Goal: Task Accomplishment & Management: Use online tool/utility

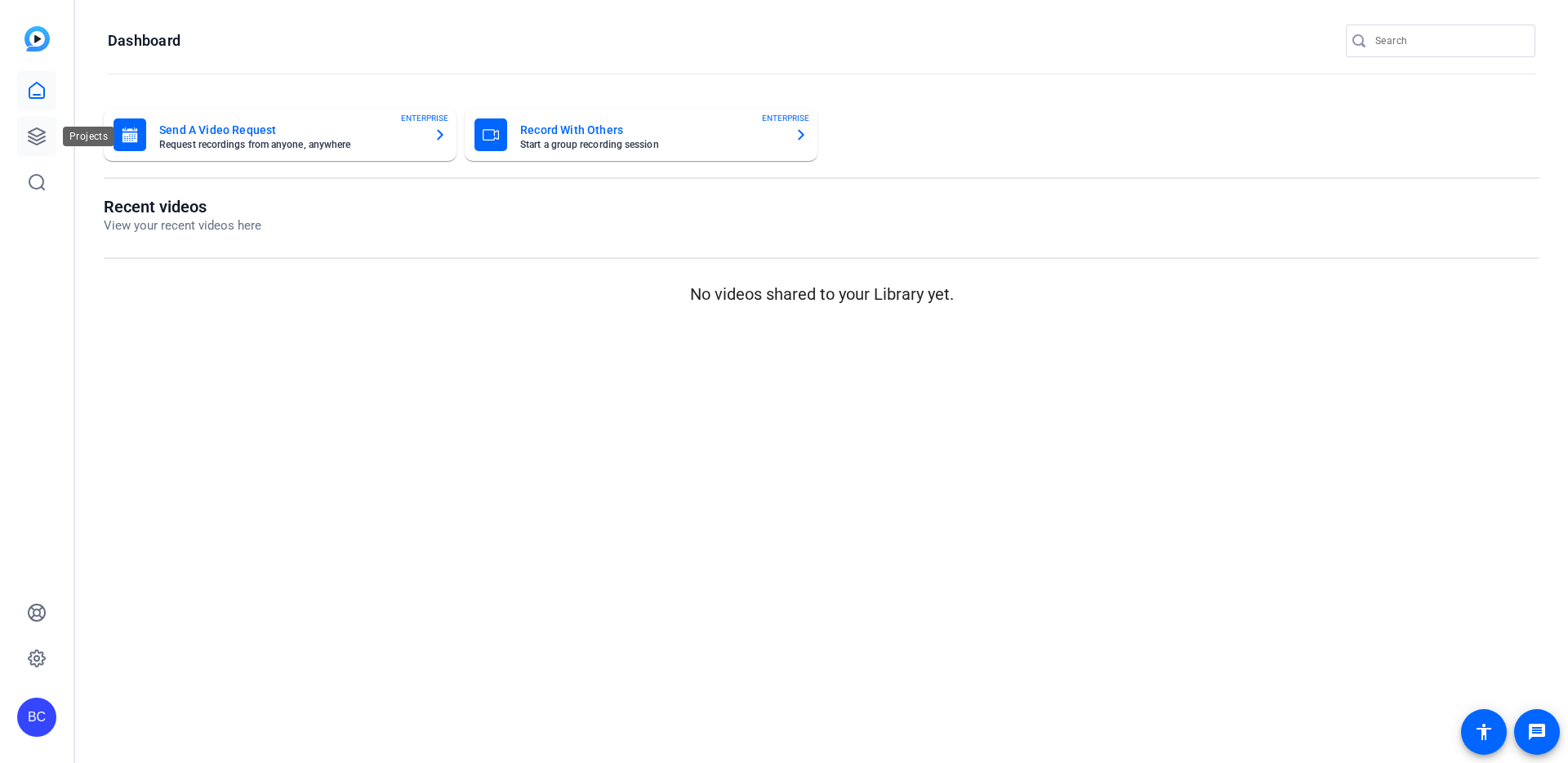
click at [42, 139] on icon at bounding box center [36, 136] width 19 height 19
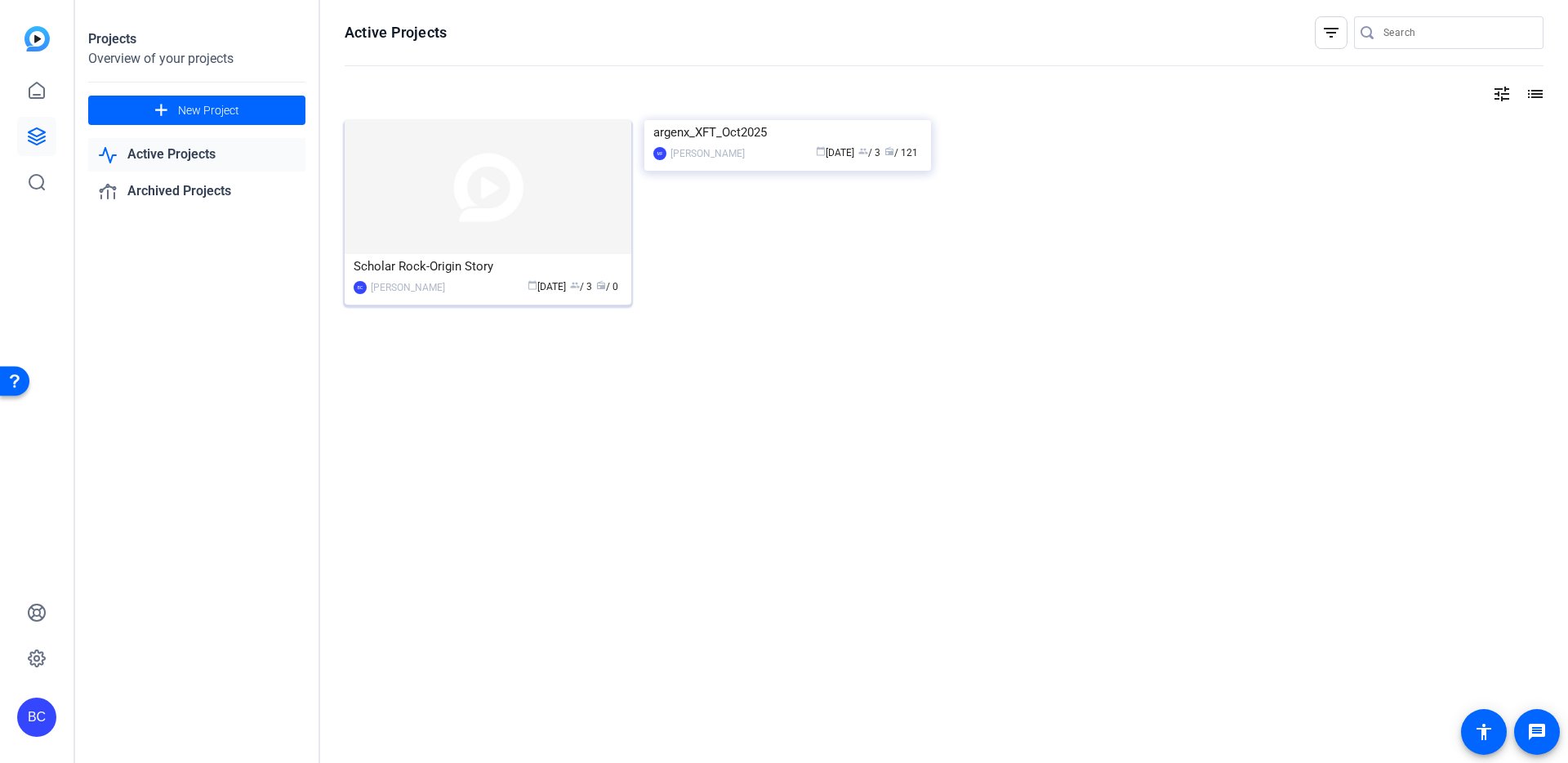
click at [464, 219] on img at bounding box center [488, 187] width 286 height 134
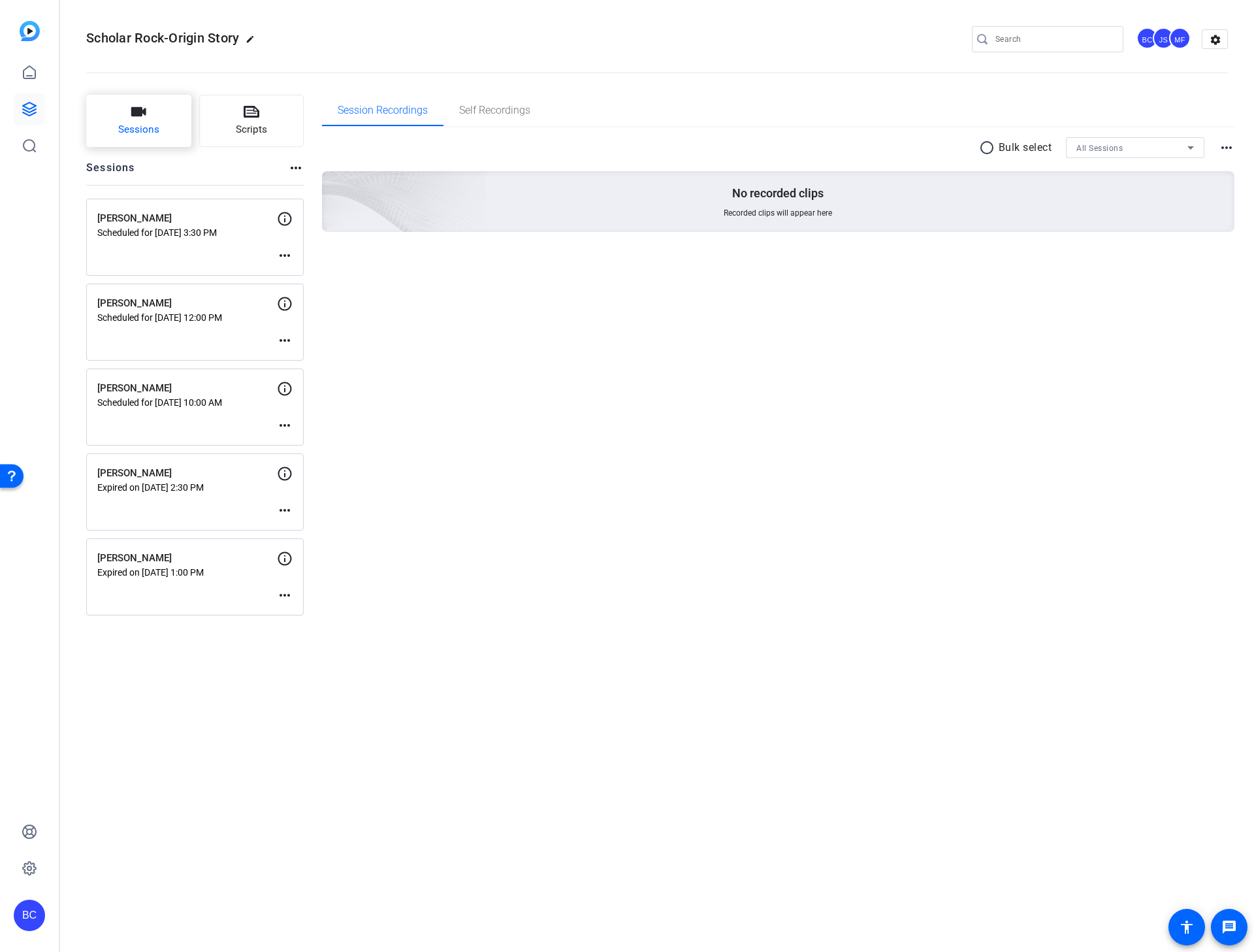
click at [143, 127] on span "Sessions" at bounding box center [139, 129] width 41 height 15
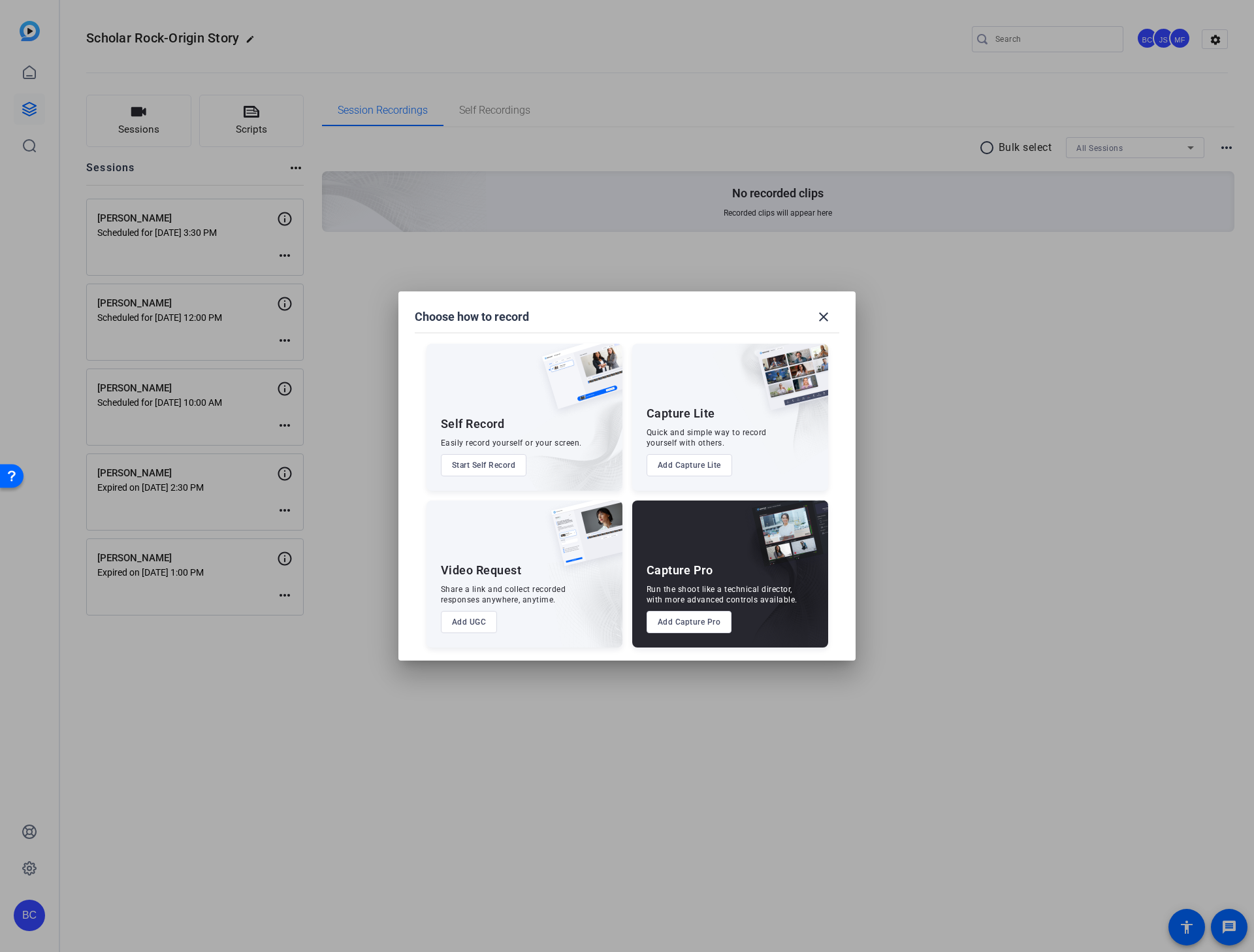
click at [684, 610] on button "Add Capture Pro" at bounding box center [689, 622] width 86 height 22
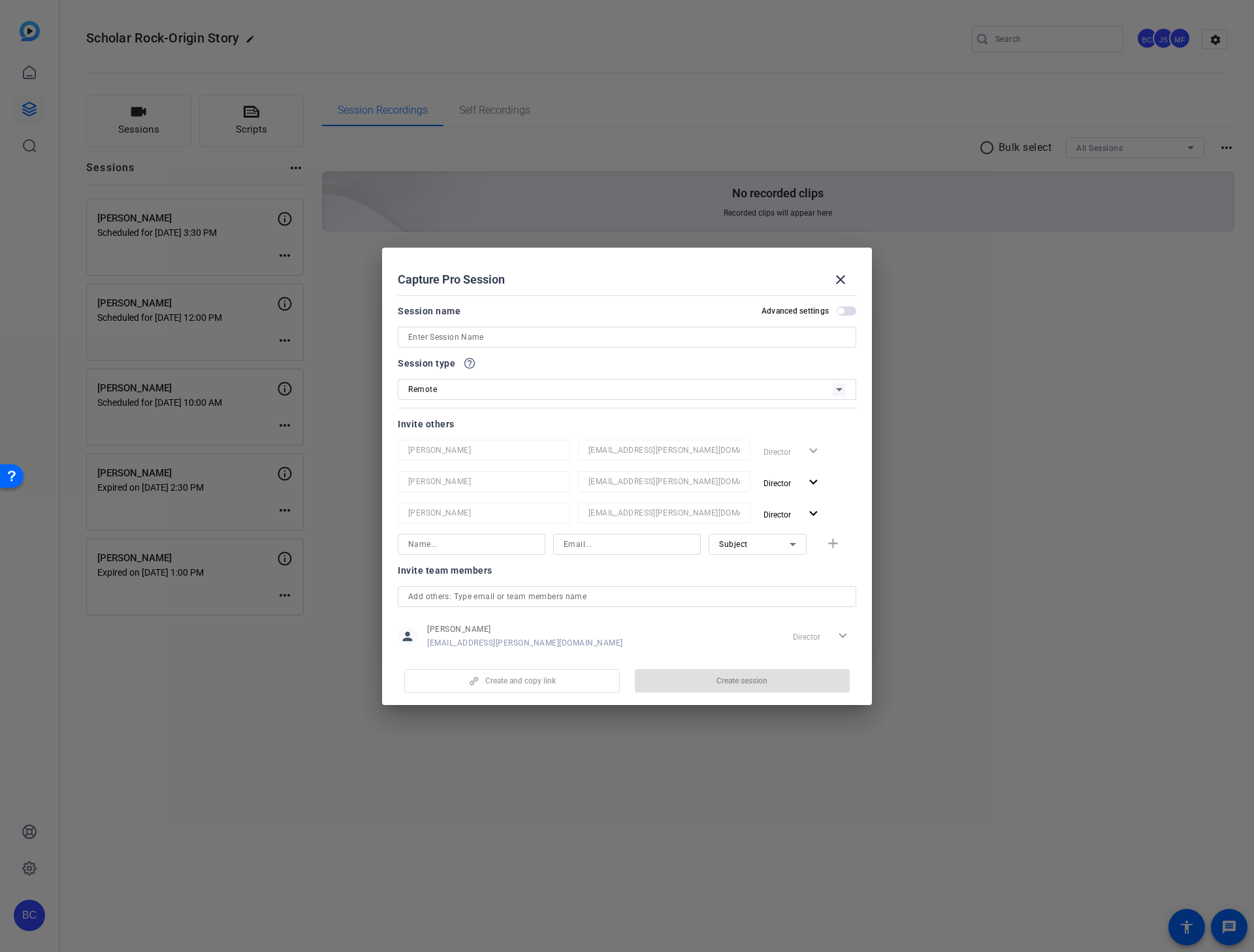
click at [450, 330] on input at bounding box center [627, 337] width 437 height 16
paste input "[PERSON_NAME]"
type input "[PERSON_NAME]"
click at [839, 307] on span "button" at bounding box center [846, 311] width 20 height 9
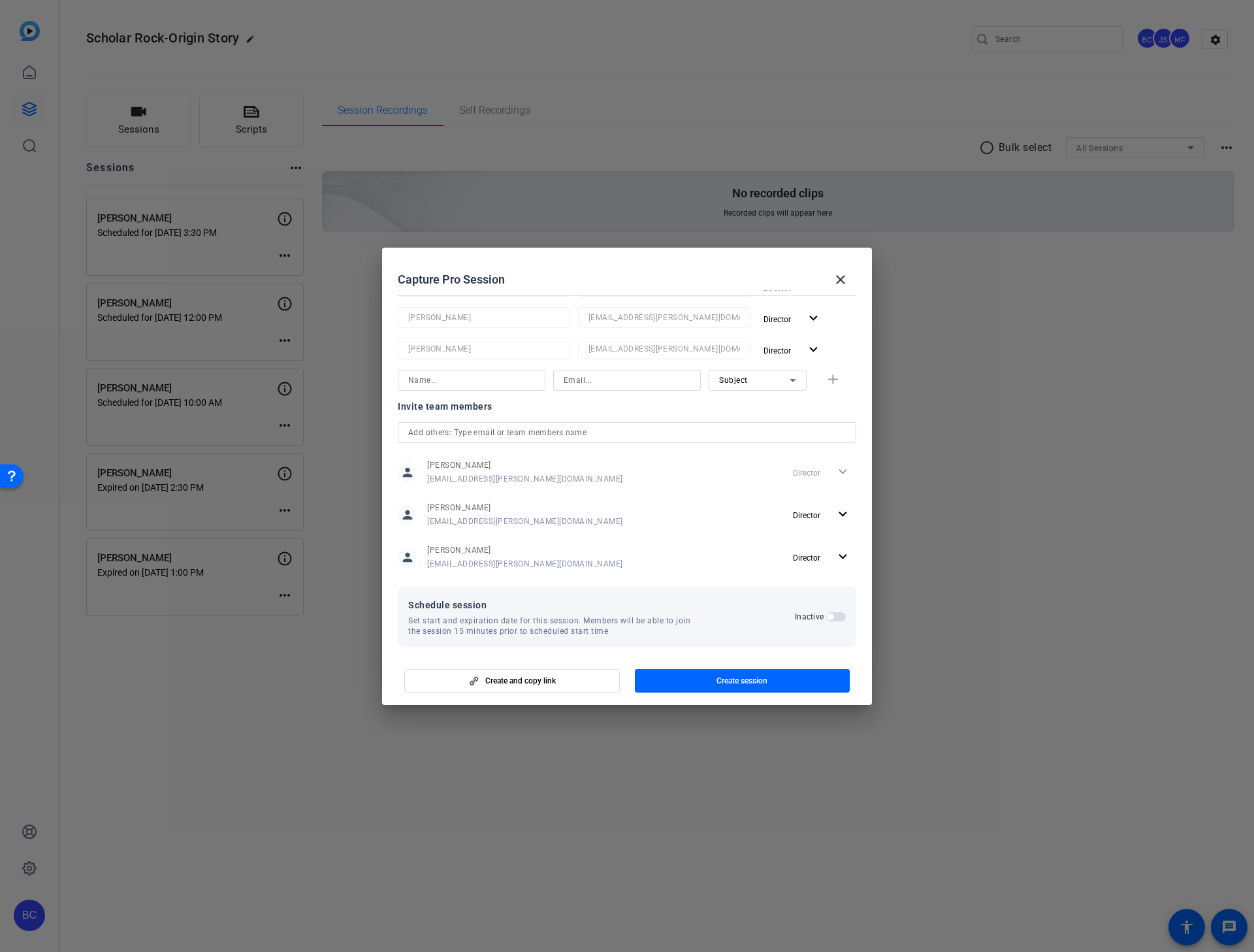
scroll to position [172, 0]
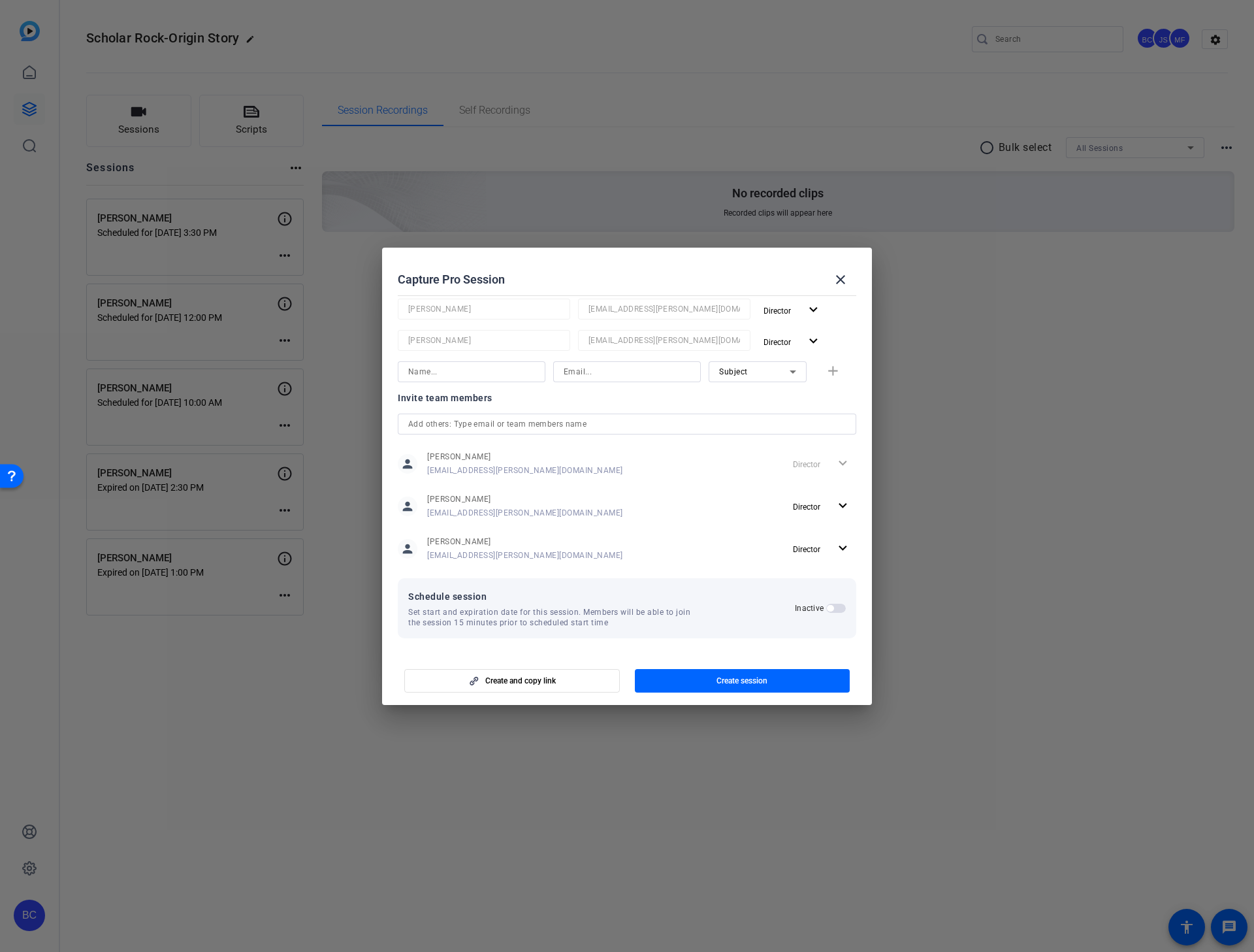
click at [826, 610] on span "button" at bounding box center [836, 608] width 20 height 9
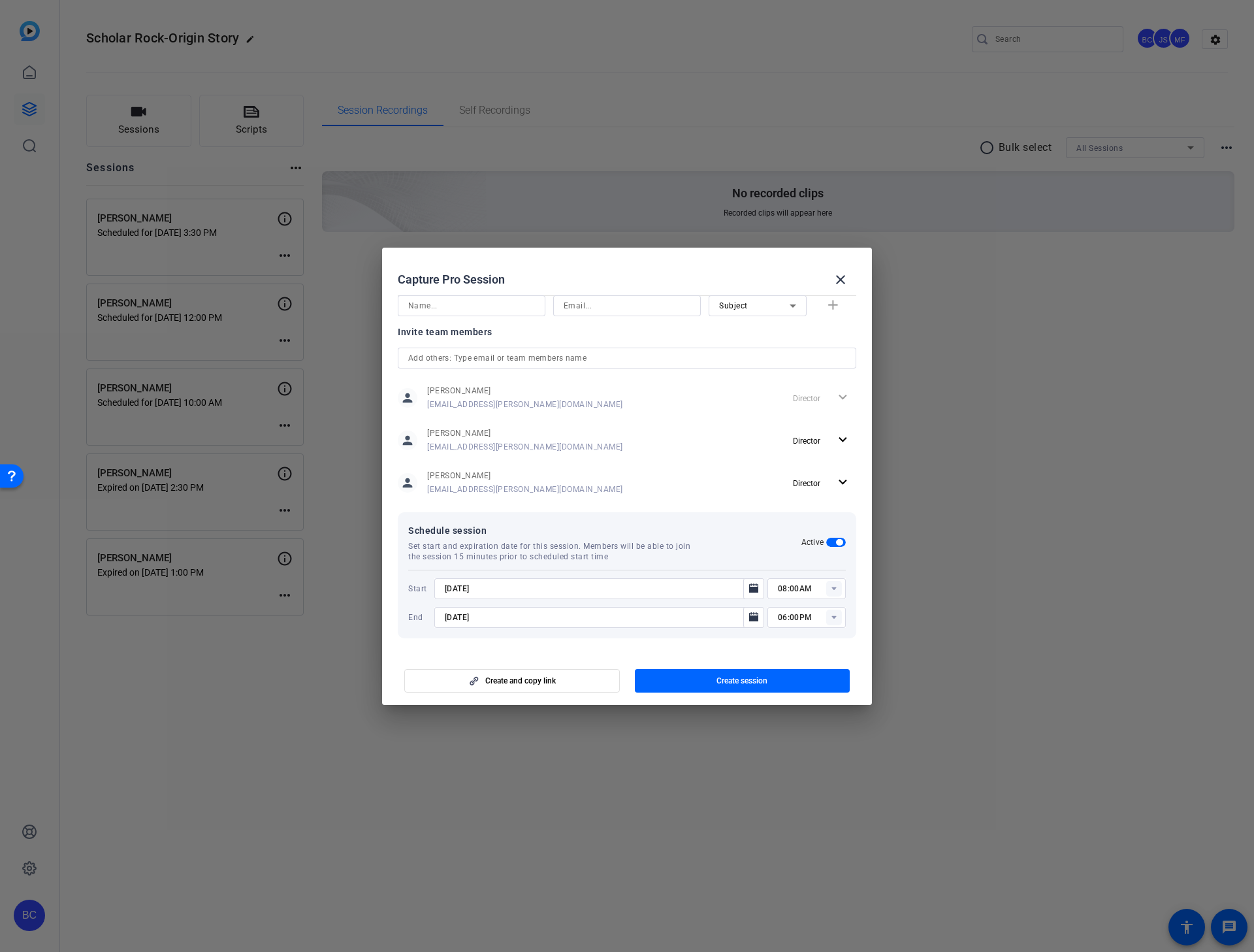
click at [552, 587] on input "[DATE]" at bounding box center [593, 588] width 296 height 16
type input "[DATE]"
type input "10:30AM"
click at [458, 610] on input "[DATE]" at bounding box center [593, 617] width 296 height 16
type input "[DATE]"
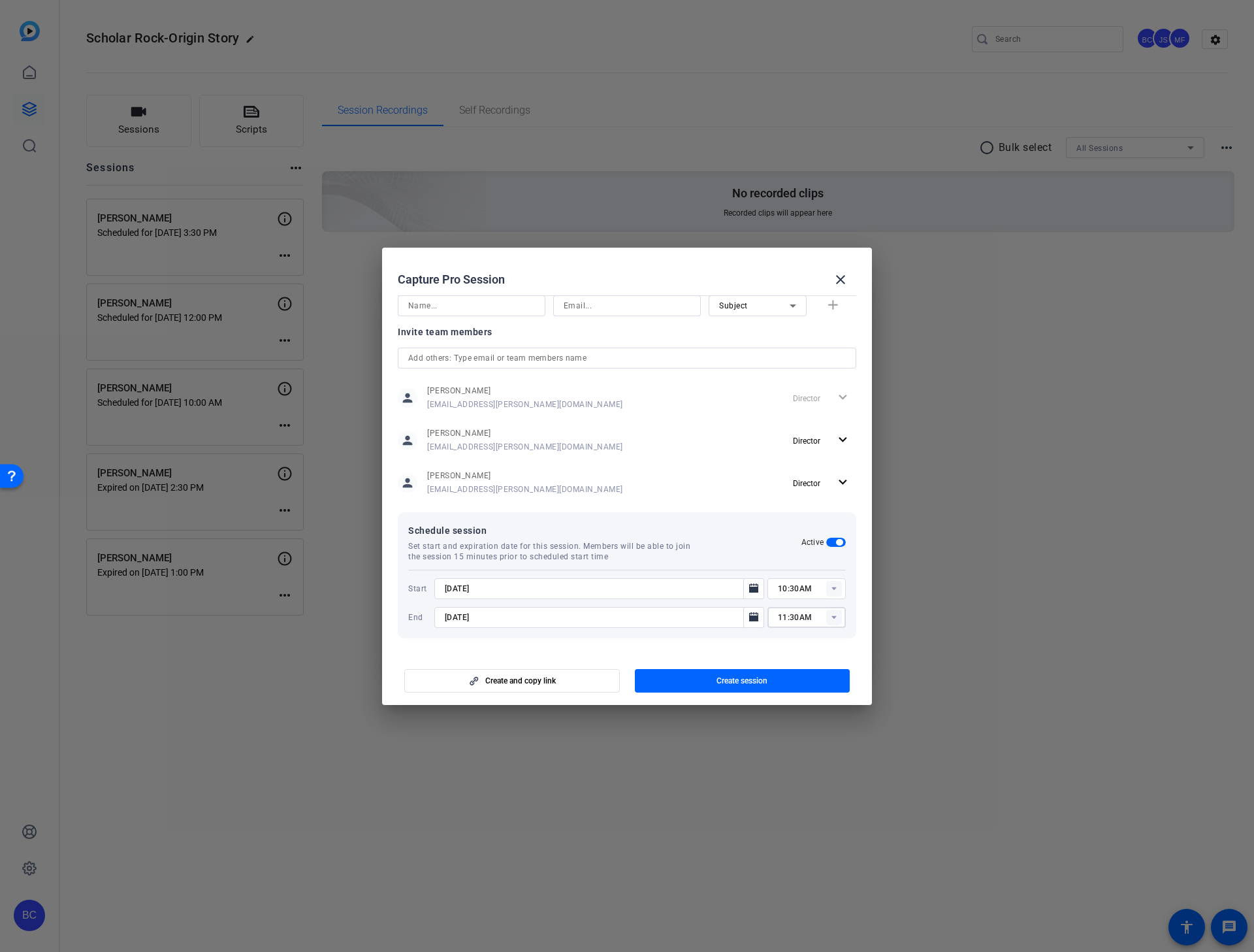
type input "11:30AM"
click at [706, 610] on span "button" at bounding box center [743, 681] width 216 height 31
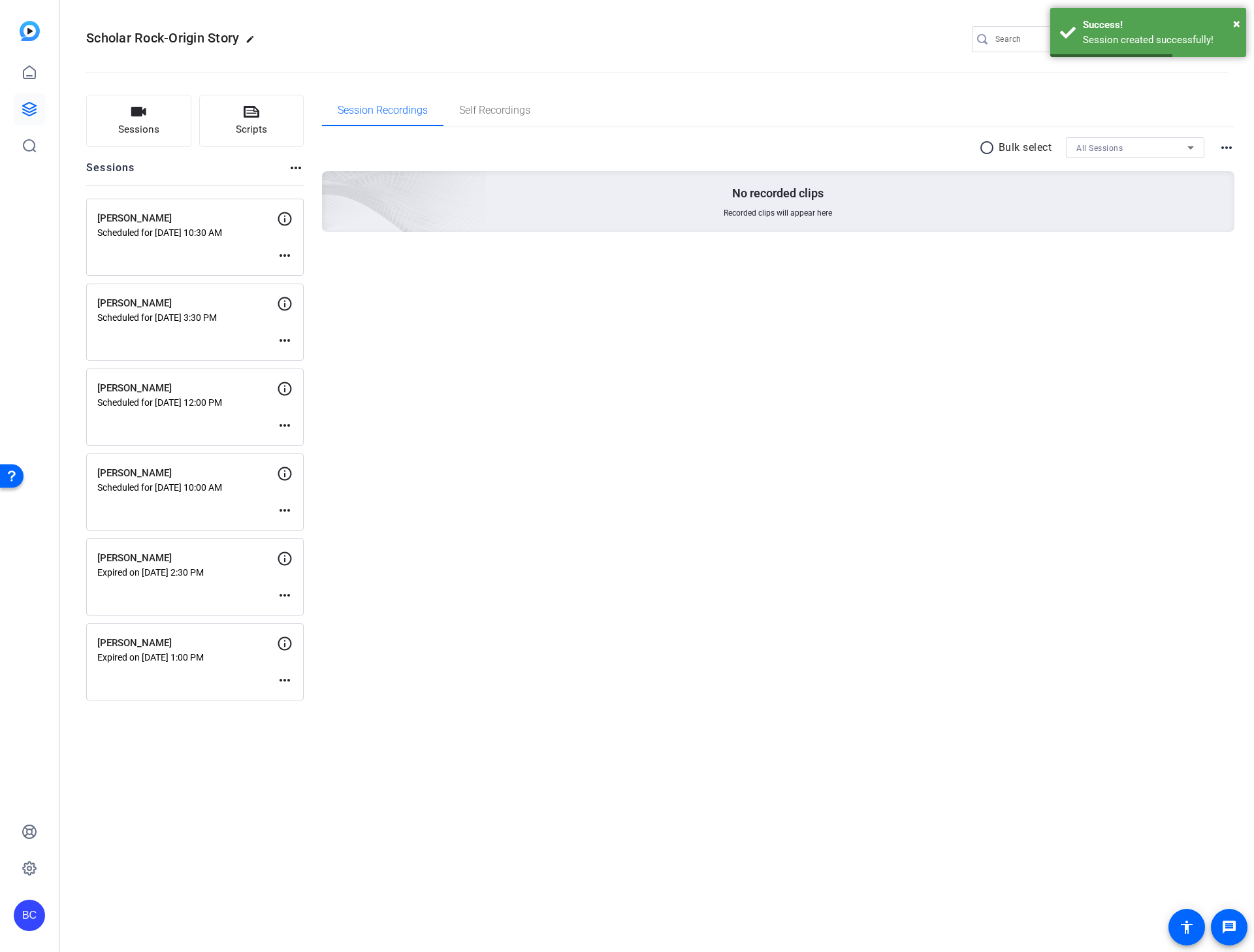
click at [284, 252] on mat-icon "more_horiz" at bounding box center [284, 255] width 16 height 16
click at [289, 272] on span "Edit Session" at bounding box center [317, 275] width 59 height 16
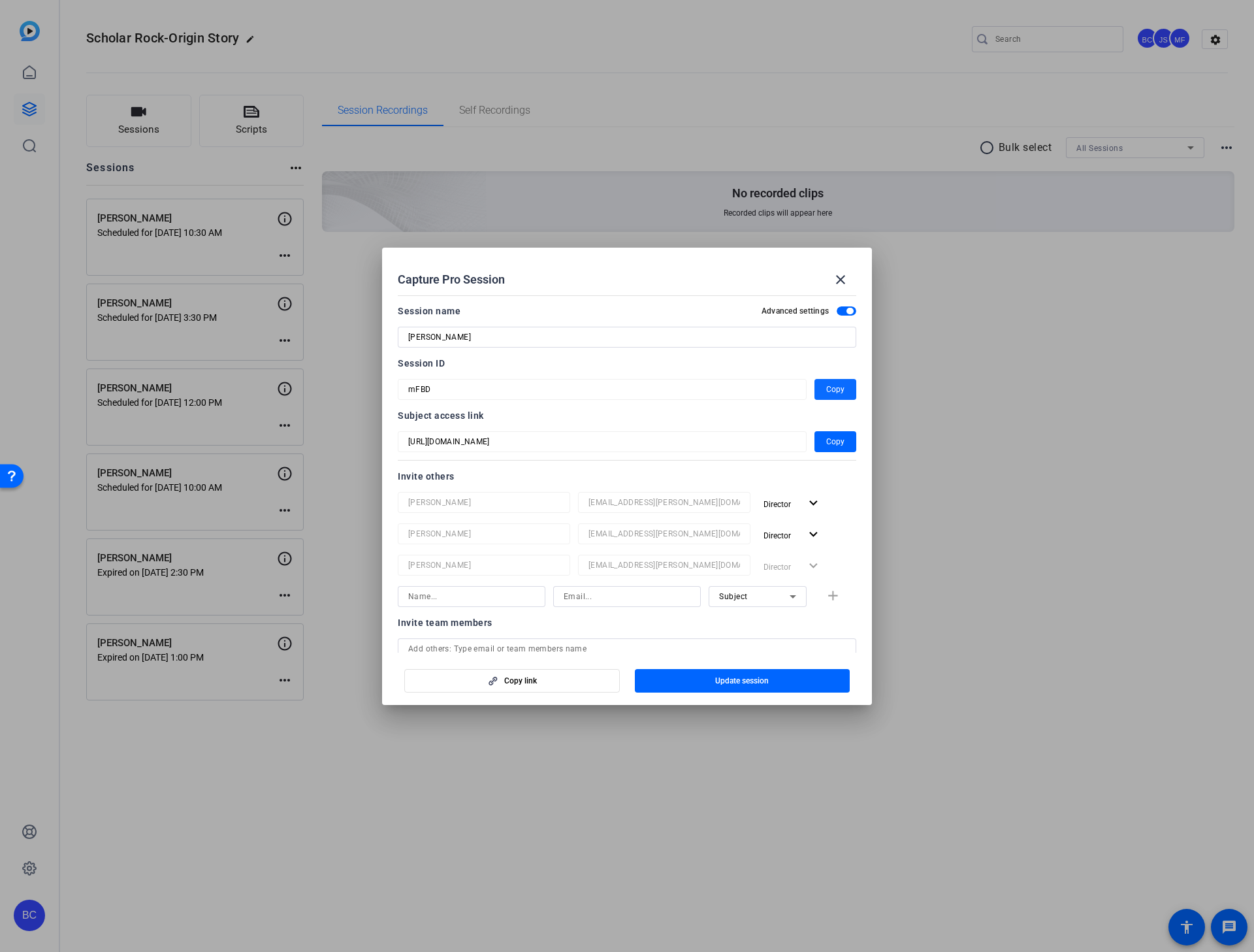
click at [826, 390] on span "Copy" at bounding box center [835, 389] width 18 height 16
click at [843, 276] on mat-icon "close" at bounding box center [840, 279] width 16 height 16
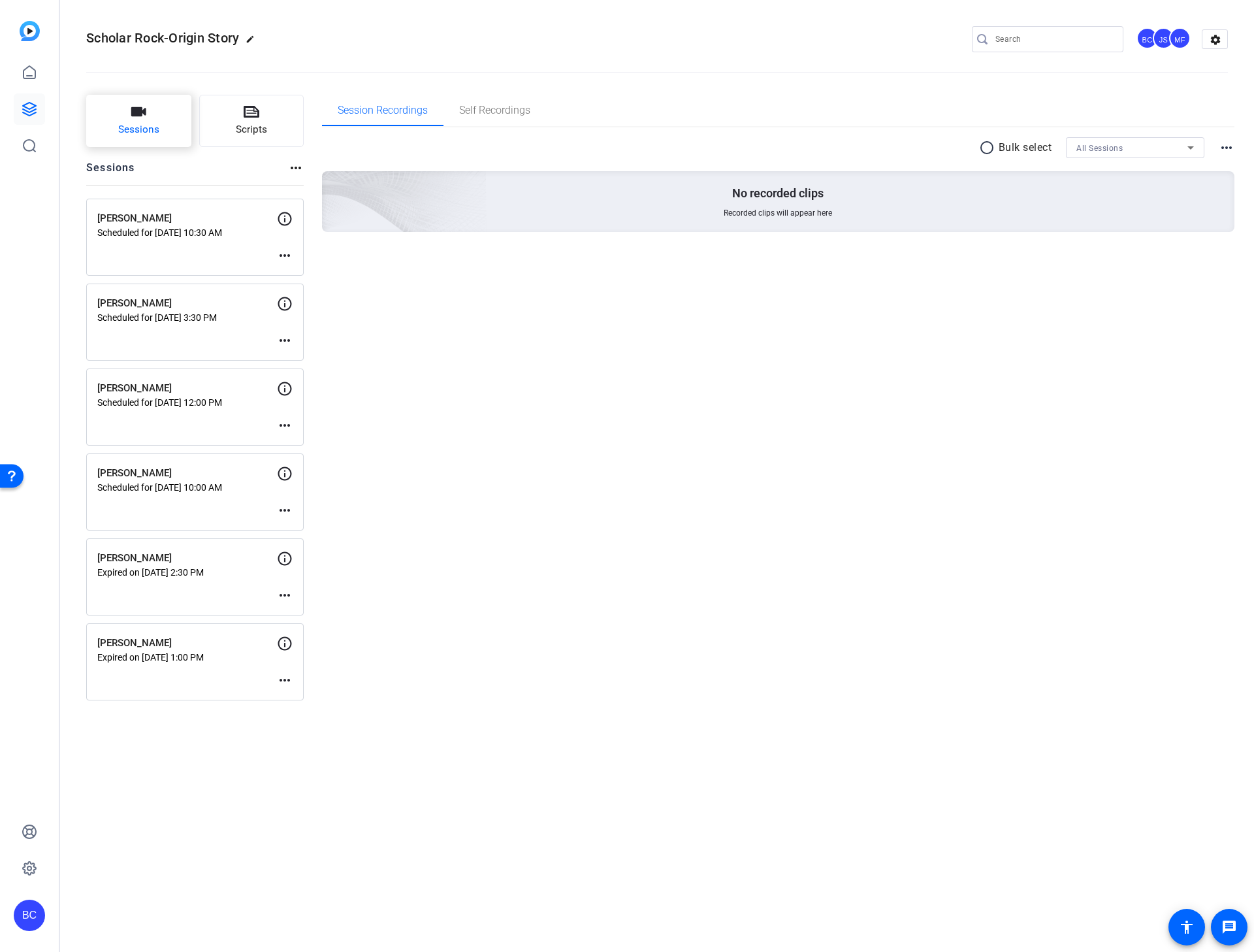
click at [174, 110] on button "Sessions" at bounding box center [139, 120] width 105 height 52
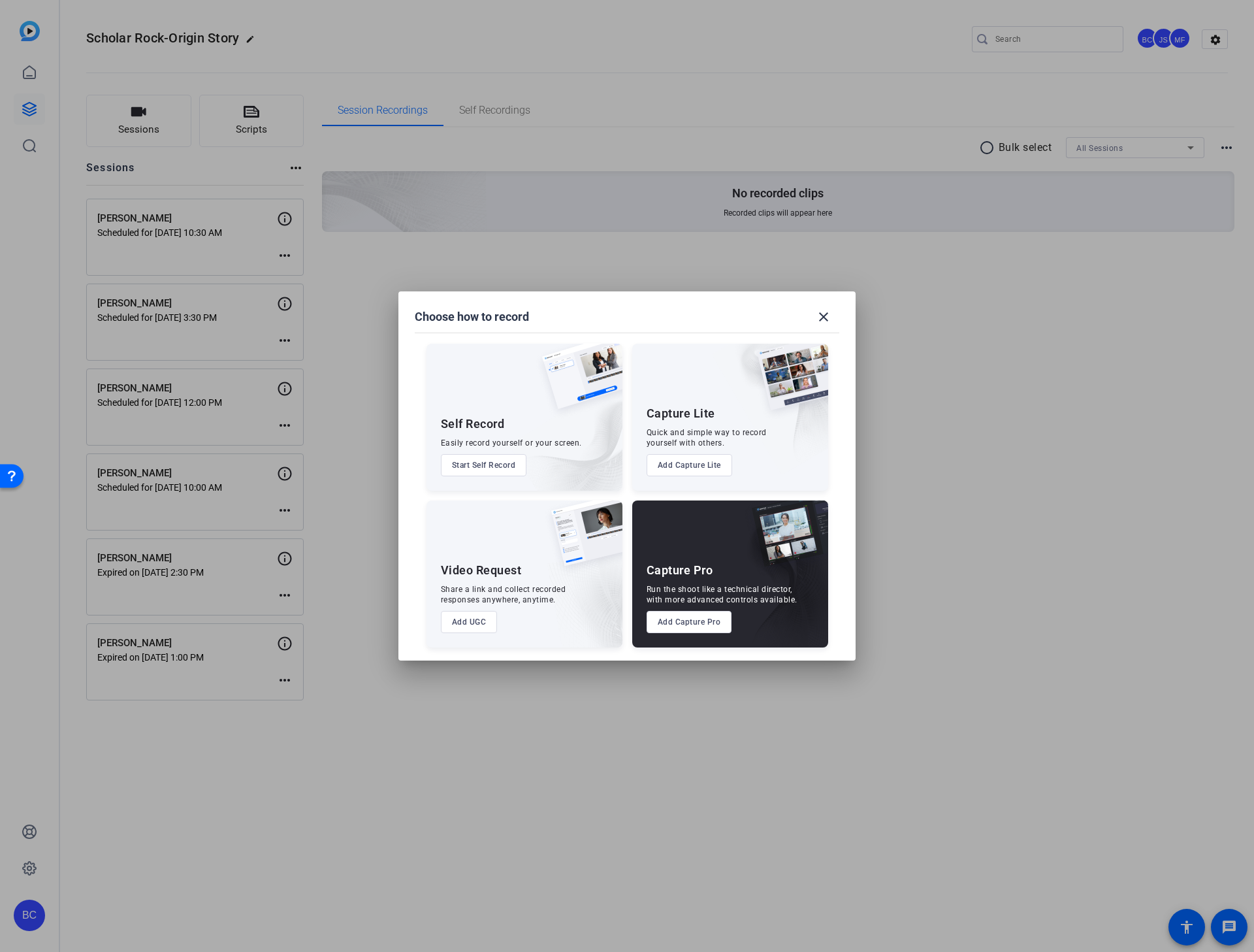
click at [689, 610] on button "Add Capture Pro" at bounding box center [689, 622] width 86 height 22
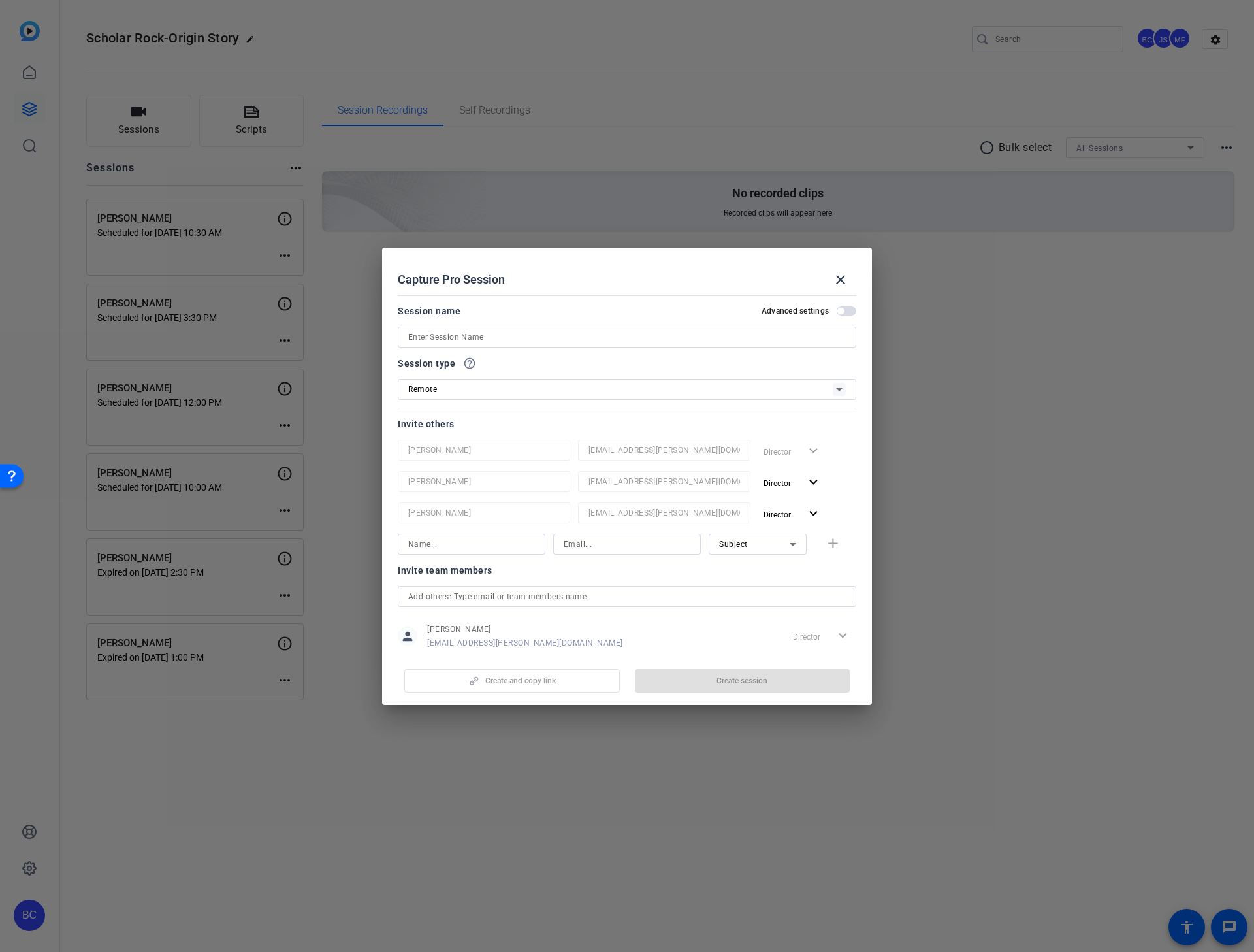
click at [490, 333] on input at bounding box center [627, 337] width 437 height 16
paste input "[PERSON_NAME]"
type input "[PERSON_NAME]"
click at [837, 313] on span "button" at bounding box center [840, 310] width 7 height 7
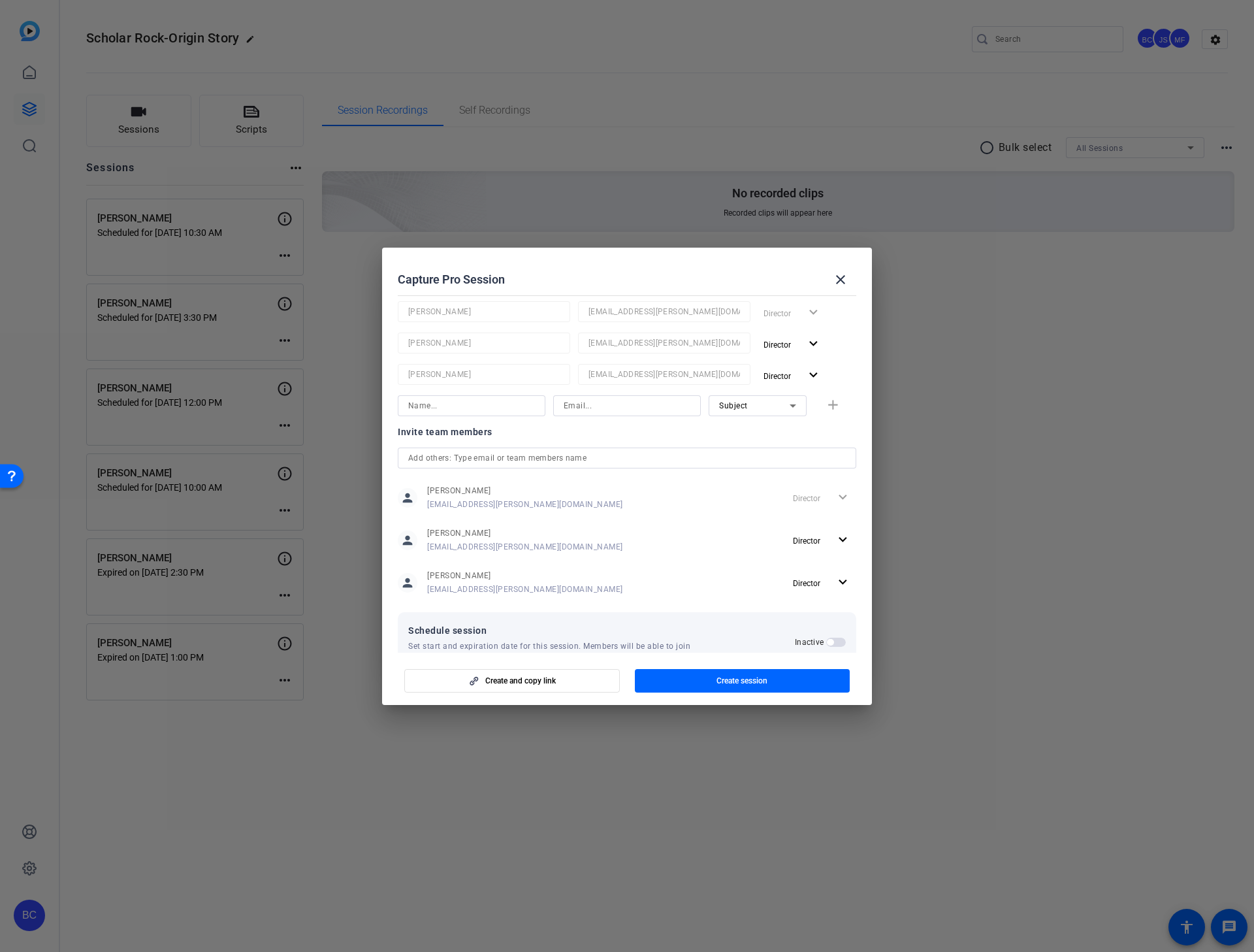
scroll to position [172, 0]
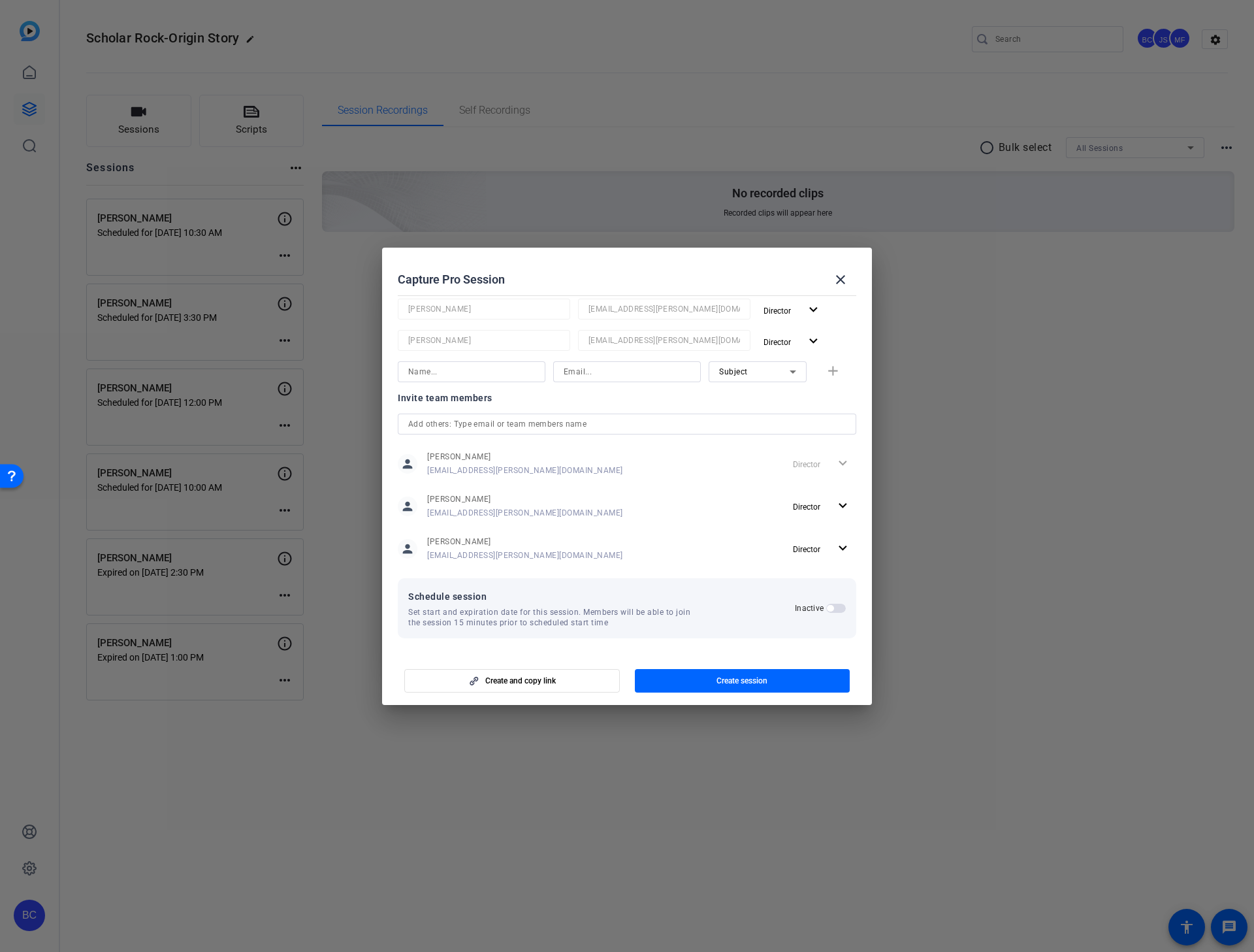
click at [827, 608] on span "button" at bounding box center [830, 608] width 7 height 7
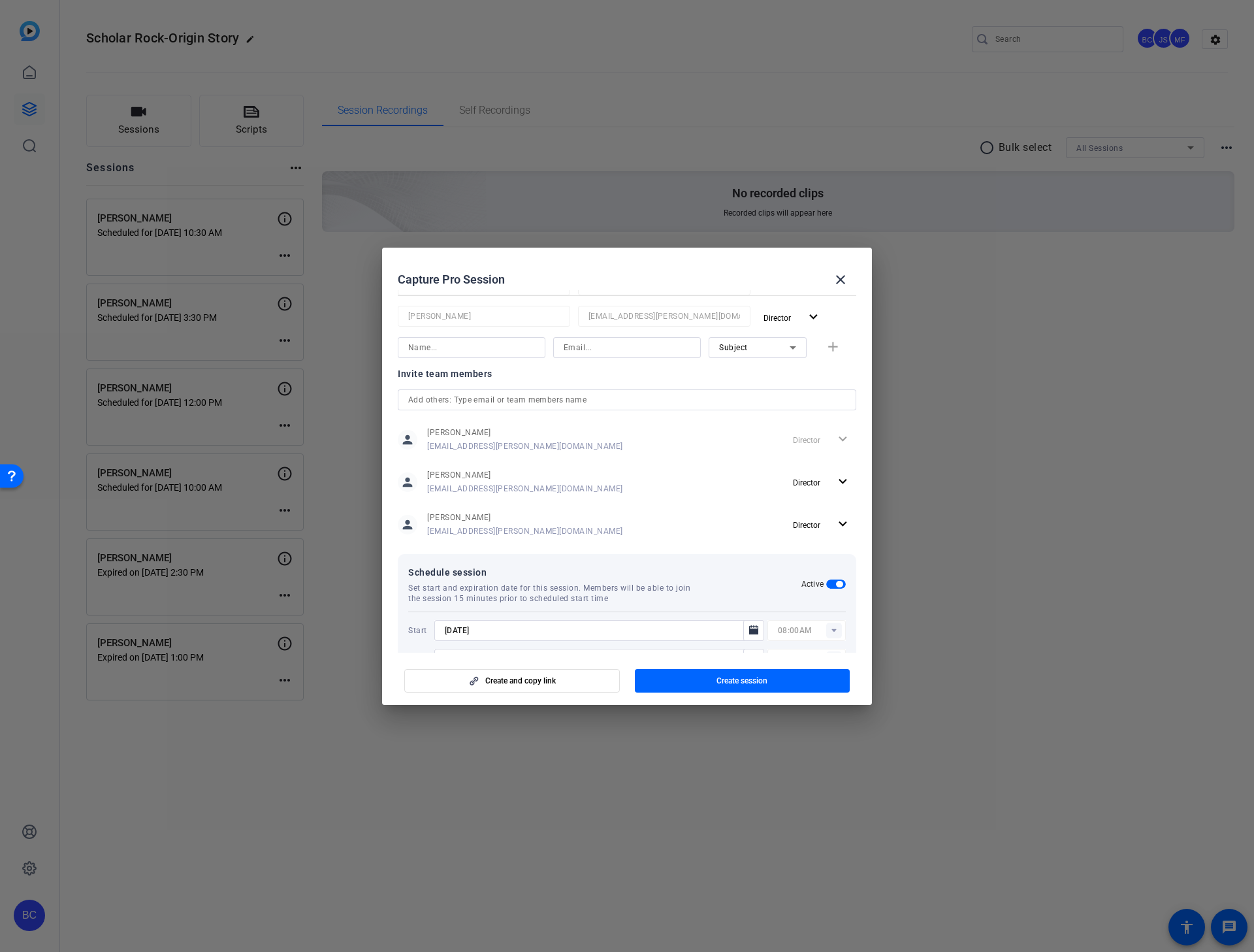
scroll to position [239, 0]
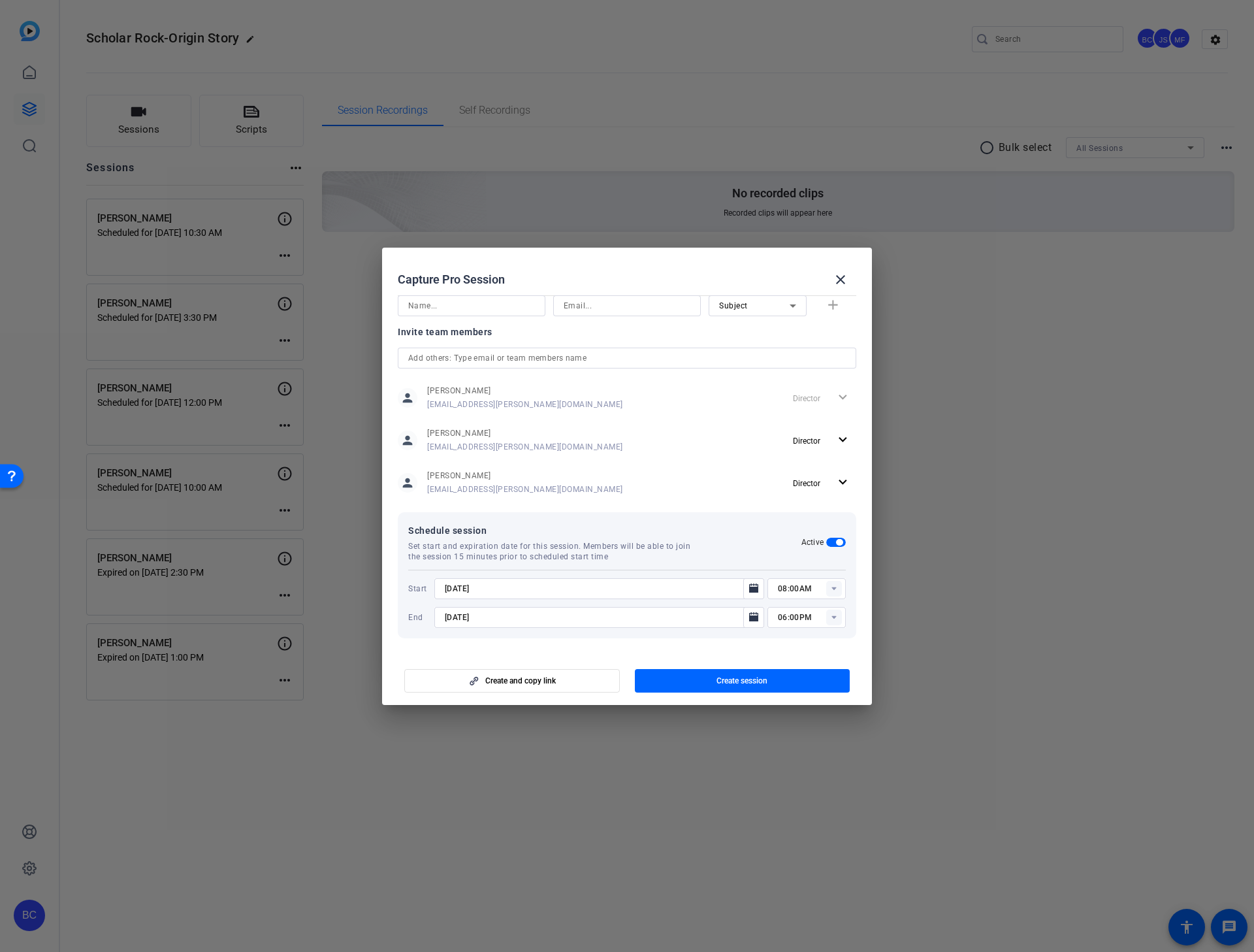
click at [519, 587] on input "[DATE]" at bounding box center [593, 588] width 296 height 16
drag, startPoint x: 457, startPoint y: 588, endPoint x: 470, endPoint y: 582, distance: 14.3
click at [459, 586] on input "[DATE]" at bounding box center [593, 588] width 296 height 16
type input "[DATE]"
type input "03:00PM"
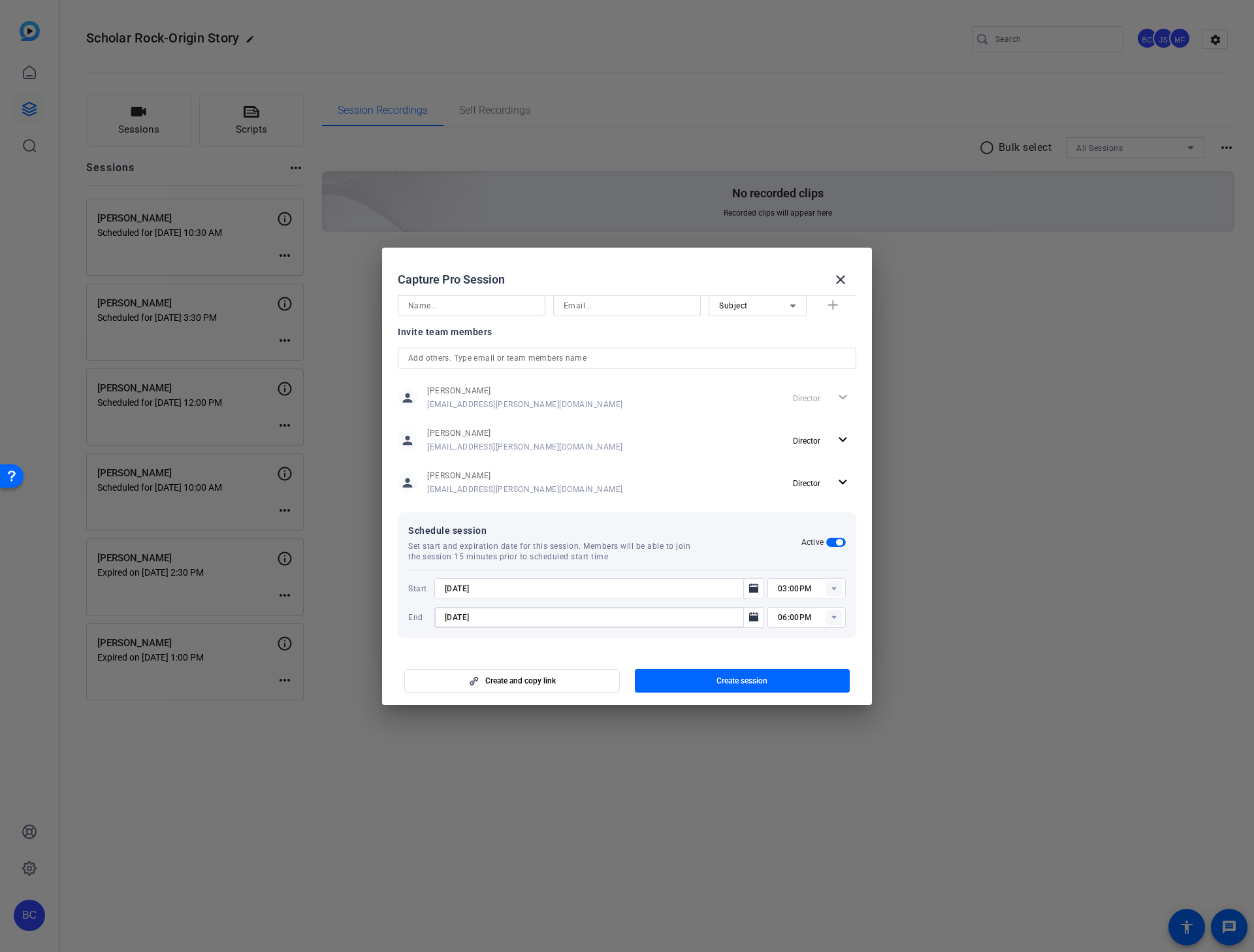
type input "[DATE]"
type input "04:00PM"
click at [715, 610] on span "button" at bounding box center [743, 681] width 216 height 31
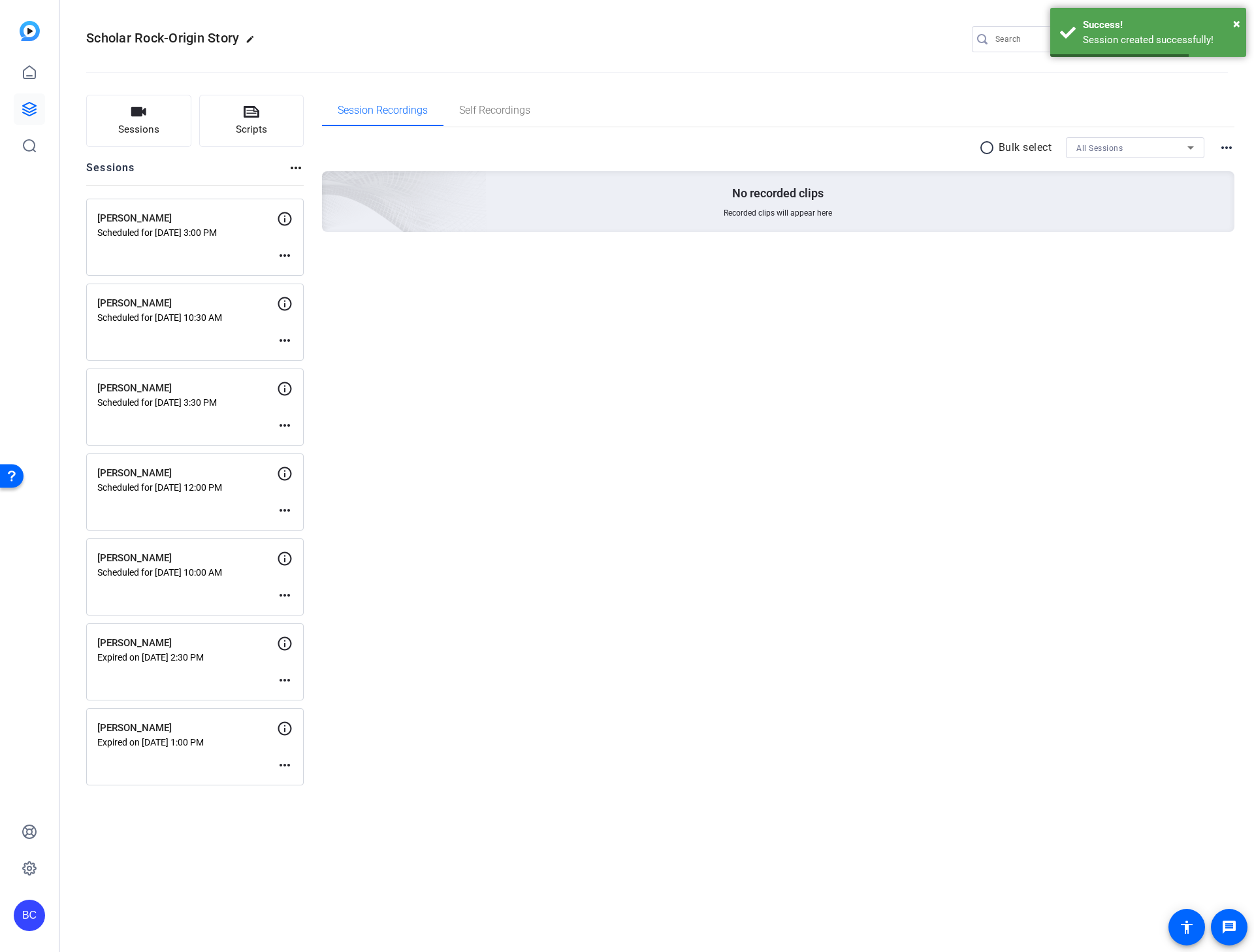
click at [284, 256] on mat-icon "more_horiz" at bounding box center [284, 255] width 16 height 16
click at [304, 276] on span "Edit Session" at bounding box center [317, 275] width 59 height 16
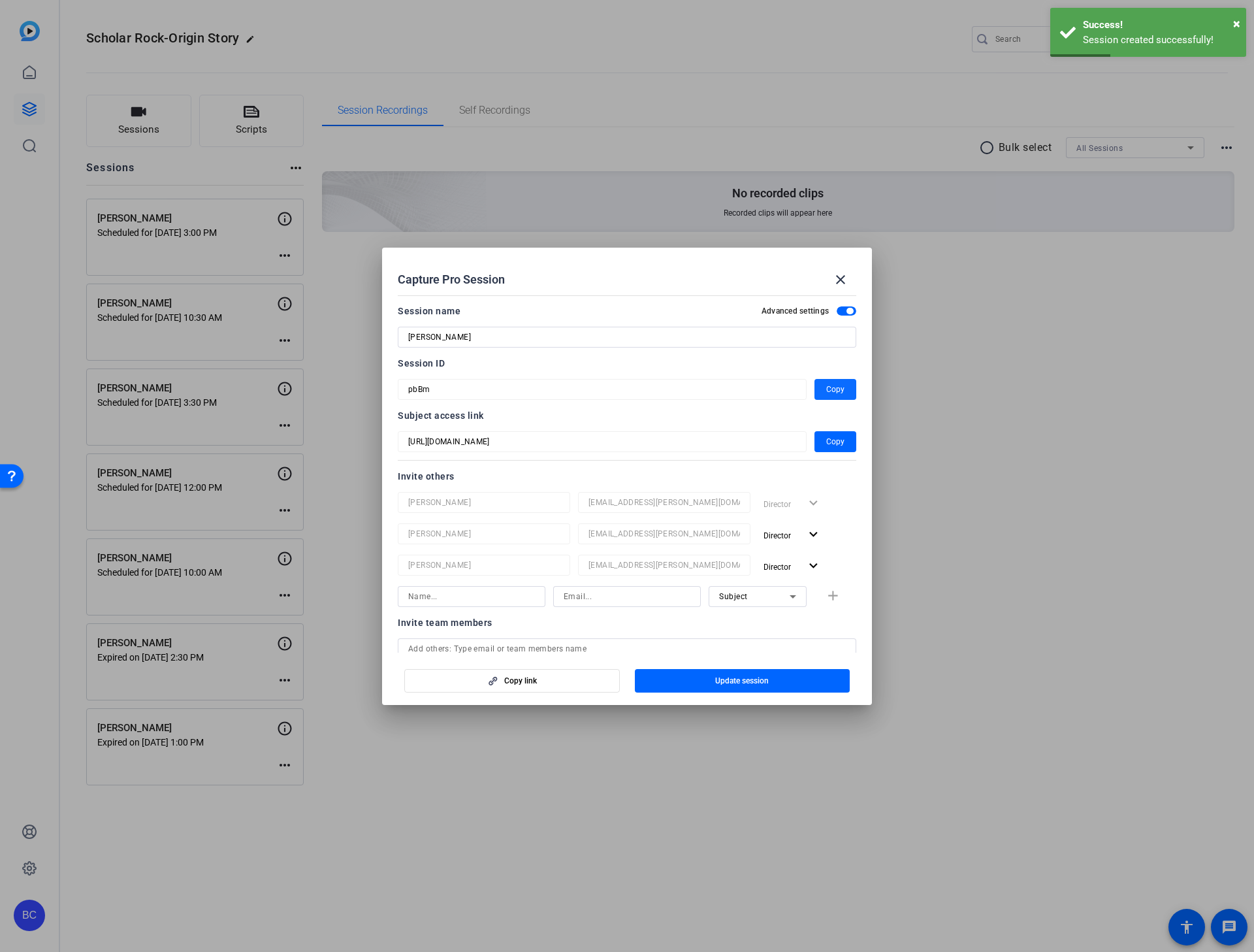
click at [826, 385] on span "Copy" at bounding box center [835, 389] width 18 height 16
click at [843, 279] on mat-icon "close" at bounding box center [840, 279] width 16 height 16
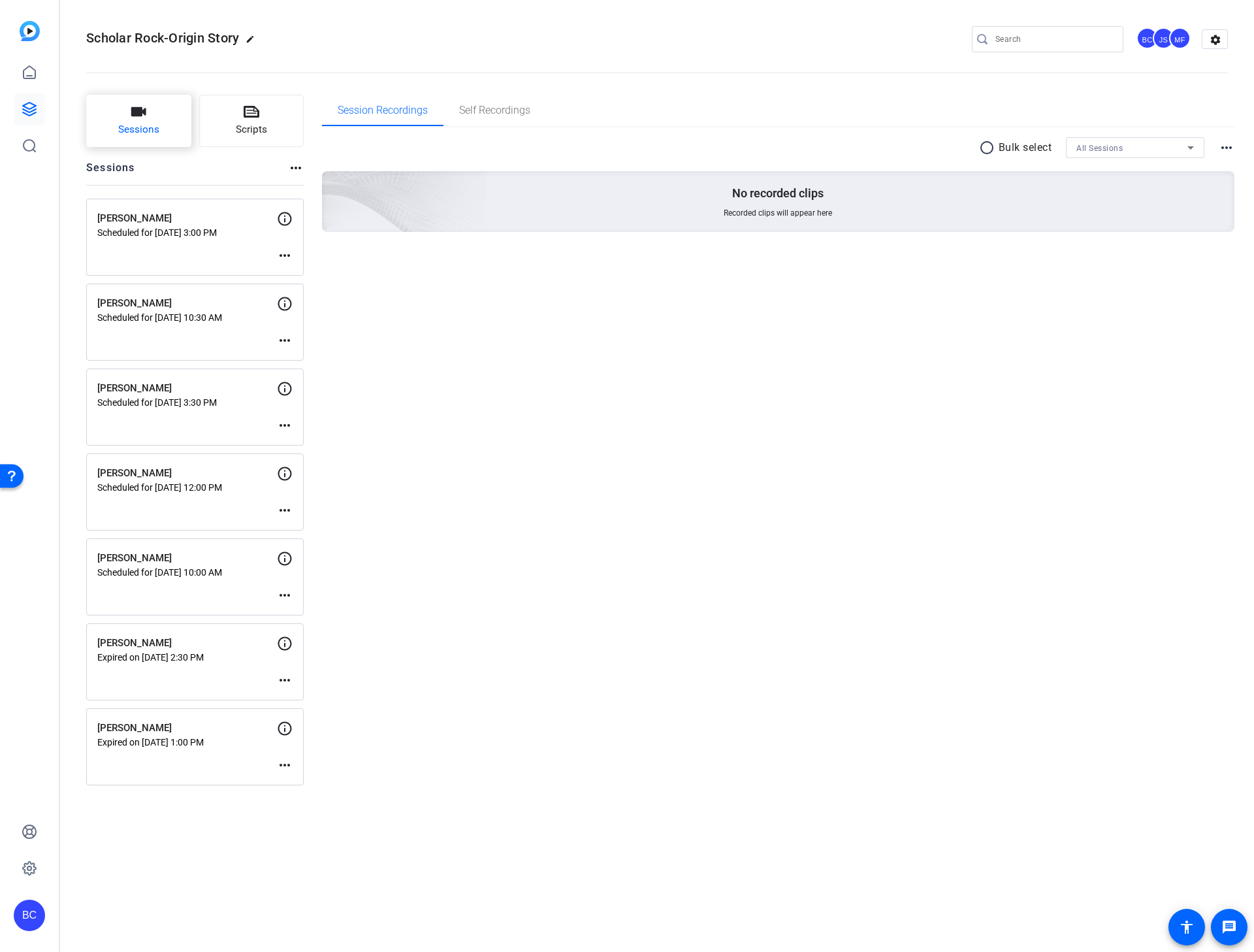
click at [120, 134] on span "Sessions" at bounding box center [139, 129] width 41 height 15
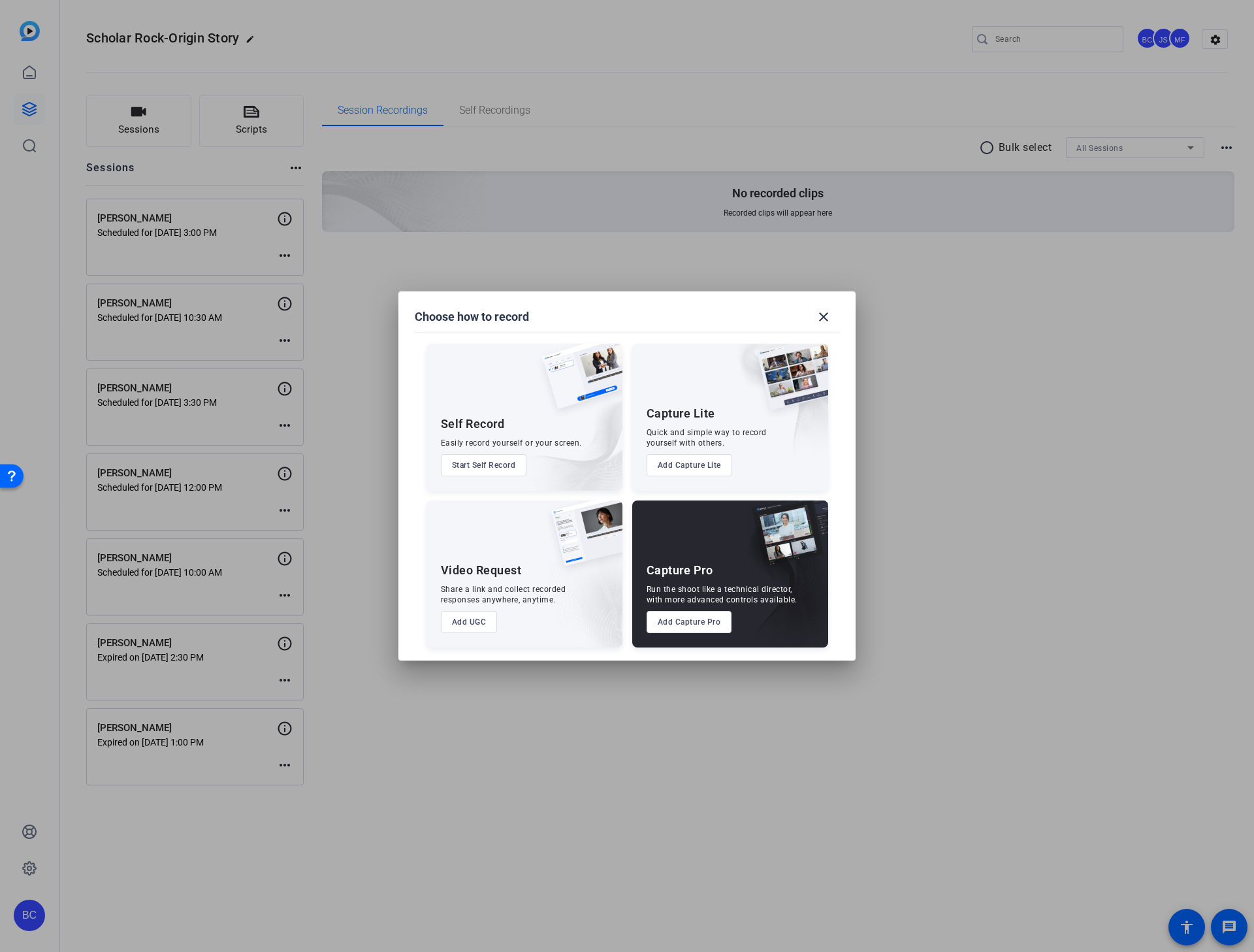
click at [672, 610] on button "Add Capture Pro" at bounding box center [689, 622] width 86 height 22
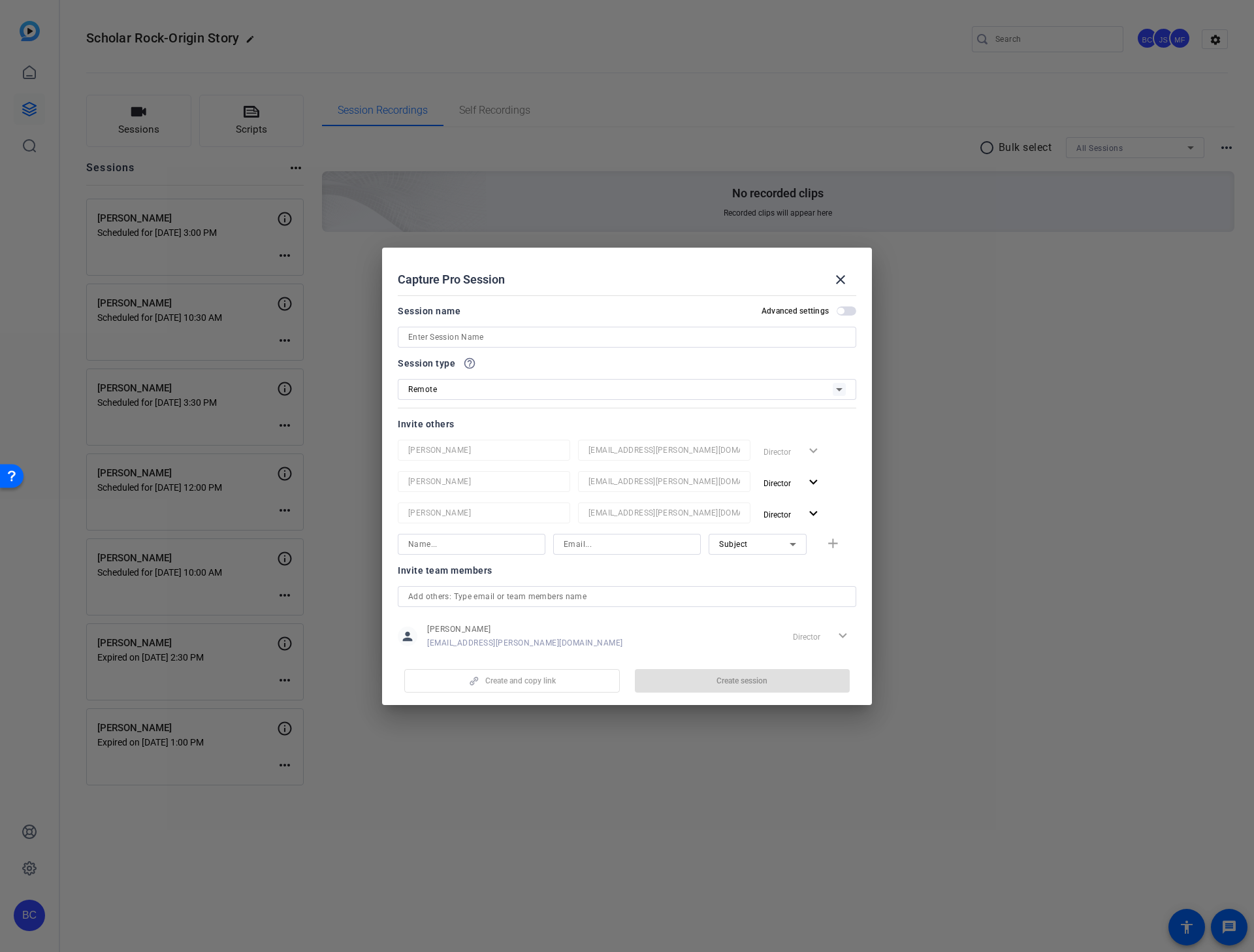
click at [837, 310] on span "button" at bounding box center [846, 311] width 20 height 9
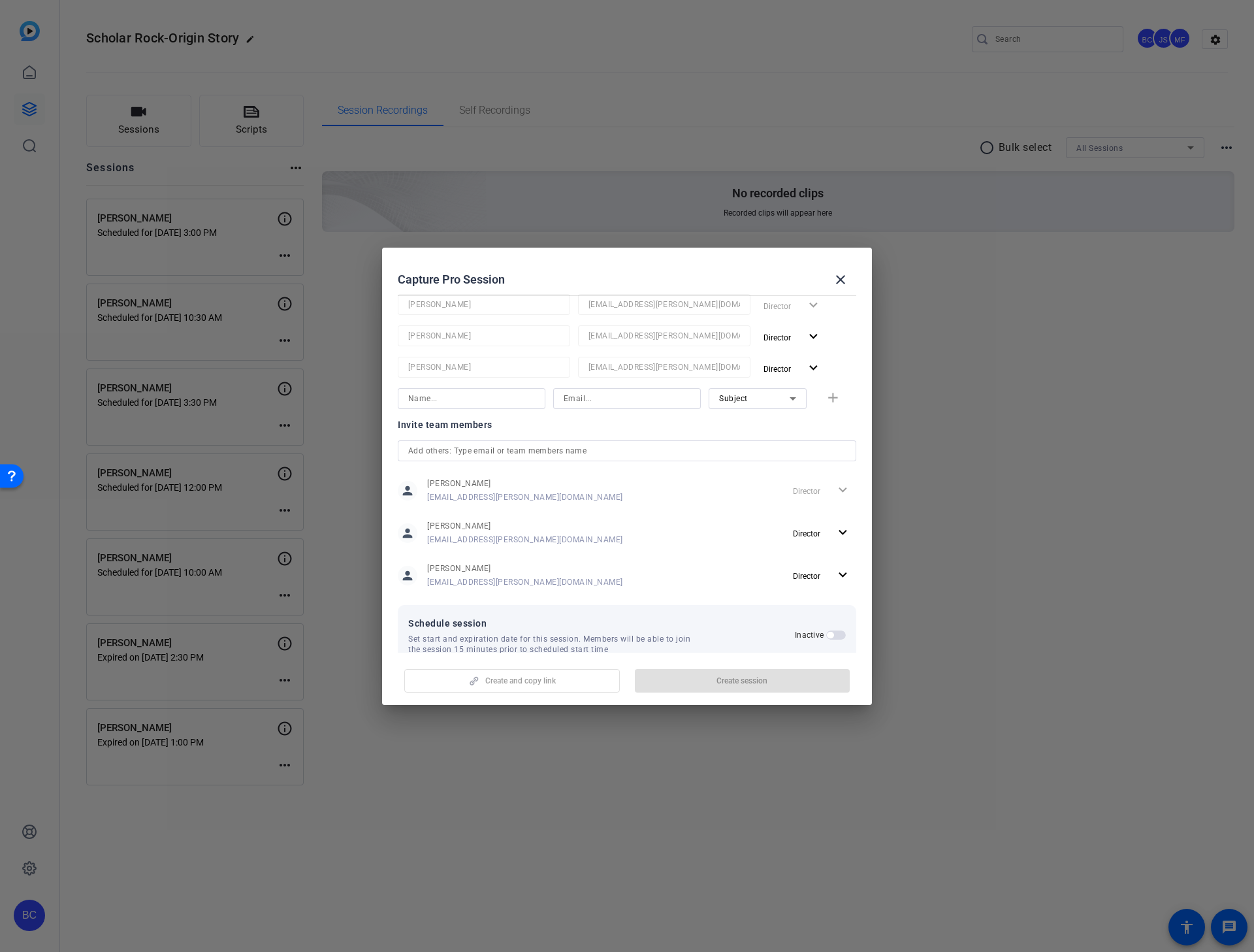
scroll to position [172, 0]
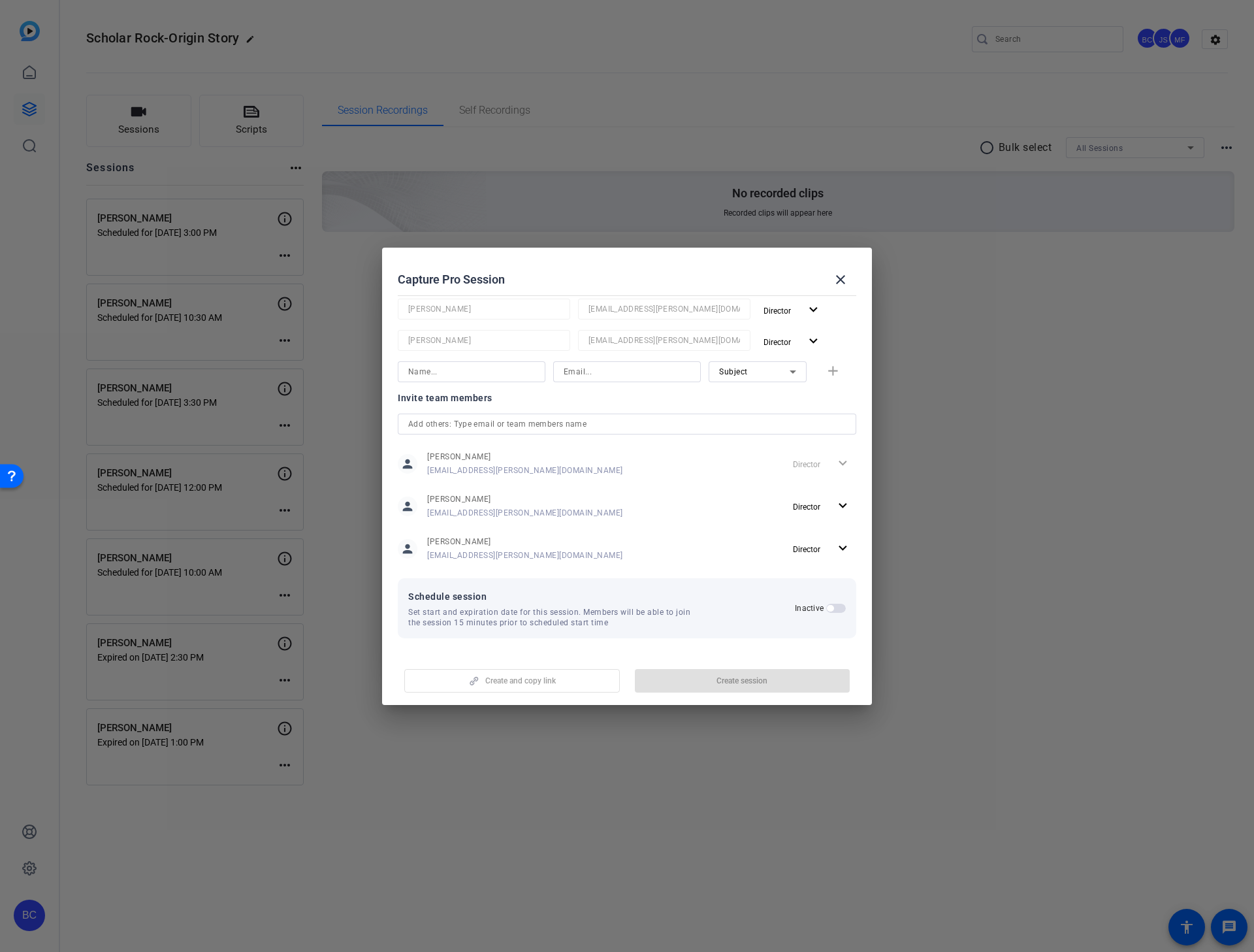
click at [827, 608] on button "Inactive" at bounding box center [836, 608] width 20 height 9
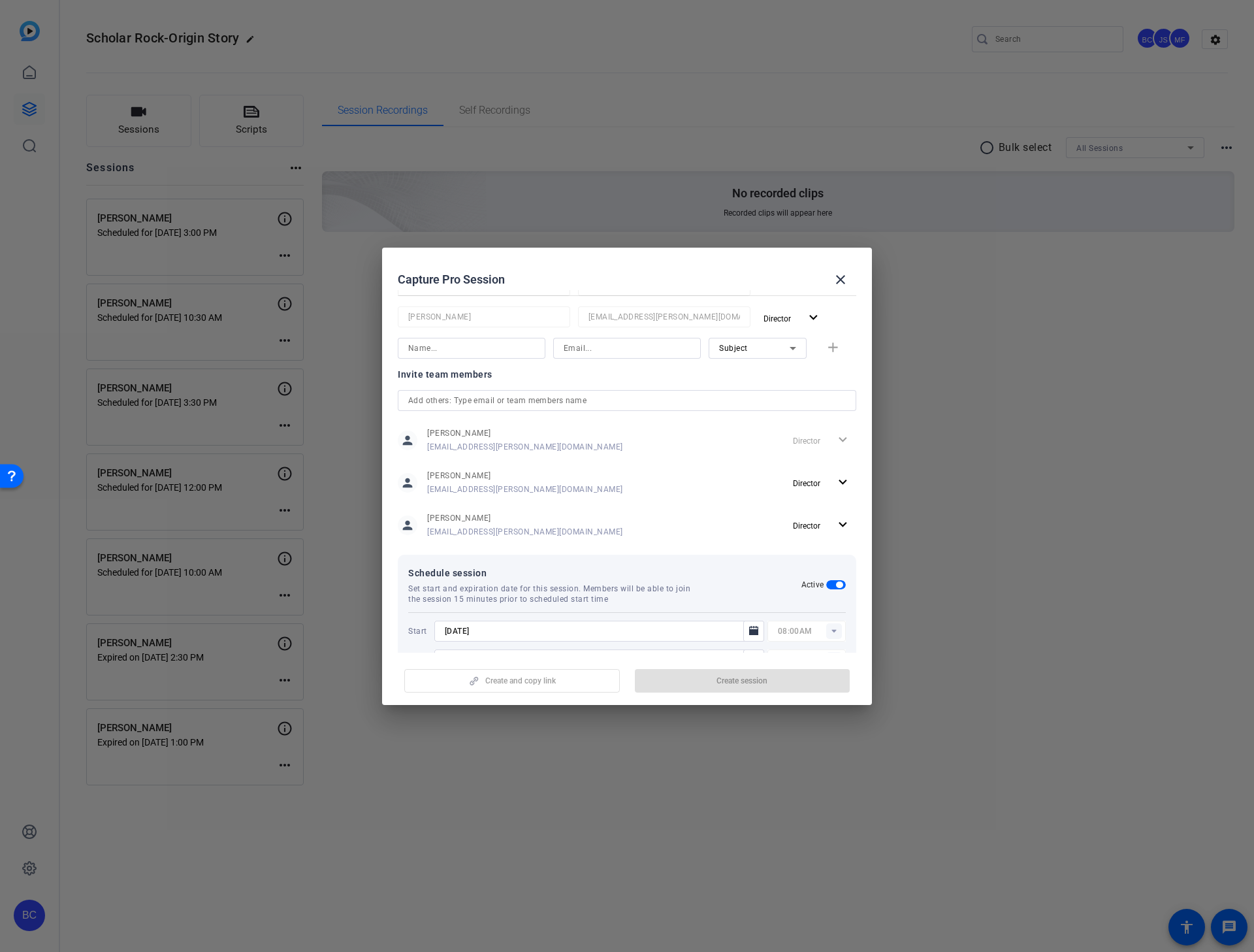
scroll to position [239, 0]
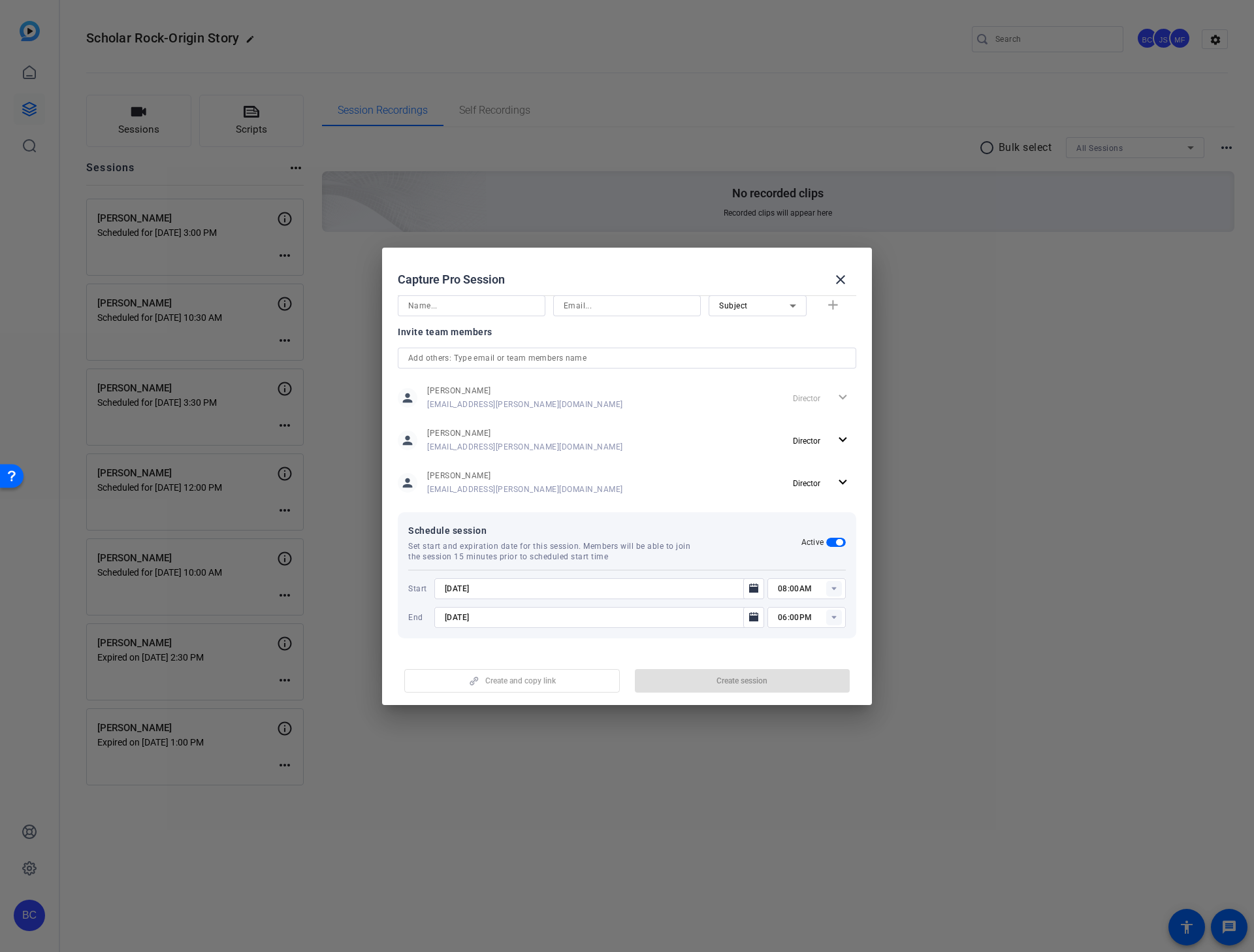
drag, startPoint x: 455, startPoint y: 589, endPoint x: 488, endPoint y: 582, distance: 33.7
click at [455, 589] on input "[DATE]" at bounding box center [593, 588] width 296 height 16
type input "[DATE]"
type input "10:00AM"
type input "[DATE]"
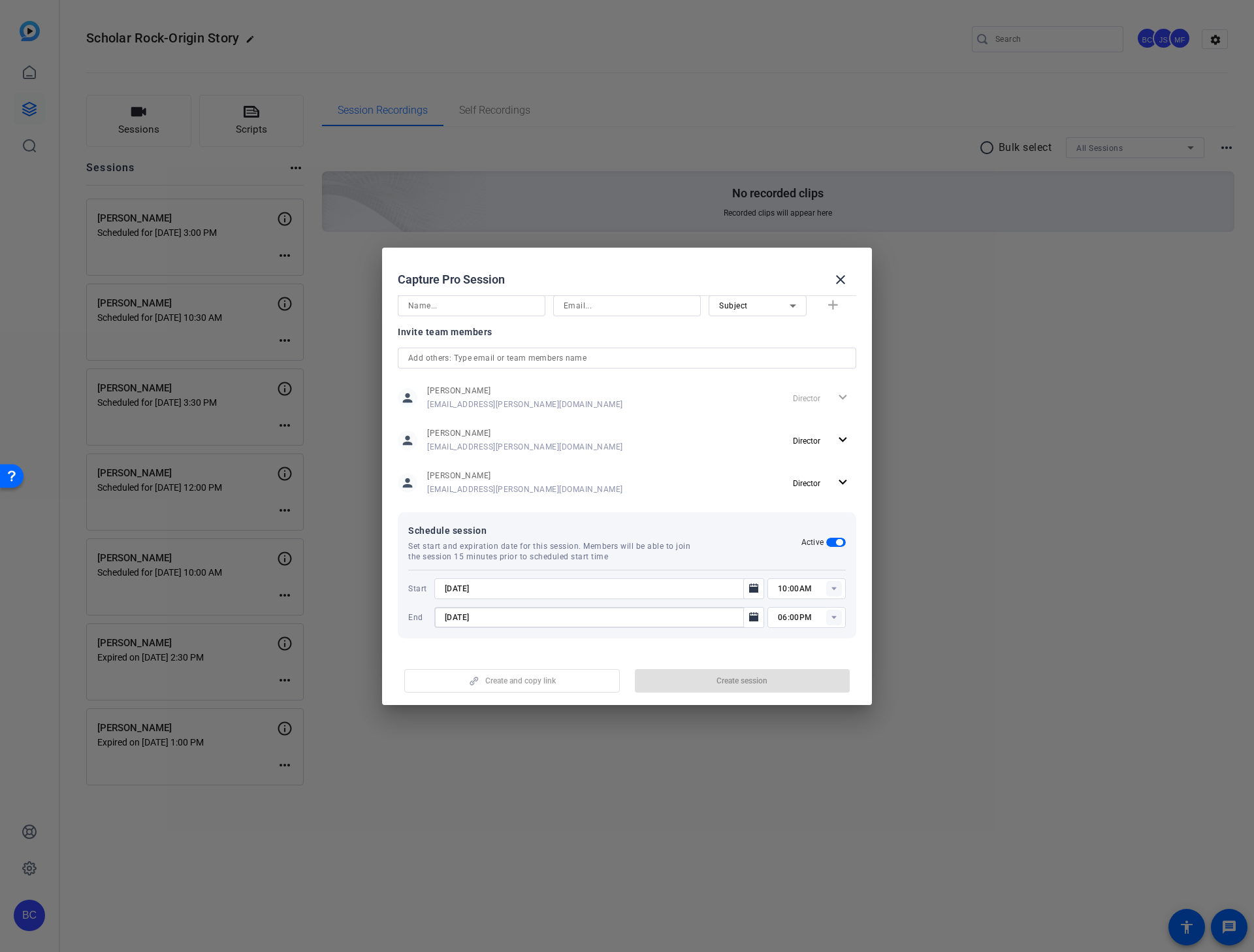
type input "[DATE]"
type input "11:00AM"
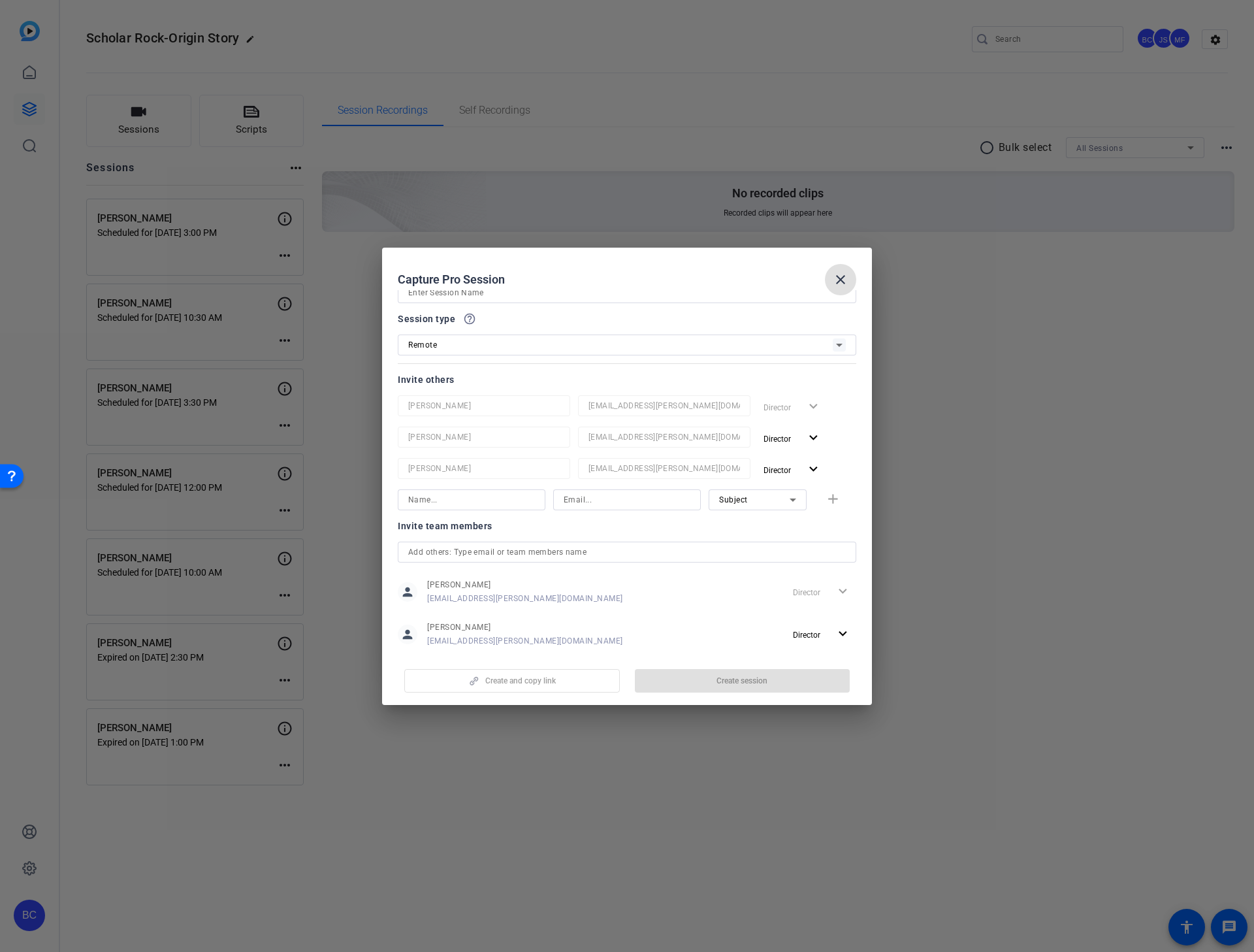
scroll to position [0, 0]
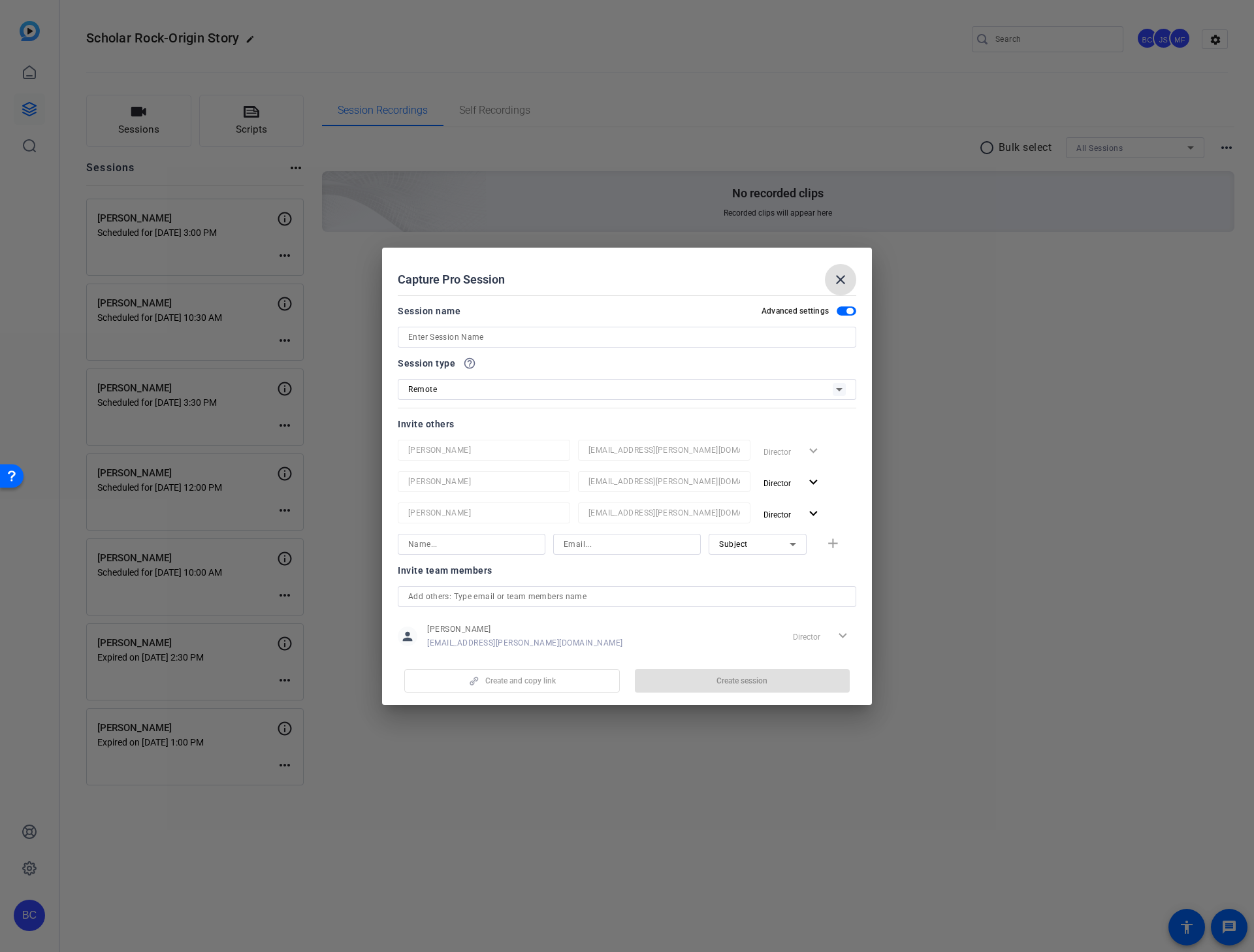
click at [476, 336] on input at bounding box center [627, 337] width 437 height 16
paste input "[PERSON_NAME]"
type input "[PERSON_NAME]"
click at [708, 610] on span "button" at bounding box center [743, 681] width 216 height 31
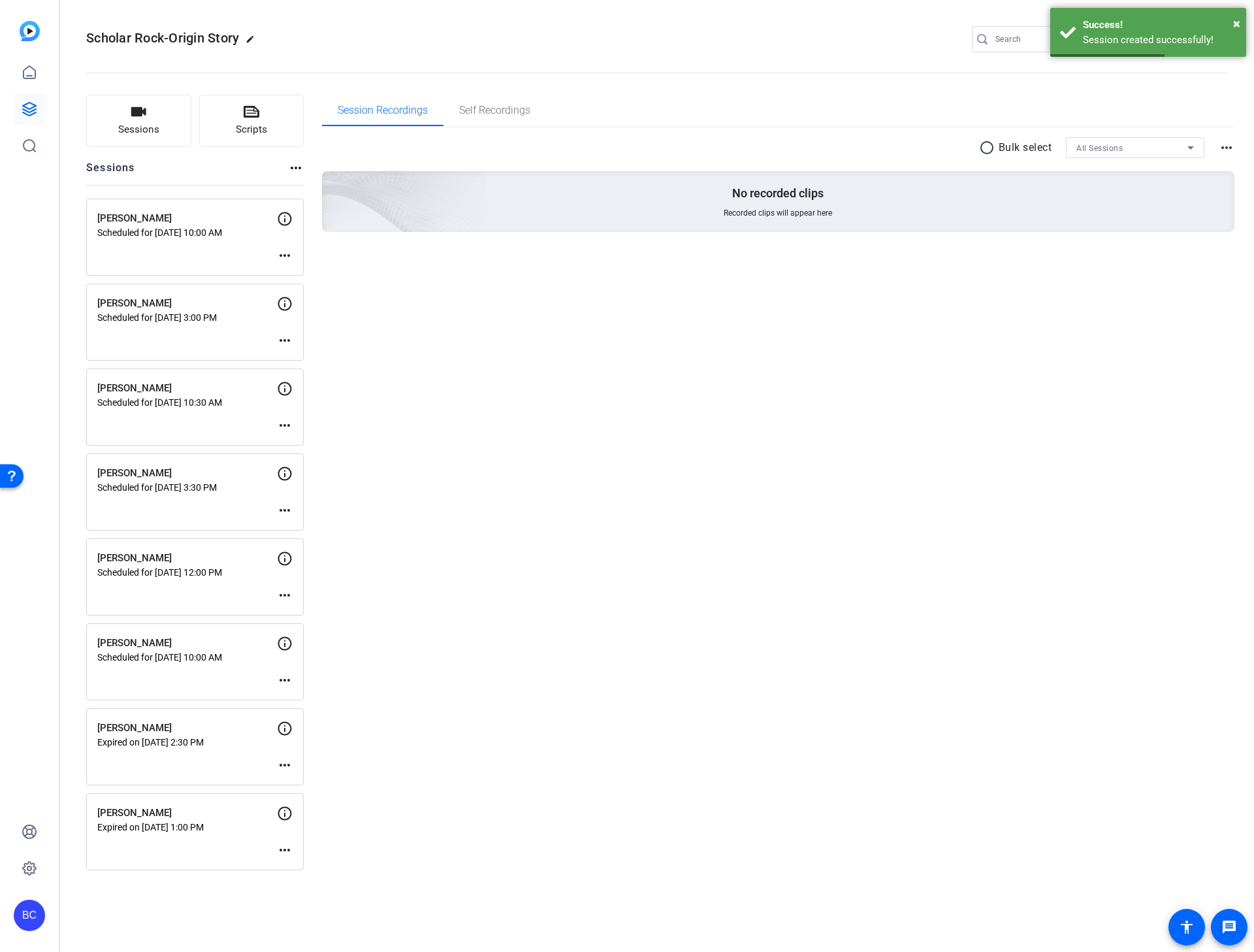
click at [290, 254] on mat-icon "more_horiz" at bounding box center [284, 255] width 16 height 16
click at [327, 276] on span "Edit Session" at bounding box center [317, 275] width 59 height 16
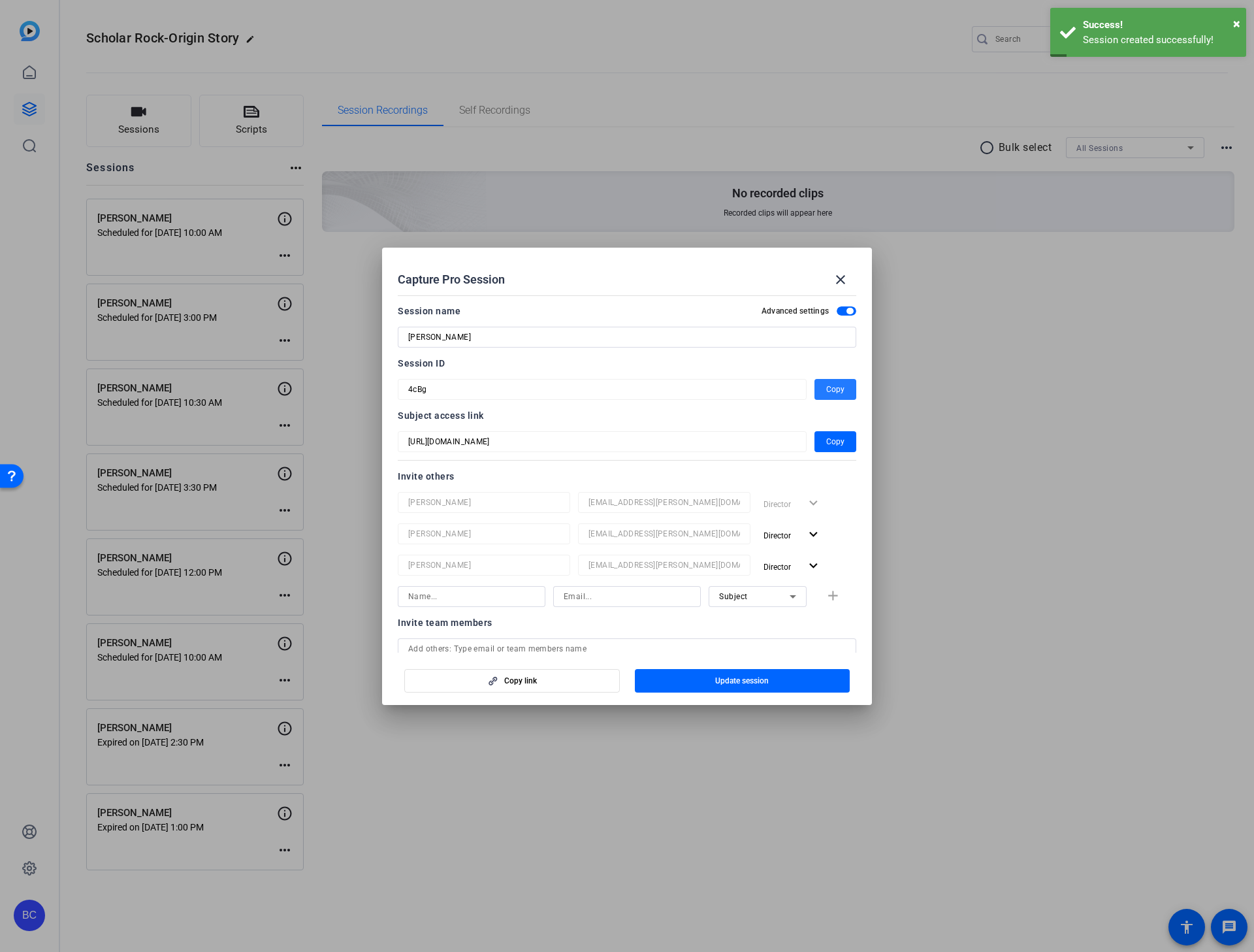
click at [818, 387] on span "button" at bounding box center [835, 390] width 42 height 31
click at [837, 280] on mat-icon "close" at bounding box center [840, 279] width 16 height 16
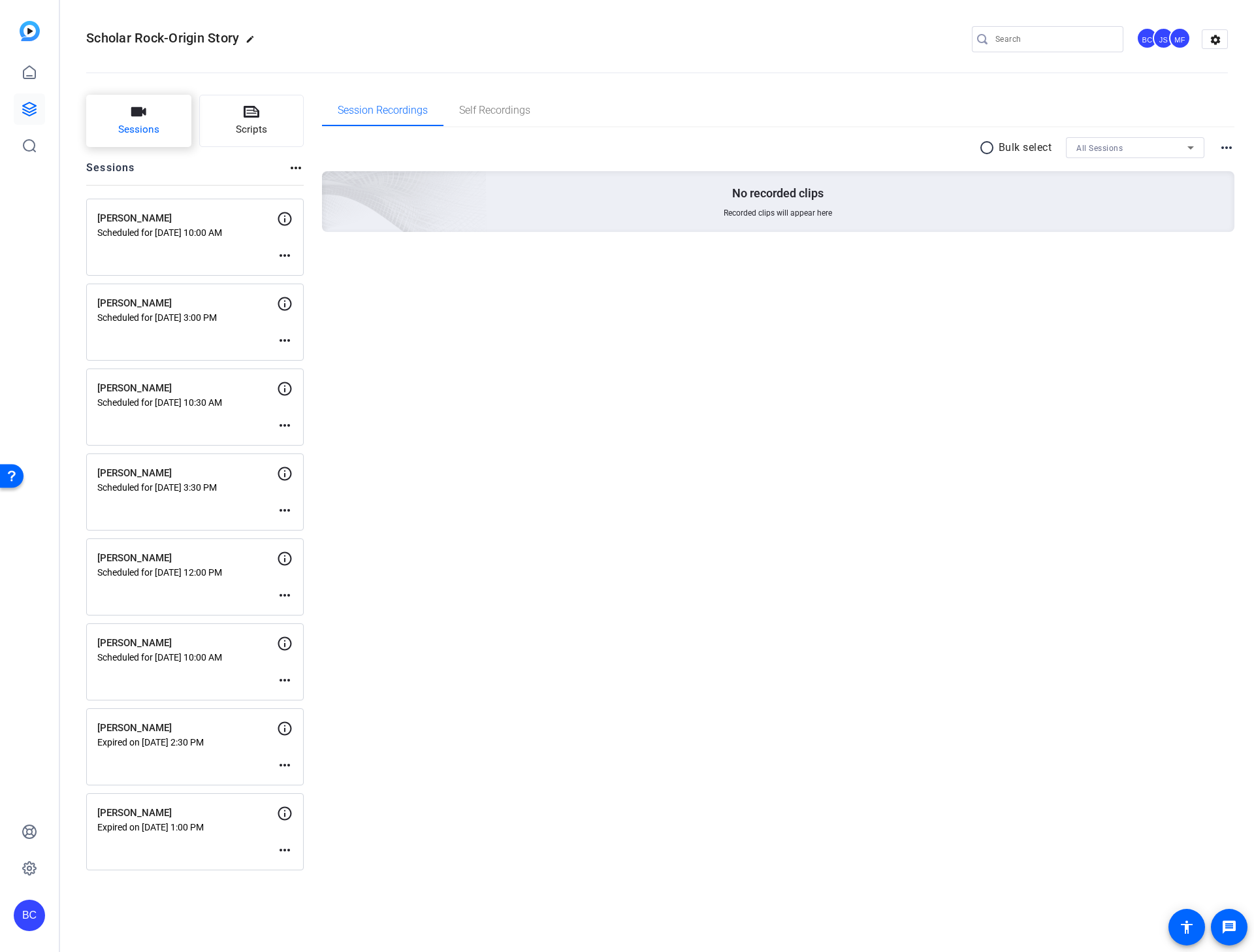
click at [159, 116] on button "Sessions" at bounding box center [139, 120] width 105 height 52
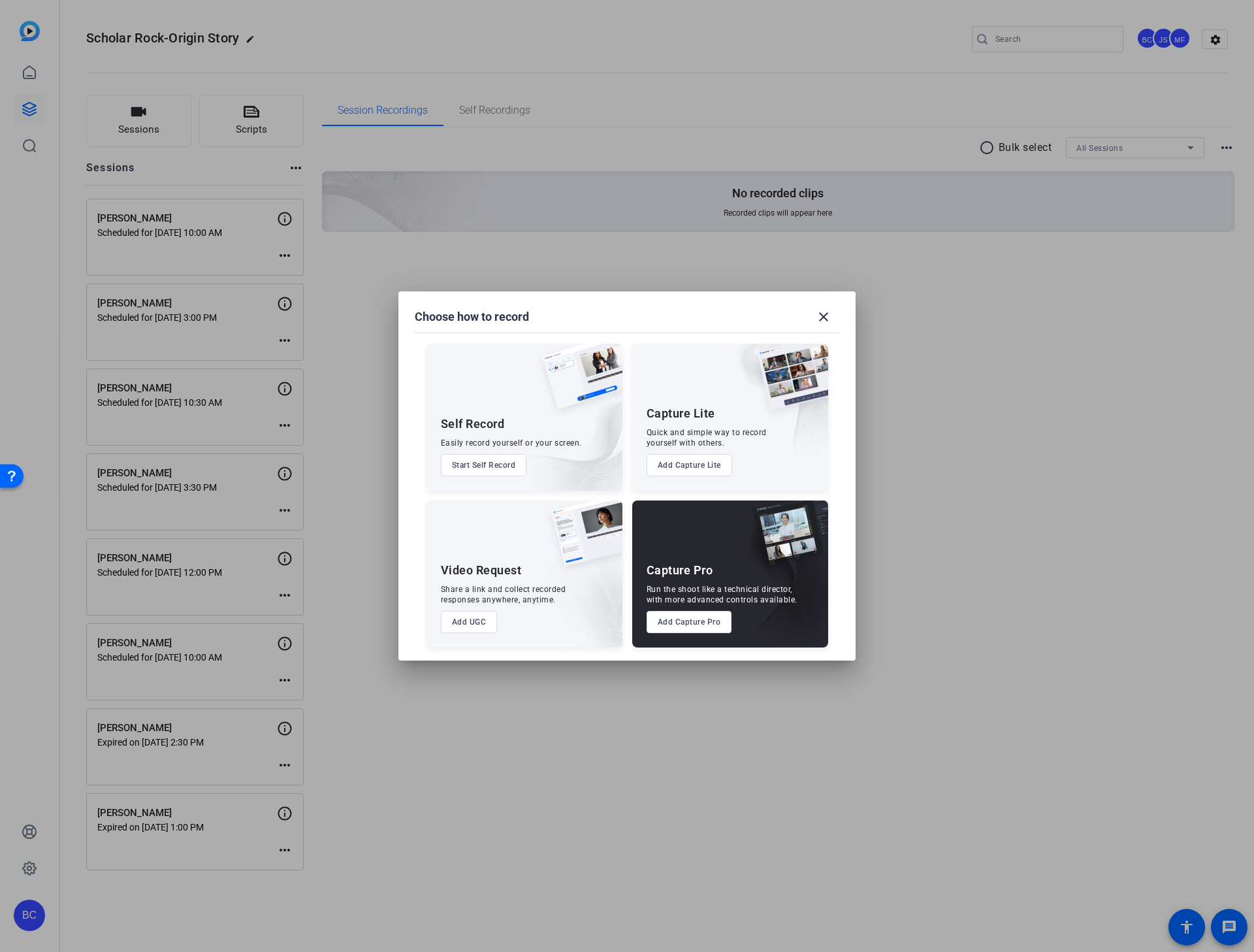
click at [684, 610] on button "Add Capture Pro" at bounding box center [689, 622] width 86 height 22
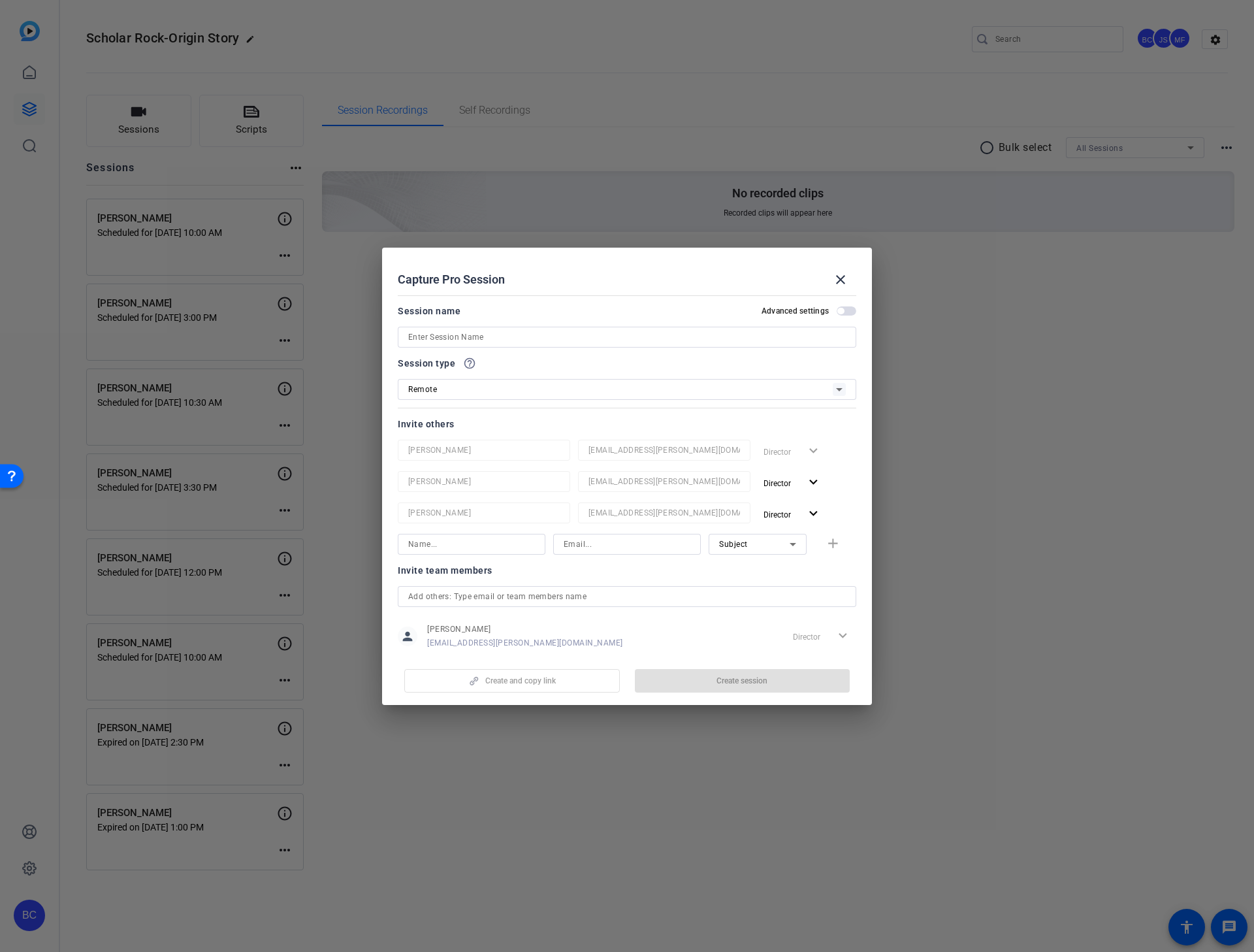
click at [419, 336] on input at bounding box center [627, 337] width 437 height 16
paste input "[PERSON_NAME]"
type input "[PERSON_NAME]"
click at [838, 308] on span "button" at bounding box center [846, 311] width 20 height 9
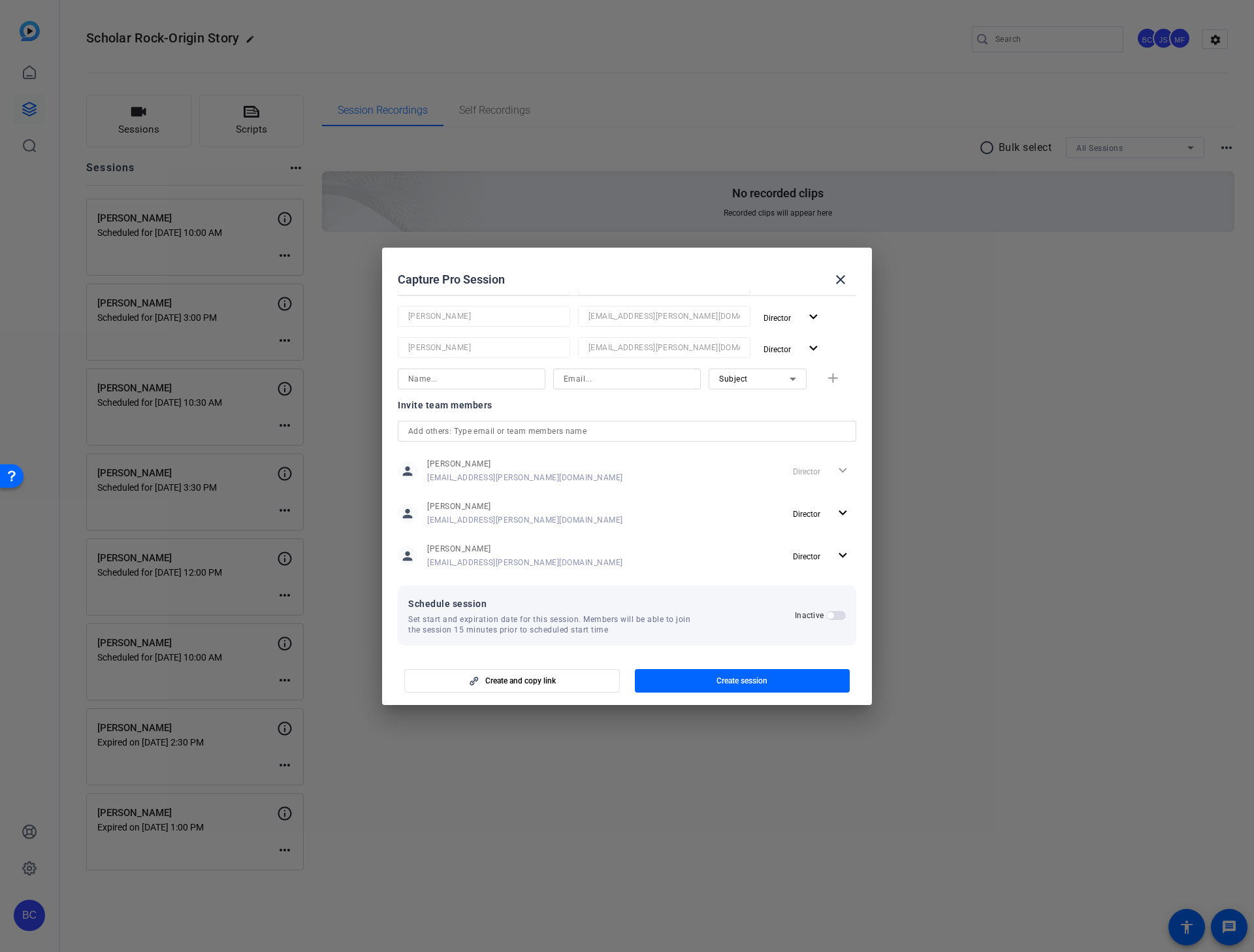
scroll to position [172, 0]
click at [827, 609] on span "button" at bounding box center [830, 608] width 7 height 7
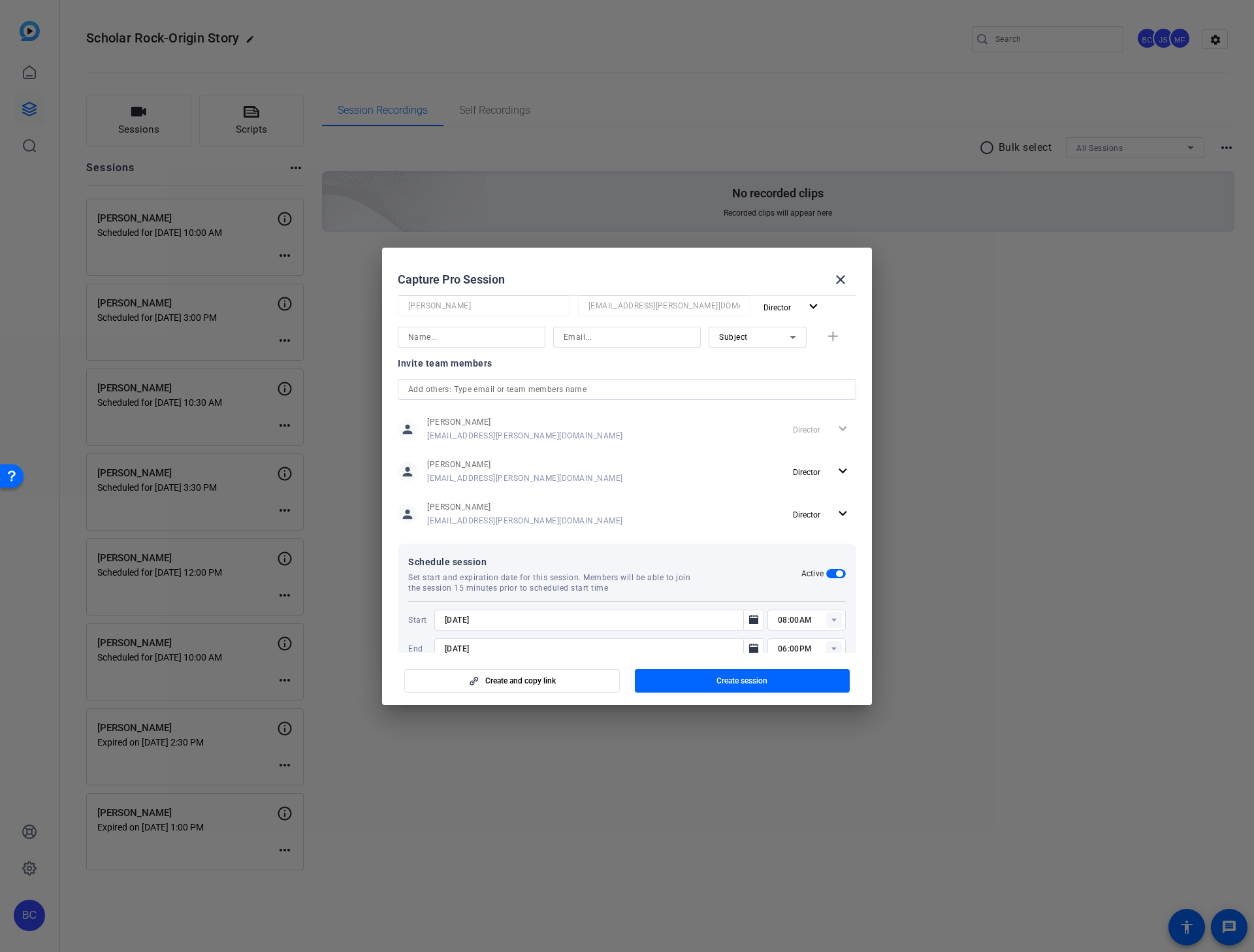
scroll to position [239, 0]
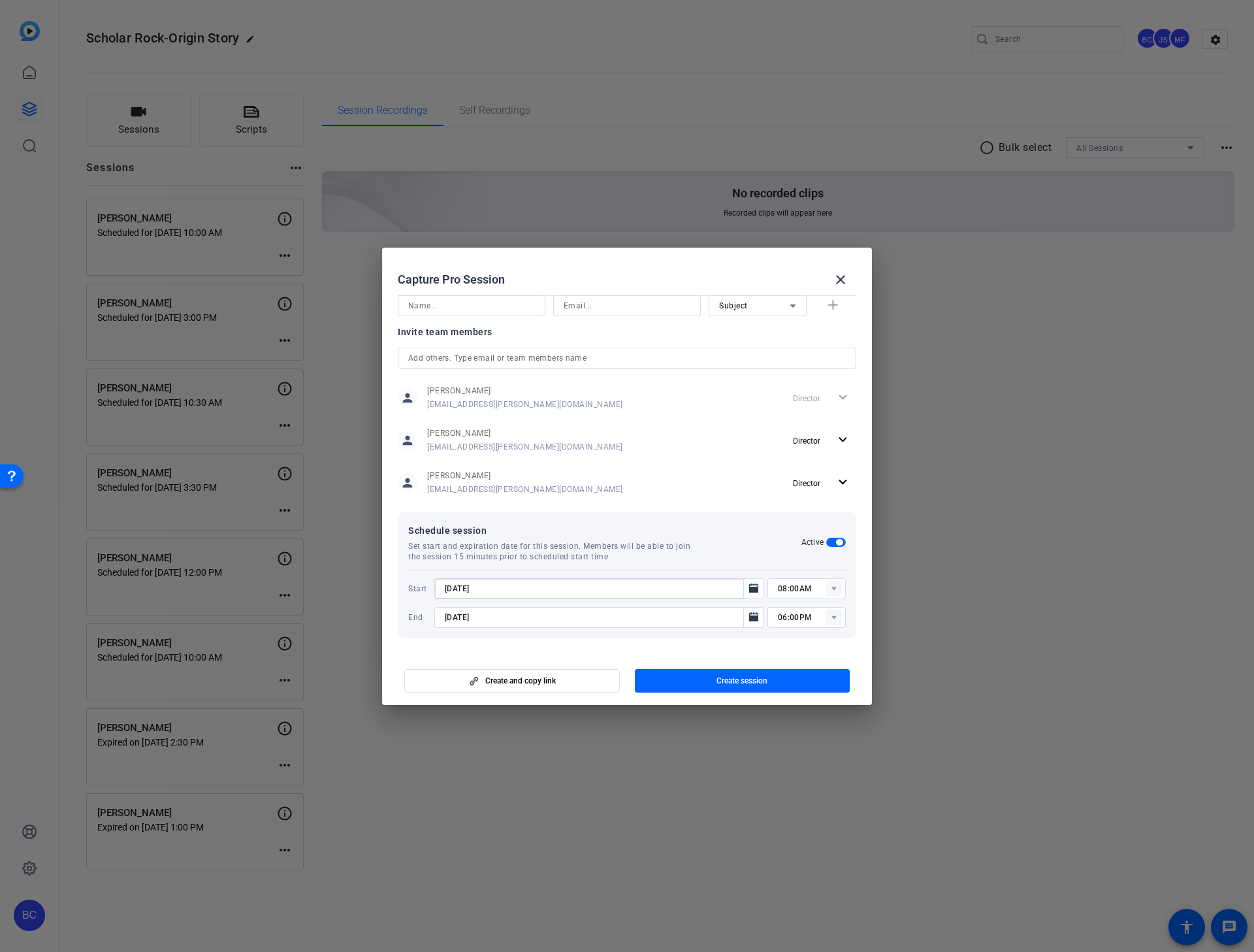
click at [457, 585] on input "[DATE]" at bounding box center [593, 588] width 296 height 16
type input "9//2025"
type input "12:00AM"
type input "[DATE]"
drag, startPoint x: 462, startPoint y: 619, endPoint x: 481, endPoint y: 609, distance: 21.5
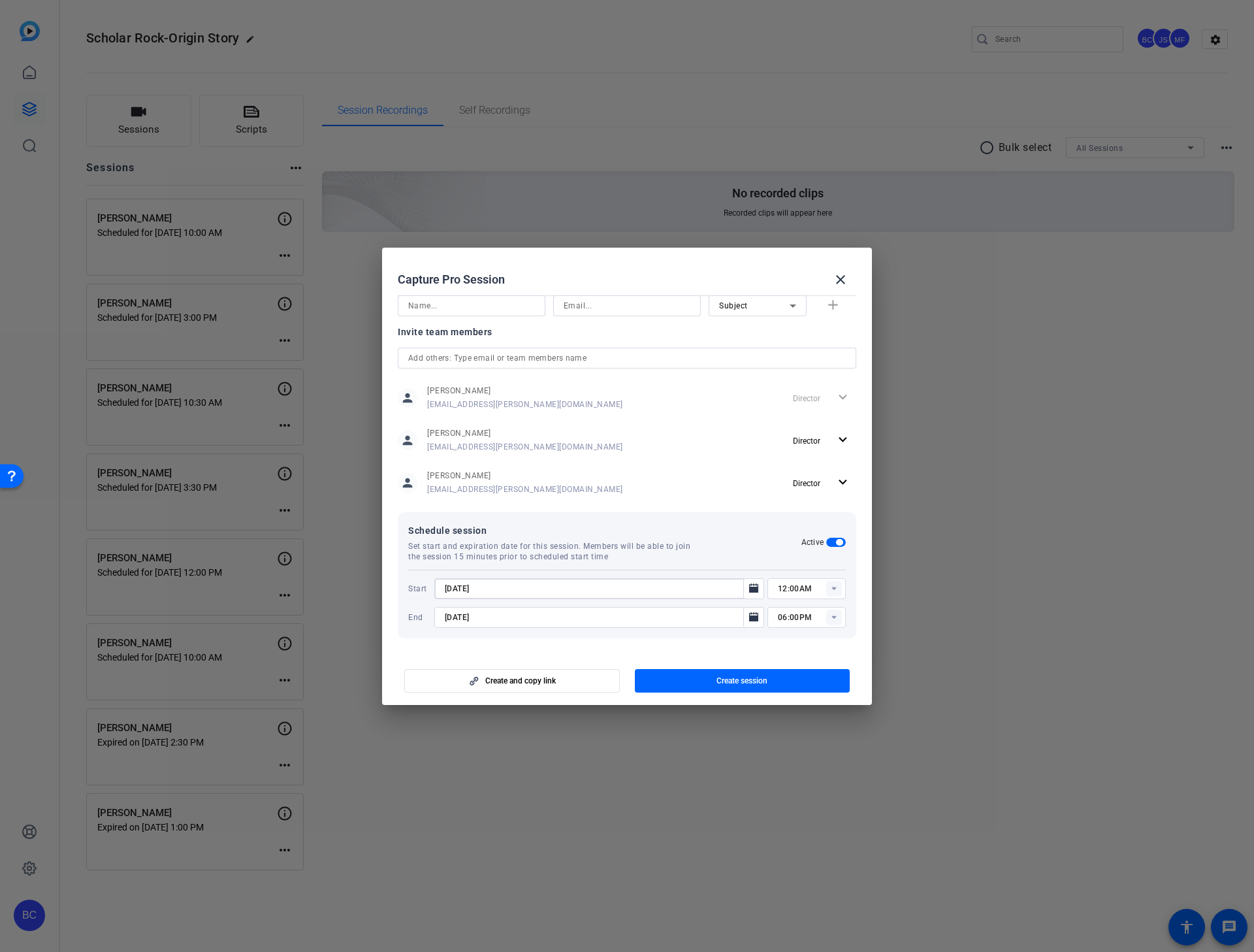
click at [460, 610] on input "[DATE]" at bounding box center [593, 617] width 296 height 16
type input "[DATE]"
drag, startPoint x: 773, startPoint y: 586, endPoint x: 853, endPoint y: 593, distance: 80.3
click at [778, 586] on input "12:00AM" at bounding box center [812, 588] width 68 height 16
type input "2:00PM"
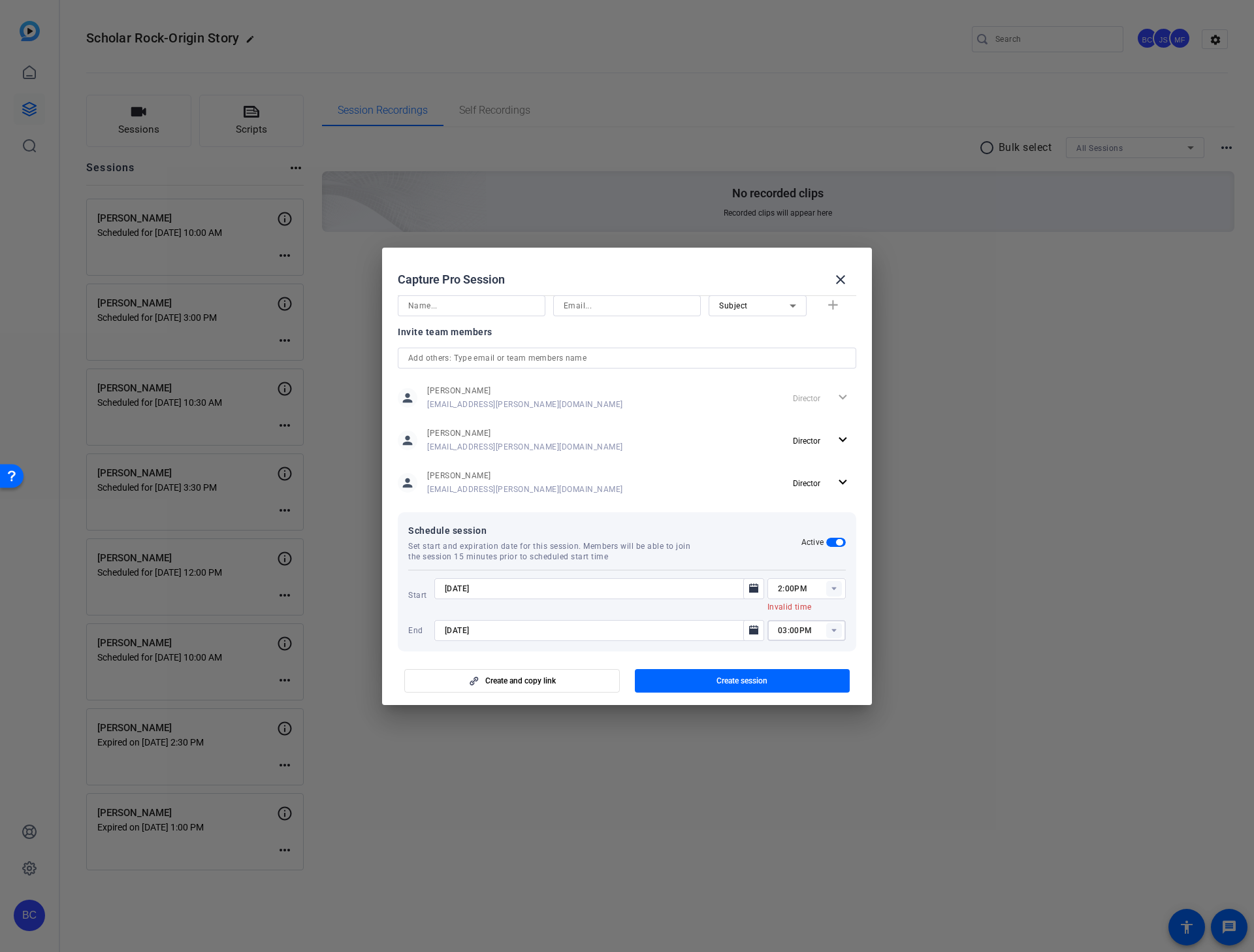
type input "03:00PM"
type input "02:00PM"
click at [729, 610] on span "Create session" at bounding box center [742, 681] width 51 height 10
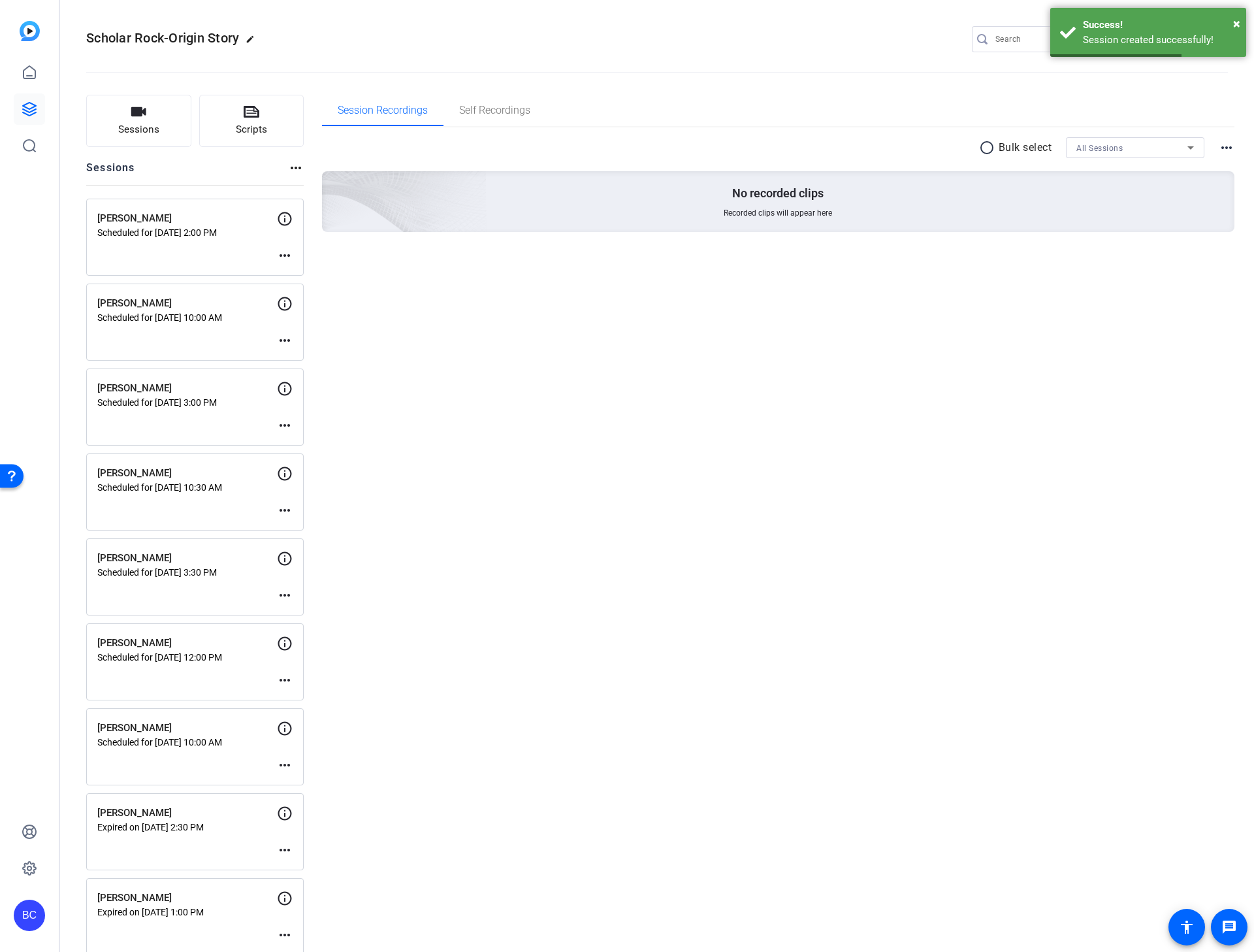
click at [284, 253] on mat-icon "more_horiz" at bounding box center [284, 255] width 16 height 16
click at [304, 275] on span "Edit Session" at bounding box center [317, 275] width 59 height 16
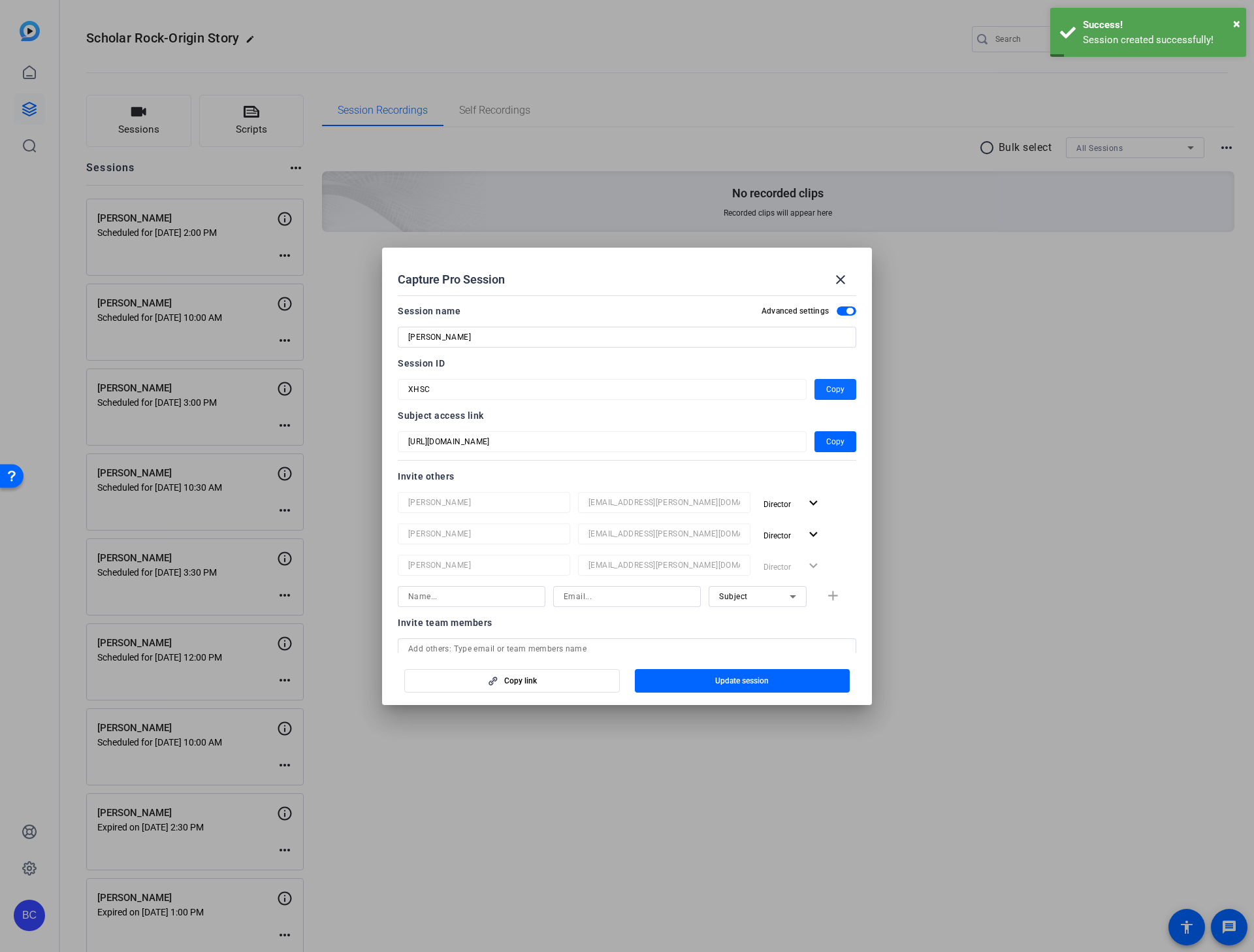
click at [826, 387] on span "Copy" at bounding box center [835, 389] width 18 height 16
click at [841, 274] on mat-icon "close" at bounding box center [840, 279] width 16 height 16
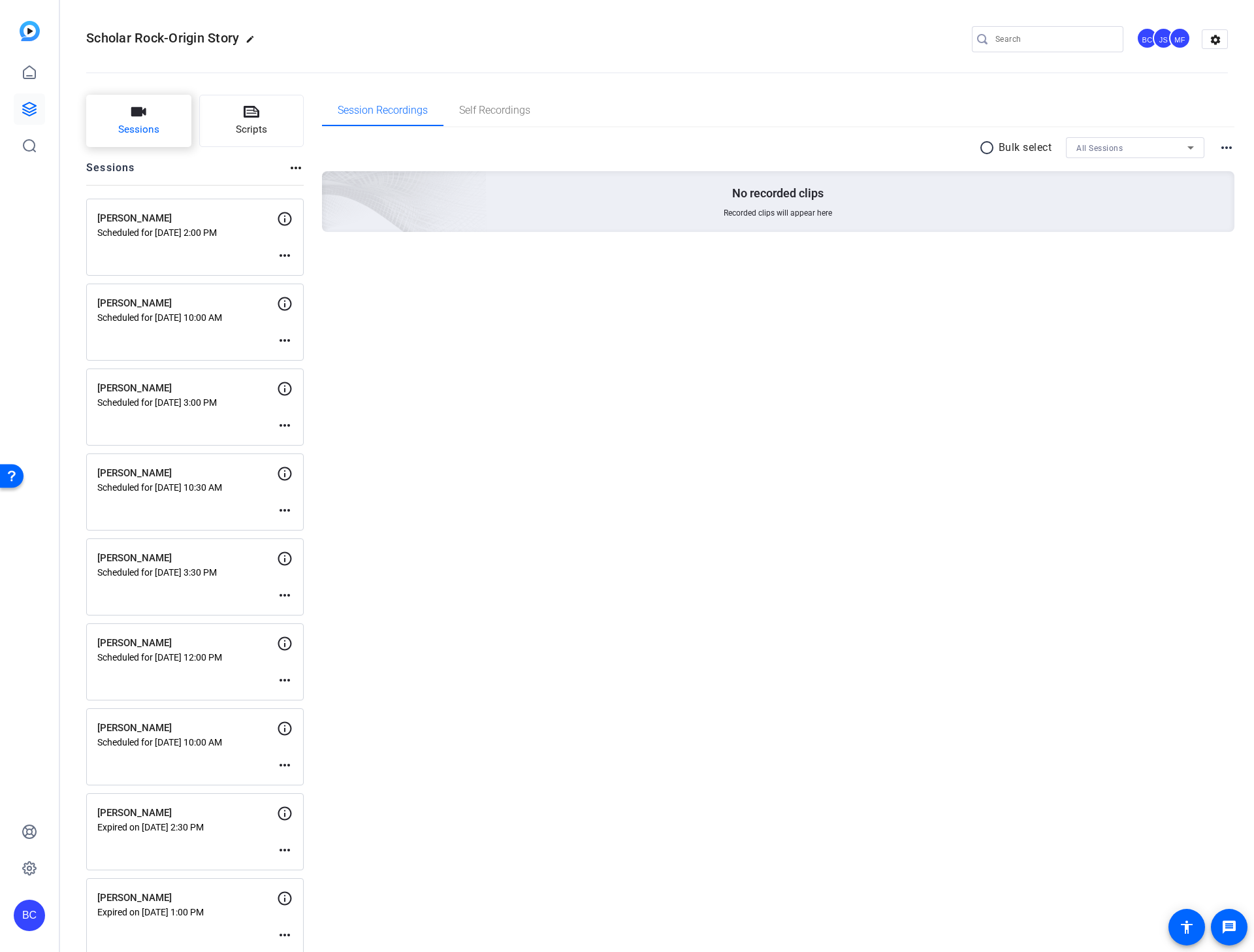
click at [131, 117] on icon "button" at bounding box center [138, 112] width 16 height 16
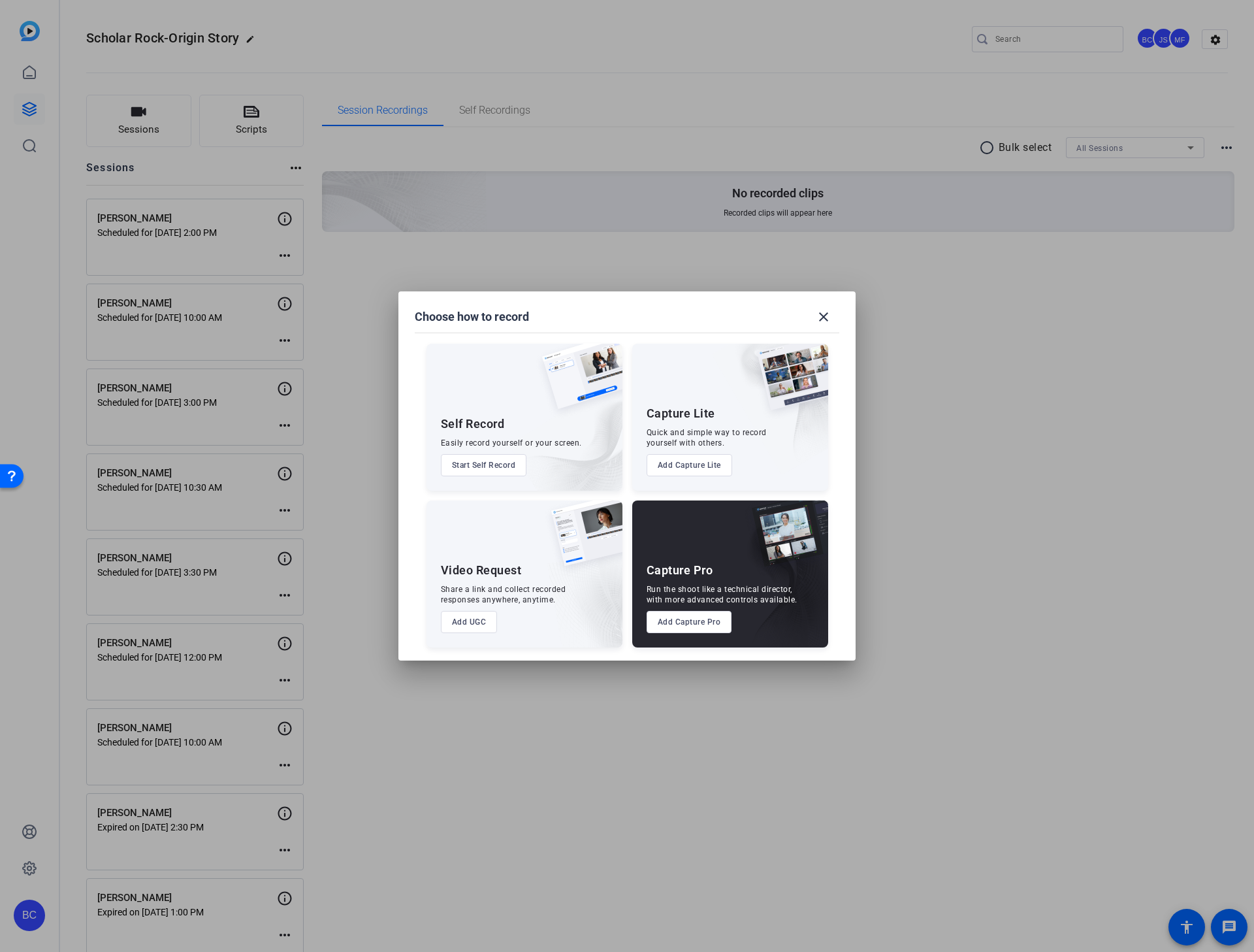
click at [686, 610] on button "Add Capture Pro" at bounding box center [689, 622] width 86 height 22
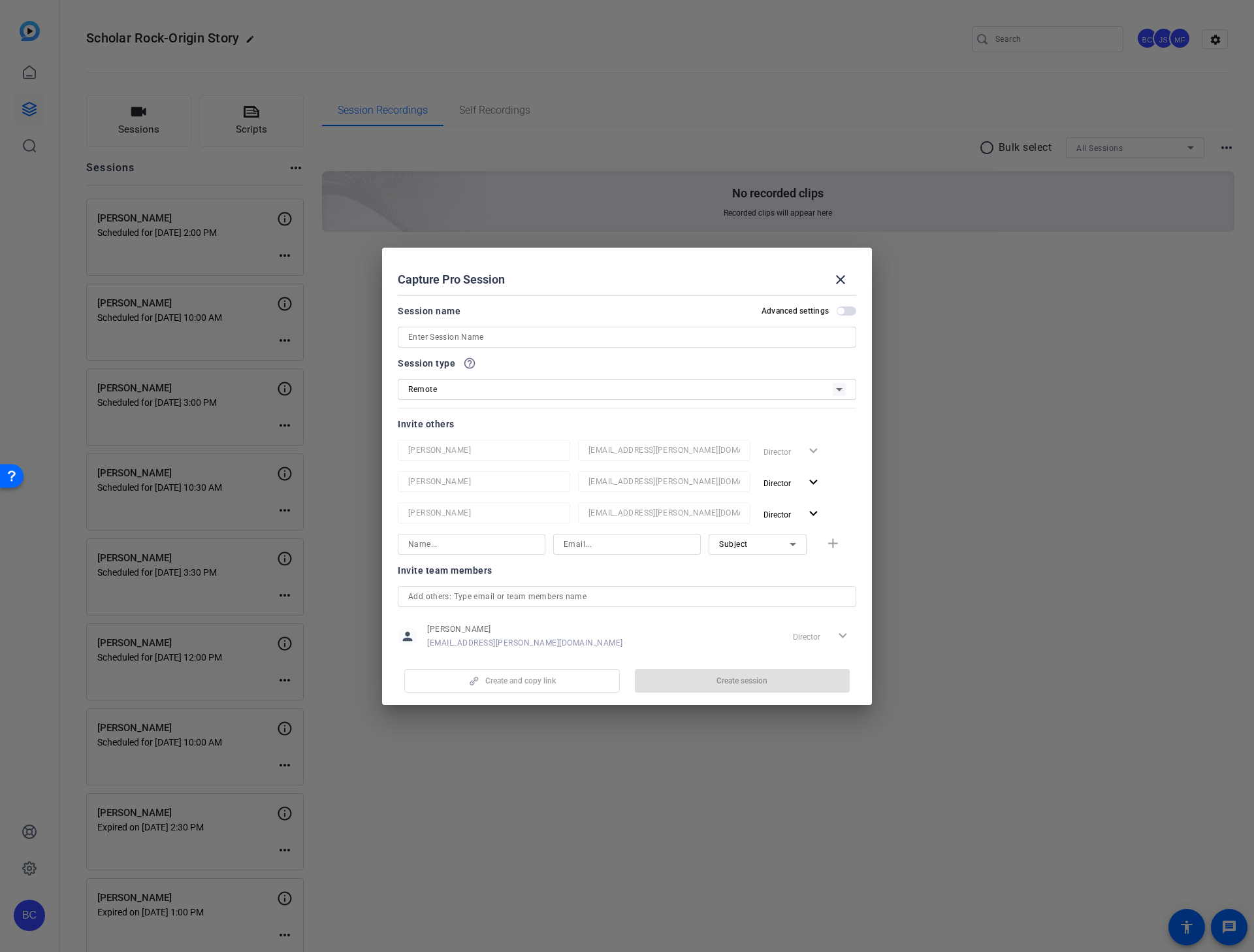
click at [474, 335] on input at bounding box center [627, 337] width 437 height 16
paste input "[PERSON_NAME] ([PERSON_NAME]) Tirucherai"
type input "[PERSON_NAME] ([PERSON_NAME]) Tirucherai"
click at [837, 310] on span "button" at bounding box center [840, 310] width 7 height 7
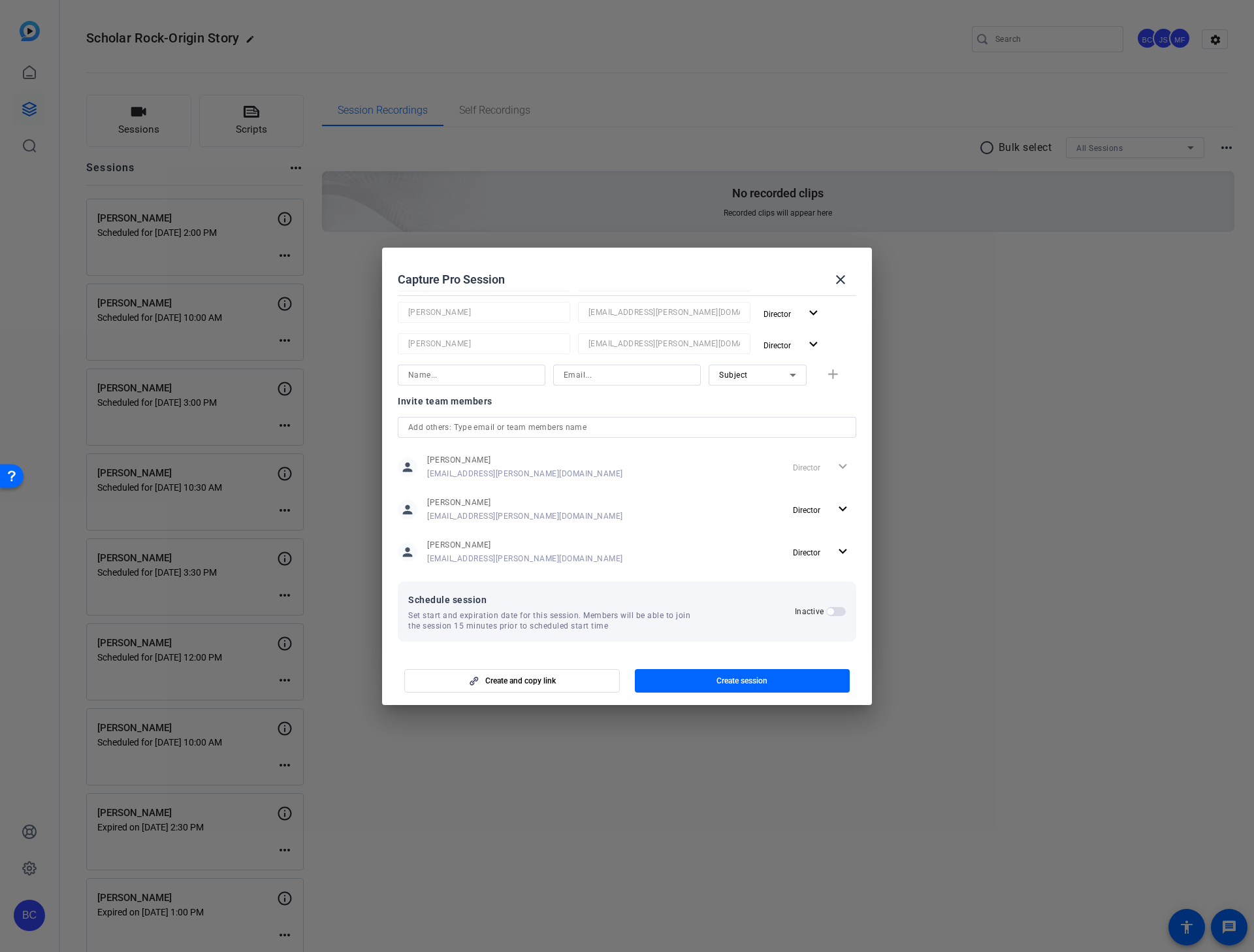
scroll to position [172, 0]
click at [827, 608] on span "button" at bounding box center [830, 608] width 7 height 7
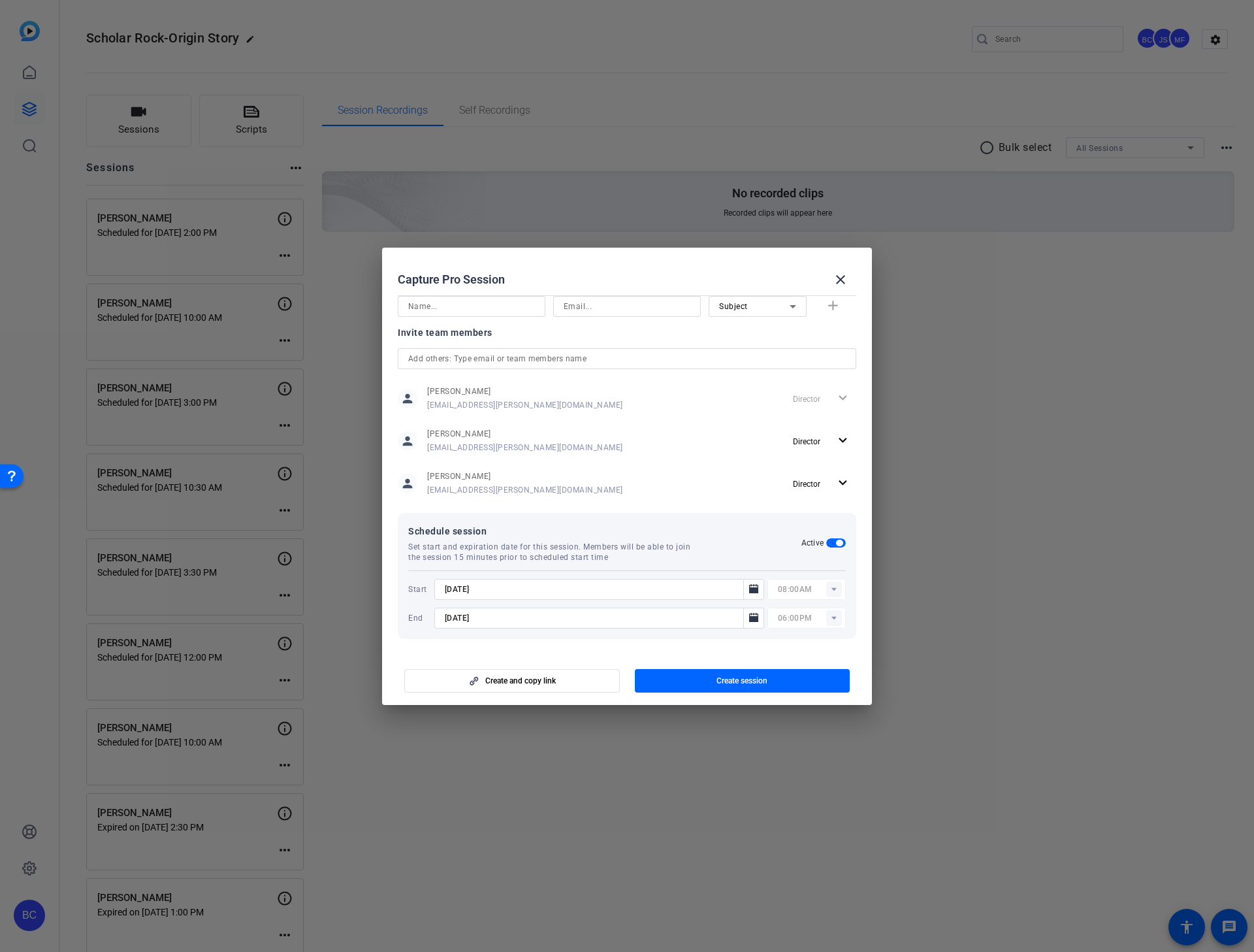
scroll to position [239, 0]
click at [455, 588] on input "[DATE]" at bounding box center [593, 588] width 296 height 16
type input "[DATE]"
type input "10:00AM"
type input "[DATE]"
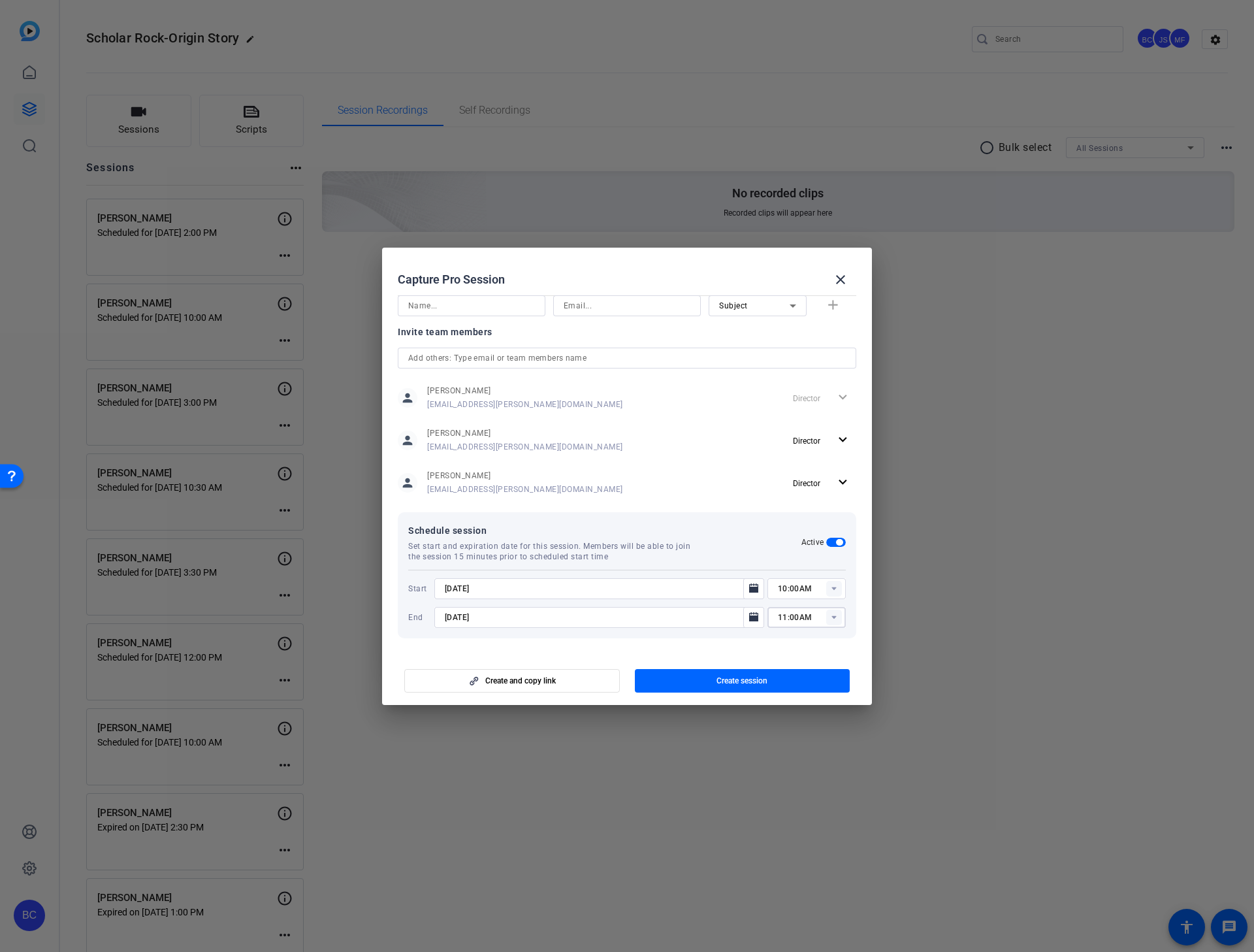
type input "11:00AM"
click at [686, 610] on span "button" at bounding box center [743, 681] width 216 height 31
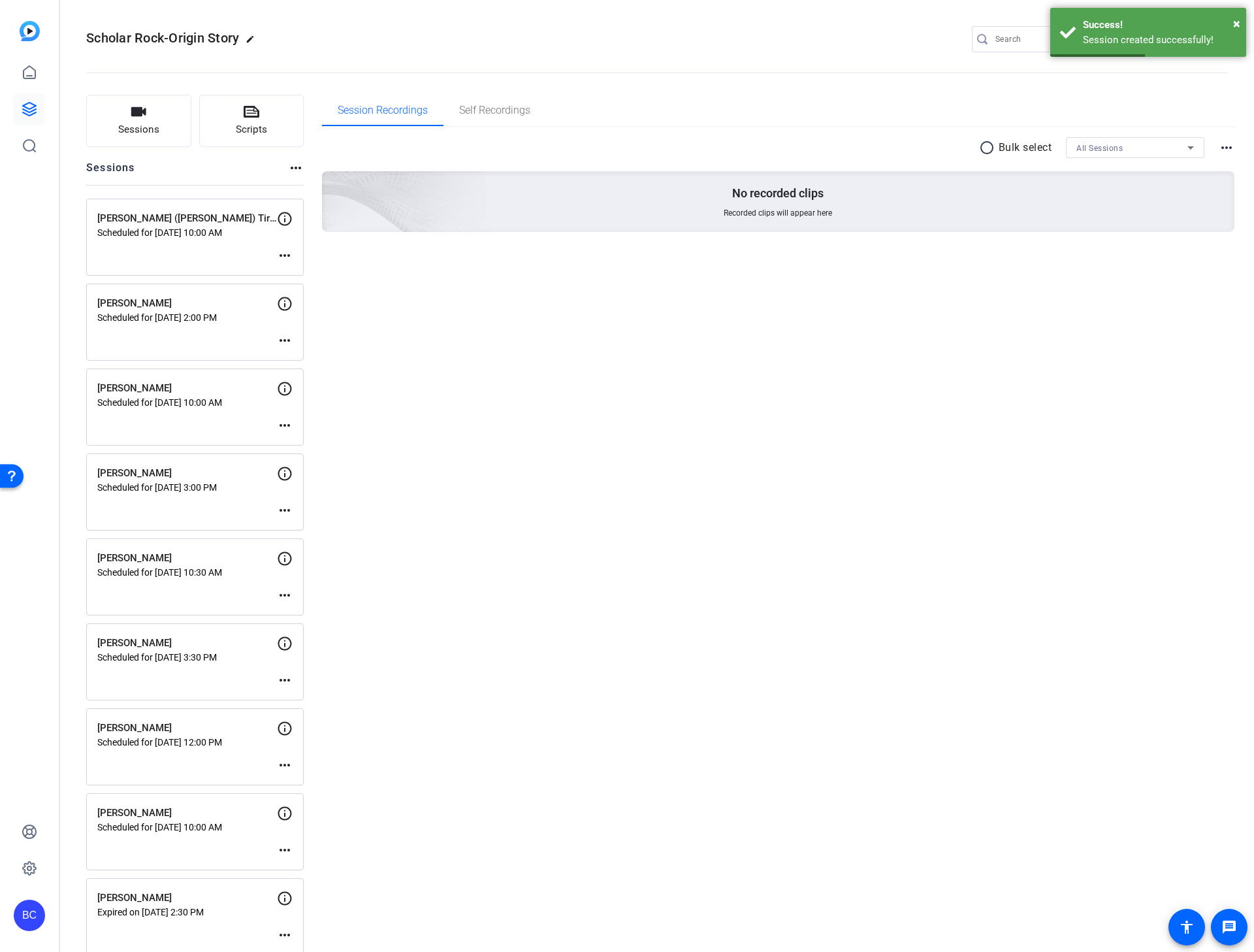
click at [284, 256] on mat-icon "more_horiz" at bounding box center [284, 255] width 16 height 16
click at [322, 273] on span "Edit Session" at bounding box center [317, 275] width 59 height 16
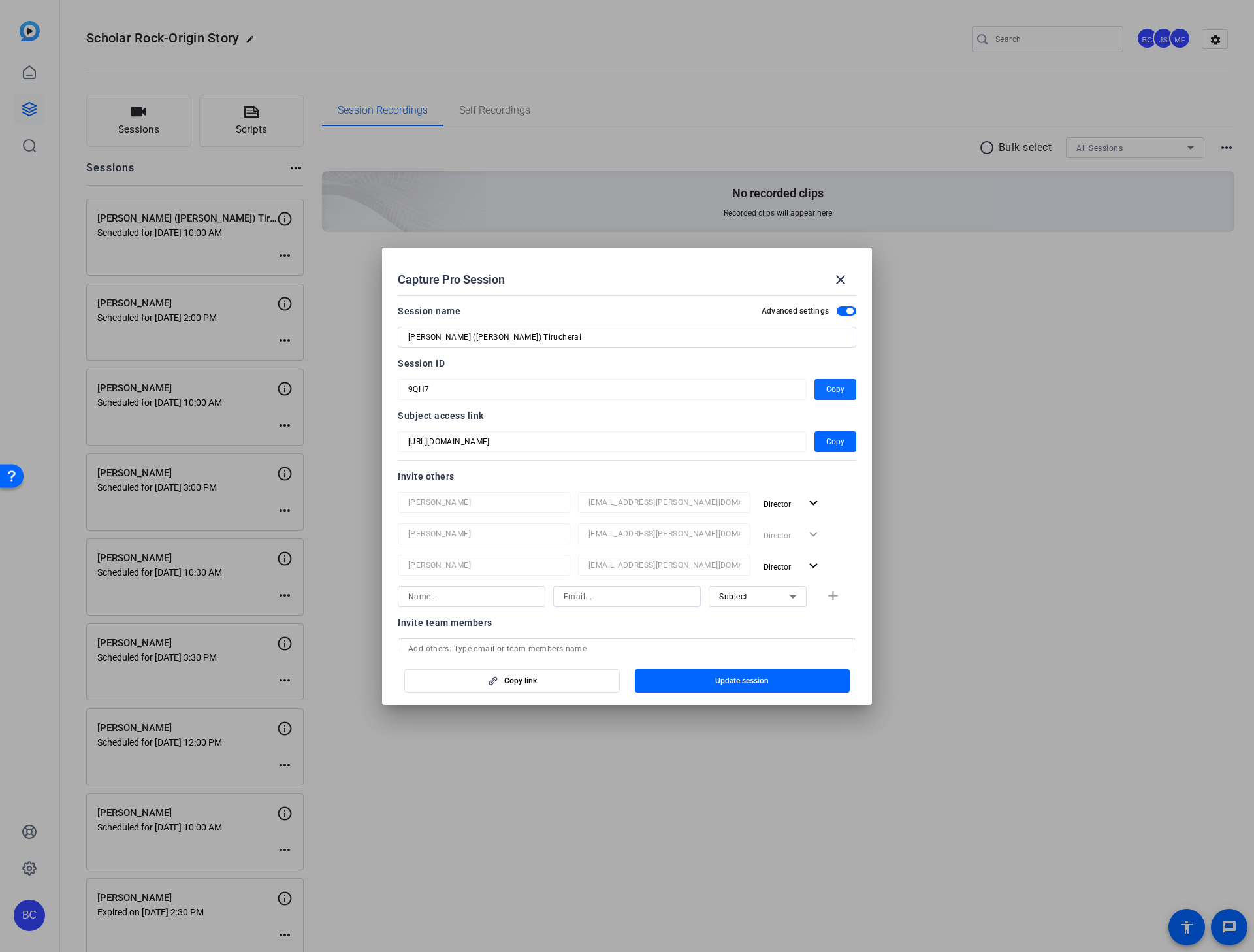
click at [833, 397] on span "button" at bounding box center [835, 390] width 42 height 31
drag, startPoint x: 838, startPoint y: 277, endPoint x: 831, endPoint y: 276, distance: 7.1
click at [838, 277] on mat-icon "close" at bounding box center [840, 279] width 16 height 16
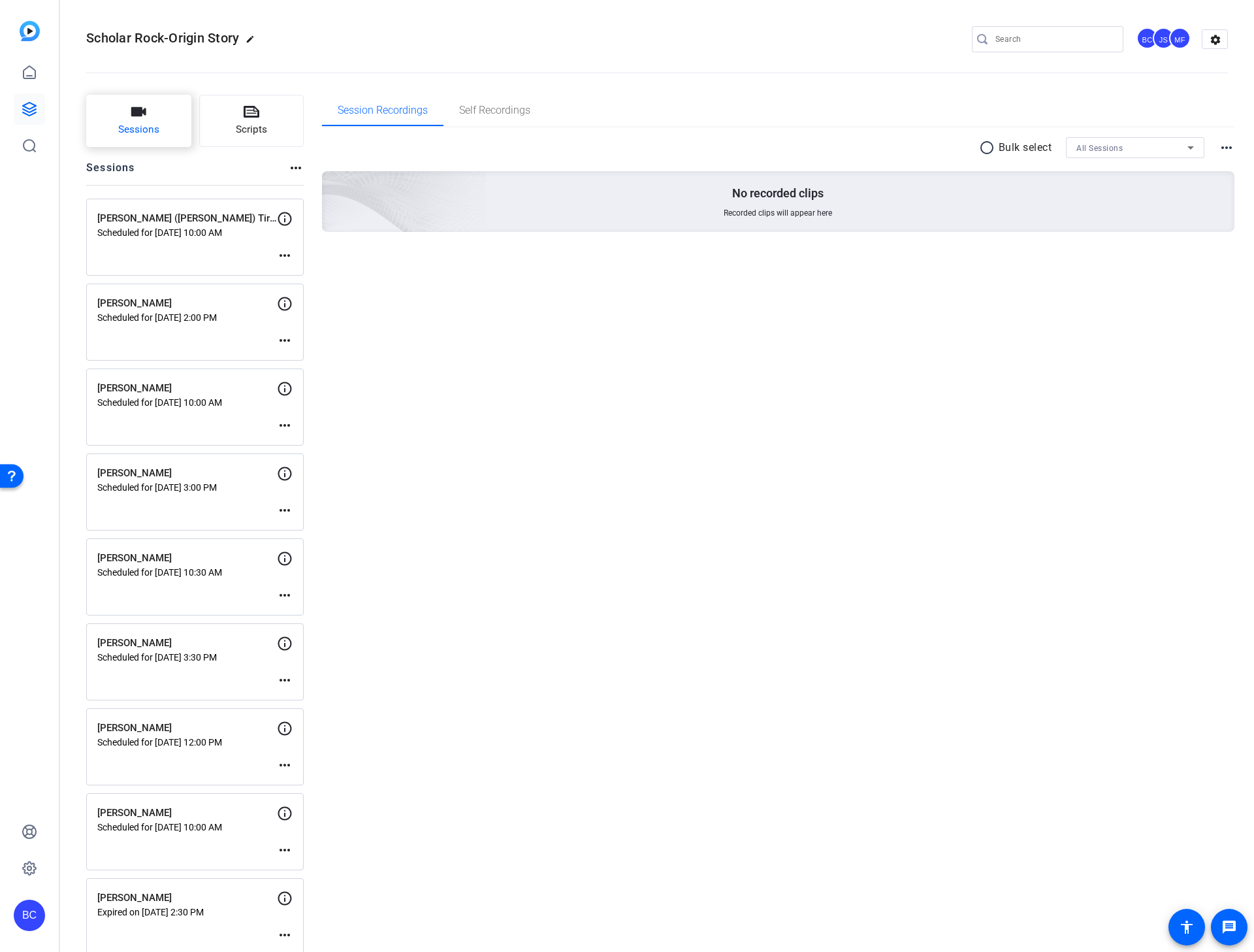
click at [176, 114] on button "Sessions" at bounding box center [139, 120] width 105 height 52
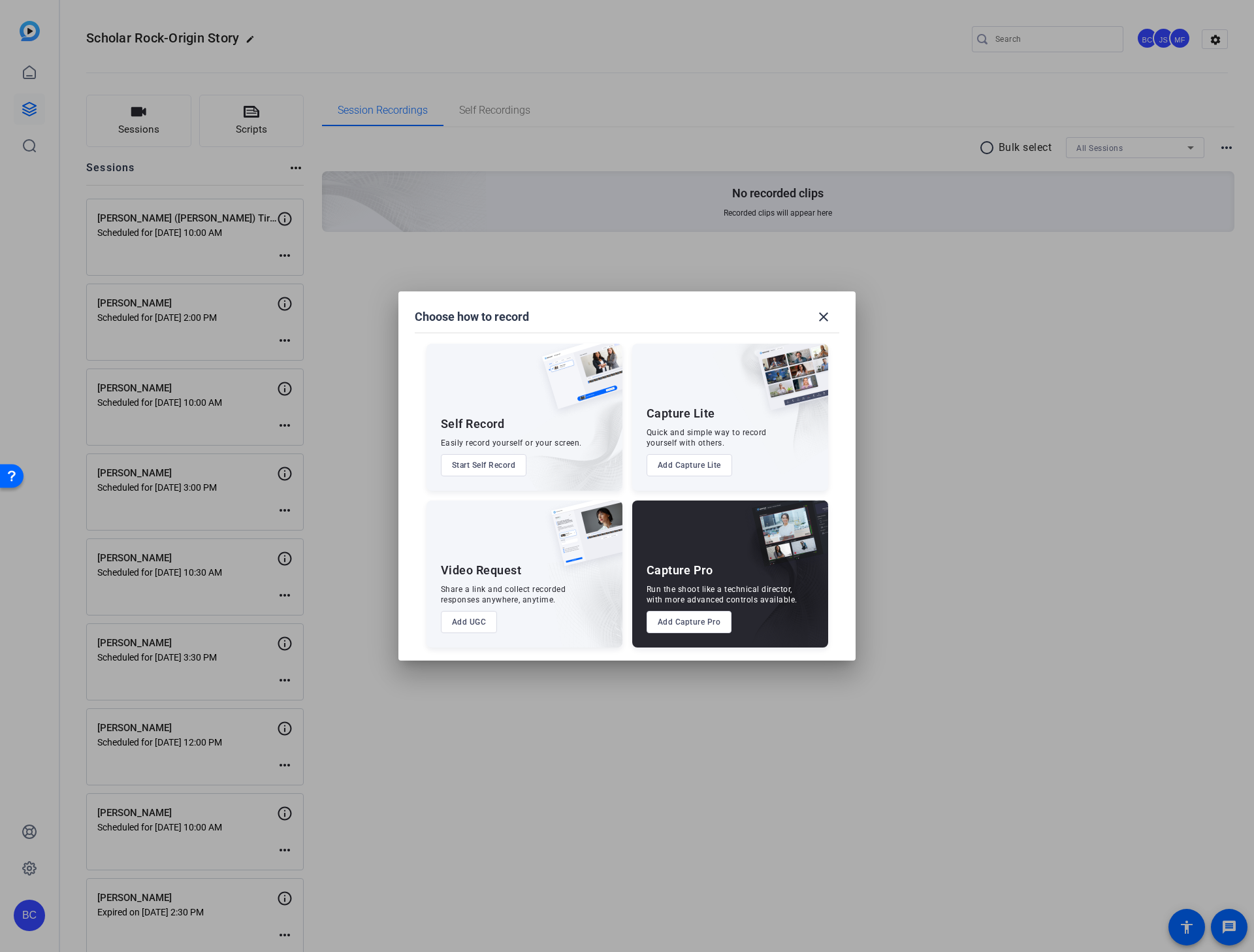
click at [701, 610] on button "Add Capture Pro" at bounding box center [689, 622] width 86 height 22
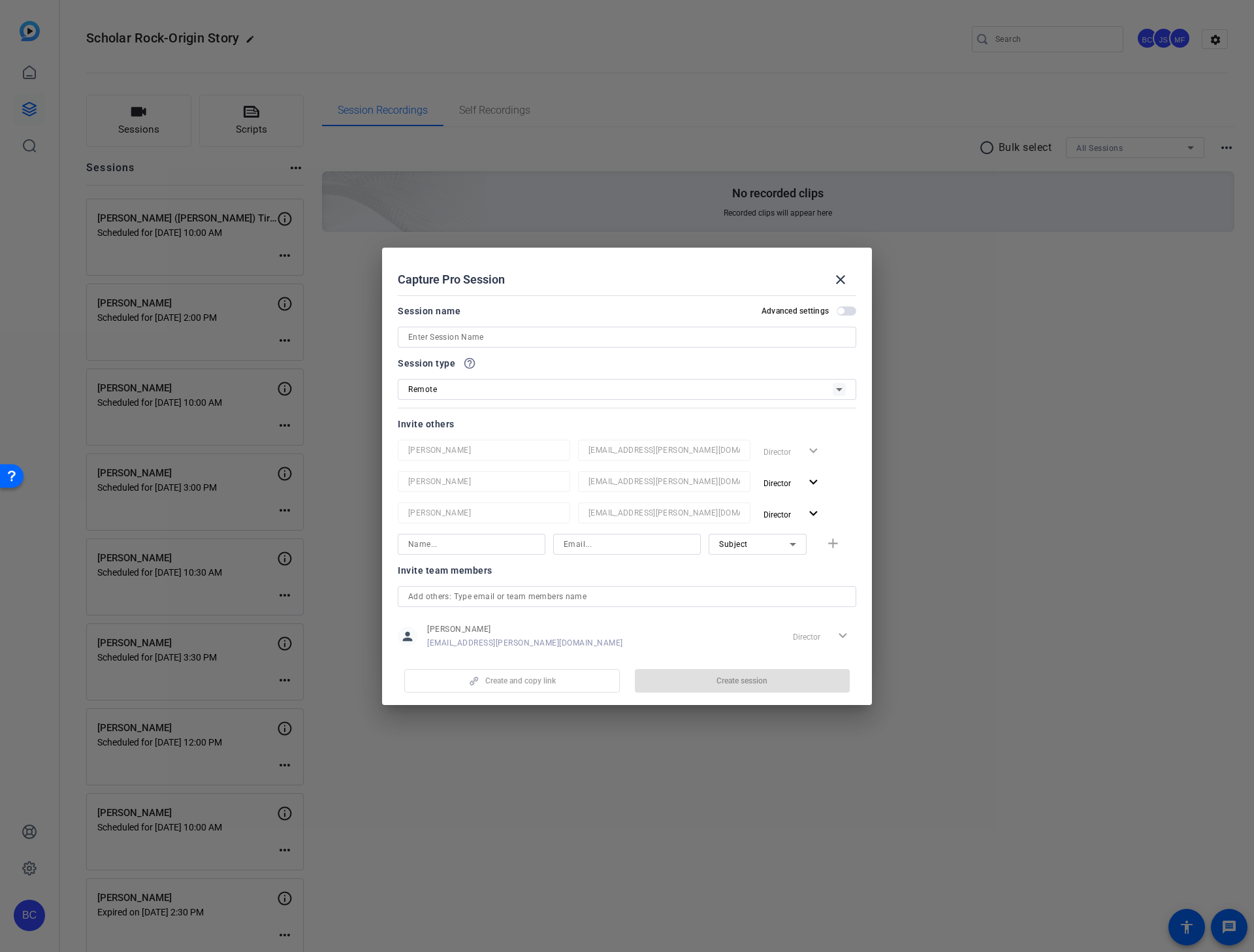
drag, startPoint x: 842, startPoint y: 312, endPoint x: 791, endPoint y: 324, distance: 52.4
click at [842, 313] on span "button" at bounding box center [846, 311] width 20 height 9
click at [757, 330] on input at bounding box center [627, 337] width 437 height 16
paste input "[PERSON_NAME]"
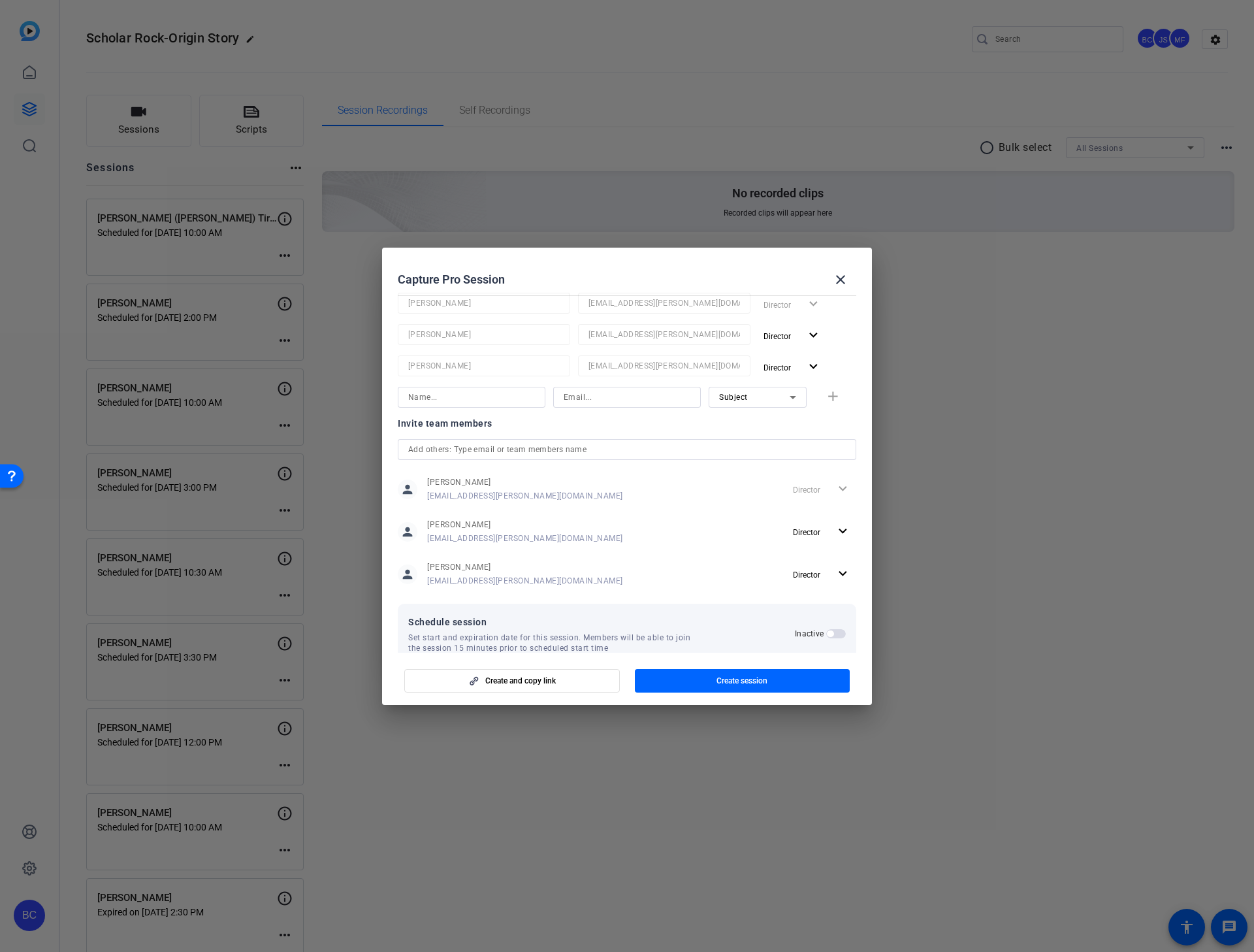
scroll to position [172, 0]
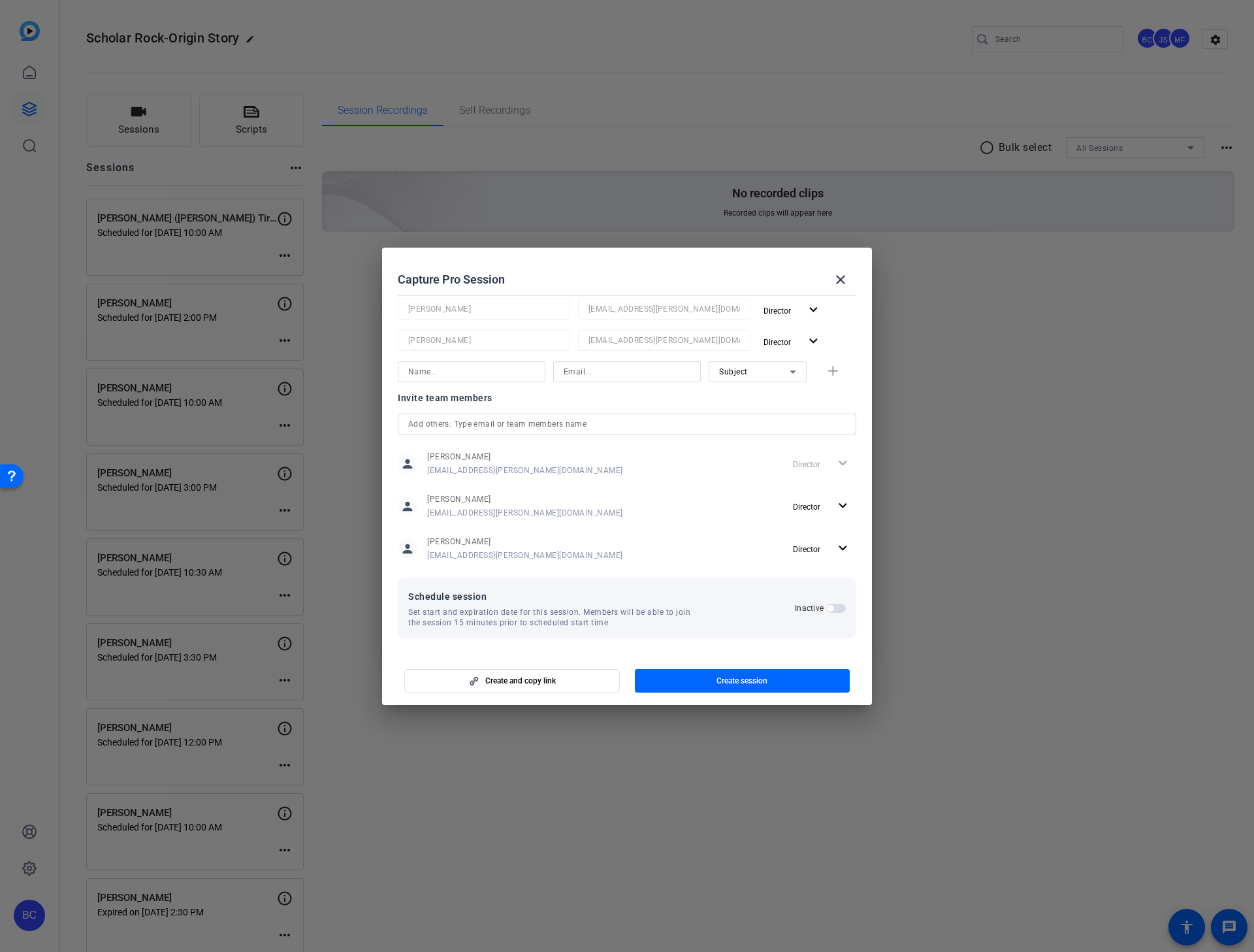
type input "[PERSON_NAME]"
click at [827, 609] on span "button" at bounding box center [830, 608] width 7 height 7
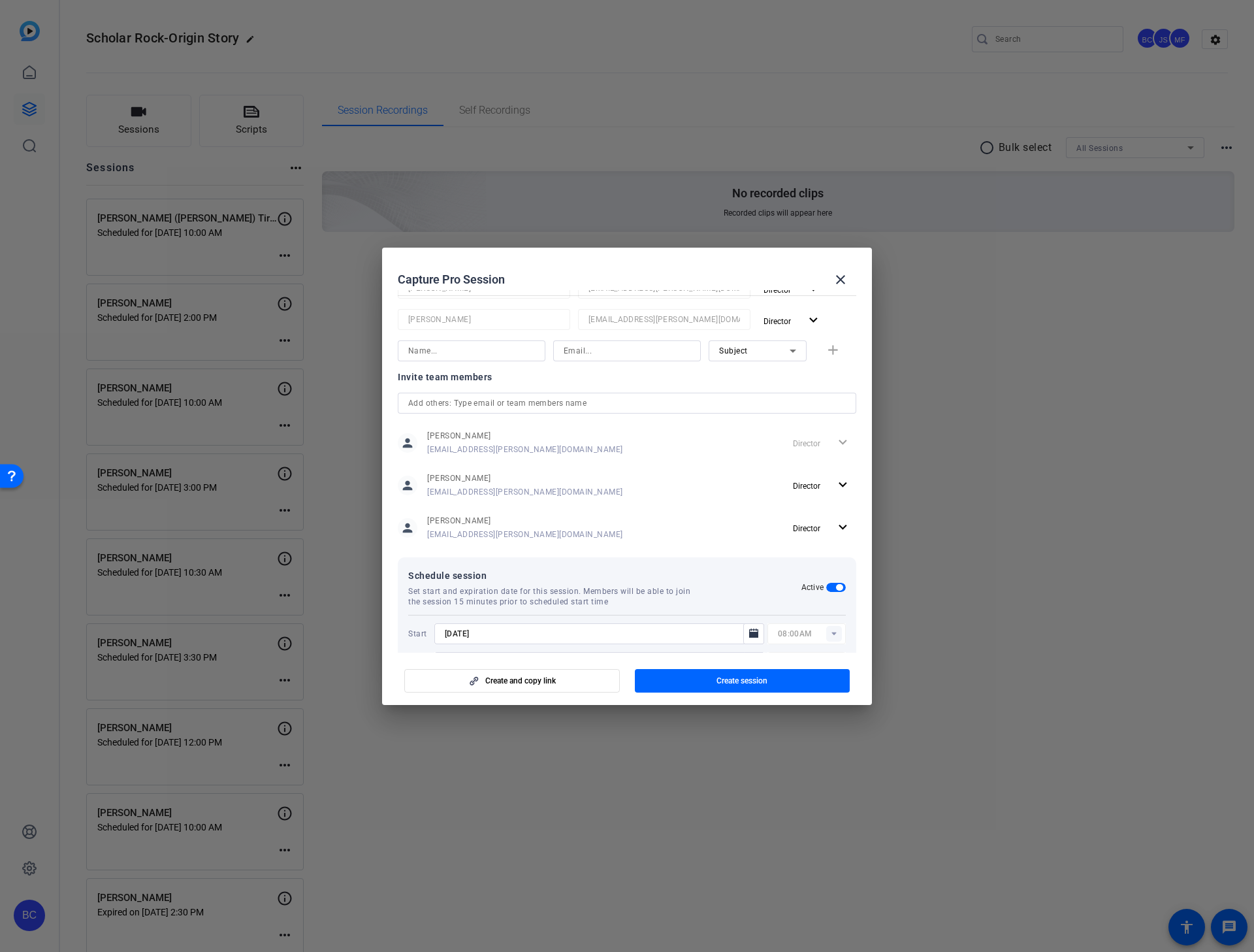
scroll to position [239, 0]
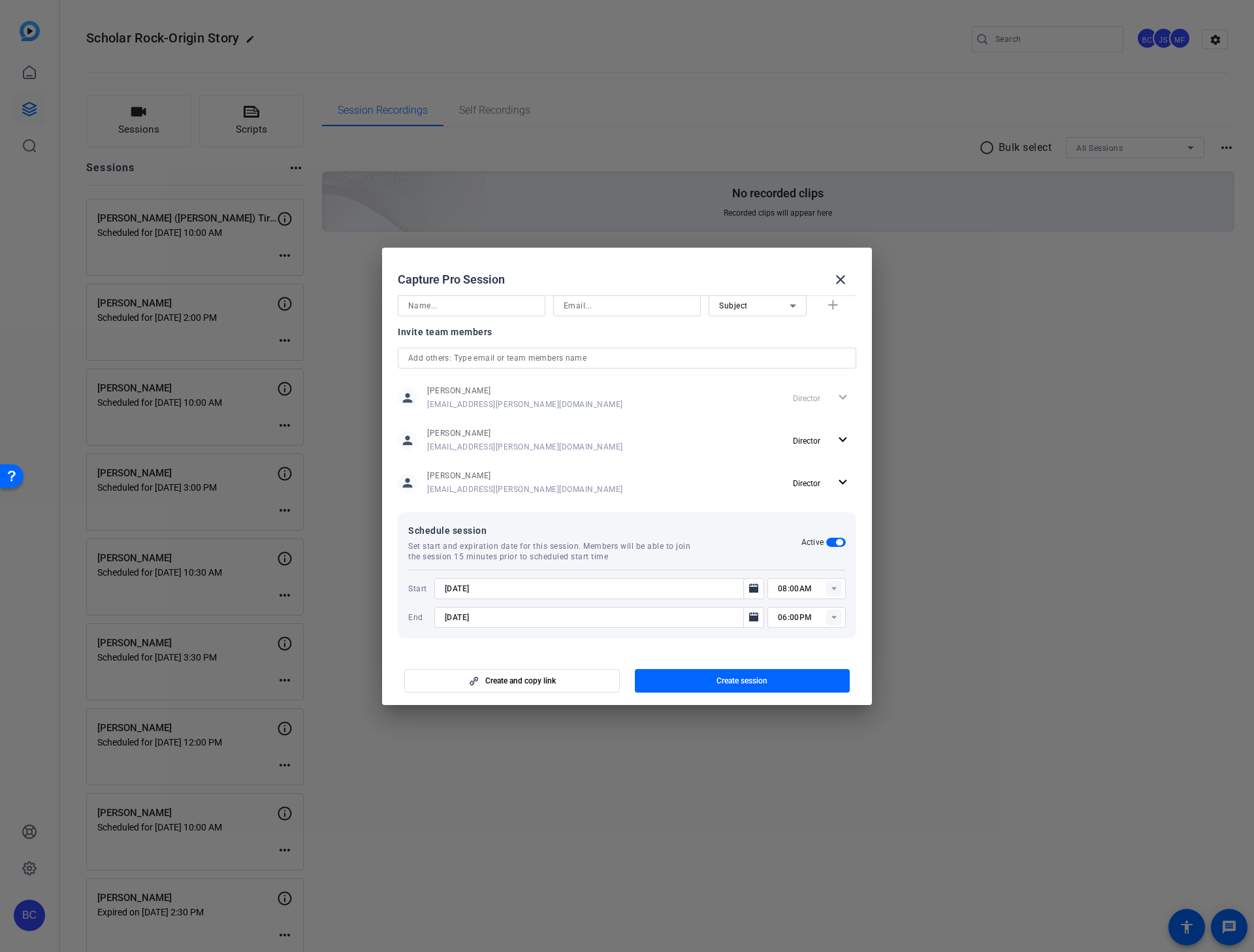
click at [454, 591] on input "[DATE]" at bounding box center [593, 588] width 296 height 16
type input "[DATE]"
type input "02:00pM"
type input "[DATE]"
type input "03:00PM"
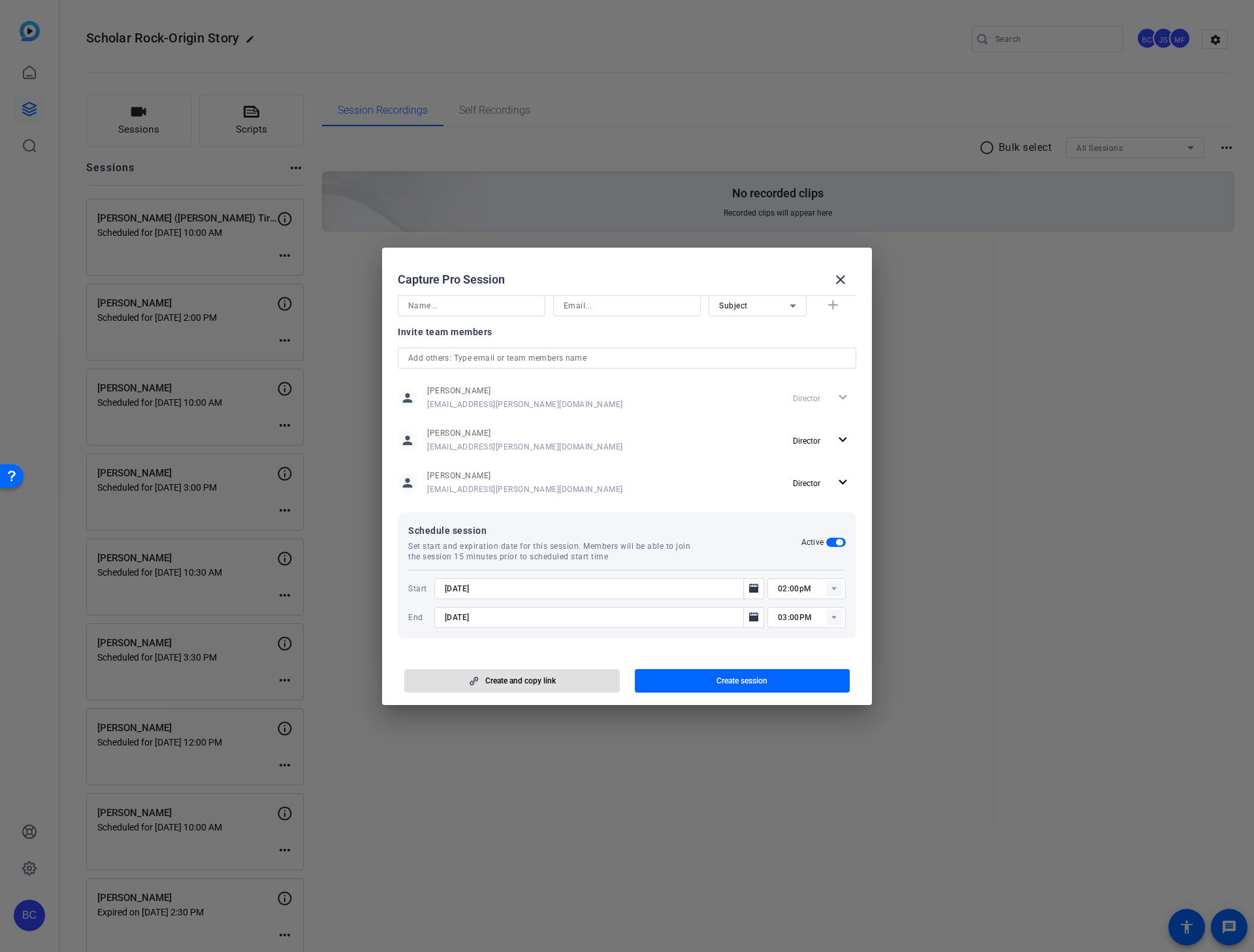
click at [715, 610] on span "button" at bounding box center [743, 681] width 216 height 31
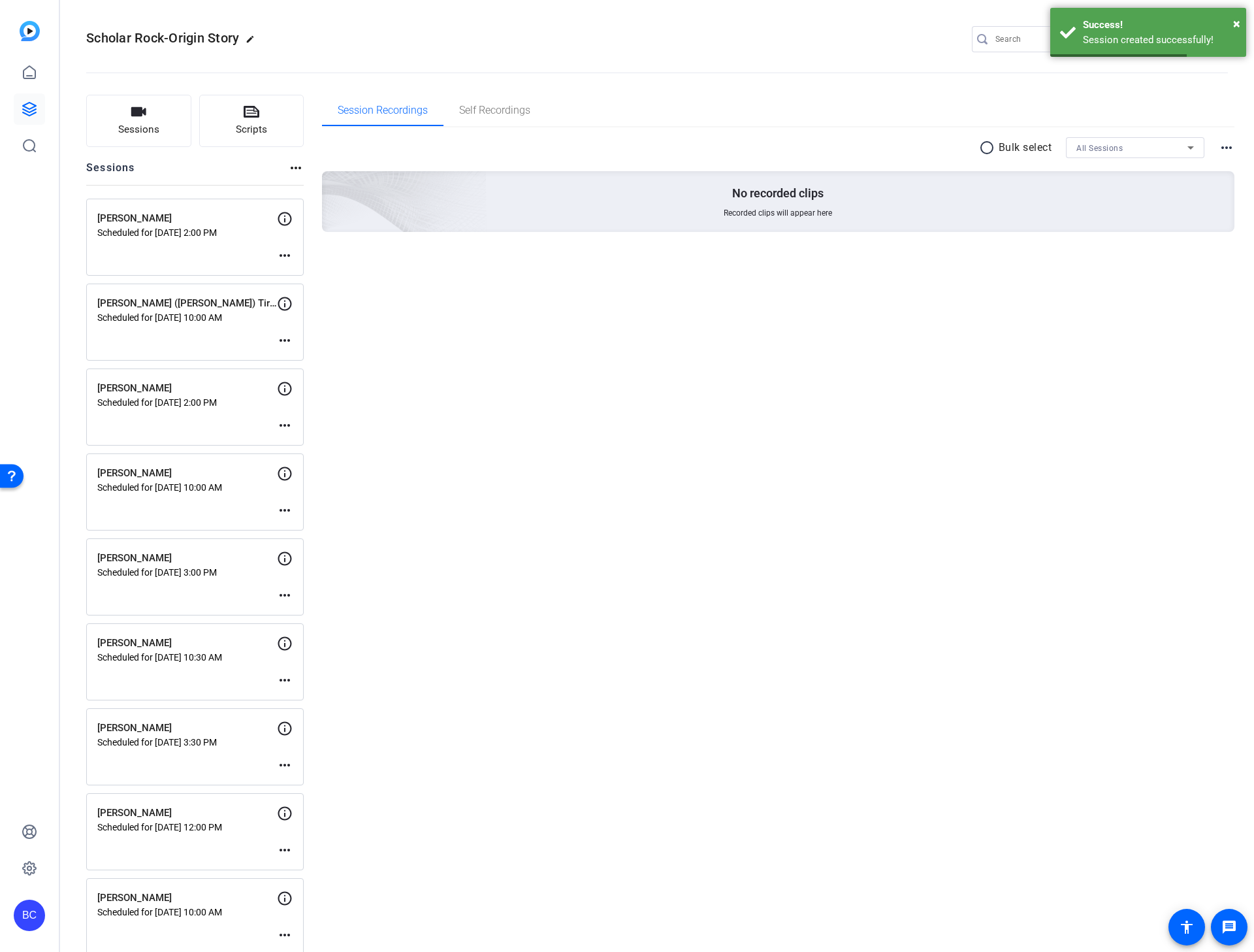
click at [285, 255] on mat-icon "more_horiz" at bounding box center [284, 255] width 16 height 16
click at [290, 271] on span "Edit Session" at bounding box center [317, 275] width 59 height 16
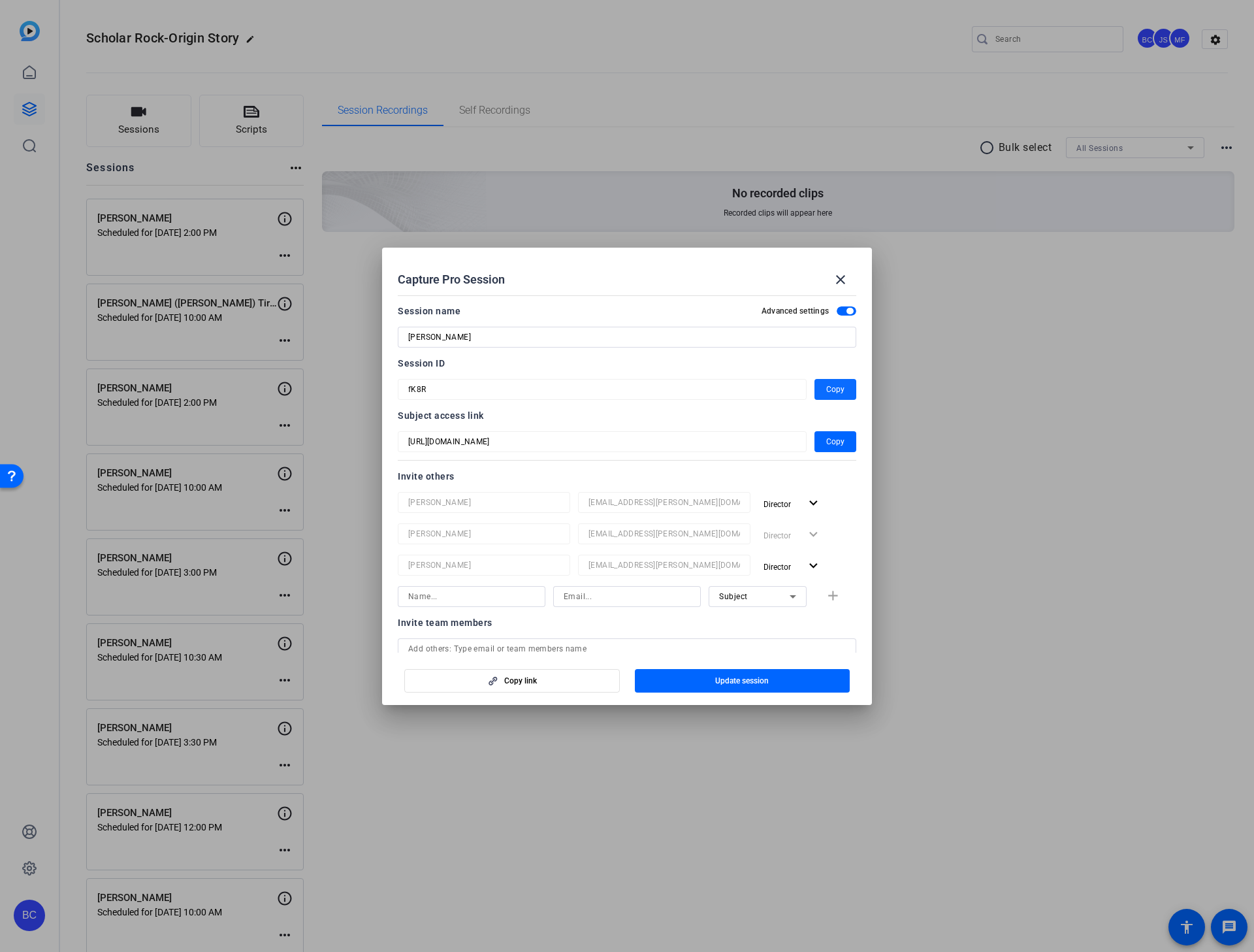
click at [831, 386] on span "Copy" at bounding box center [835, 389] width 18 height 16
click at [840, 281] on mat-icon "close" at bounding box center [840, 279] width 16 height 16
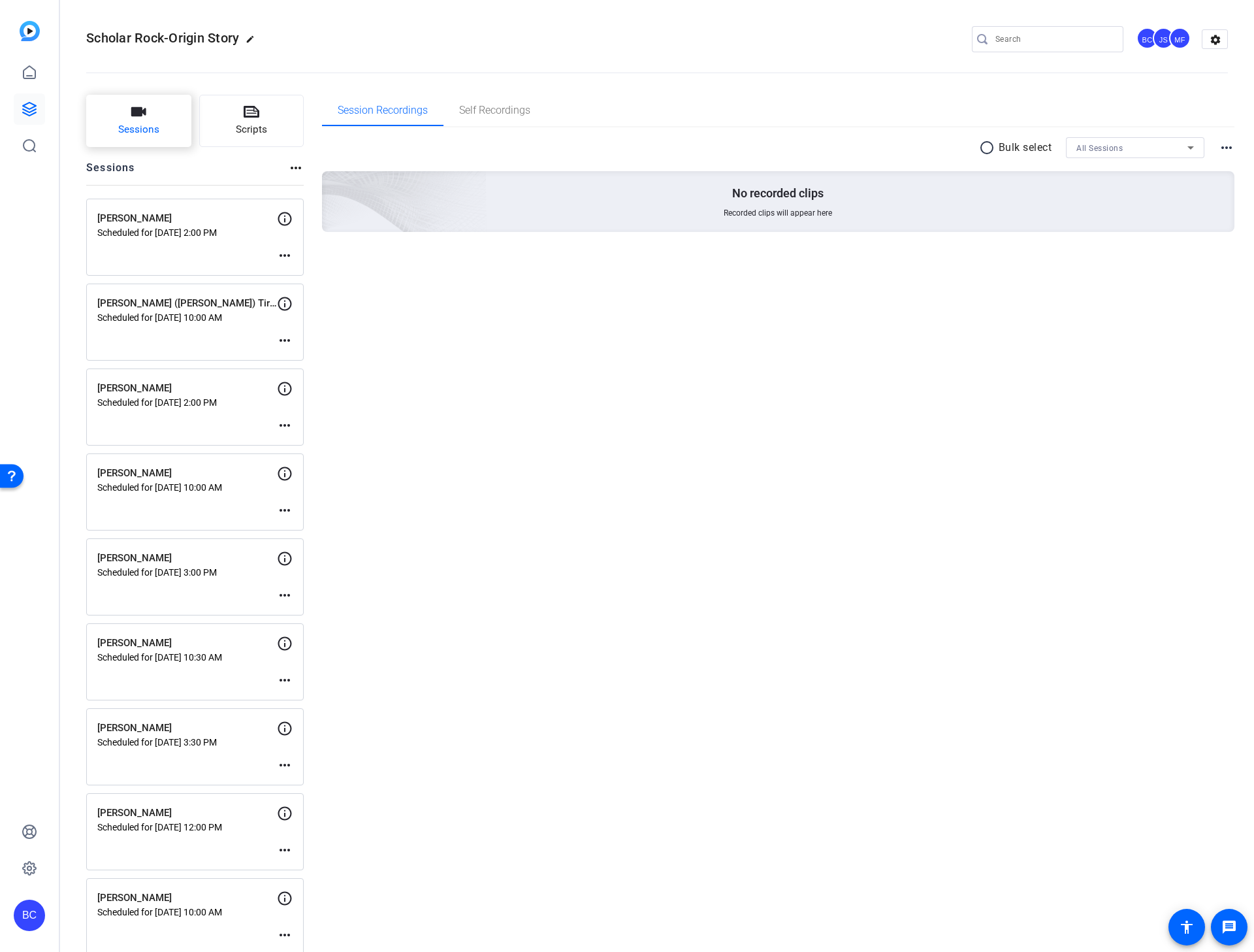
click at [148, 126] on span "Sessions" at bounding box center [139, 129] width 41 height 15
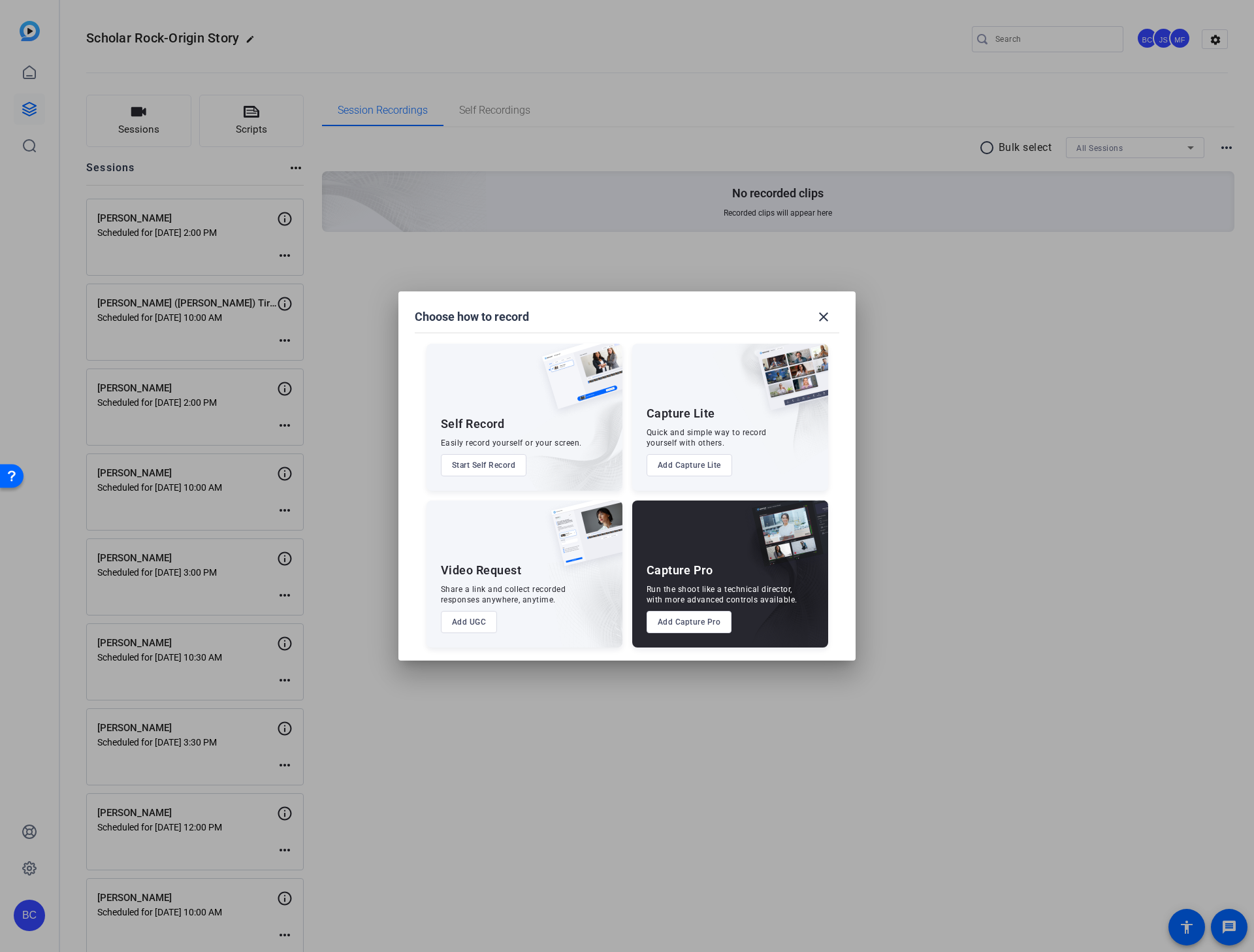
click at [708, 610] on button "Add Capture Pro" at bounding box center [689, 622] width 86 height 22
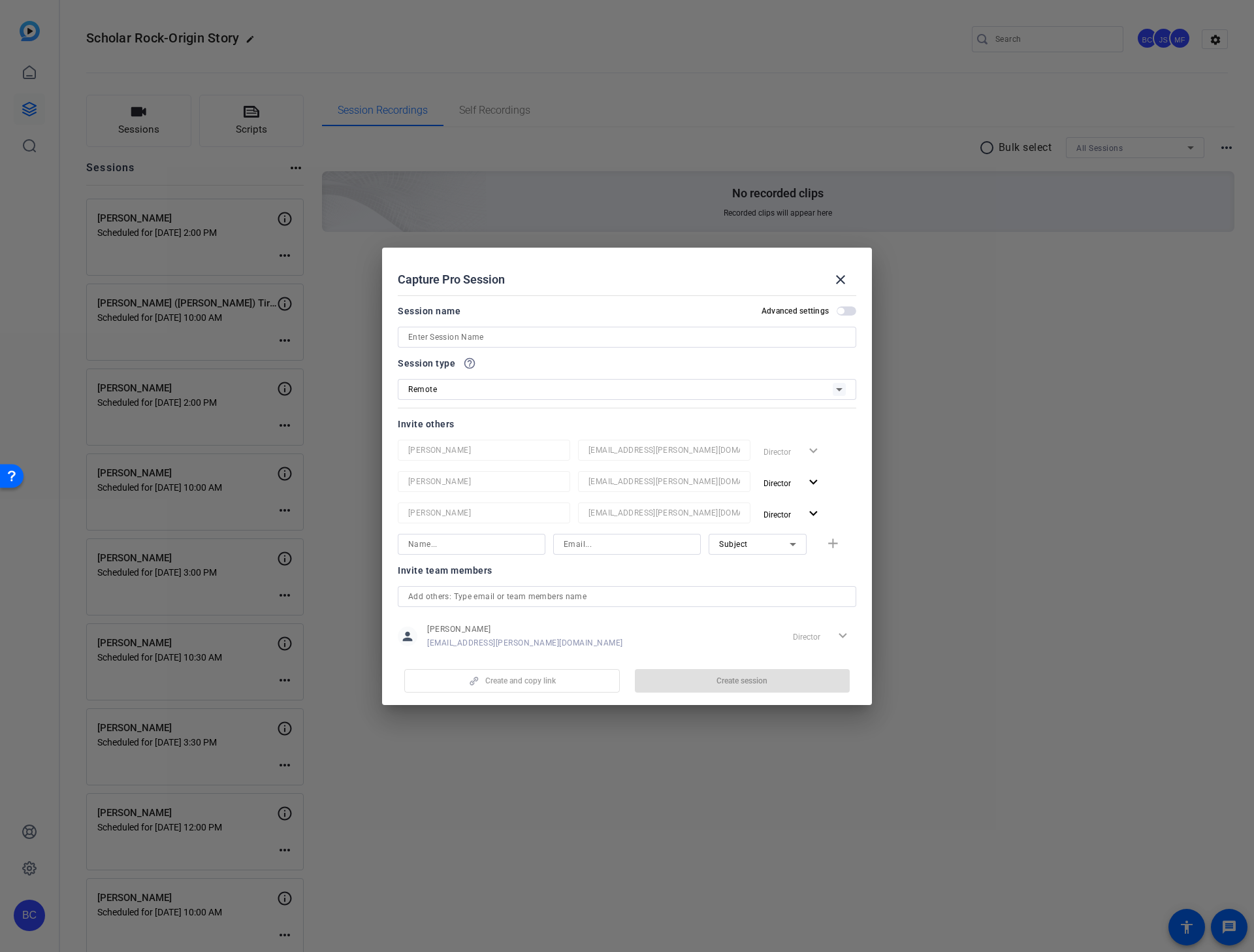
click at [515, 338] on input at bounding box center [627, 337] width 437 height 16
paste input "[PERSON_NAME]"
type input "[PERSON_NAME]"
click at [836, 307] on span "button" at bounding box center [846, 311] width 20 height 9
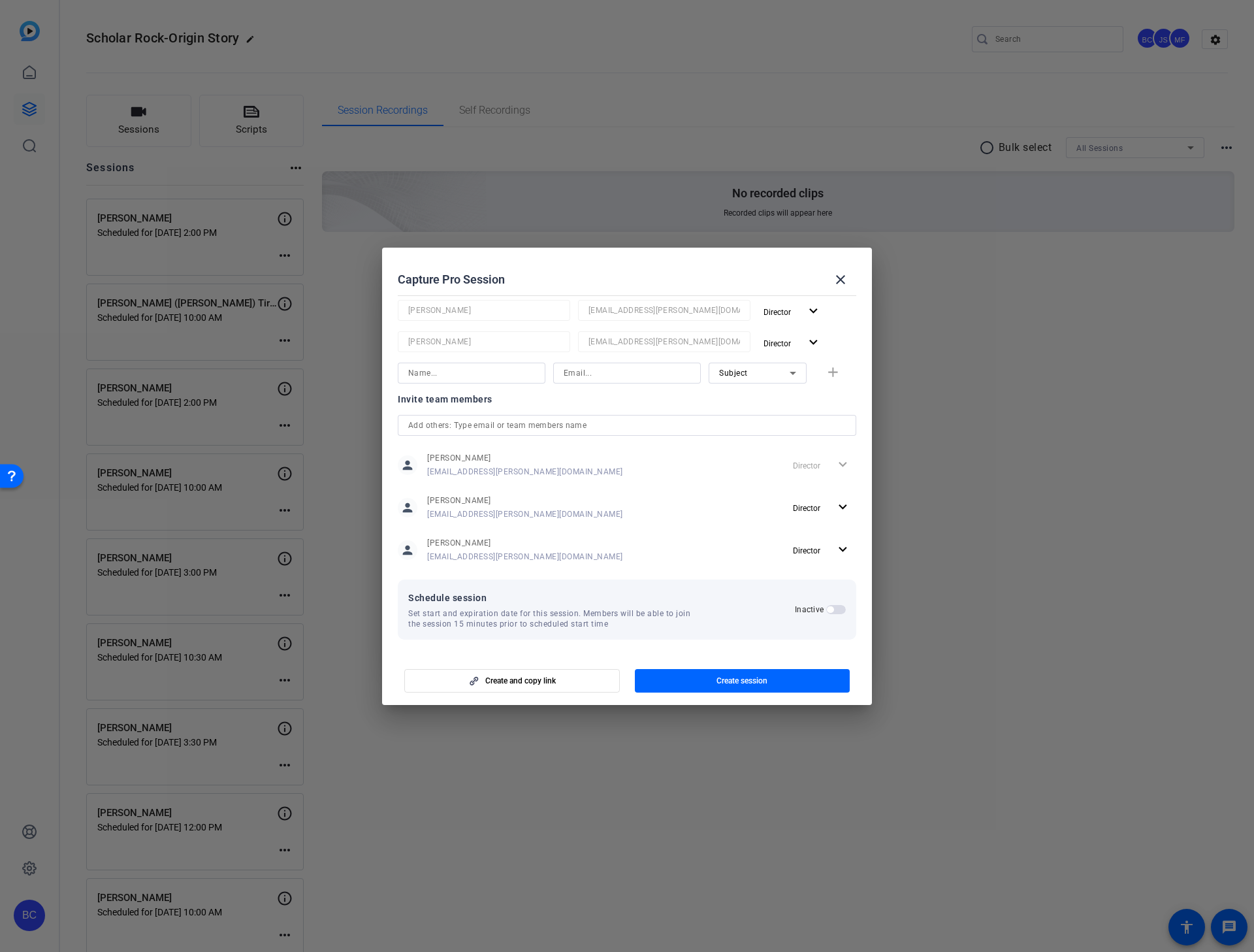
scroll to position [172, 0]
click at [827, 609] on span "button" at bounding box center [830, 608] width 7 height 7
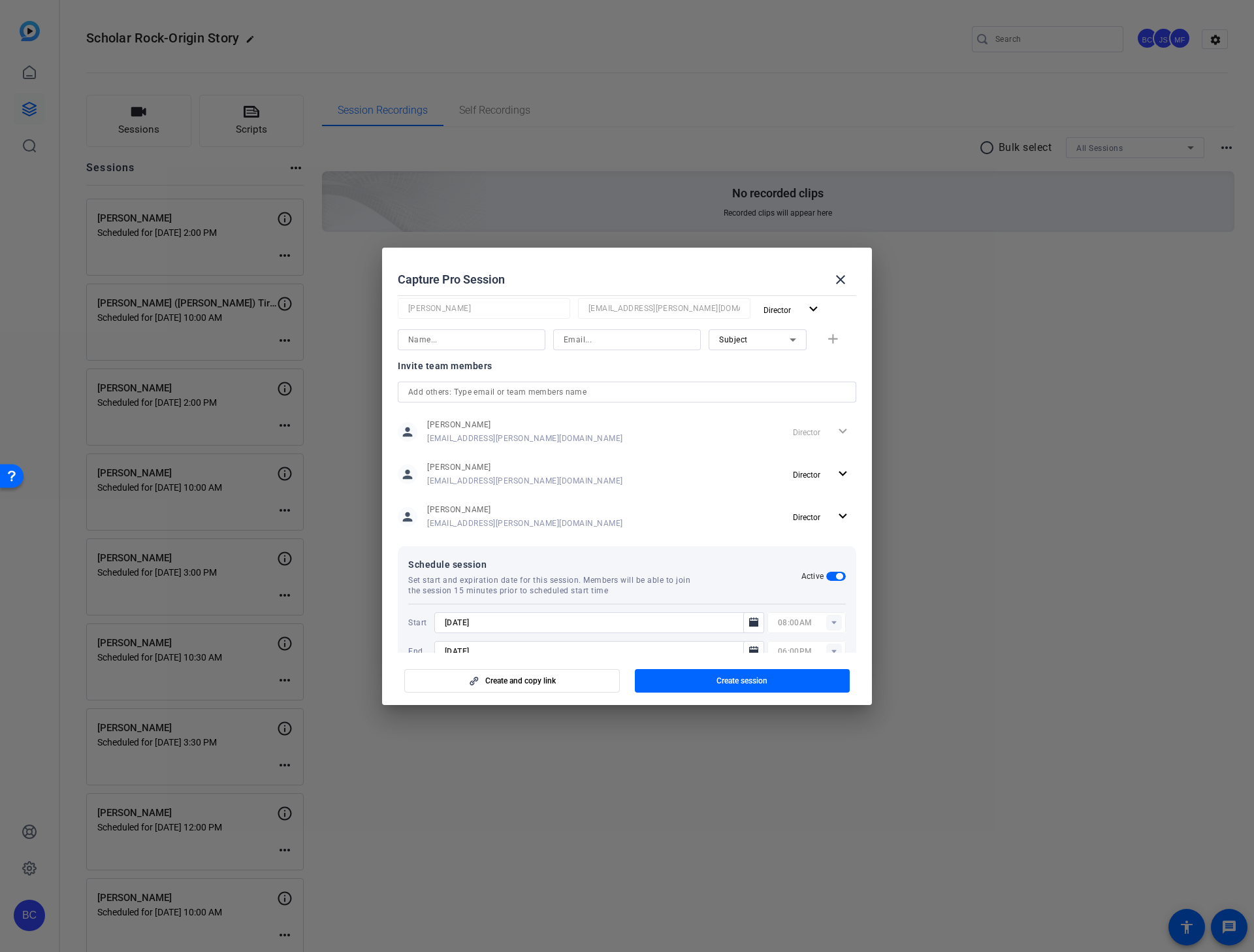
scroll to position [239, 0]
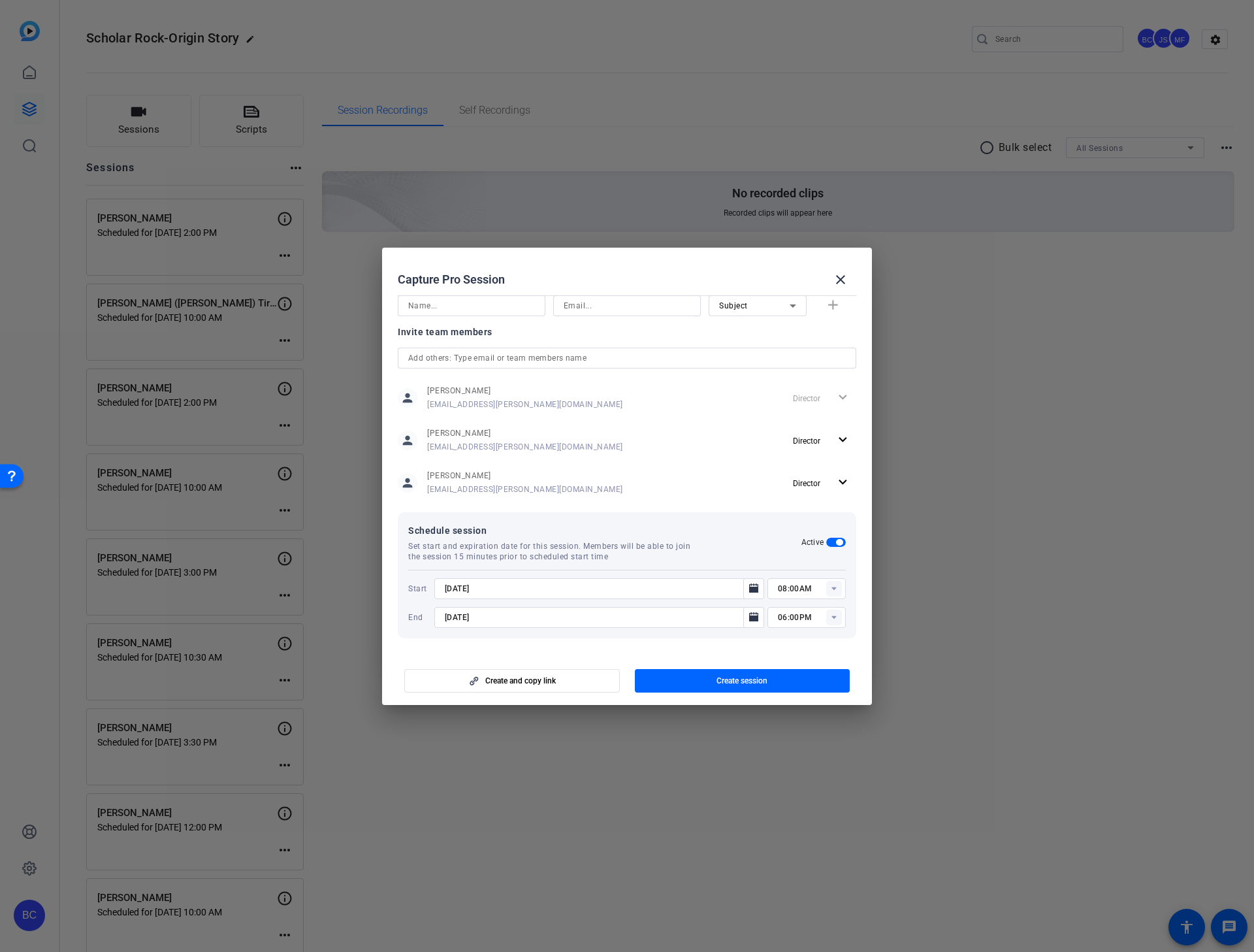
click at [458, 591] on input "[DATE]" at bounding box center [593, 588] width 296 height 16
type input "[DATE]"
type input "09:00AM"
type input "10:00AM"
click at [692, 610] on span "button" at bounding box center [743, 681] width 216 height 31
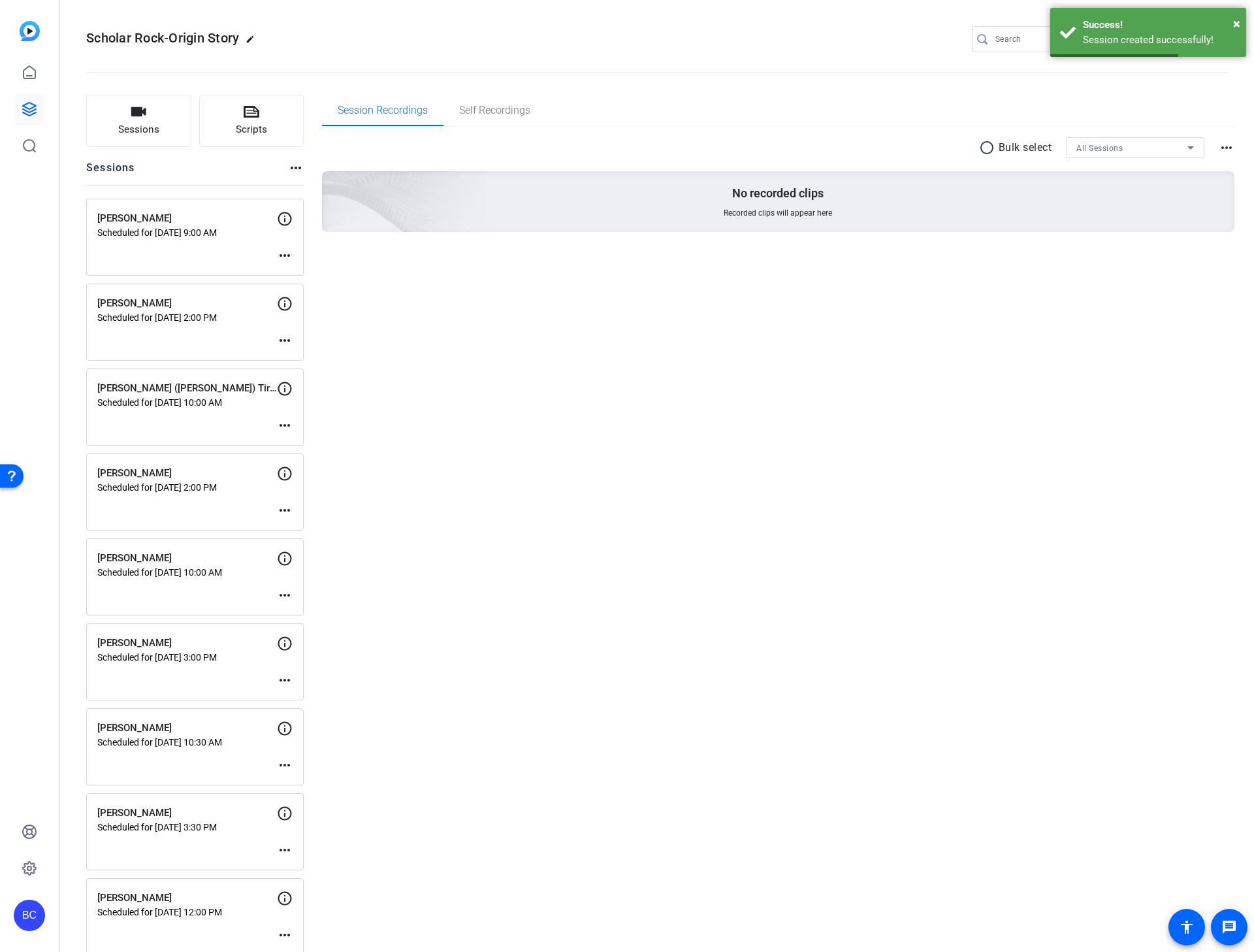
click at [289, 254] on mat-icon "more_horiz" at bounding box center [284, 255] width 16 height 16
click at [324, 279] on span "Edit Session" at bounding box center [317, 275] width 59 height 16
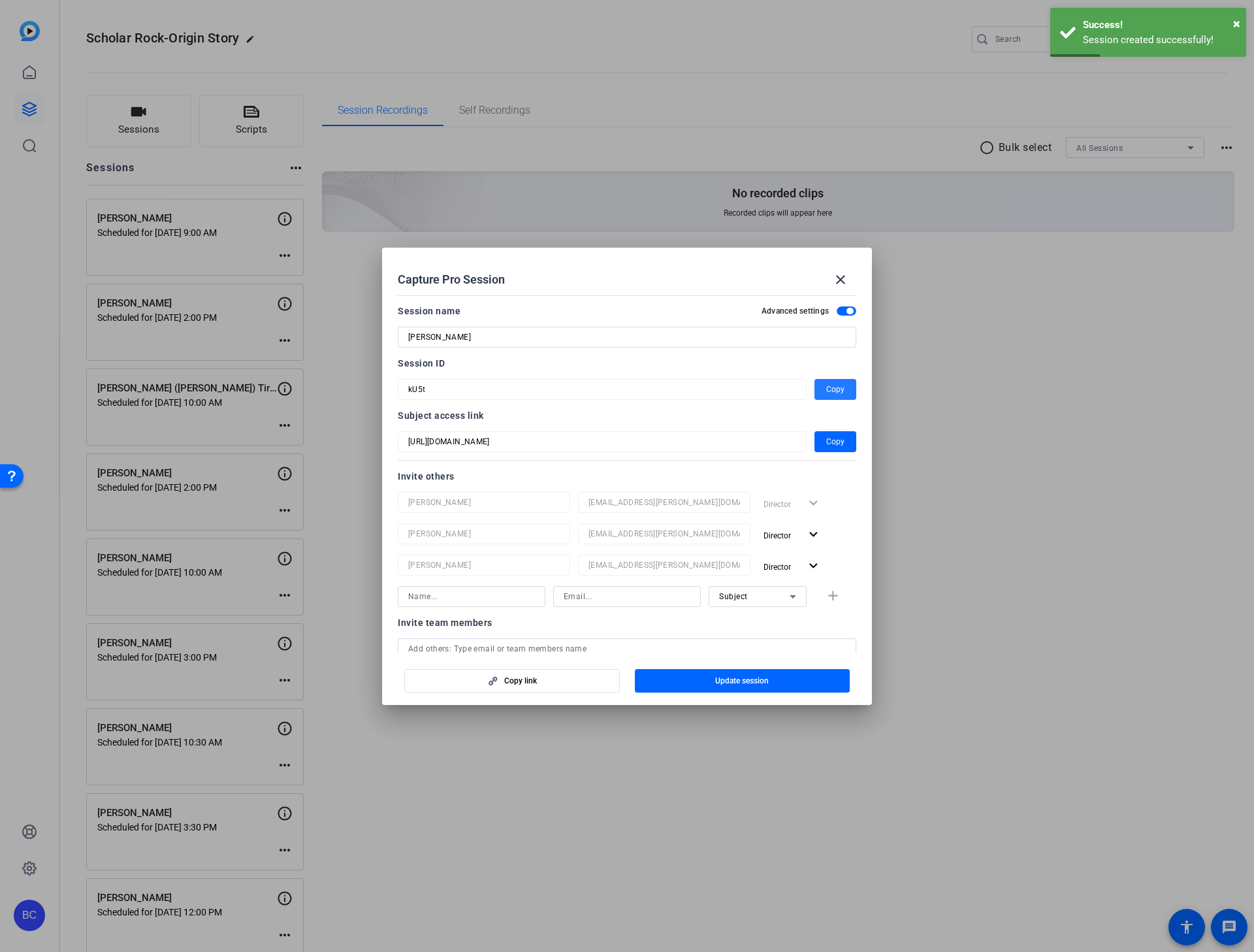
click at [826, 388] on span "Copy" at bounding box center [835, 389] width 18 height 16
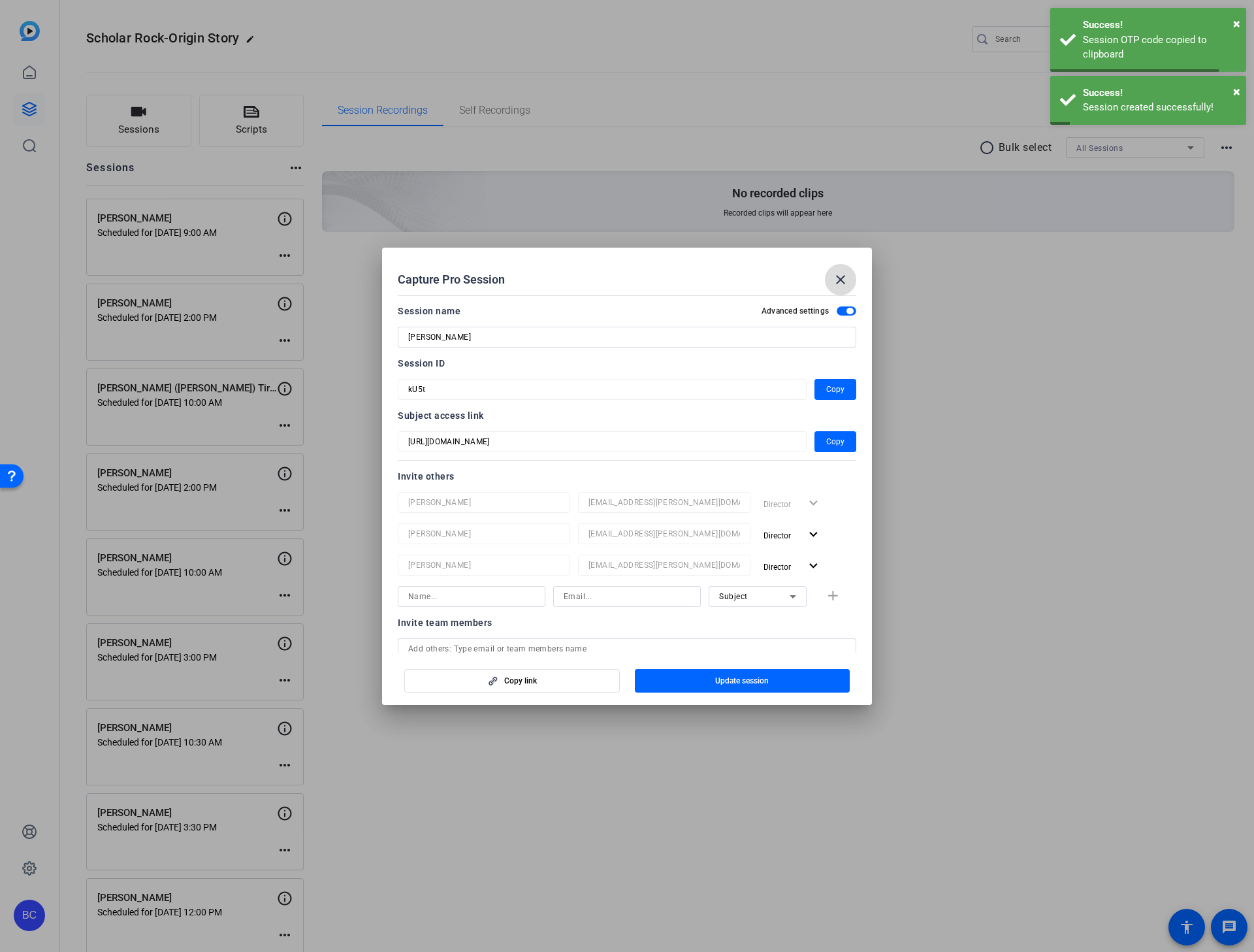
click at [838, 277] on mat-icon "close" at bounding box center [840, 279] width 16 height 16
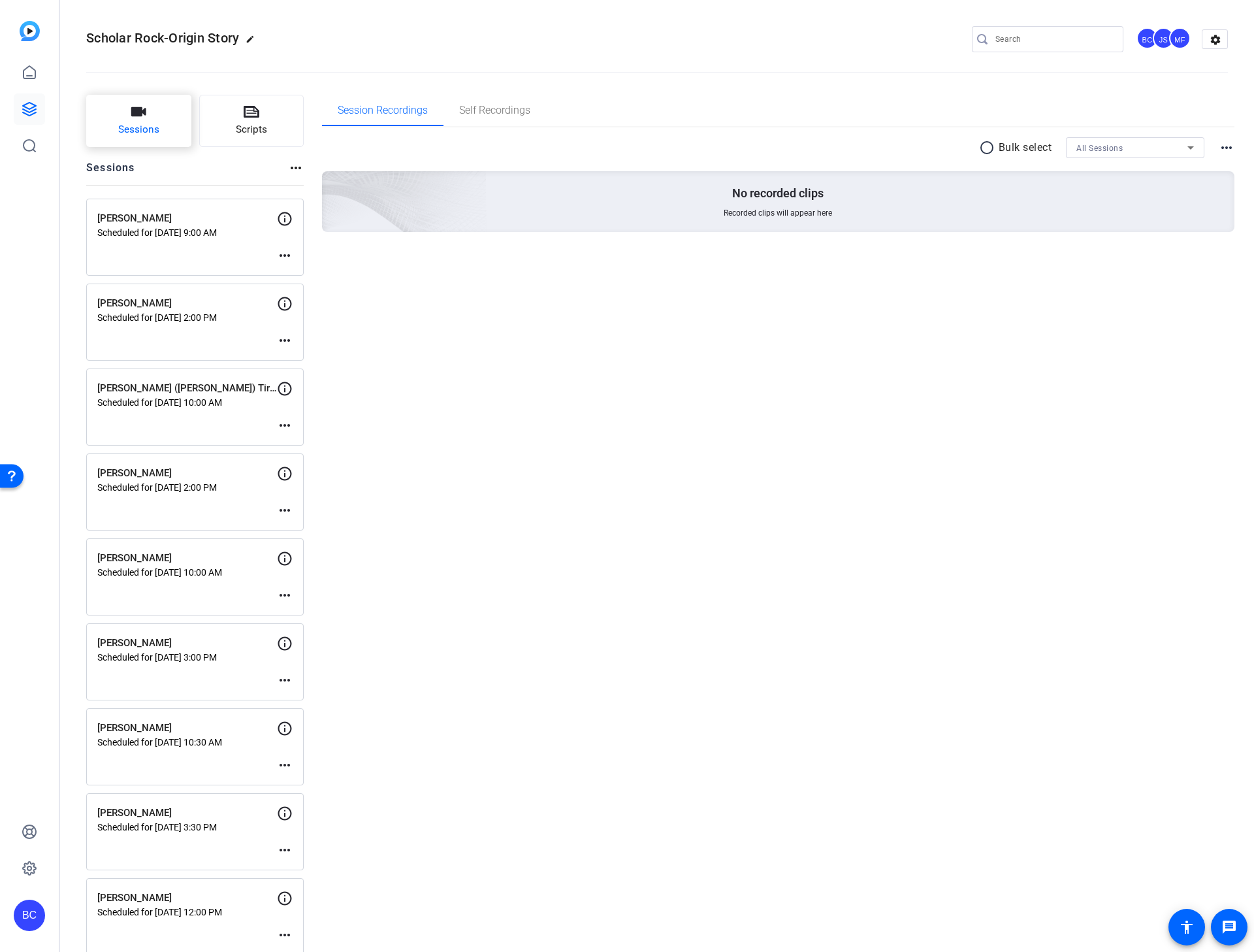
click at [138, 117] on icon "button" at bounding box center [138, 112] width 16 height 16
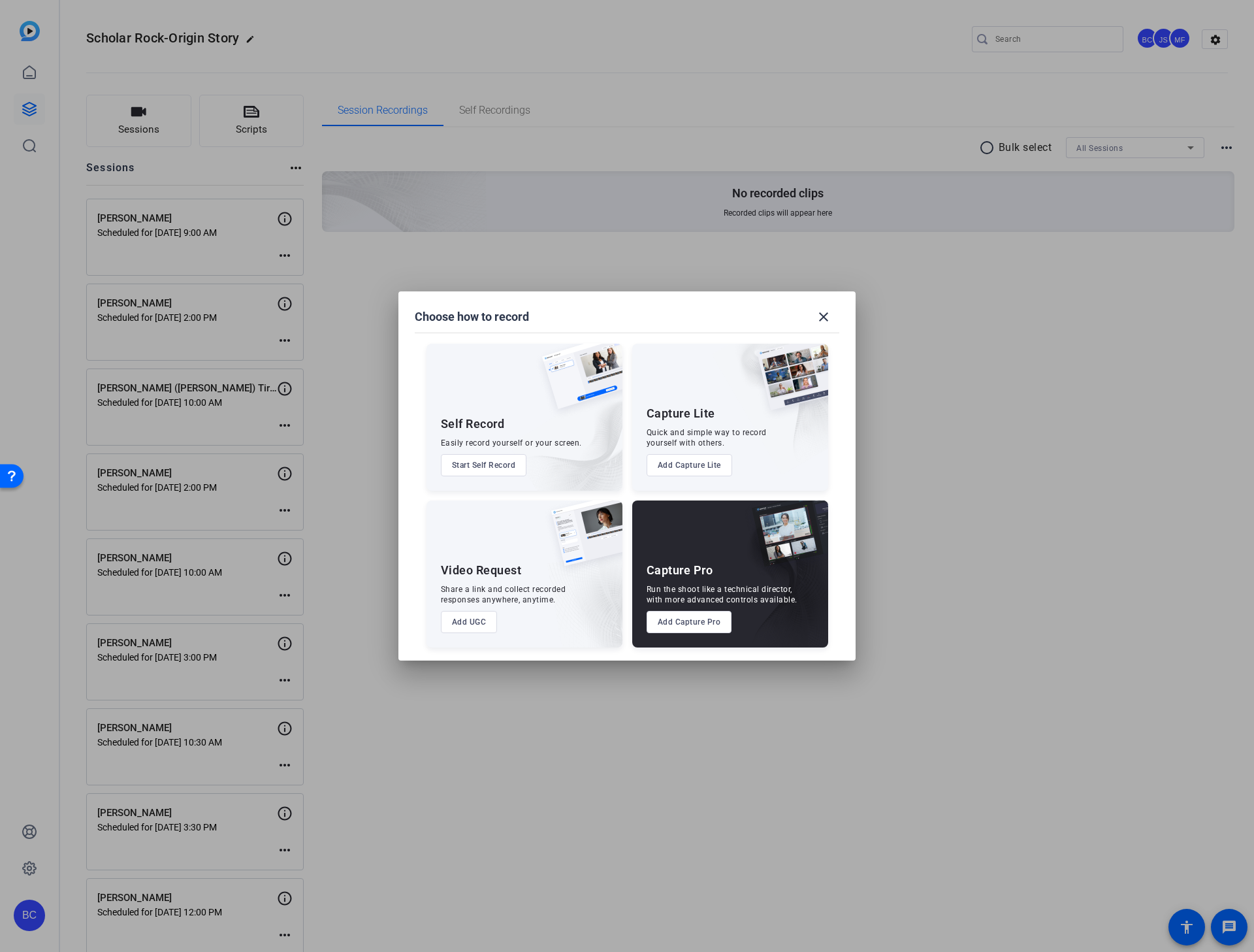
click at [691, 610] on button "Add Capture Pro" at bounding box center [689, 622] width 86 height 22
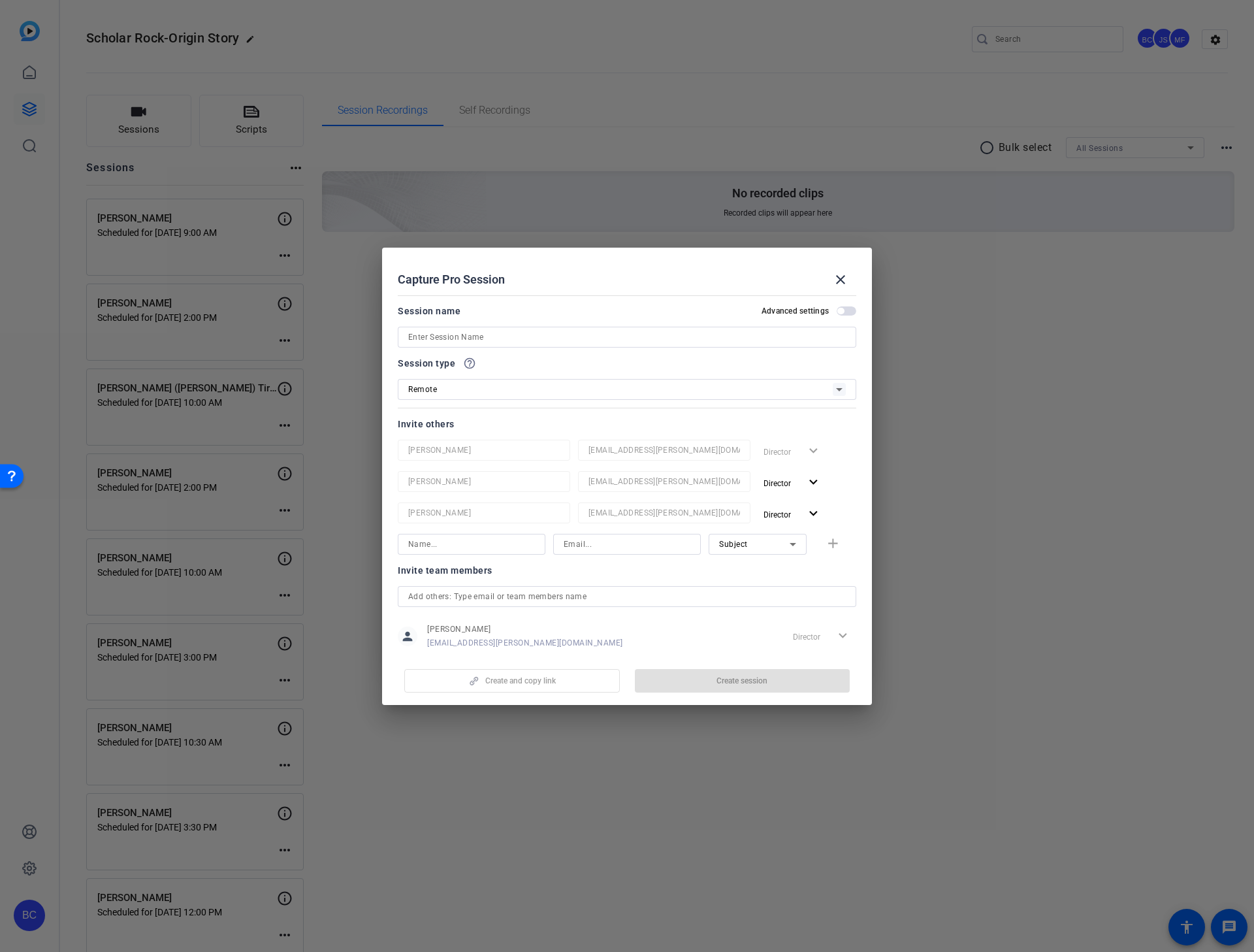
click at [449, 335] on input at bounding box center [627, 337] width 437 height 16
paste input "[PERSON_NAME]"
type input "[PERSON_NAME]"
drag, startPoint x: 841, startPoint y: 313, endPoint x: 831, endPoint y: 320, distance: 12.2
click at [841, 313] on span "button" at bounding box center [846, 311] width 20 height 9
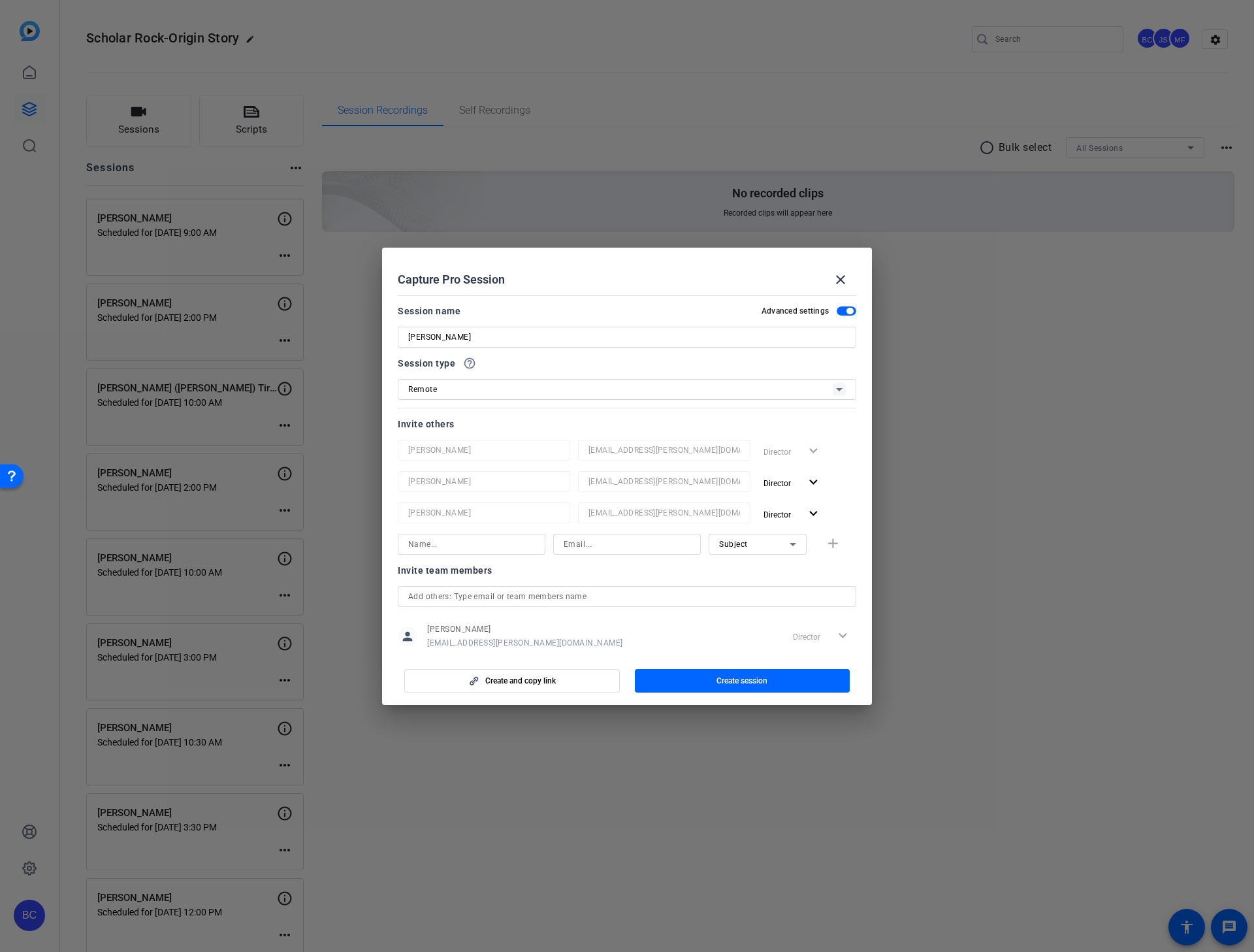
scroll to position [172, 0]
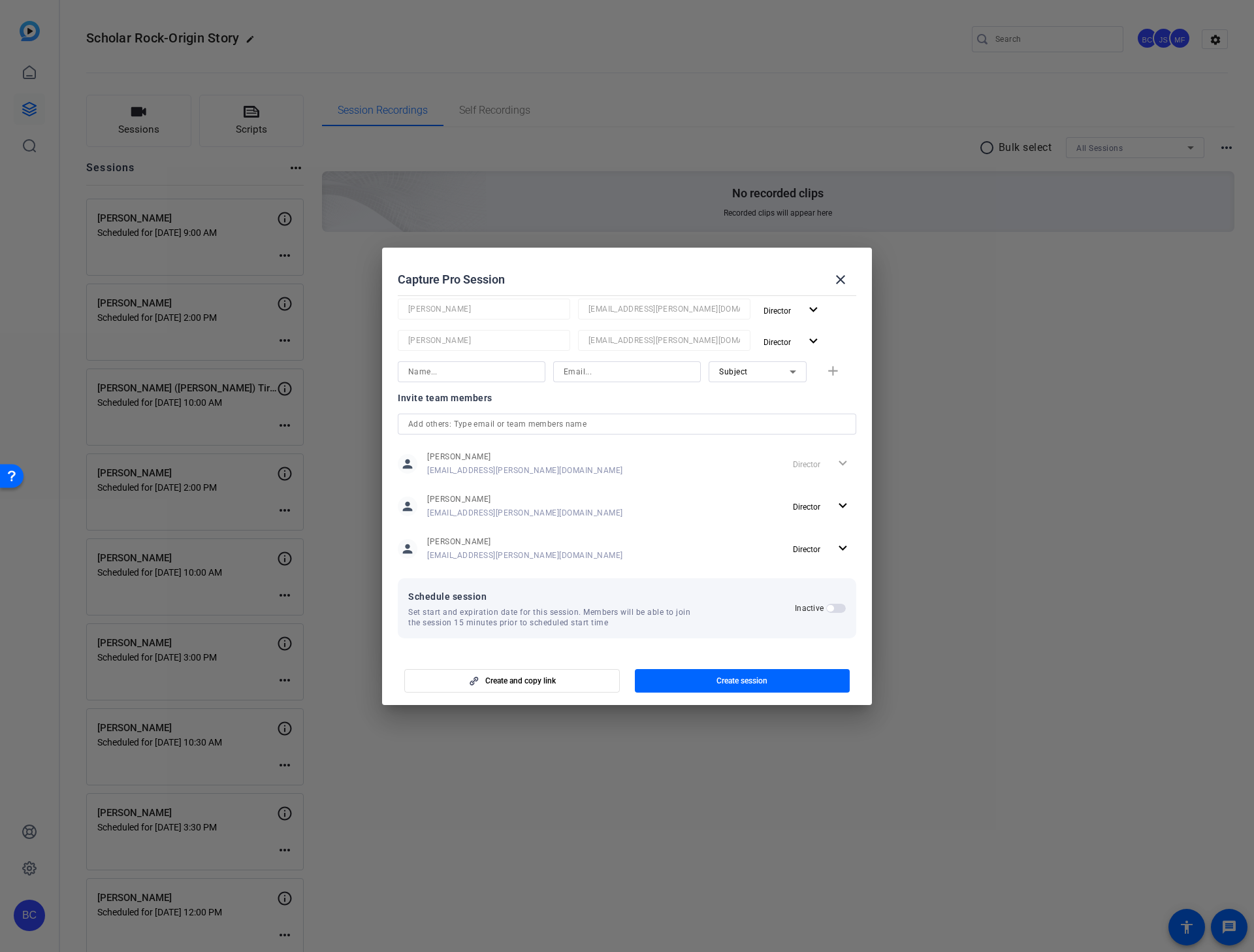
click at [827, 606] on span "button" at bounding box center [830, 608] width 7 height 7
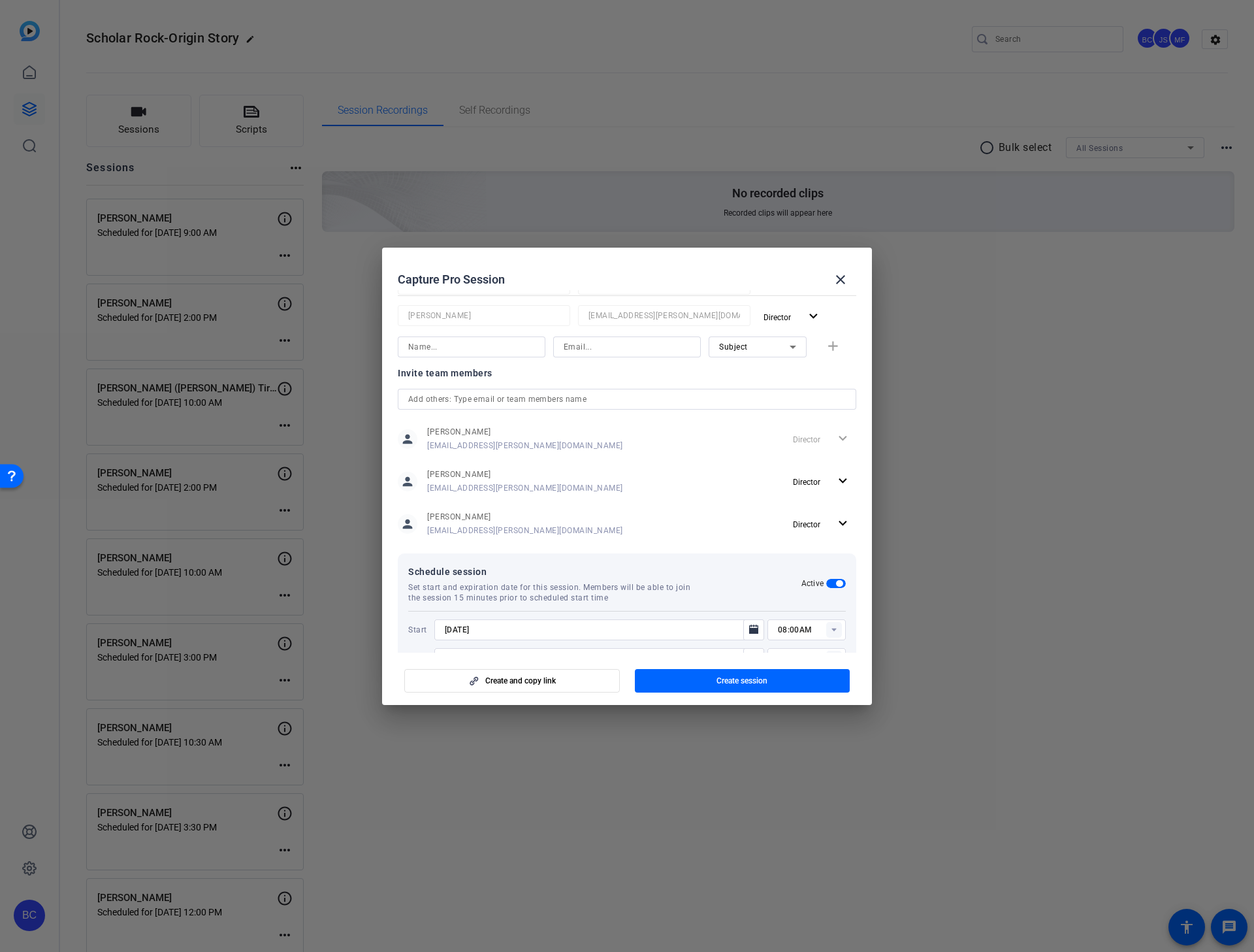
scroll to position [239, 0]
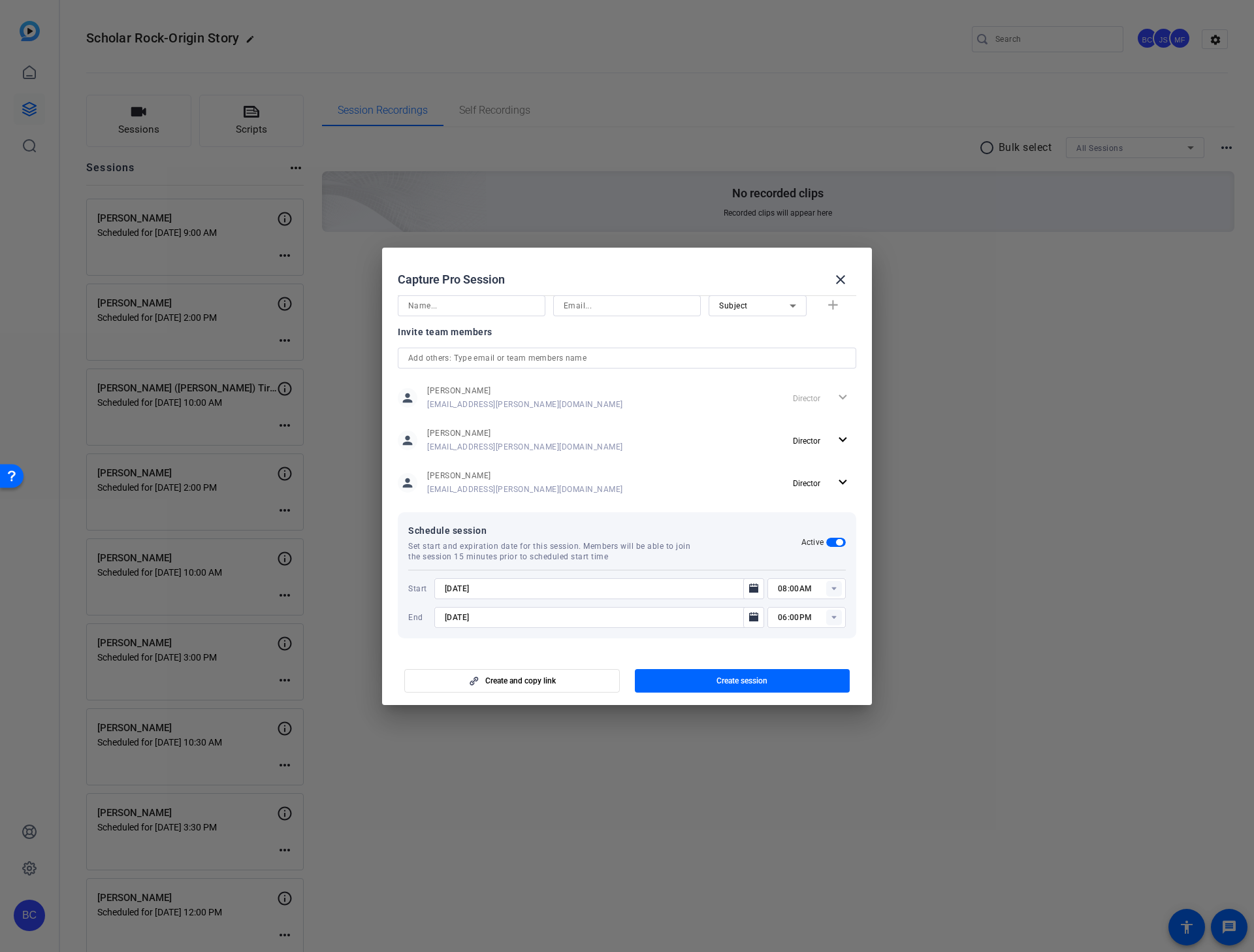
click at [456, 591] on input "[DATE]" at bounding box center [593, 588] width 296 height 16
type input "[DATE]"
type input "02:00PM"
type input "03:00PM"
click at [664, 610] on span "button" at bounding box center [743, 681] width 216 height 31
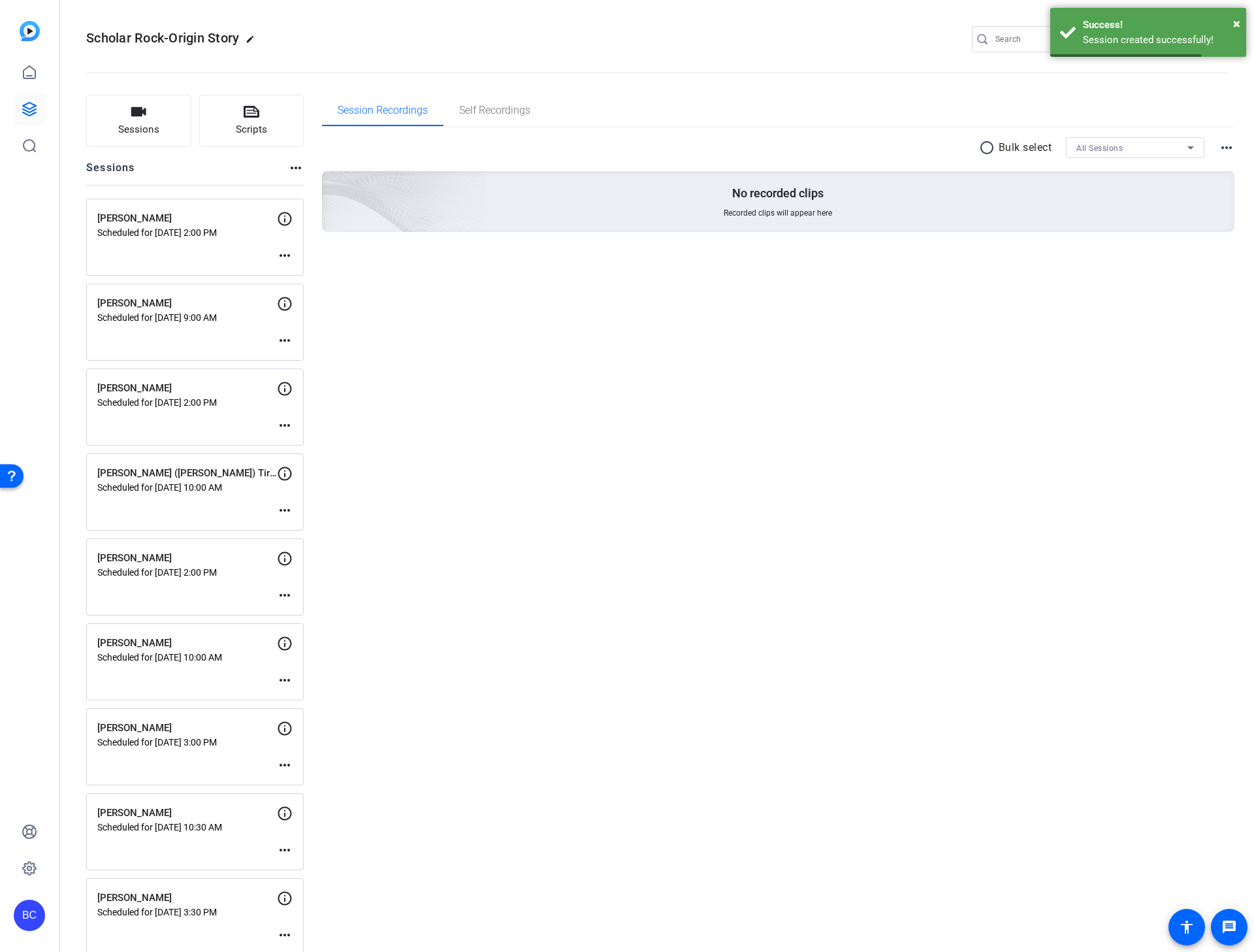
click at [286, 253] on mat-icon "more_horiz" at bounding box center [284, 255] width 16 height 16
drag, startPoint x: 304, startPoint y: 273, endPoint x: 324, endPoint y: 273, distance: 20.0
click at [303, 273] on span "Edit Session" at bounding box center [317, 275] width 59 height 16
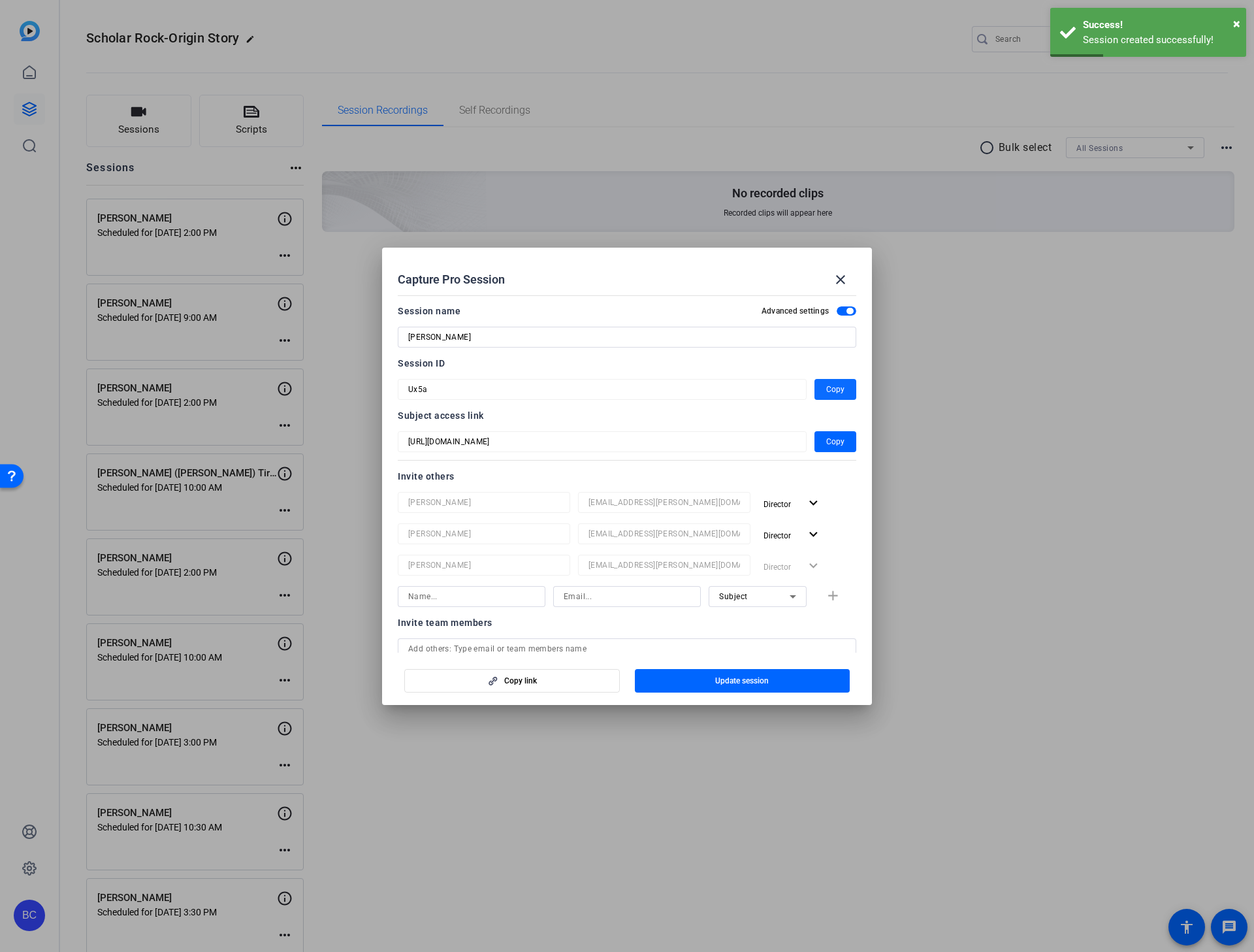
click at [826, 389] on span "Copy" at bounding box center [835, 389] width 18 height 16
click at [843, 276] on mat-icon "close" at bounding box center [840, 279] width 16 height 16
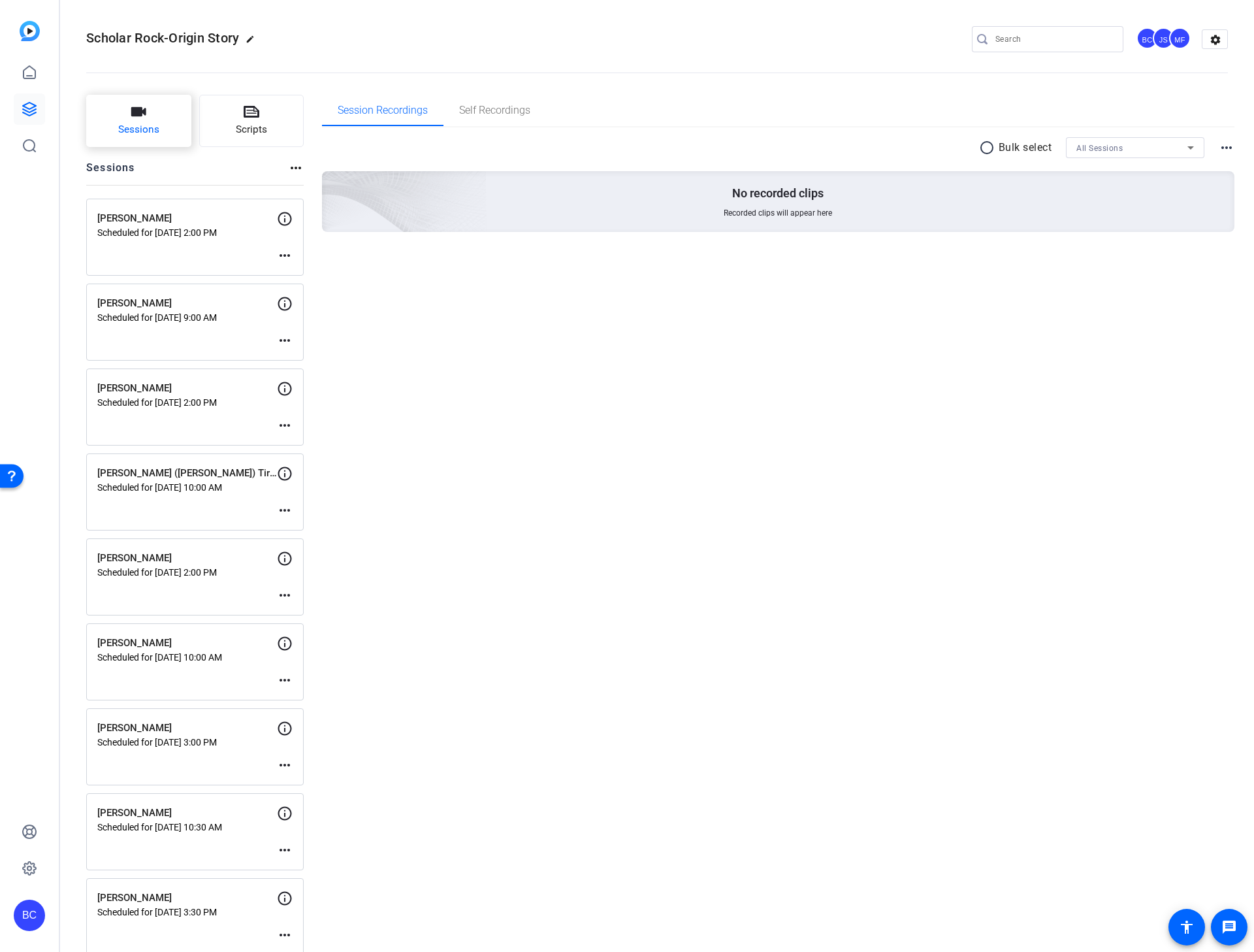
click at [144, 128] on span "Sessions" at bounding box center [139, 129] width 41 height 15
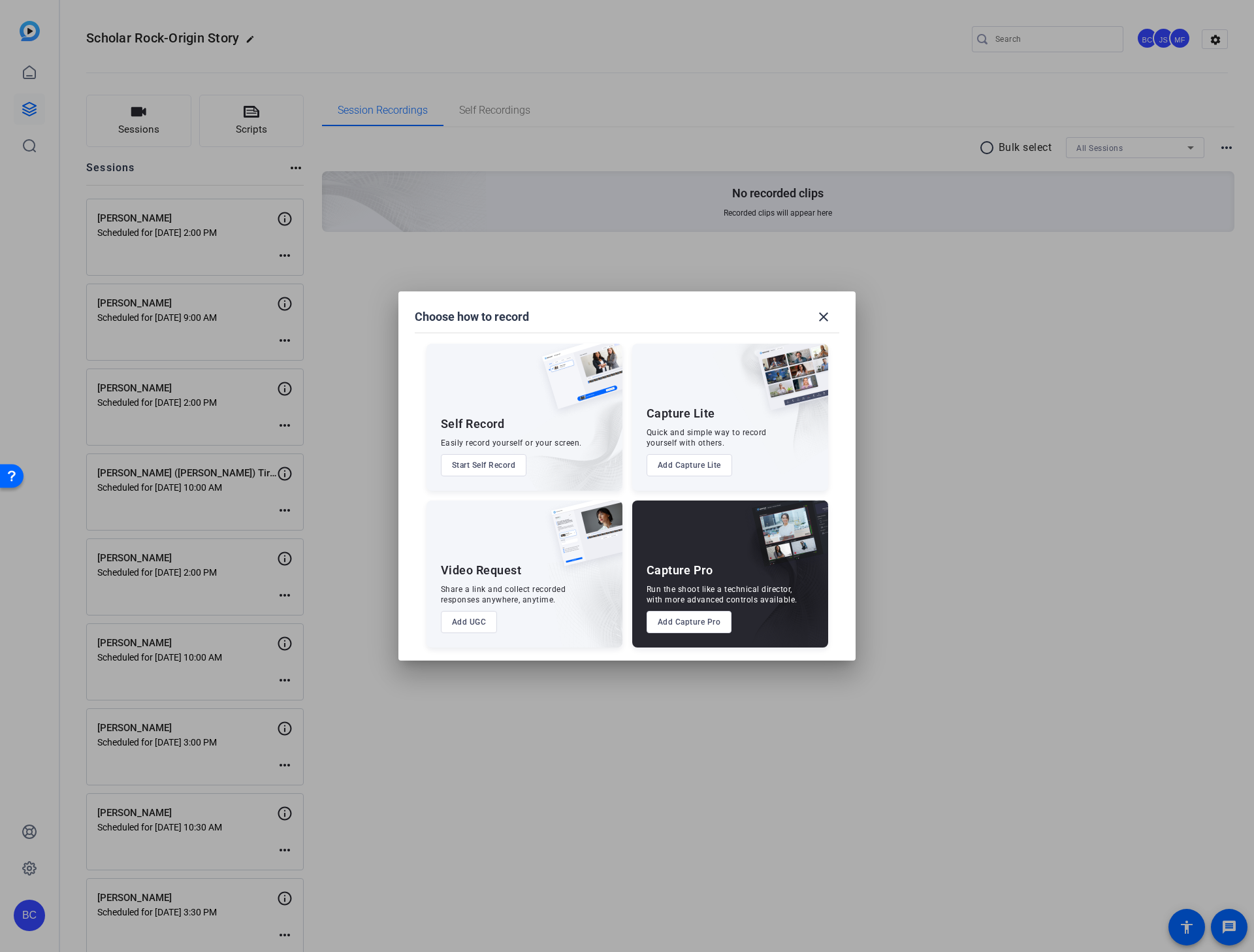
click at [685, 610] on button "Add Capture Pro" at bounding box center [689, 622] width 86 height 22
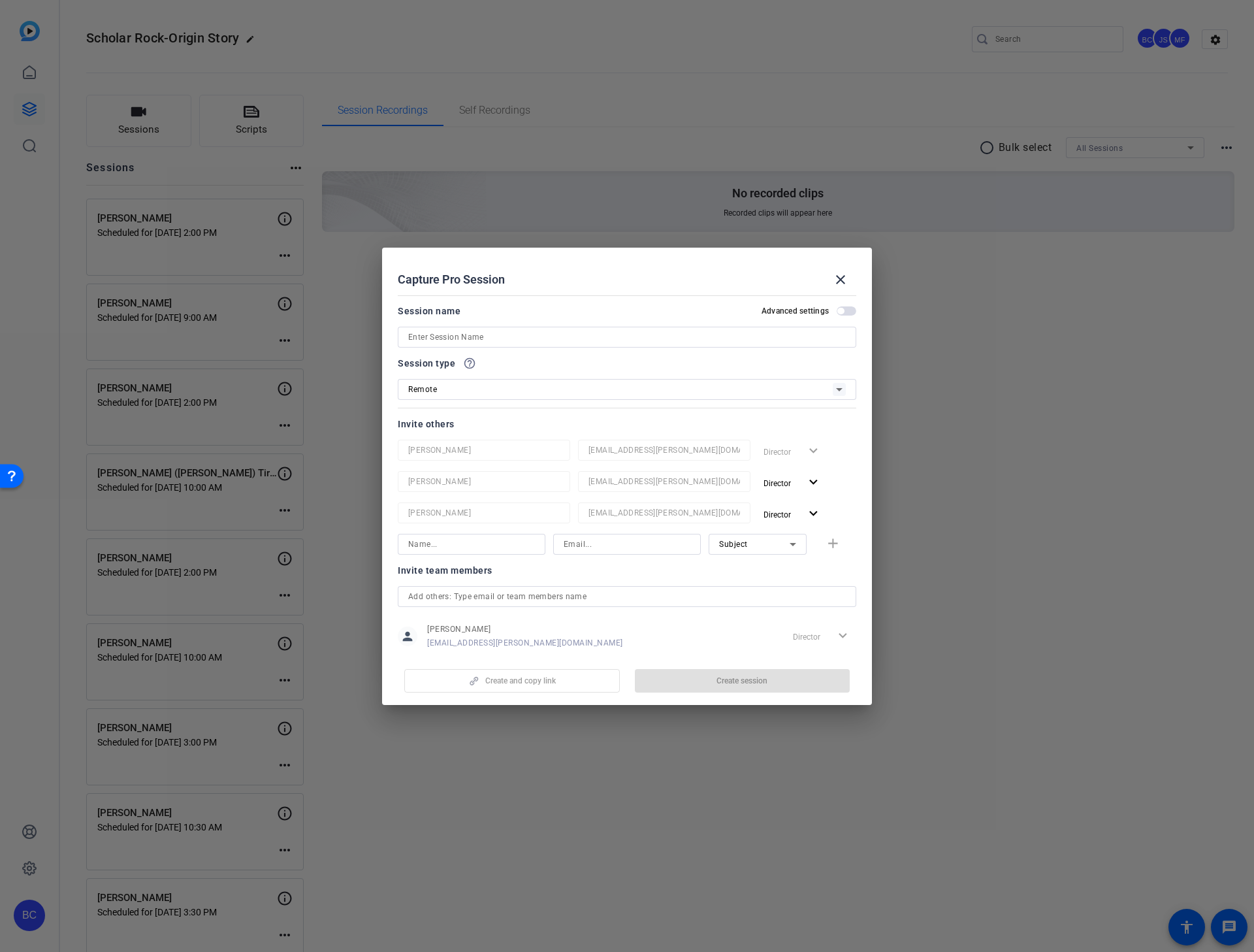
click at [473, 337] on input at bounding box center [627, 337] width 437 height 16
paste input "[PERSON_NAME]"
type input "[PERSON_NAME]"
click at [841, 312] on span "button" at bounding box center [846, 311] width 20 height 9
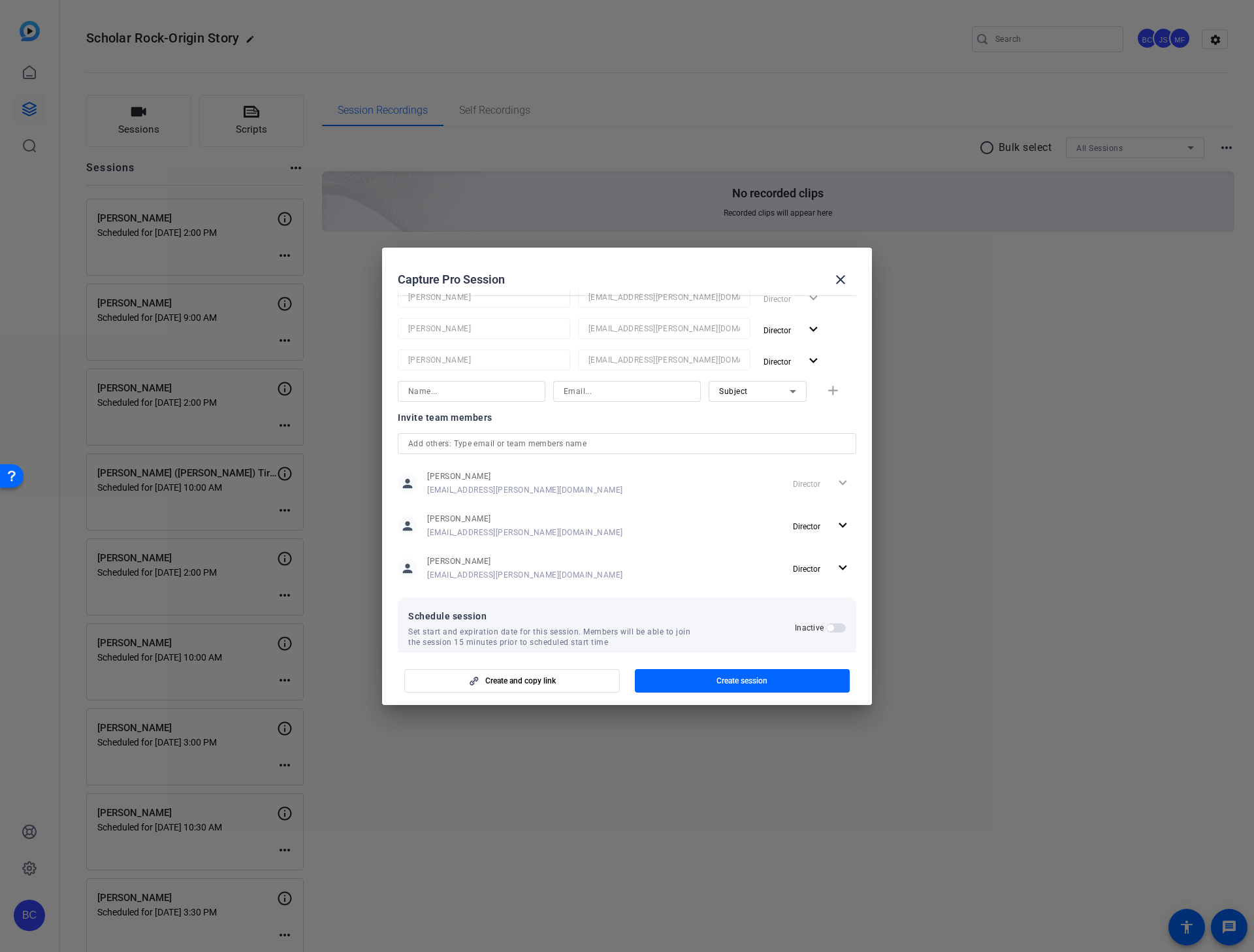
scroll to position [172, 0]
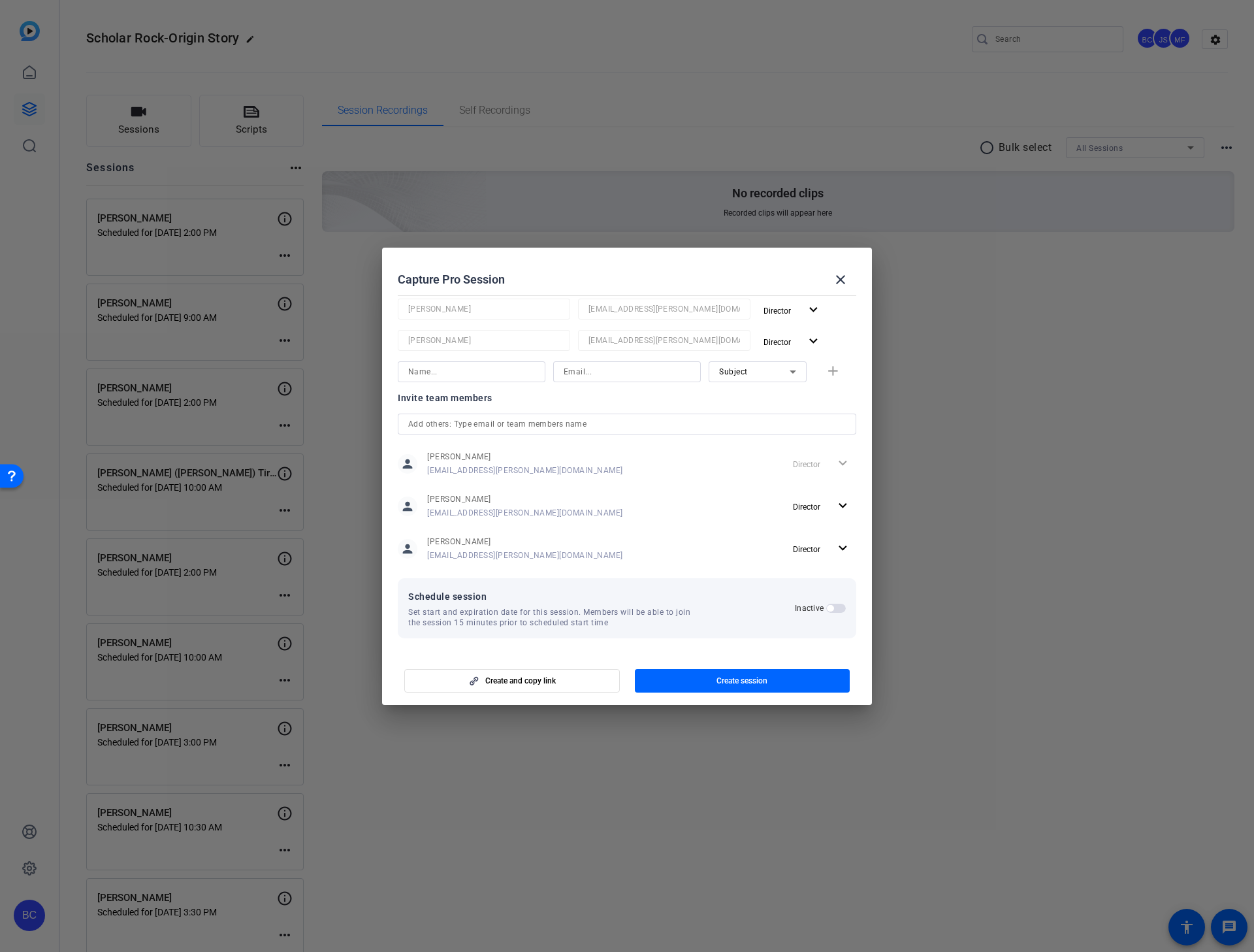
click at [827, 608] on span "button" at bounding box center [830, 608] width 7 height 7
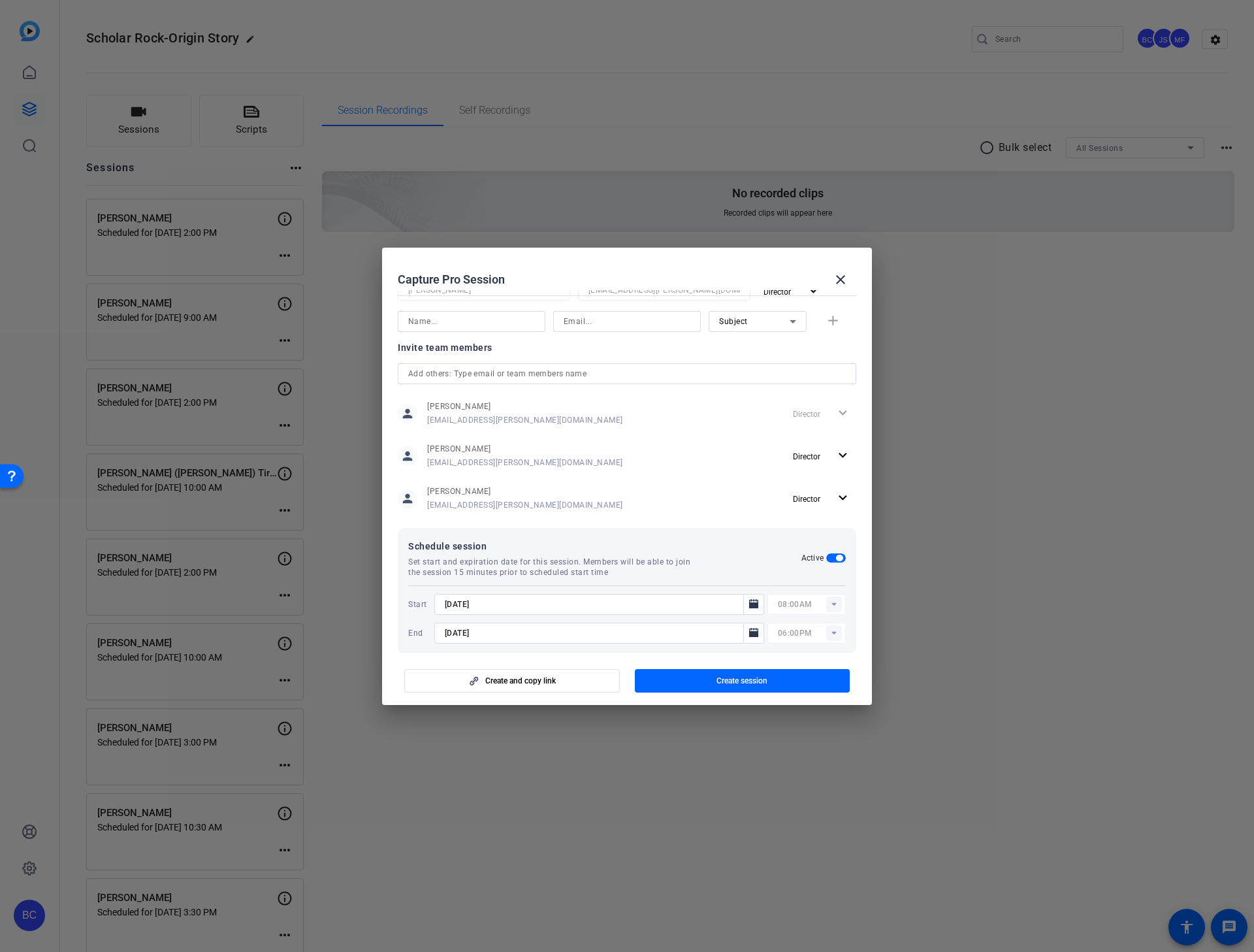
scroll to position [239, 0]
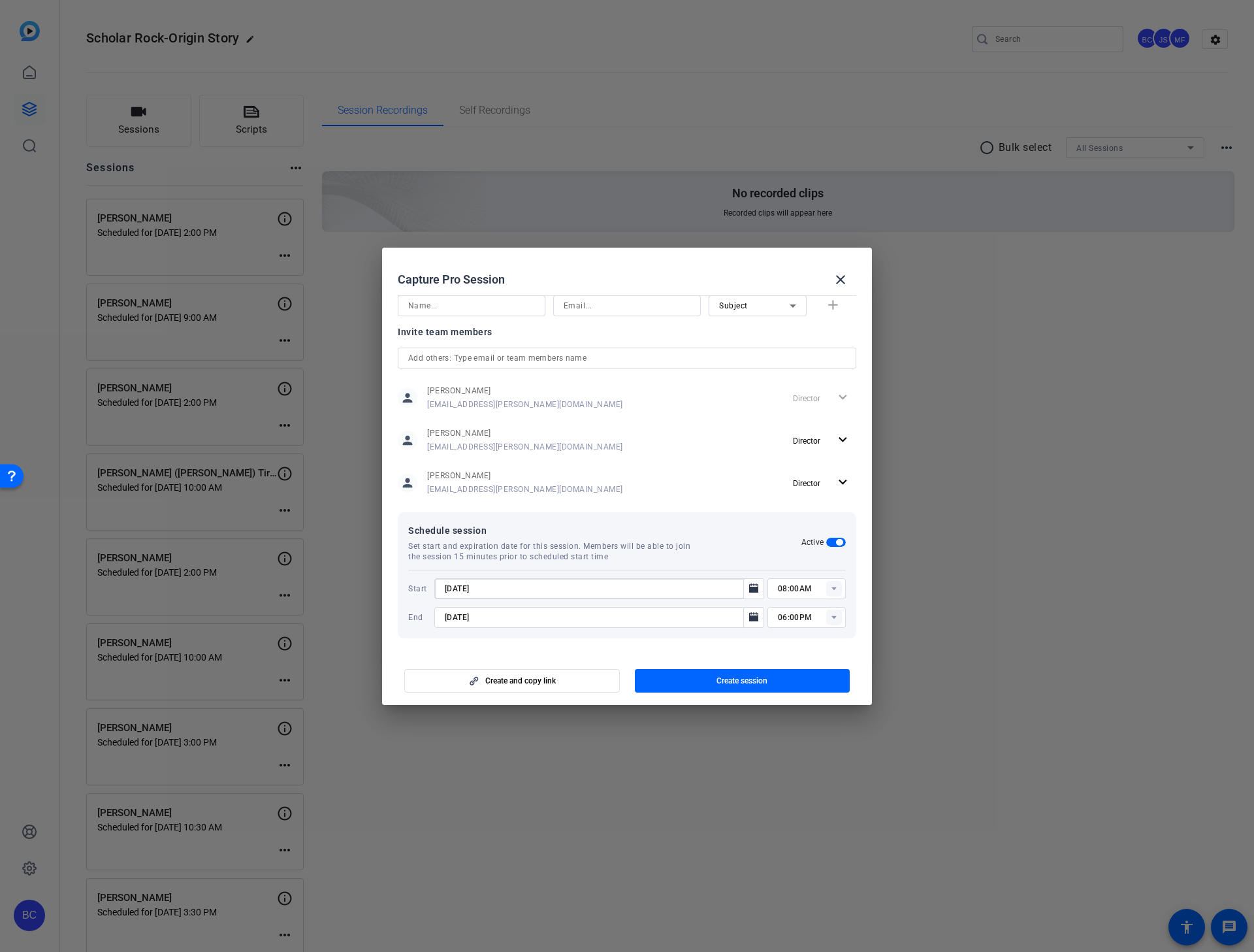
drag, startPoint x: 457, startPoint y: 589, endPoint x: 492, endPoint y: 571, distance: 39.4
click at [457, 589] on input "[DATE]" at bounding box center [593, 588] width 296 height 16
type input "[DATE]"
type input "04:00PM"
type input "05:00PM"
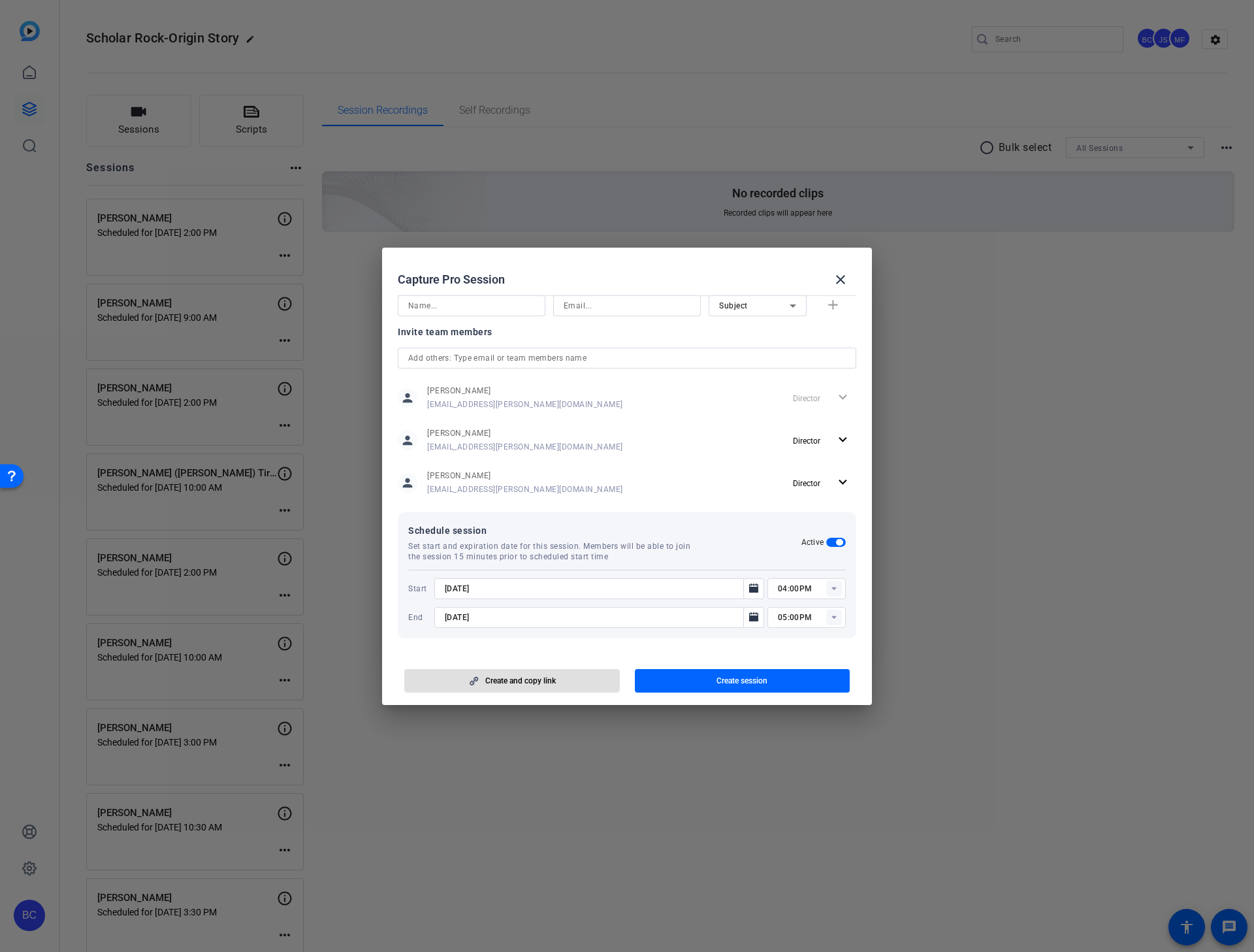
click at [729, 610] on span "Create session" at bounding box center [742, 681] width 51 height 10
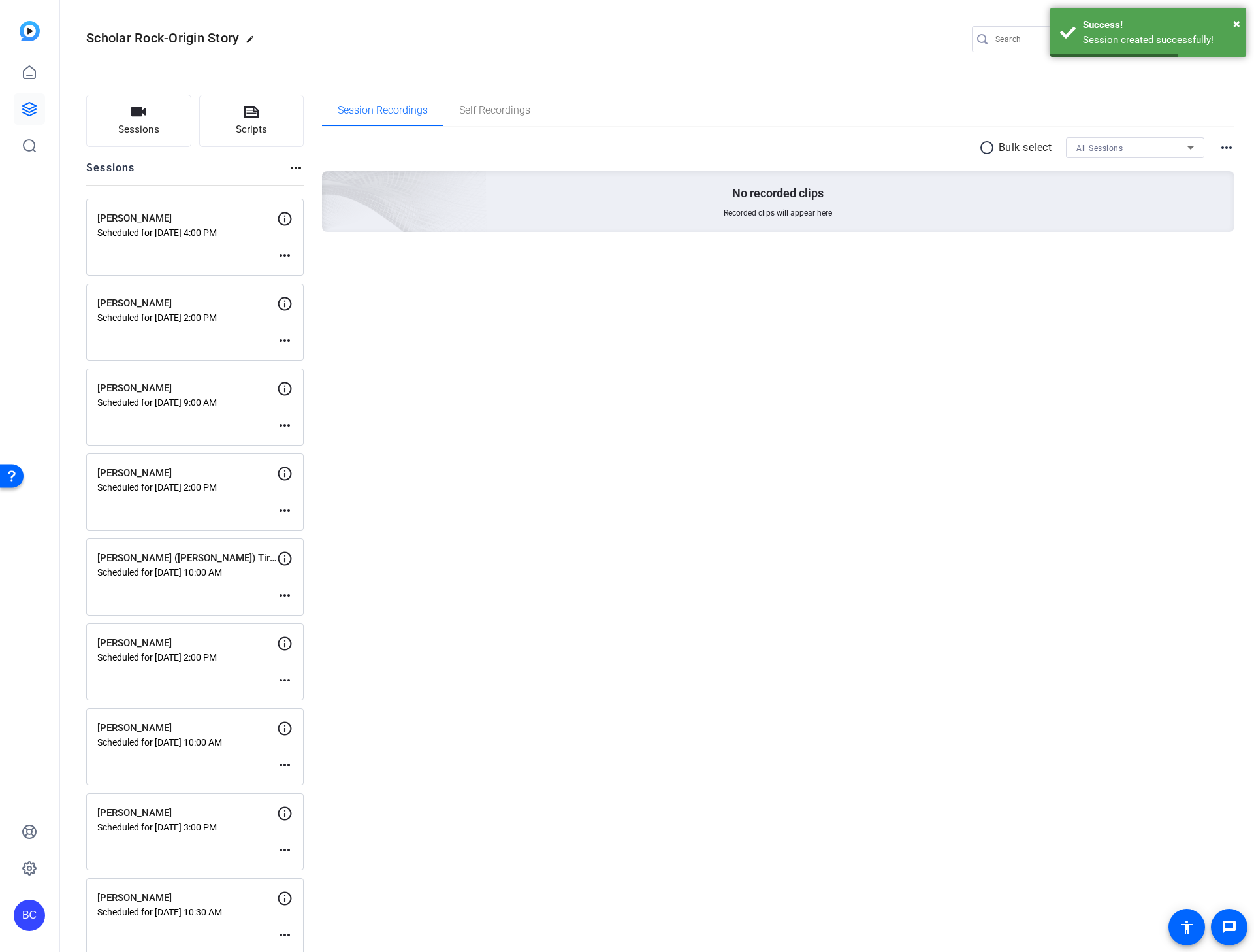
click at [284, 254] on mat-icon "more_horiz" at bounding box center [284, 255] width 16 height 16
click at [327, 276] on span "Edit Session" at bounding box center [317, 275] width 59 height 16
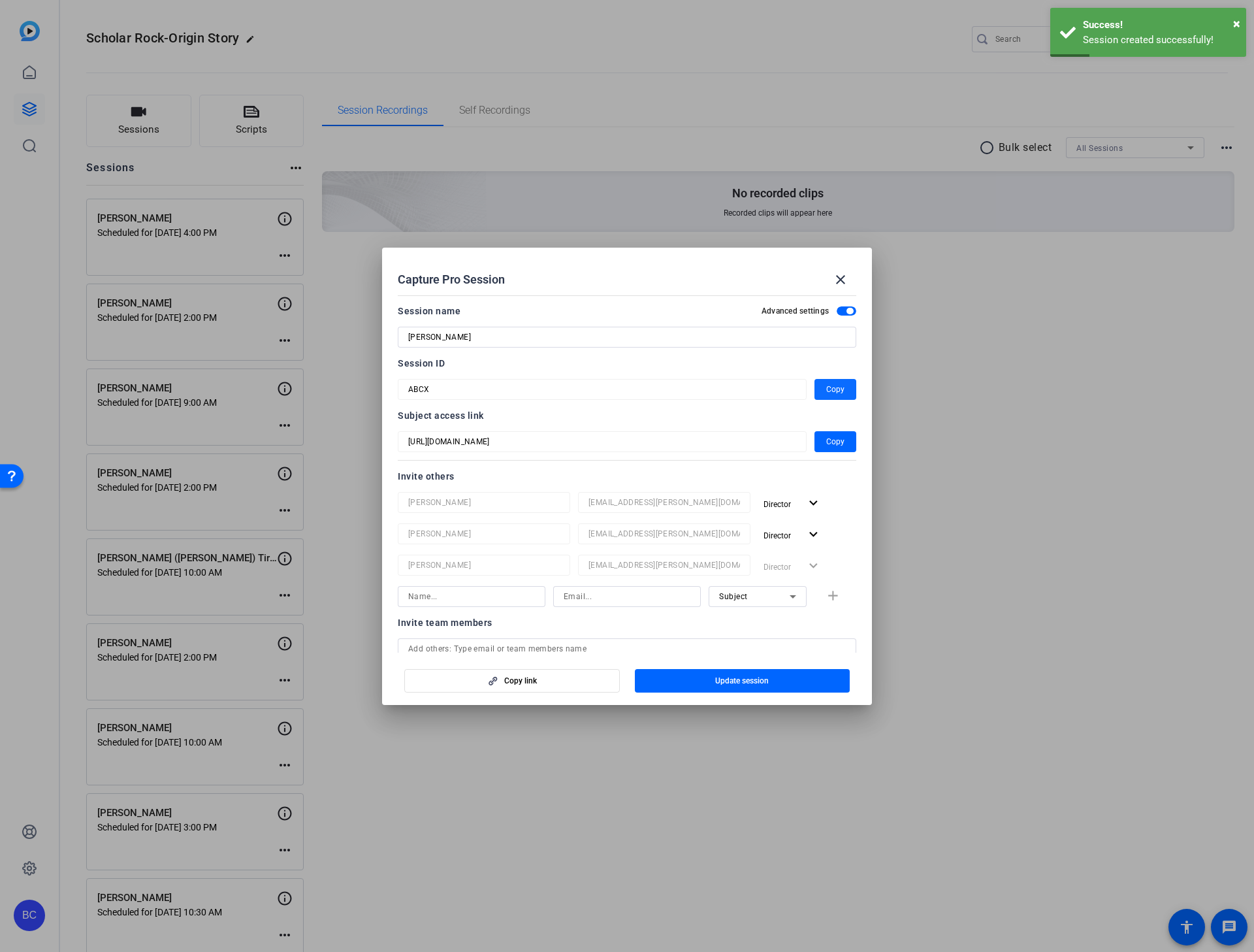
click at [835, 385] on span "Copy" at bounding box center [835, 389] width 18 height 16
click at [842, 276] on mat-icon "close" at bounding box center [840, 279] width 16 height 16
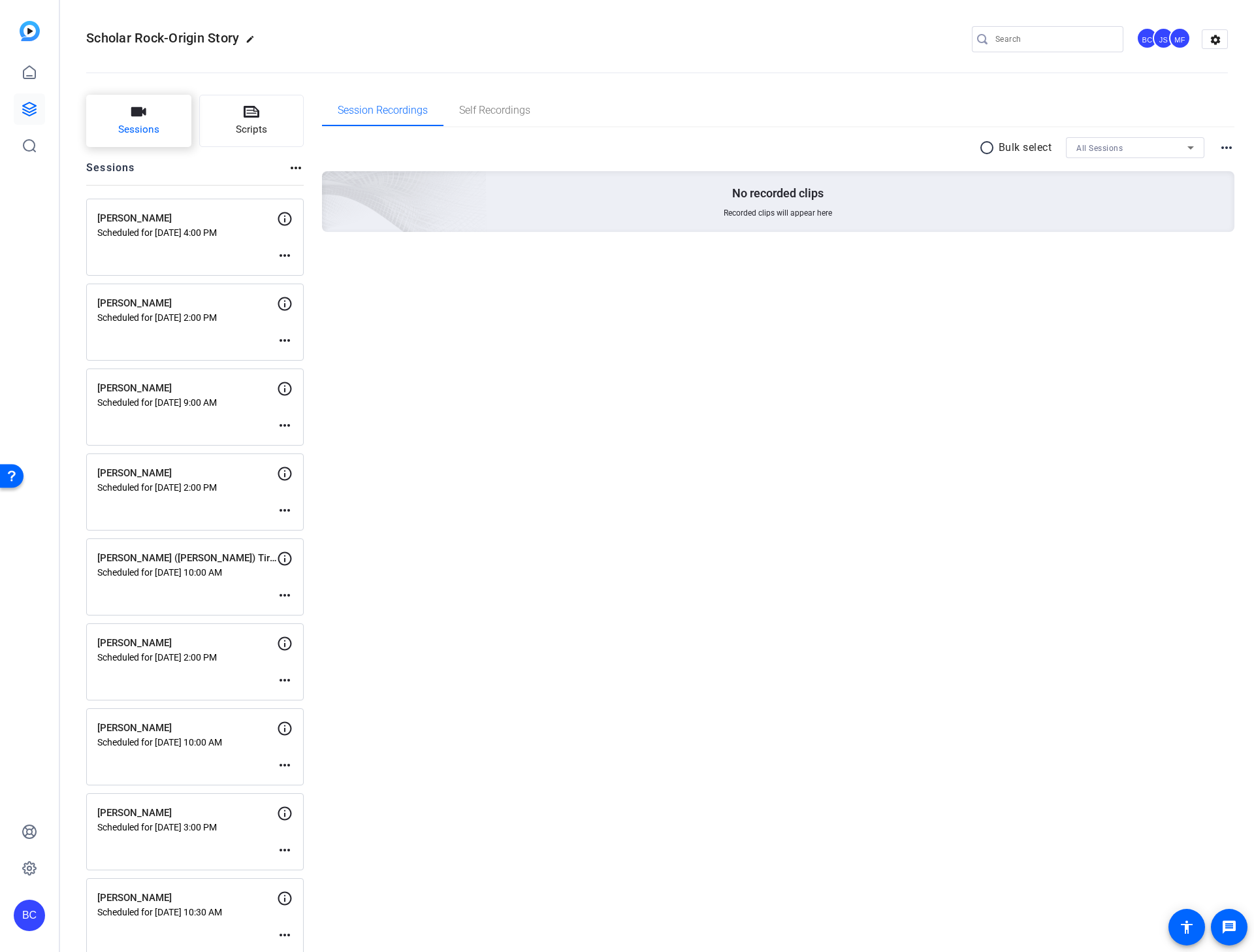
click at [126, 126] on span "Sessions" at bounding box center [139, 129] width 41 height 15
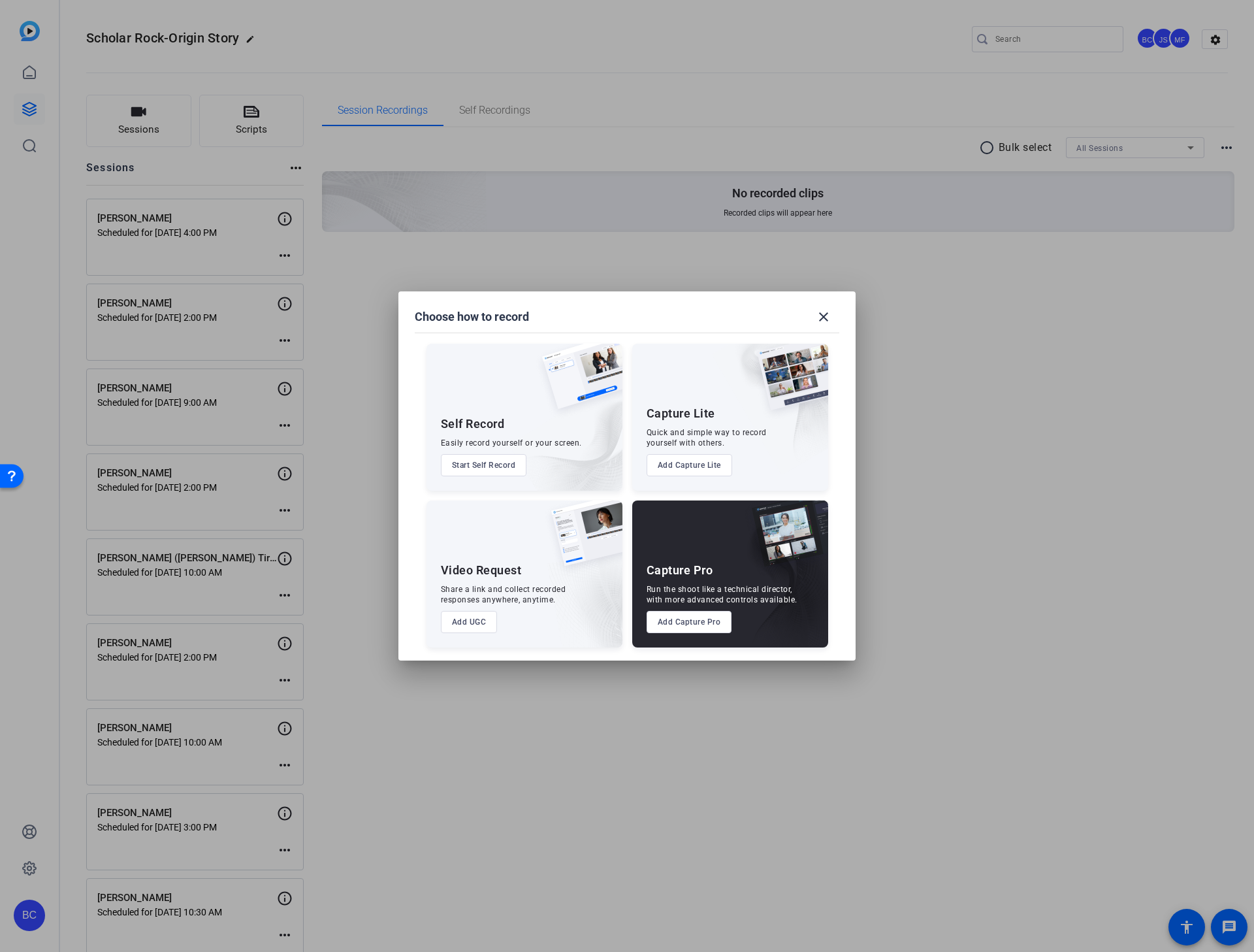
click at [684, 610] on button "Add Capture Pro" at bounding box center [689, 622] width 86 height 22
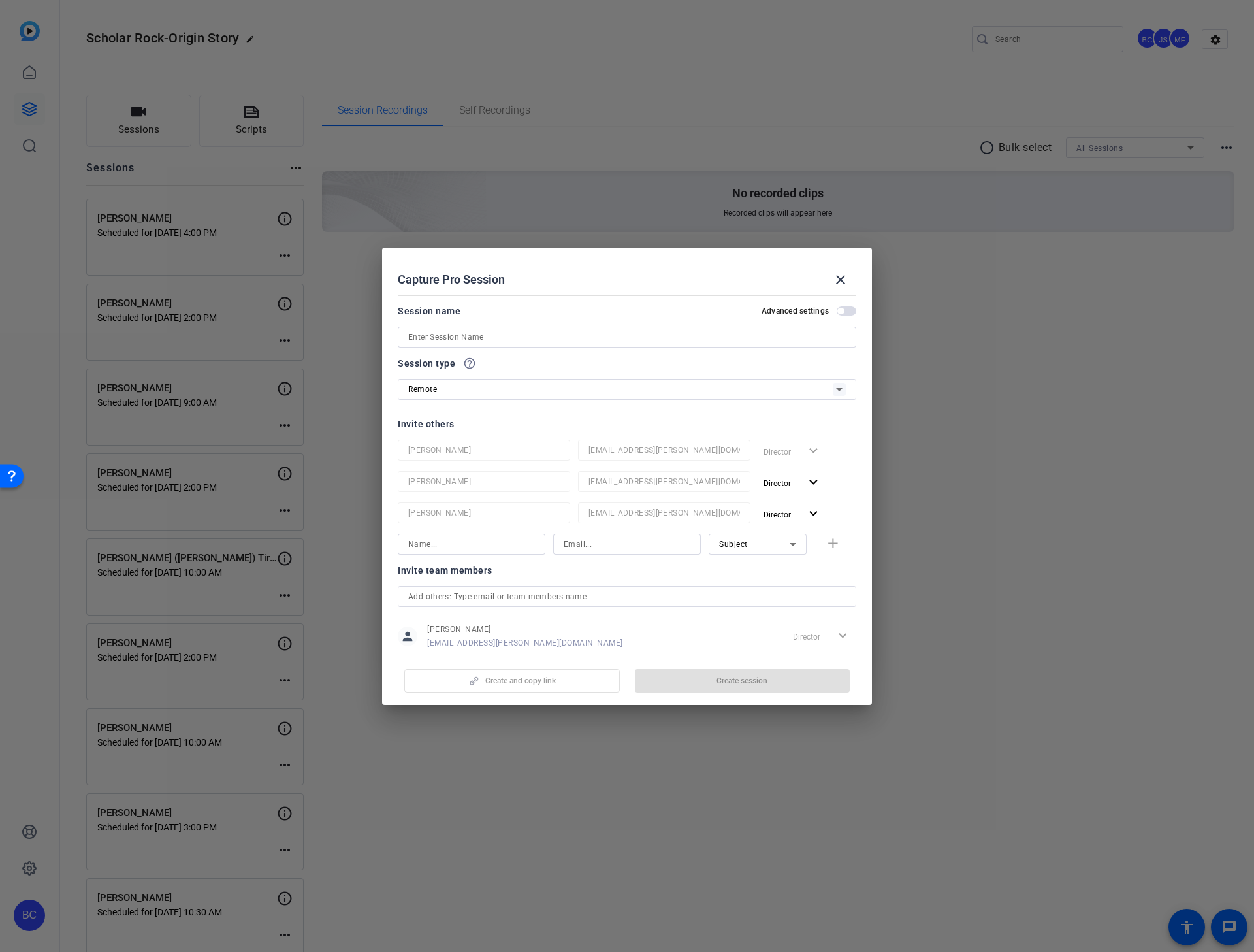
click at [425, 331] on input at bounding box center [627, 337] width 437 height 16
paste input "[PERSON_NAME]"
type input "[PERSON_NAME]"
click at [839, 310] on span "button" at bounding box center [846, 311] width 20 height 9
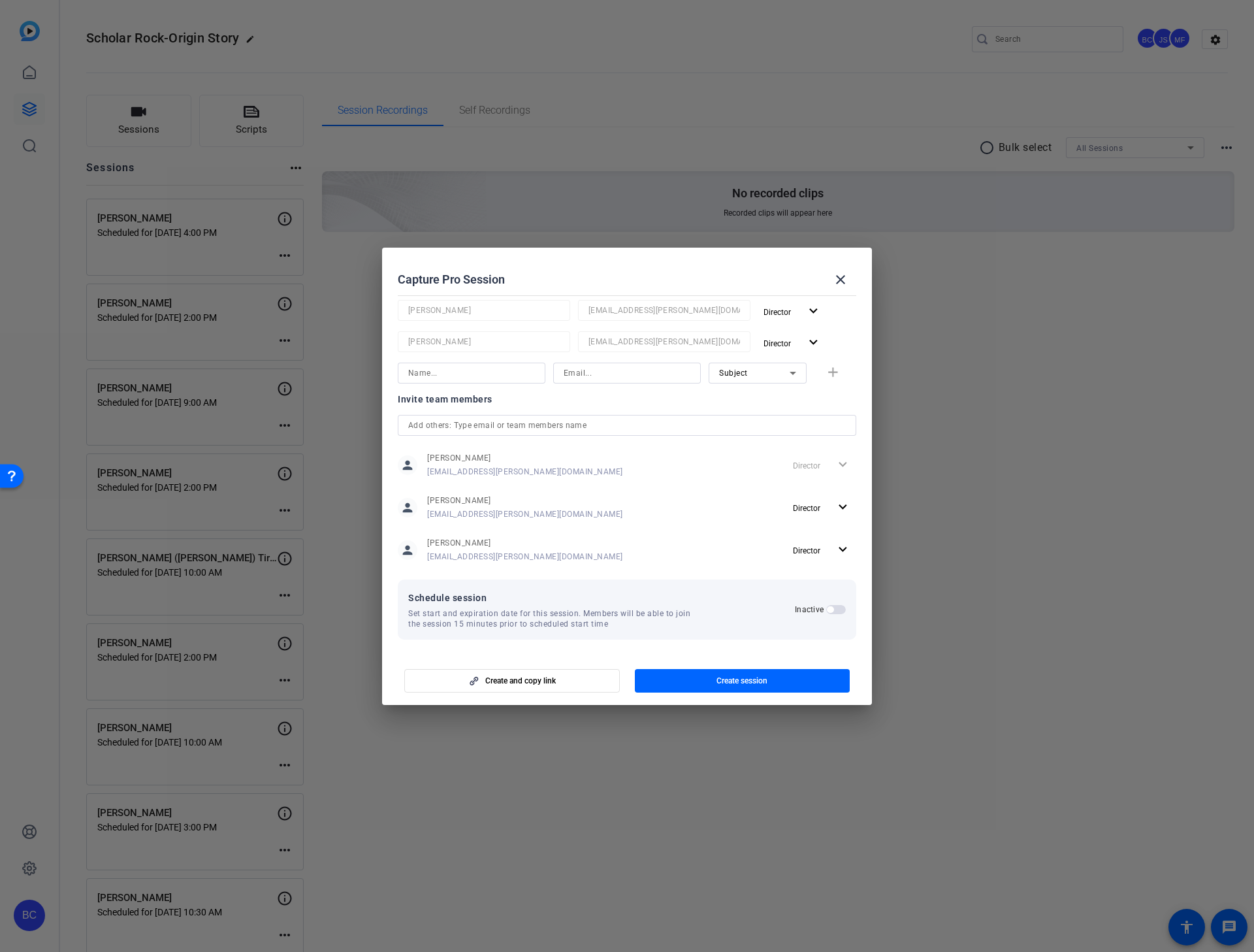
scroll to position [172, 0]
click at [827, 608] on span "button" at bounding box center [830, 608] width 7 height 7
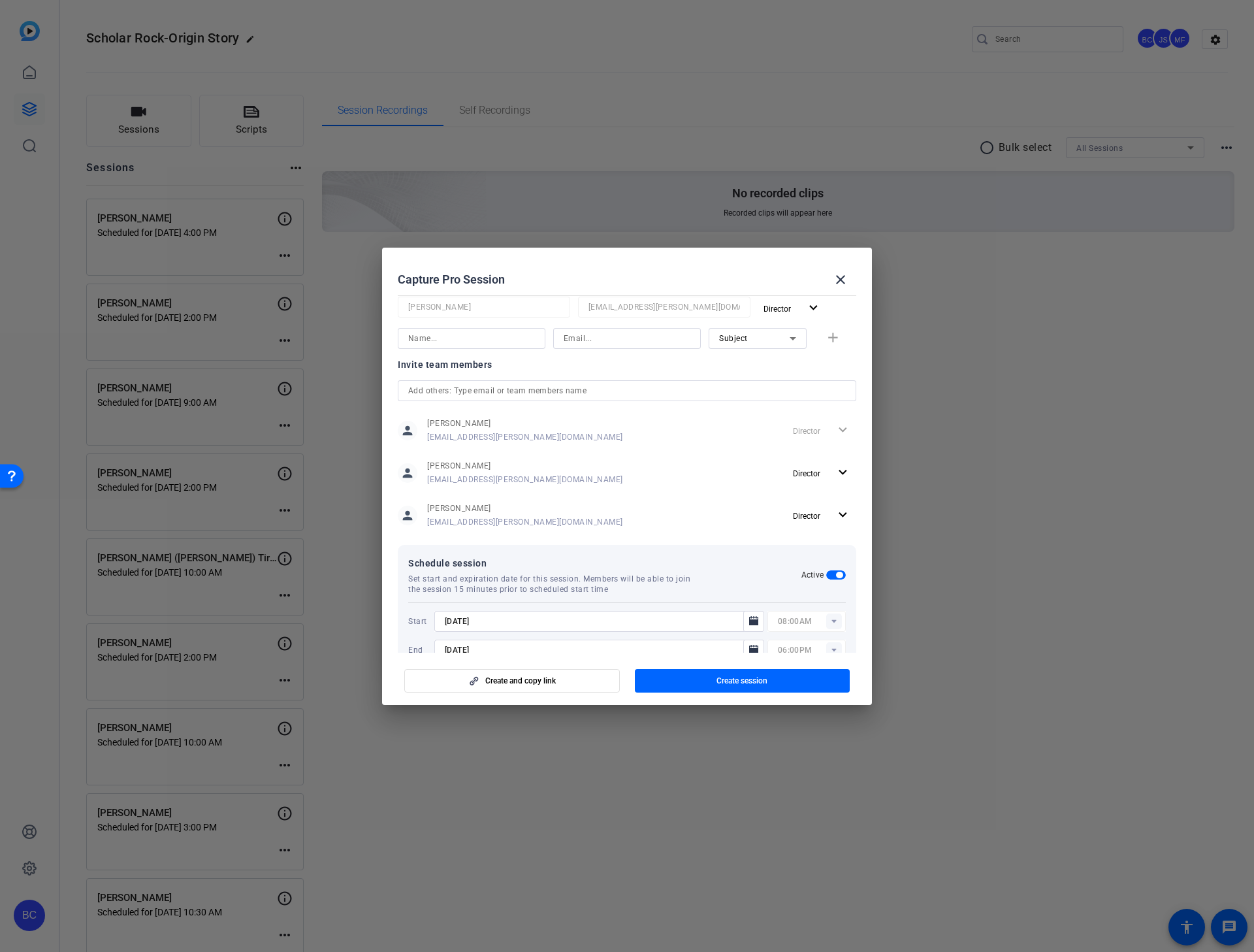
scroll to position [239, 0]
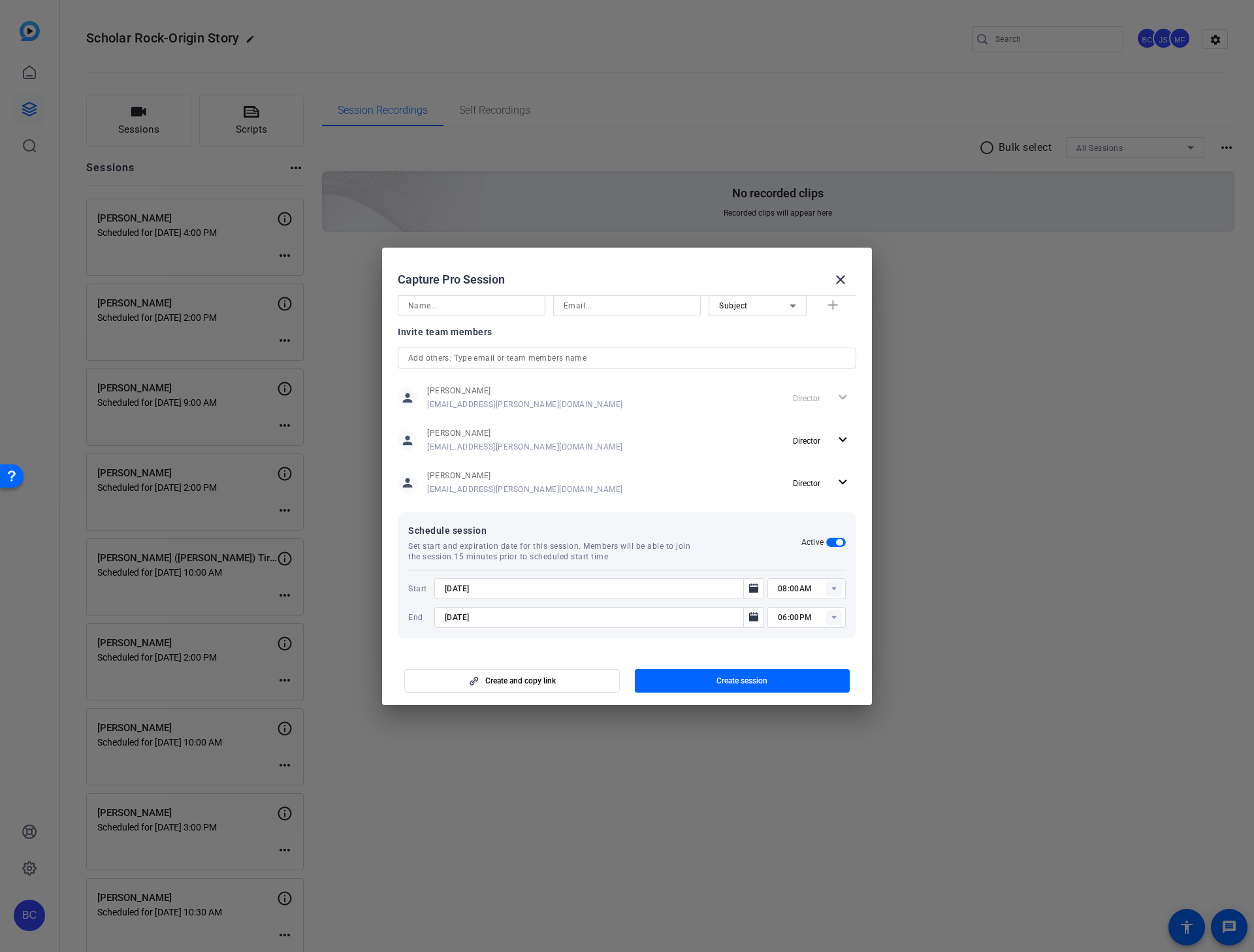
click at [453, 588] on input "[DATE]" at bounding box center [593, 588] width 296 height 16
type input "[DATE]"
type input "02:00PM"
type input "[DATE]"
type input "03:00PM"
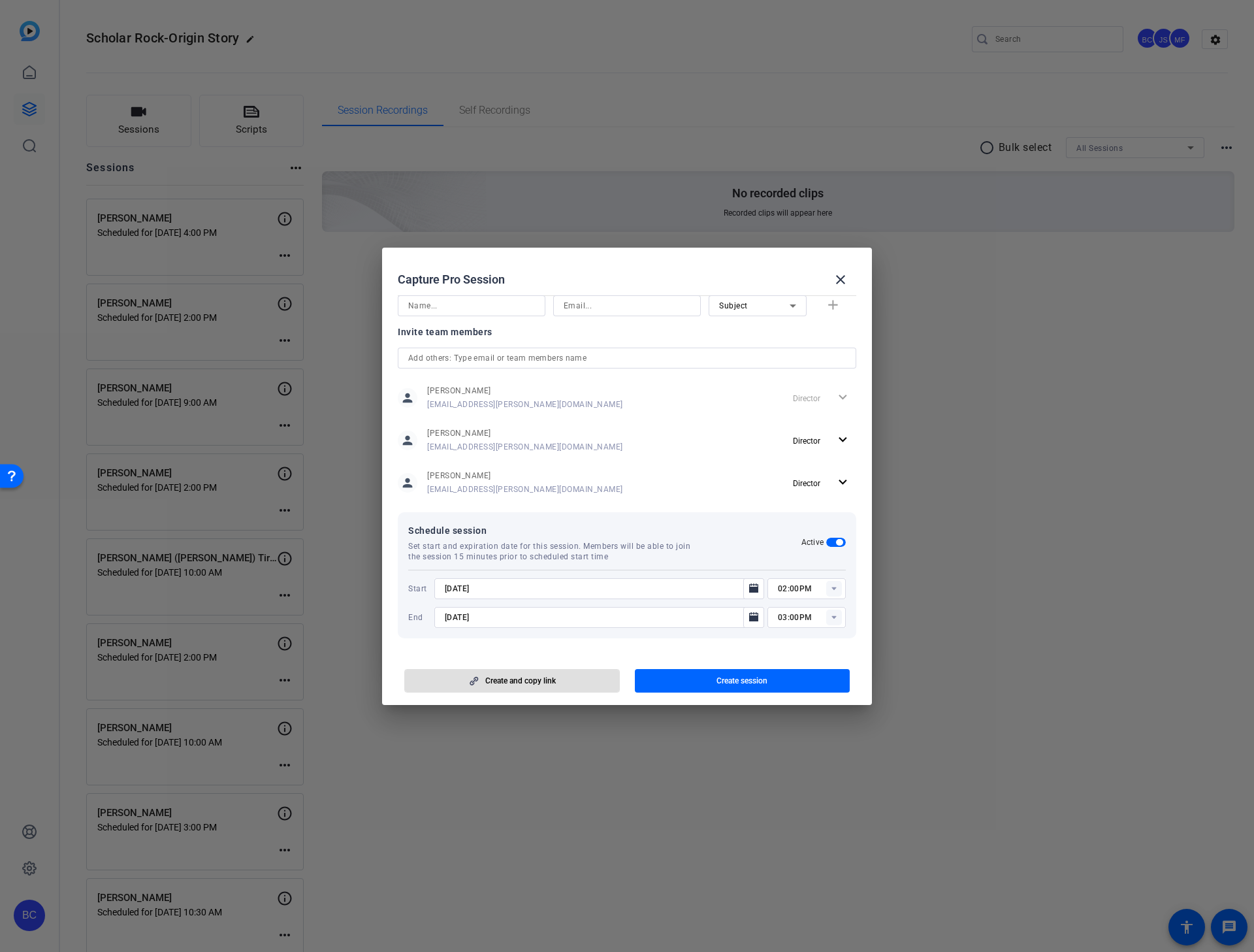
click at [701, 610] on span "button" at bounding box center [743, 681] width 216 height 31
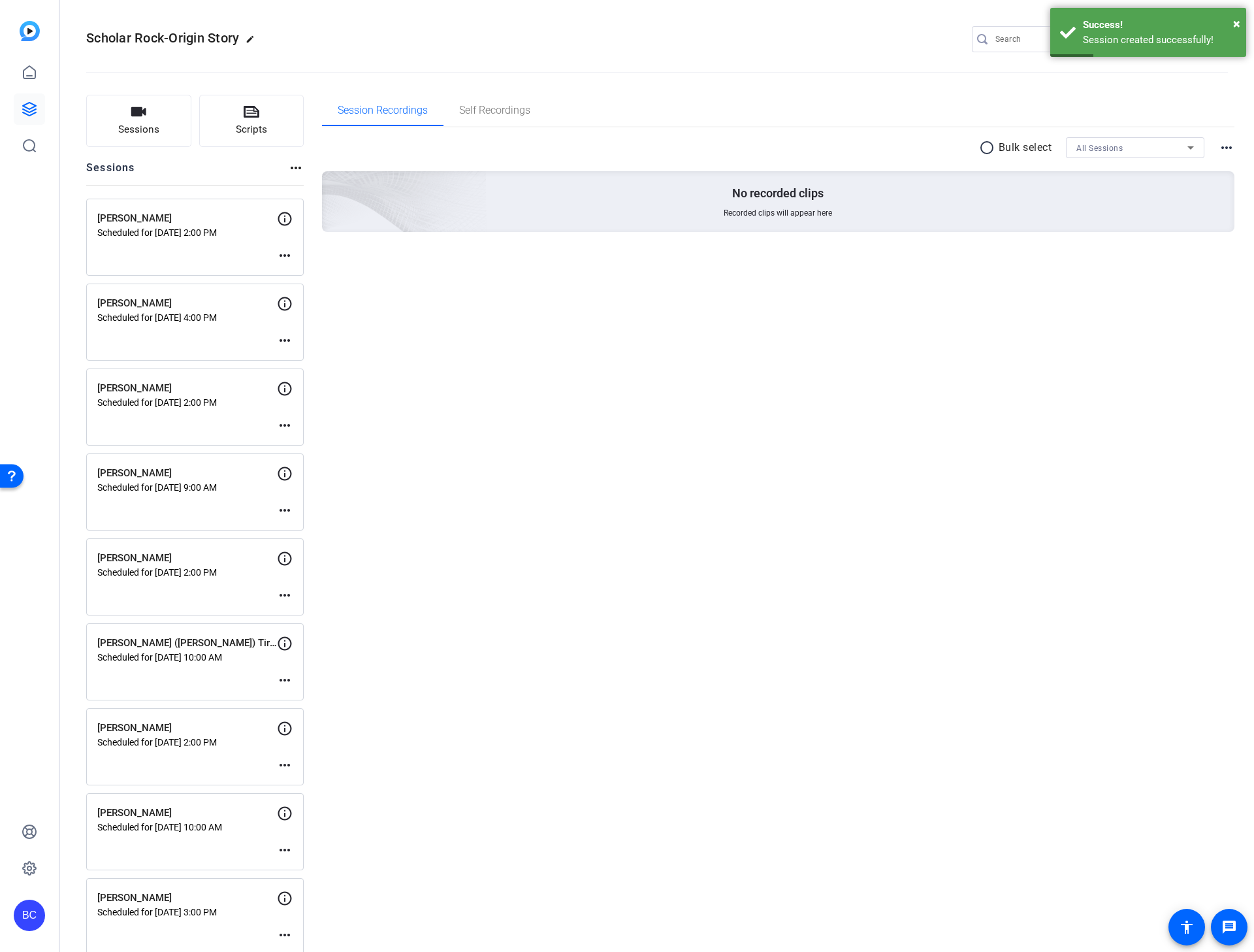
click at [286, 254] on mat-icon "more_horiz" at bounding box center [284, 255] width 16 height 16
click at [293, 272] on span "Edit Session" at bounding box center [317, 275] width 59 height 16
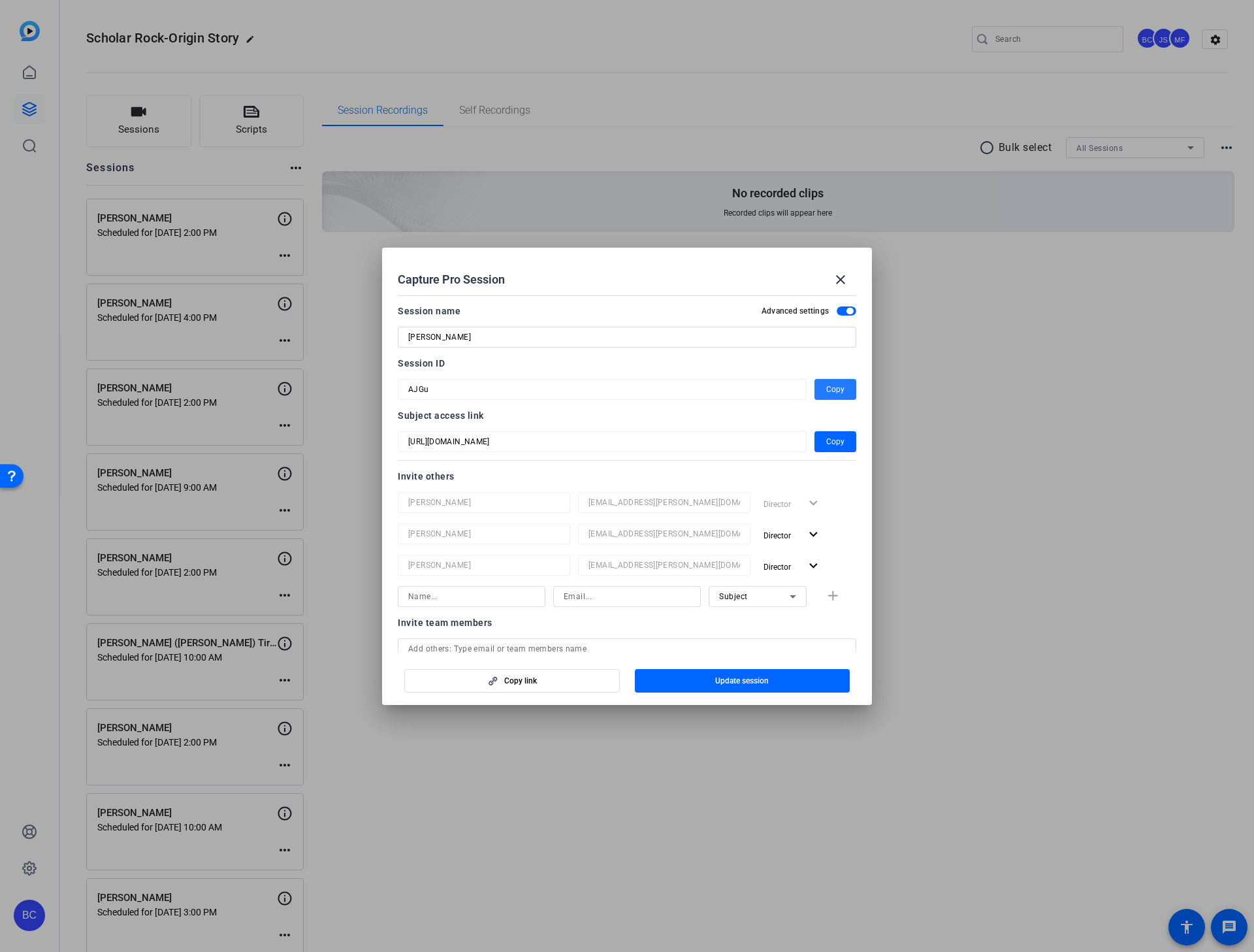
click at [826, 386] on span "Copy" at bounding box center [835, 389] width 18 height 16
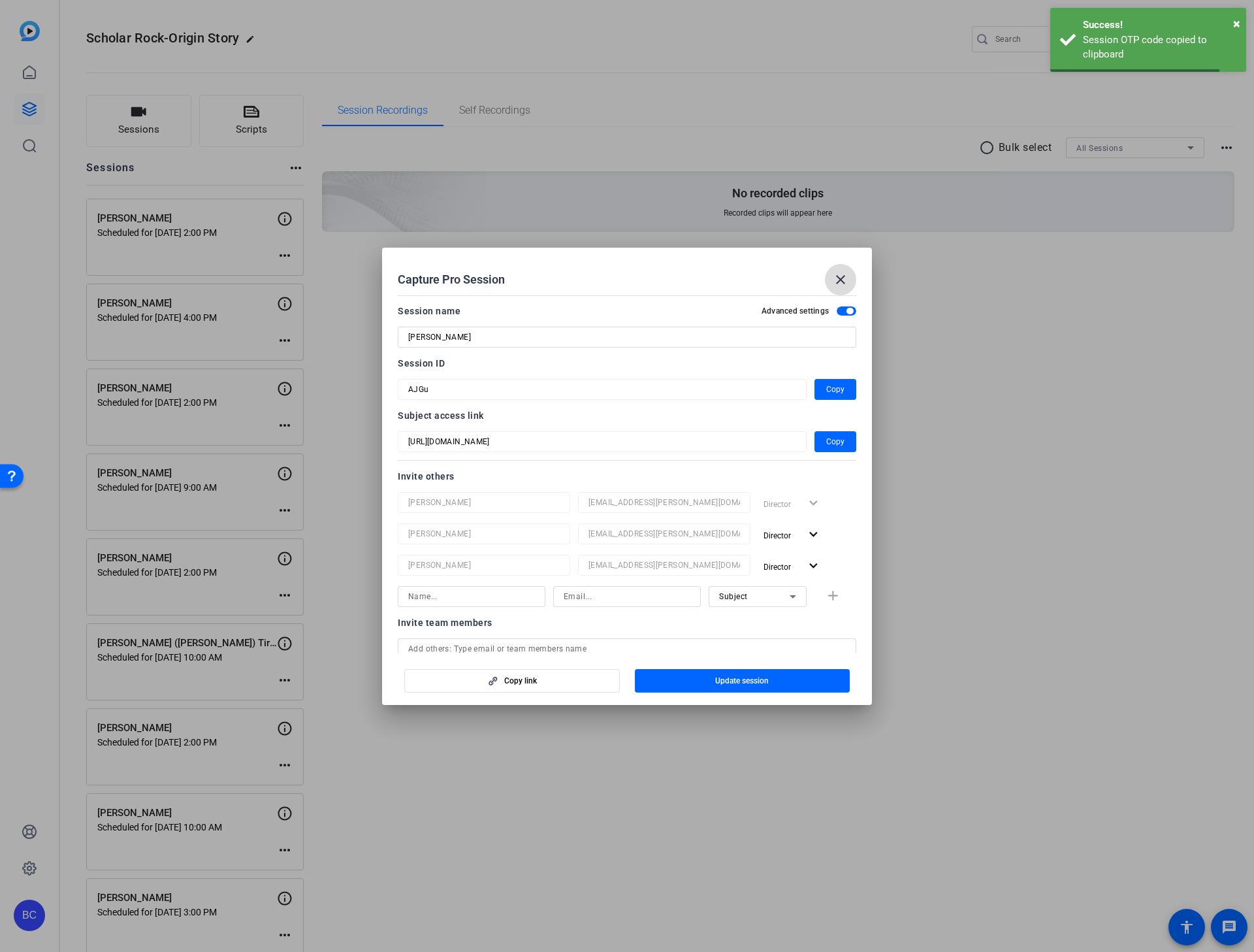
click at [842, 276] on mat-icon "close" at bounding box center [840, 279] width 16 height 16
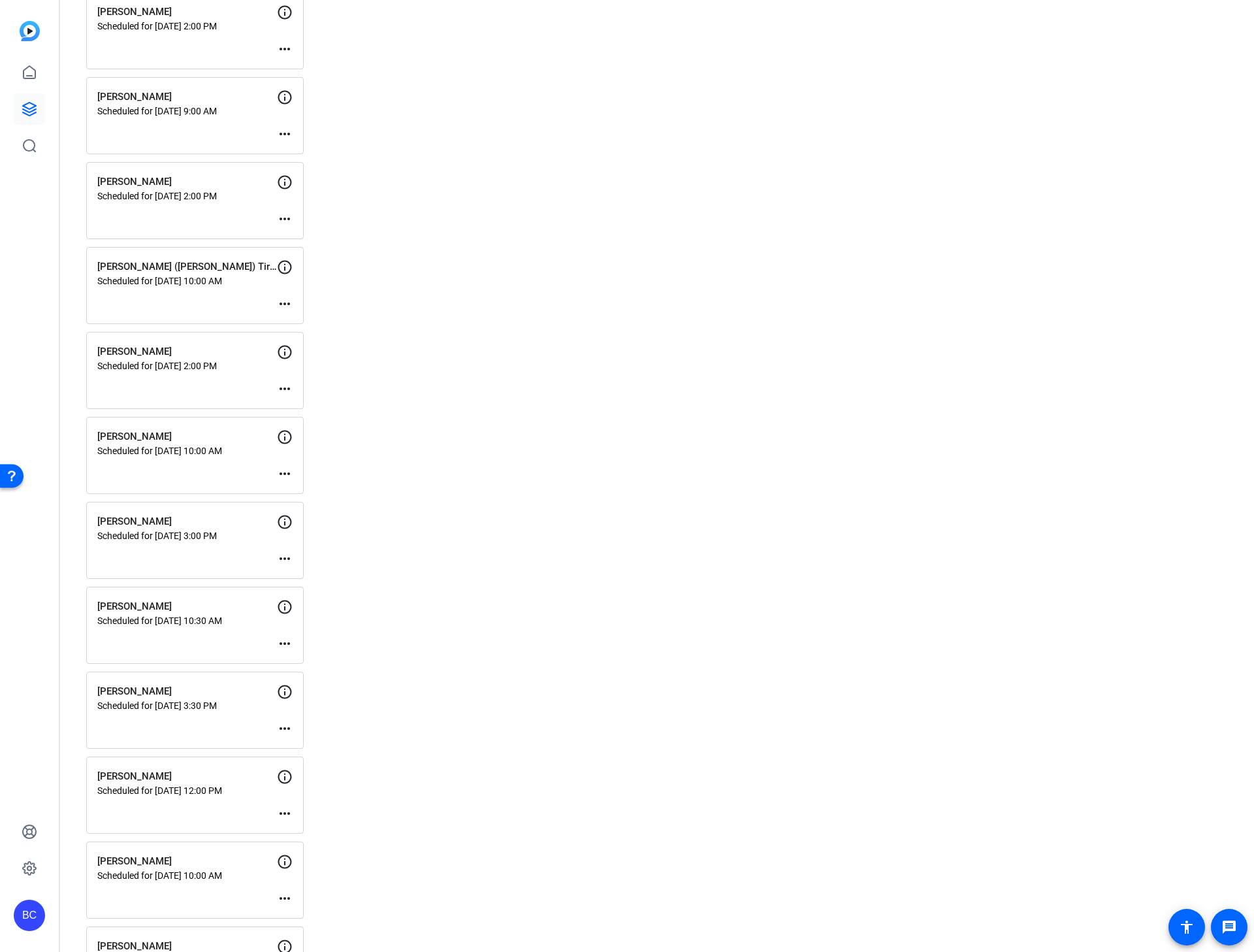
scroll to position [529, 0]
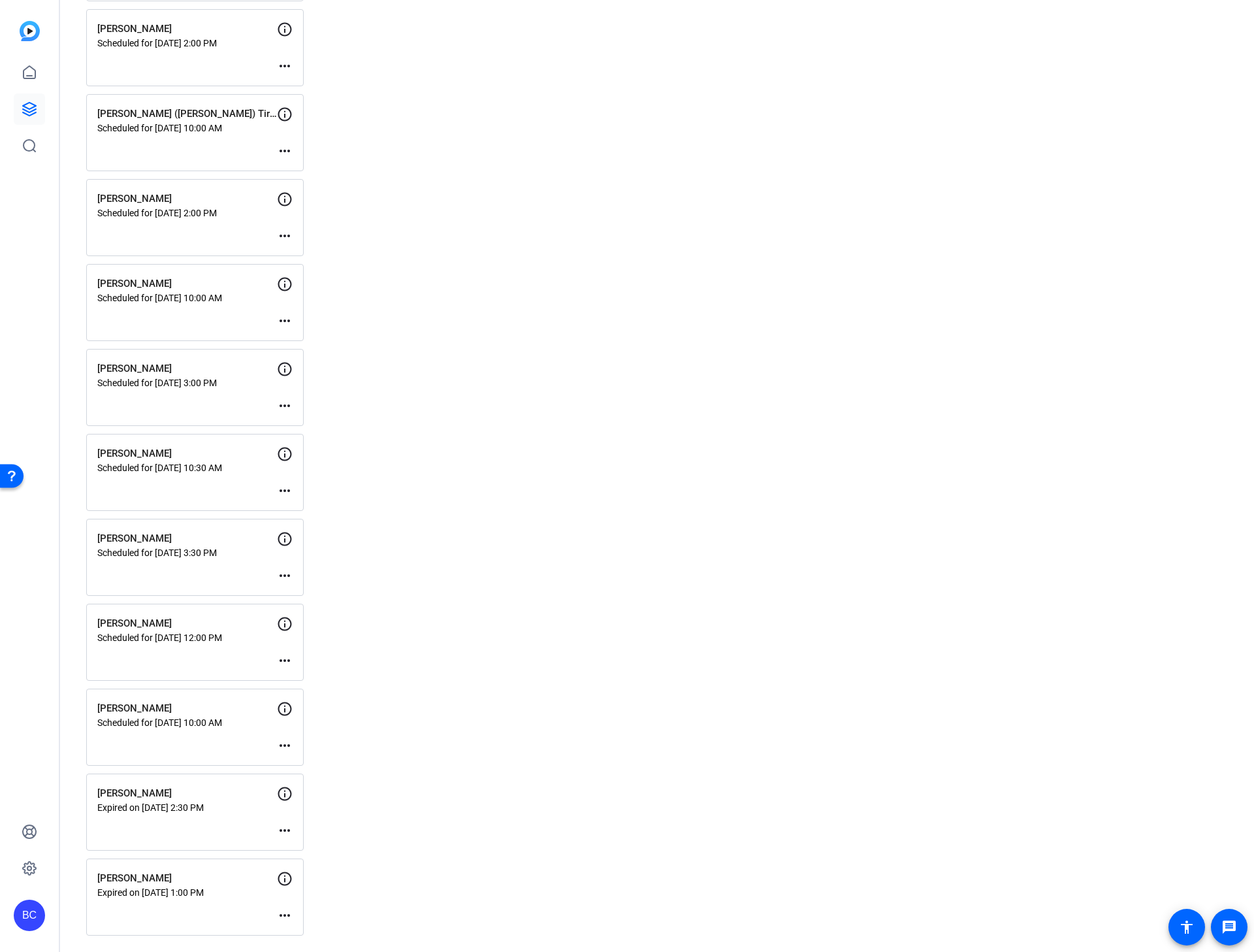
click at [283, 610] on mat-icon "more_horiz" at bounding box center [284, 915] width 16 height 16
click at [294, 610] on span "Edit Session" at bounding box center [317, 879] width 59 height 16
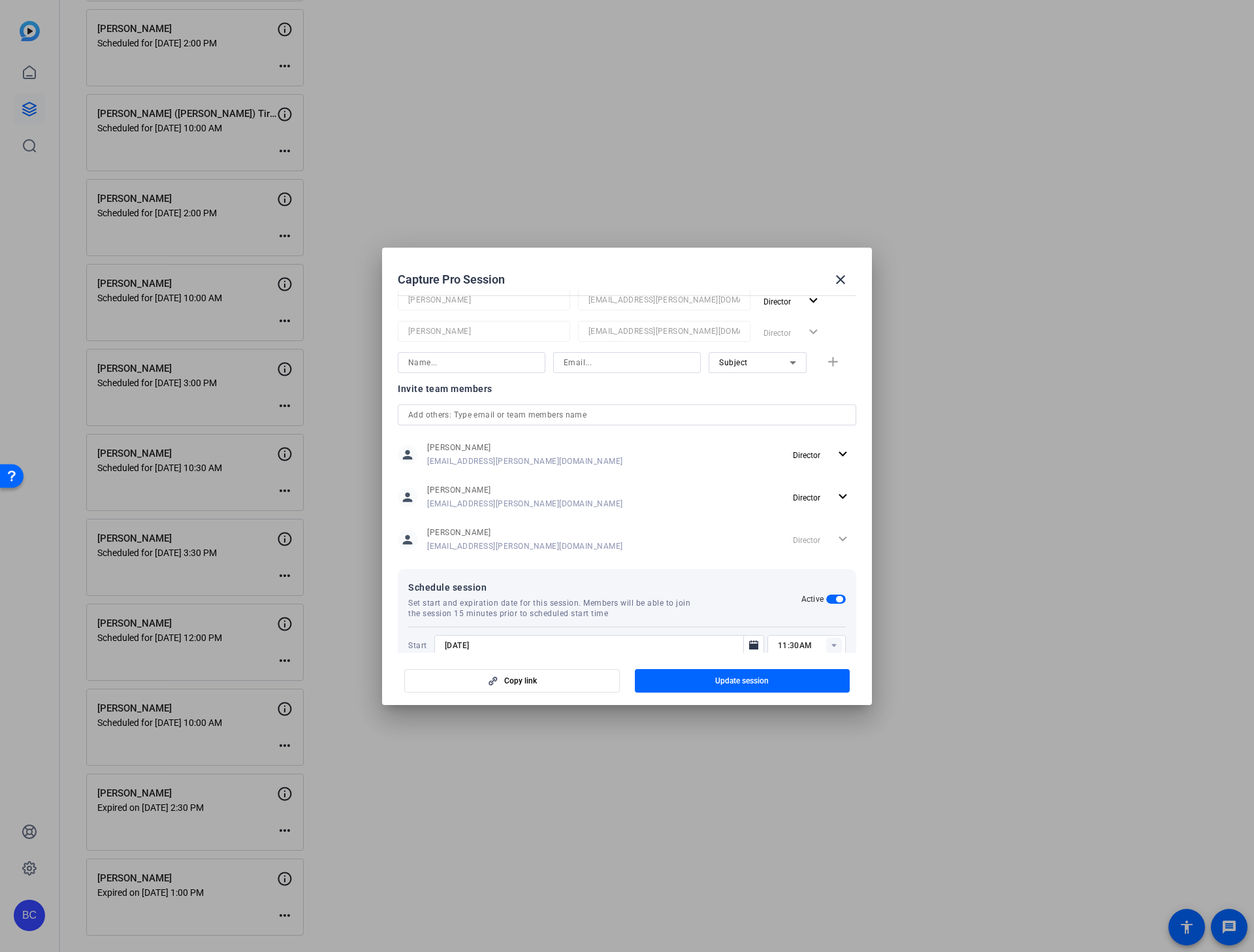
scroll to position [322, 0]
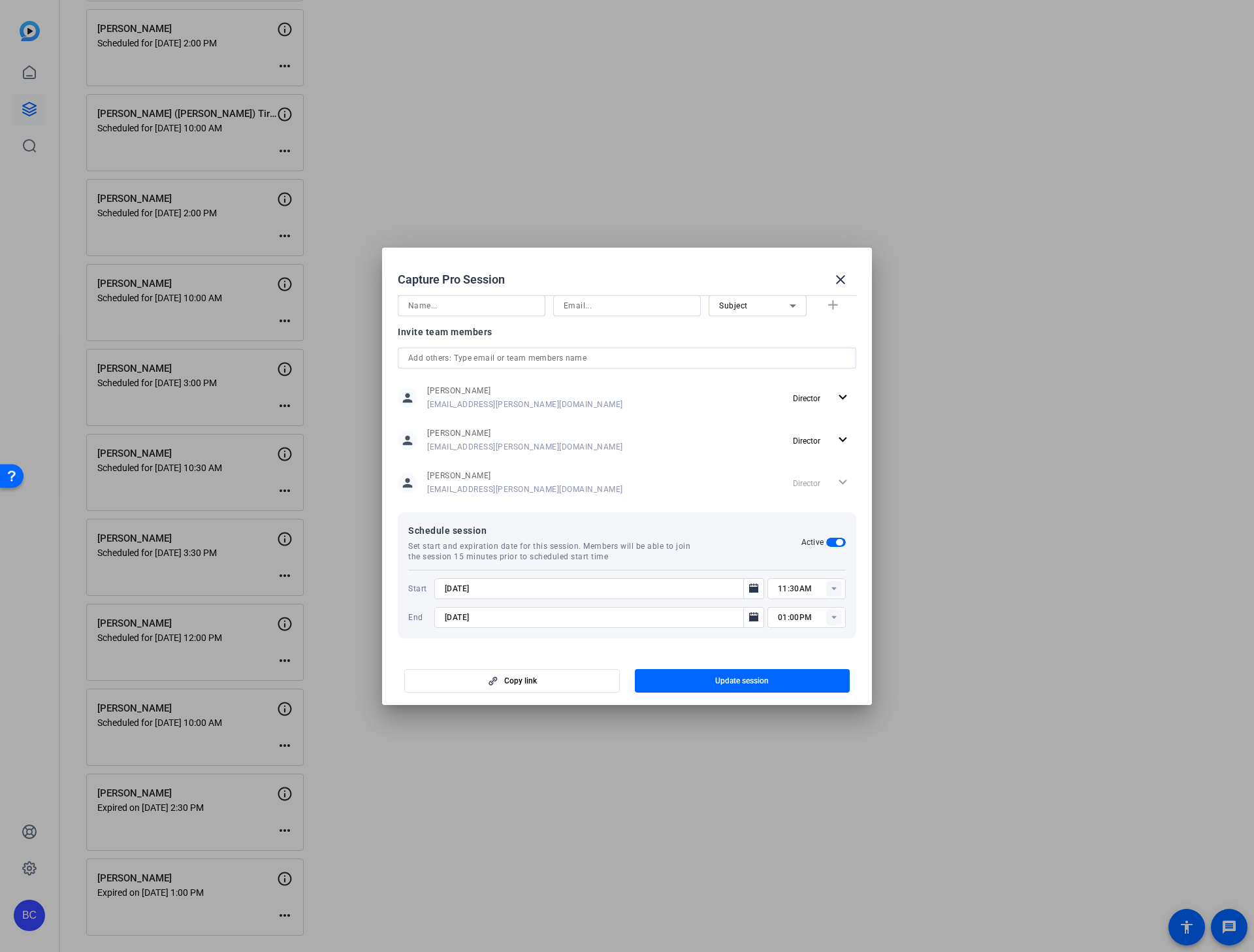
click at [457, 588] on input "[DATE]" at bounding box center [593, 588] width 296 height 16
type input "[DATE]"
type input "12:30PM"
click at [718, 610] on span "Update session" at bounding box center [742, 681] width 53 height 10
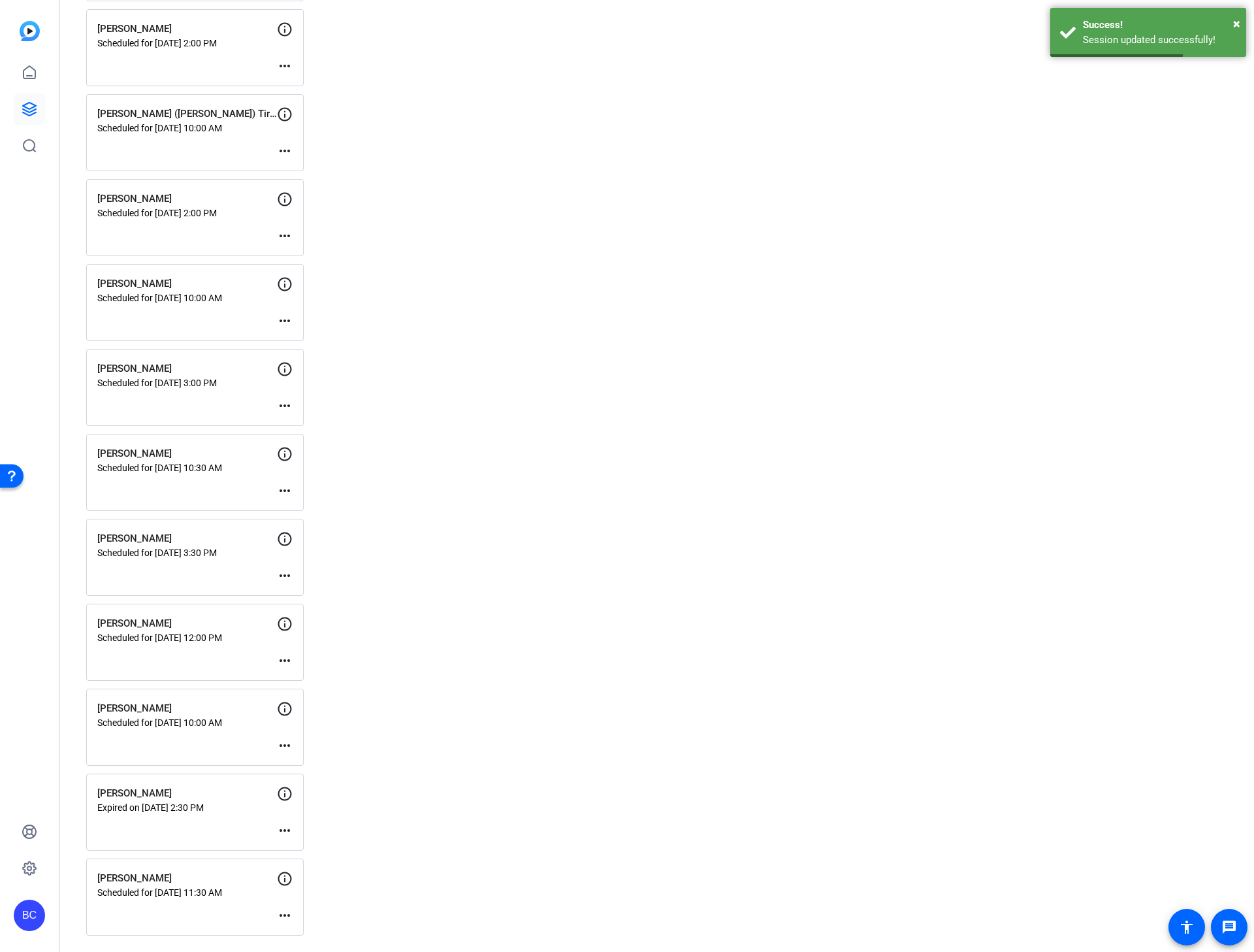
click at [282, 610] on mat-icon "more_horiz" at bounding box center [284, 830] width 16 height 16
click at [300, 610] on span "Edit Session" at bounding box center [317, 849] width 59 height 16
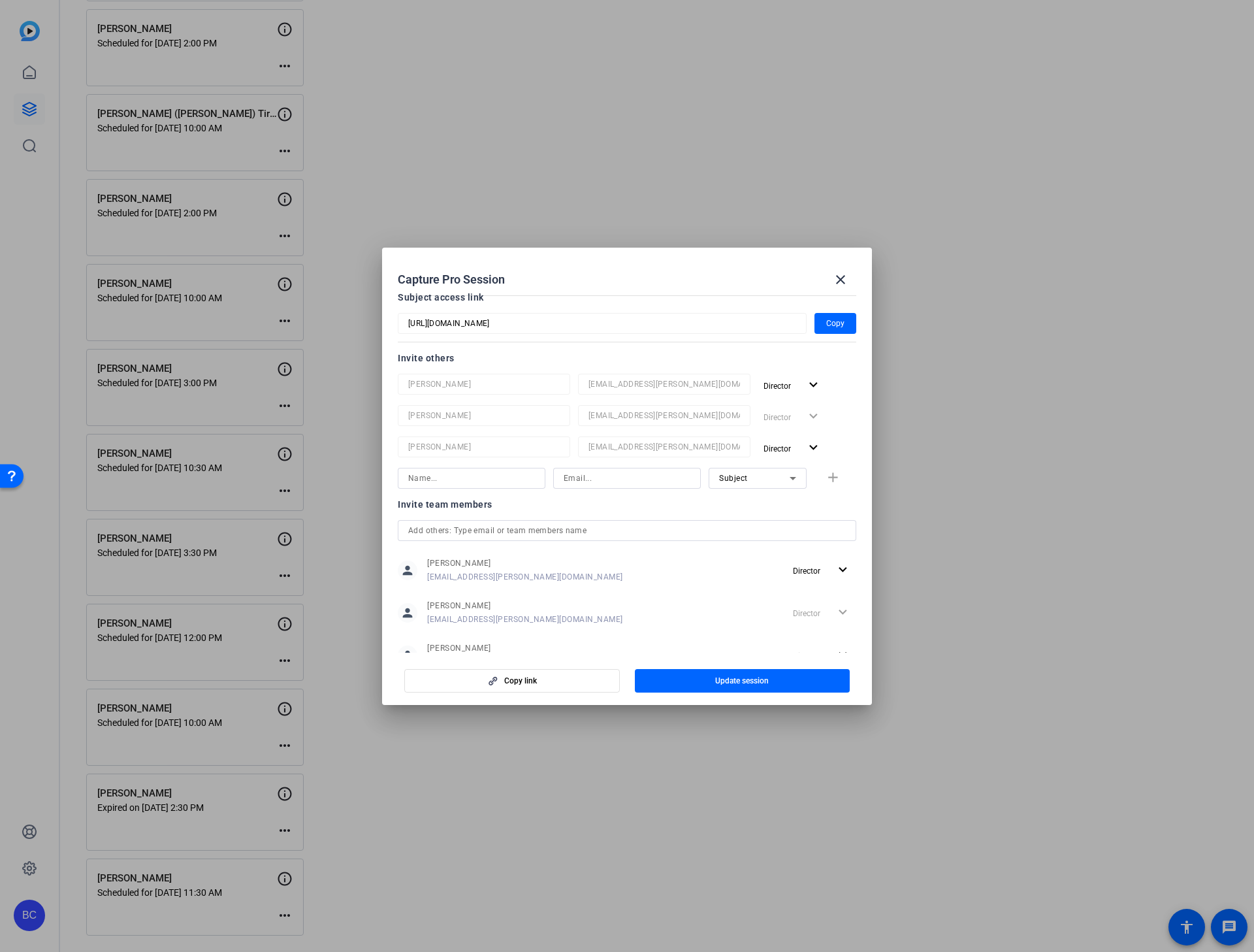
scroll to position [290, 0]
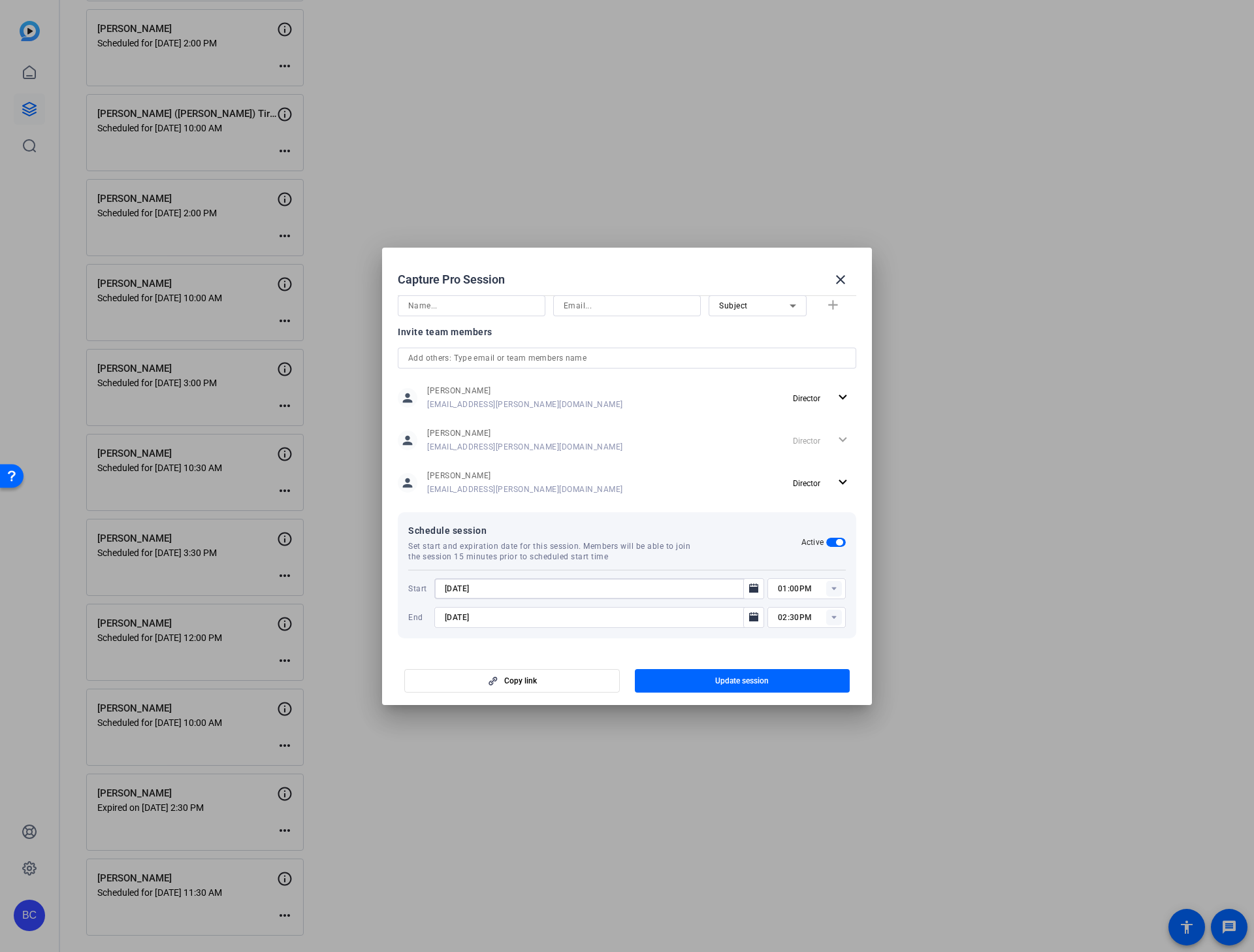
click at [457, 590] on input "[DATE]" at bounding box center [593, 588] width 296 height 16
type input "[DATE]"
type input "02:00PM"
click at [709, 610] on span "button" at bounding box center [743, 681] width 216 height 31
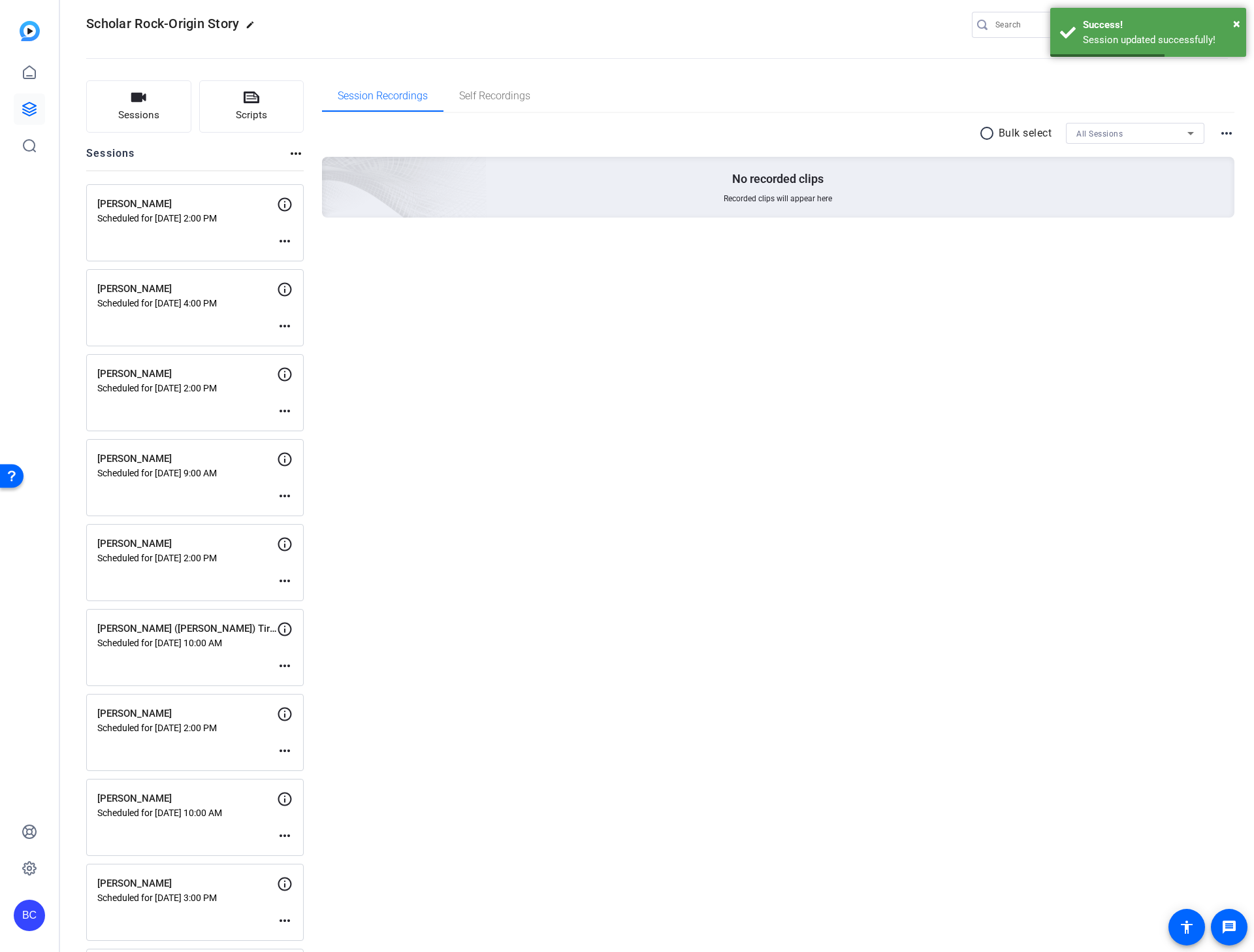
scroll to position [0, 0]
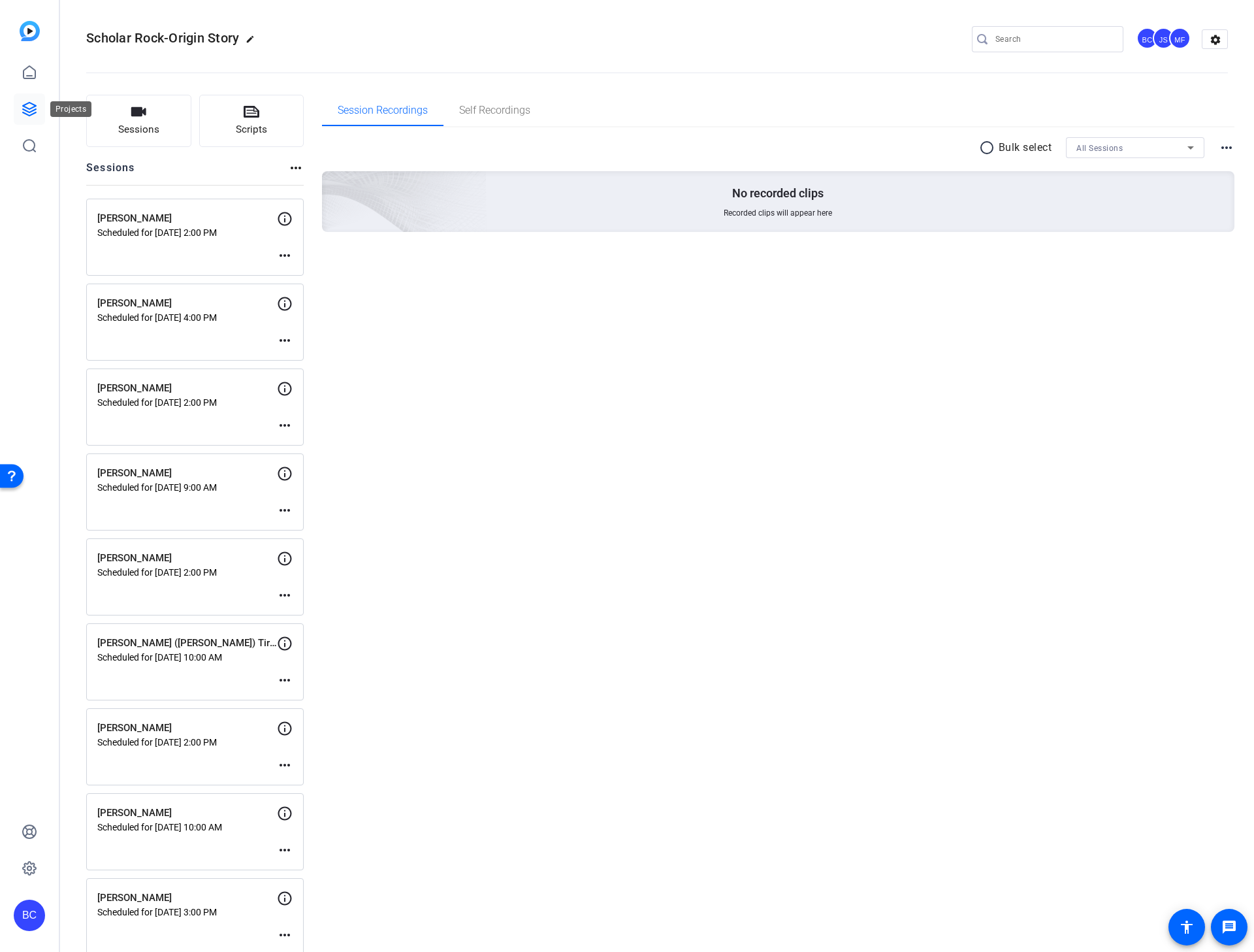
click at [24, 104] on icon at bounding box center [29, 109] width 16 height 16
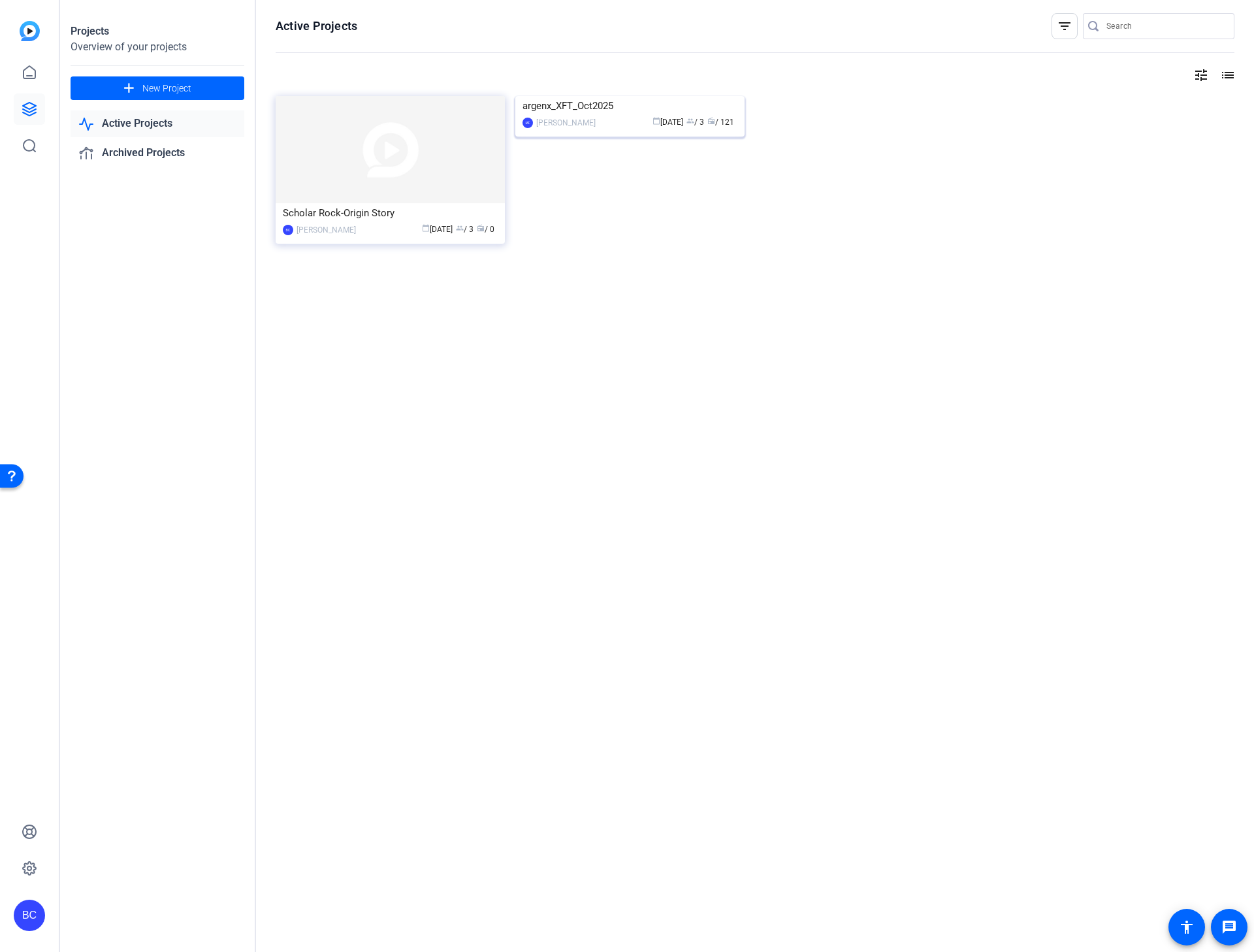
click at [599, 96] on img at bounding box center [630, 96] width 229 height 0
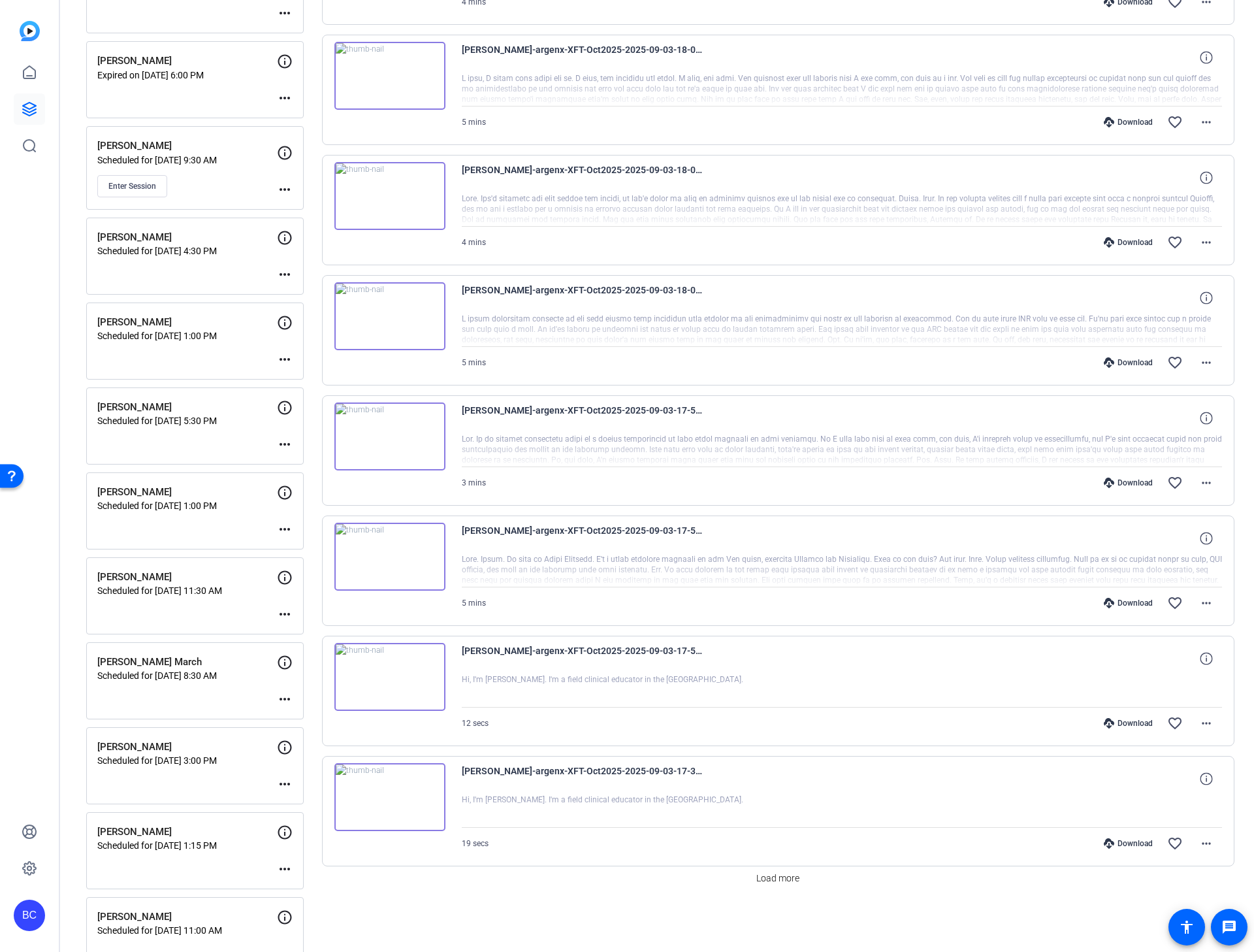
scroll to position [316, 0]
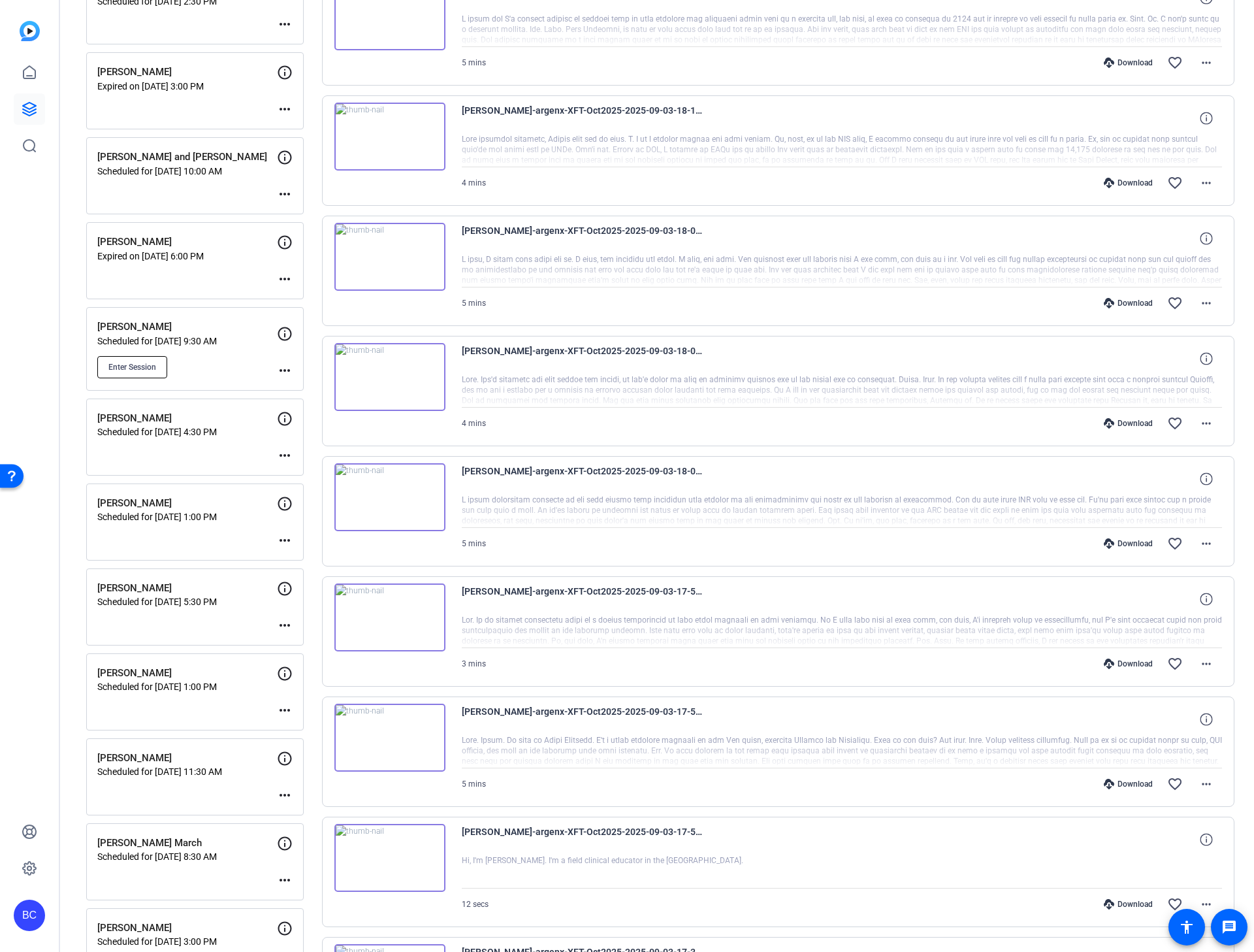
click at [121, 366] on span "Enter Session" at bounding box center [132, 367] width 48 height 10
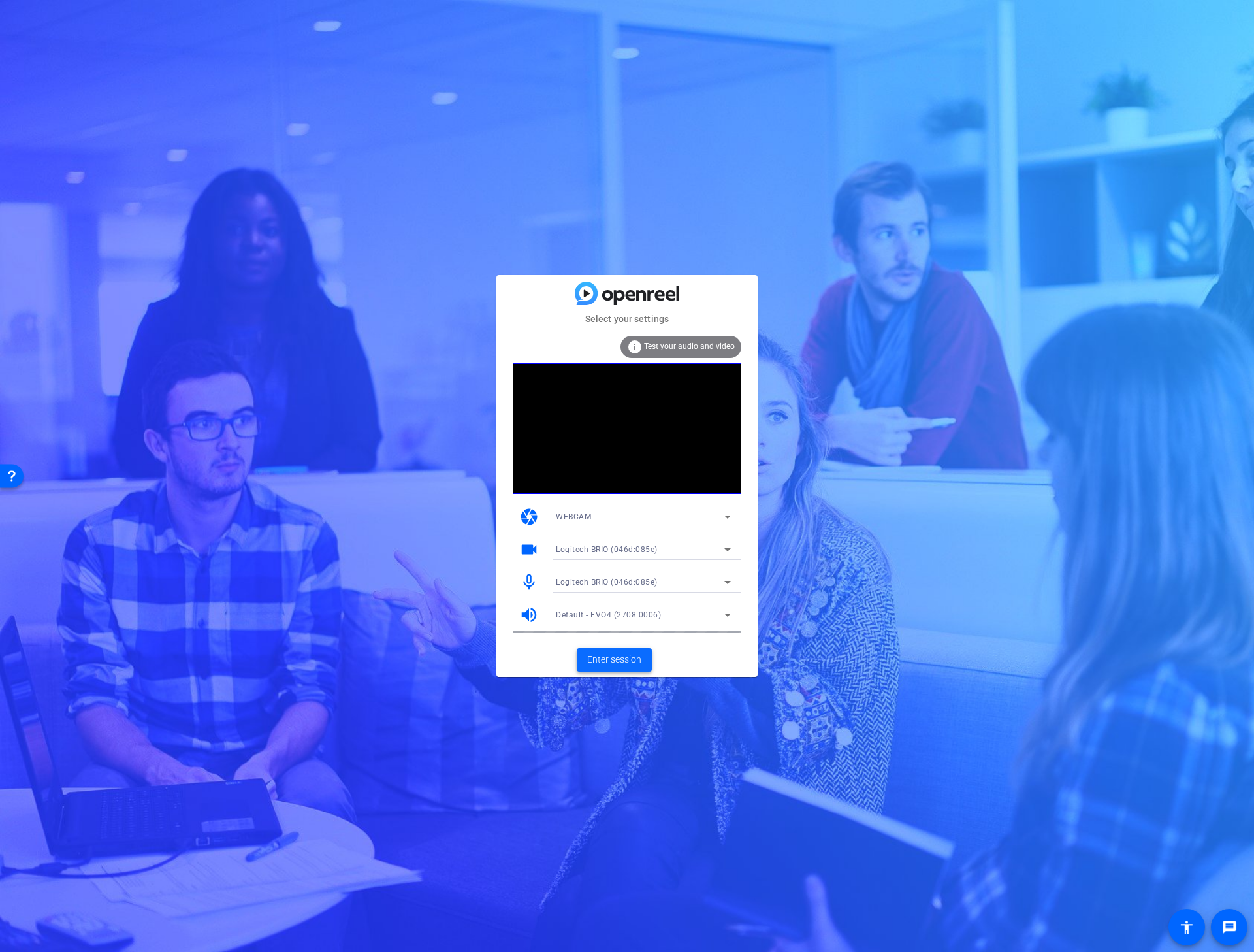
click at [596, 656] on span "Enter session" at bounding box center [614, 659] width 54 height 14
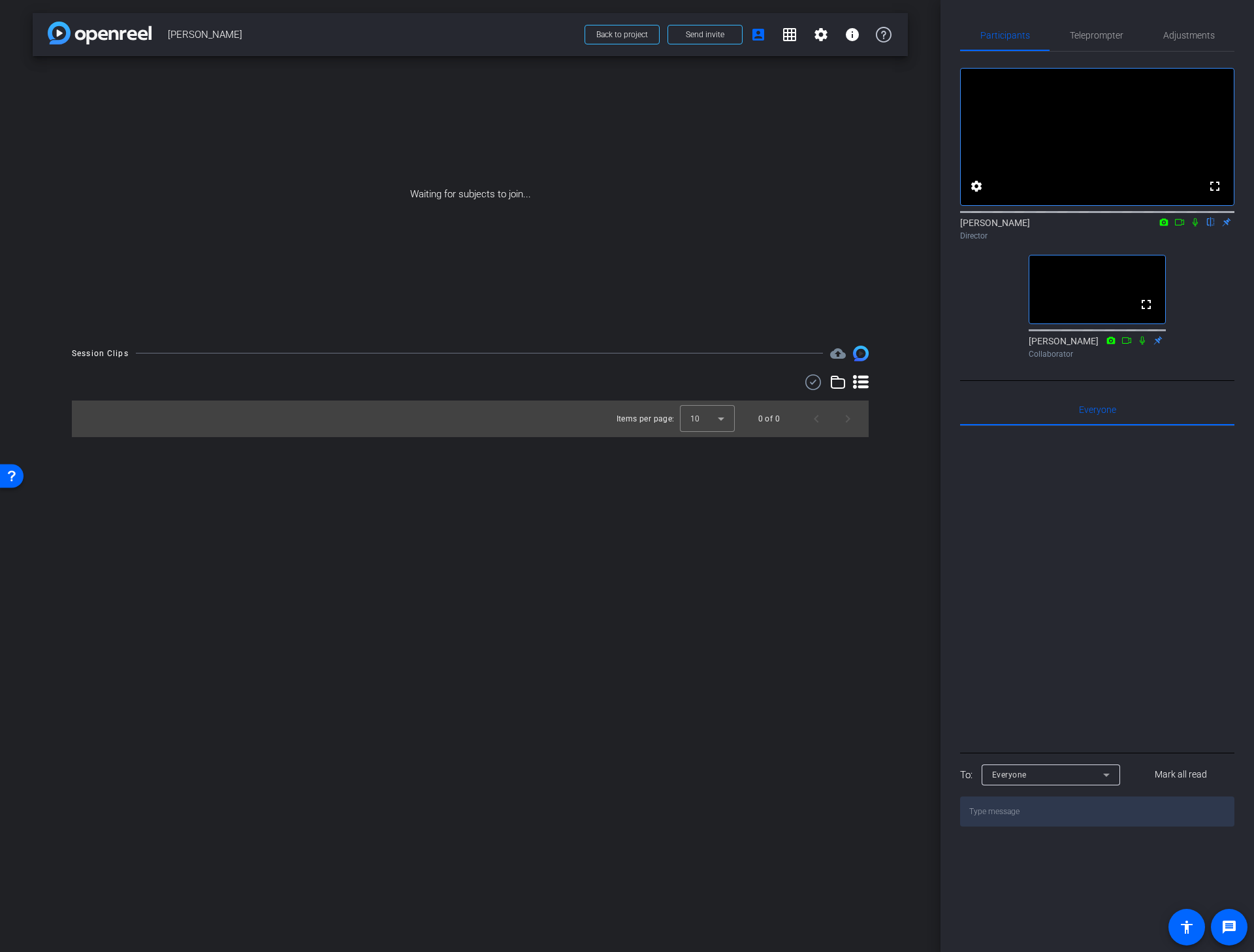
click at [907, 436] on div "Session Clips cloud_upload Items per page: 10 0 of 0" at bounding box center [470, 392] width 875 height 92
click at [978, 194] on mat-icon "settings" at bounding box center [976, 186] width 16 height 16
click at [1040, 232] on div "24" at bounding box center [1049, 239] width 25 height 16
click at [1043, 268] on span "30" at bounding box center [1040, 265] width 10 height 16
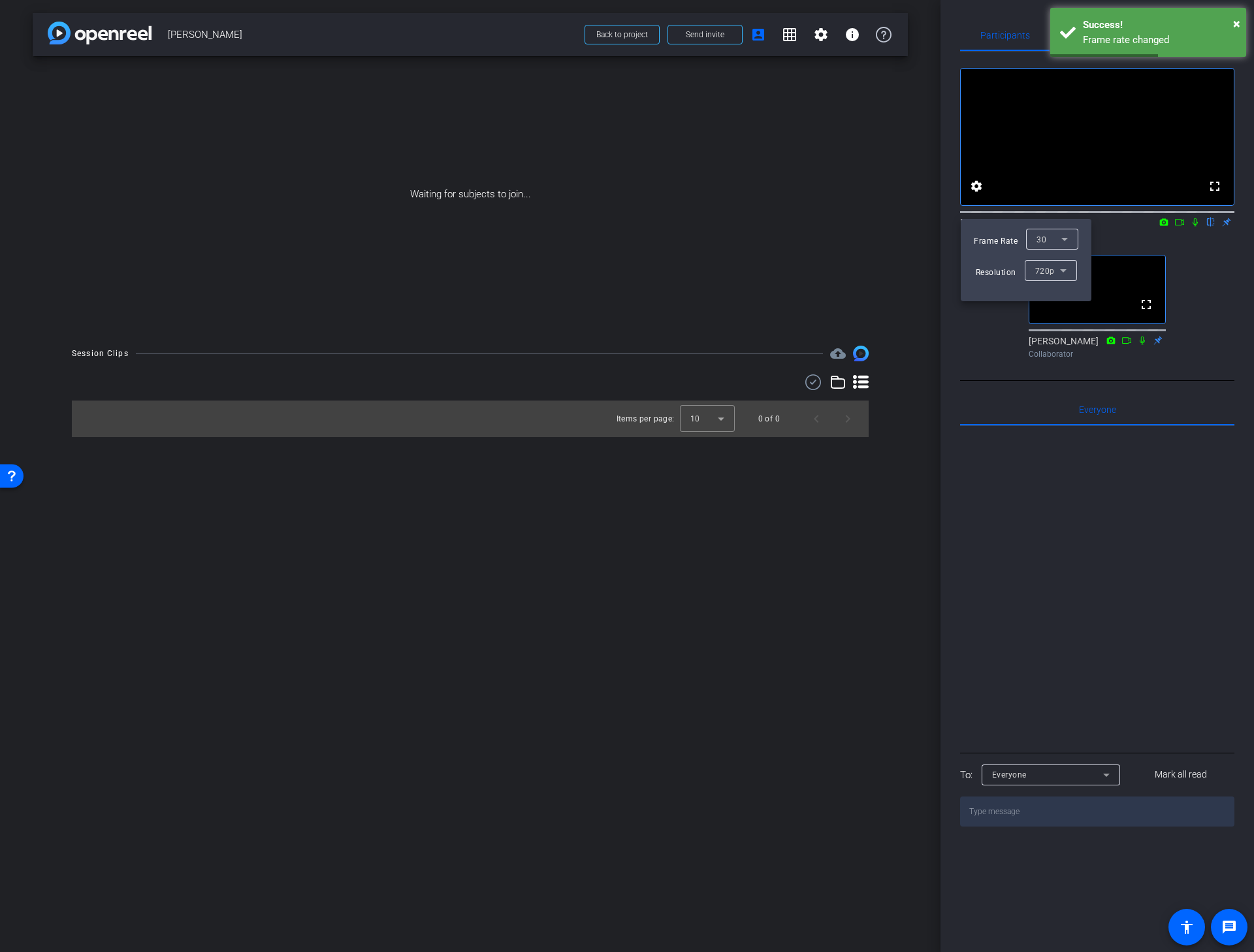
click at [0, 0] on div at bounding box center [0, 0] width 0 height 0
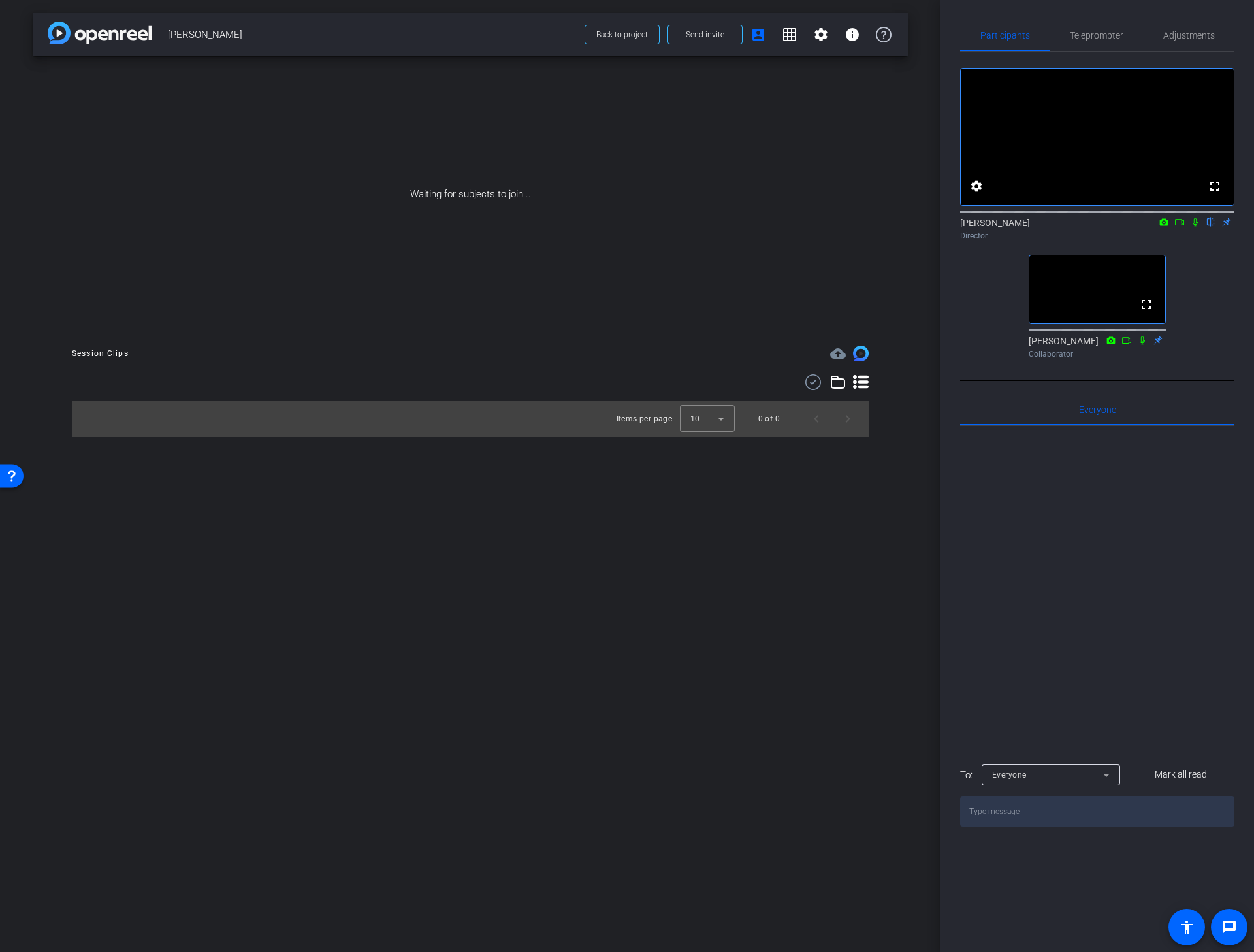
click at [887, 444] on div "arrow_back Jessica Dyer Back to project Send invite account_box grid_on setting…" at bounding box center [470, 476] width 941 height 952
click at [688, 422] on div at bounding box center [707, 418] width 55 height 31
click at [692, 492] on span "25" at bounding box center [695, 489] width 10 height 16
click at [864, 382] on icon at bounding box center [860, 381] width 16 height 14
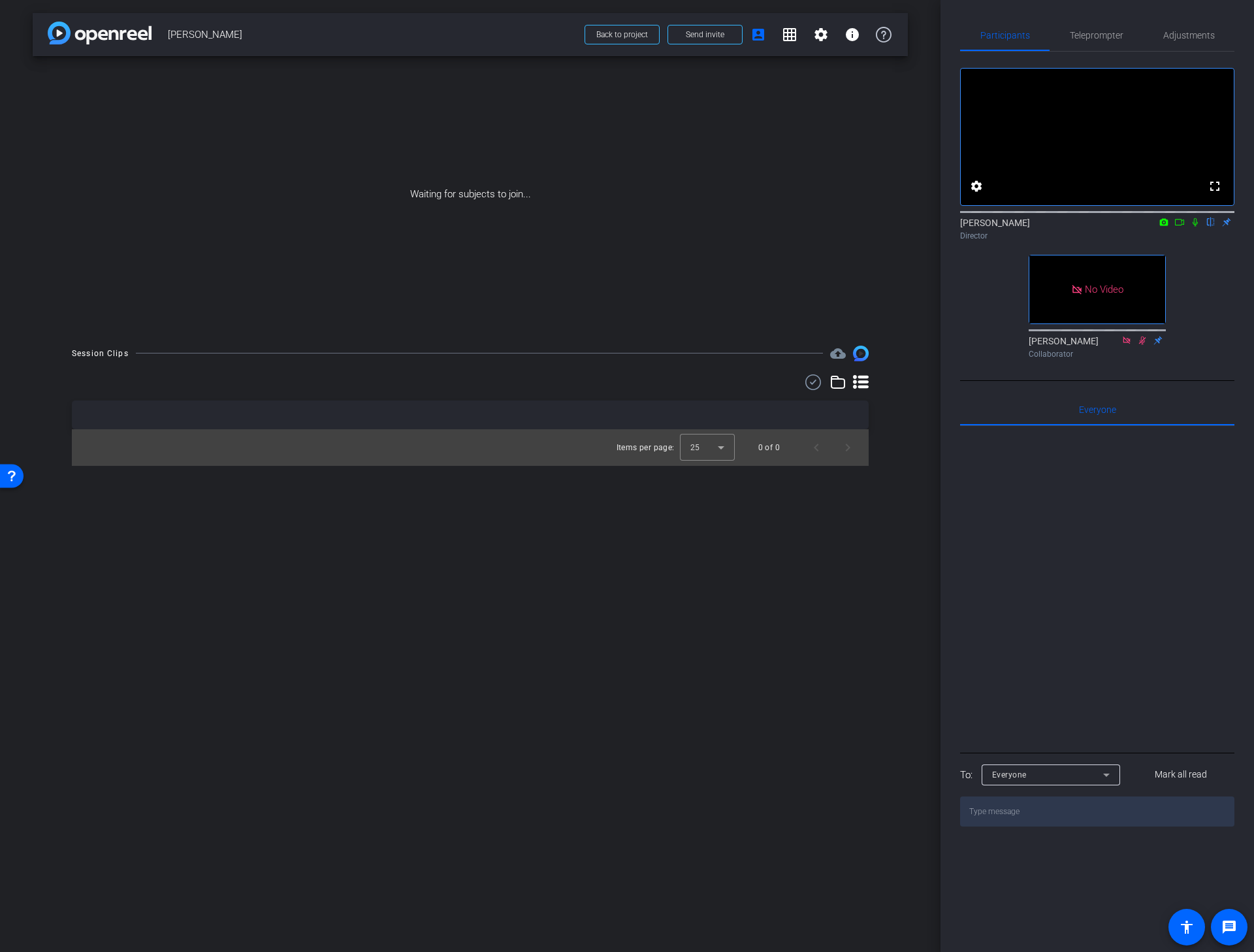
click at [1176, 227] on icon at bounding box center [1179, 222] width 10 height 9
click at [1207, 227] on icon at bounding box center [1211, 222] width 10 height 9
click at [1197, 227] on icon at bounding box center [1196, 222] width 10 height 9
click at [1194, 227] on icon at bounding box center [1196, 222] width 7 height 8
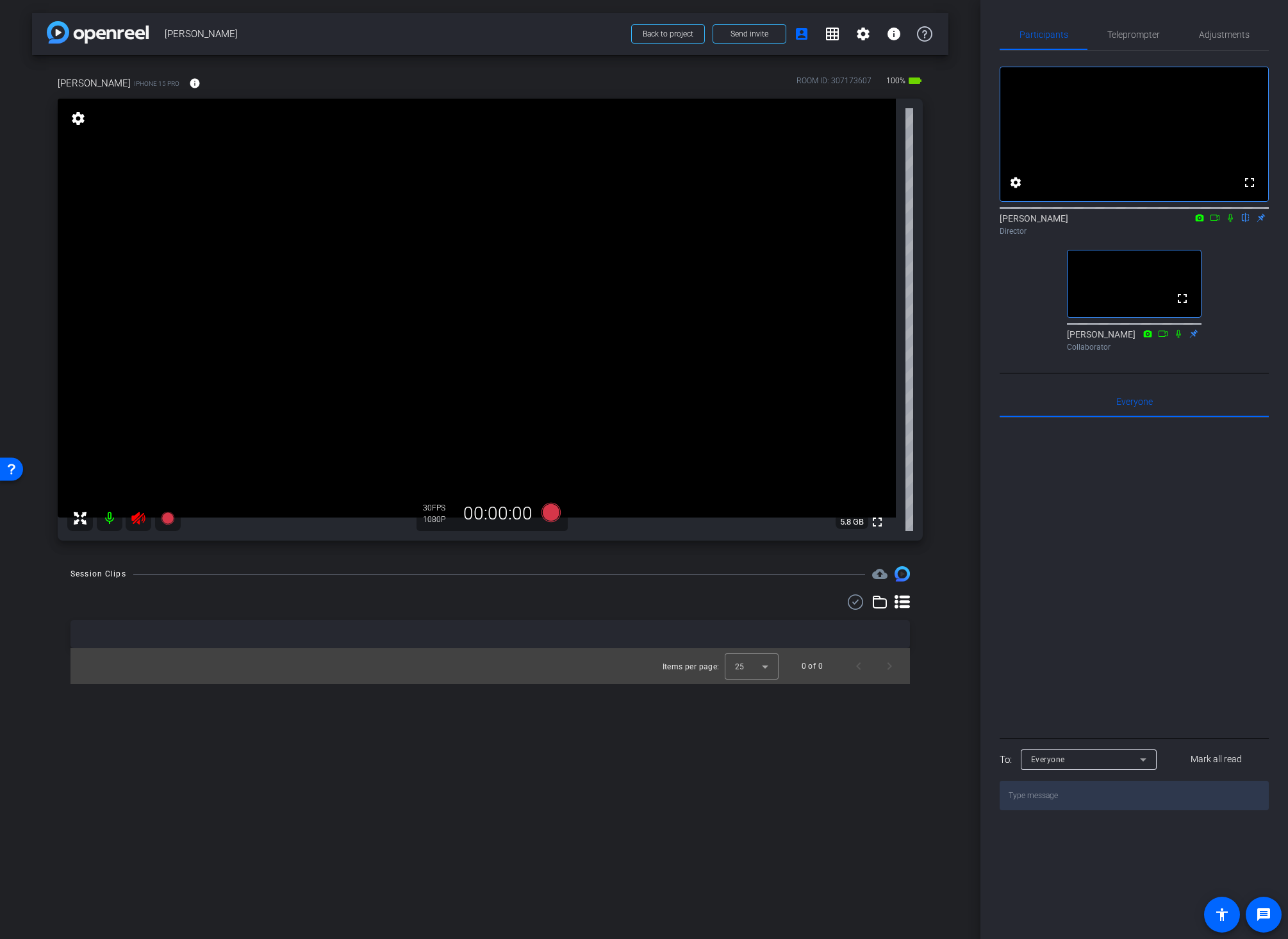
click at [138, 519] on icon at bounding box center [138, 517] width 15 height 15
click at [189, 84] on mat-icon "info" at bounding box center [195, 83] width 12 height 12
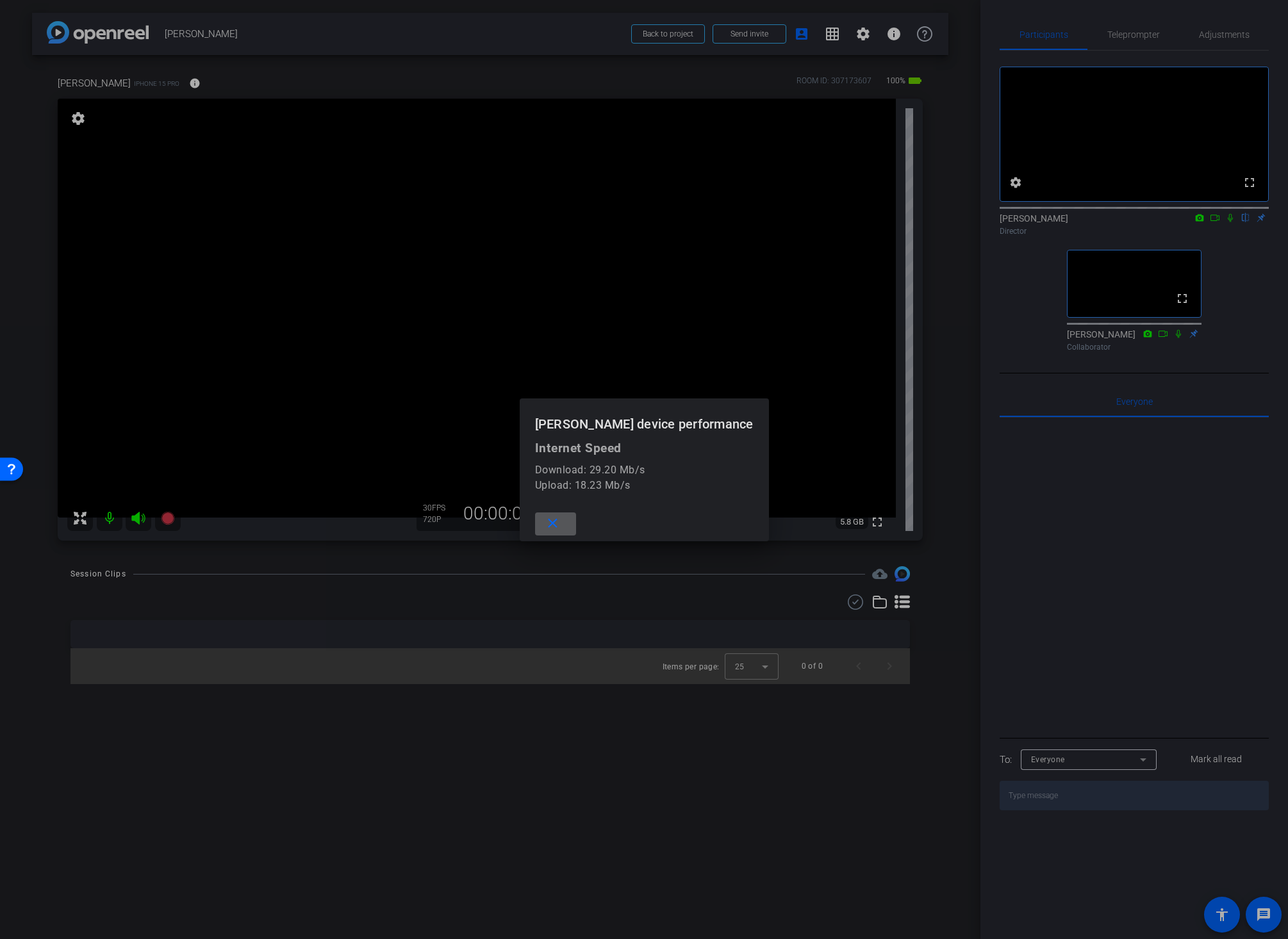
click at [560, 522] on mat-icon "close" at bounding box center [552, 524] width 16 height 16
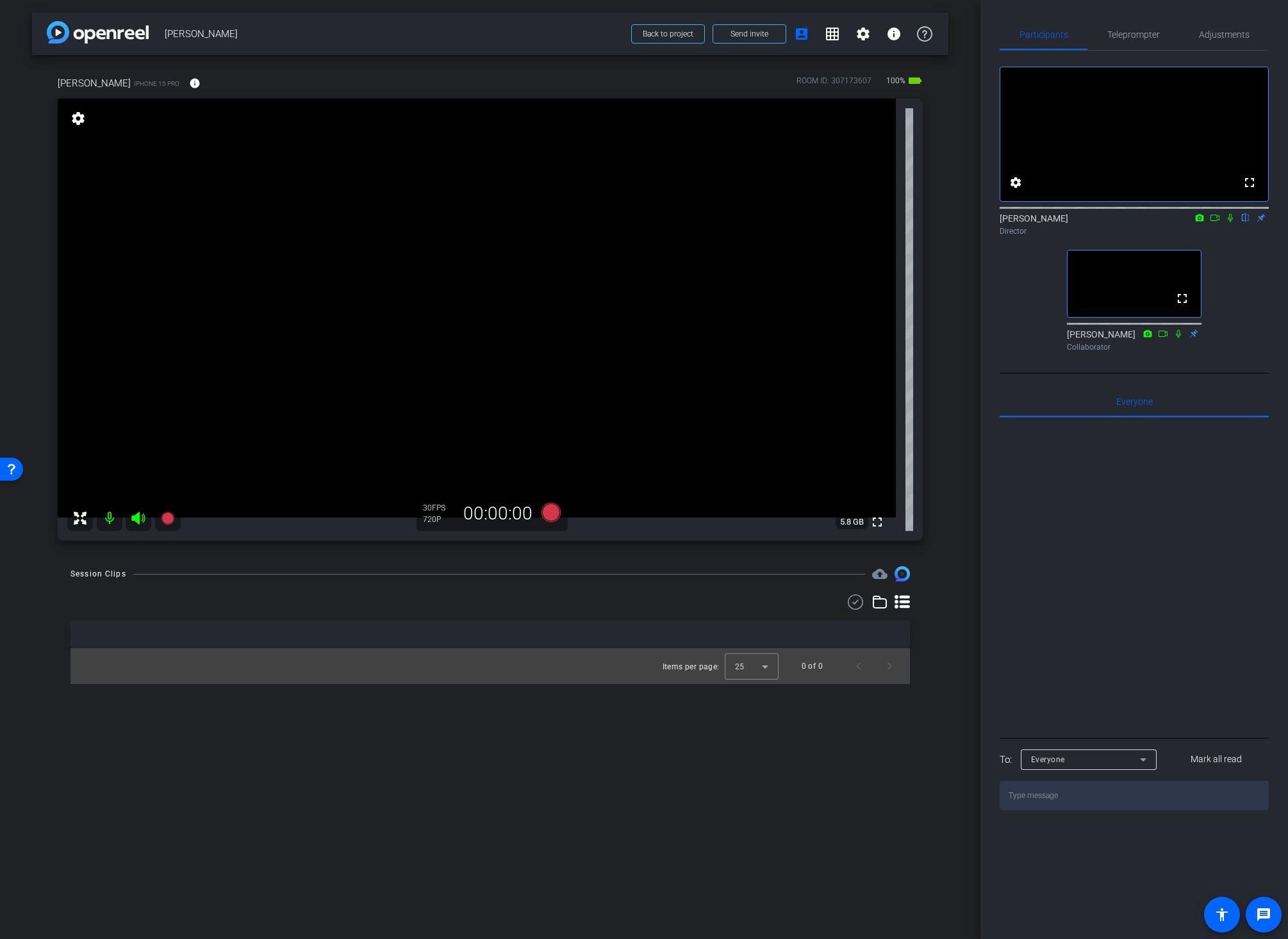
click at [956, 293] on div "arrow_back Jessica Dyer Back to project Send invite account_box grid_on setting…" at bounding box center [490, 470] width 980 height 939
click at [1226, 32] on span "Adjustments" at bounding box center [1224, 35] width 51 height 9
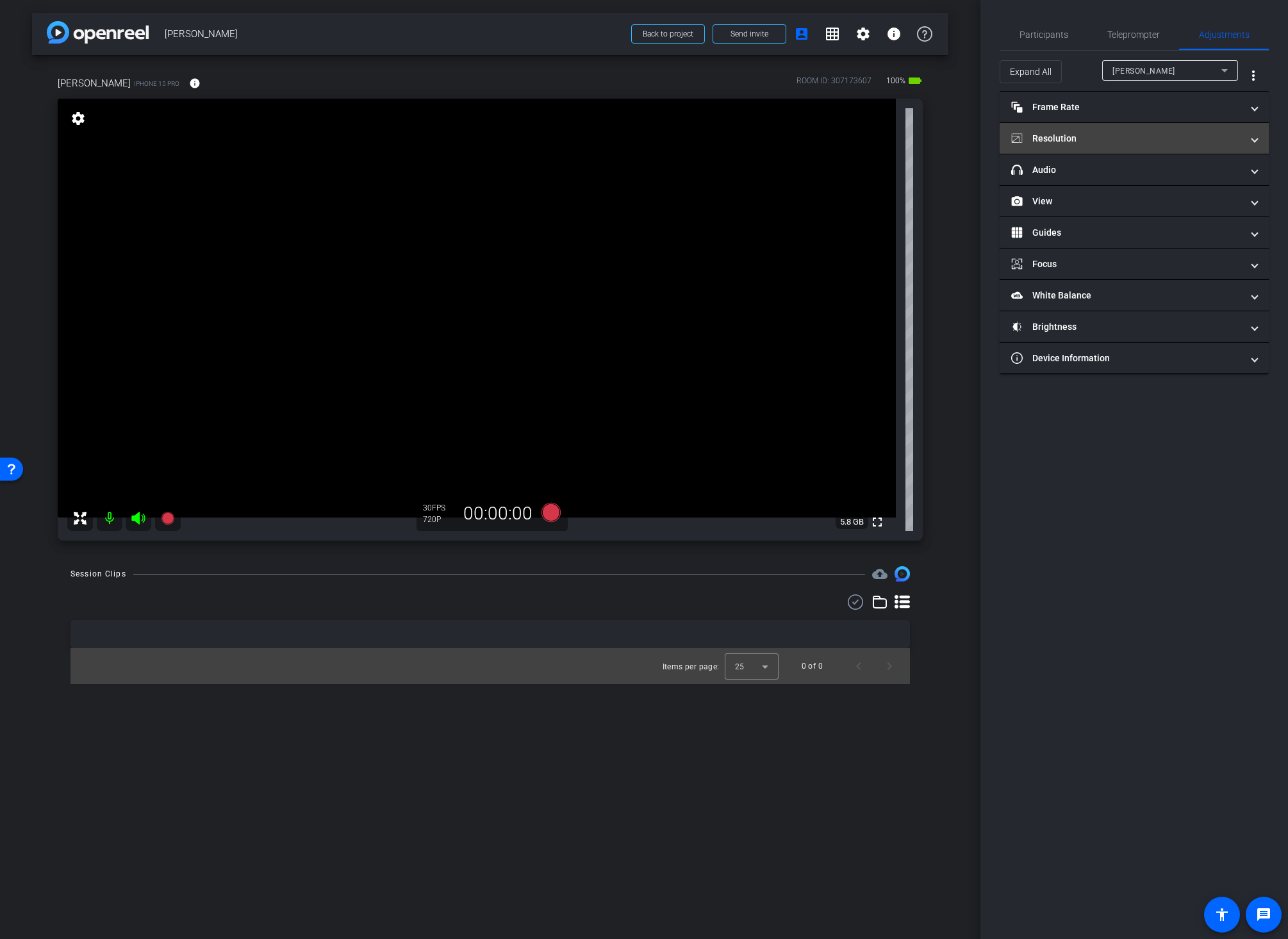
click at [1072, 134] on mat-panel-title "Resolution" at bounding box center [1126, 138] width 230 height 14
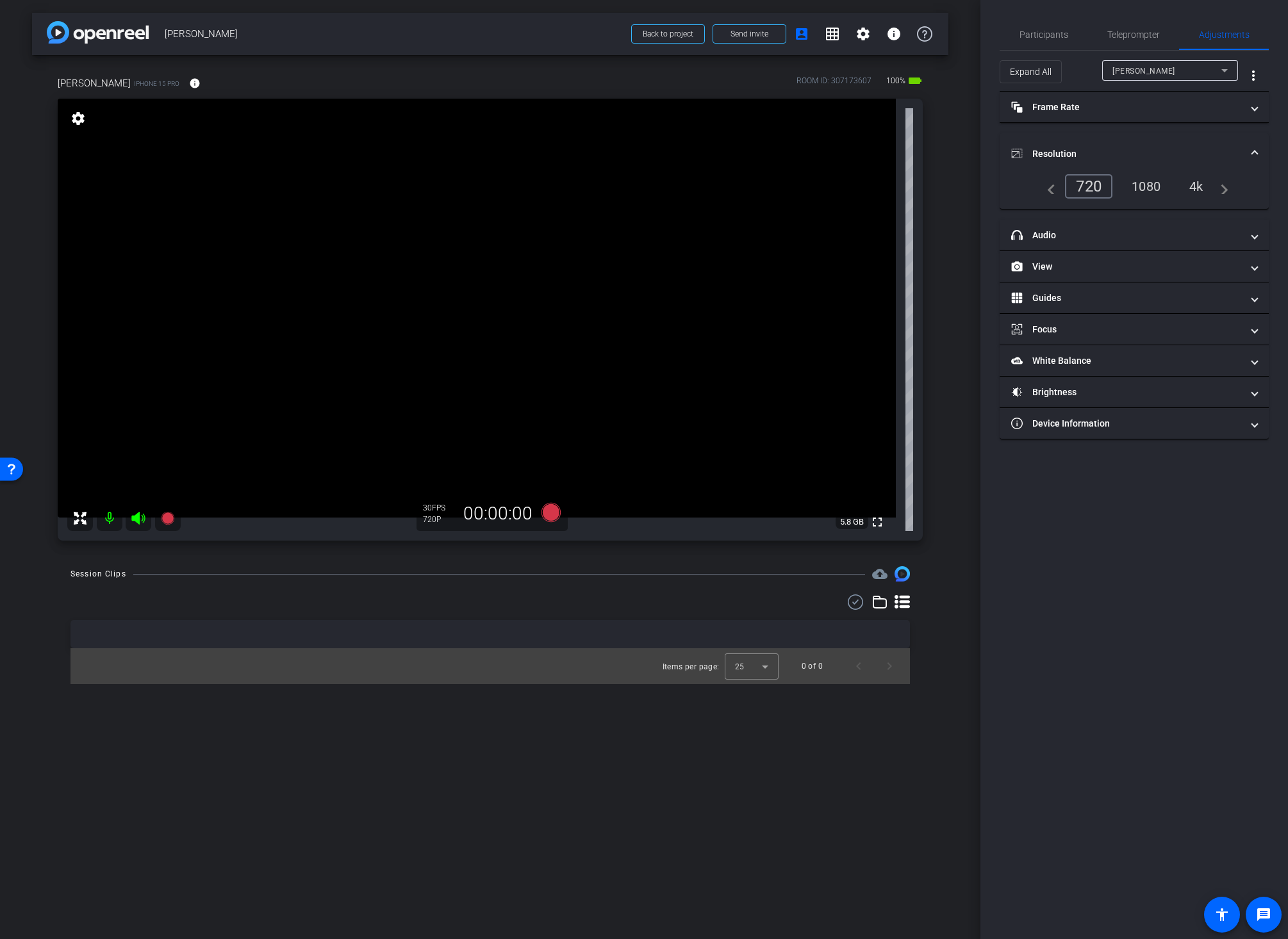
click at [1194, 182] on div "4k" at bounding box center [1196, 186] width 33 height 22
click at [1043, 34] on span "Participants" at bounding box center [1043, 35] width 49 height 9
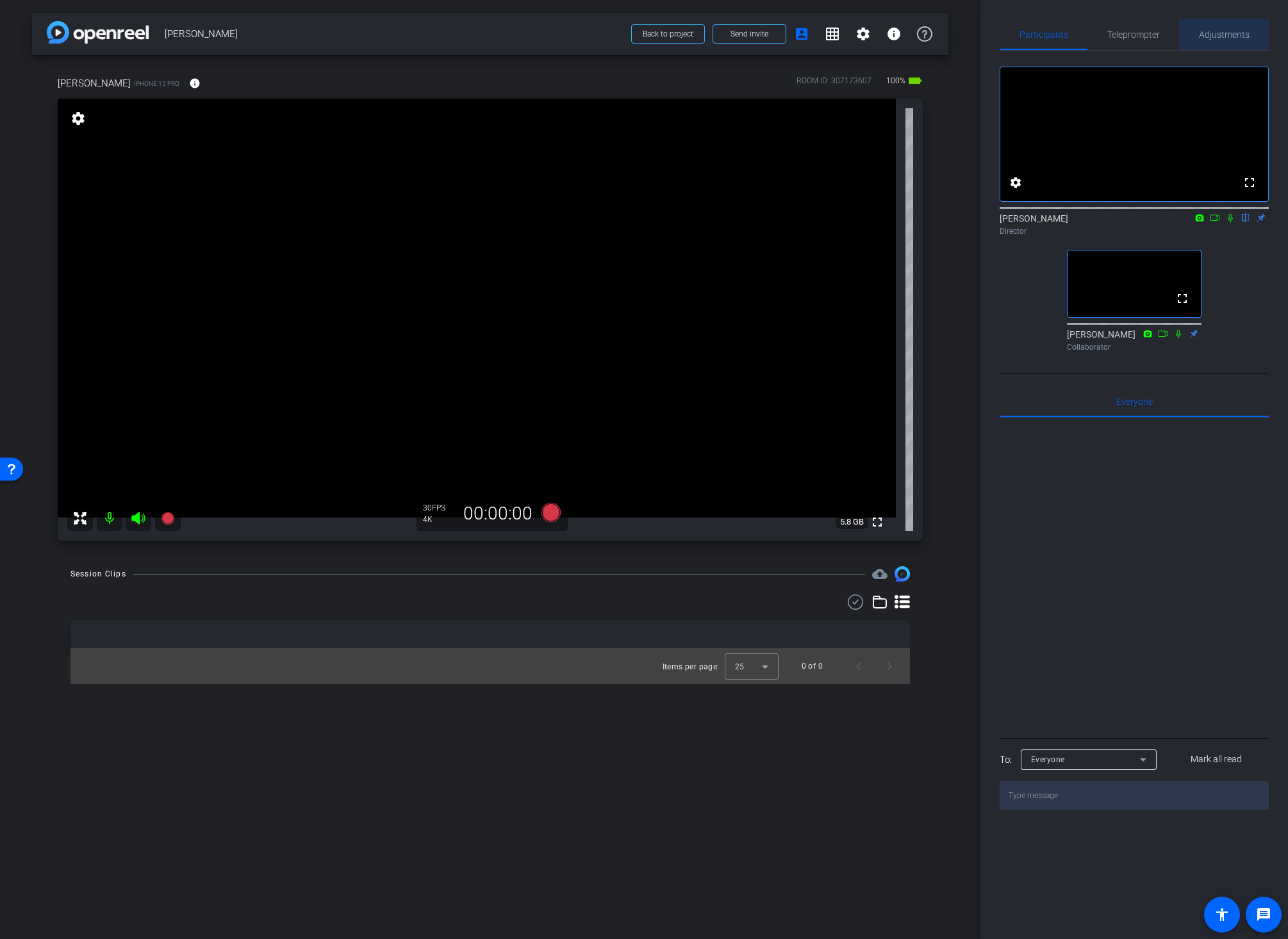
click at [1229, 36] on span "Adjustments" at bounding box center [1224, 35] width 51 height 9
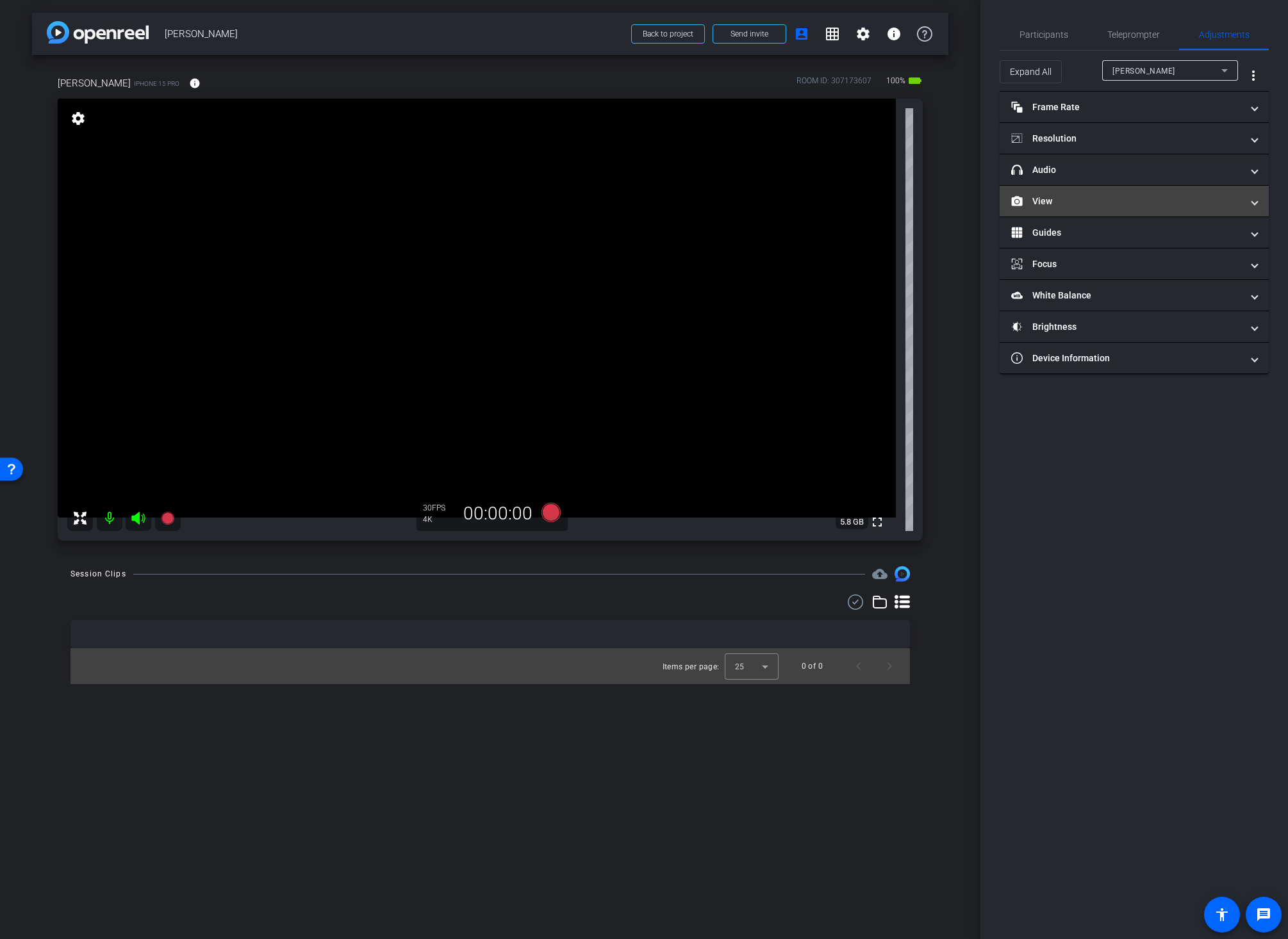
click at [1128, 199] on mat-panel-title "View" at bounding box center [1126, 201] width 230 height 14
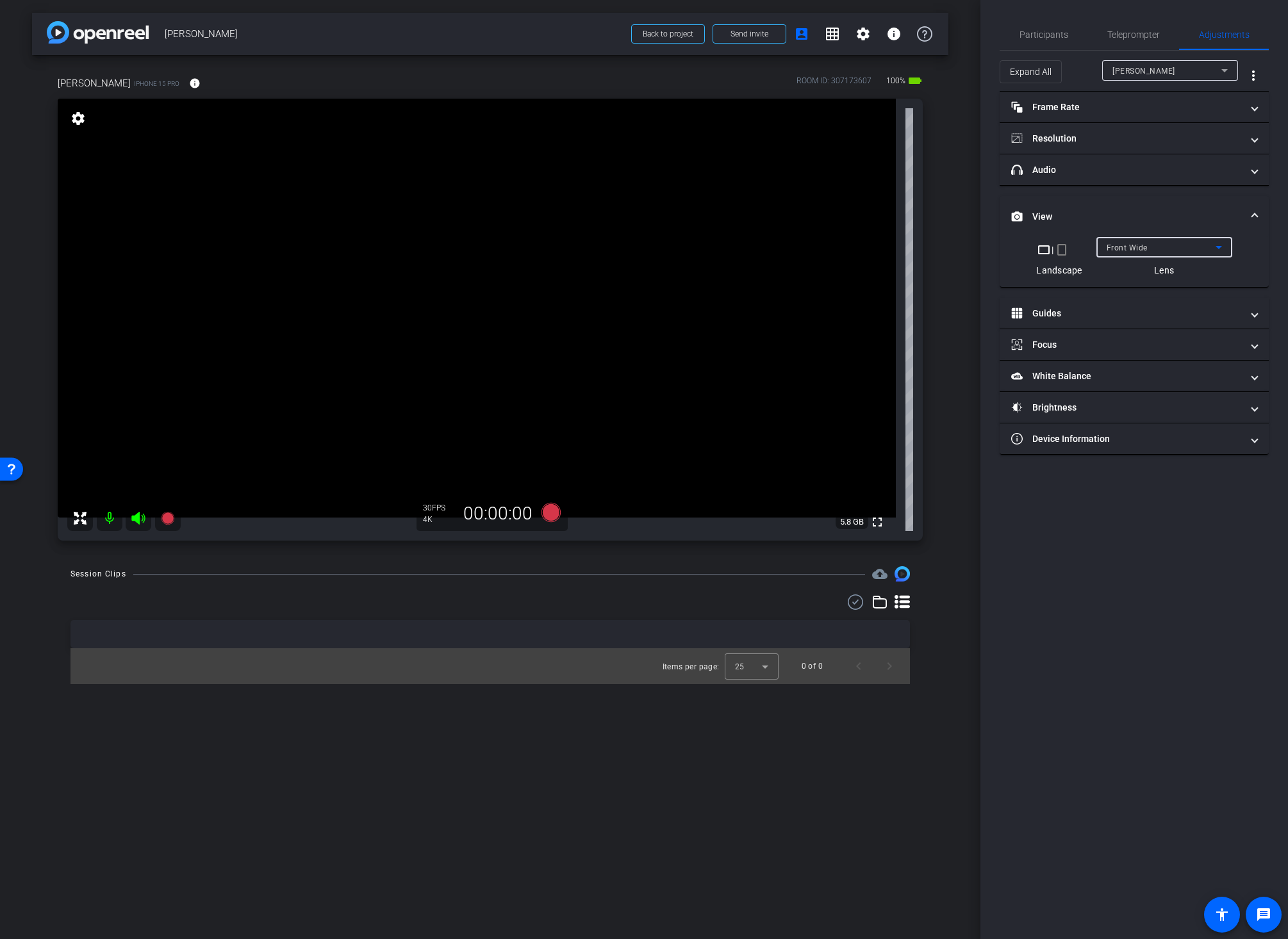
click at [1147, 250] on div "Front Wide" at bounding box center [1161, 248] width 109 height 16
click at [957, 627] on div at bounding box center [644, 470] width 1288 height 939
click at [1044, 28] on span "Participants" at bounding box center [1043, 35] width 49 height 30
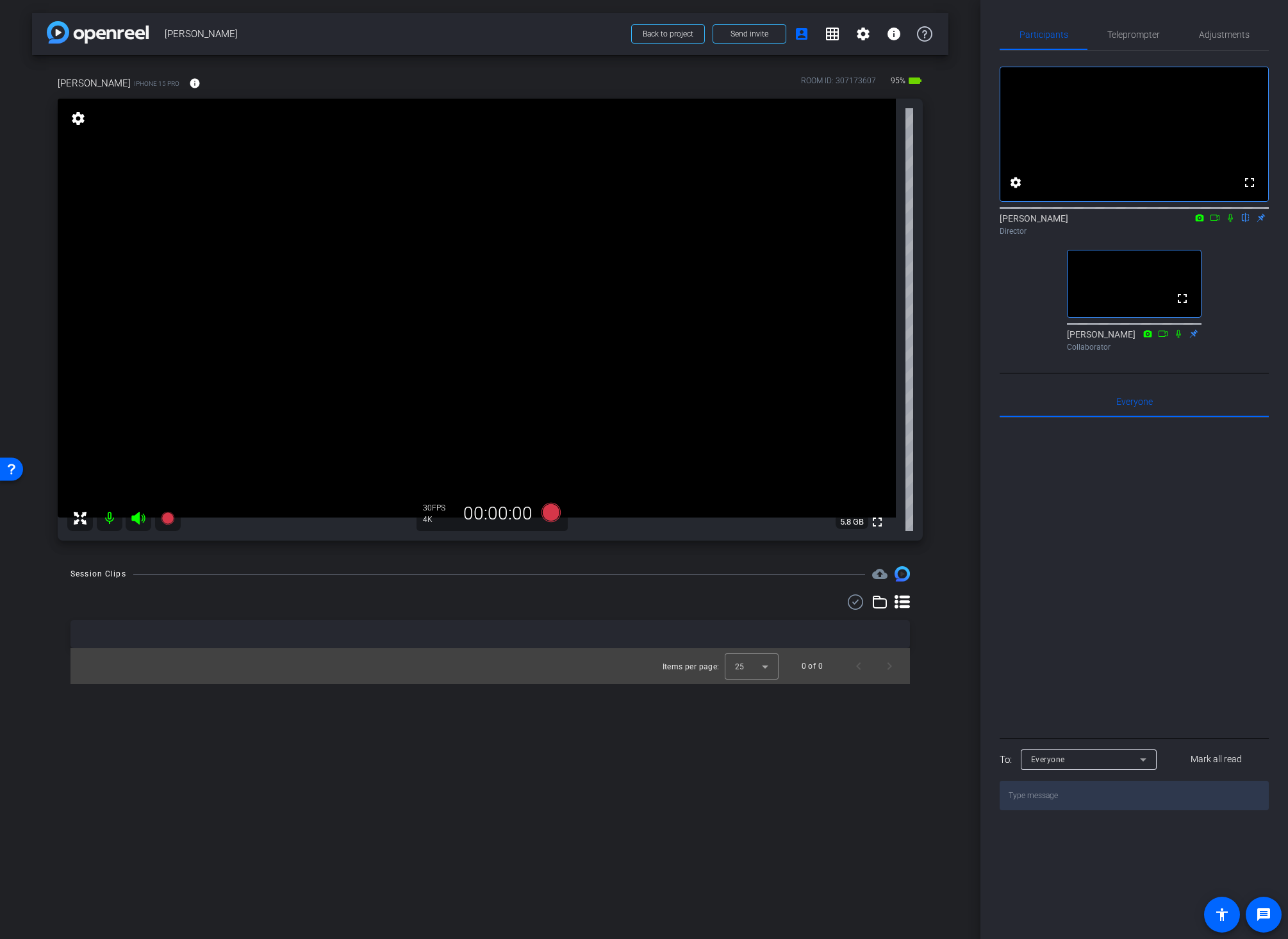
click at [785, 214] on video at bounding box center [477, 308] width 838 height 419
click at [571, 280] on video at bounding box center [477, 308] width 838 height 419
click at [572, 323] on video at bounding box center [477, 308] width 838 height 419
click at [537, 298] on video at bounding box center [477, 308] width 838 height 419
click at [423, 267] on video at bounding box center [477, 308] width 838 height 419
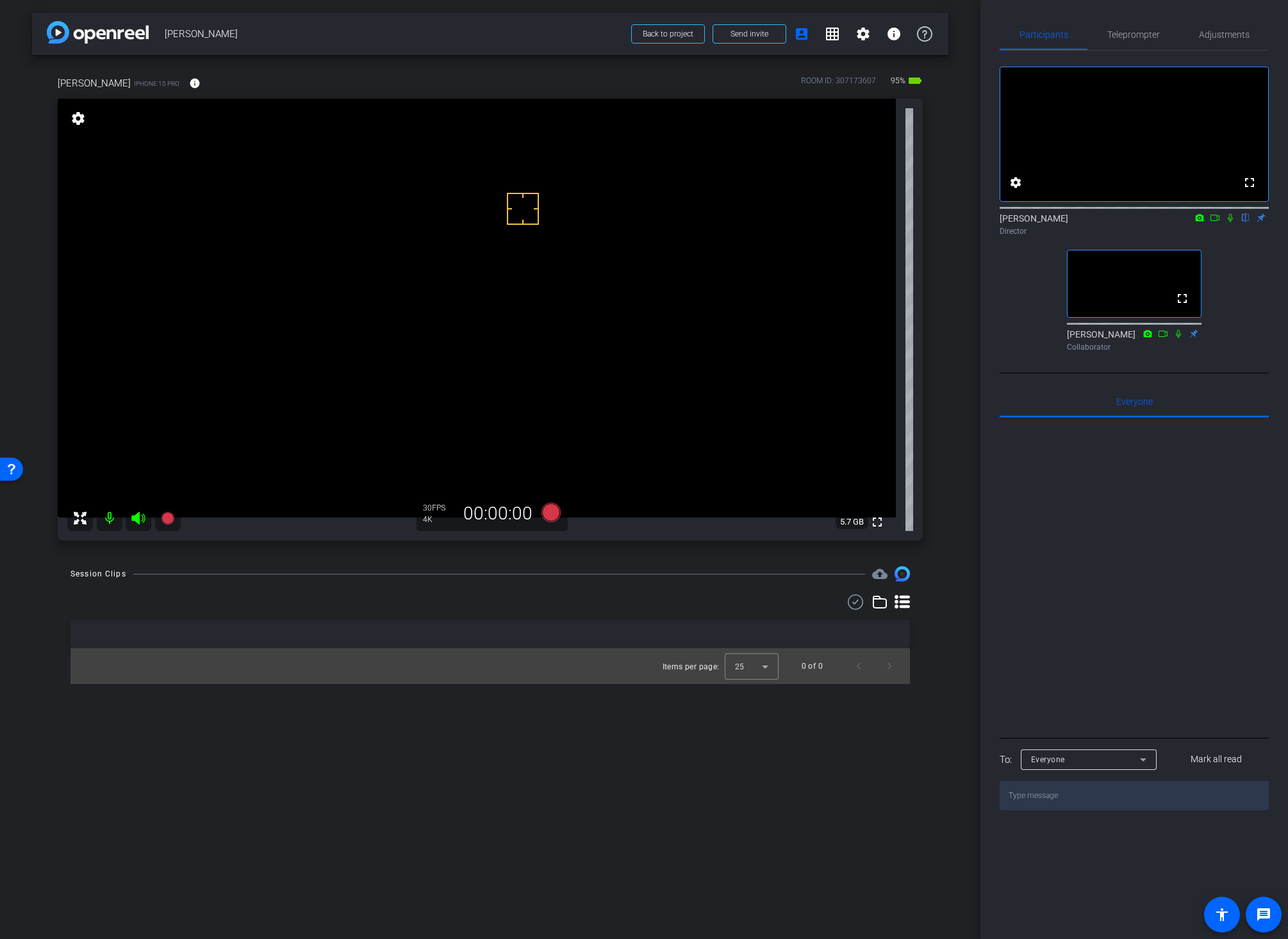
click at [947, 280] on div "Jessica Dyer iPhone 15 Pro info ROOM ID: 307173607 95% battery_std fullscreen s…" at bounding box center [490, 304] width 916 height 498
click at [1208, 223] on mat-icon at bounding box center [1214, 218] width 15 height 12
click at [378, 235] on video at bounding box center [477, 308] width 838 height 419
click at [407, 273] on video at bounding box center [477, 308] width 838 height 419
drag, startPoint x: 711, startPoint y: 204, endPoint x: 707, endPoint y: 209, distance: 6.4
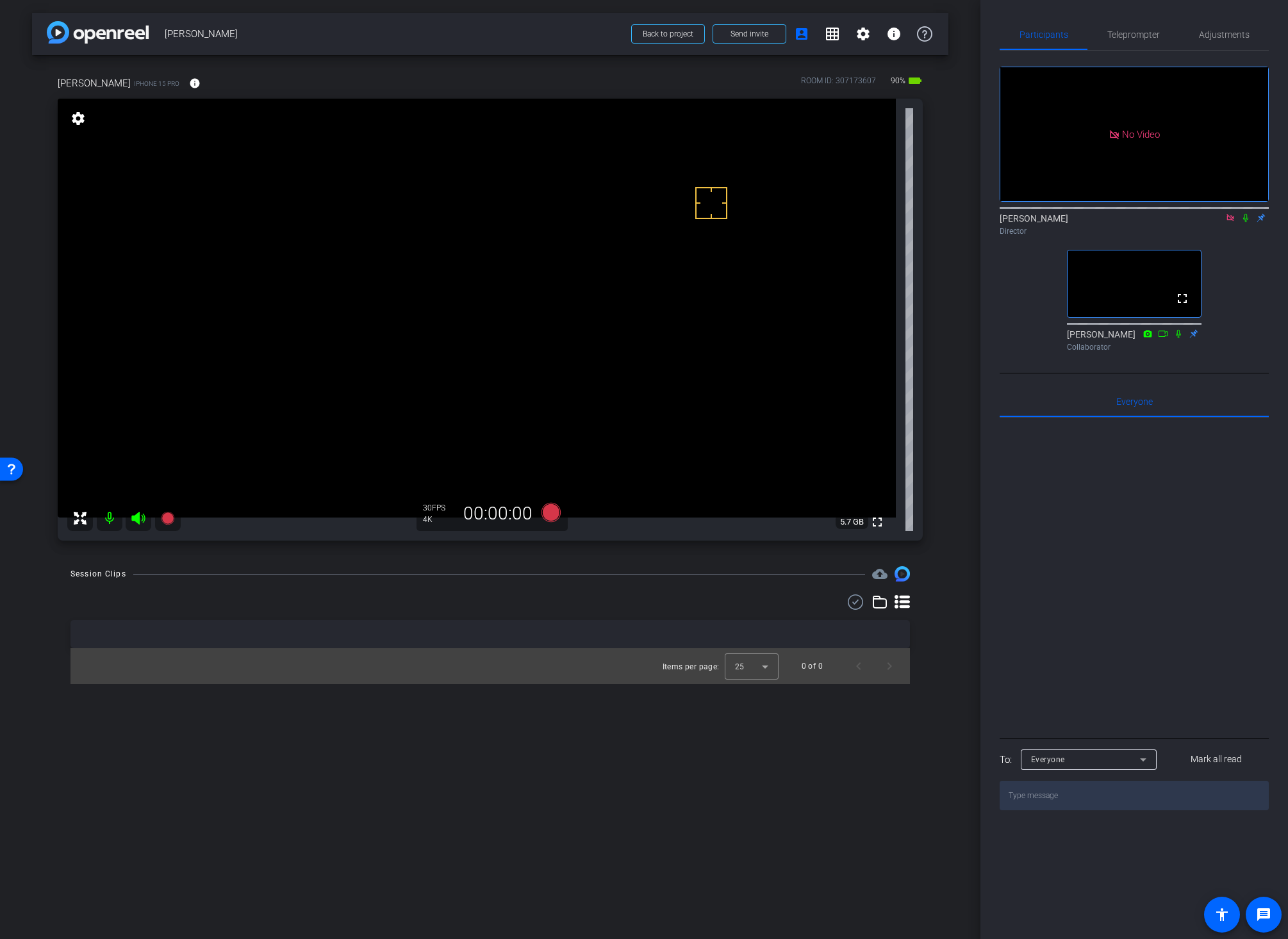
drag, startPoint x: 929, startPoint y: 557, endPoint x: 808, endPoint y: 583, distance: 123.8
click at [930, 557] on div "arrow_back Jessica Dyer Back to project Send invite account_box grid_on setting…" at bounding box center [490, 470] width 980 height 939
click at [549, 515] on icon at bounding box center [551, 512] width 20 height 20
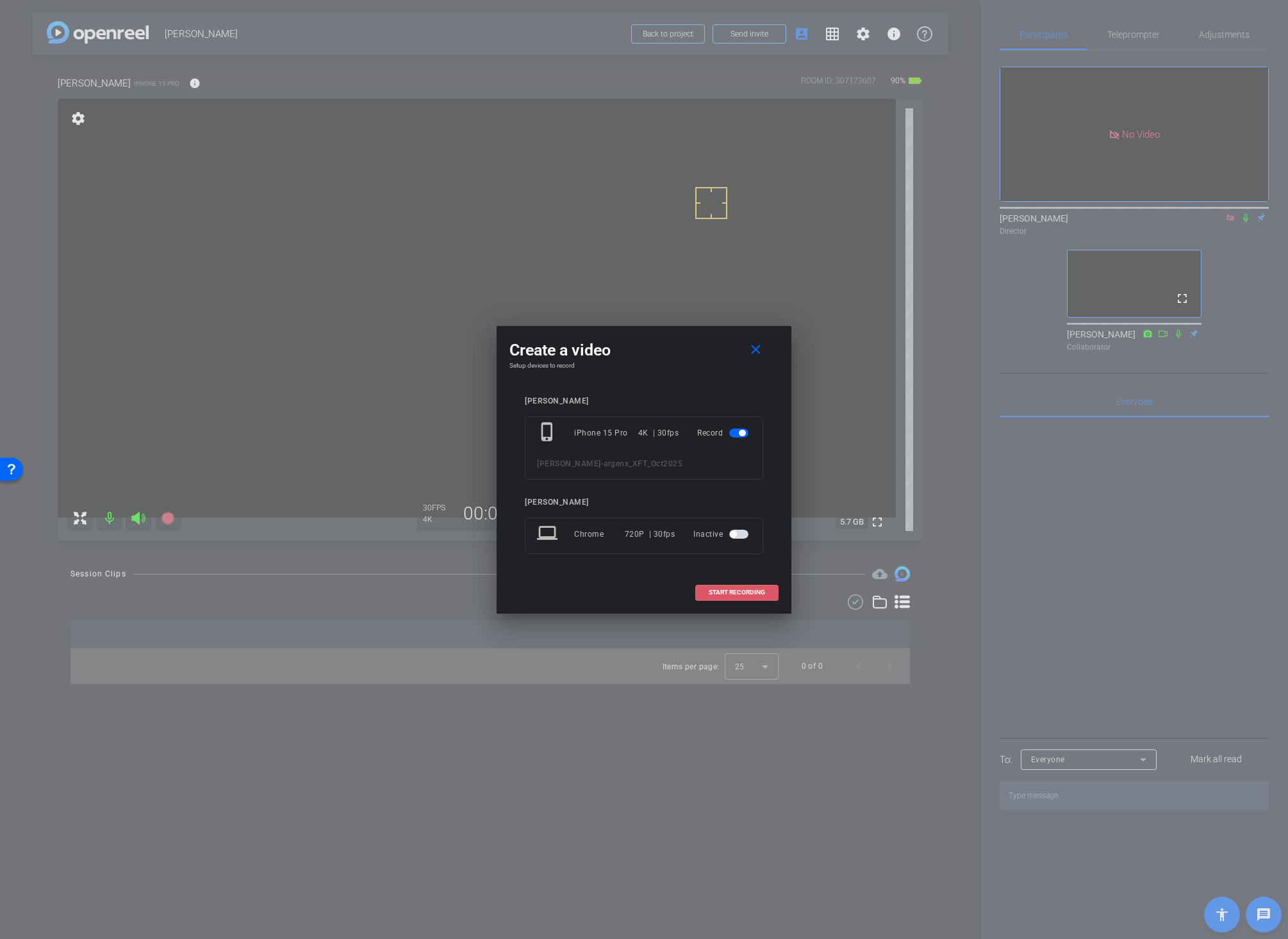
click at [719, 590] on span "START RECORDING" at bounding box center [737, 592] width 57 height 7
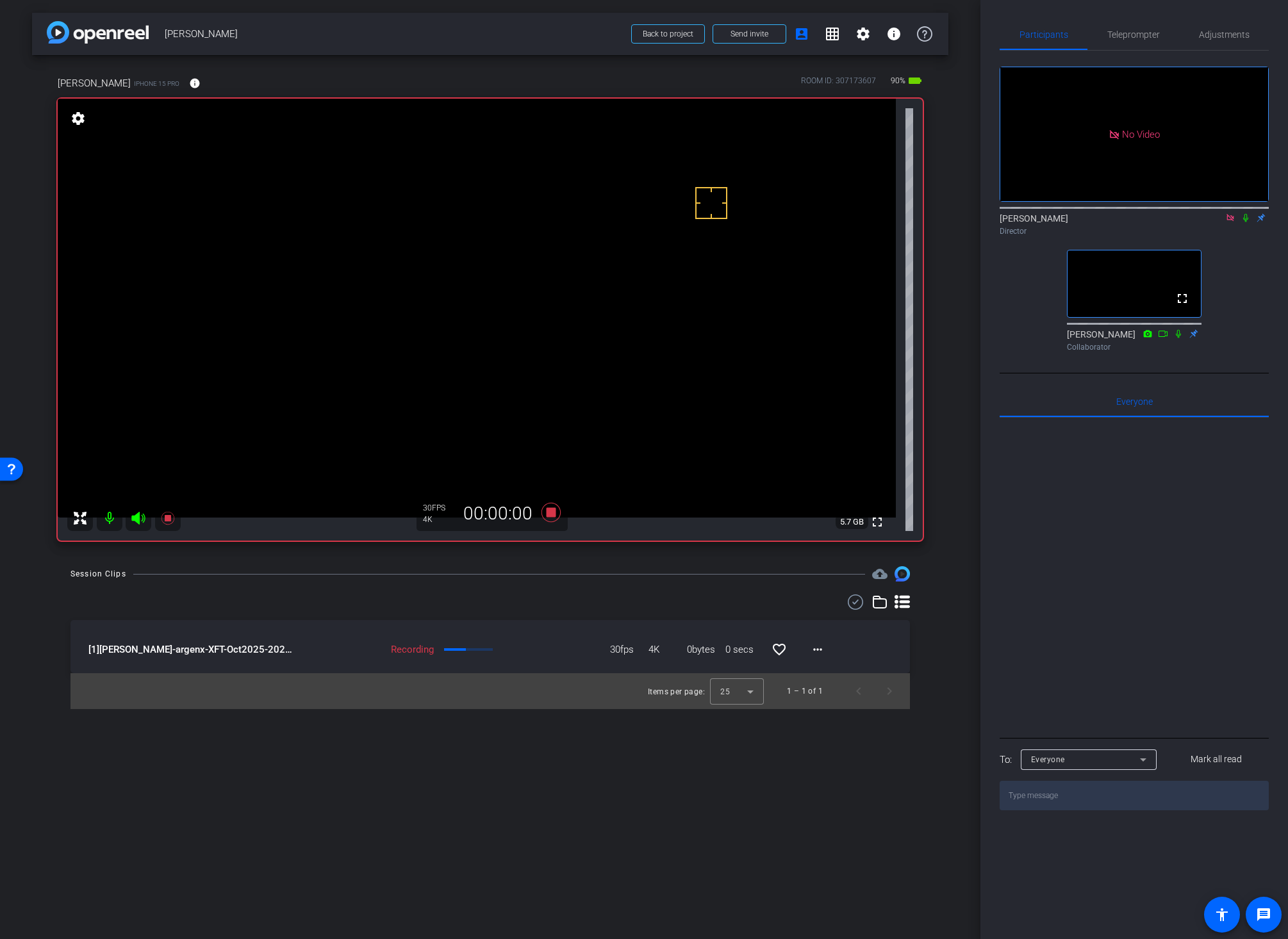
click at [1229, 222] on icon at bounding box center [1245, 217] width 10 height 9
click at [549, 514] on icon at bounding box center [551, 512] width 20 height 20
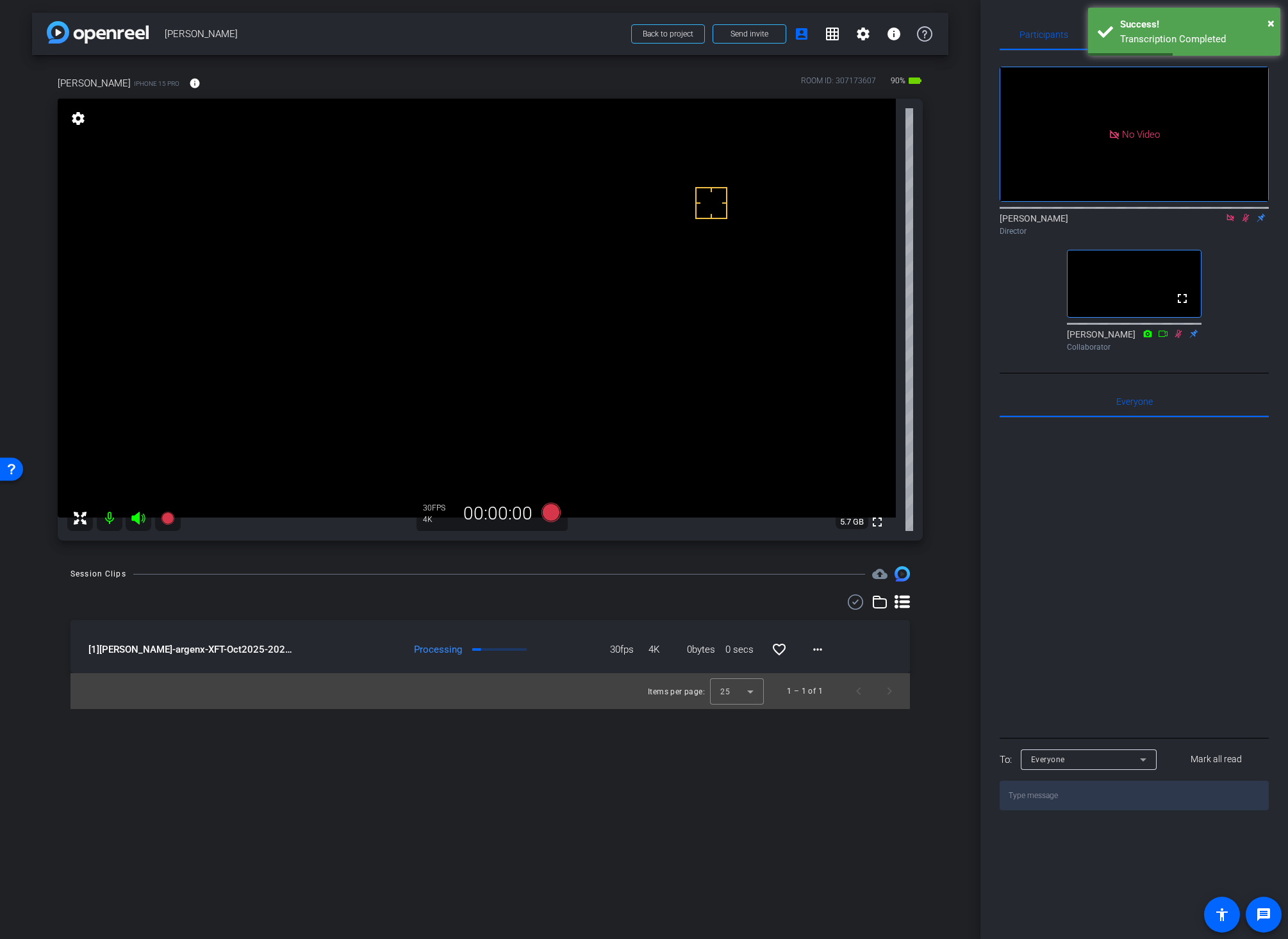
click at [1229, 222] on icon at bounding box center [1246, 217] width 7 height 8
click at [817, 646] on mat-icon "more_horiz" at bounding box center [817, 649] width 15 height 15
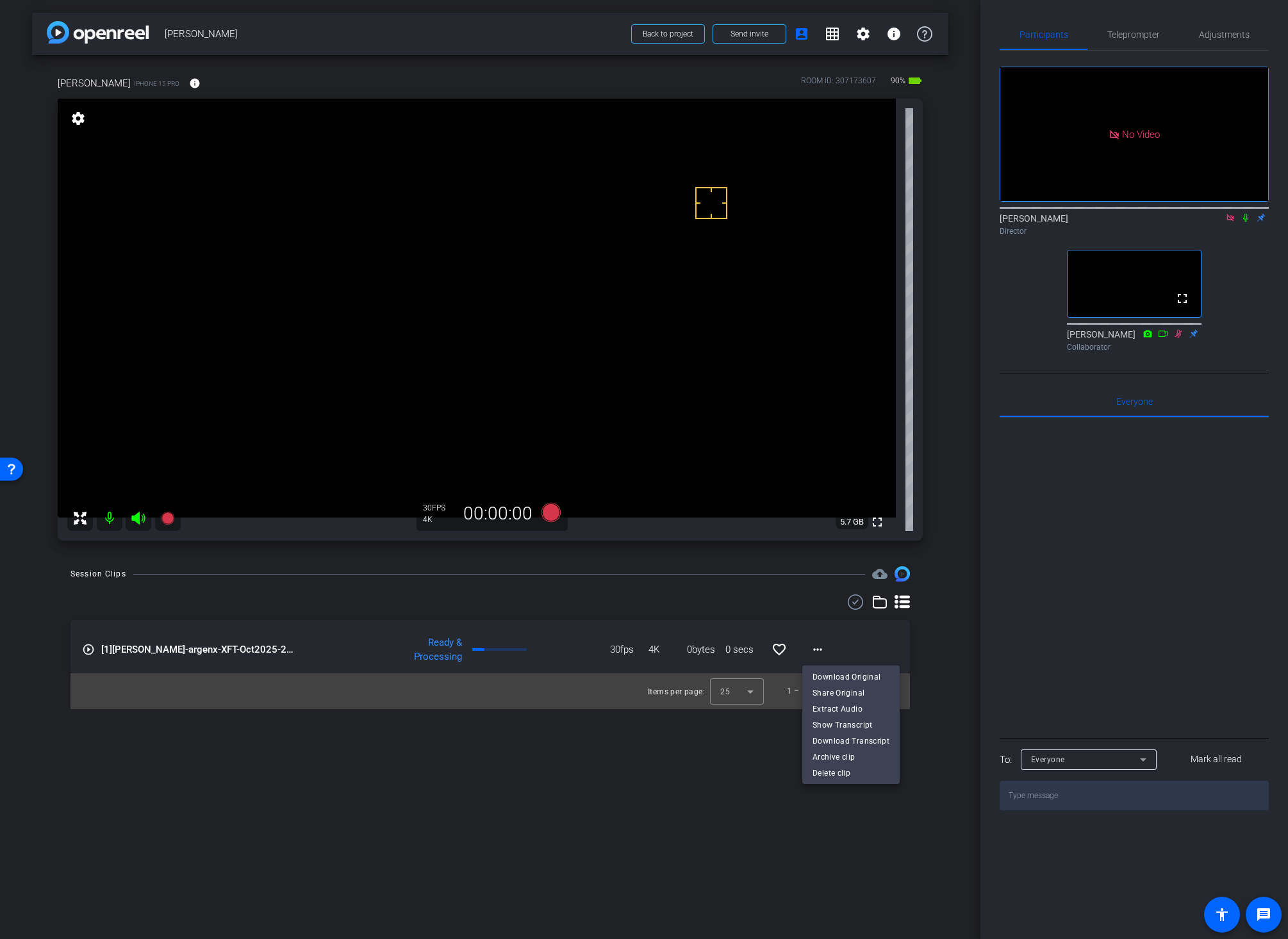
click at [818, 676] on span "Download Original" at bounding box center [851, 676] width 77 height 15
click at [1229, 222] on icon at bounding box center [1245, 217] width 5 height 8
click at [1229, 222] on icon at bounding box center [1246, 217] width 7 height 8
click at [1229, 222] on icon at bounding box center [1245, 217] width 5 height 8
click at [585, 588] on div "Session Clips cloud_upload play_circle_outline [1] Jessica Dyer-argenx-XFT-Oct2…" at bounding box center [490, 637] width 916 height 143
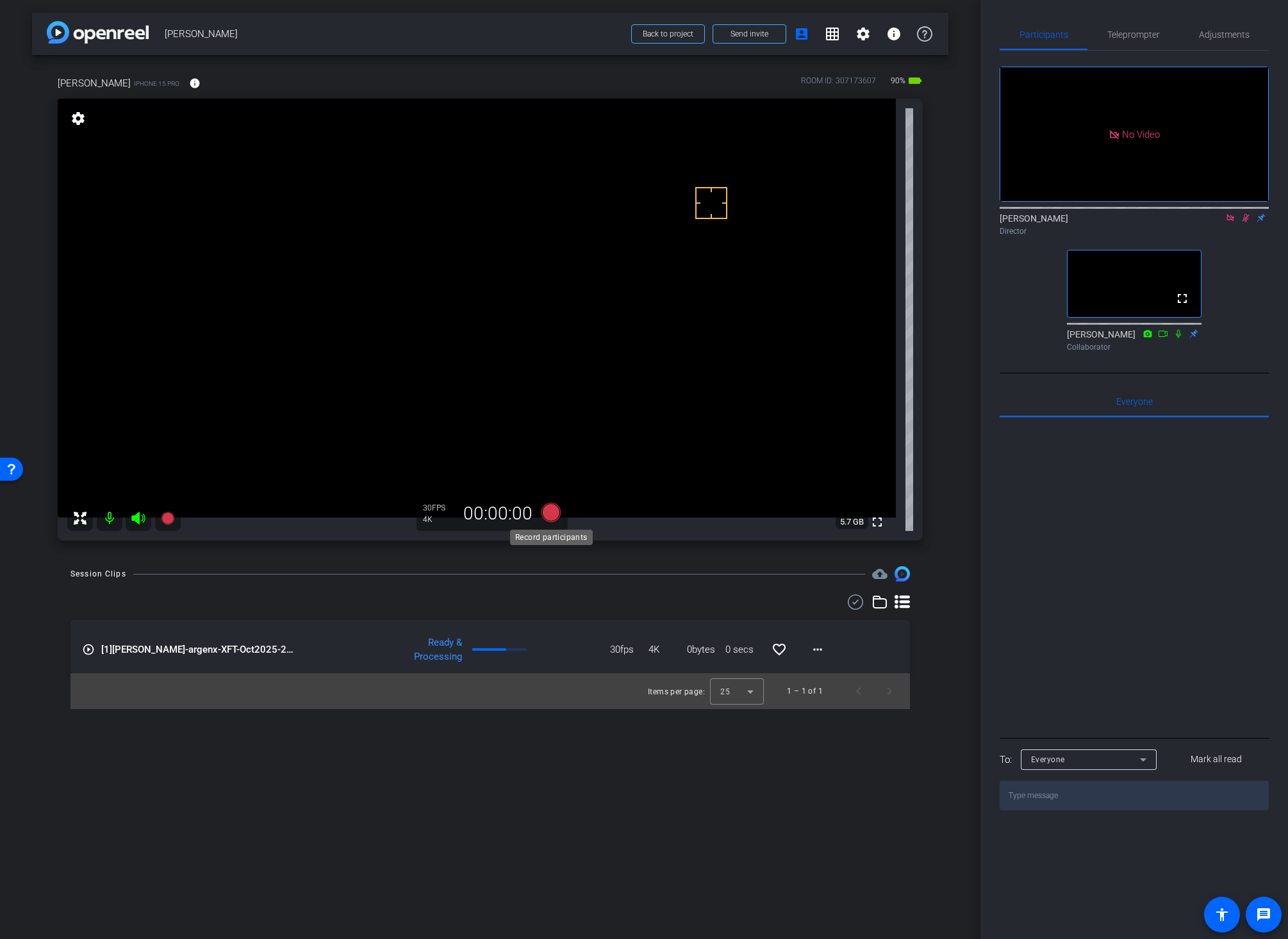
click at [551, 514] on icon at bounding box center [551, 512] width 20 height 20
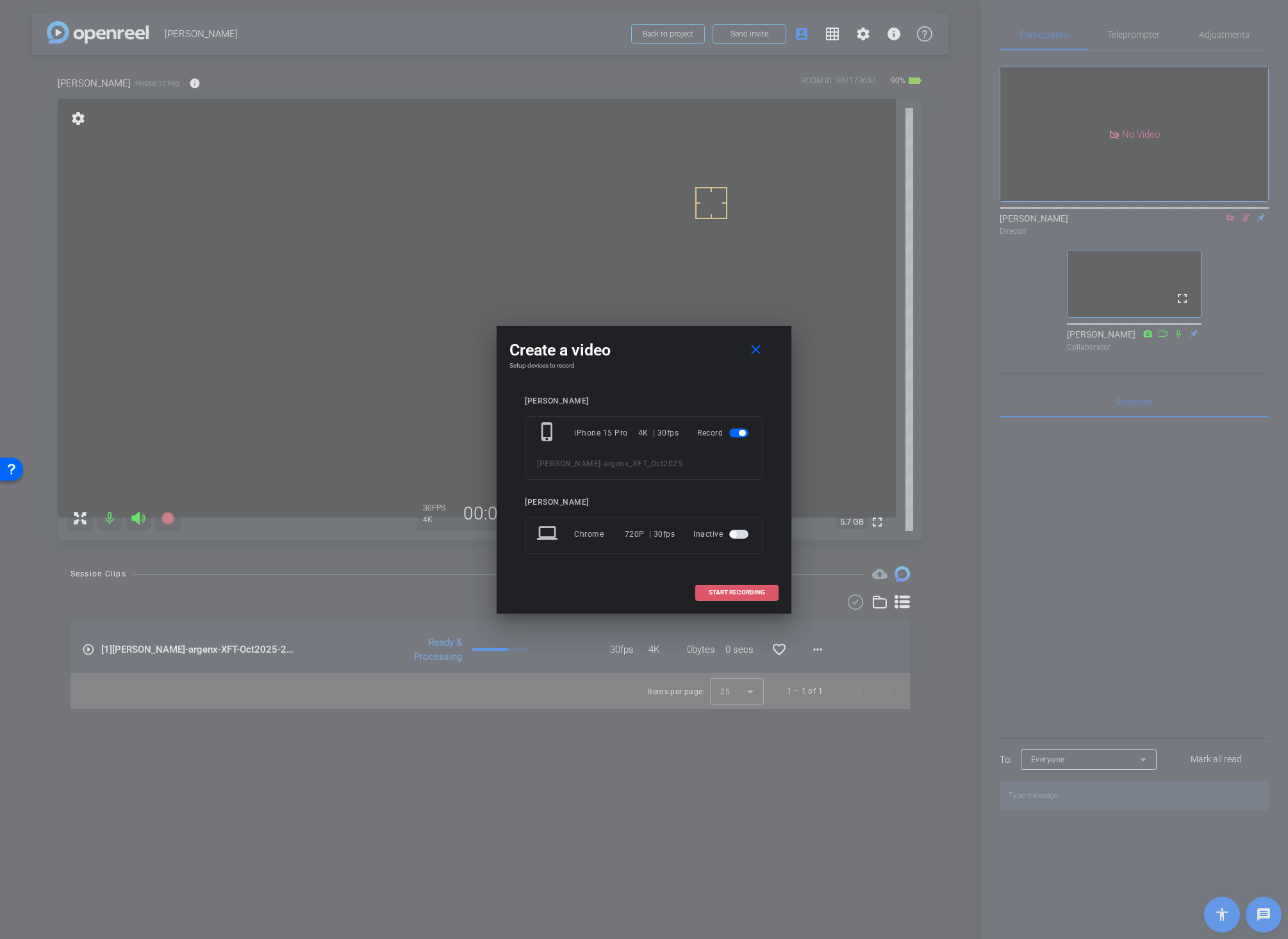
click at [744, 590] on span "START RECORDING" at bounding box center [737, 592] width 57 height 7
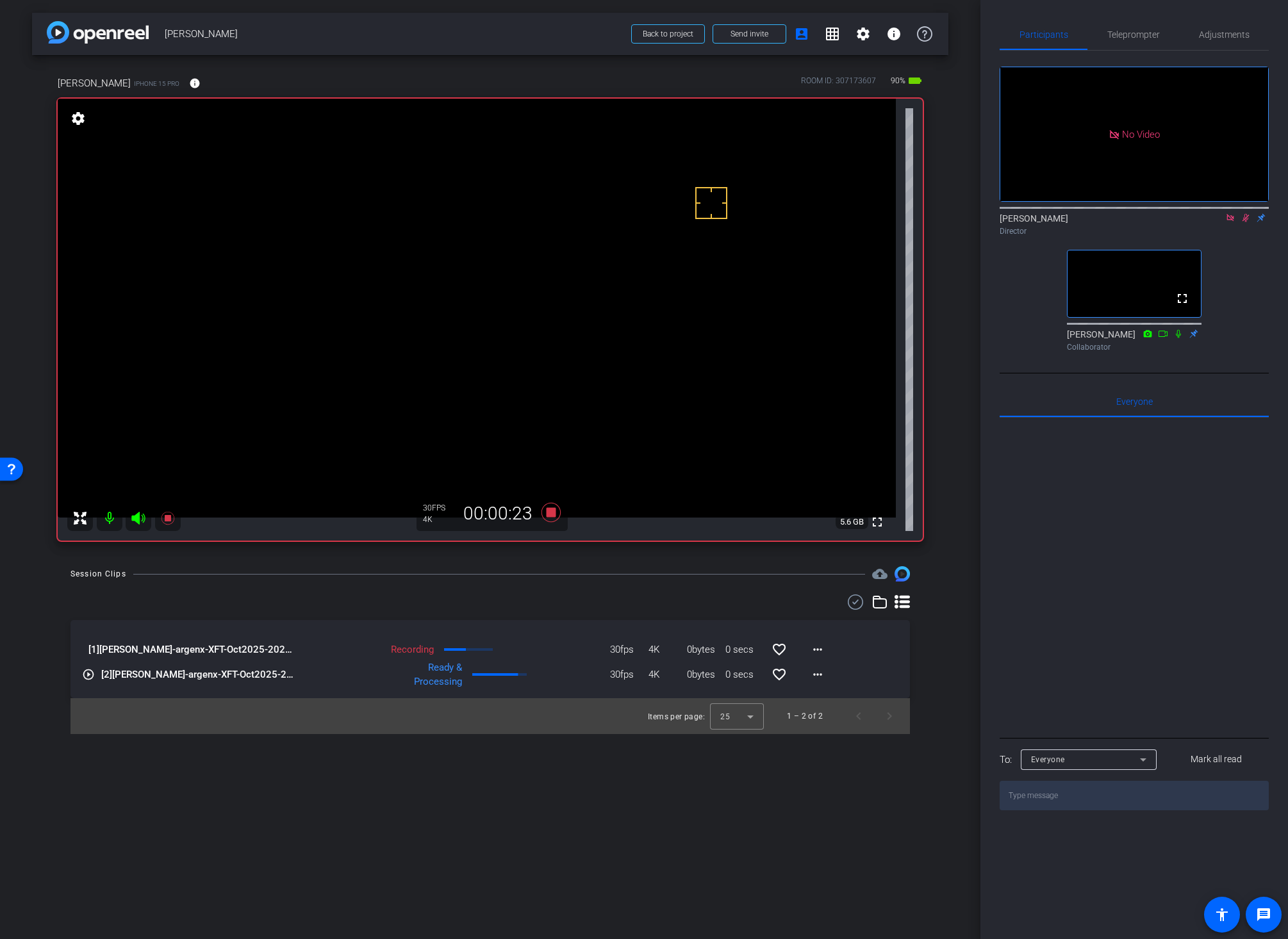
click at [1229, 222] on icon at bounding box center [1246, 217] width 7 height 8
click at [1229, 222] on icon at bounding box center [1245, 217] width 10 height 9
click at [554, 513] on icon at bounding box center [551, 512] width 20 height 20
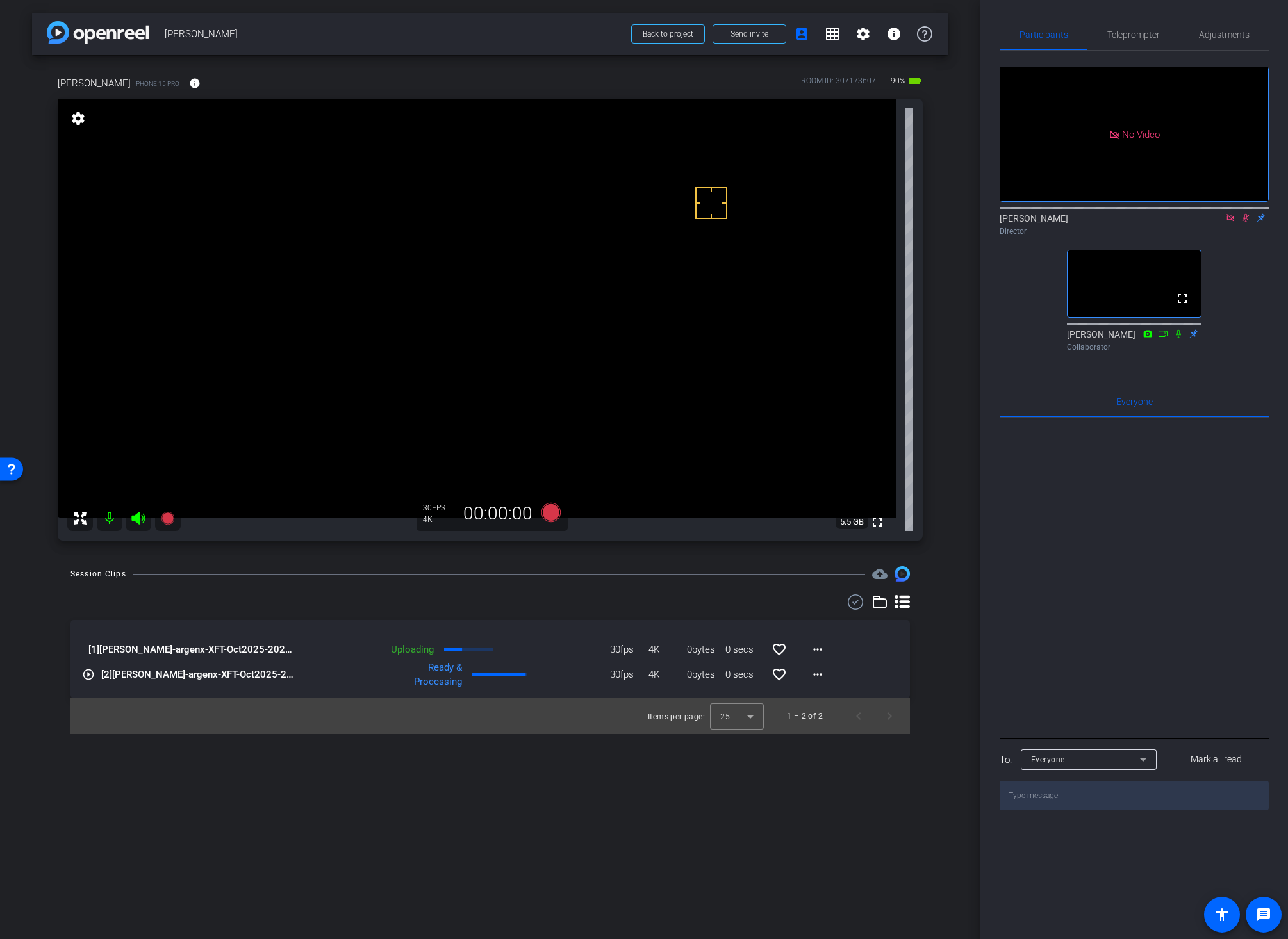
click at [1229, 222] on icon at bounding box center [1245, 217] width 10 height 9
click at [551, 514] on icon at bounding box center [551, 512] width 20 height 20
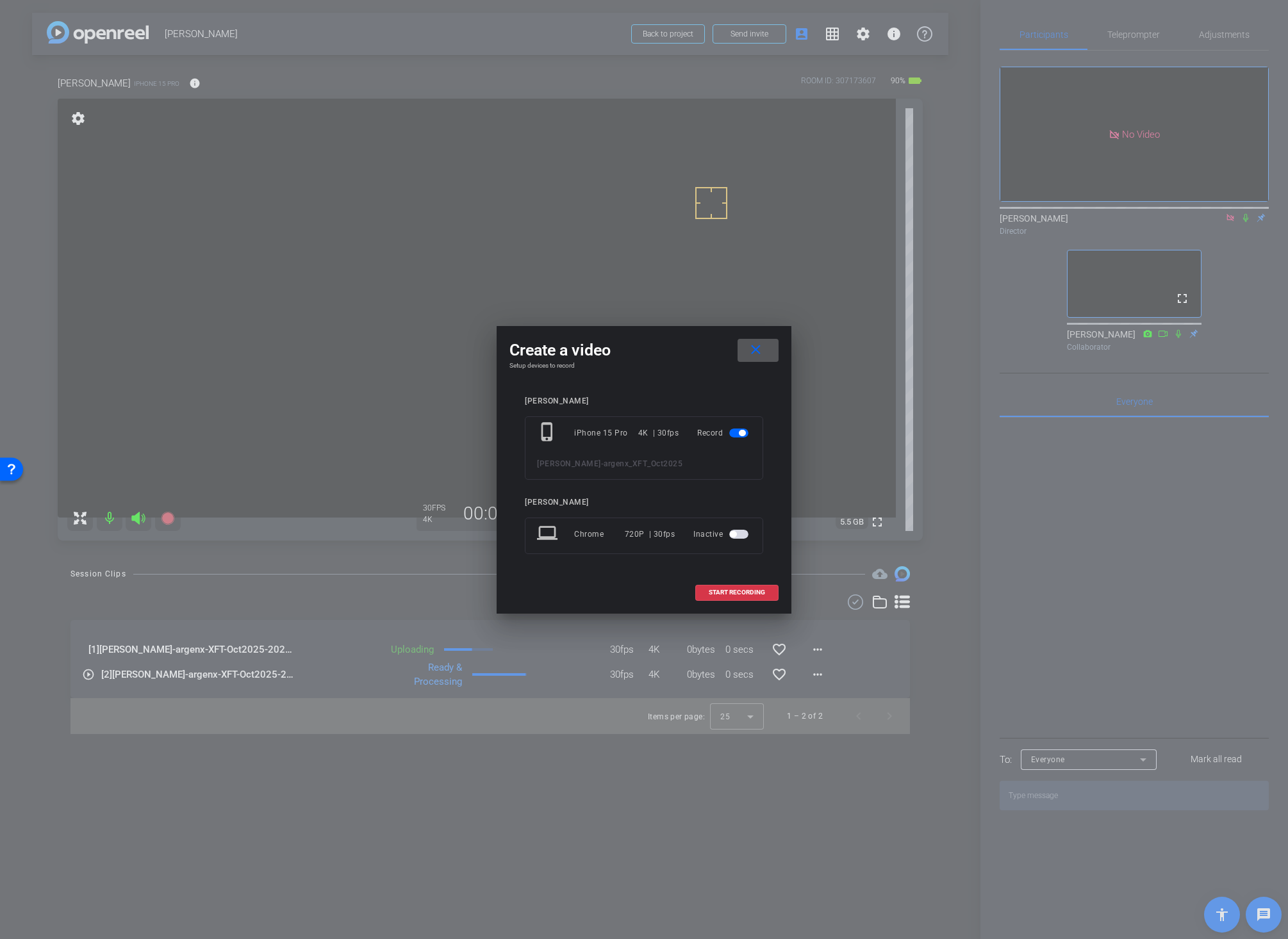
click at [724, 590] on span "START RECORDING" at bounding box center [737, 592] width 57 height 7
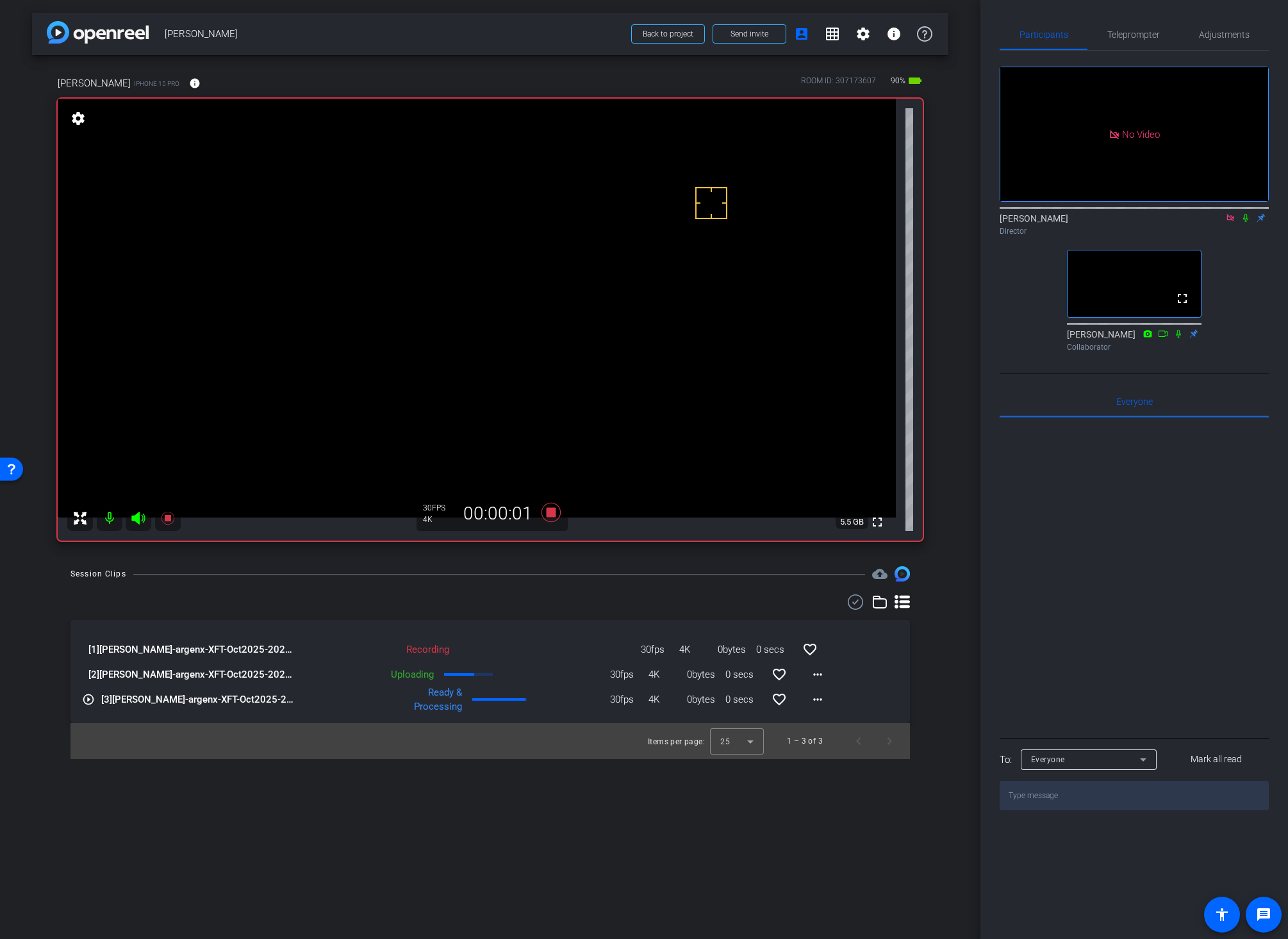
click at [1229, 222] on icon at bounding box center [1245, 217] width 10 height 9
click at [550, 516] on icon at bounding box center [551, 512] width 20 height 20
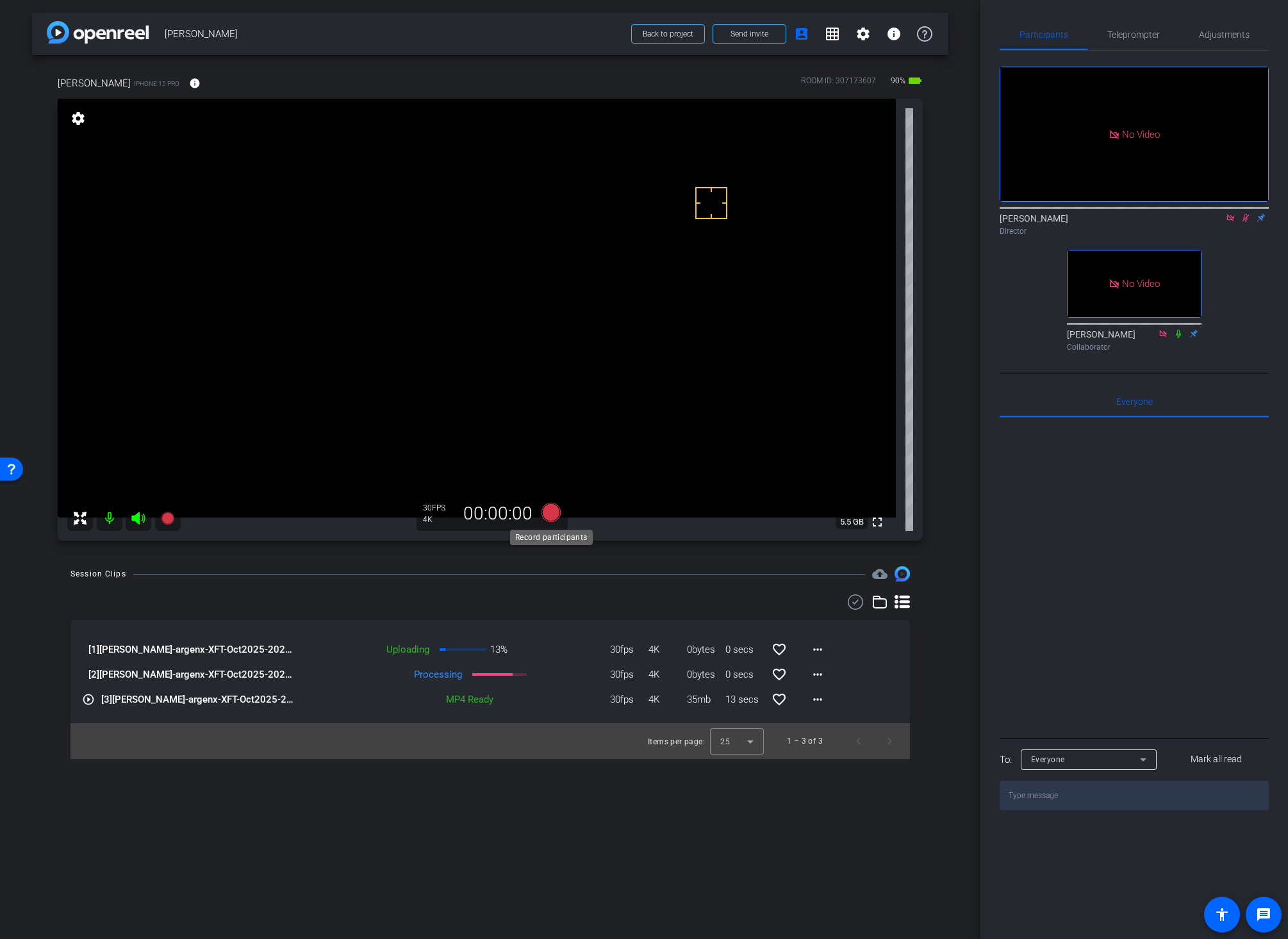
click at [550, 516] on icon at bounding box center [551, 512] width 20 height 20
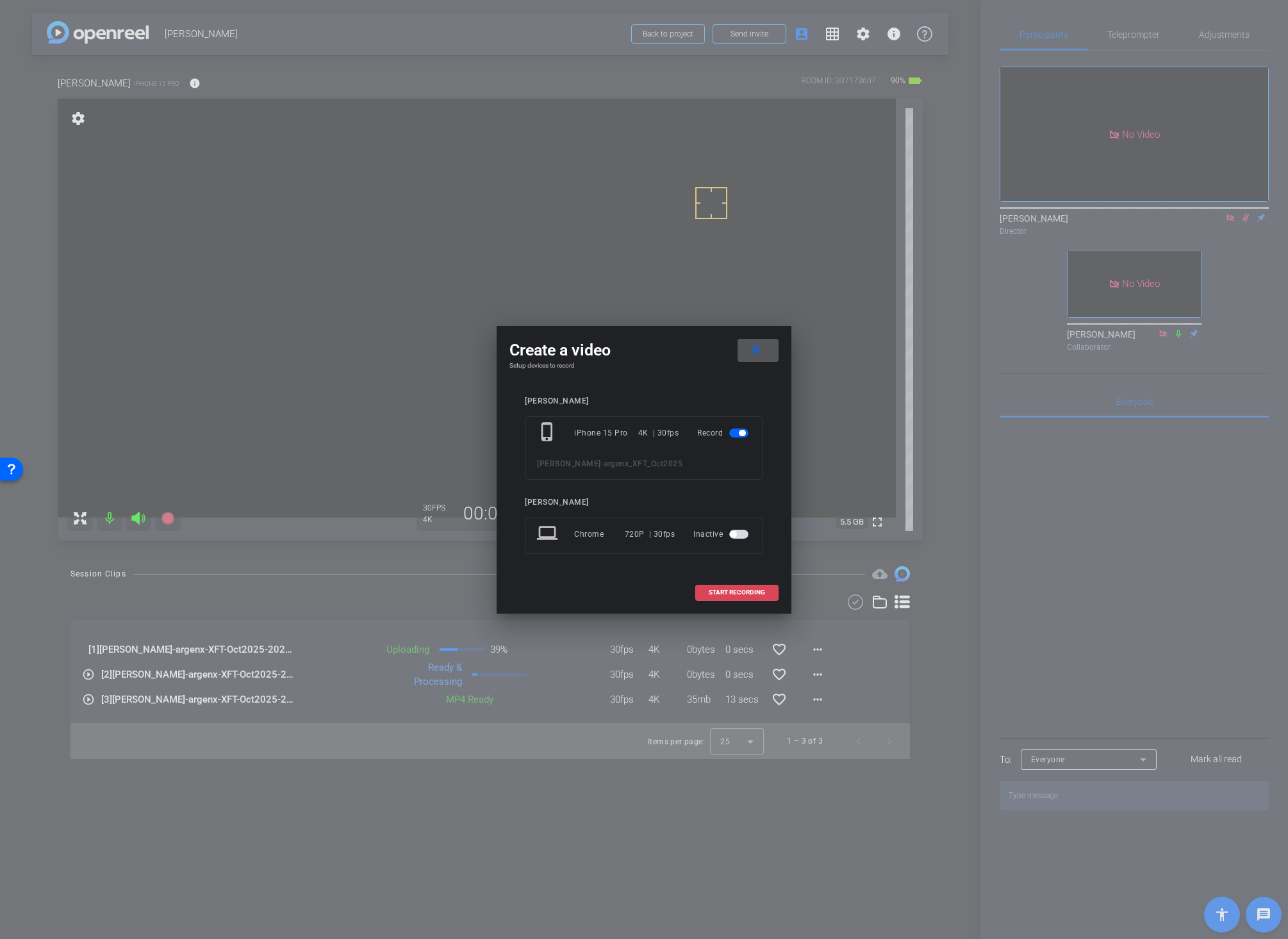
click at [726, 591] on span "START RECORDING" at bounding box center [737, 592] width 57 height 7
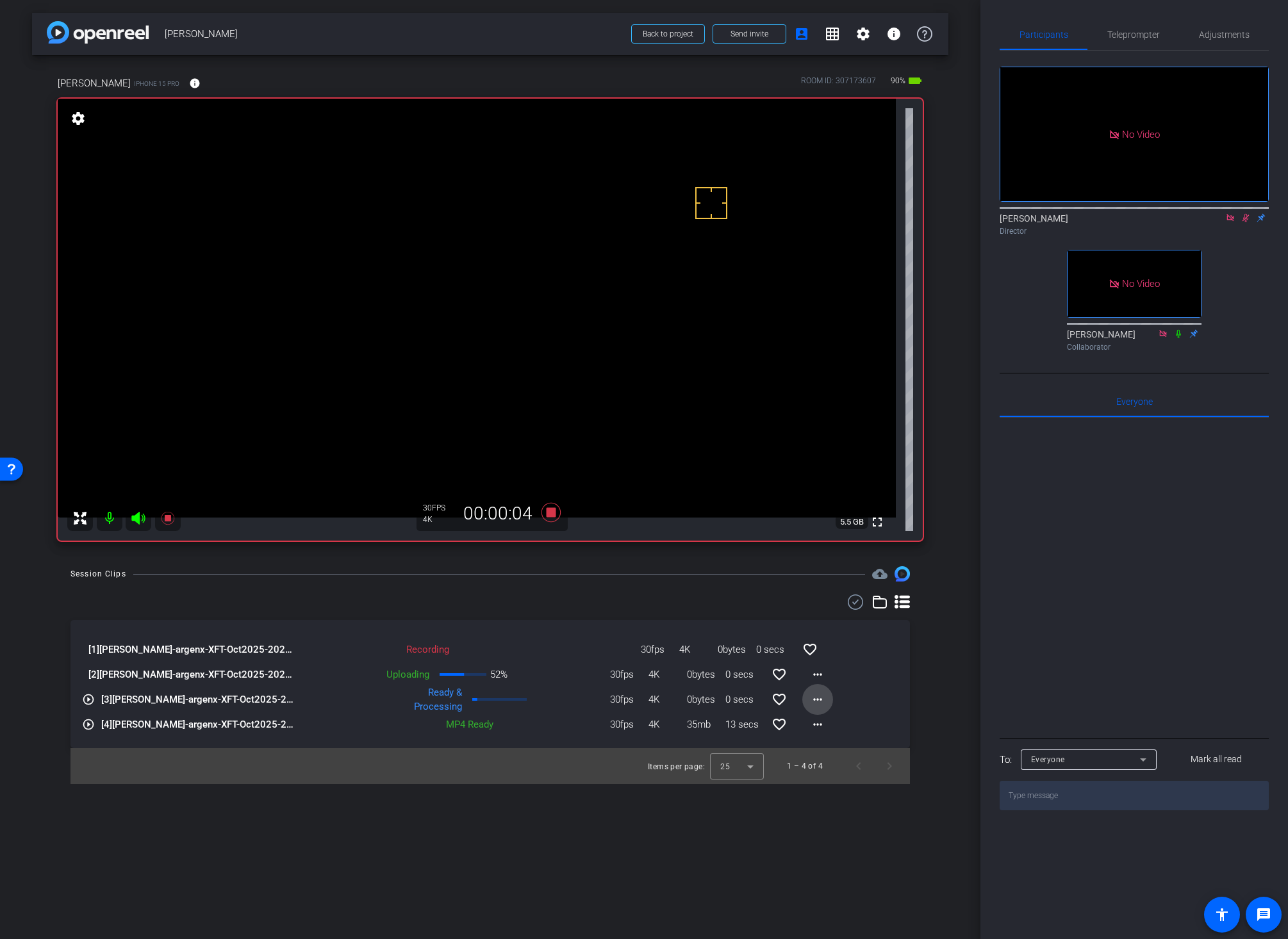
click at [820, 695] on mat-icon "more_horiz" at bounding box center [817, 699] width 15 height 15
click at [826, 725] on span "Download Original" at bounding box center [851, 726] width 77 height 15
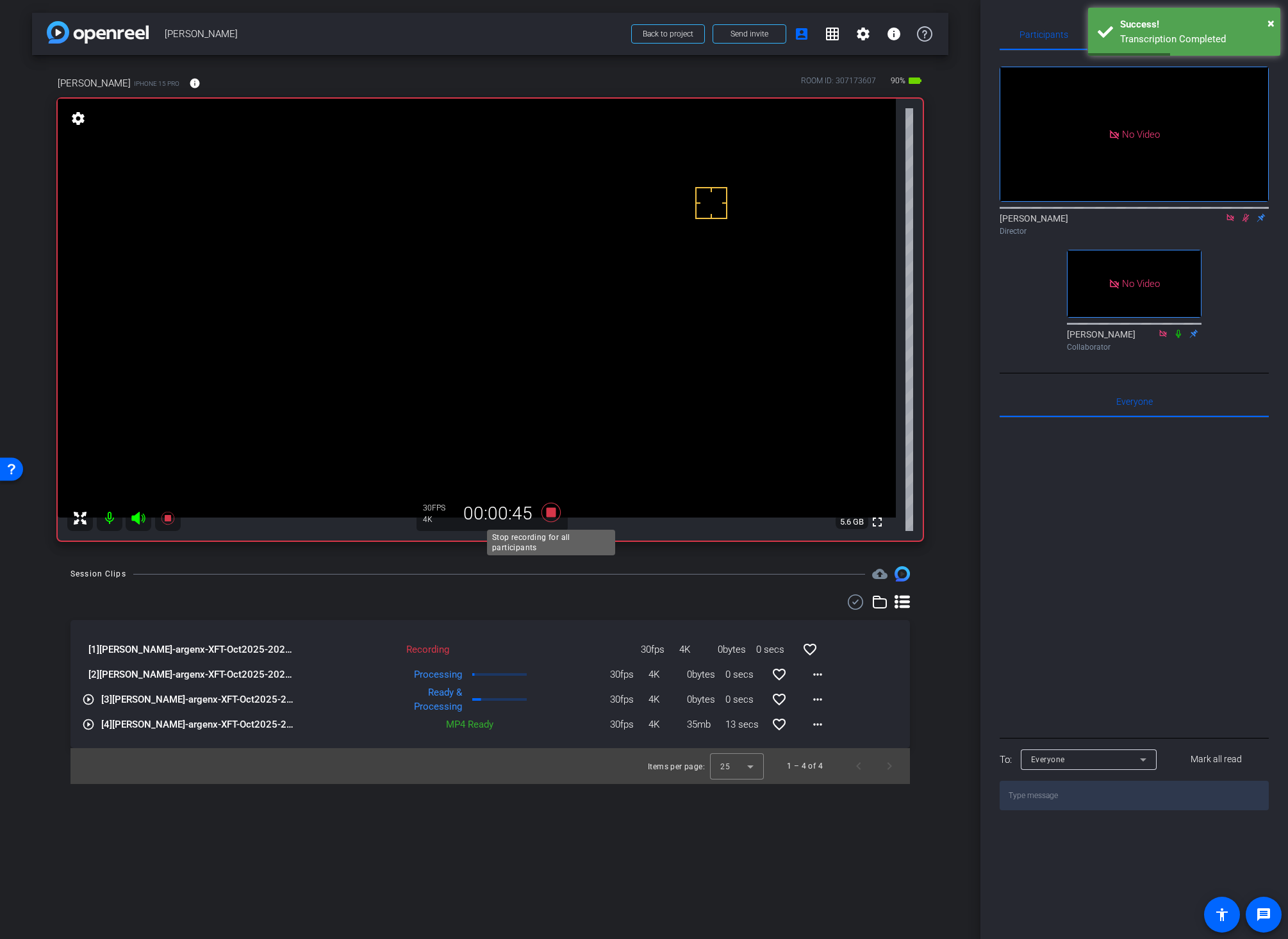
click at [550, 512] on icon at bounding box center [551, 512] width 20 height 20
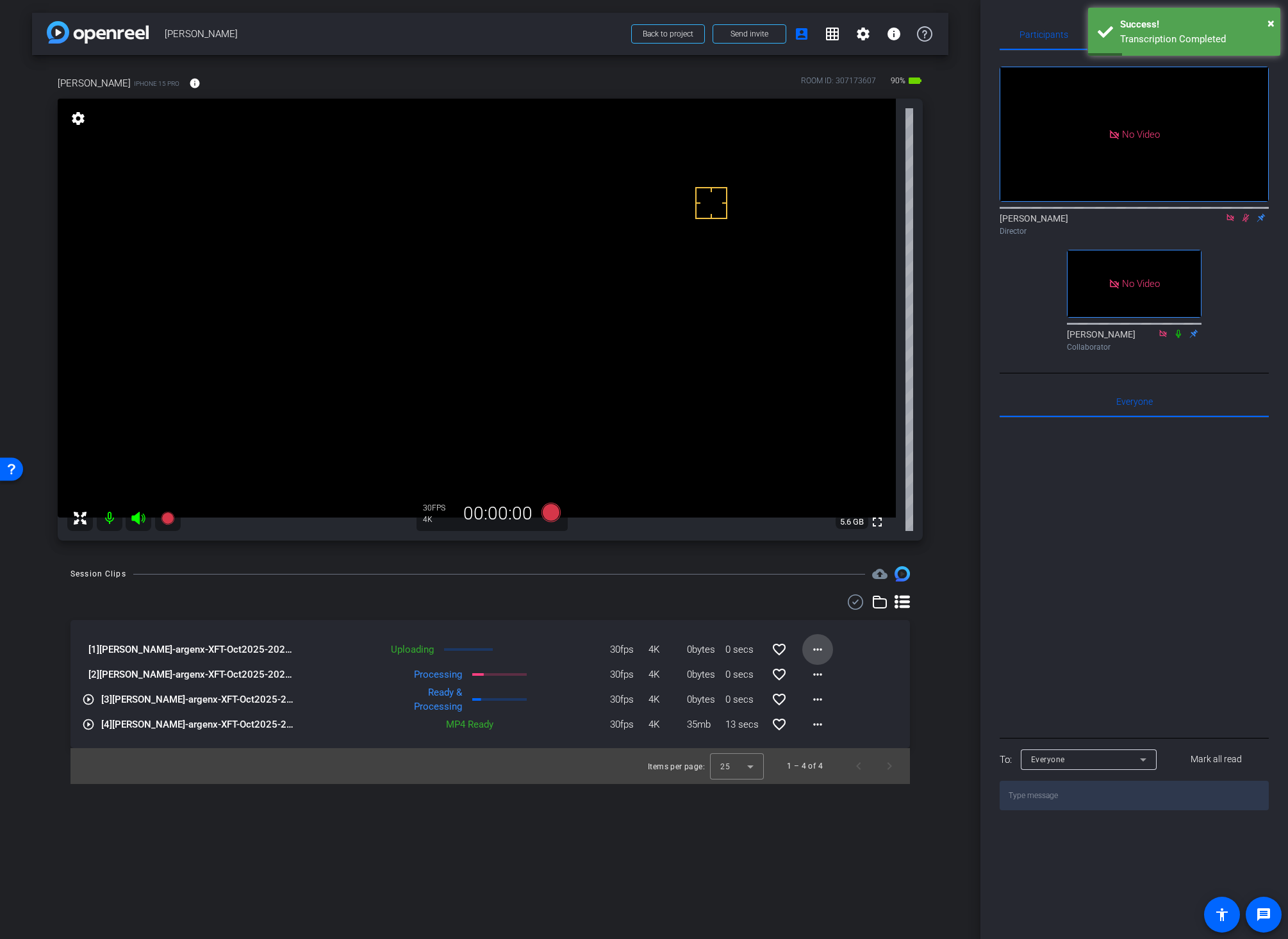
click at [819, 648] on mat-icon "more_horiz" at bounding box center [817, 649] width 15 height 15
click at [823, 676] on span "Cancel Upload" at bounding box center [839, 676] width 54 height 15
click at [817, 648] on mat-icon "more_horiz" at bounding box center [817, 649] width 15 height 15
click at [815, 626] on div at bounding box center [644, 470] width 1288 height 939
click at [813, 648] on mat-icon "more_horiz" at bounding box center [817, 649] width 15 height 15
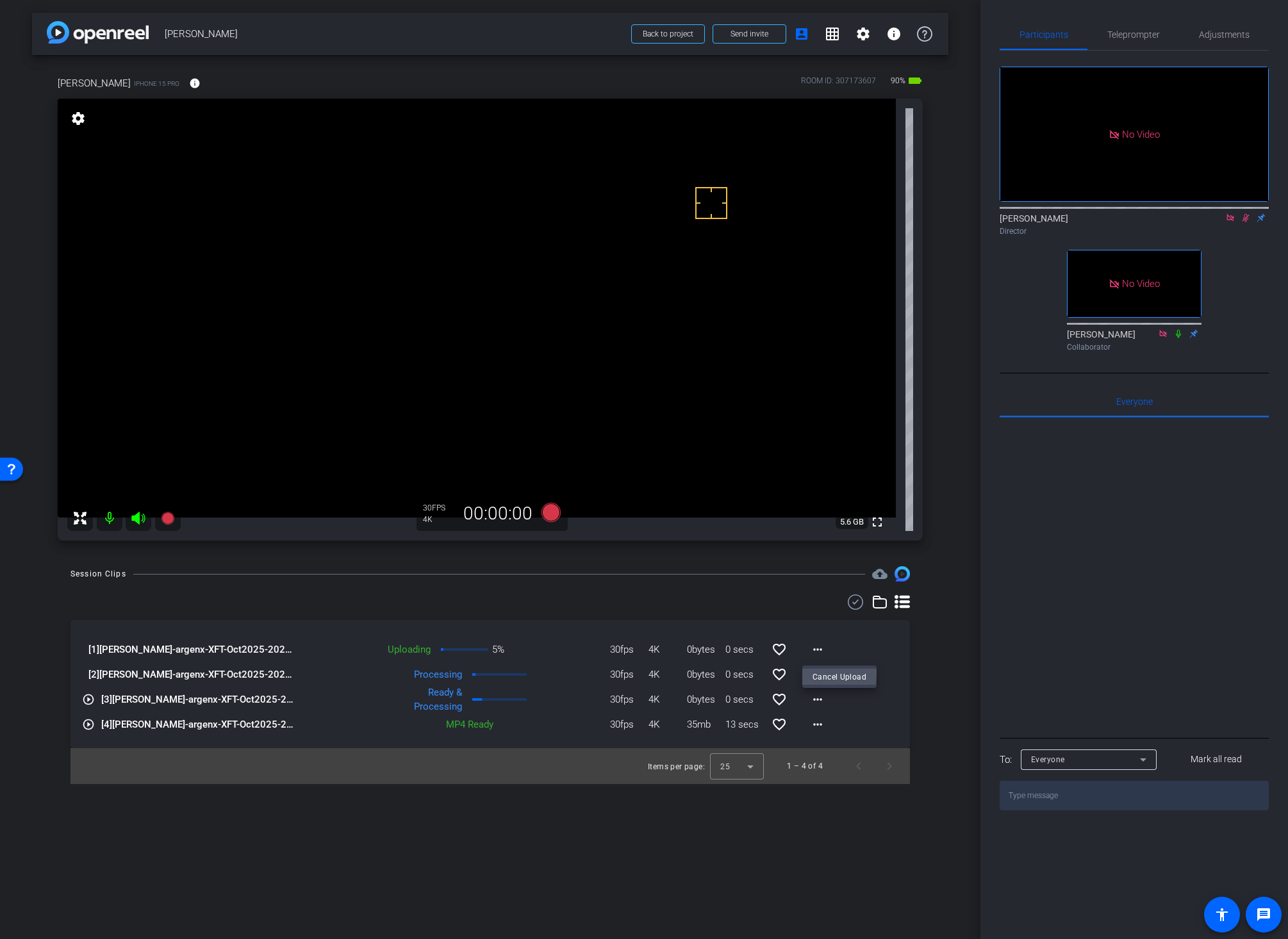
click at [820, 673] on span "Cancel Upload" at bounding box center [839, 676] width 54 height 15
click at [818, 648] on mat-icon "more_horiz" at bounding box center [817, 649] width 15 height 15
click at [819, 672] on span "Cancel Upload" at bounding box center [839, 676] width 54 height 15
click at [819, 647] on mat-icon "more_horiz" at bounding box center [817, 649] width 15 height 15
click at [823, 675] on span "Cancel Upload" at bounding box center [839, 676] width 54 height 15
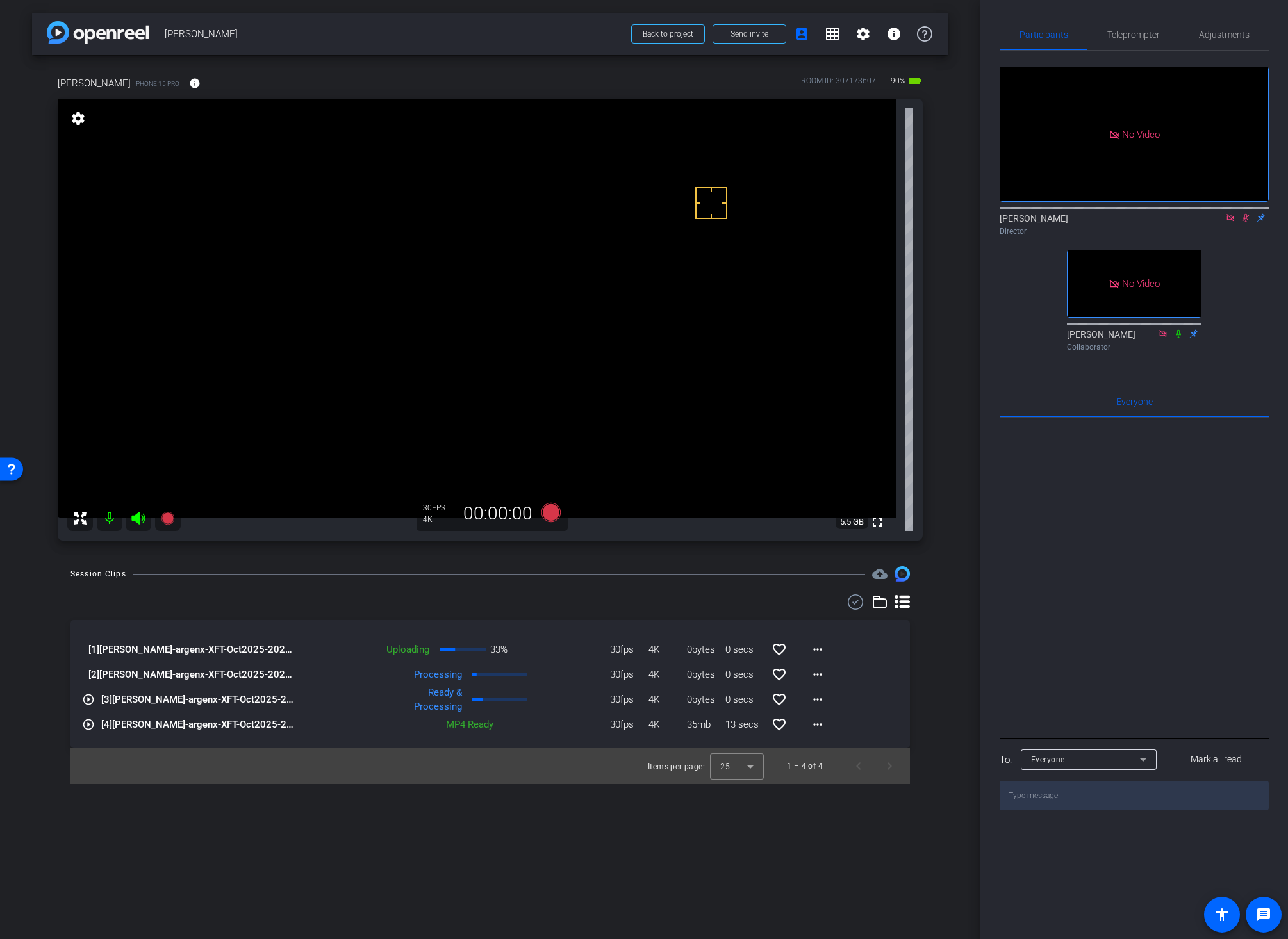
click at [413, 251] on video at bounding box center [477, 308] width 838 height 419
click at [548, 511] on icon at bounding box center [551, 512] width 20 height 20
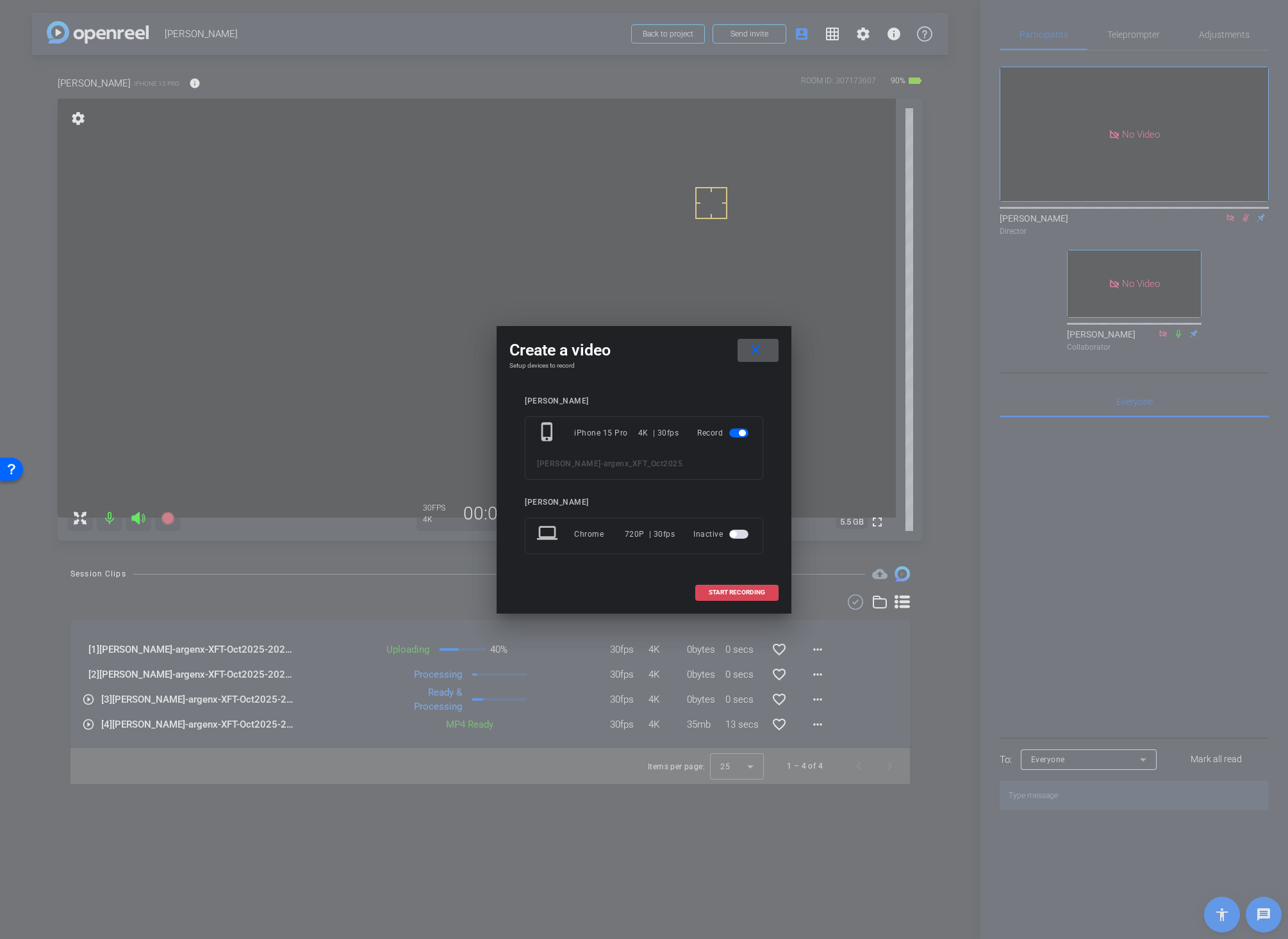
click at [729, 590] on span "START RECORDING" at bounding box center [737, 592] width 57 height 7
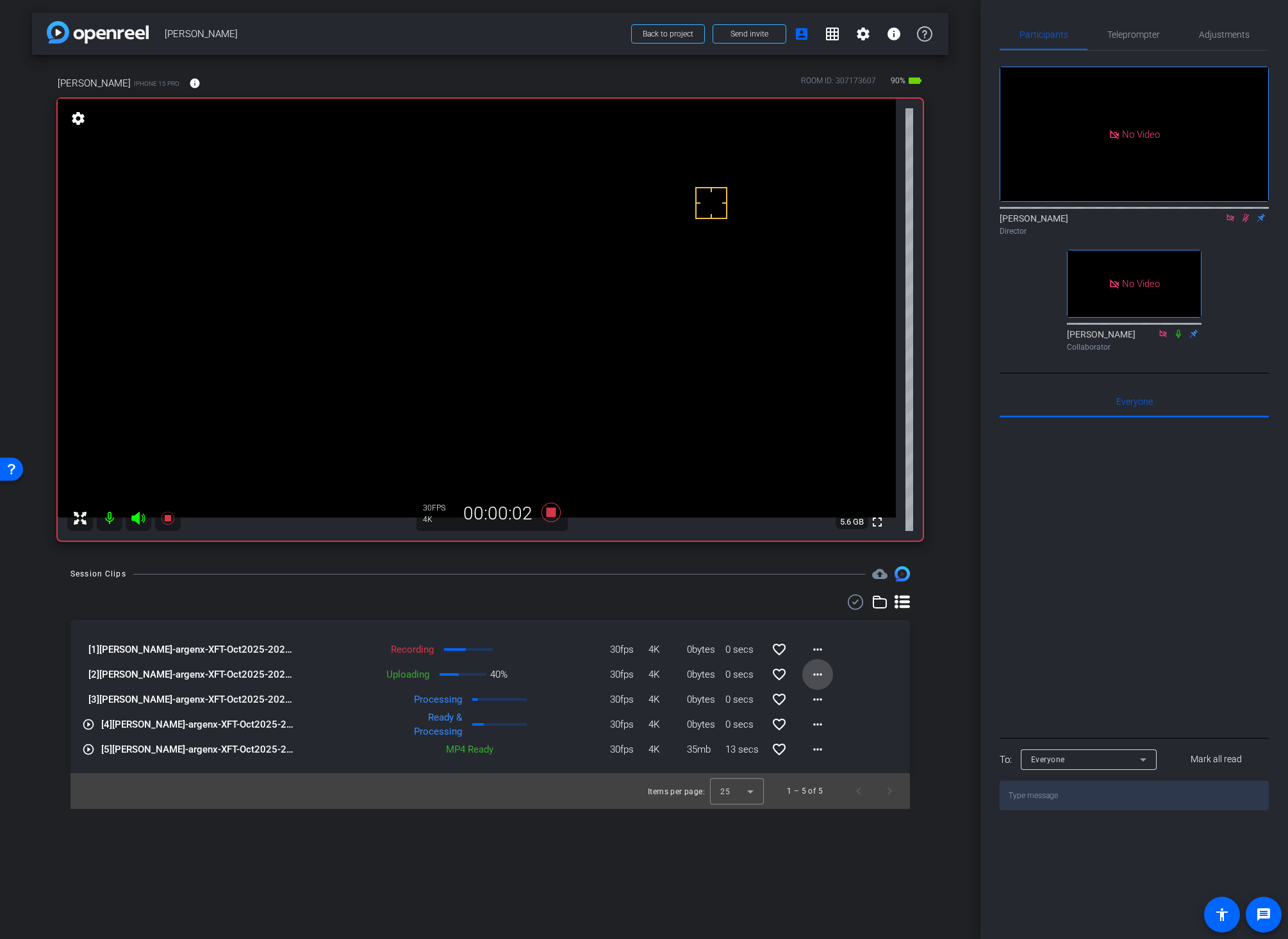
click at [820, 673] on mat-icon "more_horiz" at bounding box center [817, 674] width 15 height 15
click at [829, 700] on span "Cancel Upload" at bounding box center [839, 701] width 54 height 15
click at [820, 675] on mat-icon "more_horiz" at bounding box center [817, 674] width 15 height 15
click at [824, 731] on span "Delete clip" at bounding box center [838, 733] width 51 height 15
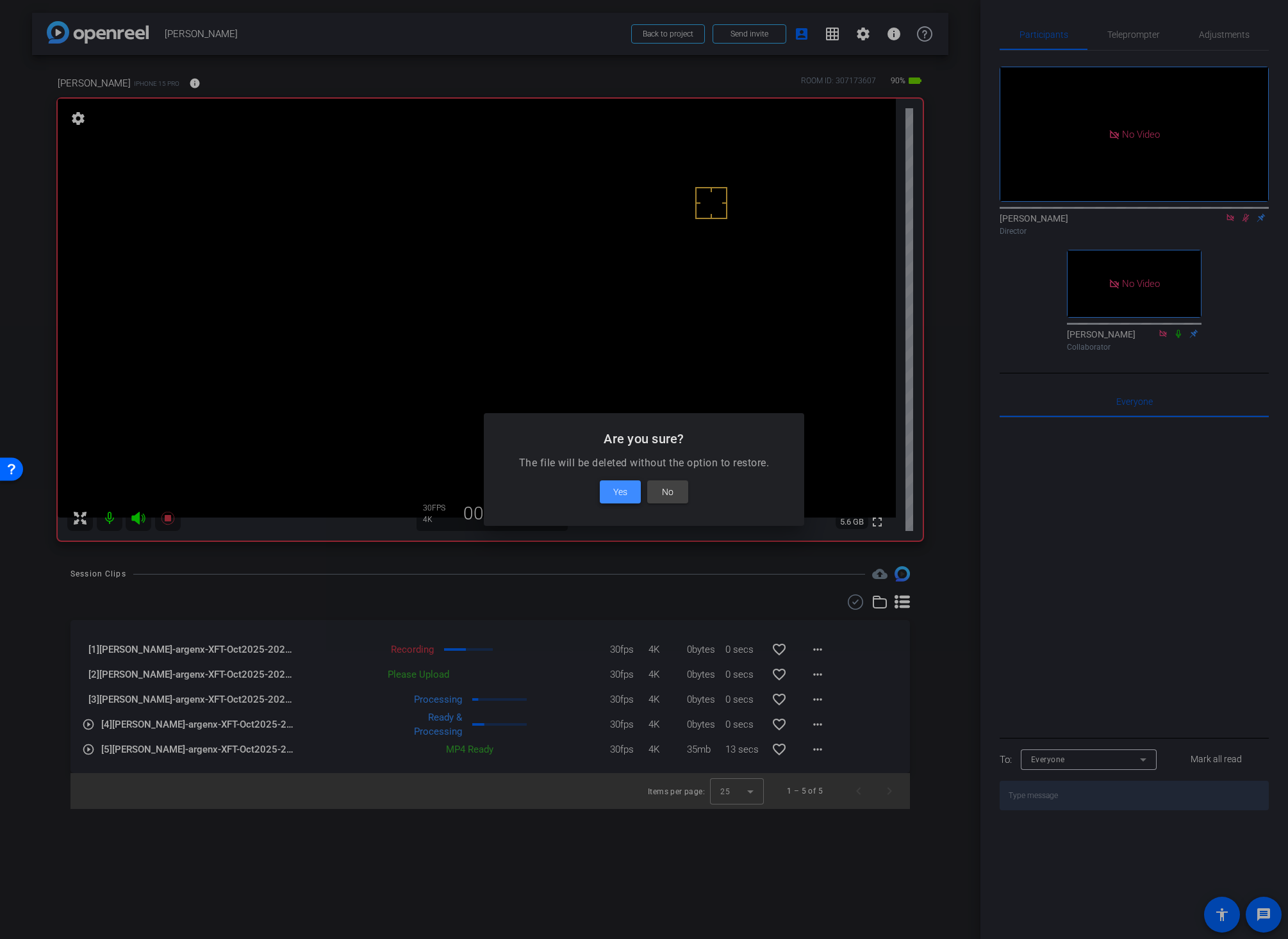
click at [612, 489] on span at bounding box center [620, 492] width 41 height 30
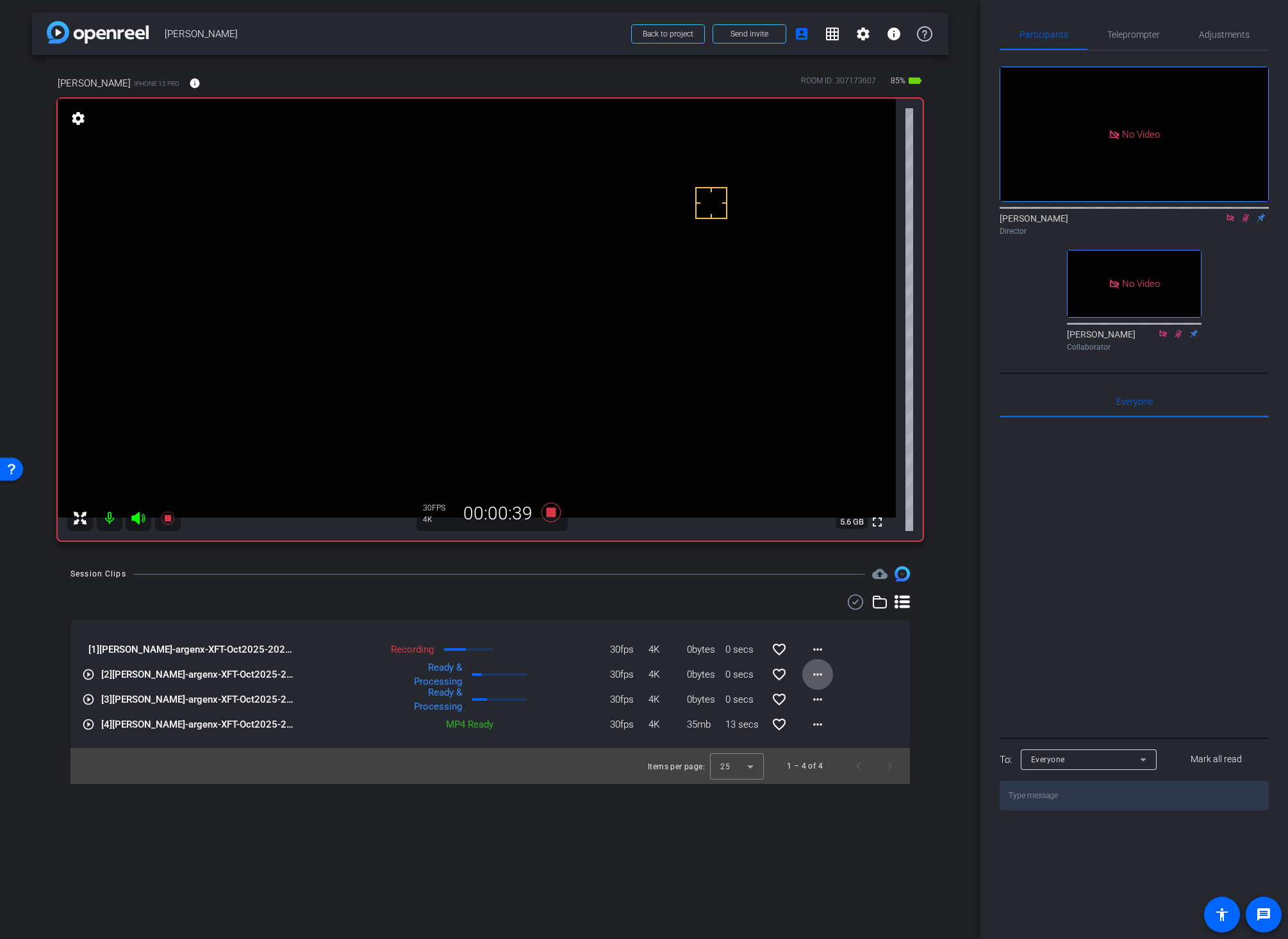
drag, startPoint x: 970, startPoint y: 693, endPoint x: 952, endPoint y: 693, distance: 18.0
click at [970, 693] on div "arrow_back Jessica Dyer Back to project Send invite account_box grid_on setting…" at bounding box center [490, 470] width 980 height 939
click at [818, 675] on mat-icon "more_horiz" at bounding box center [817, 674] width 15 height 15
click at [823, 699] on span "Download Original" at bounding box center [851, 701] width 77 height 15
click at [552, 517] on icon at bounding box center [551, 512] width 30 height 23
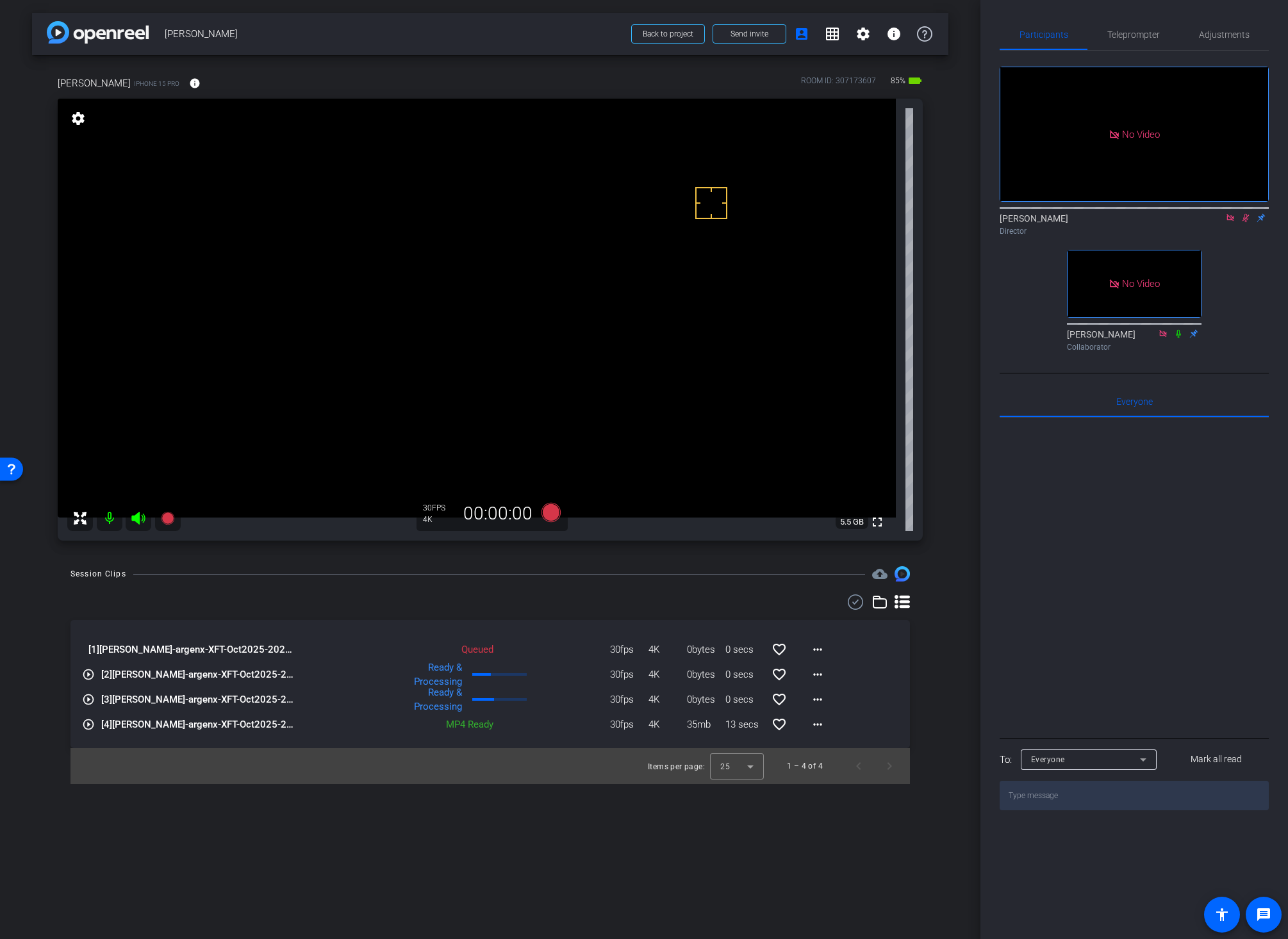
click at [569, 575] on div "Session Clips cloud_upload" at bounding box center [490, 573] width 839 height 15
click at [604, 567] on div "Session Clips cloud_upload" at bounding box center [490, 573] width 839 height 15
click at [549, 510] on icon at bounding box center [551, 512] width 20 height 20
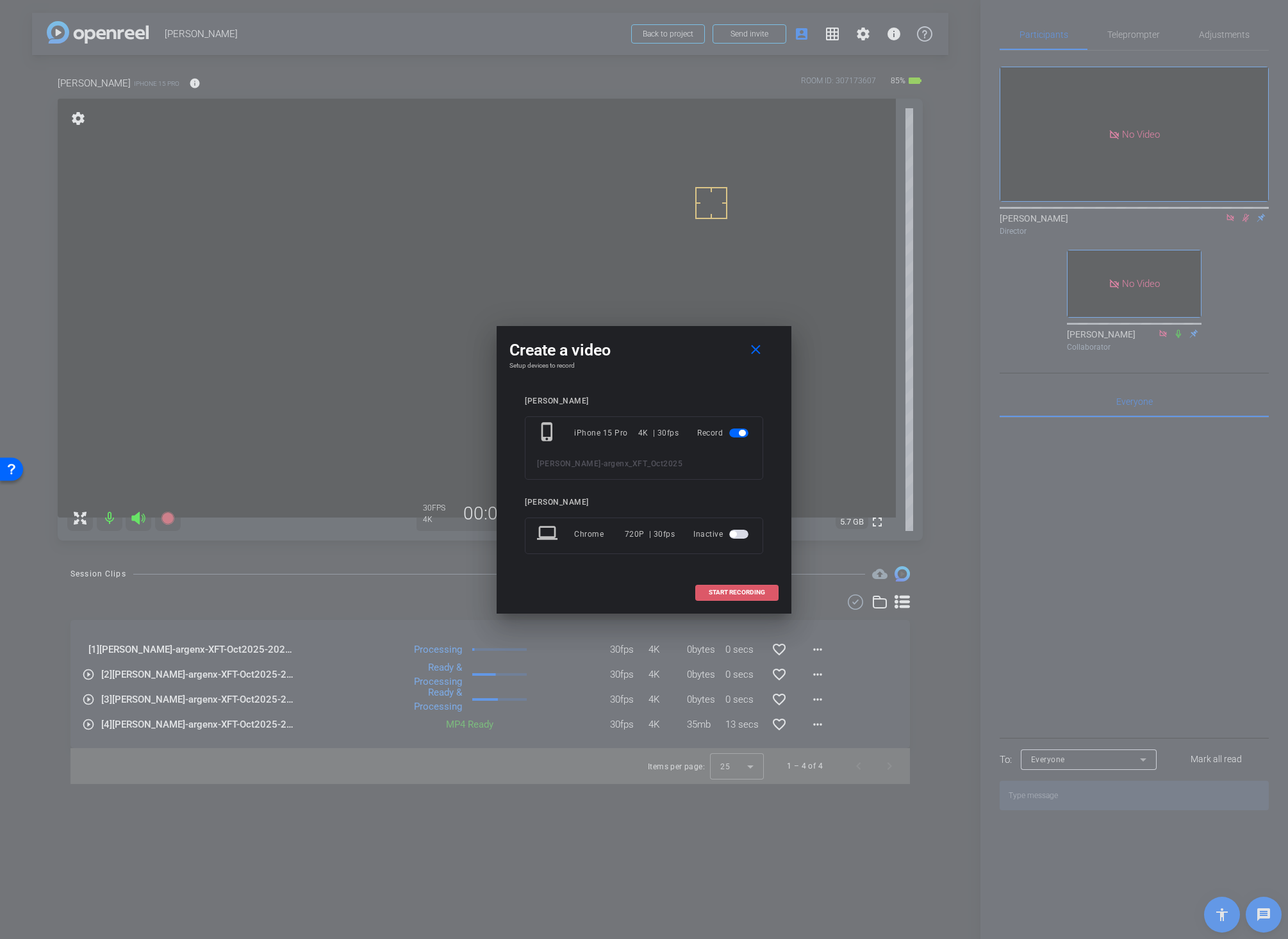
click at [720, 590] on span "START RECORDING" at bounding box center [737, 592] width 57 height 7
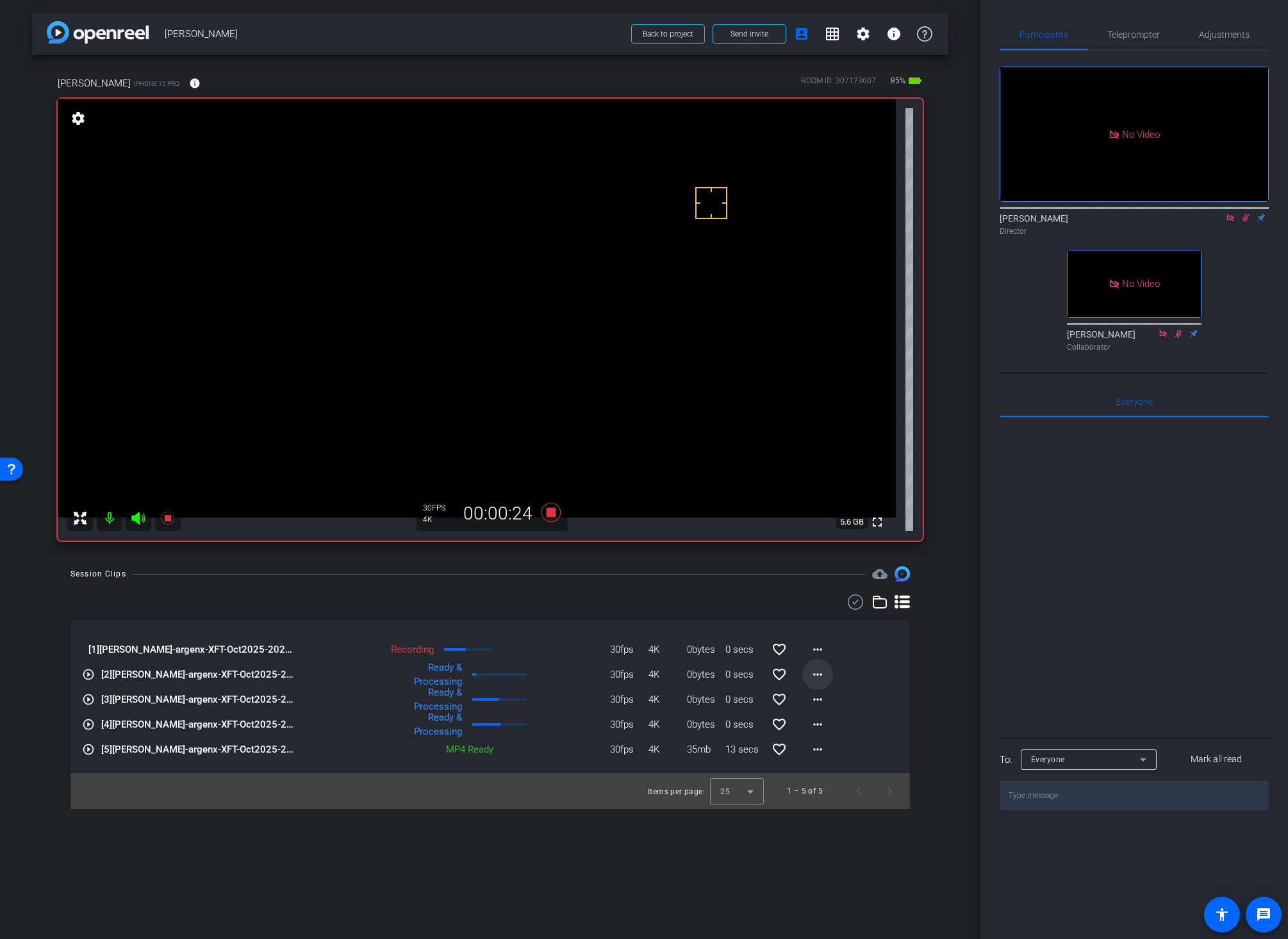
click at [815, 676] on mat-icon "more_horiz" at bounding box center [817, 674] width 15 height 15
click at [826, 699] on span "Download Original" at bounding box center [851, 701] width 77 height 15
click at [424, 580] on div "Session Clips cloud_upload" at bounding box center [490, 573] width 839 height 15
drag, startPoint x: 507, startPoint y: 559, endPoint x: 525, endPoint y: 532, distance: 32.4
click at [507, 559] on div "arrow_back Jessica Dyer Back to project Send invite account_box grid_on setting…" at bounding box center [490, 470] width 980 height 939
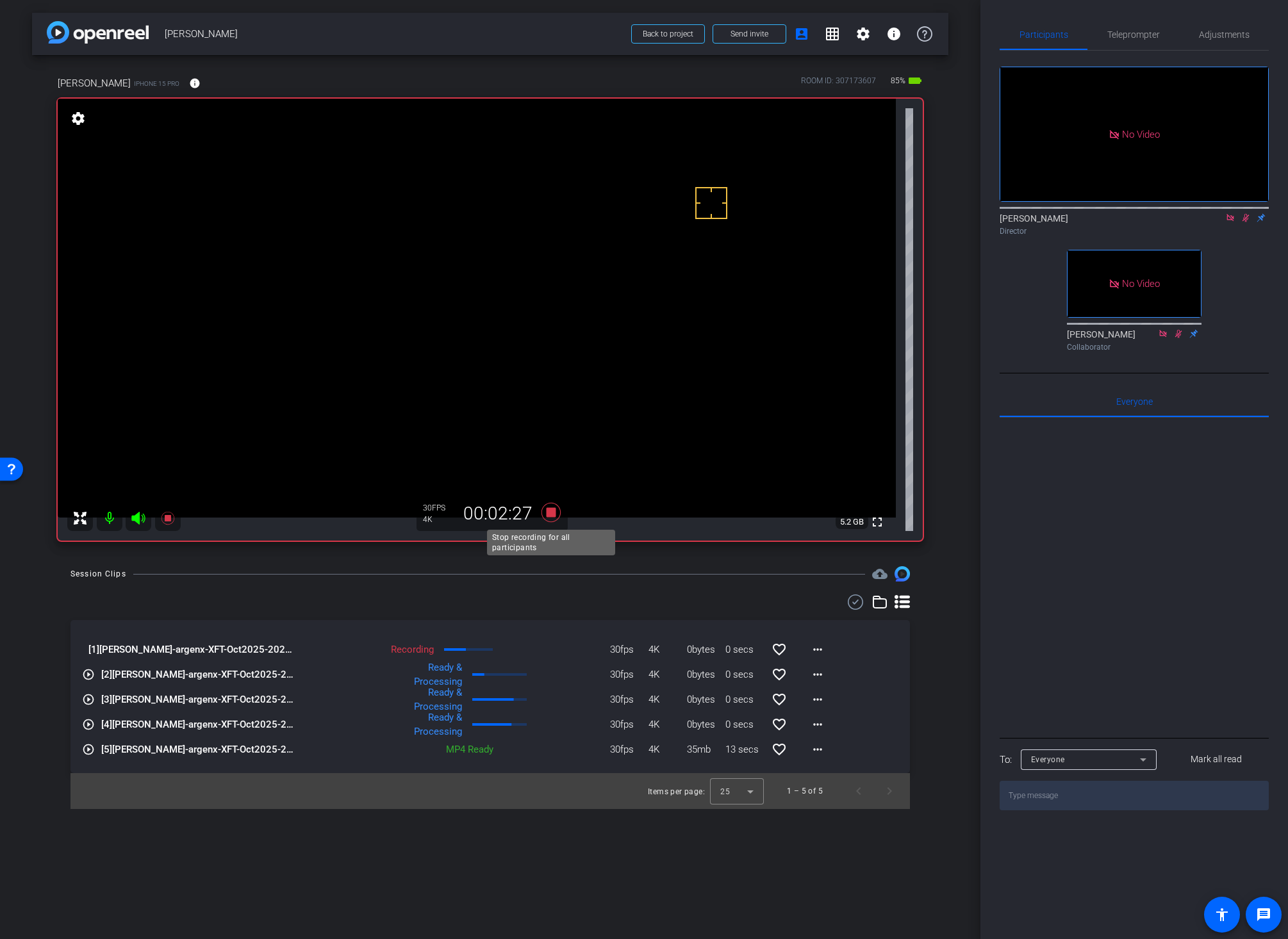
click at [550, 514] on icon at bounding box center [551, 512] width 20 height 20
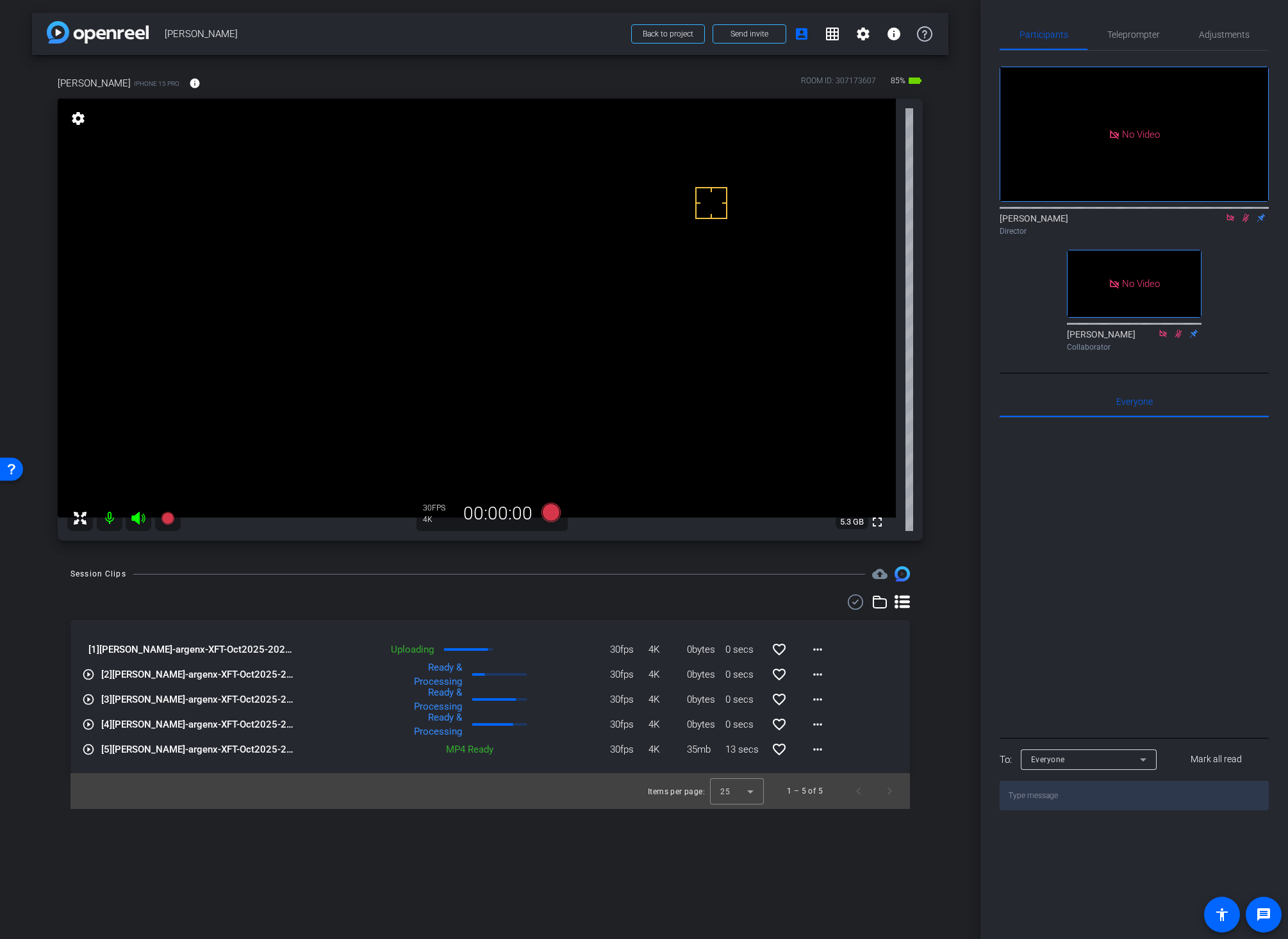
click at [386, 262] on video at bounding box center [477, 308] width 838 height 419
click at [1229, 222] on icon at bounding box center [1245, 217] width 10 height 9
click at [395, 273] on video at bounding box center [477, 308] width 838 height 419
click at [1229, 222] on icon at bounding box center [1245, 217] width 5 height 8
click at [549, 512] on icon at bounding box center [551, 512] width 20 height 20
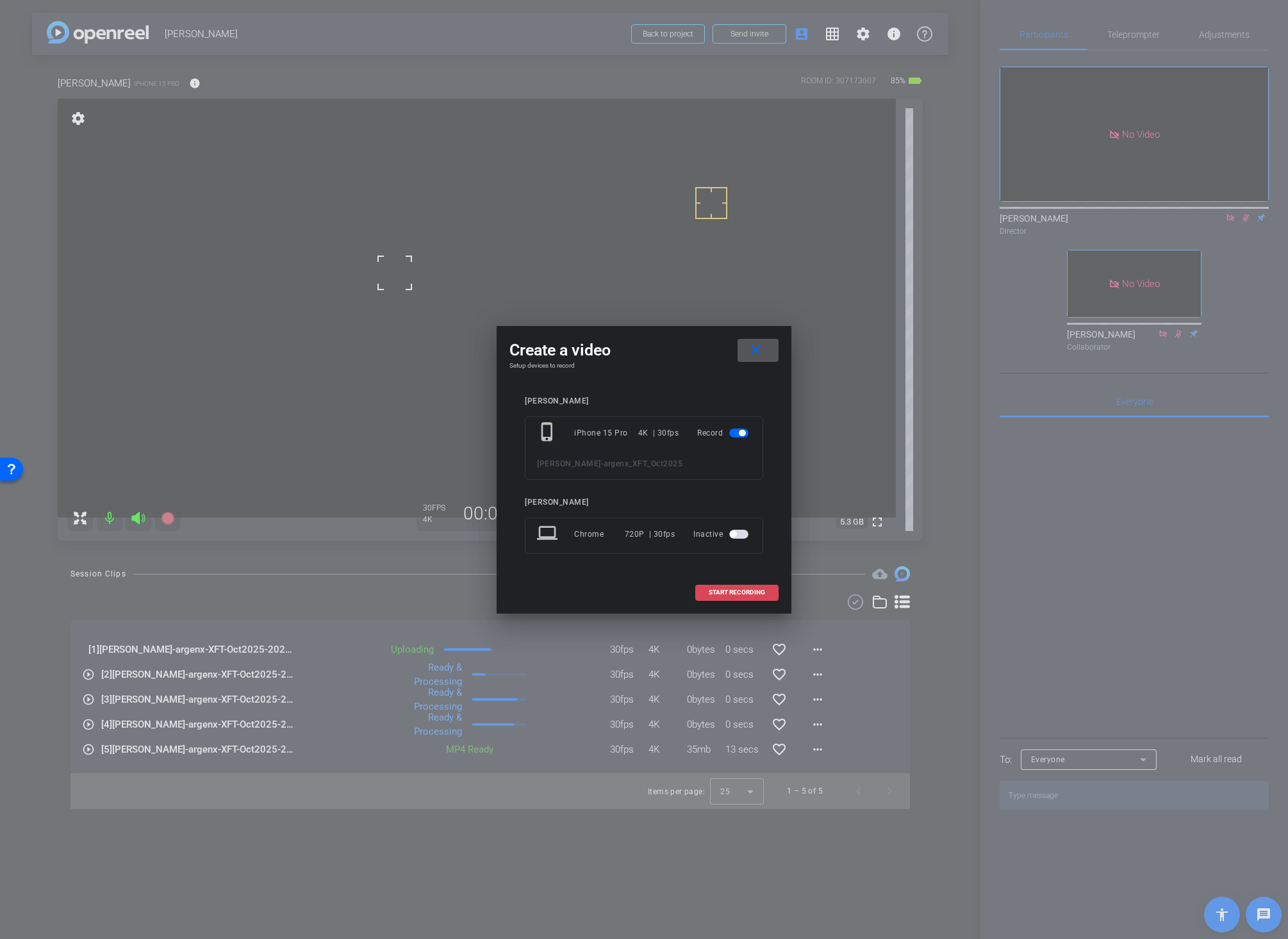
click at [745, 593] on span "START RECORDING" at bounding box center [737, 592] width 57 height 7
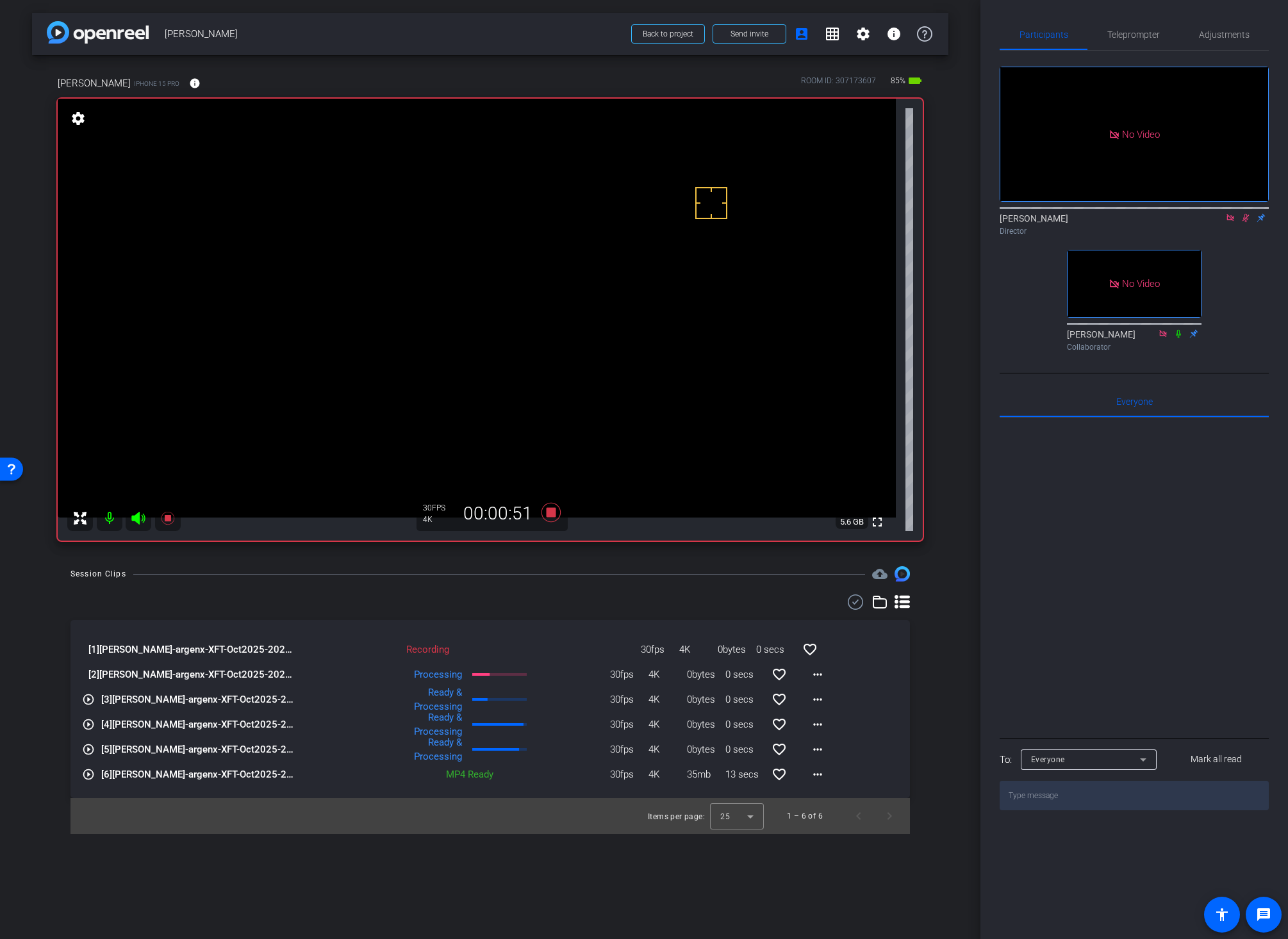
drag, startPoint x: 627, startPoint y: 578, endPoint x: 618, endPoint y: 568, distance: 13.5
click at [627, 578] on div "Session Clips cloud_upload" at bounding box center [490, 573] width 839 height 15
click at [588, 569] on div "Session Clips cloud_upload" at bounding box center [490, 573] width 839 height 15
click at [549, 512] on icon at bounding box center [551, 512] width 20 height 20
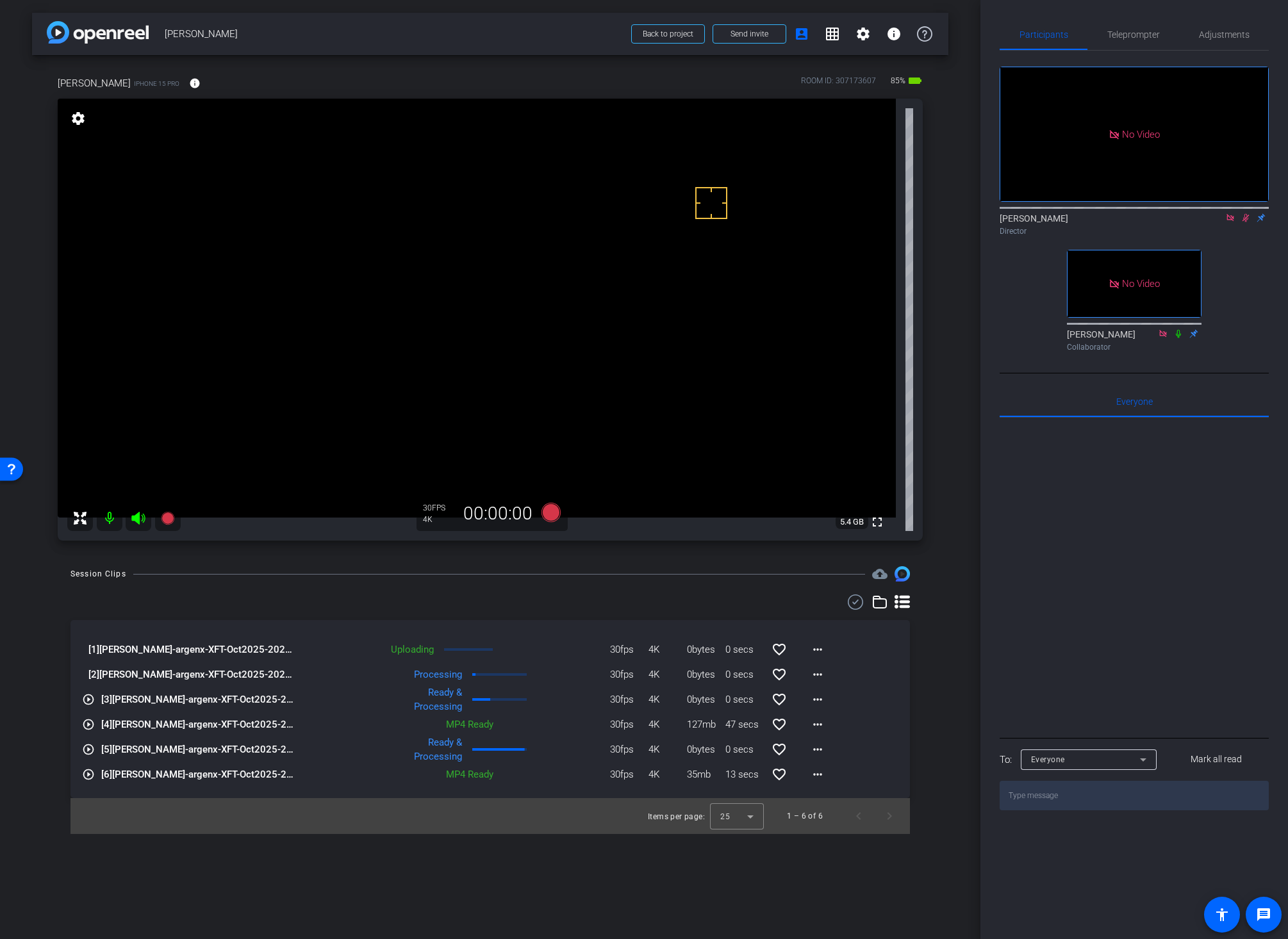
click at [1229, 222] on icon at bounding box center [1245, 217] width 10 height 9
click at [549, 514] on icon at bounding box center [551, 512] width 20 height 20
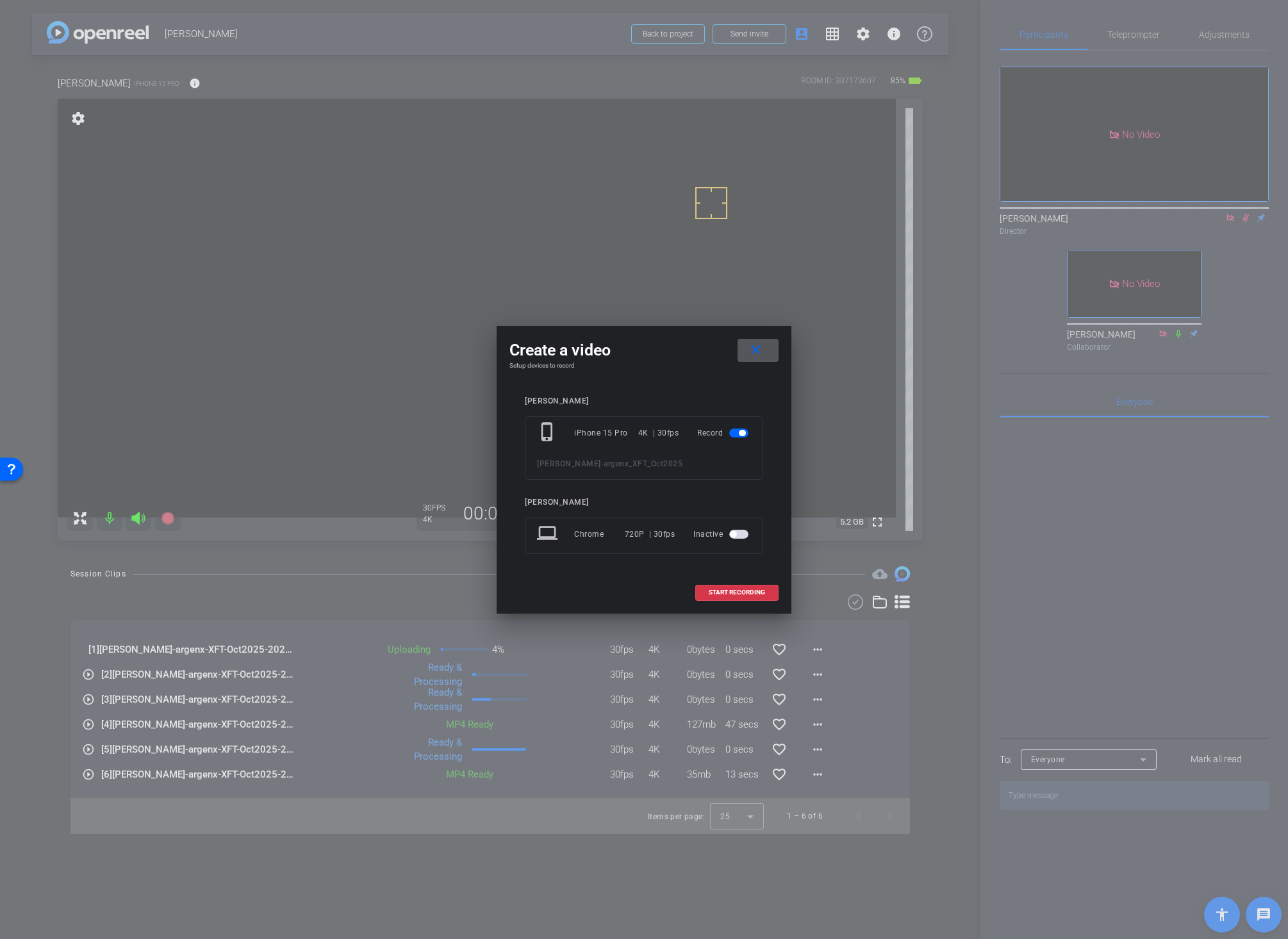
click at [763, 349] on mat-icon "close" at bounding box center [756, 350] width 16 height 16
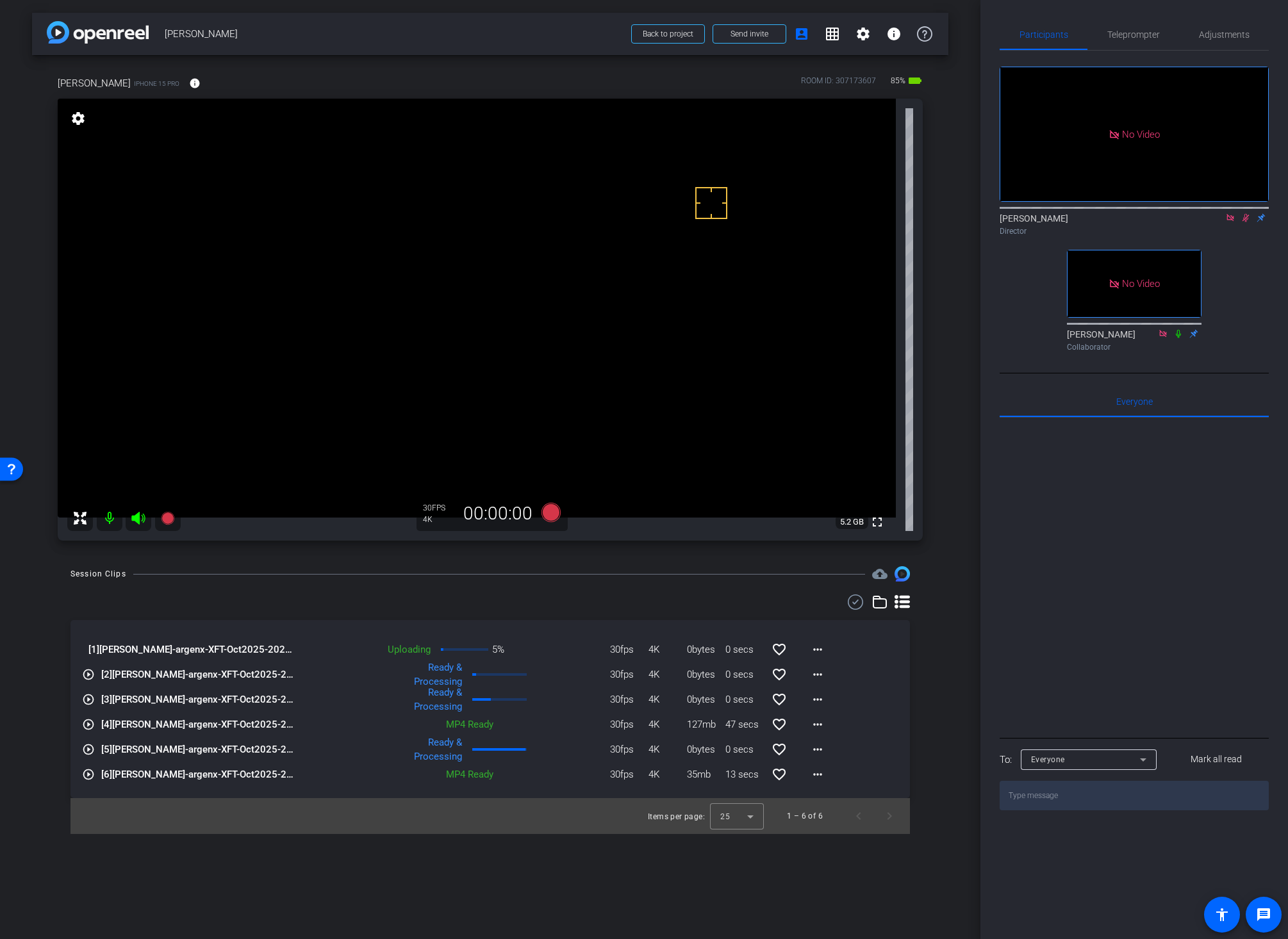
click at [1229, 222] on icon at bounding box center [1245, 217] width 10 height 9
click at [1229, 222] on icon at bounding box center [1245, 217] width 5 height 8
click at [552, 510] on icon at bounding box center [551, 512] width 20 height 20
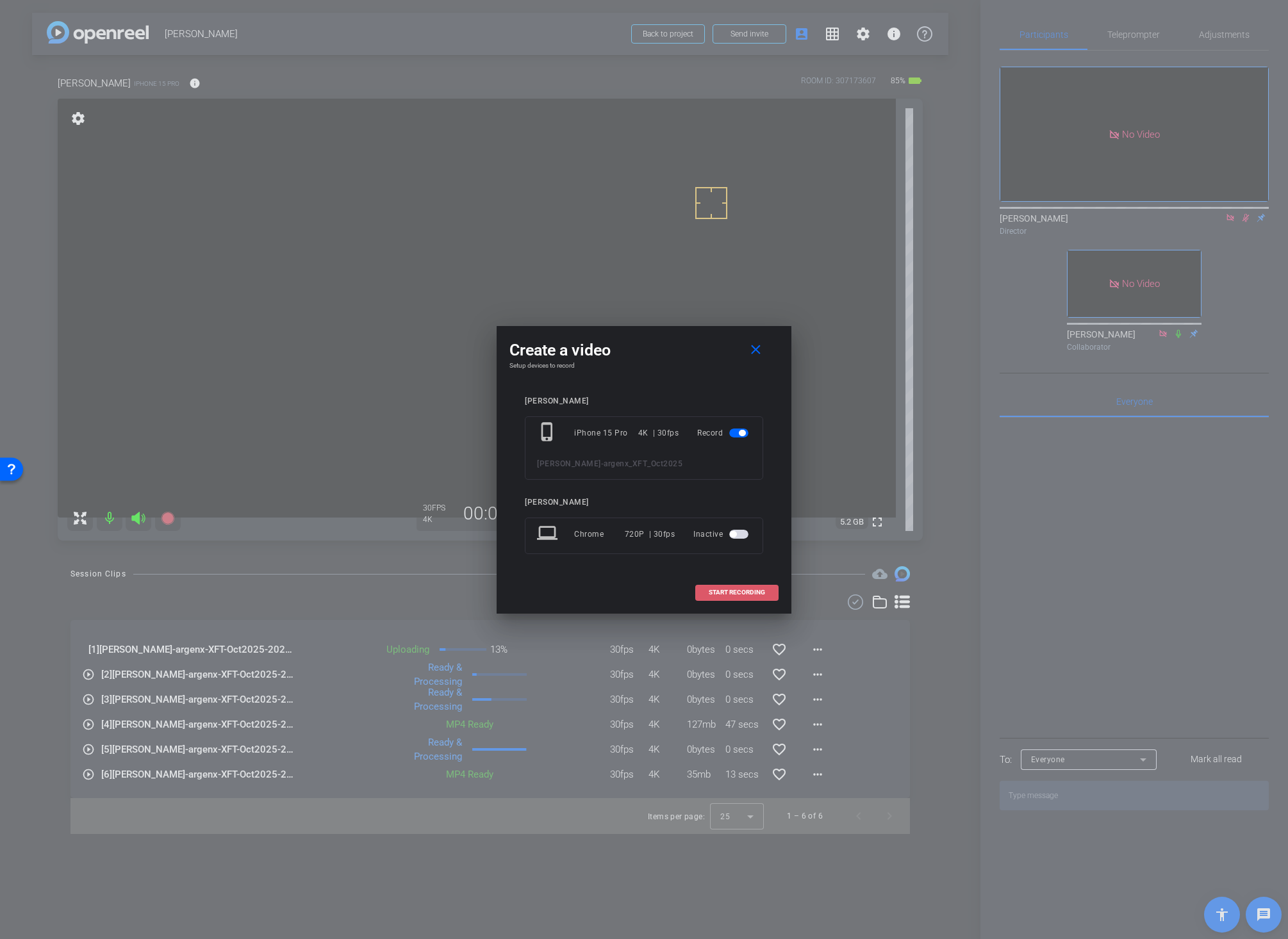
click at [742, 589] on span "START RECORDING" at bounding box center [737, 592] width 57 height 7
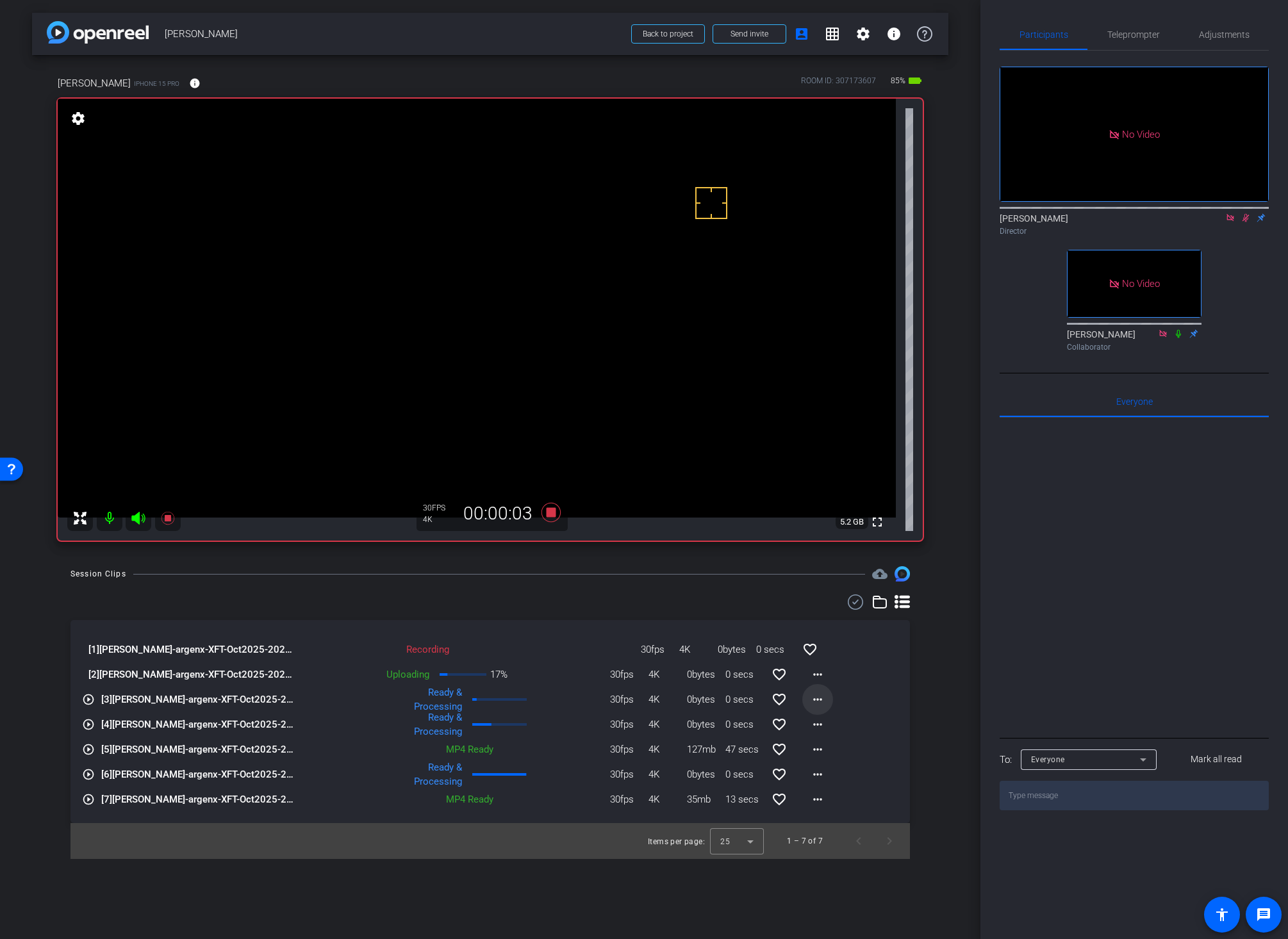
click at [818, 698] on mat-icon "more_horiz" at bounding box center [817, 699] width 15 height 15
click at [823, 726] on span "Download Original" at bounding box center [851, 726] width 77 height 15
click at [604, 583] on div "Session Clips cloud_upload [1] Jessica Dyer-argenx-XFT-Oct2025-2025-09-04-10-01…" at bounding box center [490, 712] width 916 height 293
click at [550, 514] on icon at bounding box center [551, 512] width 20 height 20
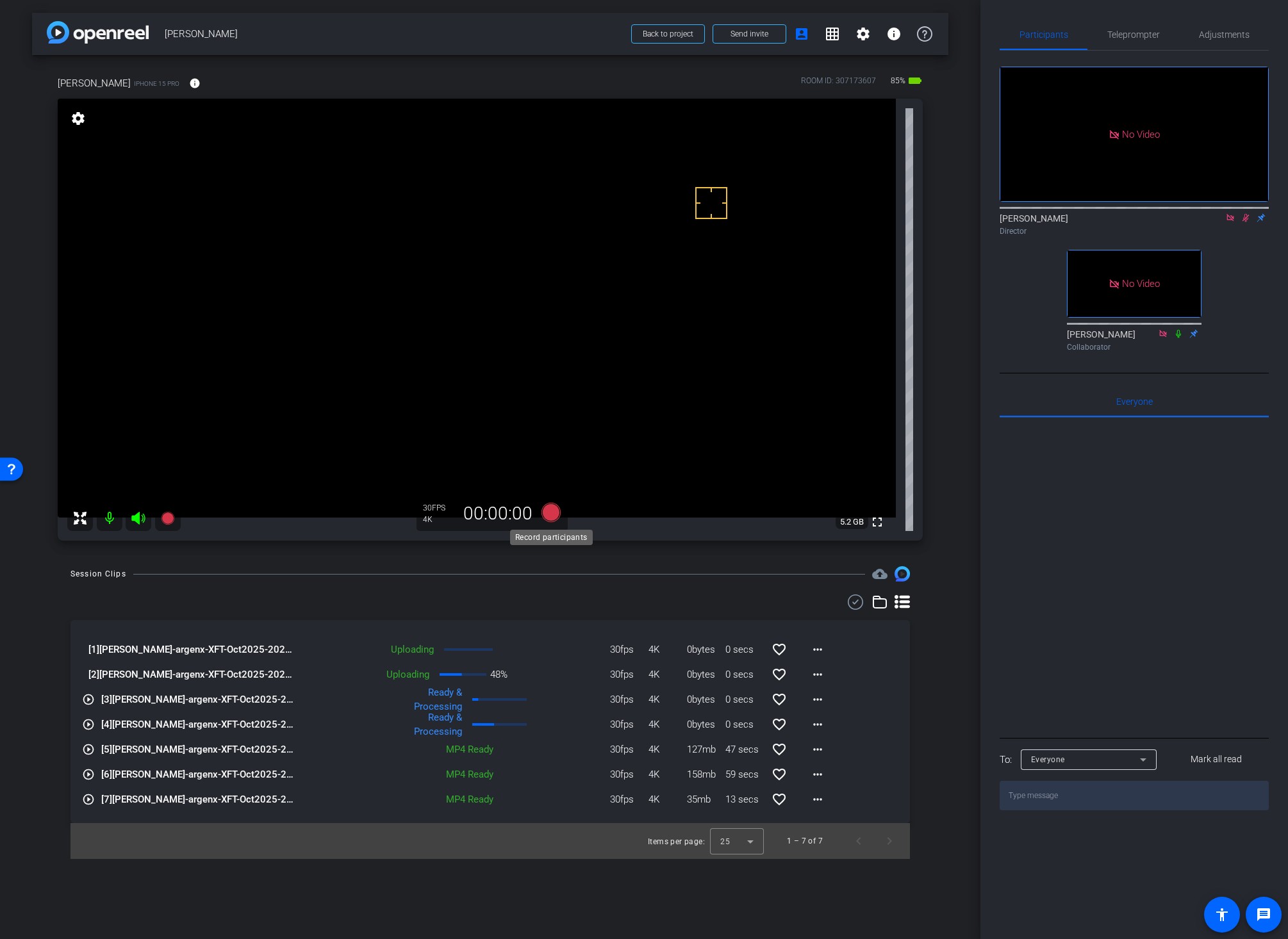
click at [550, 514] on icon at bounding box center [551, 512] width 20 height 20
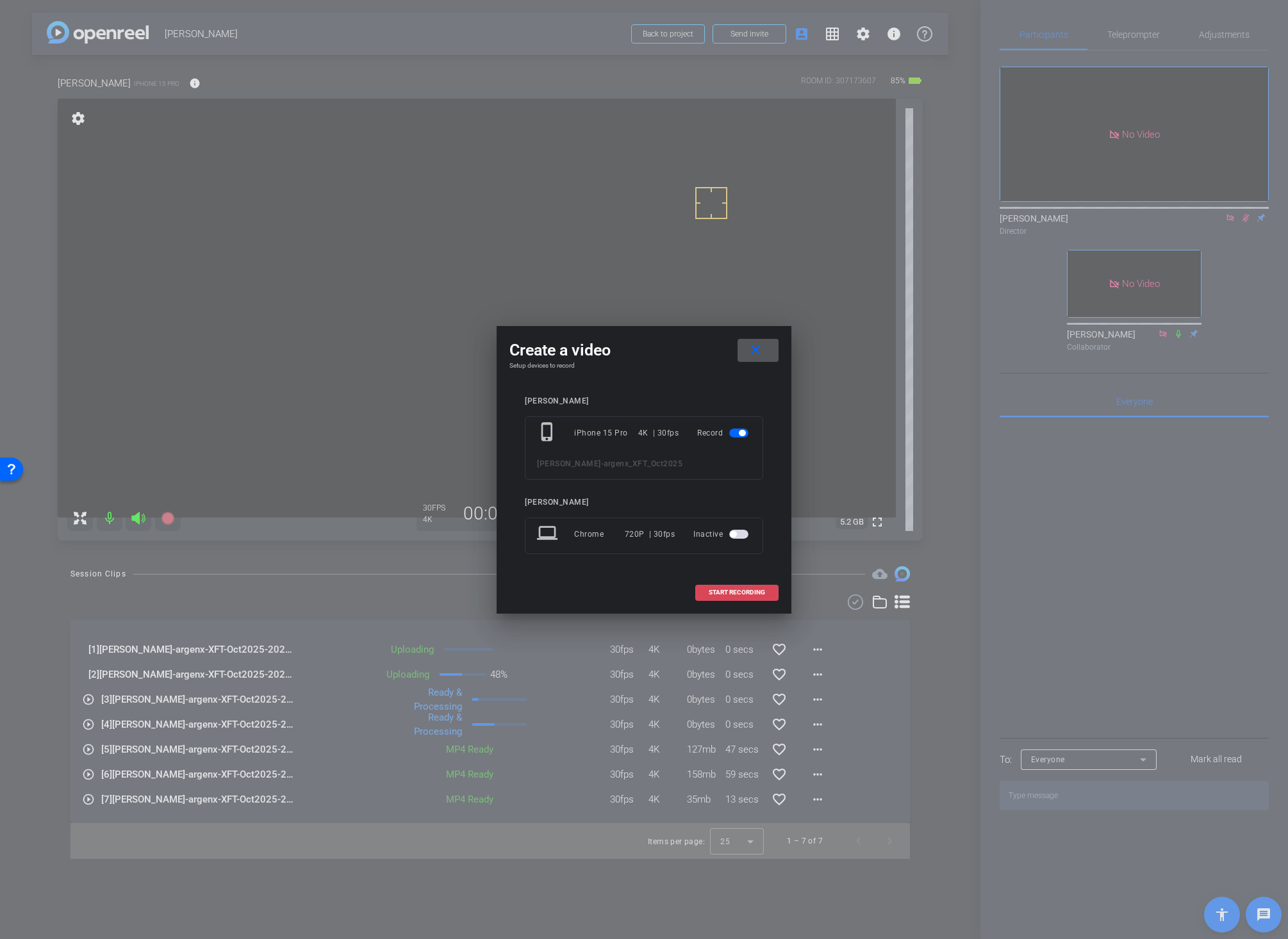
click at [710, 589] on span "START RECORDING" at bounding box center [737, 592] width 57 height 7
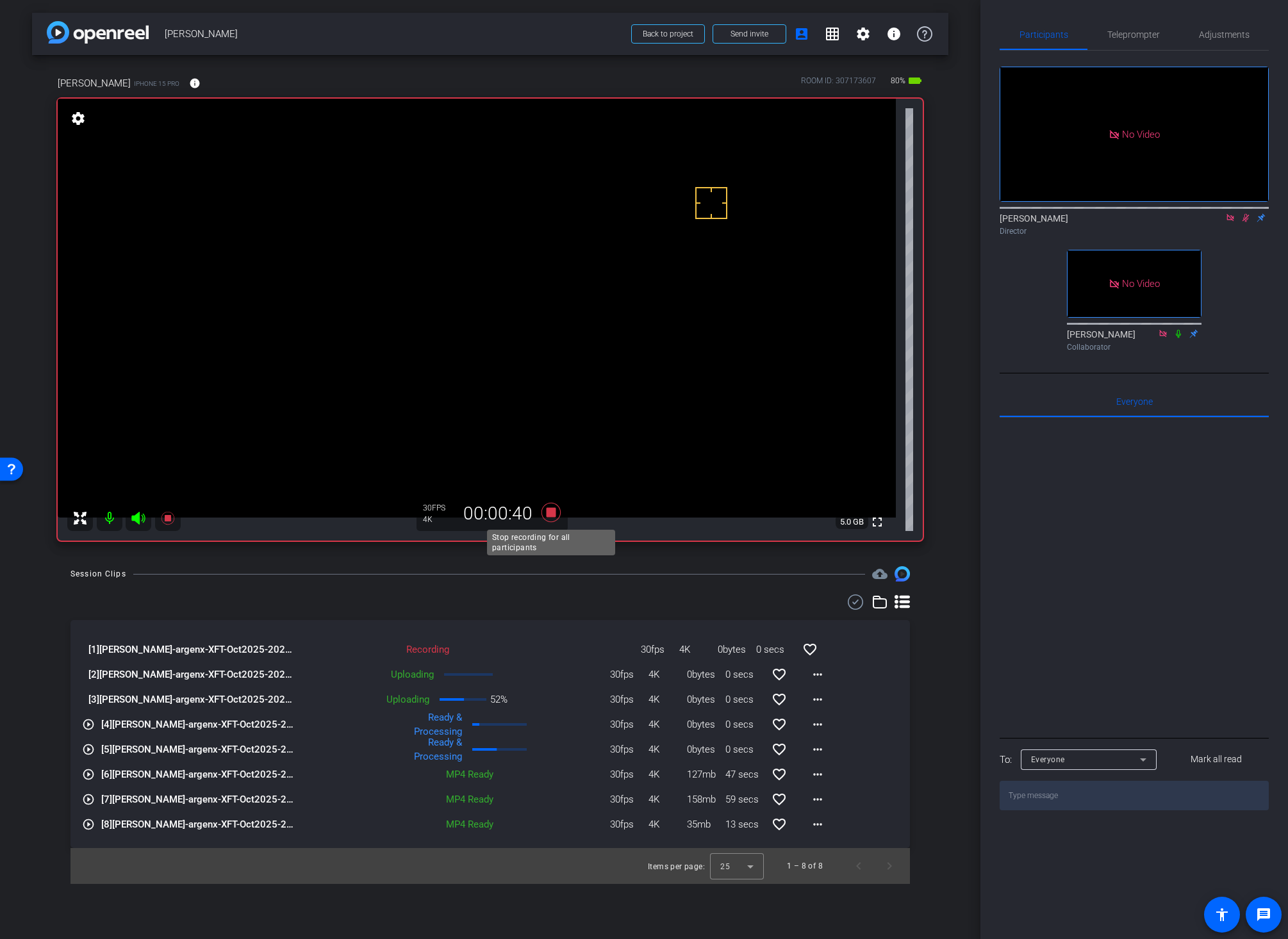
click at [549, 514] on icon at bounding box center [551, 512] width 20 height 20
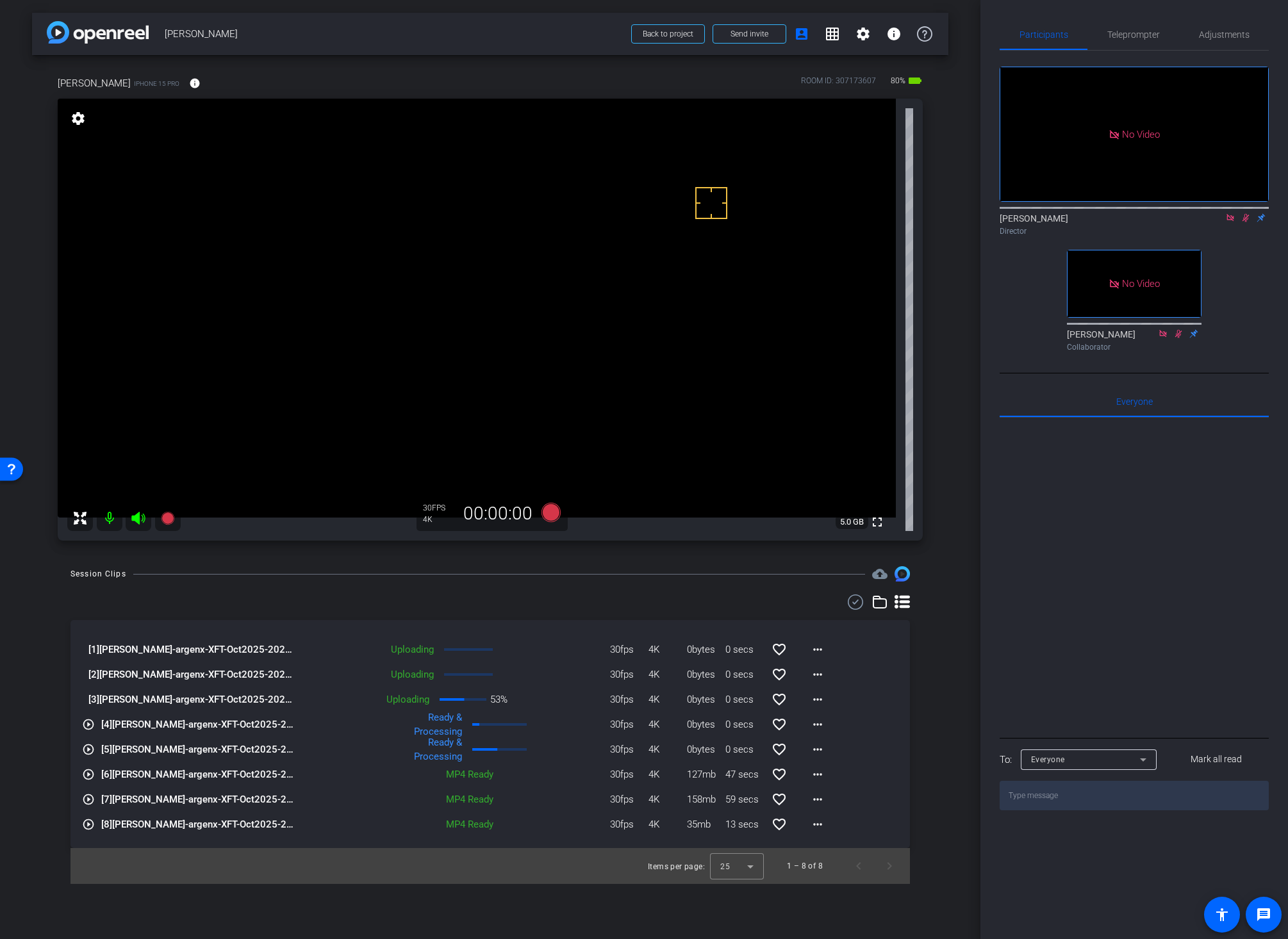
click at [1229, 222] on icon at bounding box center [1246, 217] width 7 height 8
click at [1229, 222] on icon at bounding box center [1245, 217] width 10 height 9
click at [550, 512] on icon at bounding box center [551, 512] width 20 height 20
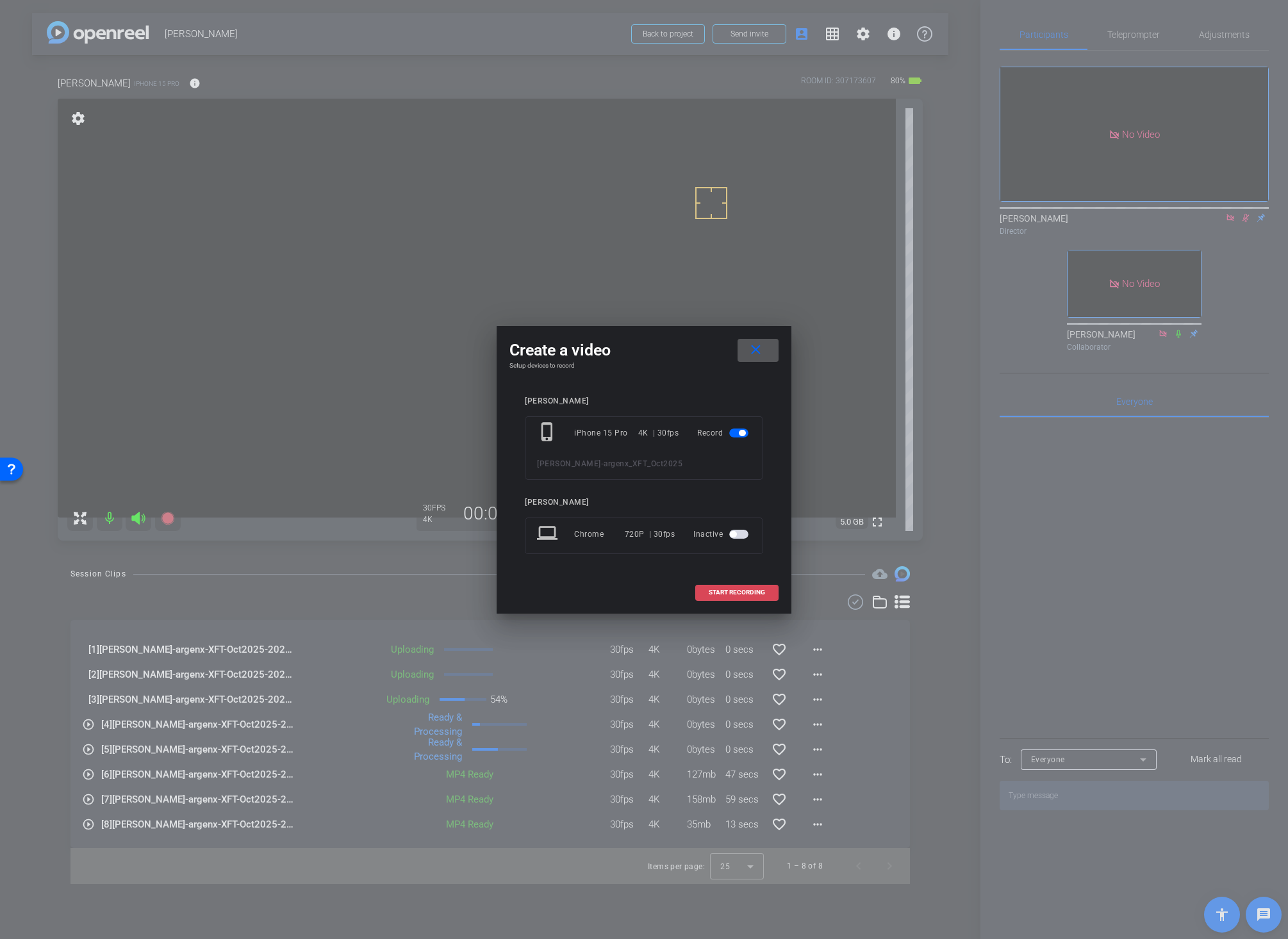
click at [731, 589] on span "START RECORDING" at bounding box center [737, 592] width 57 height 7
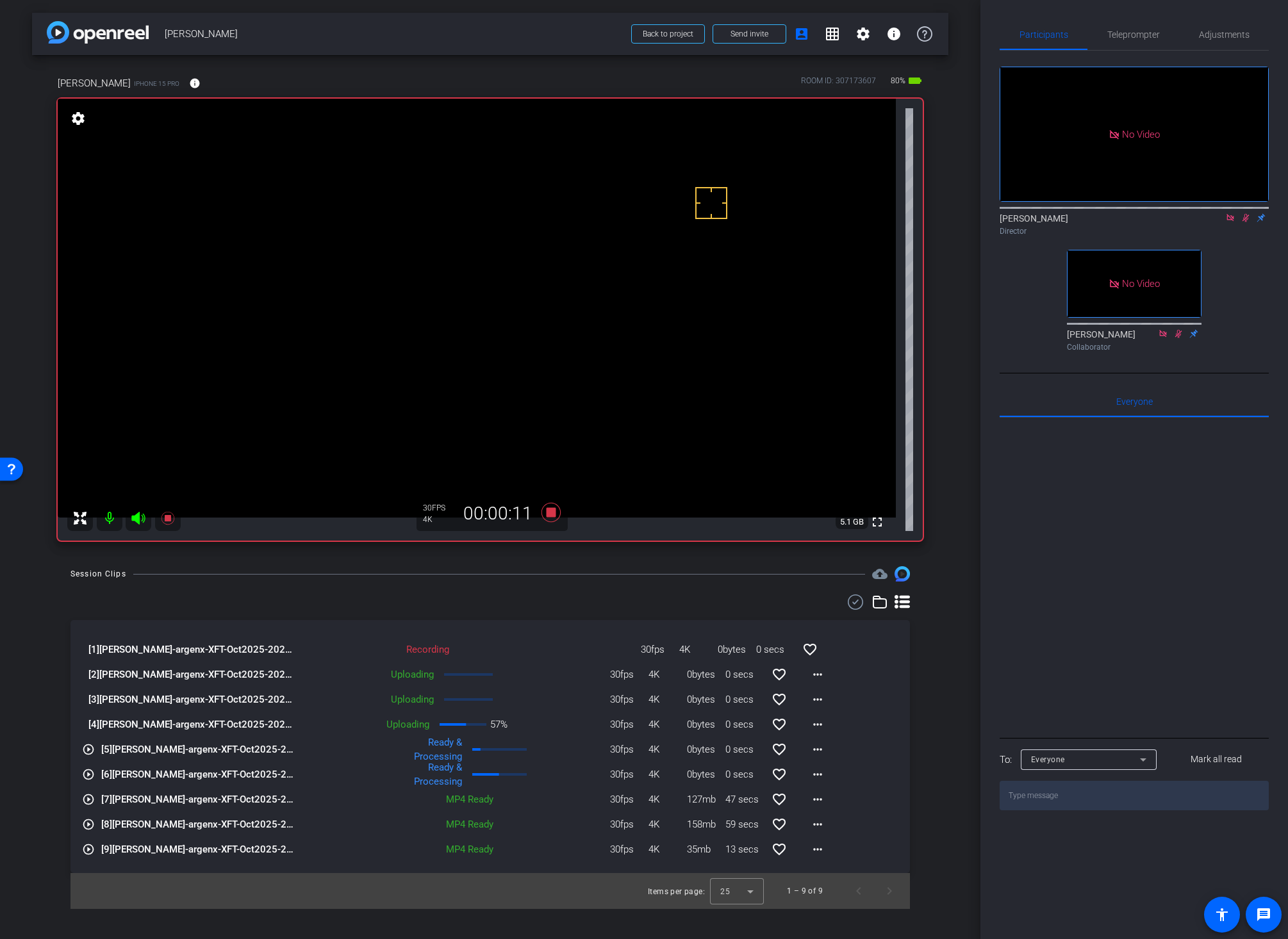
click at [855, 600] on icon at bounding box center [855, 601] width 20 height 15
click at [88, 726] on icon at bounding box center [88, 727] width 12 height 12
drag, startPoint x: 88, startPoint y: 703, endPoint x: 86, endPoint y: 690, distance: 13.2
click at [87, 703] on icon at bounding box center [88, 701] width 13 height 15
click at [86, 680] on icon at bounding box center [88, 677] width 12 height 12
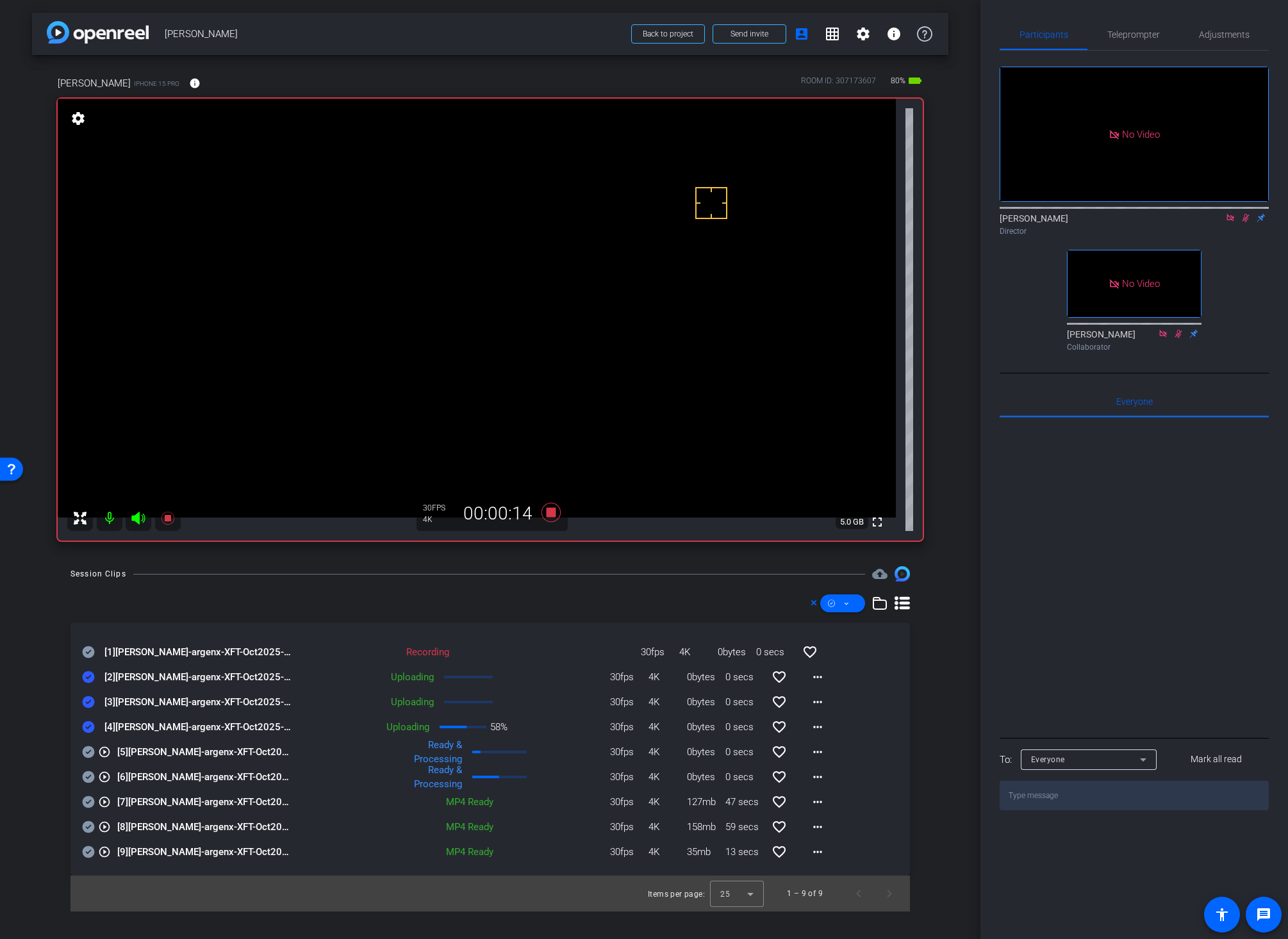
click at [86, 654] on icon at bounding box center [88, 652] width 12 height 12
click at [547, 513] on icon at bounding box center [551, 512] width 20 height 20
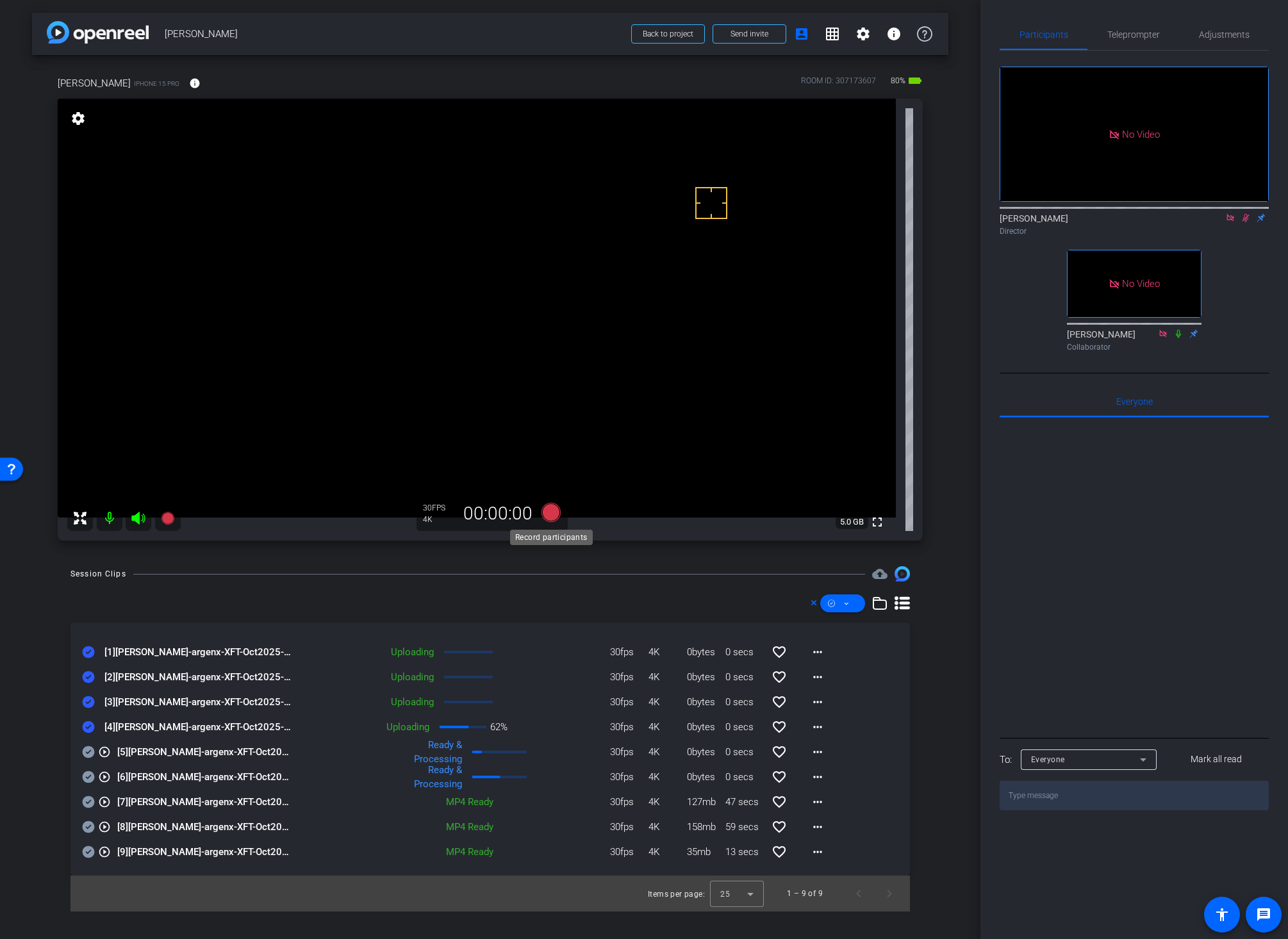
click at [549, 513] on icon at bounding box center [551, 512] width 20 height 20
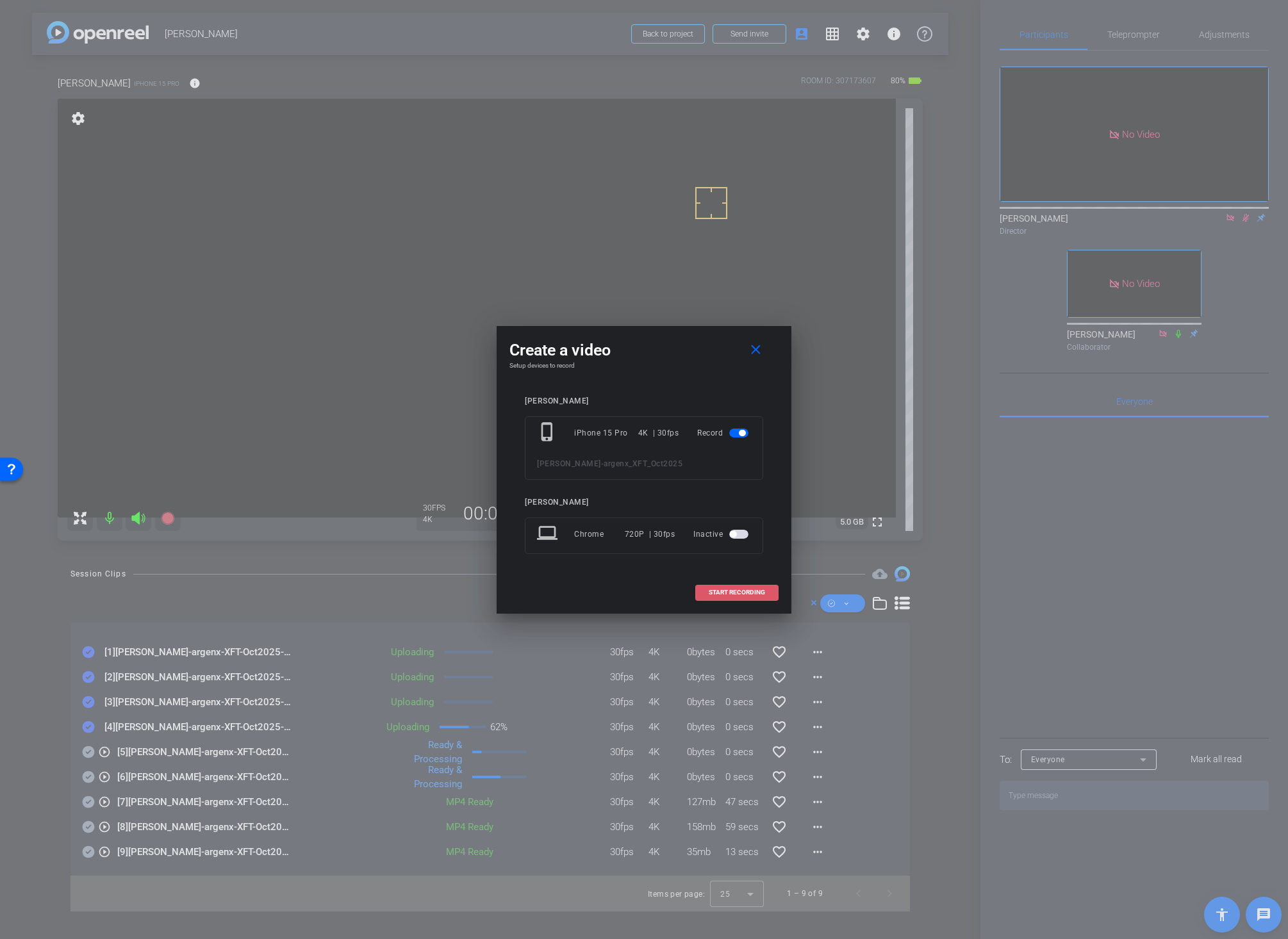
click at [722, 590] on span "START RECORDING" at bounding box center [737, 592] width 57 height 7
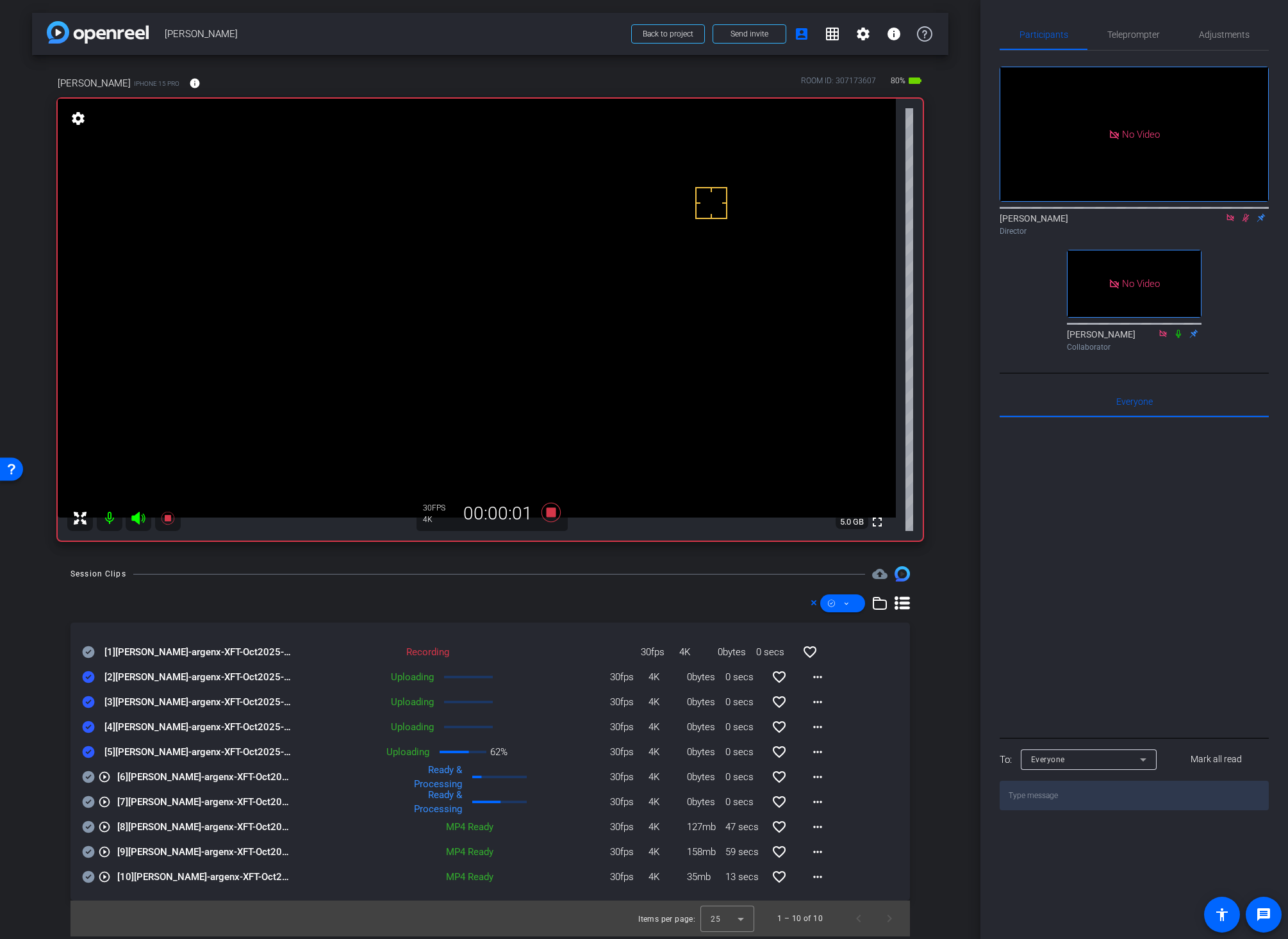
click at [88, 651] on icon at bounding box center [88, 652] width 12 height 12
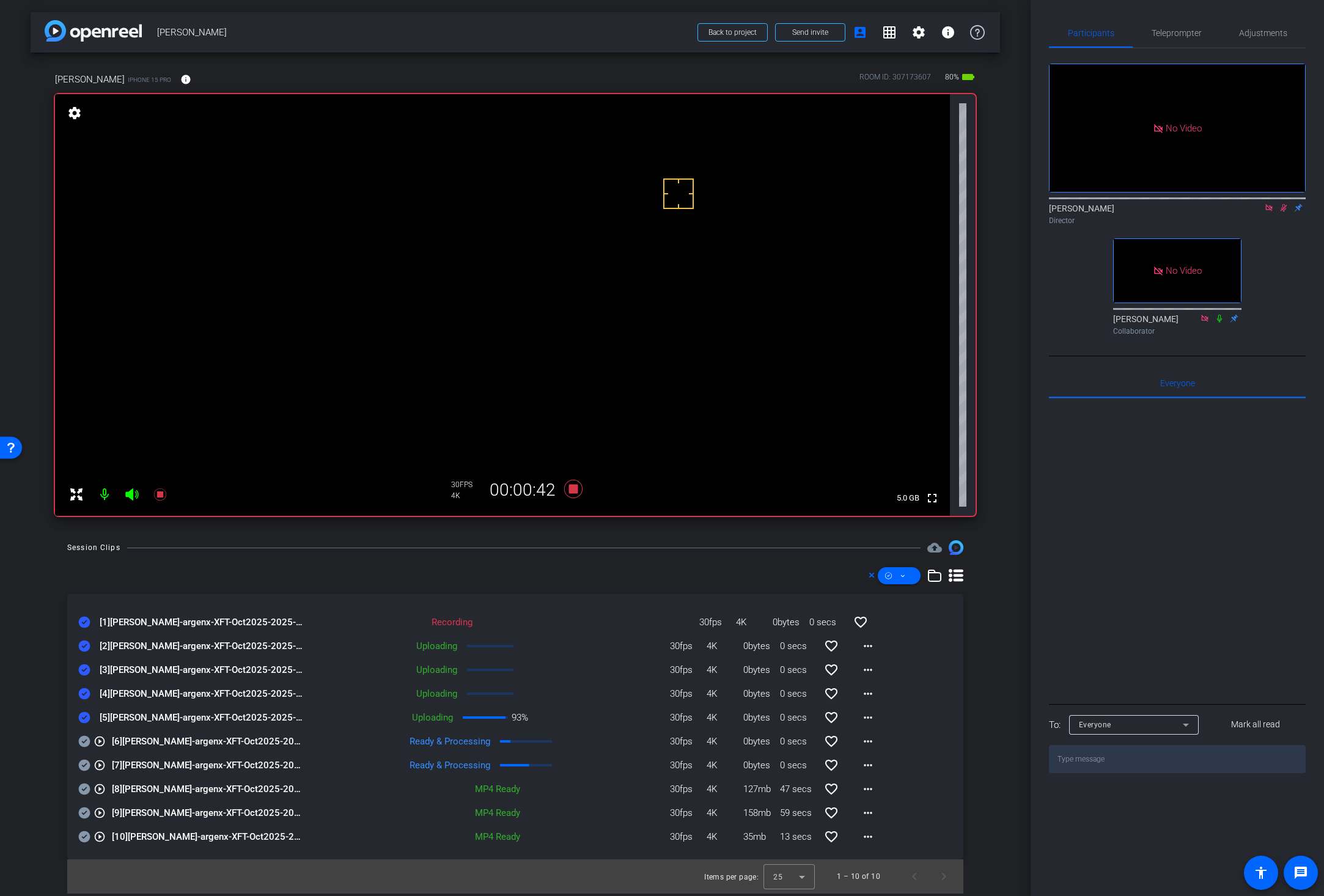
click at [637, 562] on div "Session Clips cloud_upload [1] Jessica Dyer-argenx-XFT-Oct2025-2025-09-04-10-03…" at bounding box center [515, 716] width 969 height 353
click at [643, 557] on div "Session Clips cloud_upload [1] Jessica Dyer-argenx-XFT-Oct2025-2025-09-04-10-03…" at bounding box center [515, 716] width 969 height 353
click at [577, 554] on div "Session Clips cloud_upload" at bounding box center [515, 547] width 896 height 15
click at [713, 559] on div "Session Clips cloud_upload [1] Jessica Dyer-argenx-XFT-Oct2025-2025-09-04-10-03…" at bounding box center [515, 716] width 969 height 353
click at [702, 563] on div "Session Clips cloud_upload [1] Jessica Dyer-argenx-XFT-Oct2025-2025-09-04-10-03…" at bounding box center [515, 716] width 969 height 353
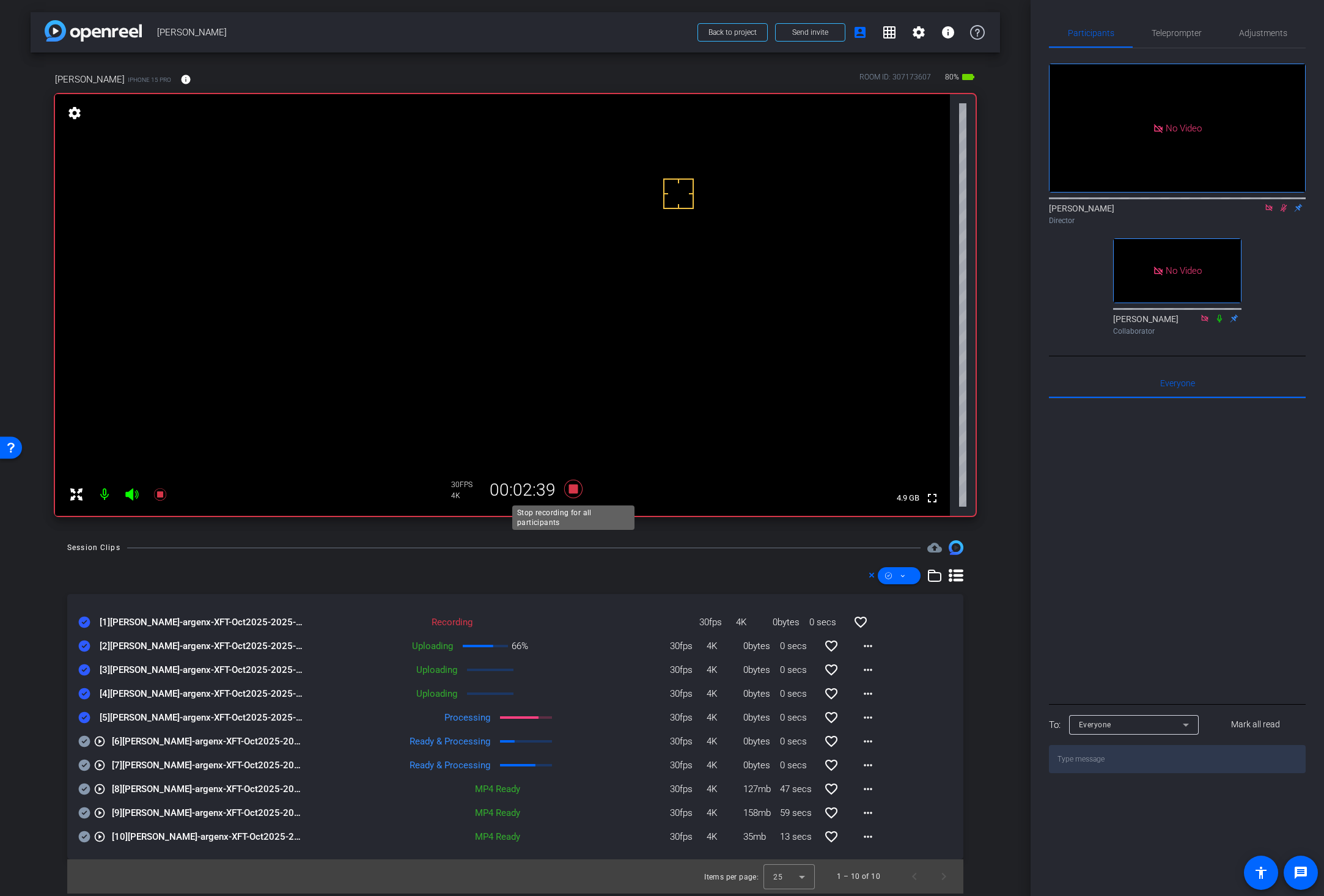
click at [572, 492] on icon at bounding box center [573, 489] width 19 height 19
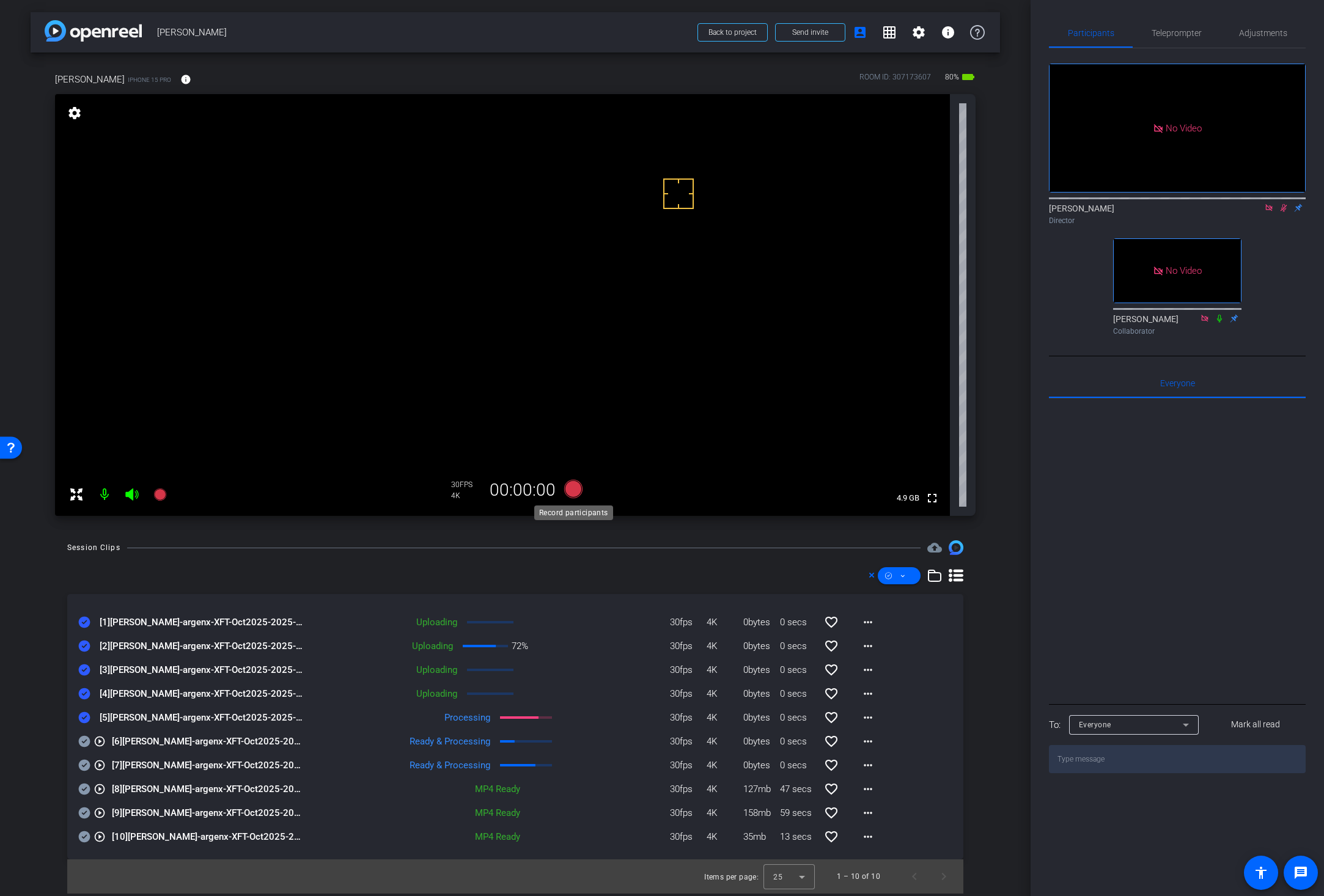
click at [572, 492] on icon at bounding box center [573, 489] width 19 height 19
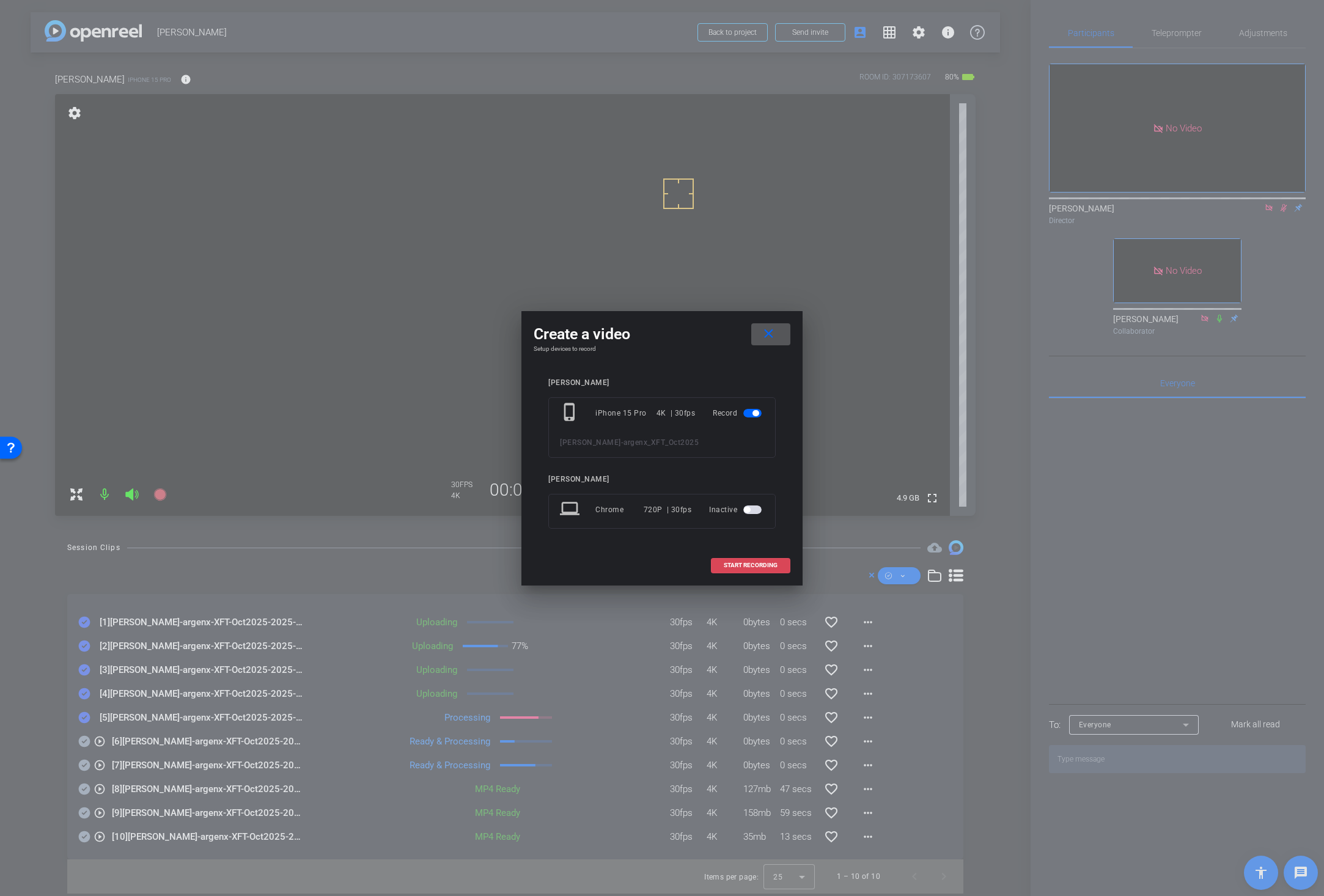
click at [764, 565] on span "START RECORDING" at bounding box center [751, 565] width 54 height 6
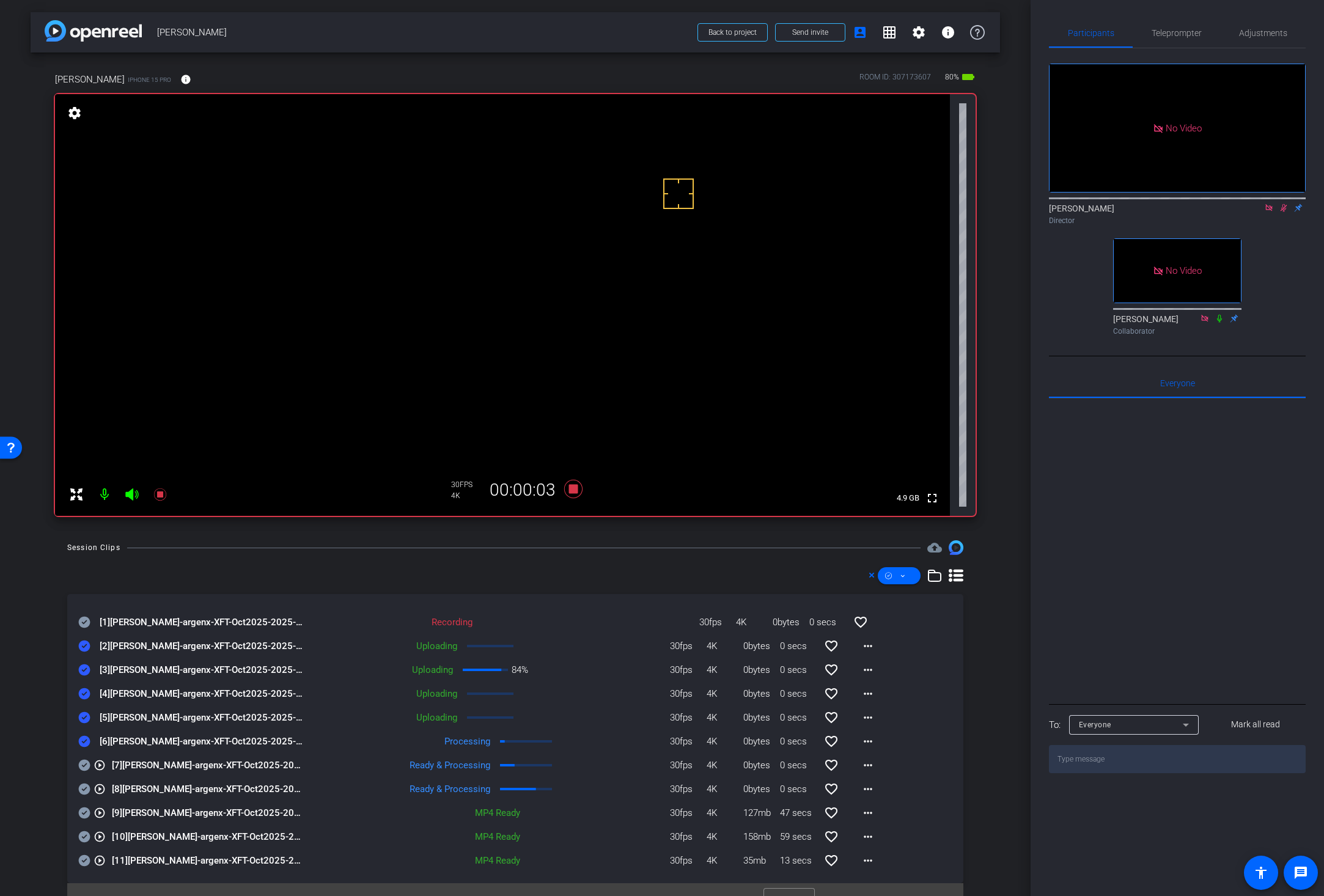
click at [84, 619] on icon at bounding box center [84, 622] width 12 height 12
click at [861, 747] on mat-icon "more_horiz" at bounding box center [868, 741] width 15 height 15
click at [866, 767] on span "Download Original" at bounding box center [893, 767] width 73 height 15
click at [82, 739] on icon at bounding box center [84, 741] width 12 height 12
click at [861, 668] on mat-icon "more_horiz" at bounding box center [868, 669] width 15 height 15
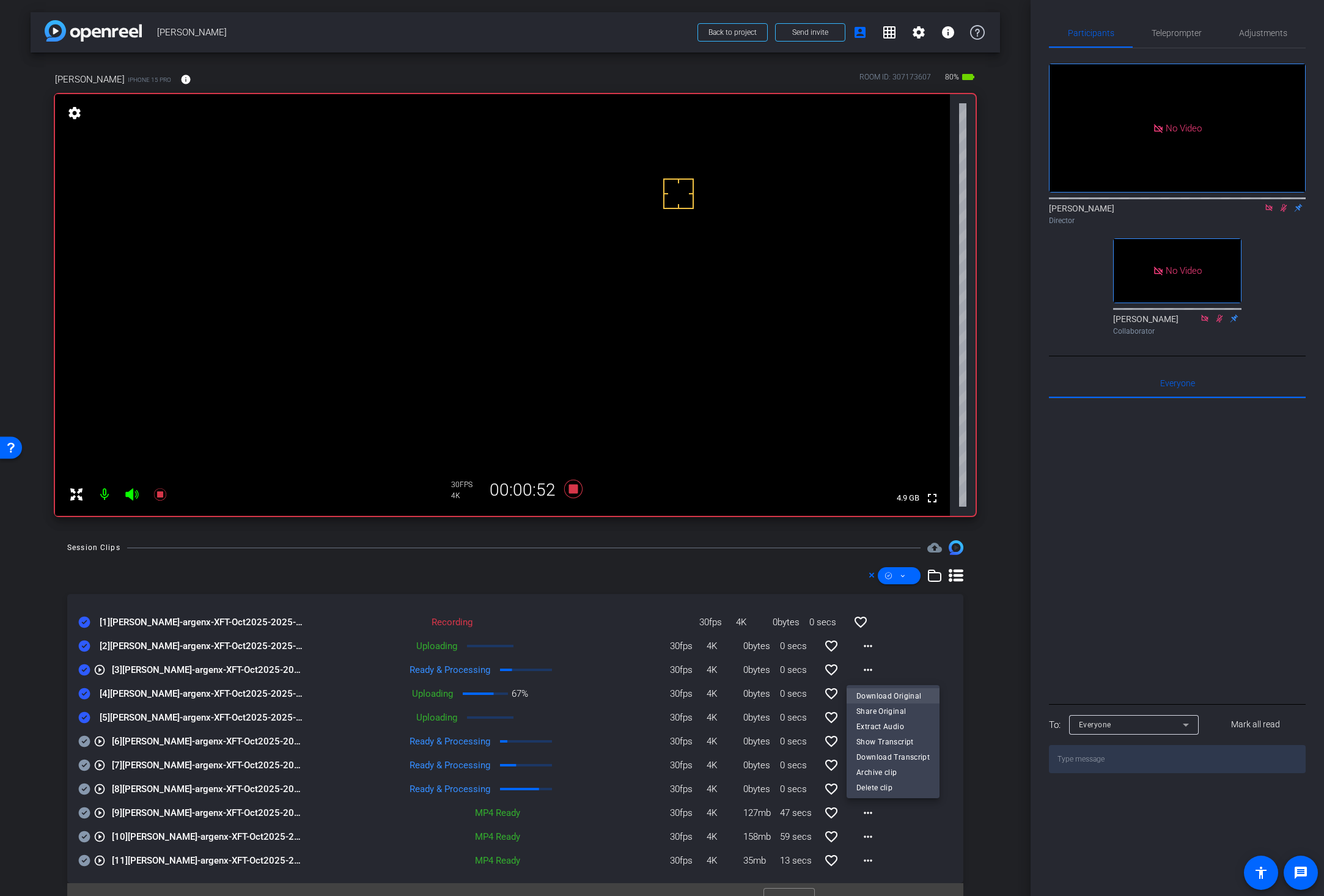
click at [866, 691] on span "Download Original" at bounding box center [893, 695] width 73 height 15
click at [83, 670] on icon at bounding box center [84, 669] width 12 height 15
click at [604, 549] on div "Session Clips cloud_upload" at bounding box center [515, 547] width 896 height 15
click at [603, 550] on div "Session Clips cloud_upload" at bounding box center [515, 547] width 896 height 15
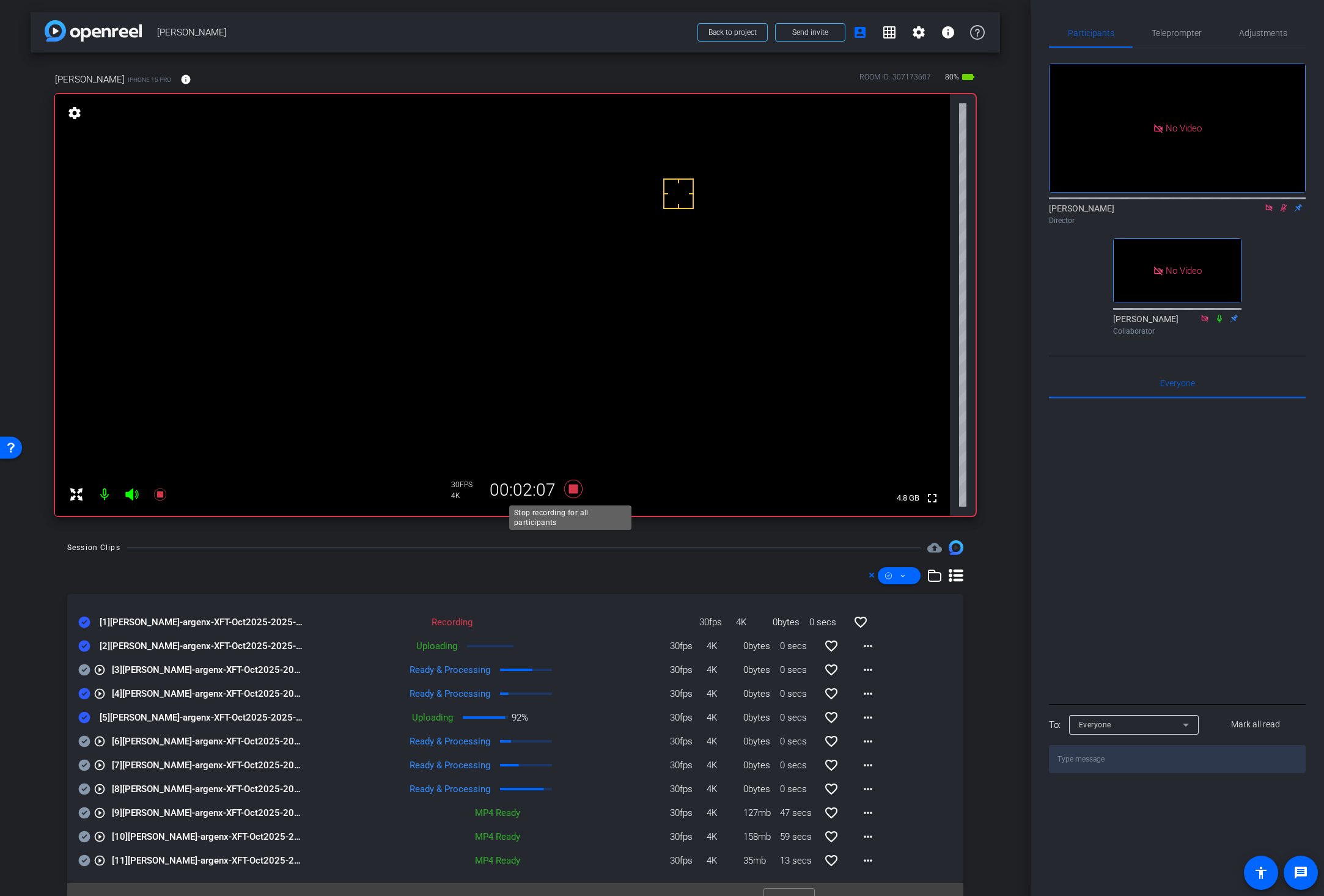
click at [570, 492] on icon at bounding box center [573, 489] width 19 height 19
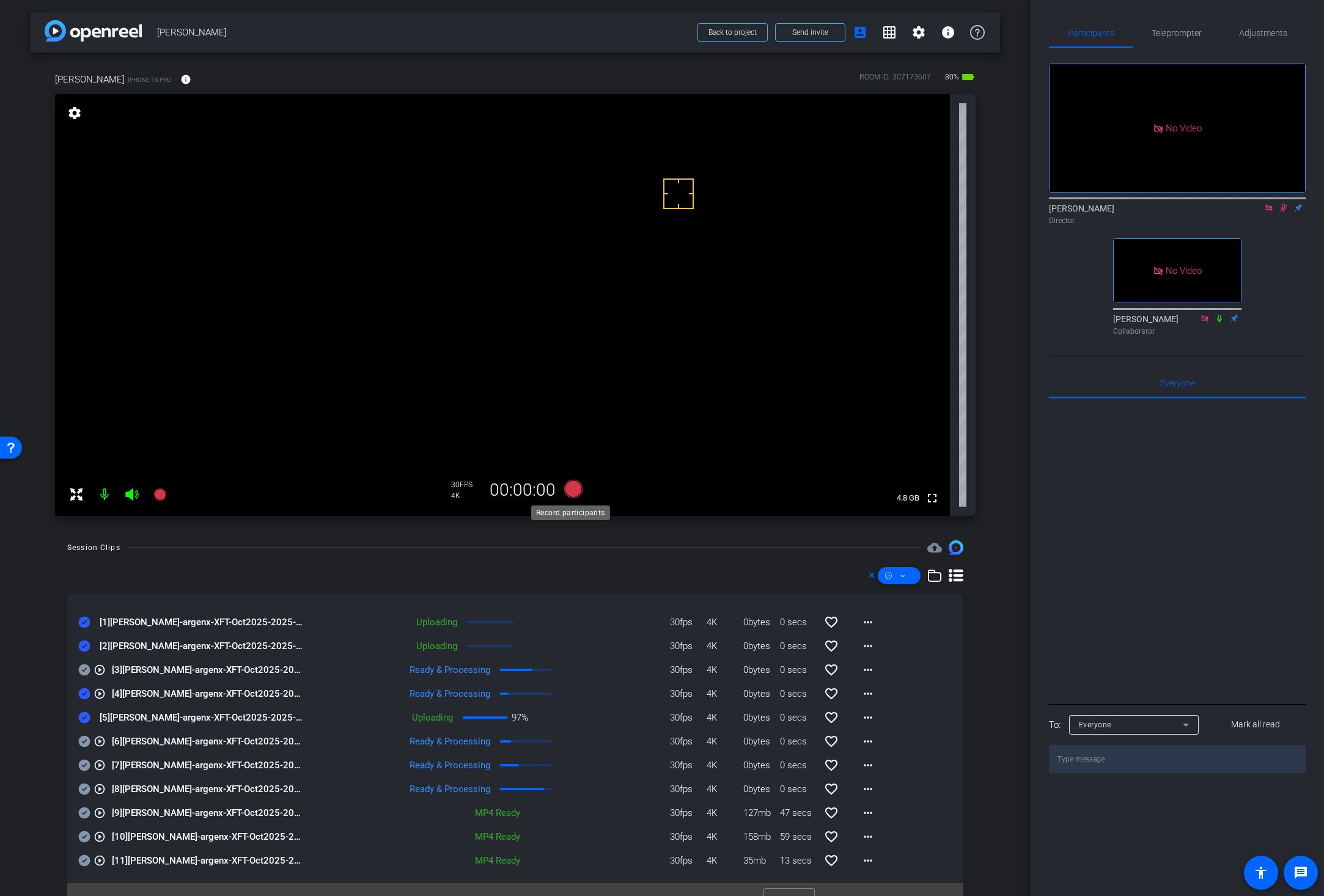
click at [568, 492] on icon at bounding box center [573, 489] width 19 height 19
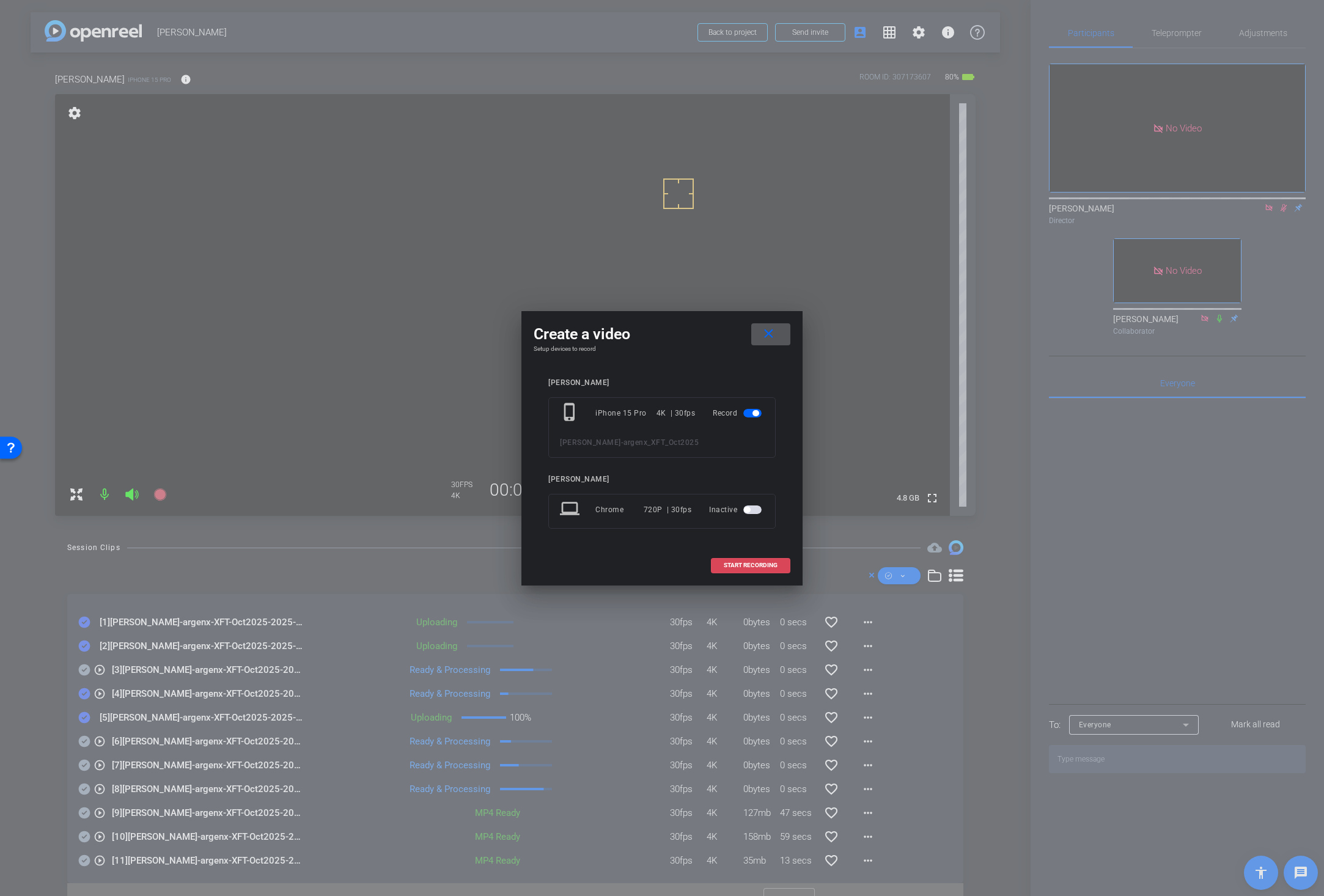
click at [742, 566] on span "START RECORDING" at bounding box center [751, 565] width 54 height 6
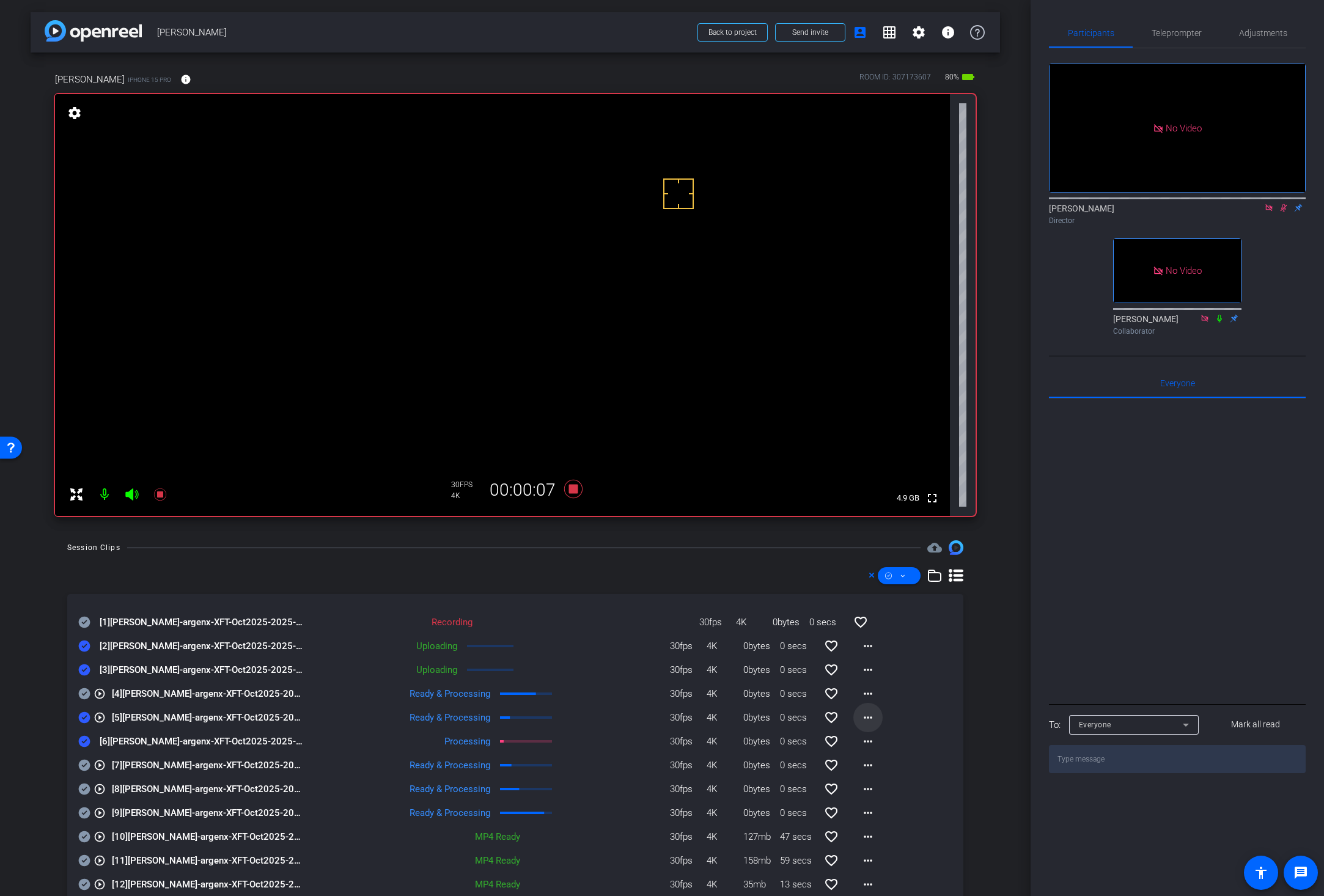
click at [861, 717] on mat-icon "more_horiz" at bounding box center [868, 717] width 15 height 15
click at [859, 740] on span "Download Original" at bounding box center [893, 743] width 73 height 15
click at [84, 716] on icon at bounding box center [84, 718] width 12 height 12
click at [1173, 212] on icon at bounding box center [1283, 207] width 10 height 8
drag, startPoint x: 638, startPoint y: 563, endPoint x: 624, endPoint y: 558, distance: 14.9
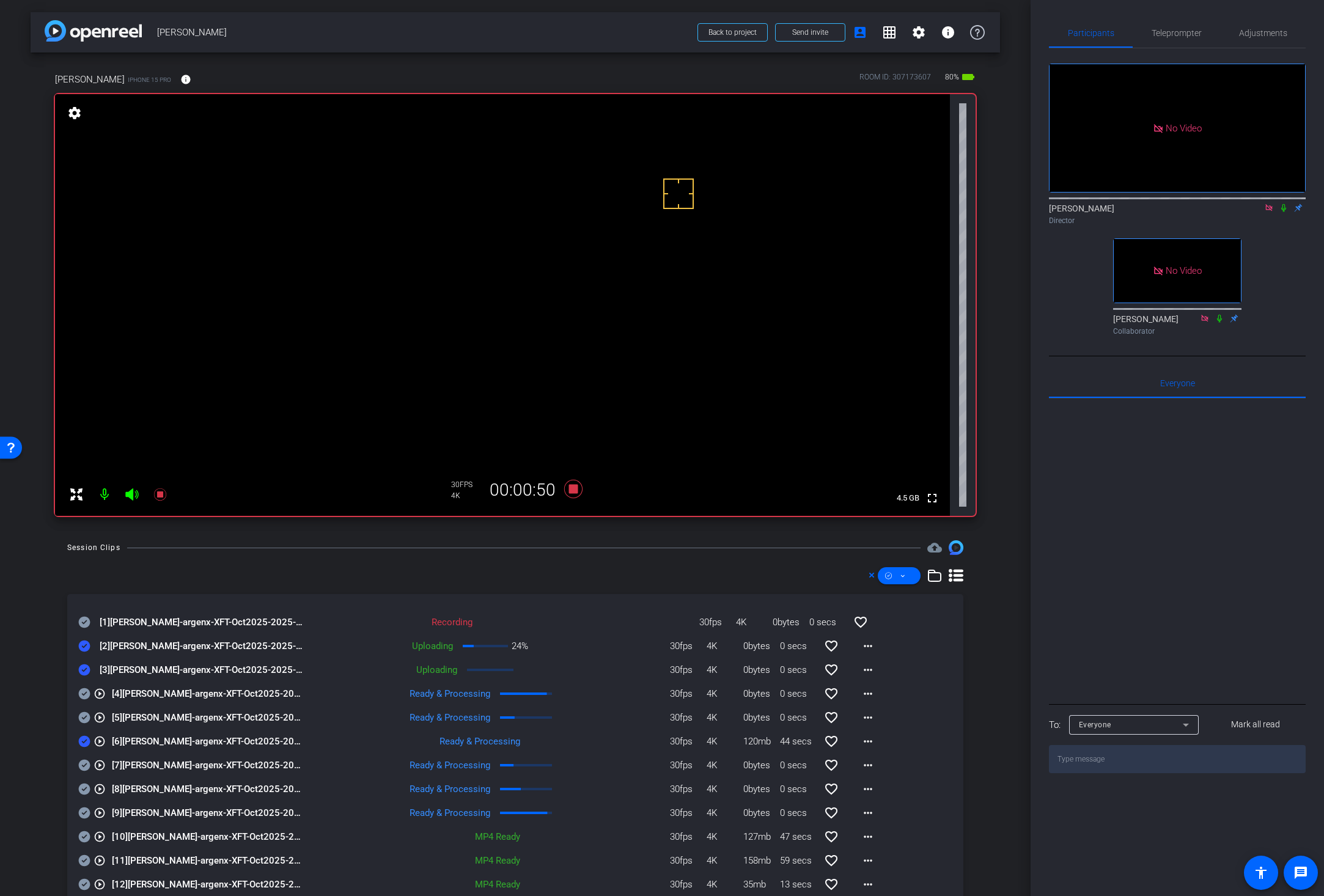
click at [634, 564] on div "Session Clips cloud_upload [1] Jessica Dyer-argenx-XFT-Oct2025-2025-09-04-10-08…" at bounding box center [515, 740] width 969 height 401
click at [569, 489] on icon at bounding box center [573, 489] width 19 height 19
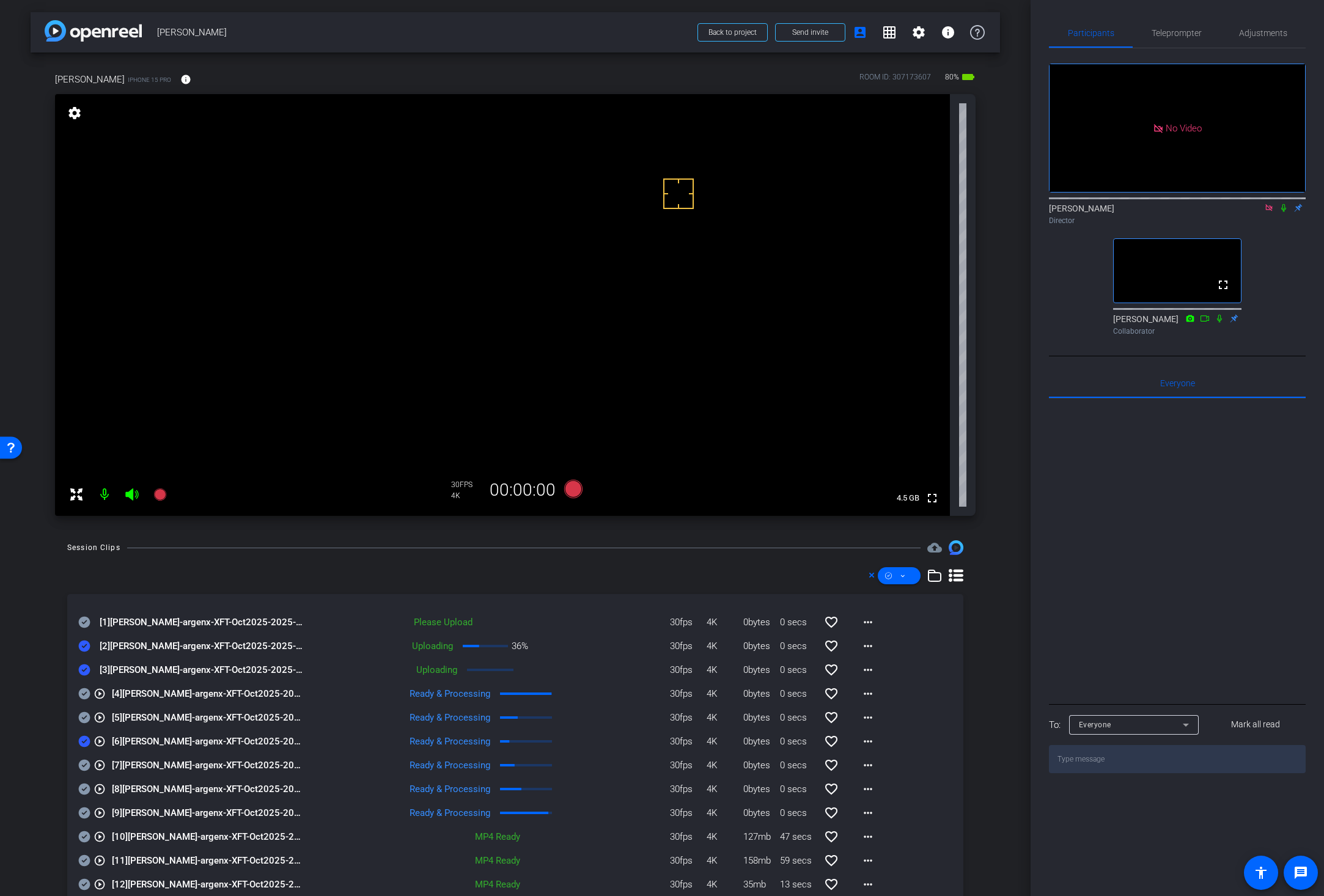
click at [1173, 212] on icon at bounding box center [1283, 207] width 10 height 8
click at [593, 534] on div "arrow_back Jessica Dyer Back to project Send invite account_box grid_on setting…" at bounding box center [515, 448] width 1030 height 896
click at [566, 489] on icon at bounding box center [573, 489] width 19 height 19
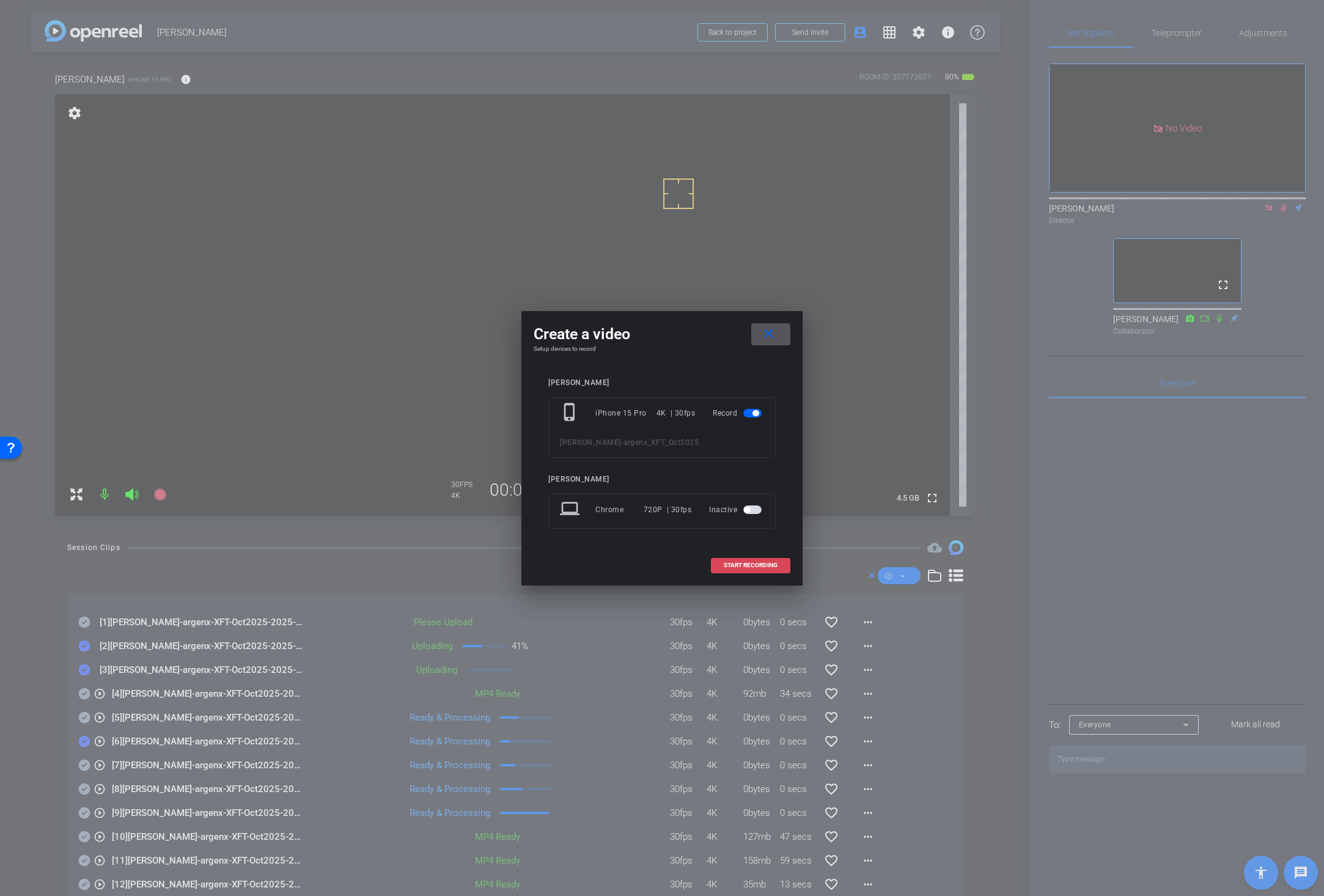
click at [732, 562] on span "START RECORDING" at bounding box center [751, 565] width 54 height 6
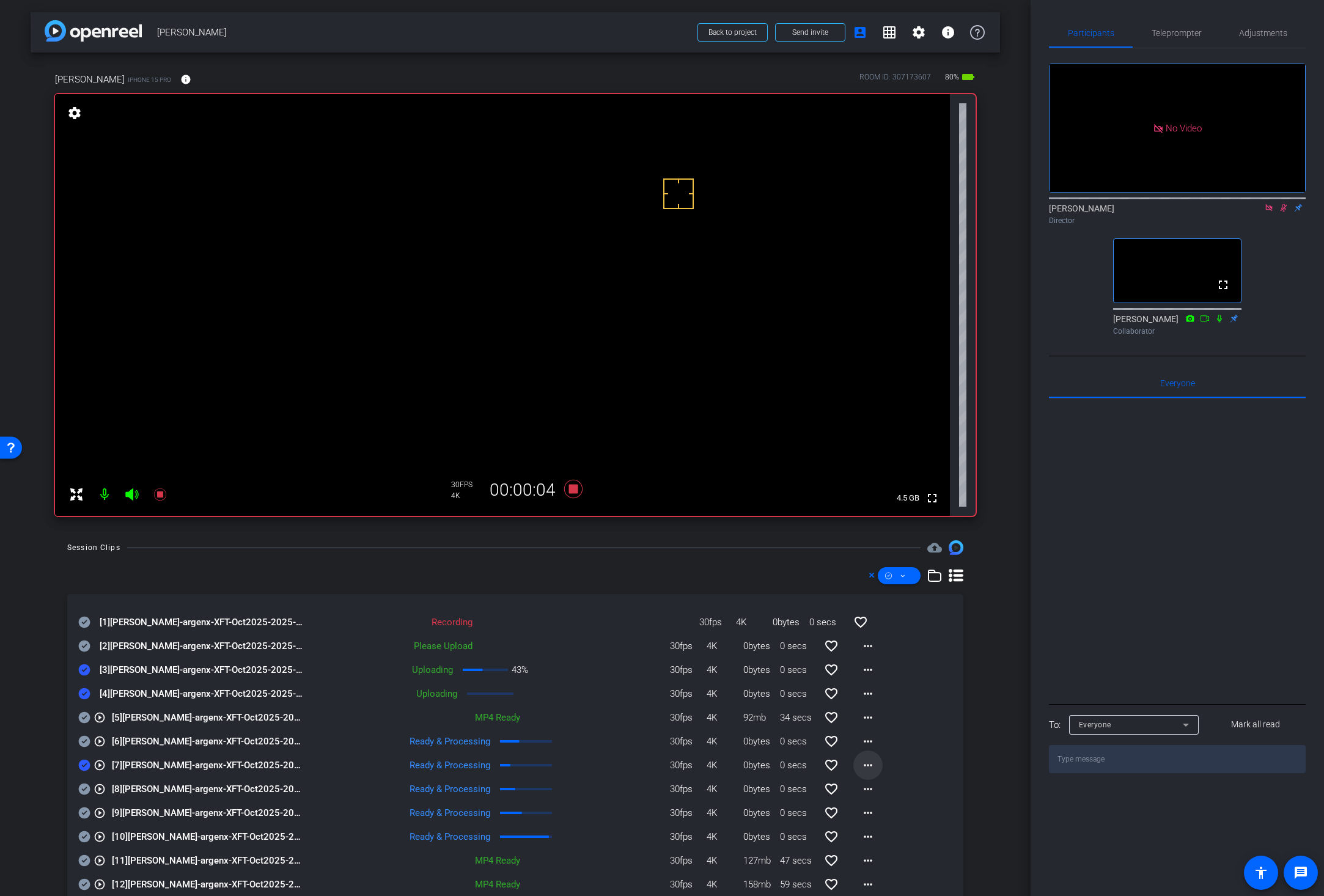
click at [861, 761] on mat-icon "more_horiz" at bounding box center [868, 765] width 15 height 15
click at [911, 727] on div at bounding box center [662, 448] width 1324 height 896
click at [861, 767] on mat-icon "more_horiz" at bounding box center [868, 765] width 15 height 15
click at [855, 789] on button "Download Original" at bounding box center [893, 791] width 93 height 15
click at [83, 766] on icon at bounding box center [84, 765] width 12 height 15
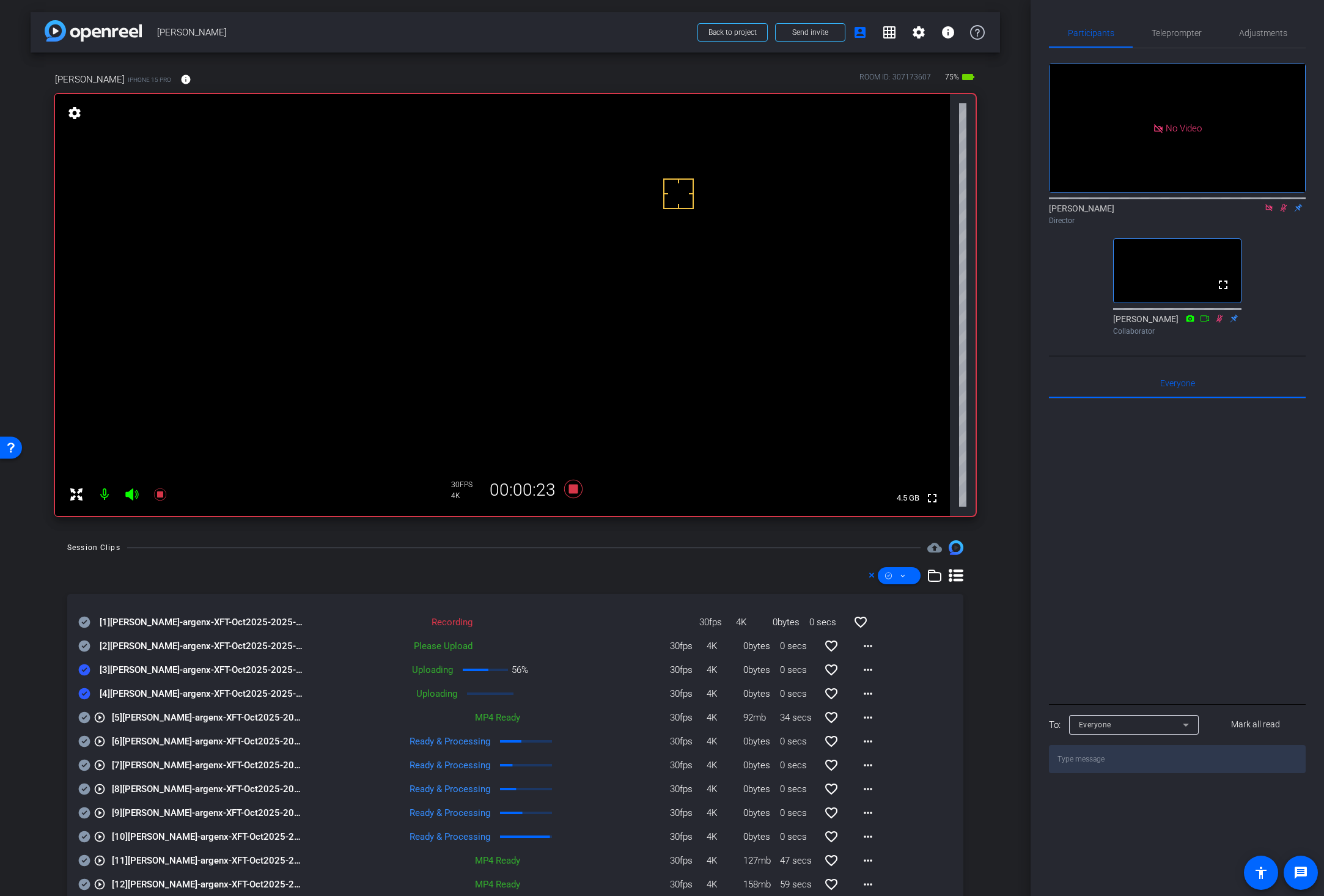
click at [86, 645] on icon at bounding box center [84, 646] width 12 height 15
click at [84, 620] on icon at bounding box center [84, 622] width 12 height 12
click at [861, 645] on mat-icon "more_horiz" at bounding box center [868, 646] width 15 height 15
click at [871, 672] on span "Upload" at bounding box center [880, 671] width 49 height 15
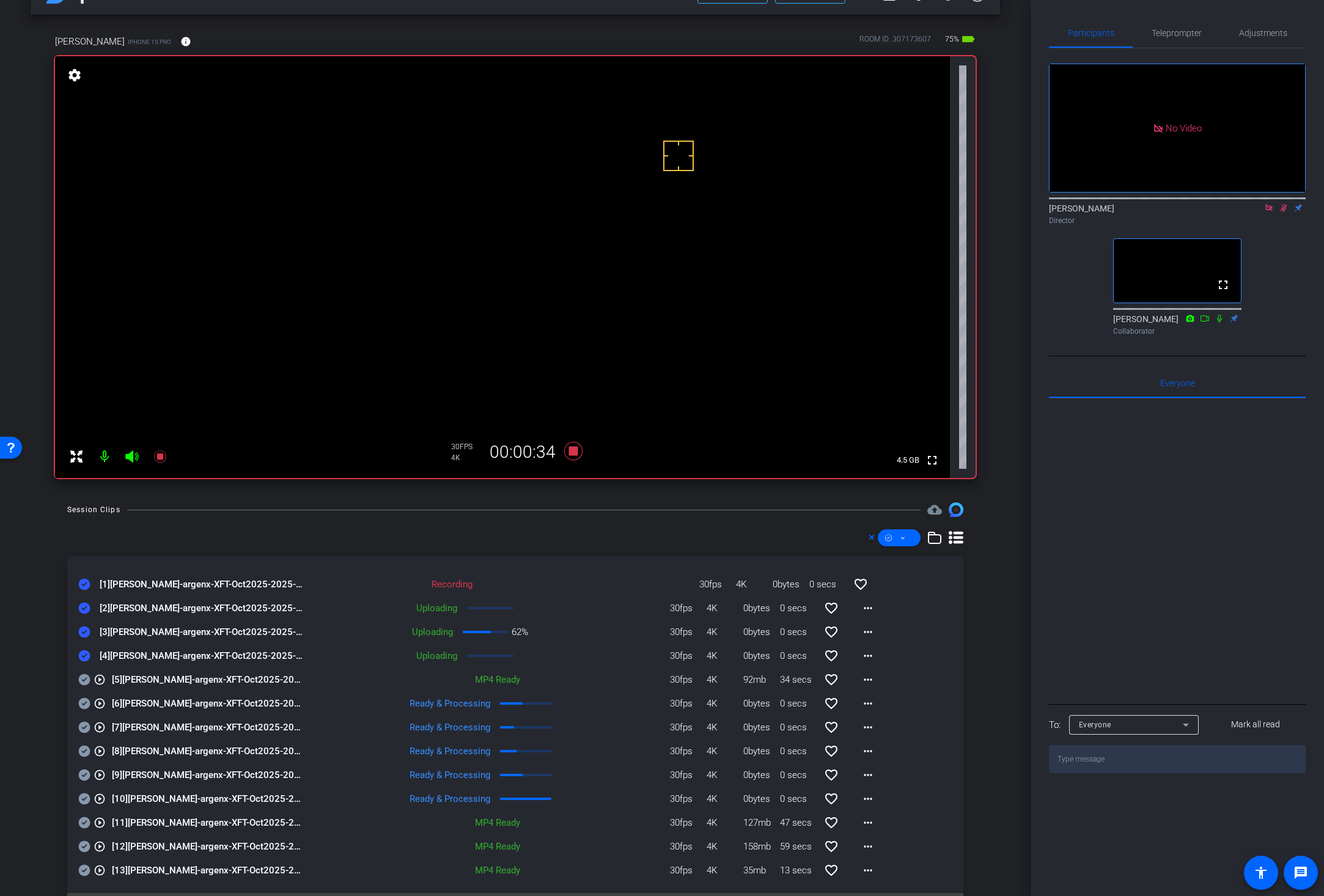
scroll to position [69, 0]
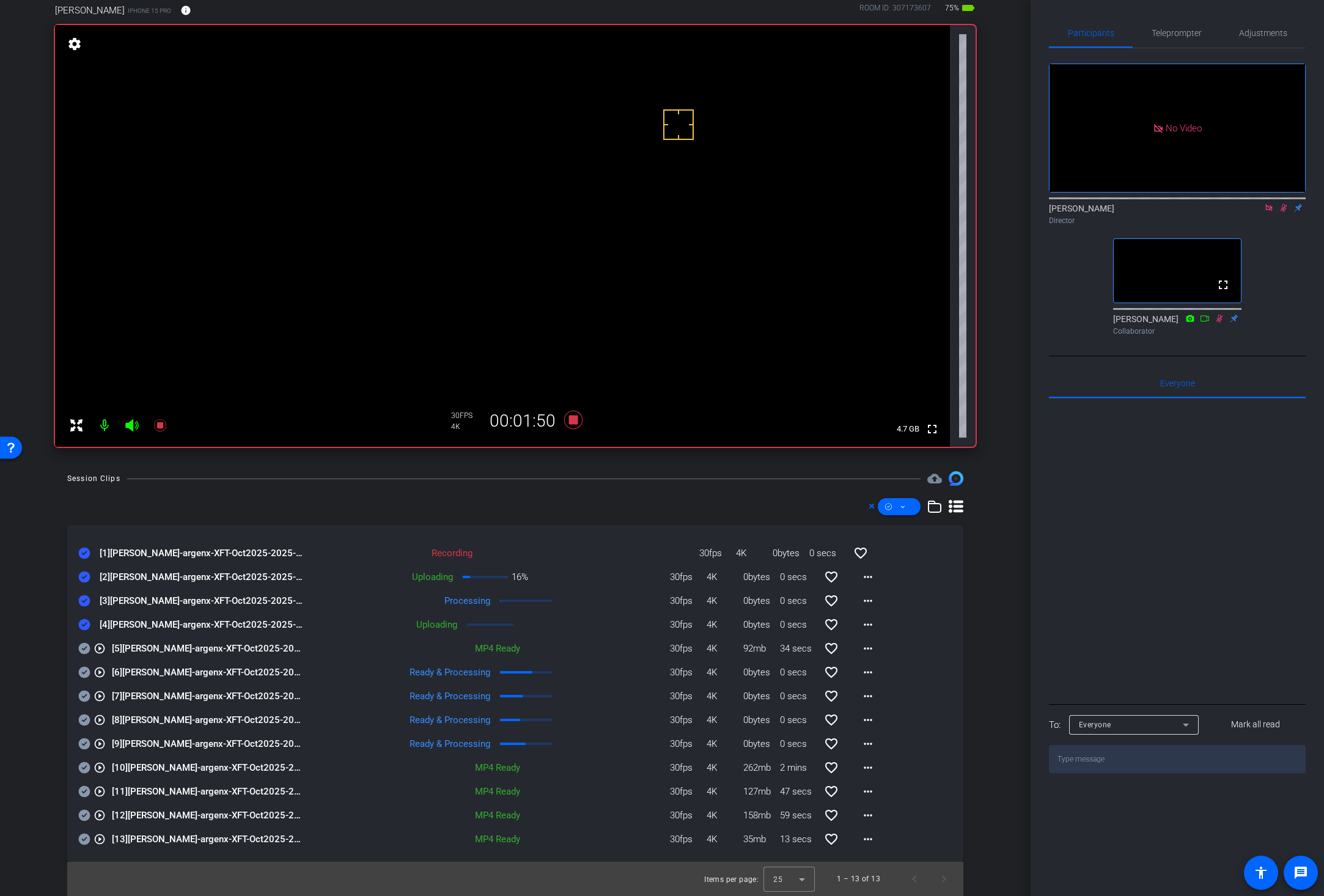
click at [582, 481] on div "Session Clips cloud_upload" at bounding box center [515, 478] width 896 height 15
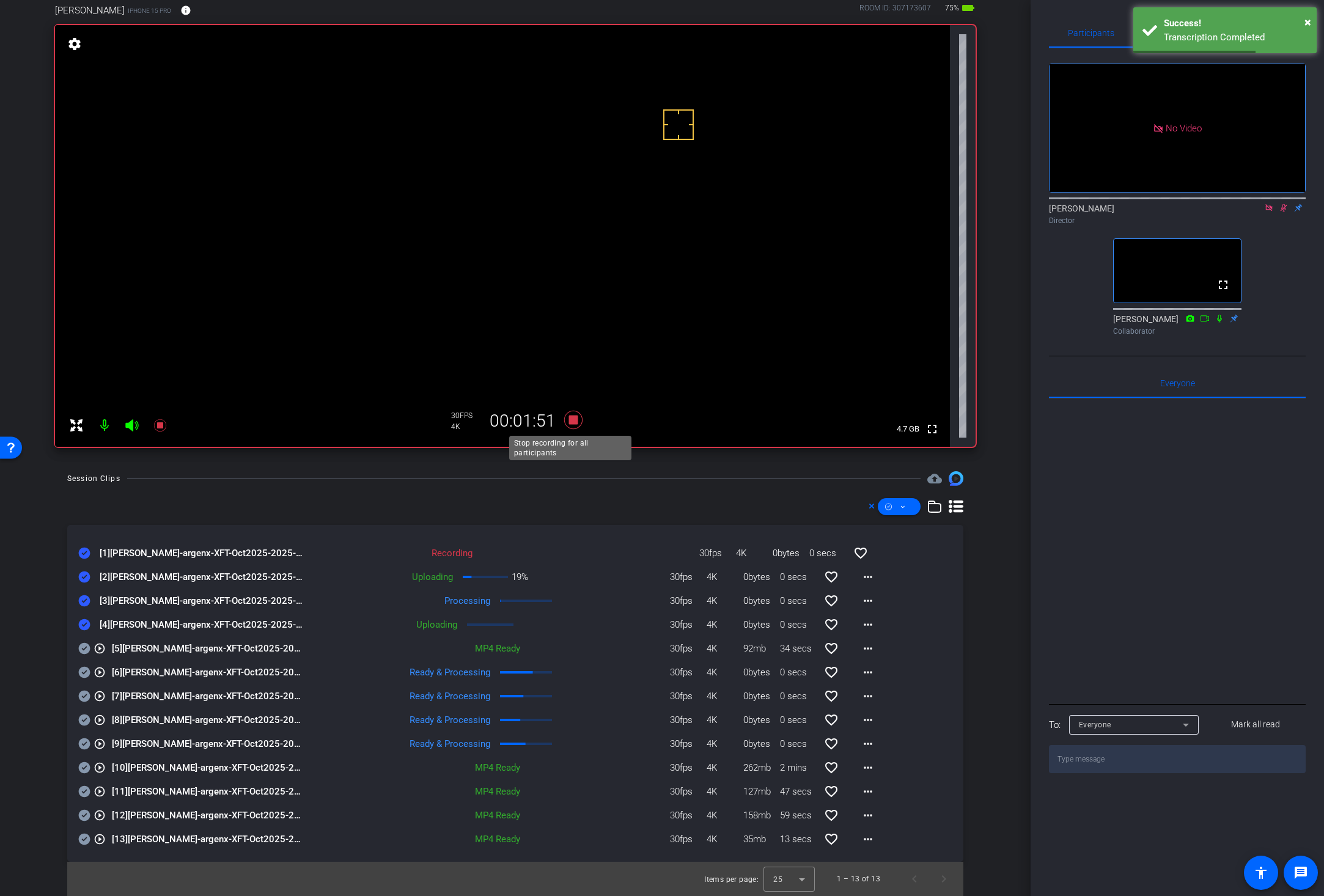
click at [568, 419] on icon at bounding box center [573, 420] width 19 height 19
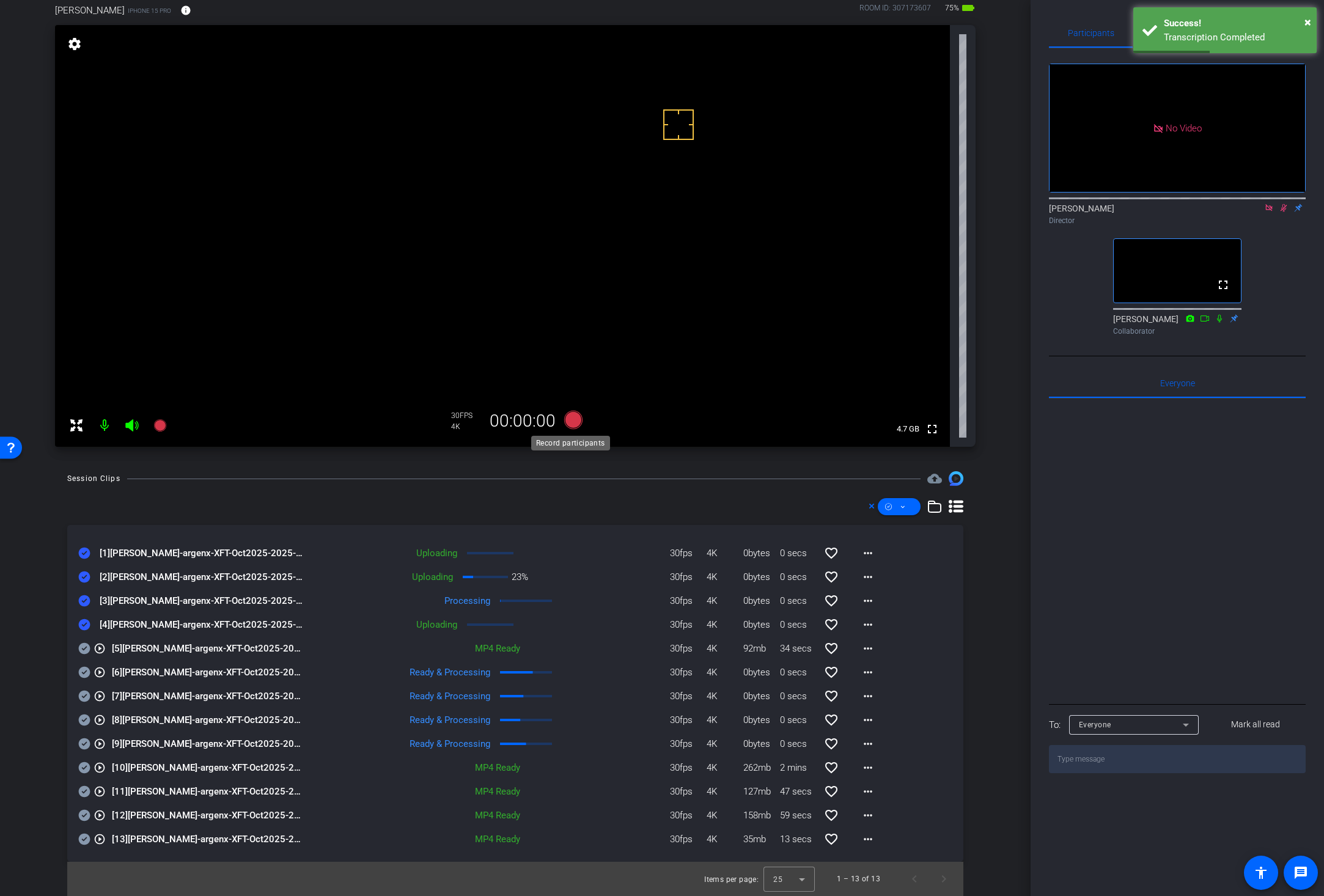
click at [568, 419] on icon at bounding box center [573, 420] width 19 height 19
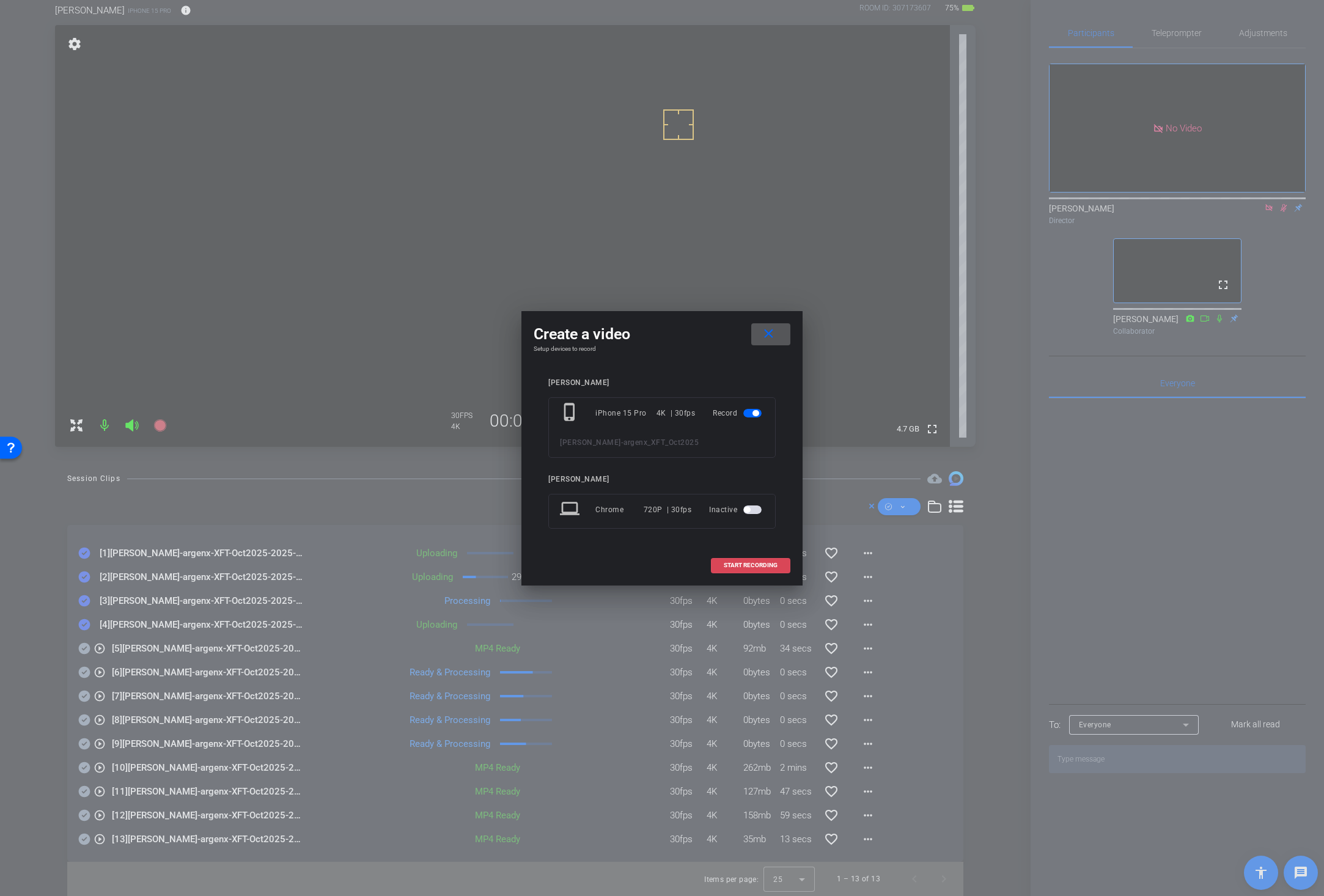
click at [736, 562] on span "START RECORDING" at bounding box center [751, 565] width 54 height 6
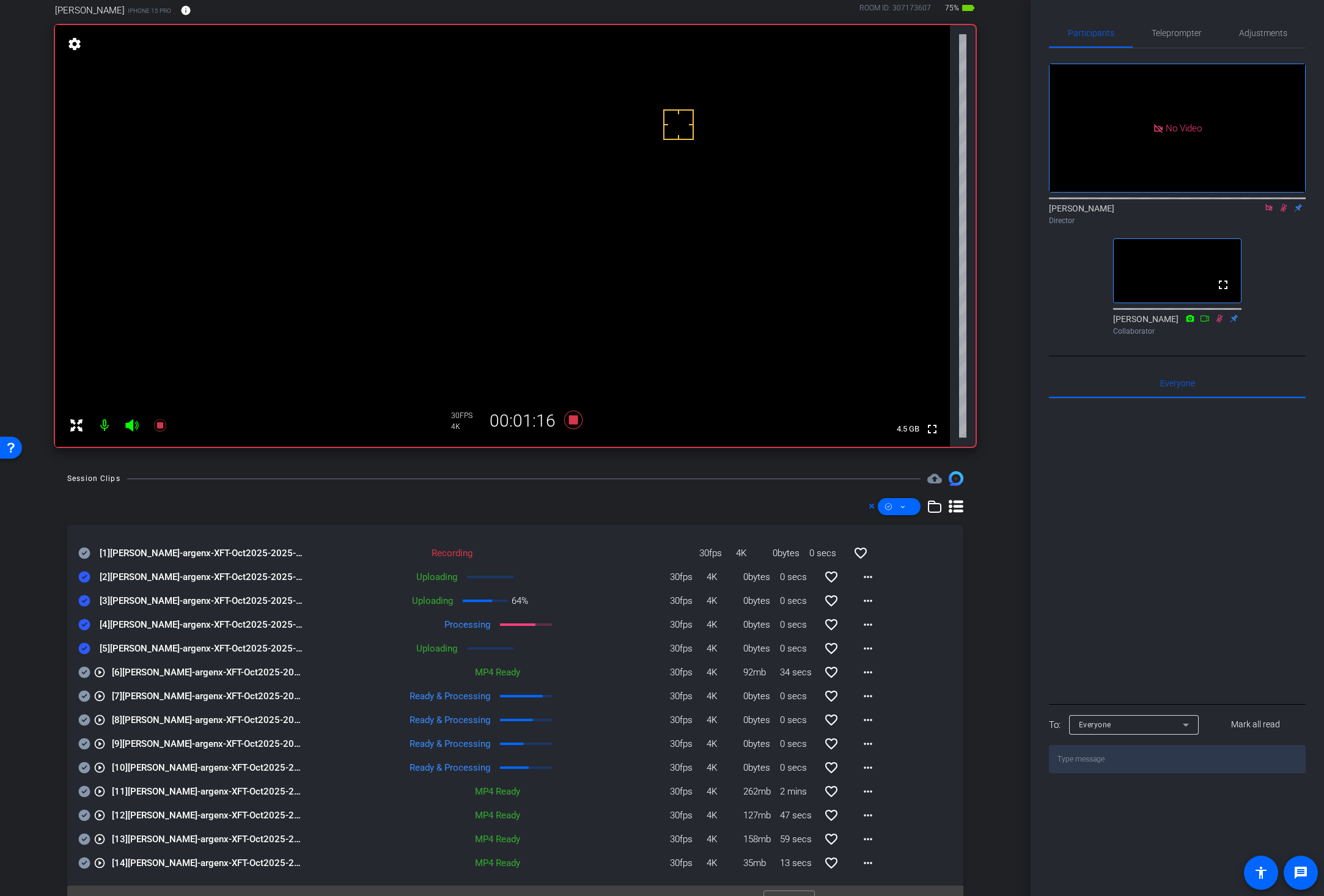
click at [44, 552] on div "Session Clips cloud_upload [1] Jessica Dyer-argenx-XFT-Oct2025-2025-09-04-10-11…" at bounding box center [515, 696] width 969 height 449
click at [85, 549] on icon at bounding box center [84, 553] width 12 height 12
click at [568, 422] on icon at bounding box center [573, 420] width 19 height 19
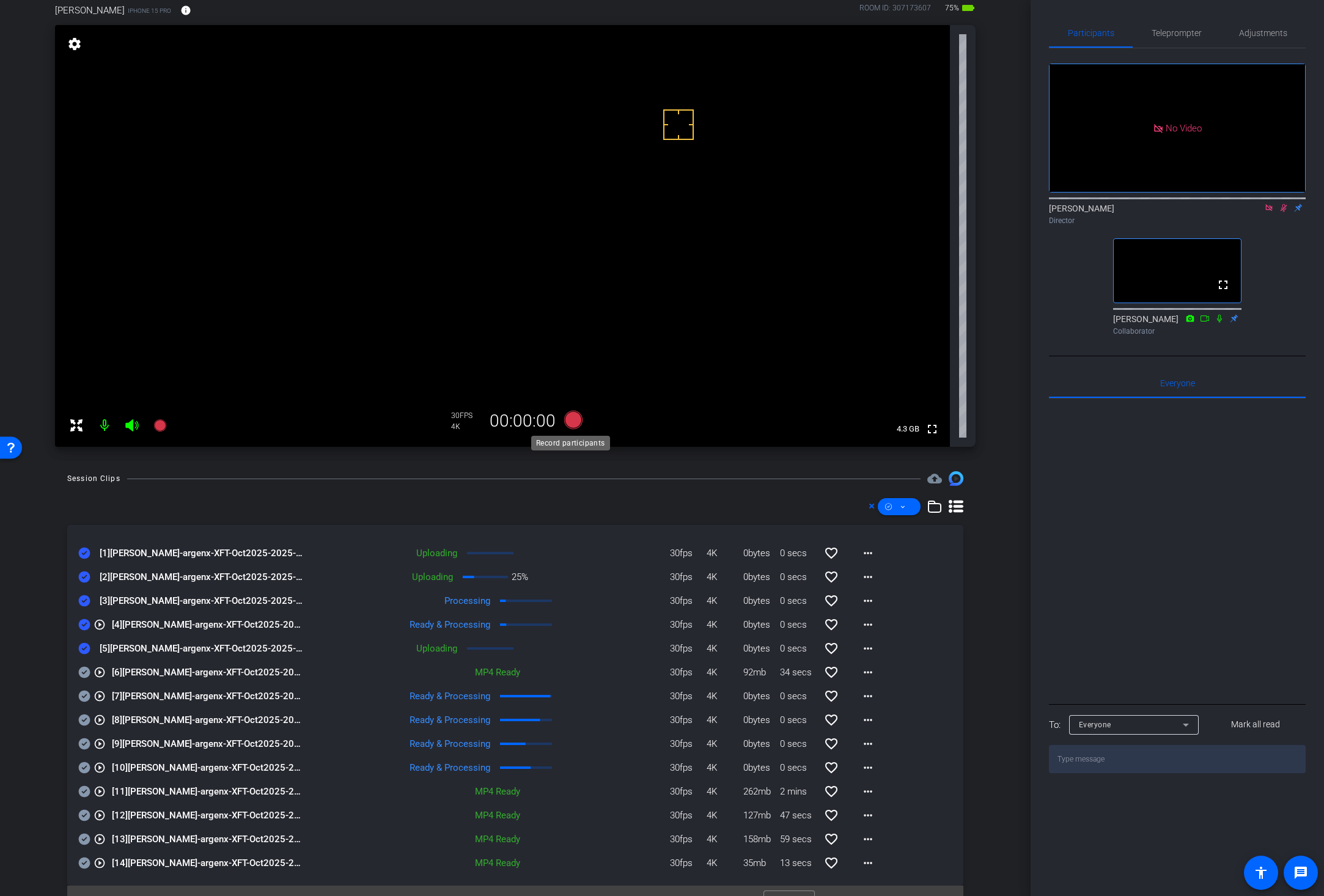
click at [568, 422] on icon at bounding box center [573, 420] width 19 height 19
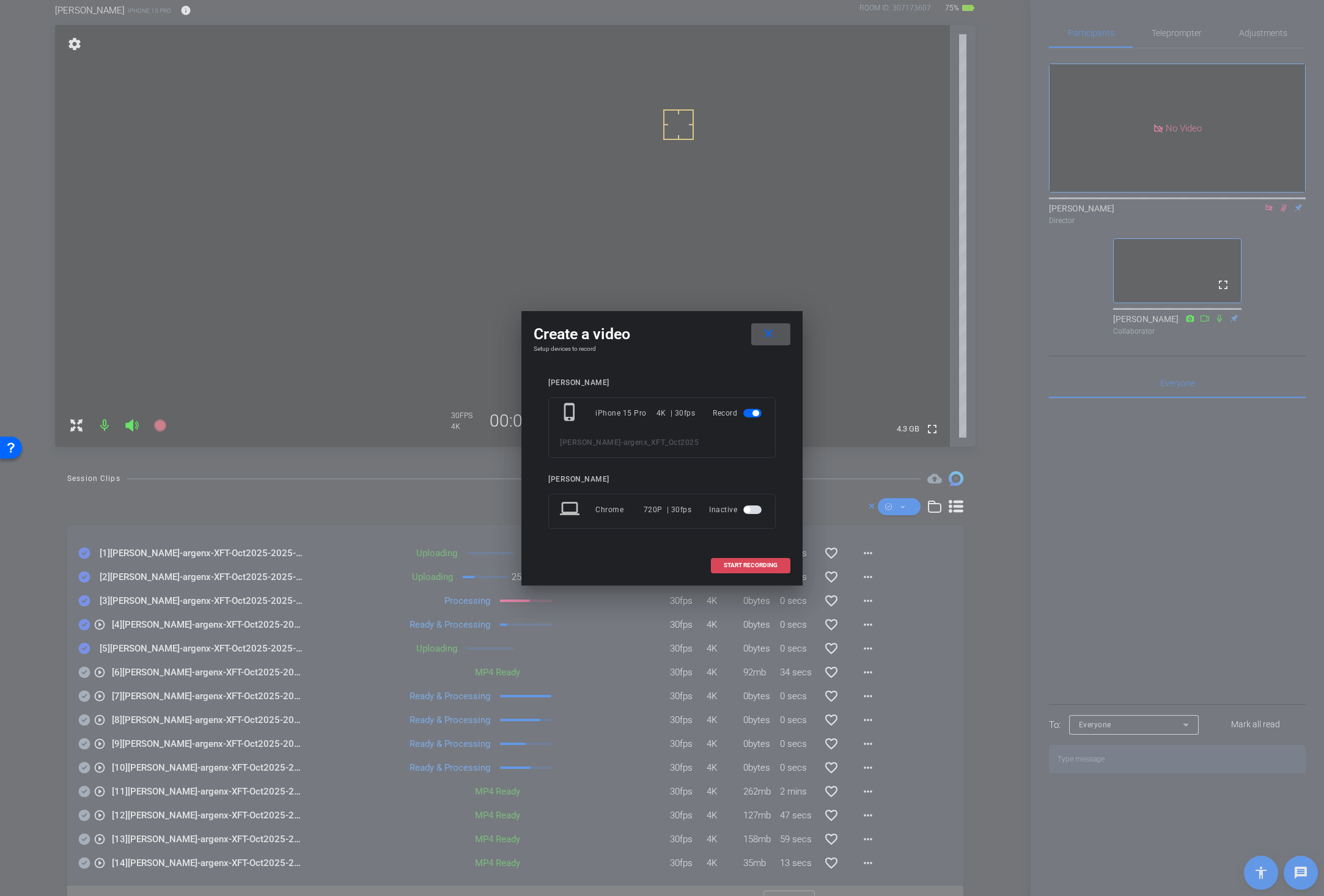
click at [736, 566] on span "START RECORDING" at bounding box center [751, 565] width 54 height 6
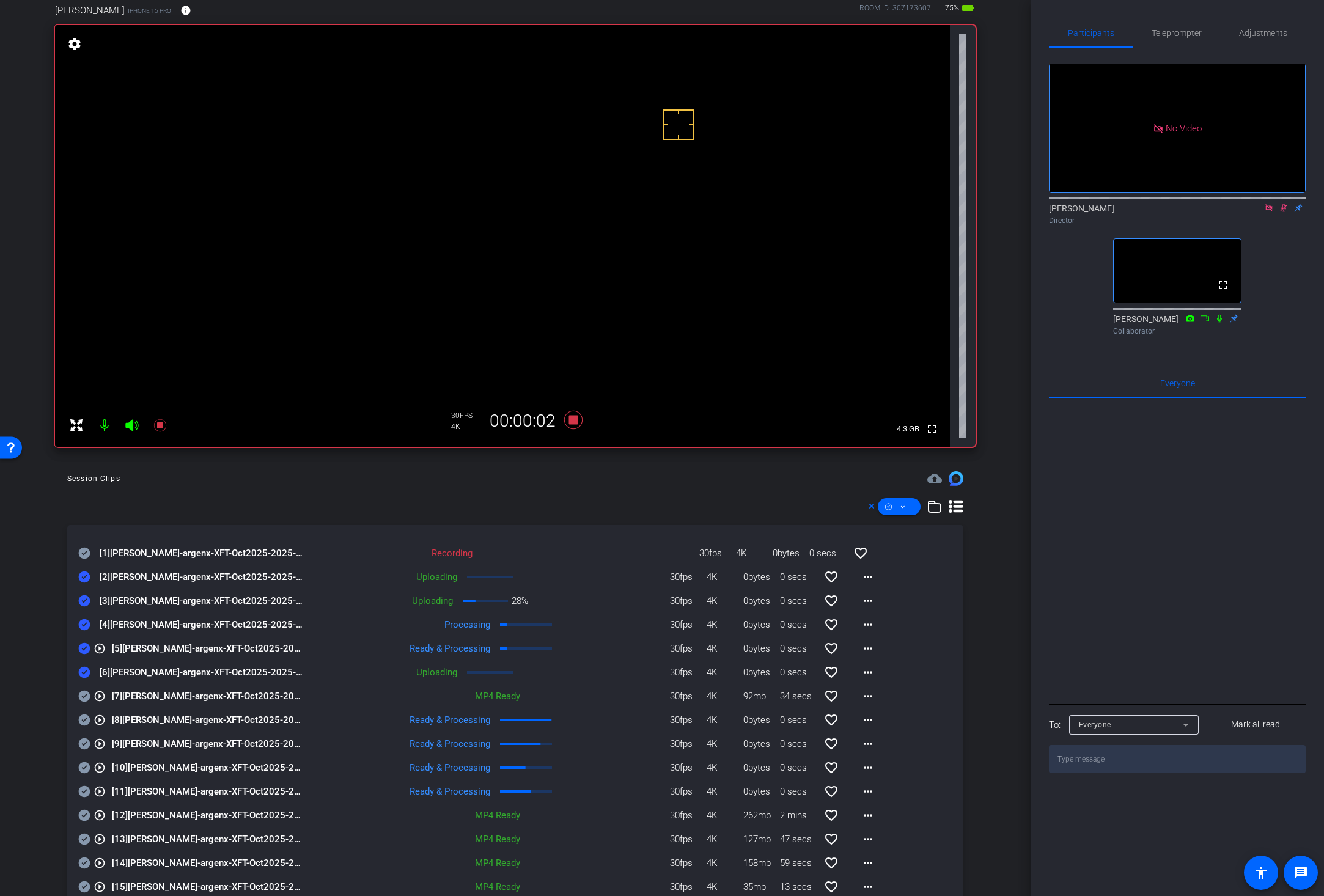
click at [82, 550] on icon at bounding box center [84, 553] width 12 height 12
click at [865, 645] on mat-icon "more_horiz" at bounding box center [868, 648] width 15 height 15
click at [863, 666] on span "Download Original" at bounding box center [893, 673] width 73 height 15
click at [84, 645] on icon at bounding box center [84, 648] width 12 height 12
drag, startPoint x: 933, startPoint y: 619, endPoint x: 926, endPoint y: 623, distance: 8.1
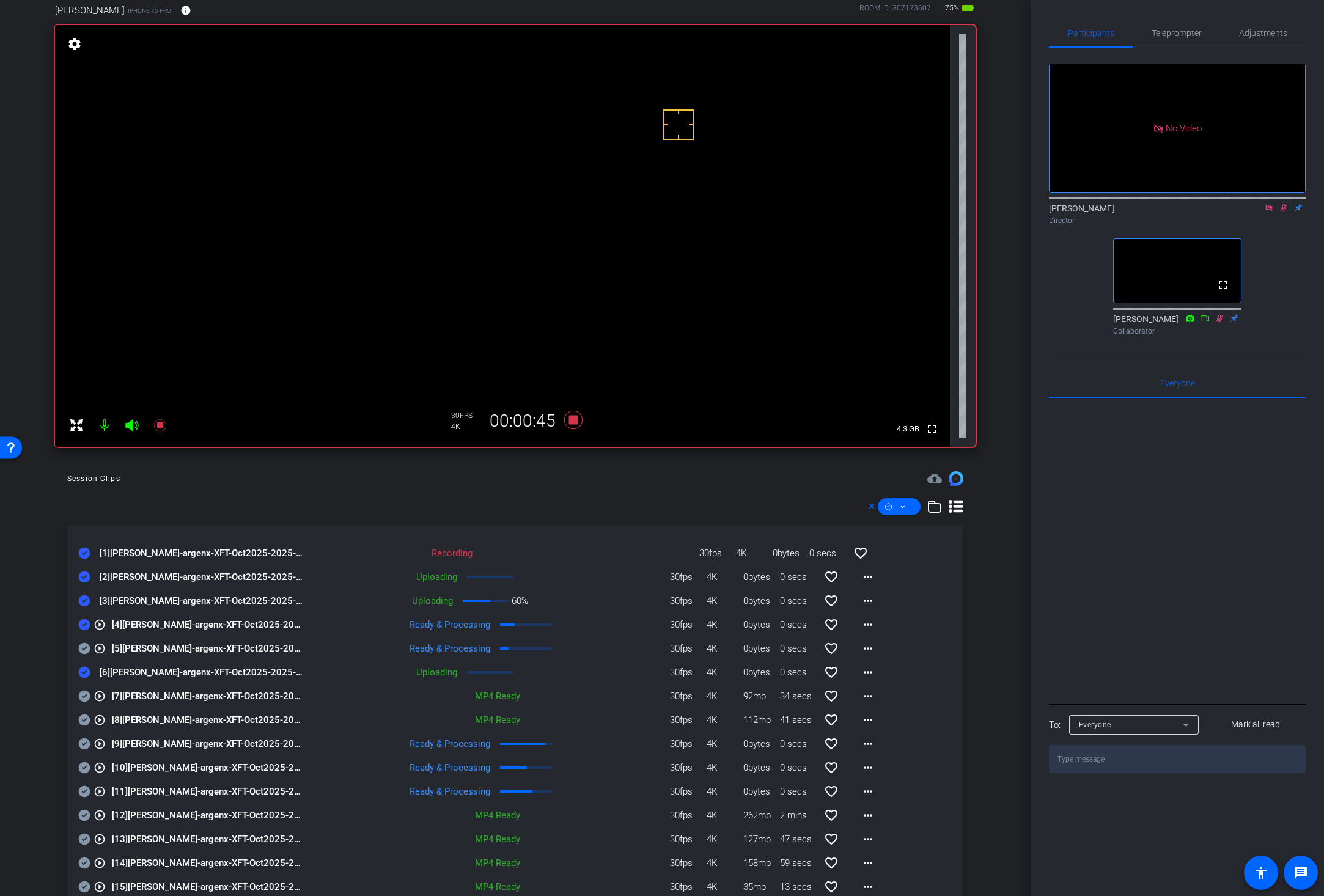
click at [933, 619] on div "play_circle_outline [4] Jessica Dyer-argenx-XFT-Oct2025-2025-09-04-10-08-30-463…" at bounding box center [515, 617] width 874 height 15
click at [861, 625] on mat-icon "more_horiz" at bounding box center [868, 624] width 15 height 15
click at [868, 651] on span "Download Original" at bounding box center [893, 650] width 73 height 15
click at [84, 624] on icon at bounding box center [84, 624] width 12 height 15
drag, startPoint x: 610, startPoint y: 472, endPoint x: 583, endPoint y: 450, distance: 34.8
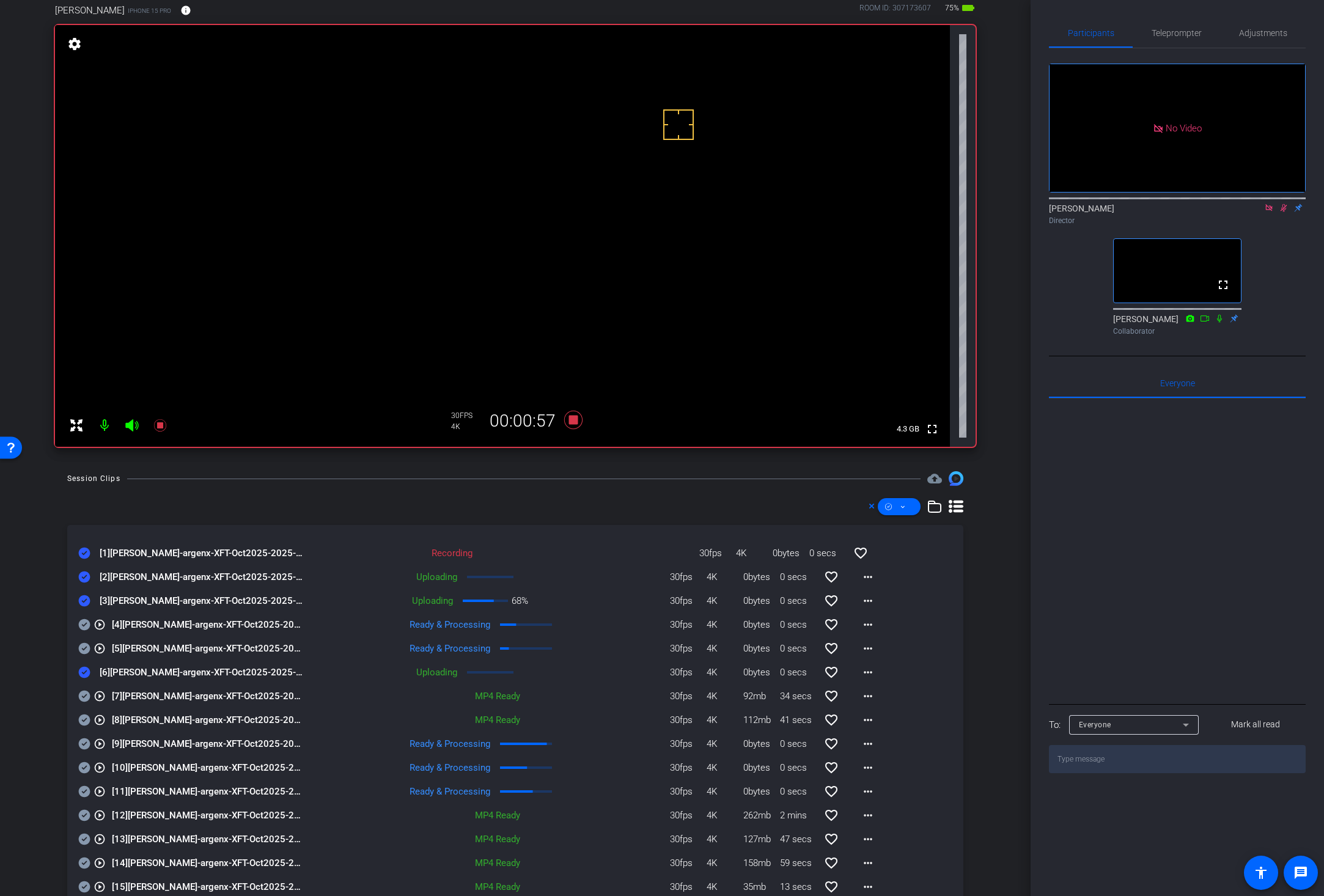
click at [610, 472] on div "Session Clips cloud_upload" at bounding box center [515, 478] width 896 height 15
click at [570, 421] on icon at bounding box center [573, 420] width 19 height 19
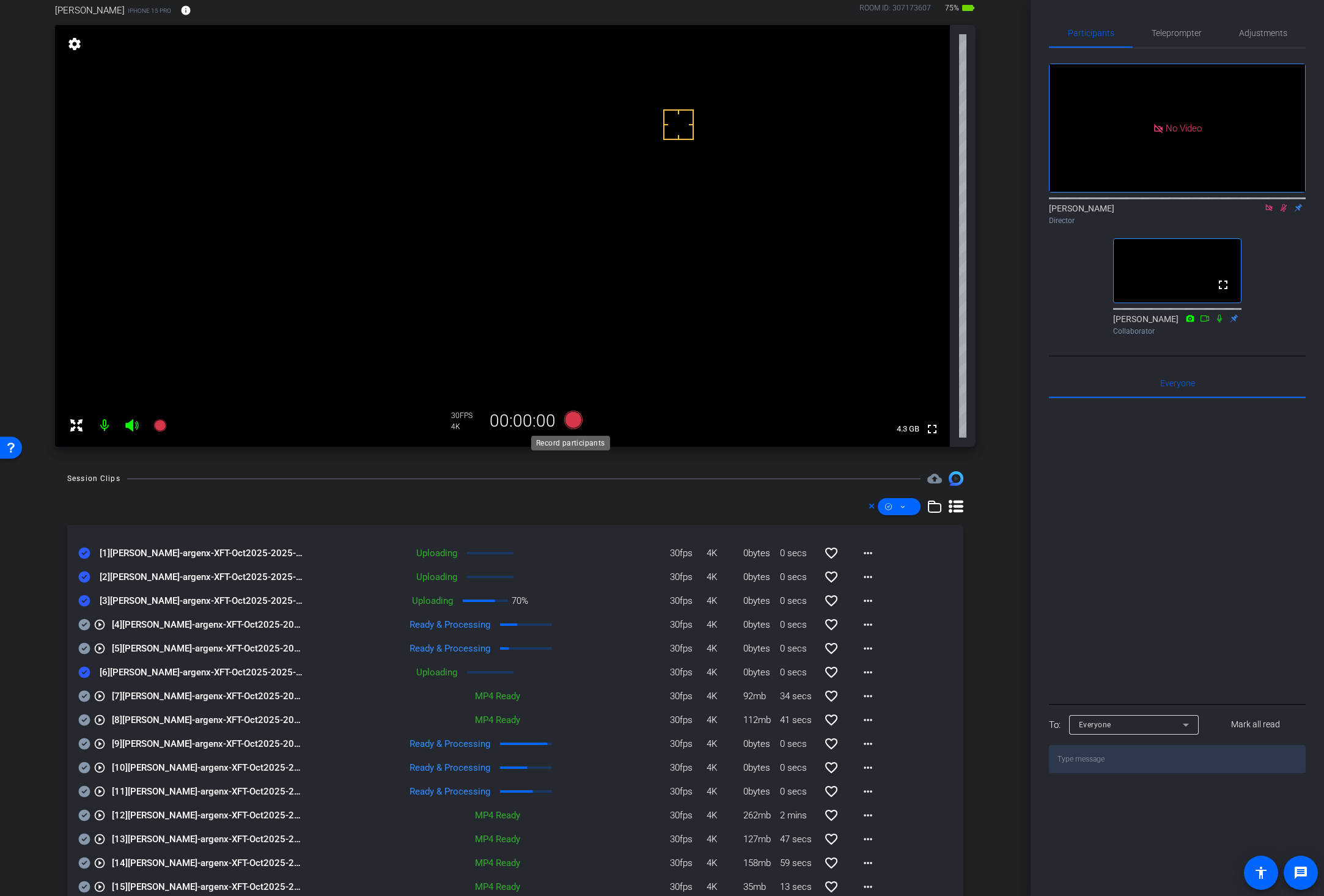
click at [570, 421] on icon at bounding box center [573, 420] width 19 height 19
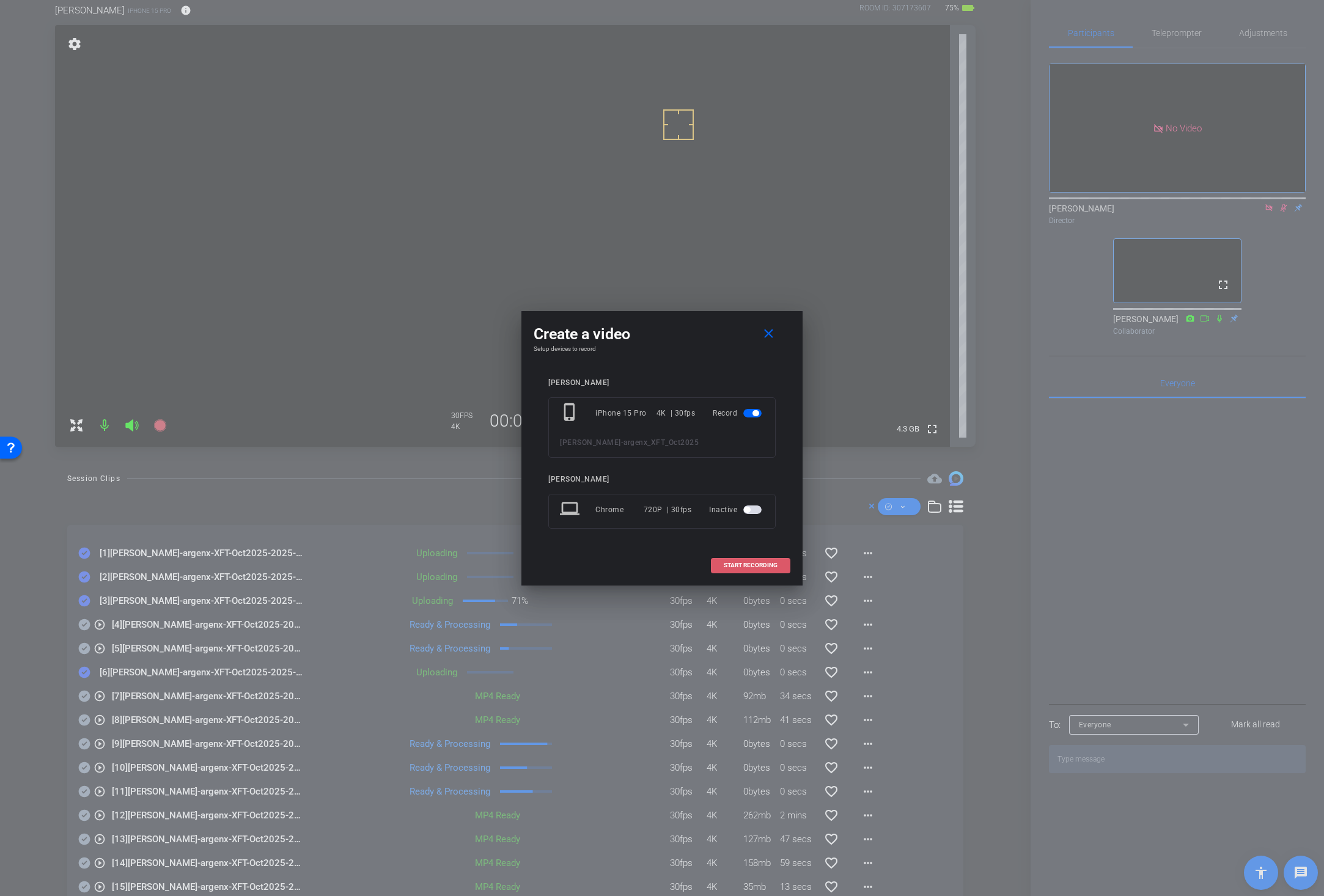
click at [729, 564] on span "START RECORDING" at bounding box center [751, 565] width 54 height 6
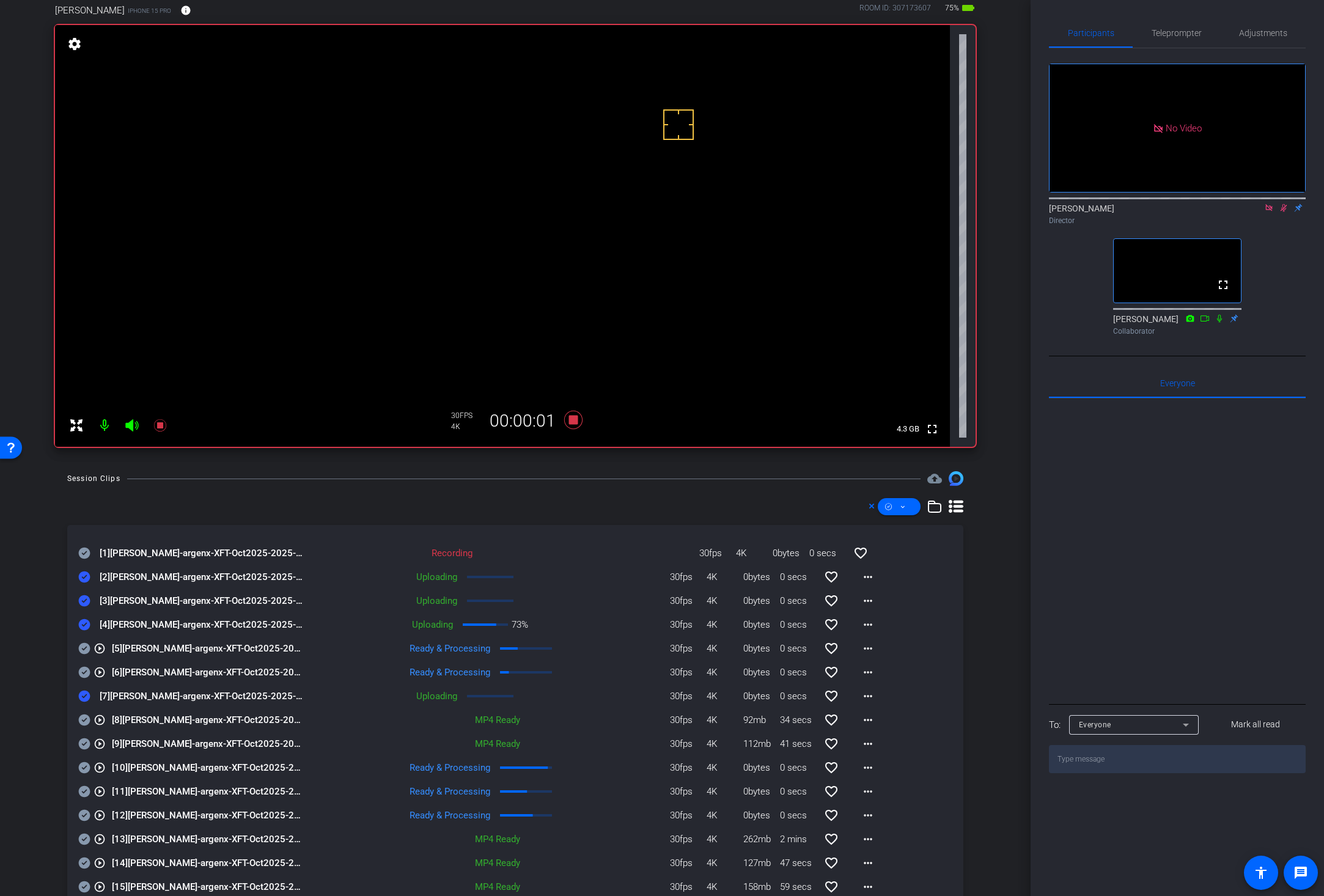
drag, startPoint x: 85, startPoint y: 548, endPoint x: 82, endPoint y: 557, distance: 9.5
click at [85, 548] on icon at bounding box center [84, 553] width 12 height 12
click at [579, 472] on div "Session Clips cloud_upload" at bounding box center [515, 478] width 896 height 15
click at [567, 420] on icon at bounding box center [573, 420] width 19 height 19
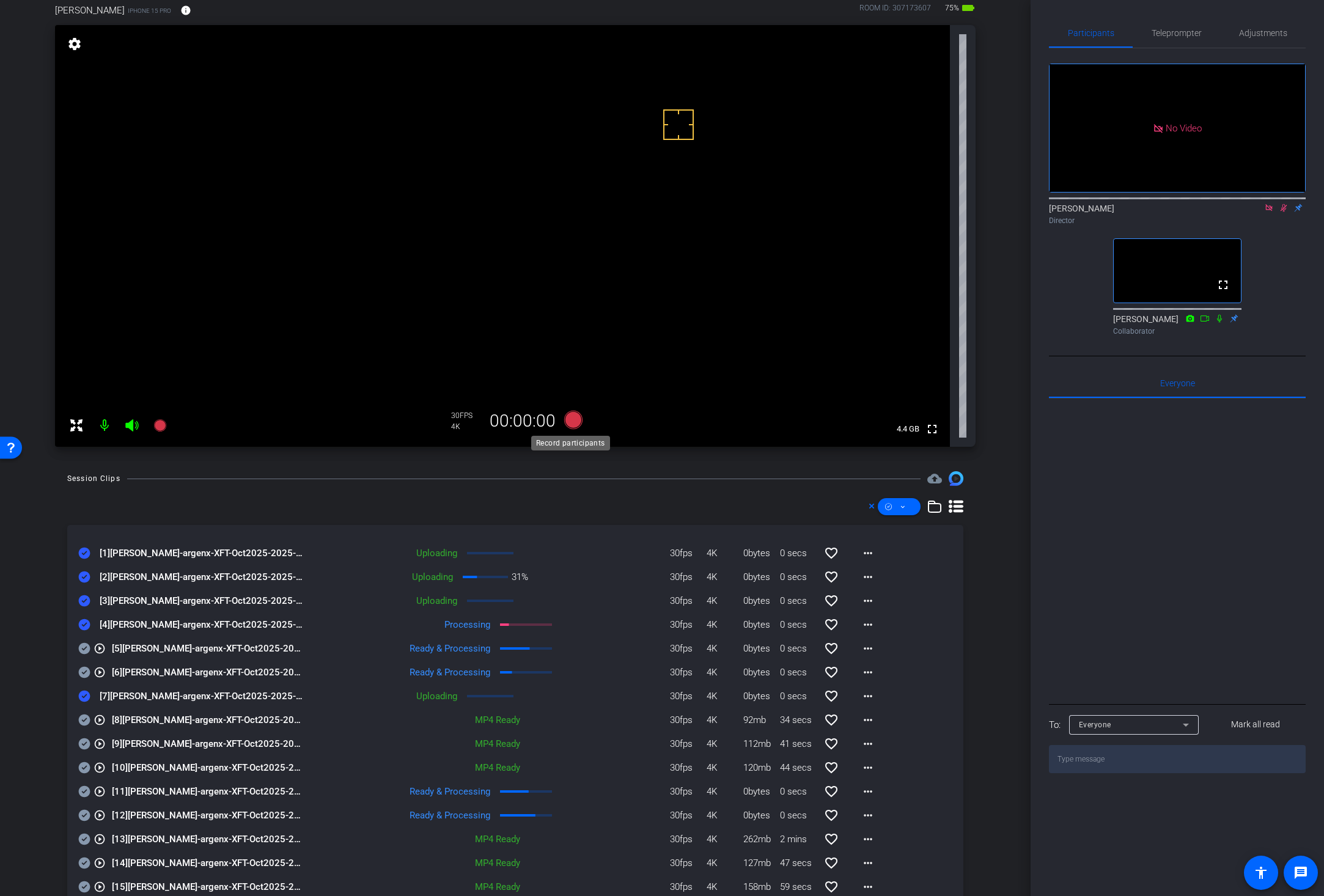
click at [567, 420] on icon at bounding box center [573, 420] width 19 height 19
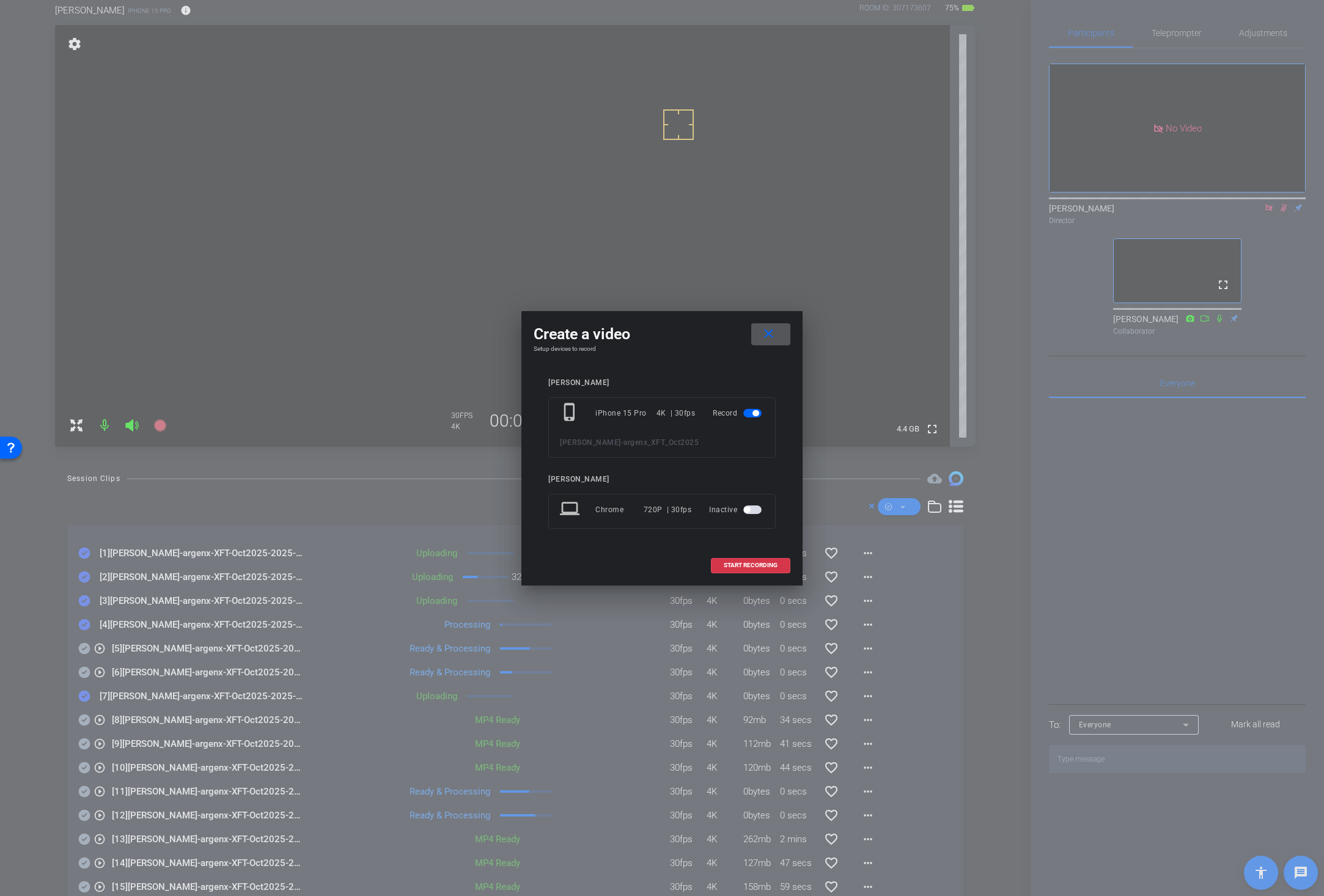
drag, startPoint x: 734, startPoint y: 561, endPoint x: 719, endPoint y: 553, distance: 17.0
click at [734, 562] on span "START RECORDING" at bounding box center [751, 565] width 54 height 6
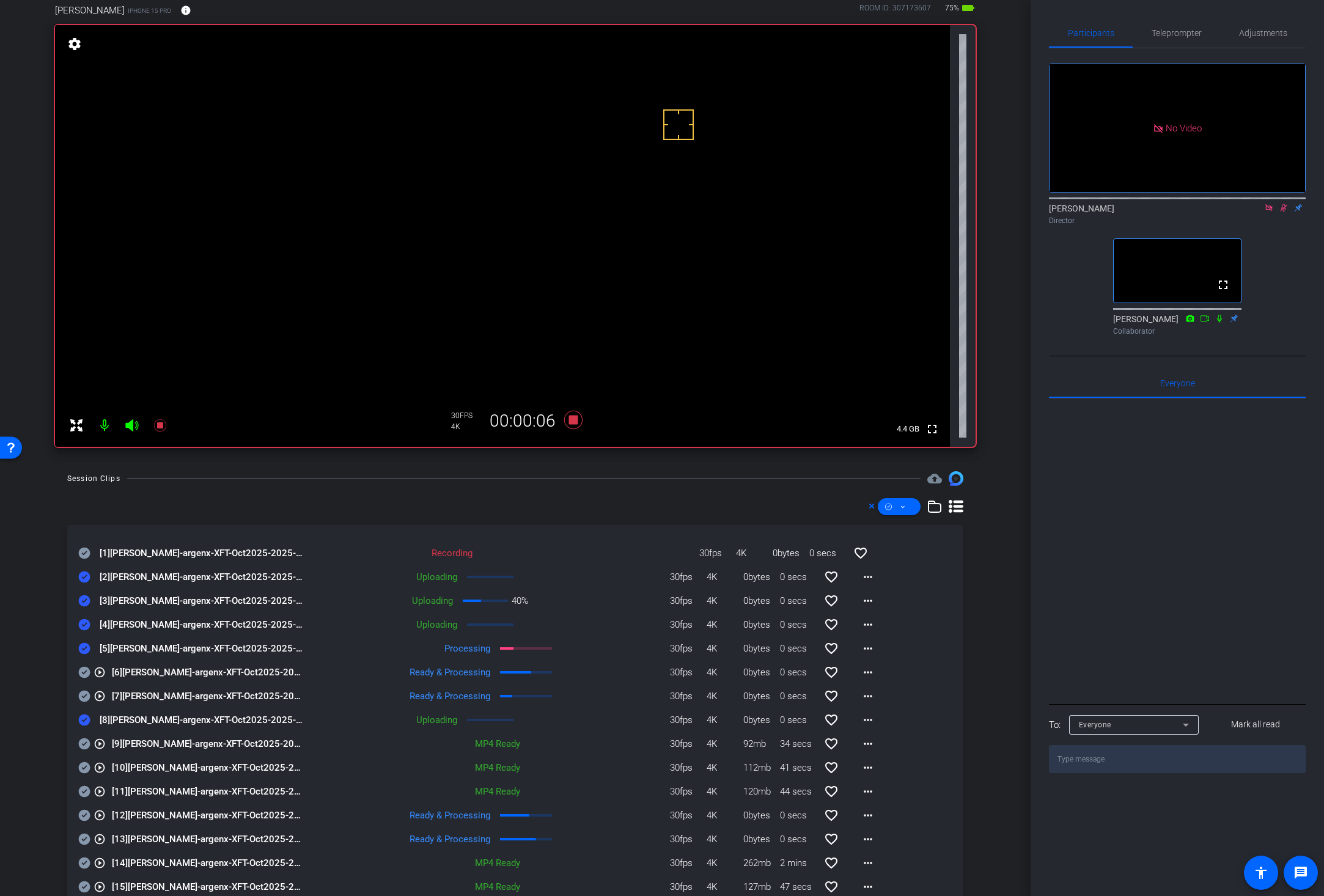
click at [84, 552] on icon at bounding box center [84, 553] width 12 height 12
click at [606, 469] on div "arrow_back Jessica Dyer Back to project Send invite account_box grid_on setting…" at bounding box center [515, 379] width 1030 height 896
click at [570, 420] on icon at bounding box center [573, 420] width 19 height 19
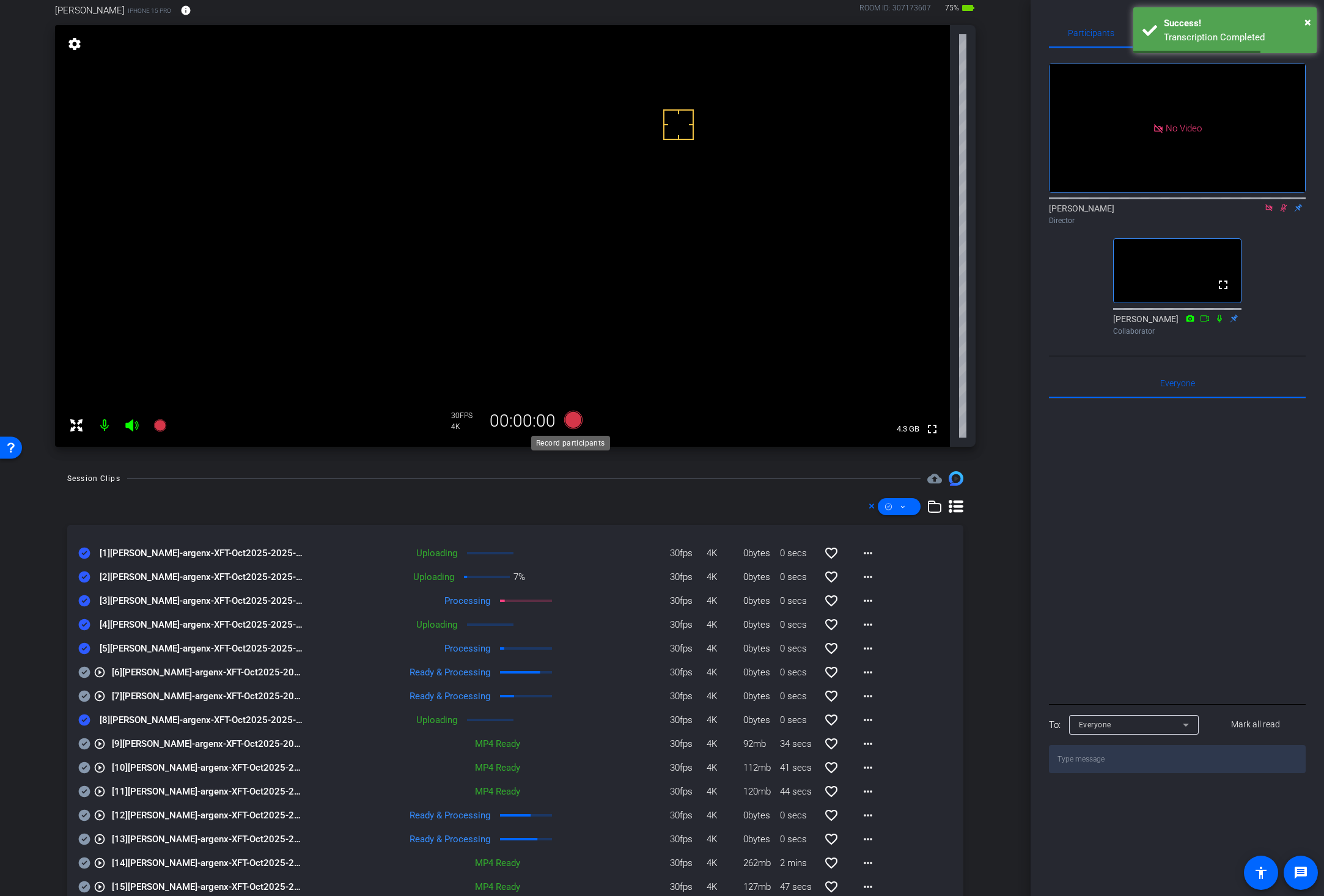
click at [568, 420] on icon at bounding box center [573, 420] width 19 height 19
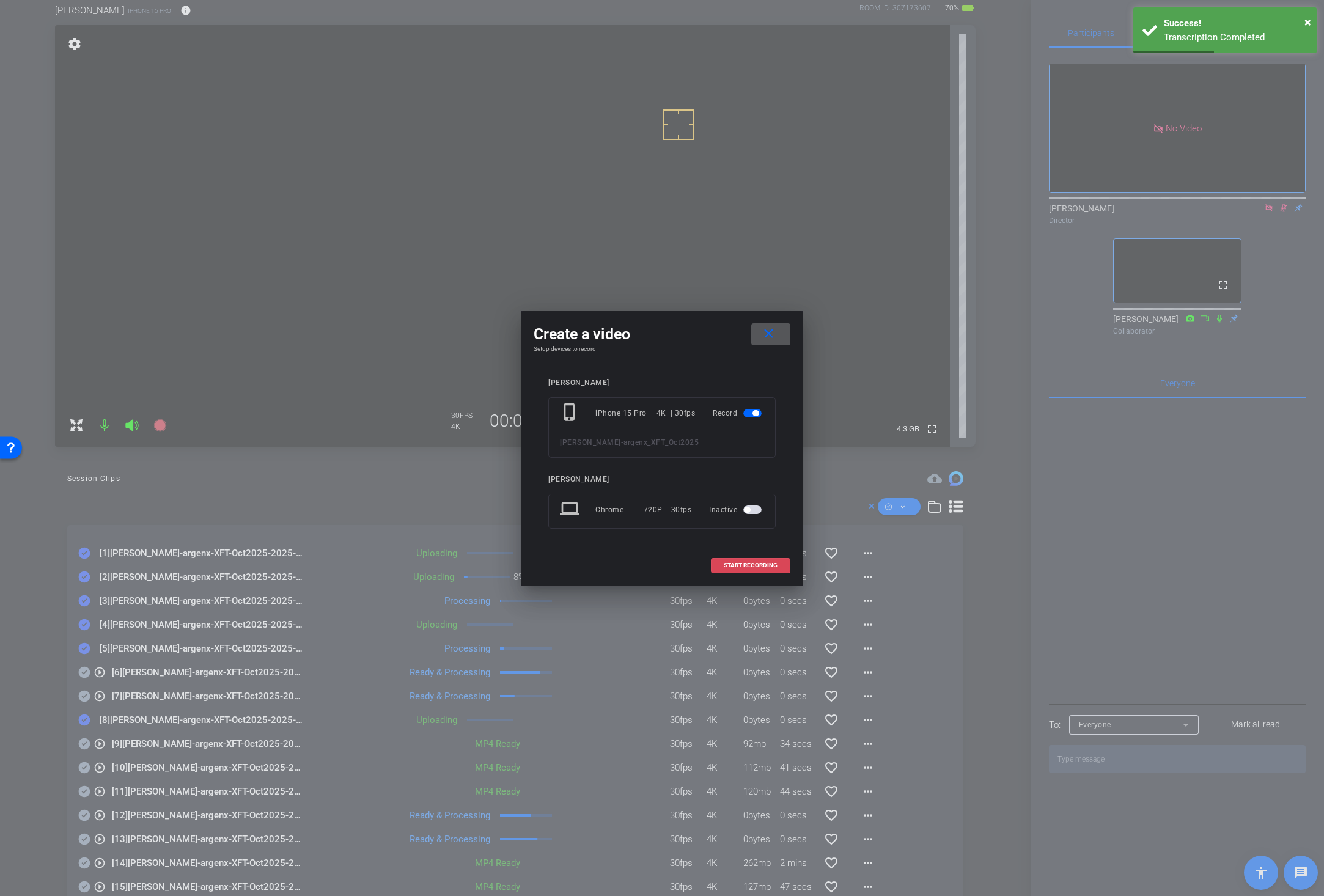
click at [756, 563] on span "START RECORDING" at bounding box center [751, 565] width 54 height 6
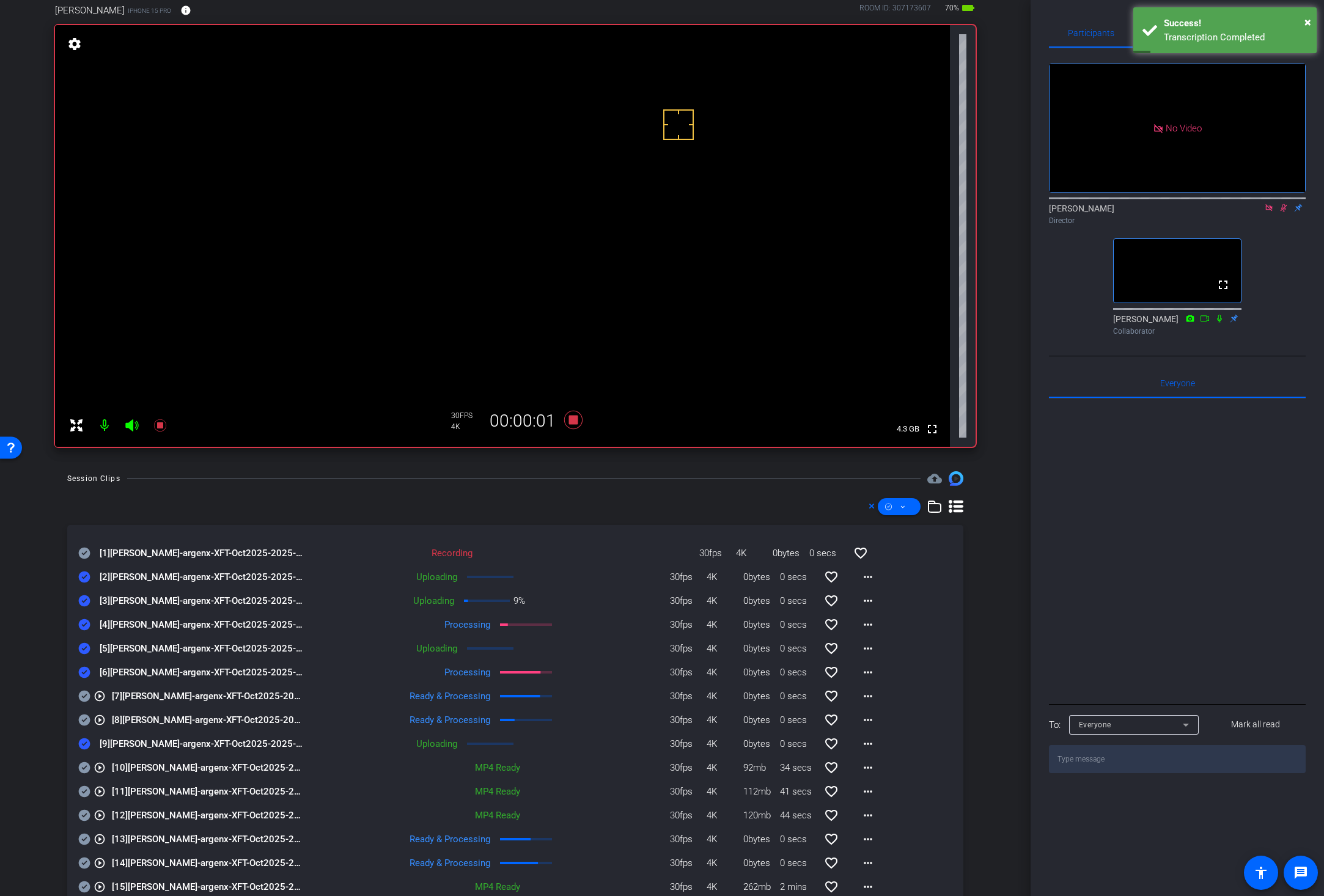
click at [82, 550] on icon at bounding box center [84, 553] width 12 height 12
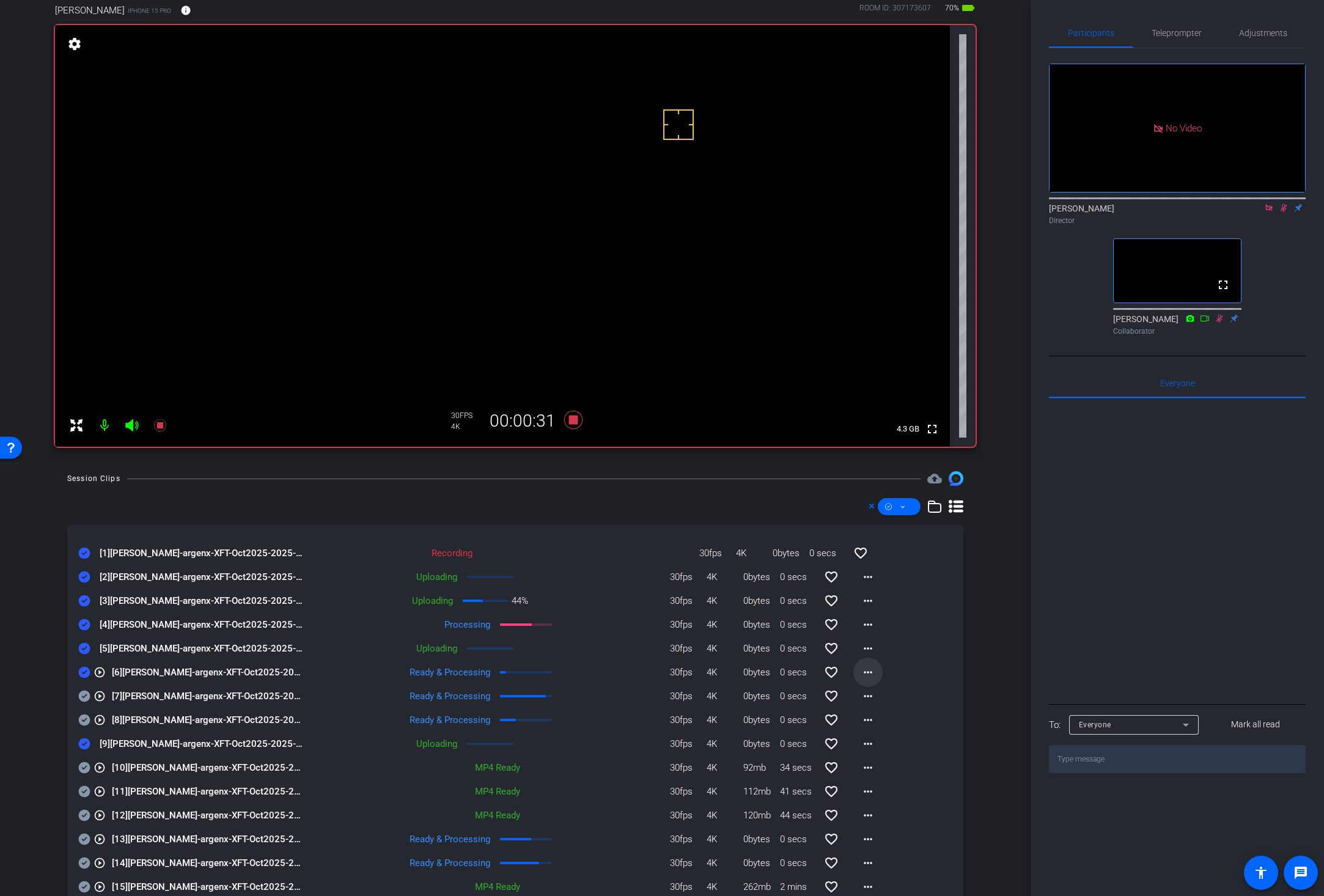
click at [862, 673] on mat-icon "more_horiz" at bounding box center [868, 672] width 15 height 15
click at [868, 697] on span "Download Original" at bounding box center [893, 698] width 73 height 15
click at [84, 673] on icon at bounding box center [84, 672] width 12 height 15
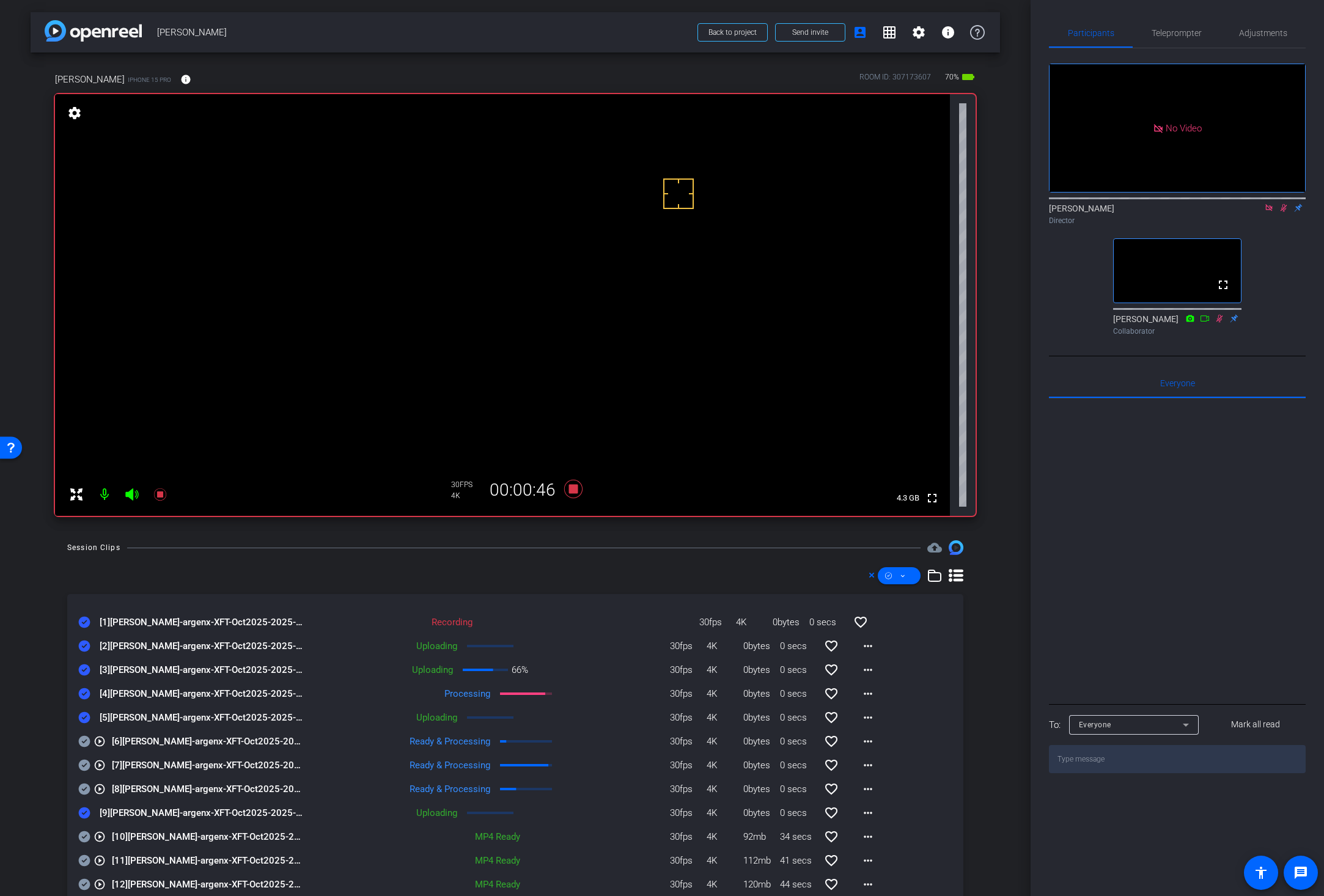
scroll to position [171, 0]
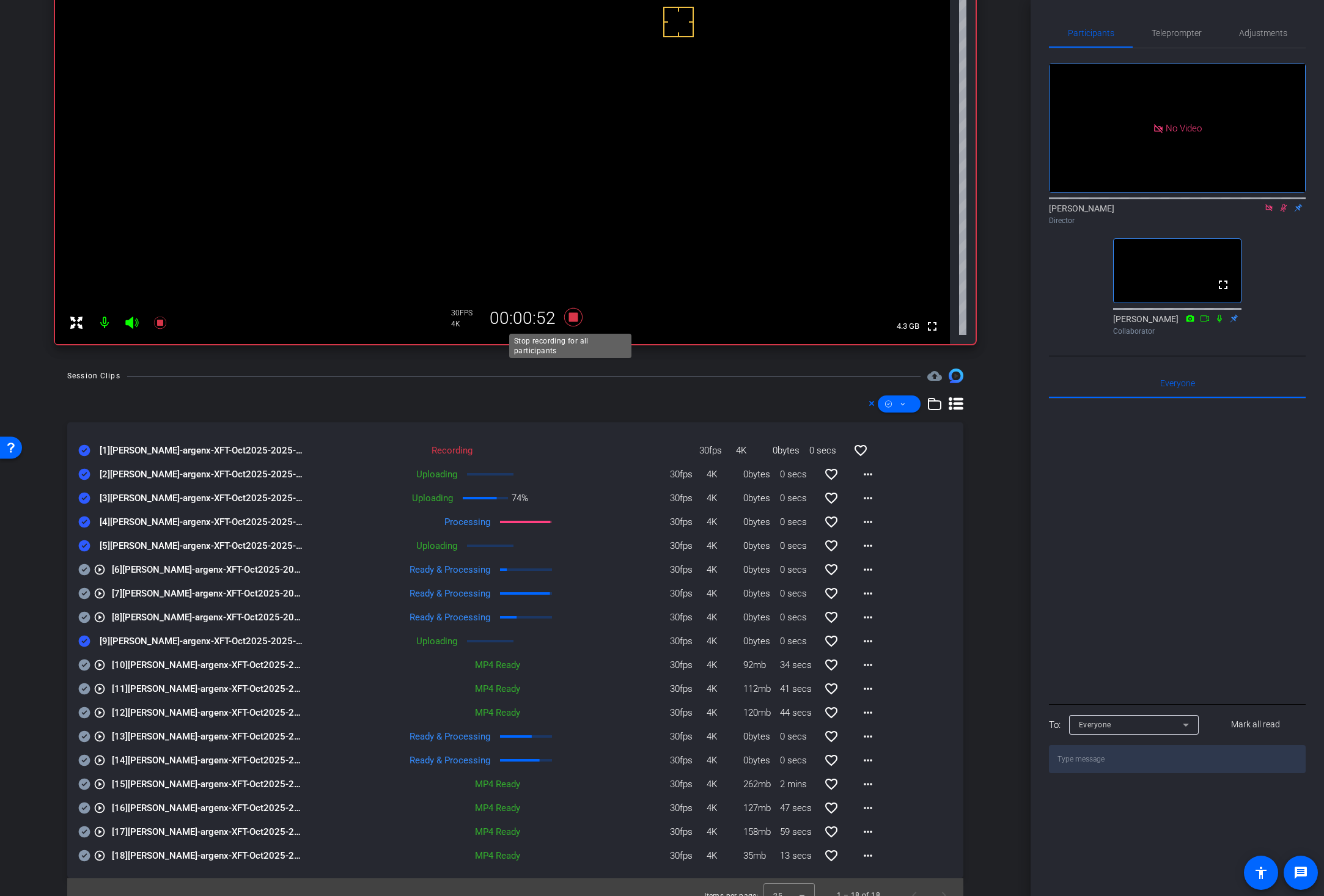
click at [570, 318] on icon at bounding box center [573, 317] width 19 height 19
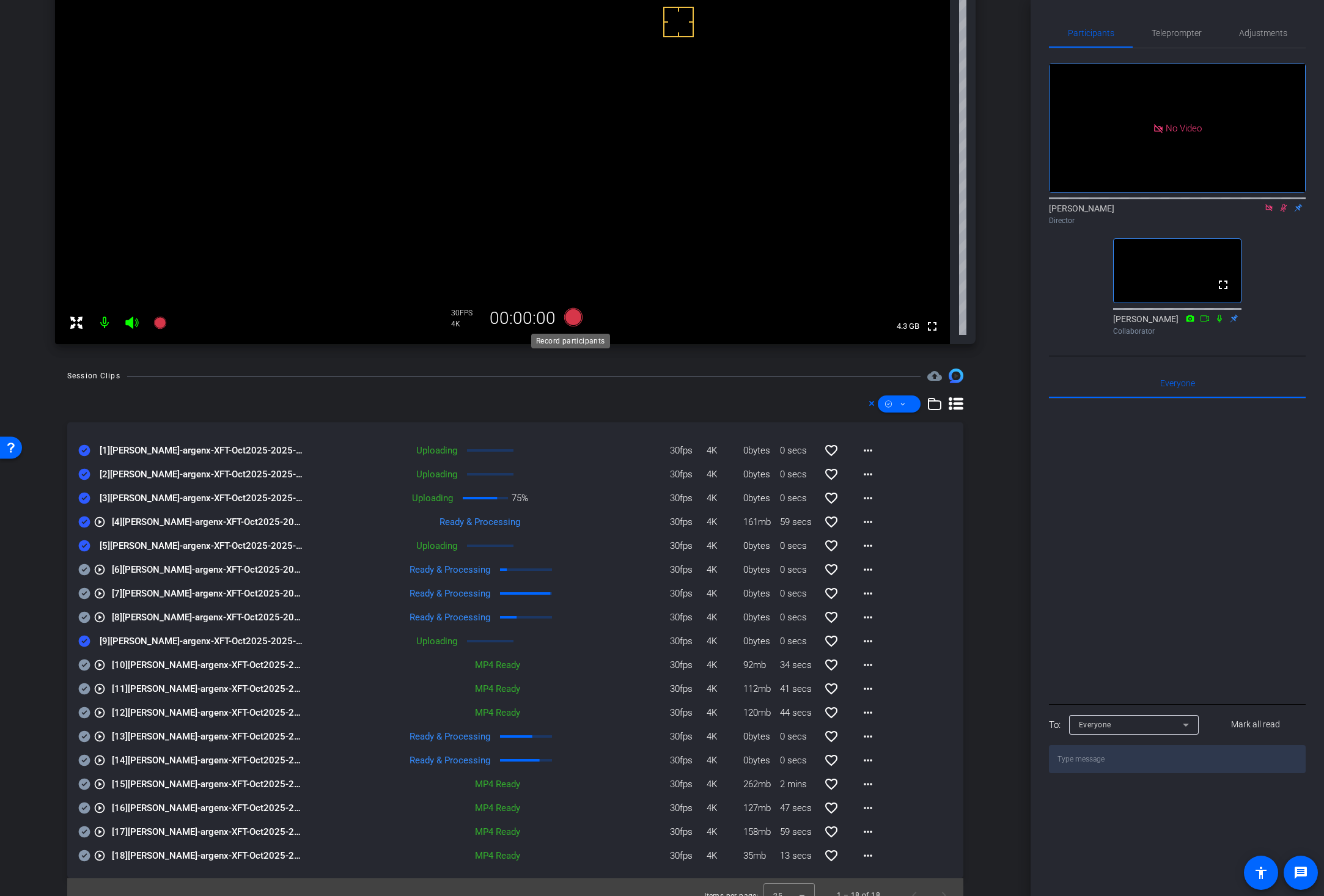
click at [570, 318] on icon at bounding box center [573, 317] width 19 height 19
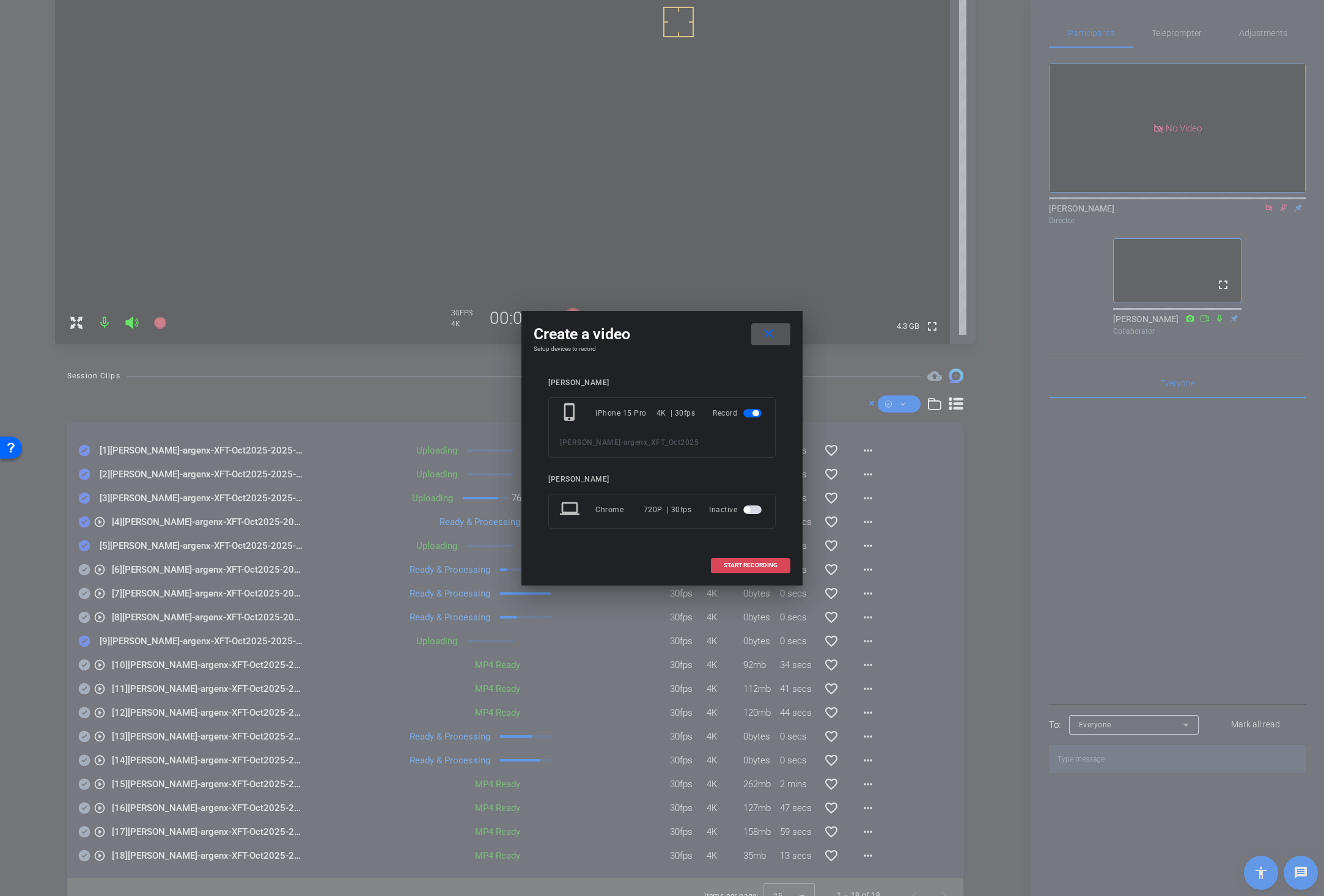
click at [745, 562] on span "START RECORDING" at bounding box center [751, 565] width 54 height 6
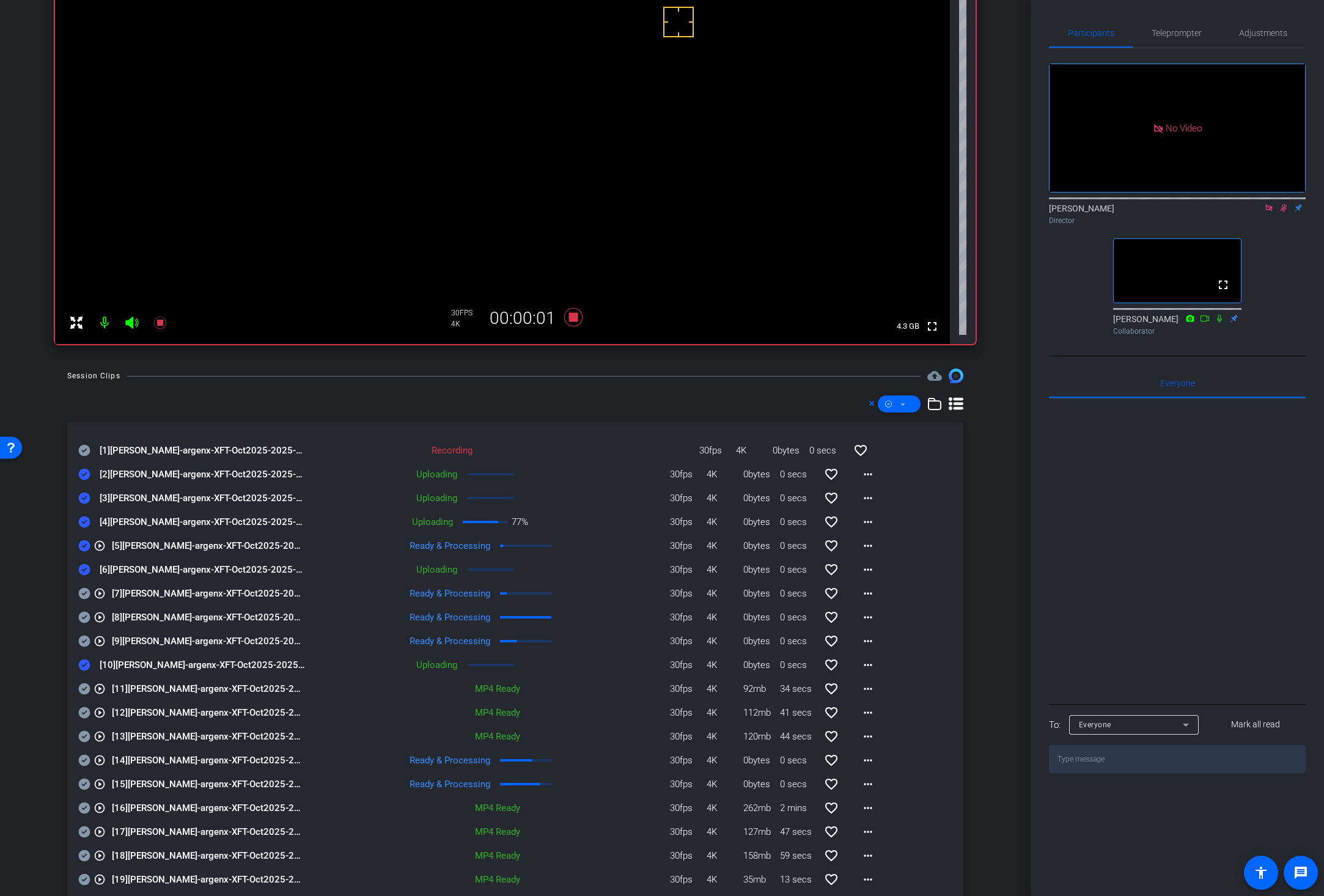
click at [86, 445] on icon at bounding box center [84, 451] width 12 height 12
click at [861, 544] on mat-icon "more_horiz" at bounding box center [868, 545] width 15 height 15
click at [873, 566] on span "Download Original" at bounding box center [893, 571] width 73 height 15
click at [85, 545] on icon at bounding box center [84, 545] width 12 height 15
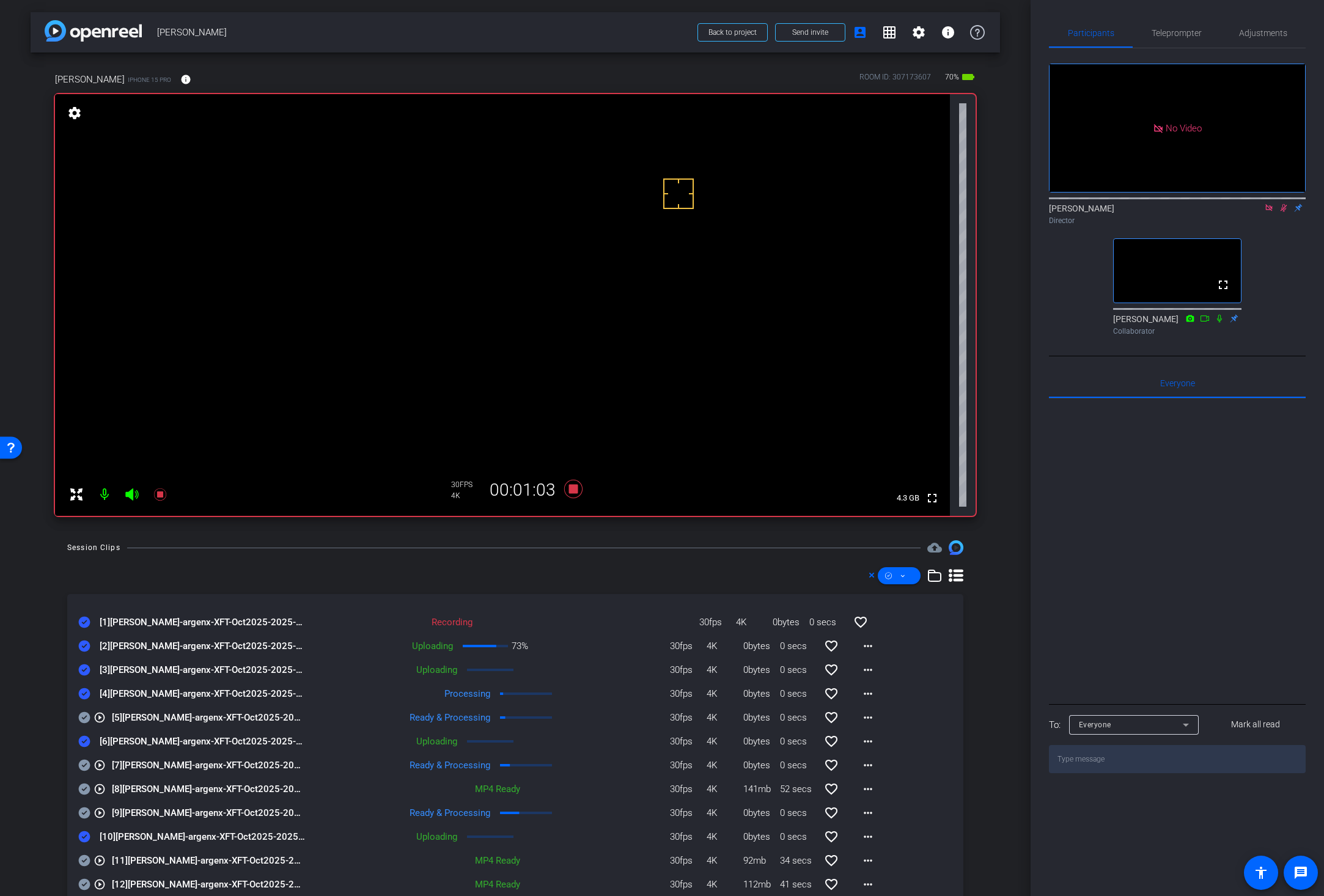
click at [589, 546] on div "Session Clips cloud_upload" at bounding box center [515, 547] width 896 height 15
click at [570, 487] on icon at bounding box center [573, 489] width 19 height 19
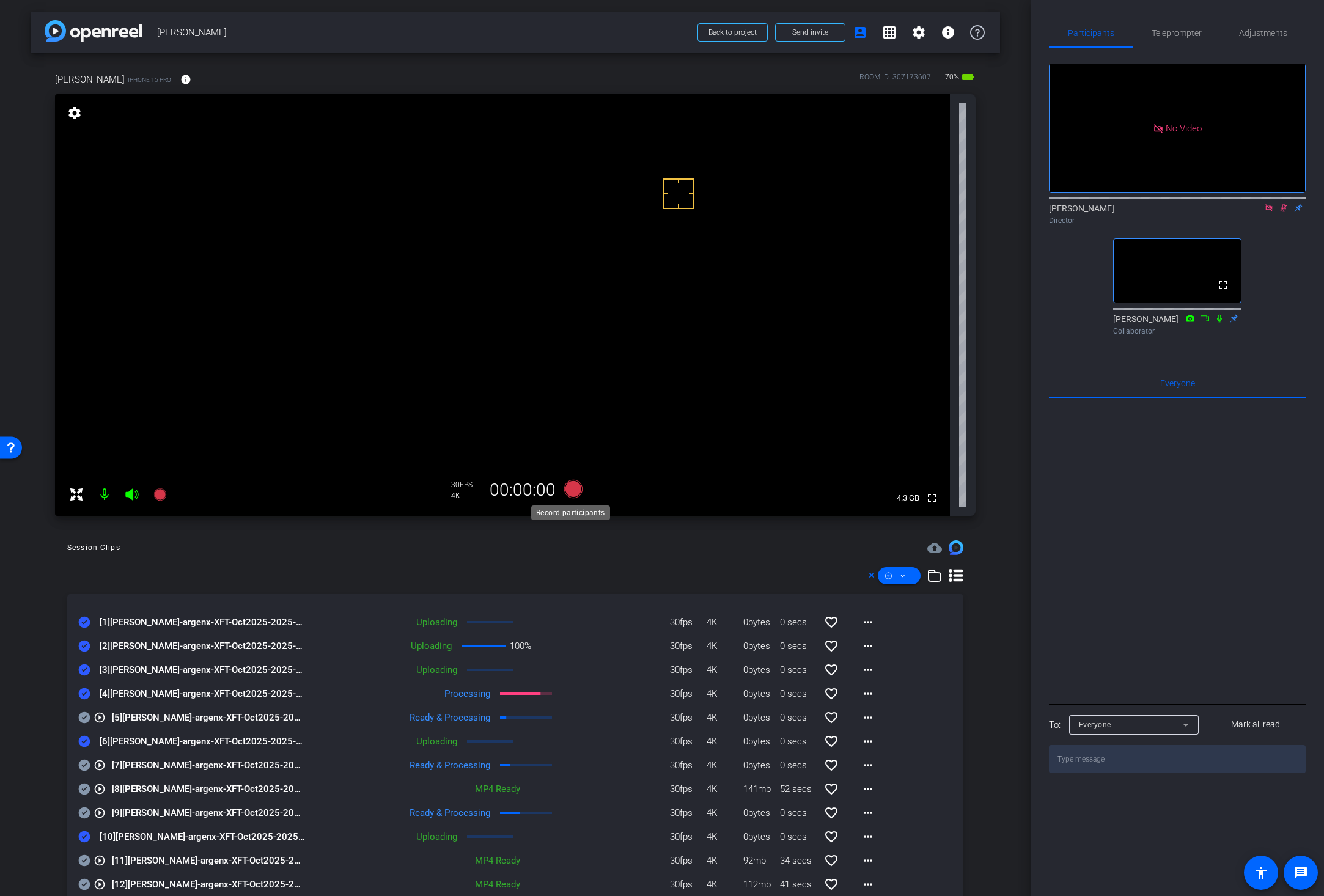
click at [570, 484] on icon at bounding box center [573, 489] width 19 height 19
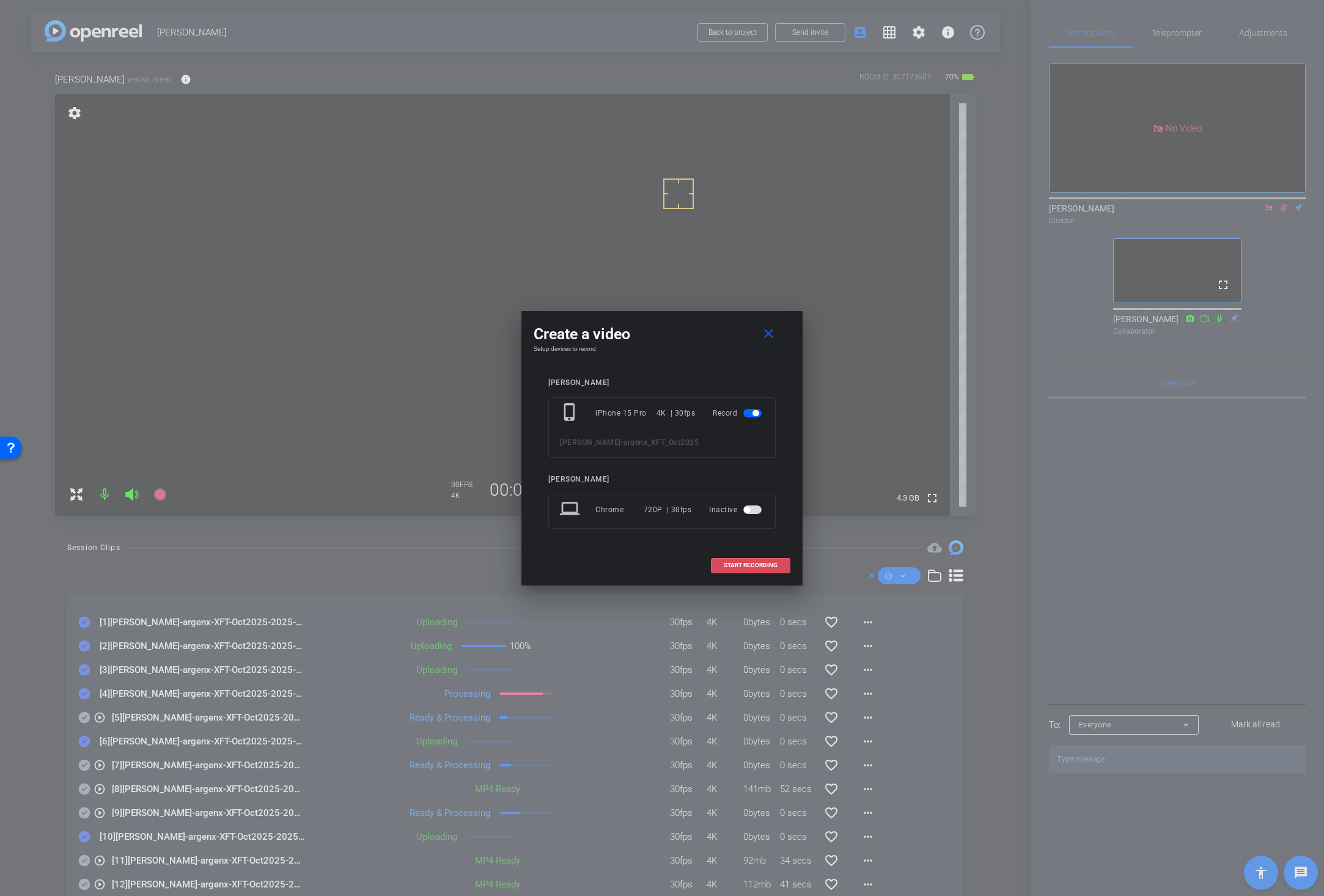
click at [741, 563] on span "START RECORDING" at bounding box center [751, 565] width 54 height 6
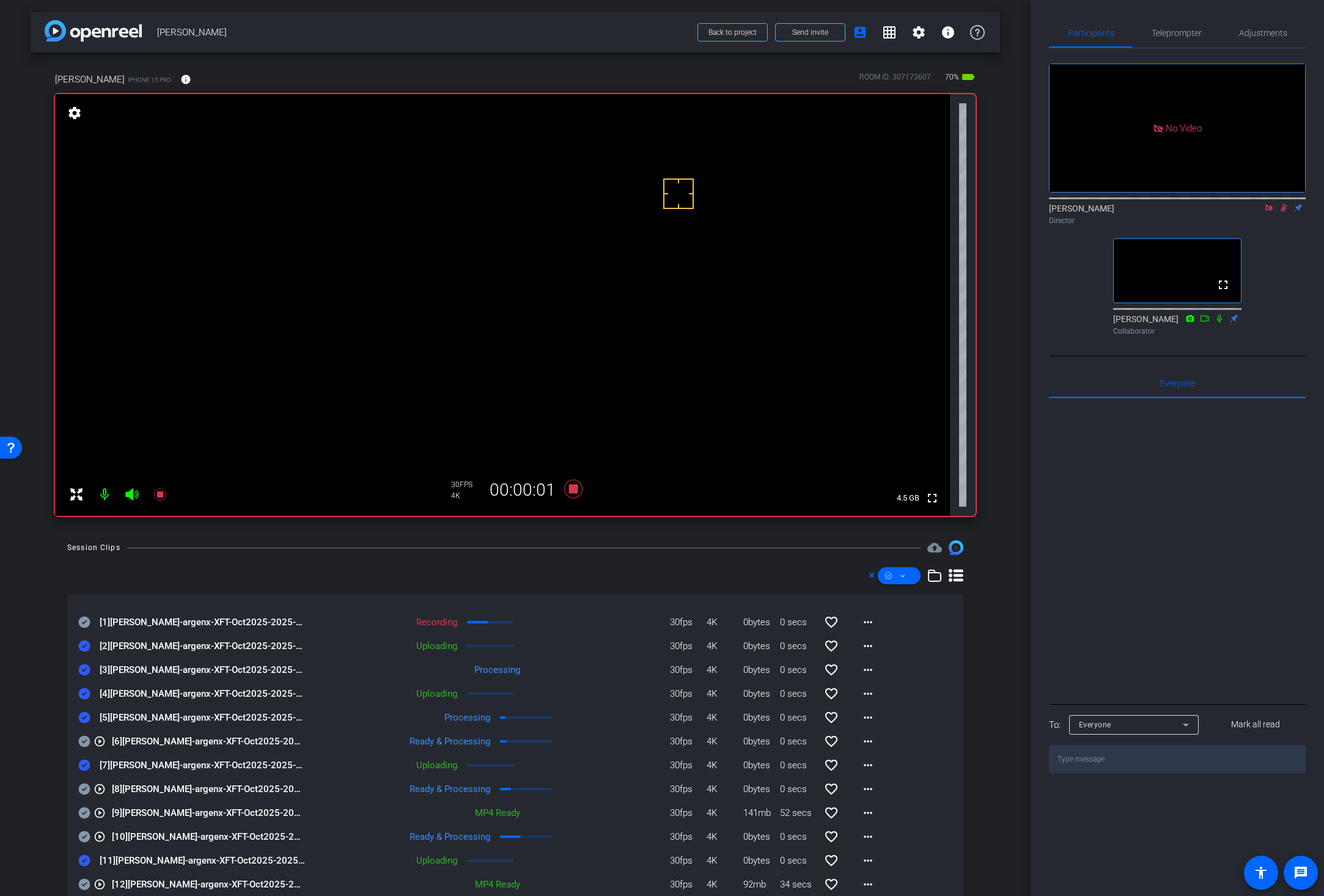
click at [85, 619] on icon at bounding box center [84, 622] width 12 height 12
click at [866, 720] on mat-icon "more_horiz" at bounding box center [868, 717] width 15 height 15
click at [879, 739] on span "Download Original" at bounding box center [893, 743] width 73 height 15
click at [82, 717] on icon at bounding box center [84, 718] width 12 height 12
click at [862, 671] on mat-icon "more_horiz" at bounding box center [868, 669] width 15 height 15
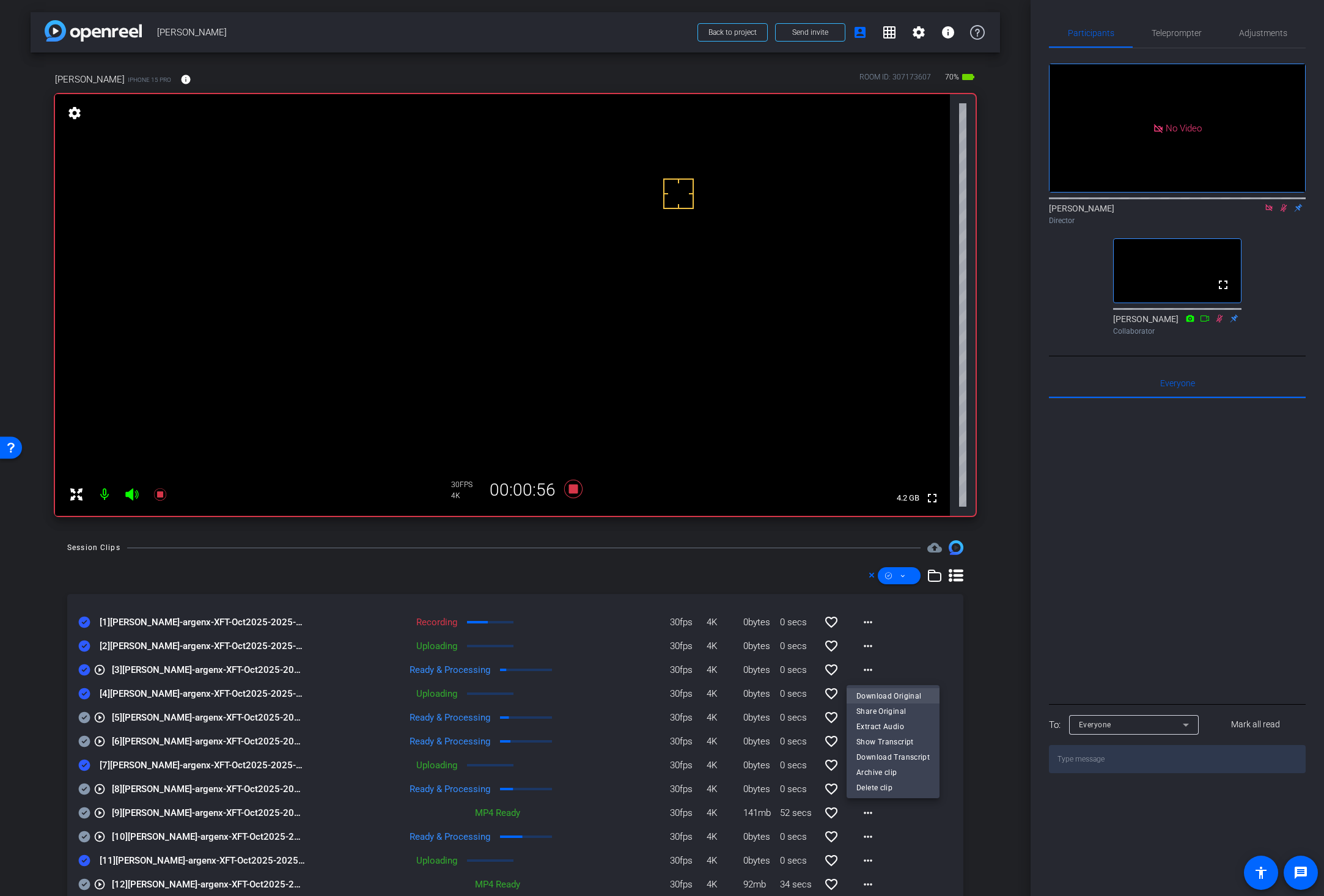
click at [868, 696] on span "Download Original" at bounding box center [893, 695] width 73 height 15
click at [85, 671] on icon at bounding box center [84, 670] width 12 height 12
click at [628, 551] on div "Session Clips cloud_upload" at bounding box center [515, 547] width 896 height 15
click at [570, 489] on icon at bounding box center [573, 489] width 19 height 19
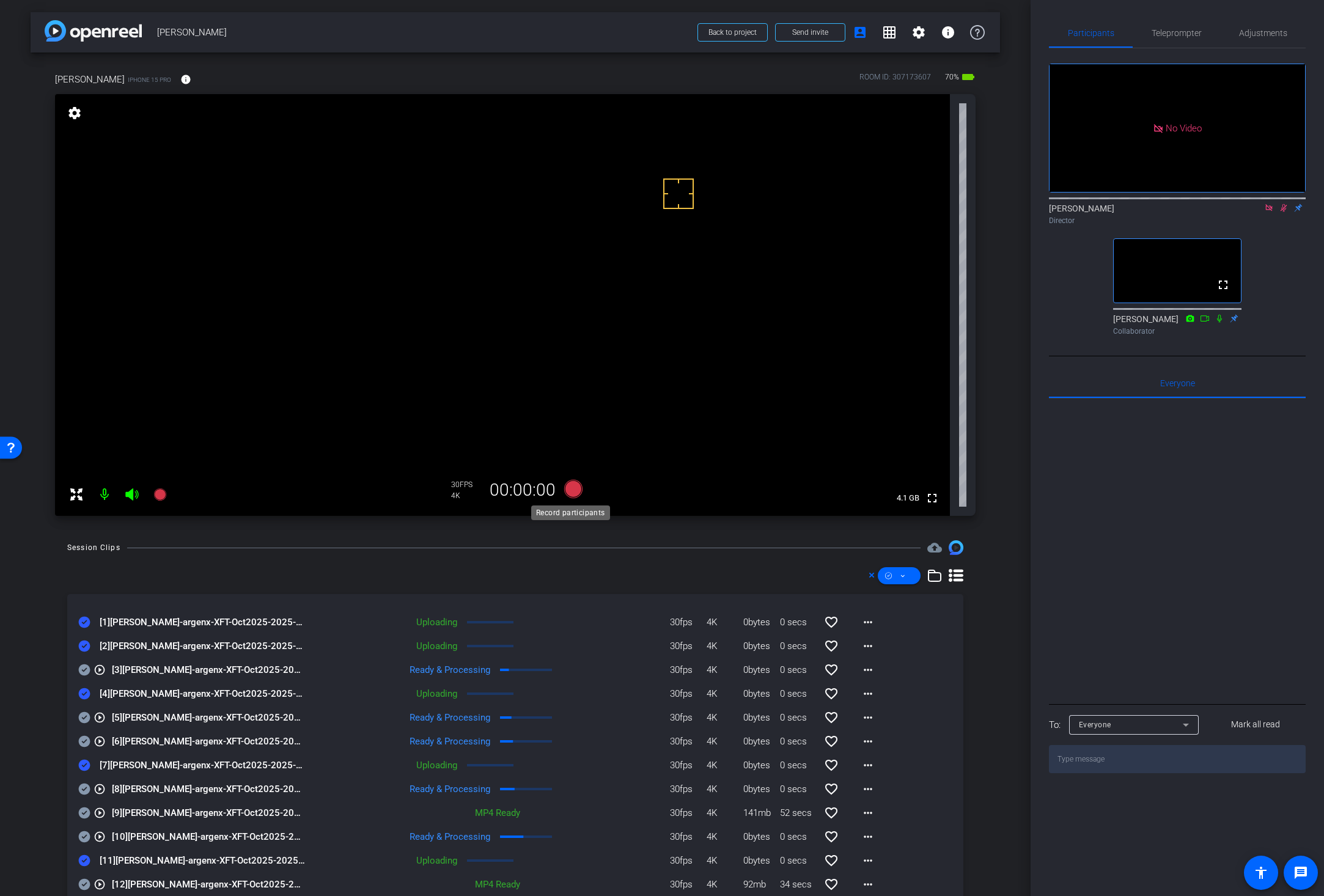
click at [572, 489] on icon at bounding box center [573, 489] width 19 height 19
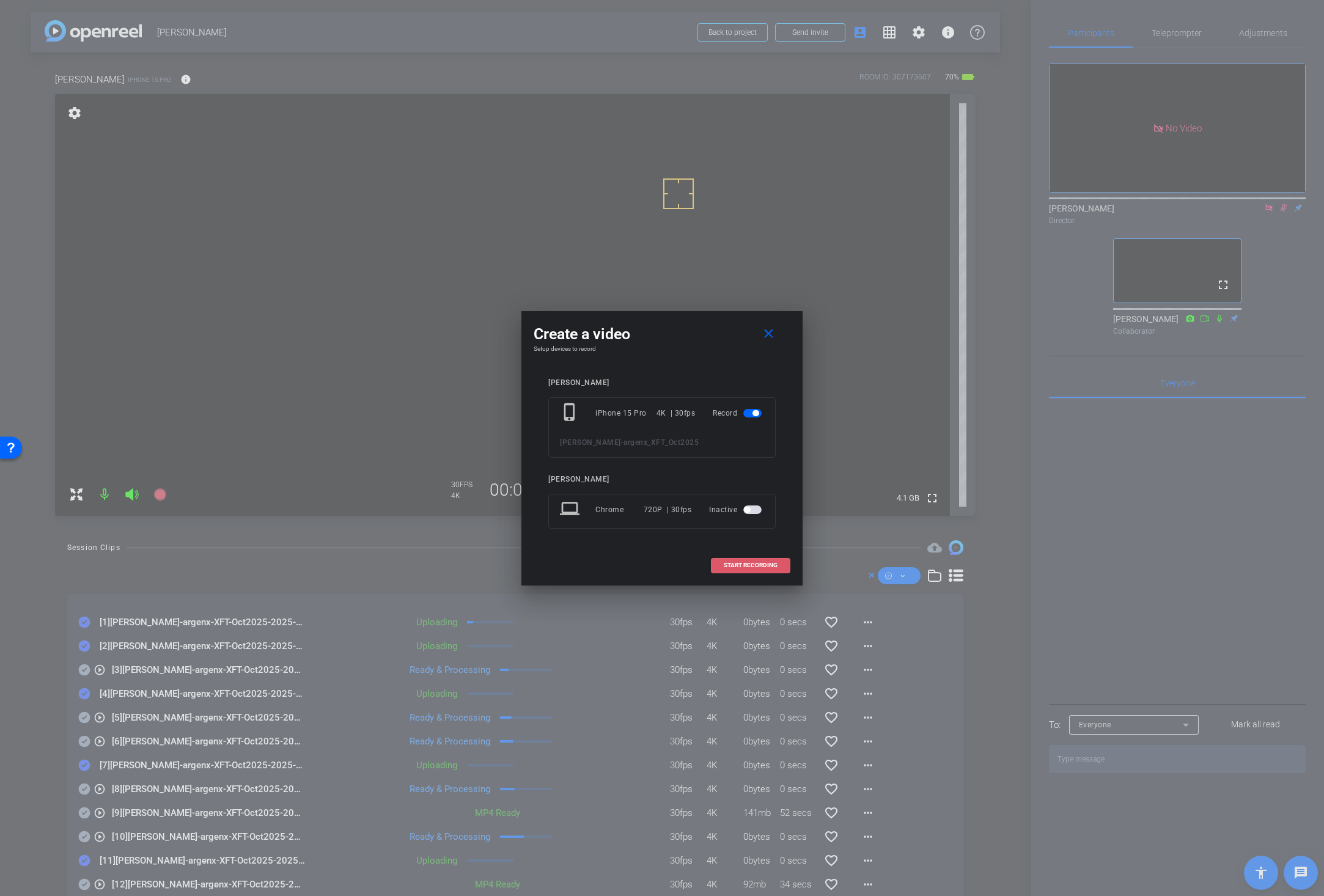
click at [736, 562] on span "START RECORDING" at bounding box center [751, 565] width 54 height 6
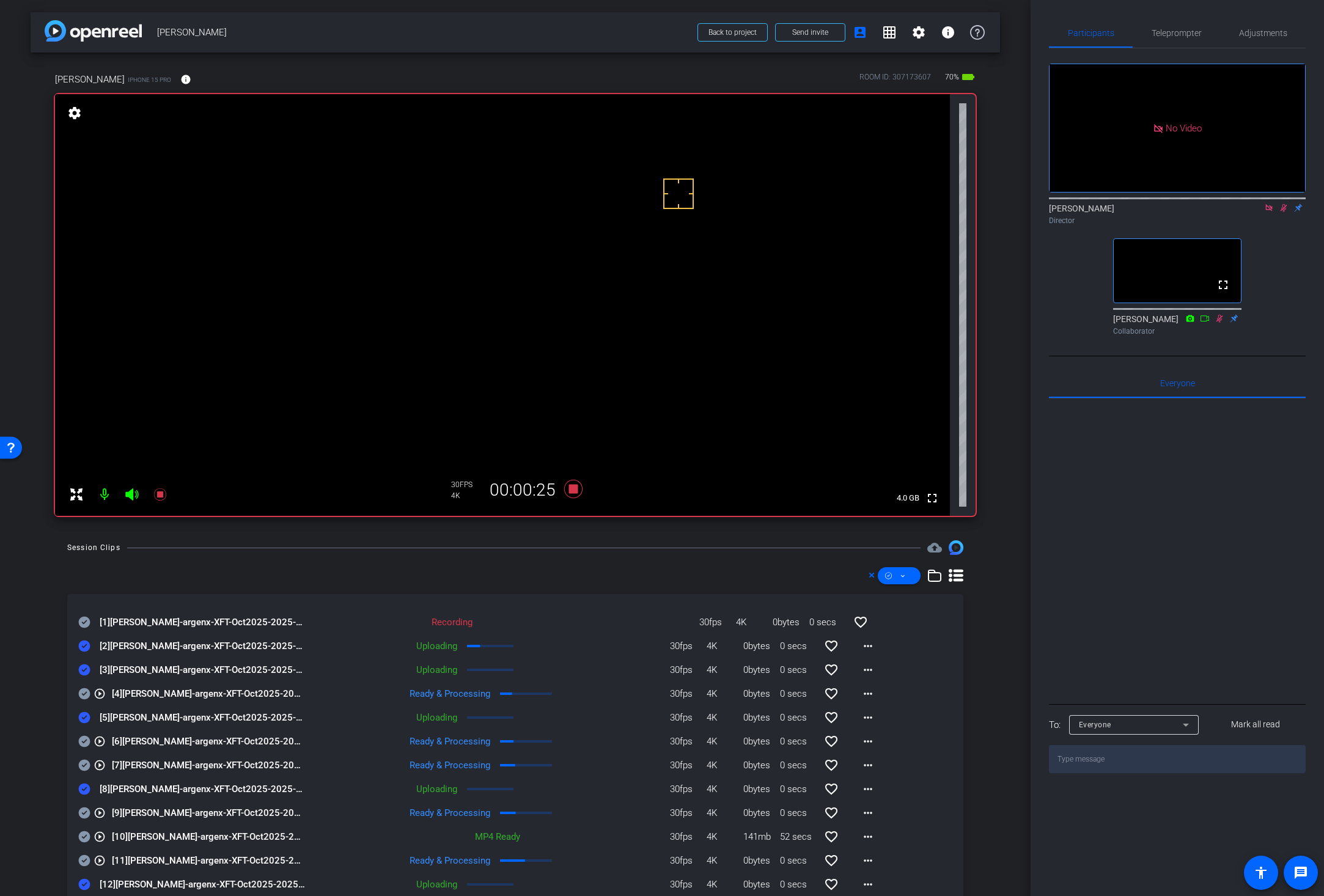
click at [87, 622] on icon at bounding box center [84, 622] width 12 height 12
click at [597, 562] on div "Session Clips cloud_upload [1] Jessica Dyer-argenx-XFT-Oct2025-2025-09-04-10-21…" at bounding box center [515, 848] width 969 height 615
click at [568, 489] on icon at bounding box center [573, 489] width 19 height 19
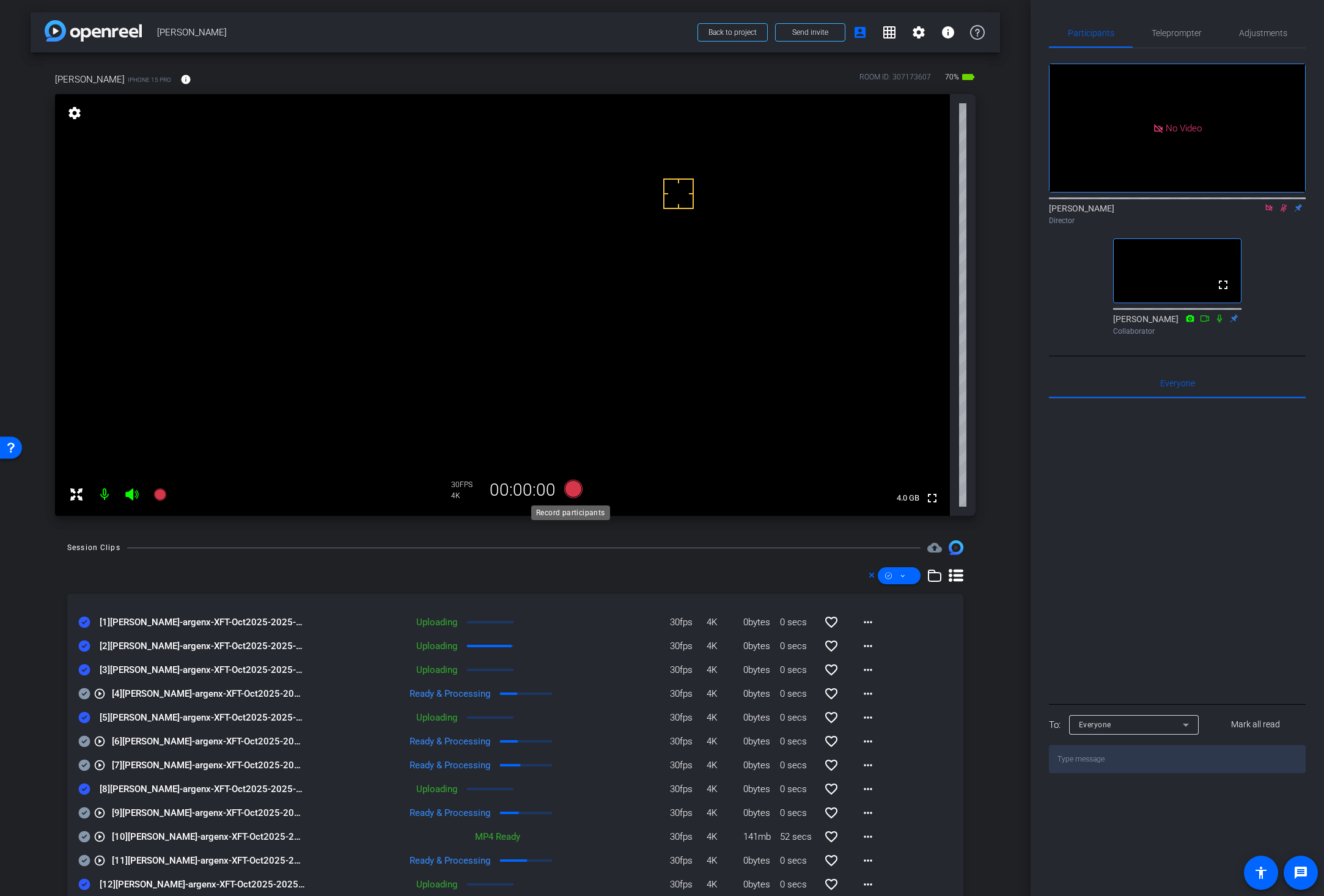
click at [568, 489] on icon at bounding box center [573, 489] width 19 height 19
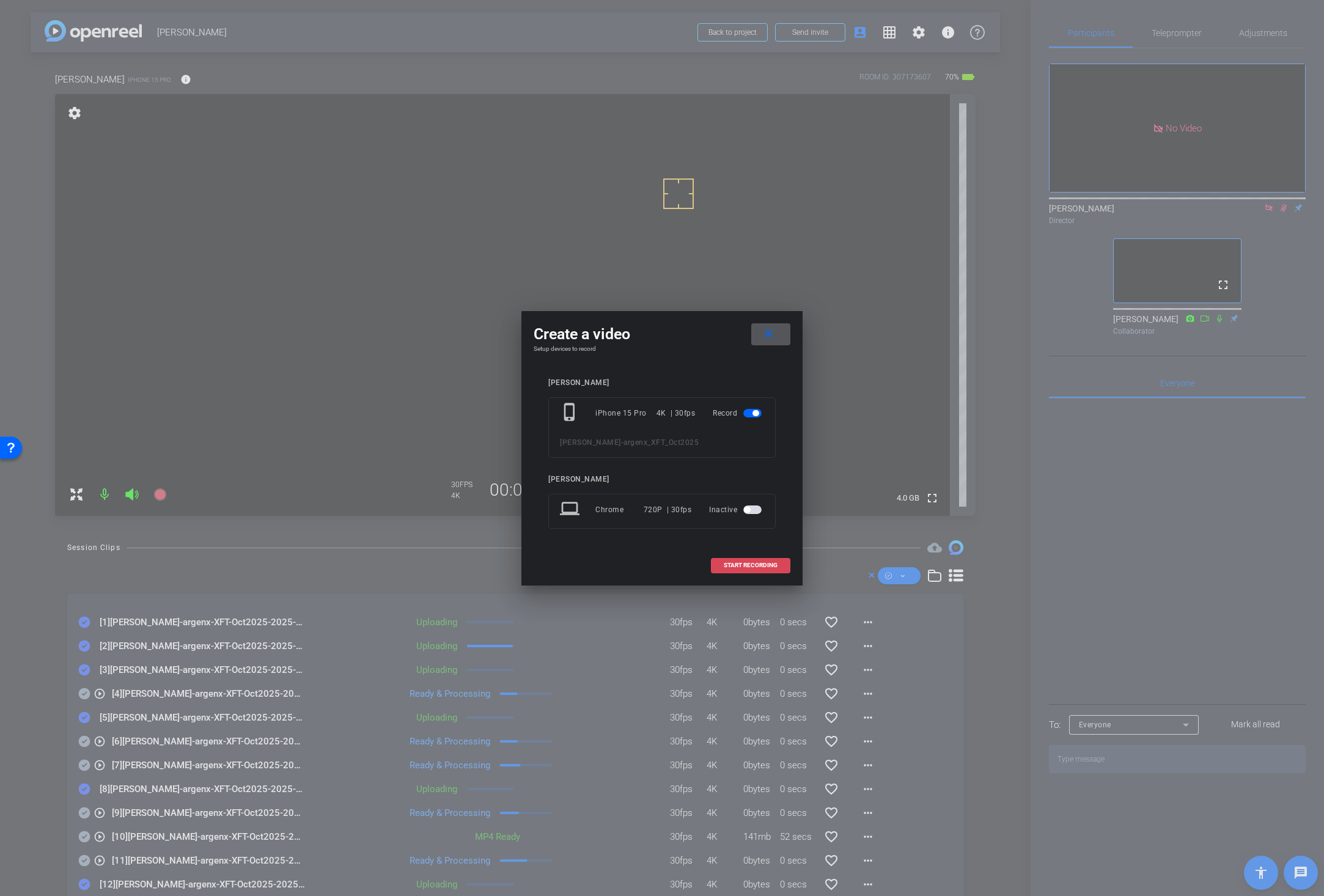
click at [742, 563] on span "START RECORDING" at bounding box center [751, 565] width 54 height 6
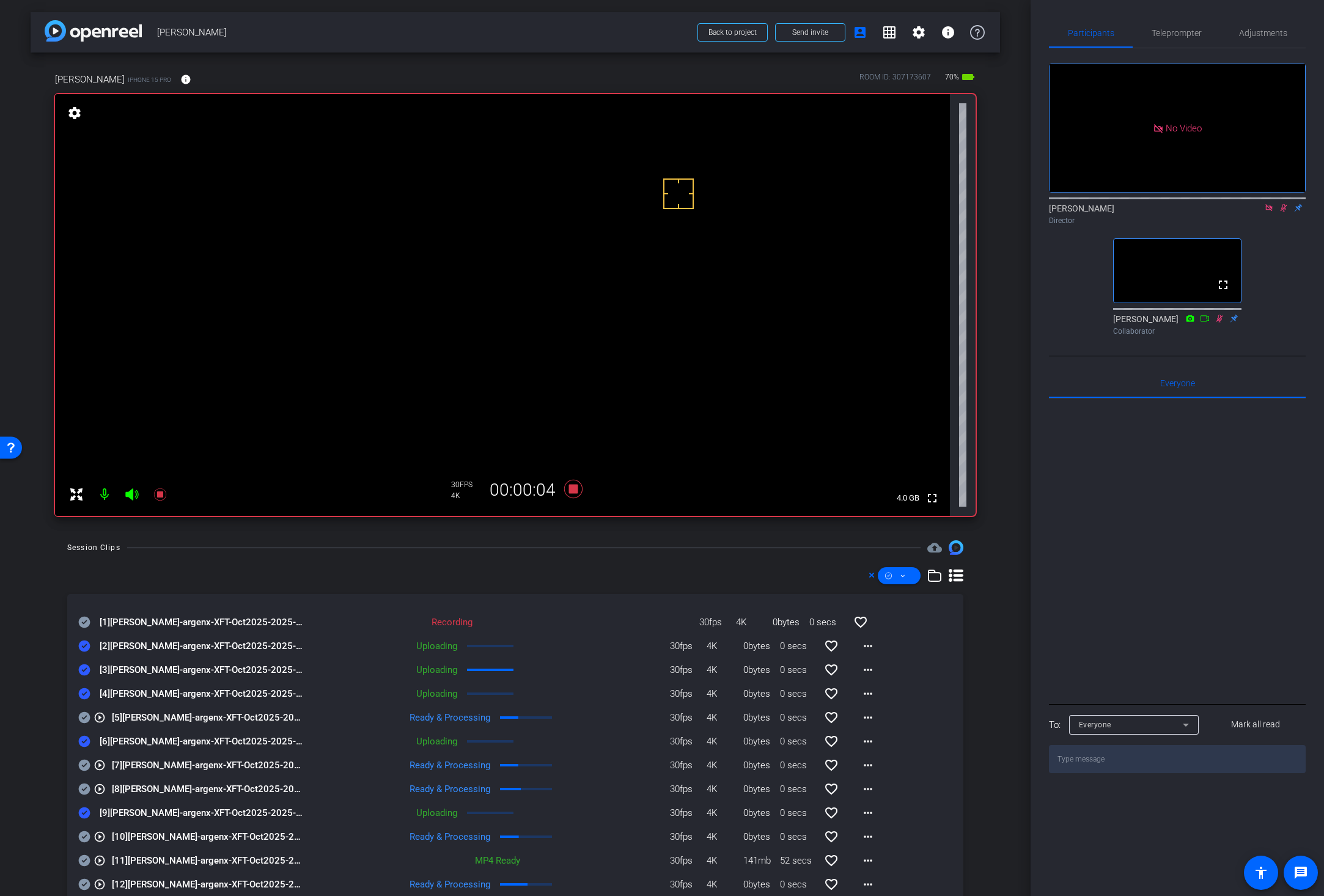
click at [82, 623] on icon at bounding box center [84, 622] width 12 height 15
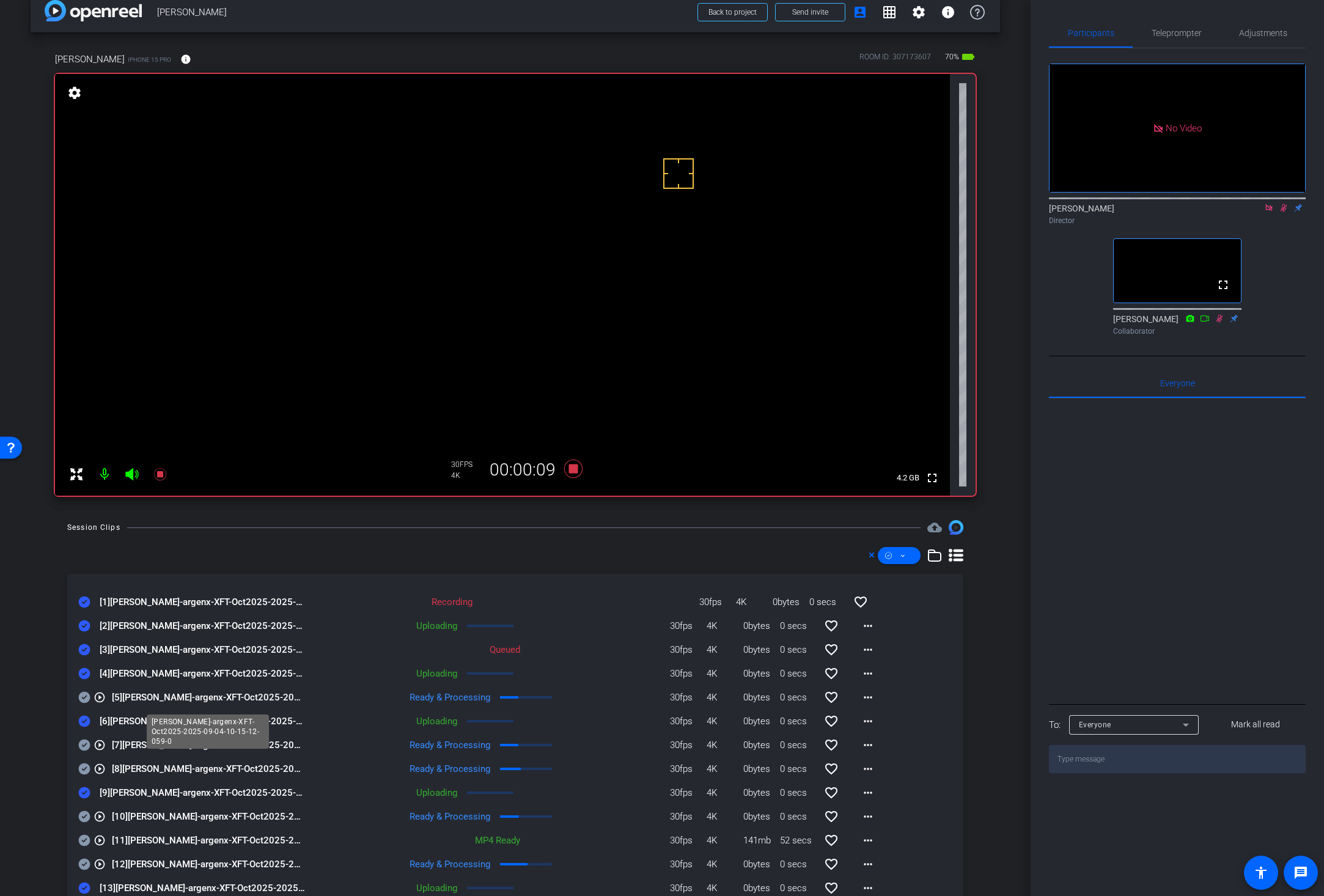
scroll to position [44, 0]
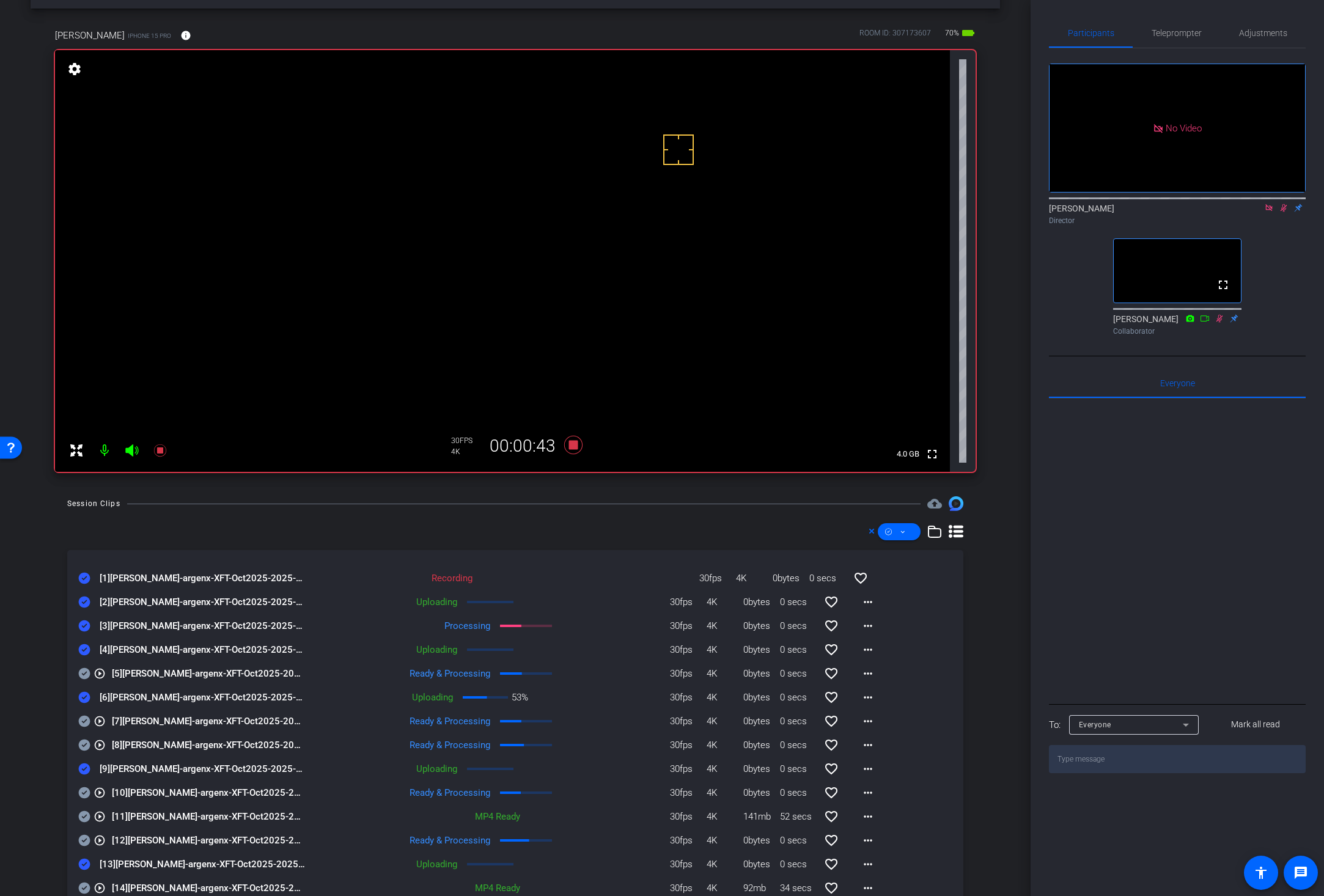
click at [572, 512] on div "Session Clips cloud_upload [1] Jessica Dyer-argenx-XFT-Oct2025-2025-09-04-10-22…" at bounding box center [515, 816] width 969 height 640
click at [568, 445] on icon at bounding box center [573, 445] width 19 height 19
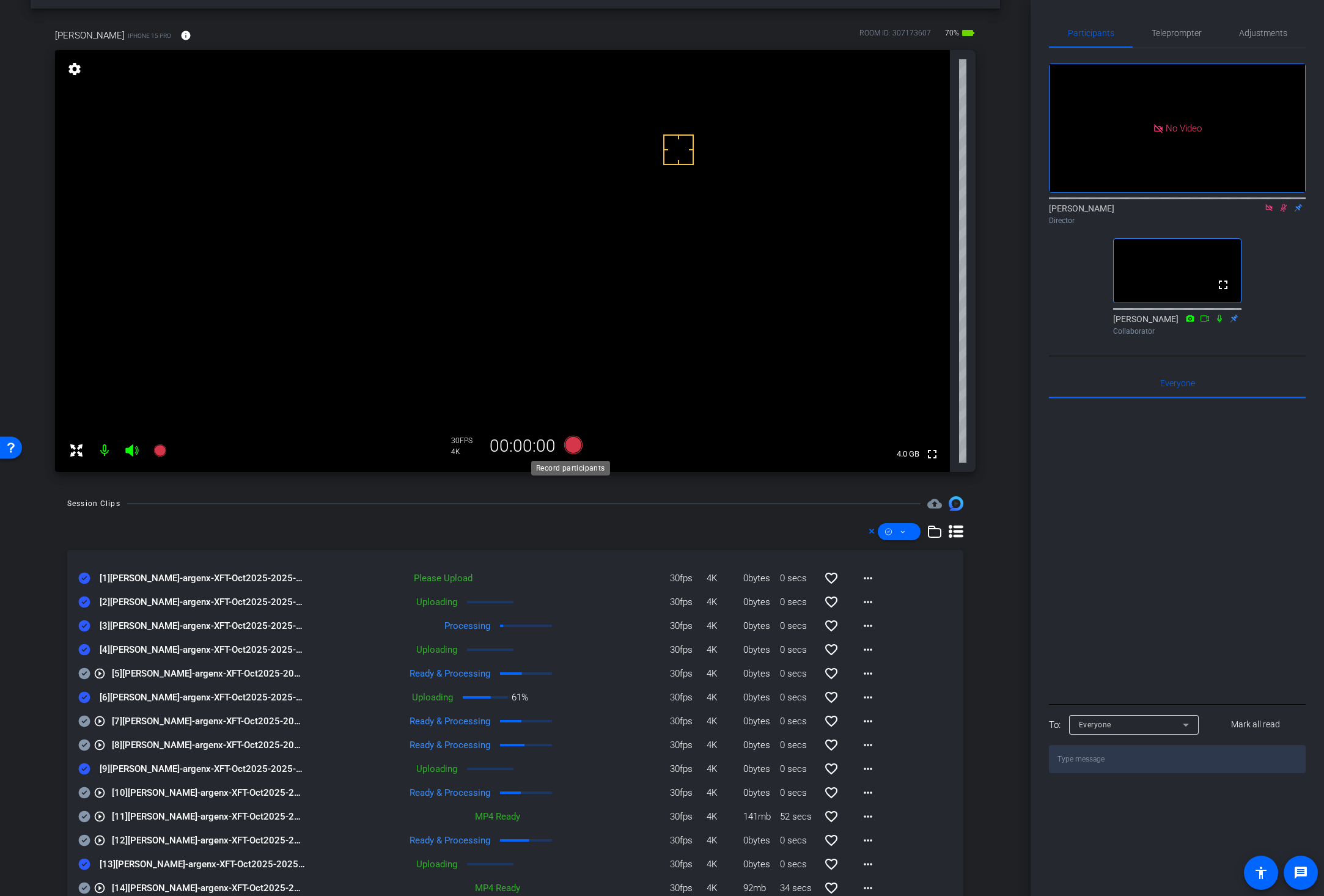
click at [568, 445] on icon at bounding box center [573, 445] width 19 height 19
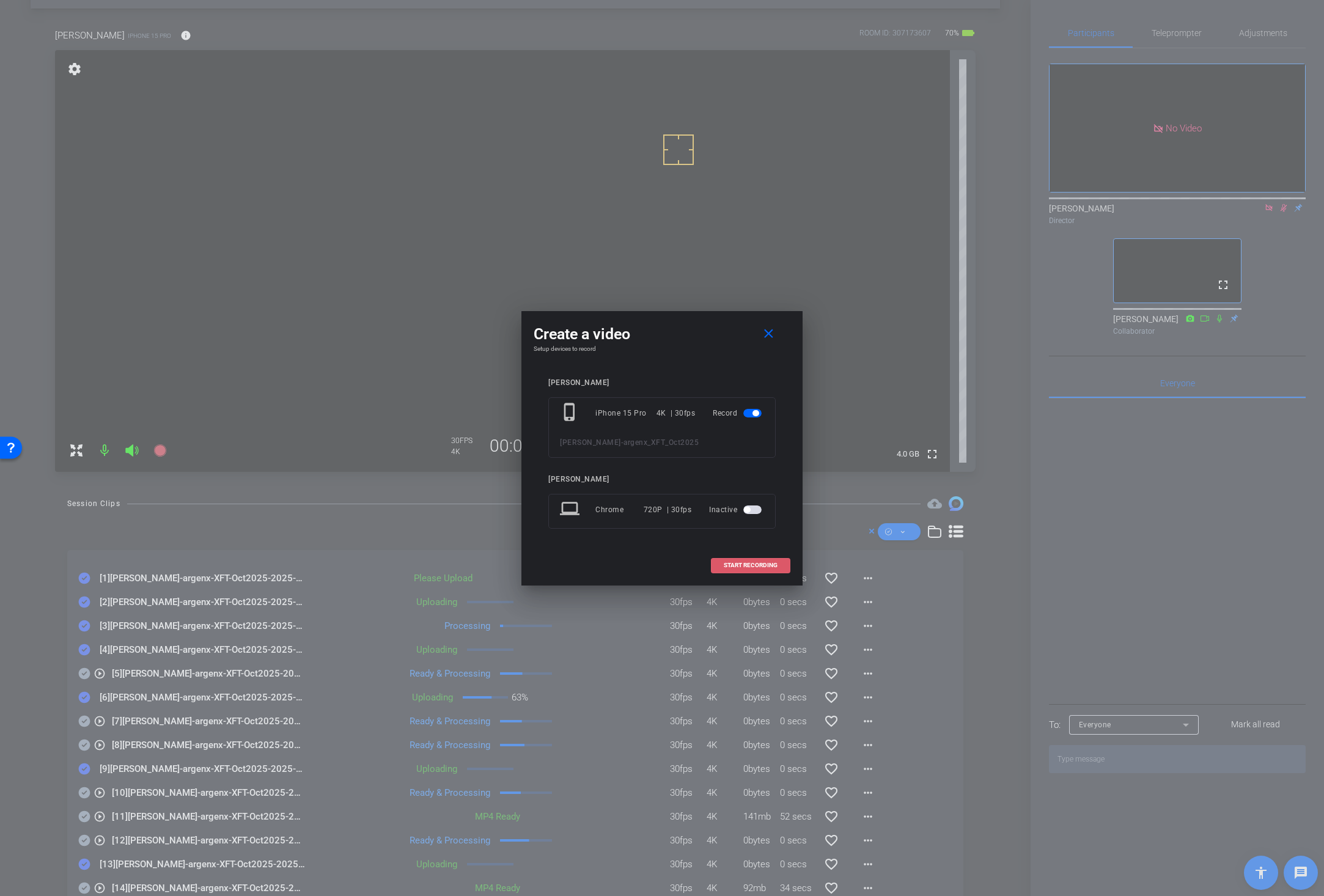
click at [729, 566] on span "START RECORDING" at bounding box center [751, 565] width 54 height 6
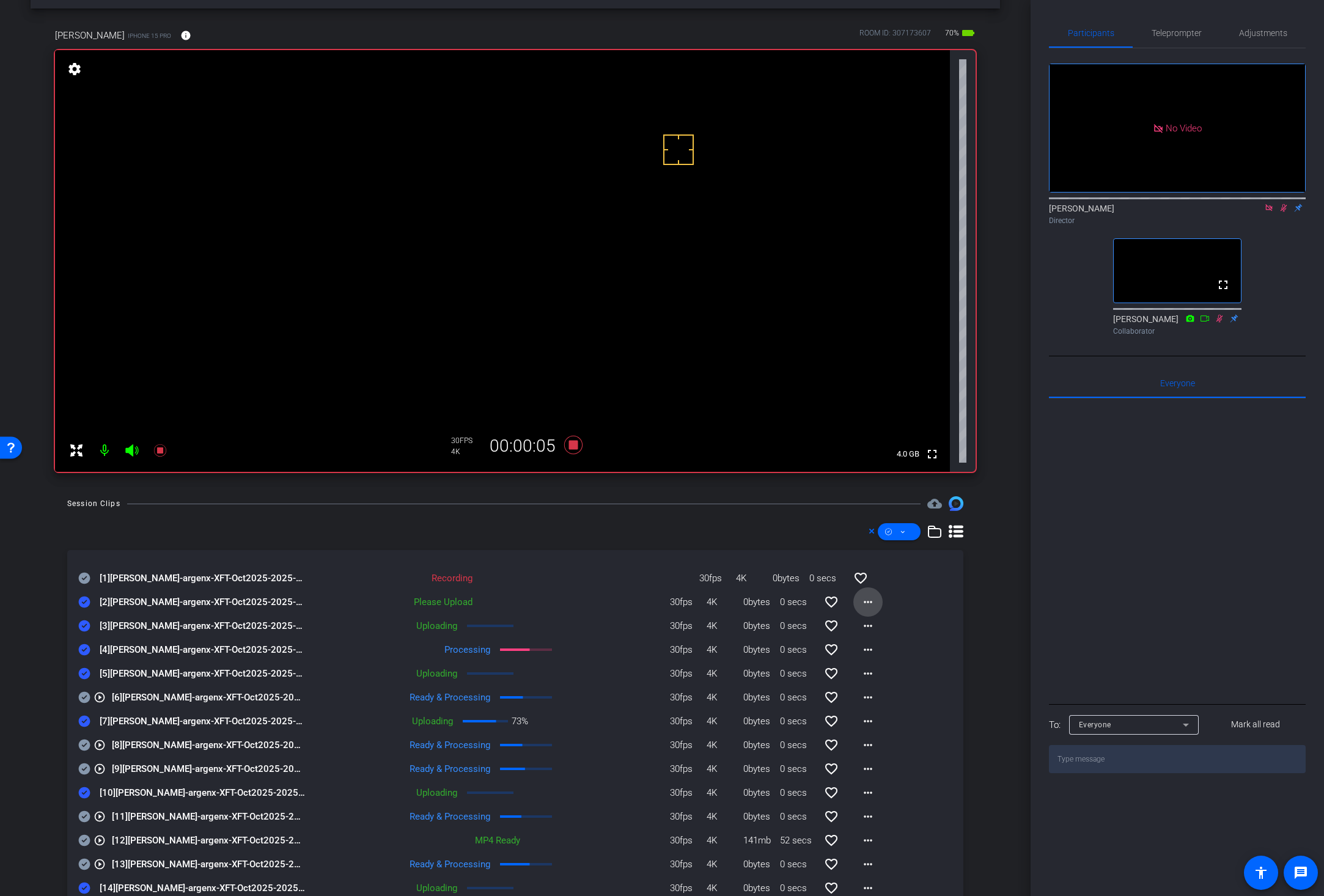
click at [861, 601] on mat-icon "more_horiz" at bounding box center [868, 601] width 15 height 15
click at [867, 626] on span "Upload" at bounding box center [880, 627] width 49 height 15
click at [85, 572] on icon at bounding box center [84, 578] width 12 height 12
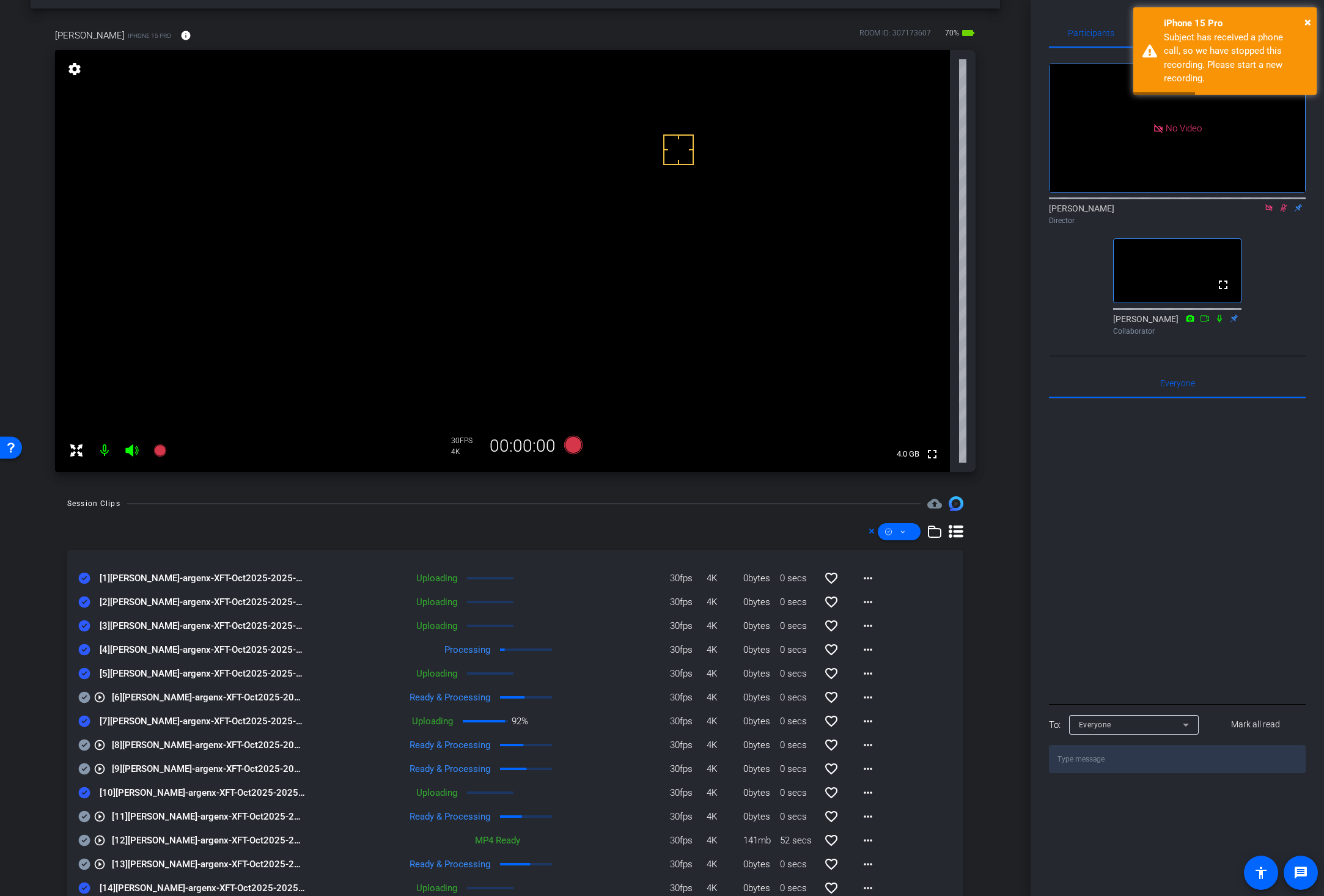
click at [529, 520] on div "Session Clips cloud_upload [1] Jessica Dyer-argenx-XFT-Oct2025-2025-09-04-10-23…" at bounding box center [515, 828] width 969 height 663
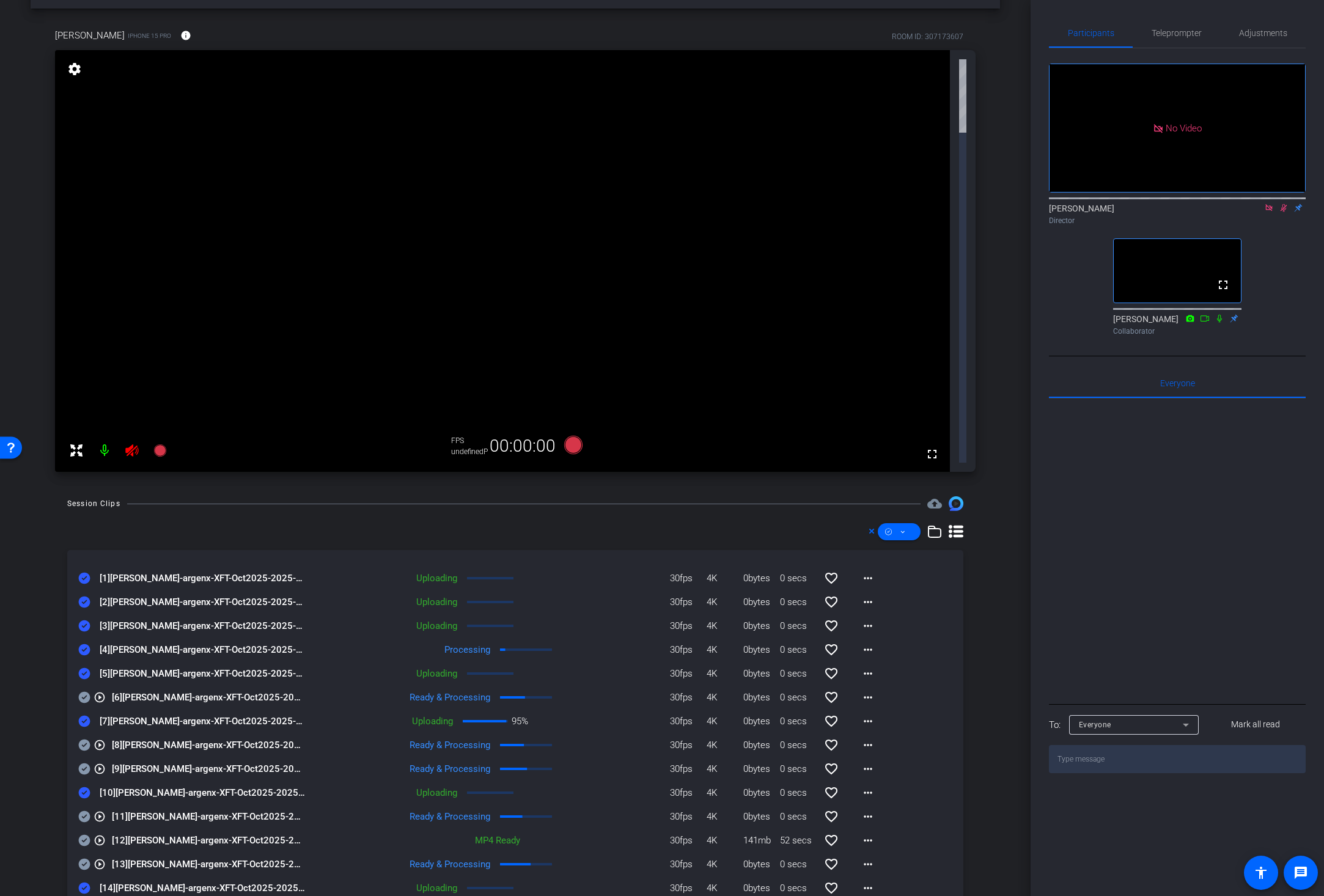
scroll to position [0, 0]
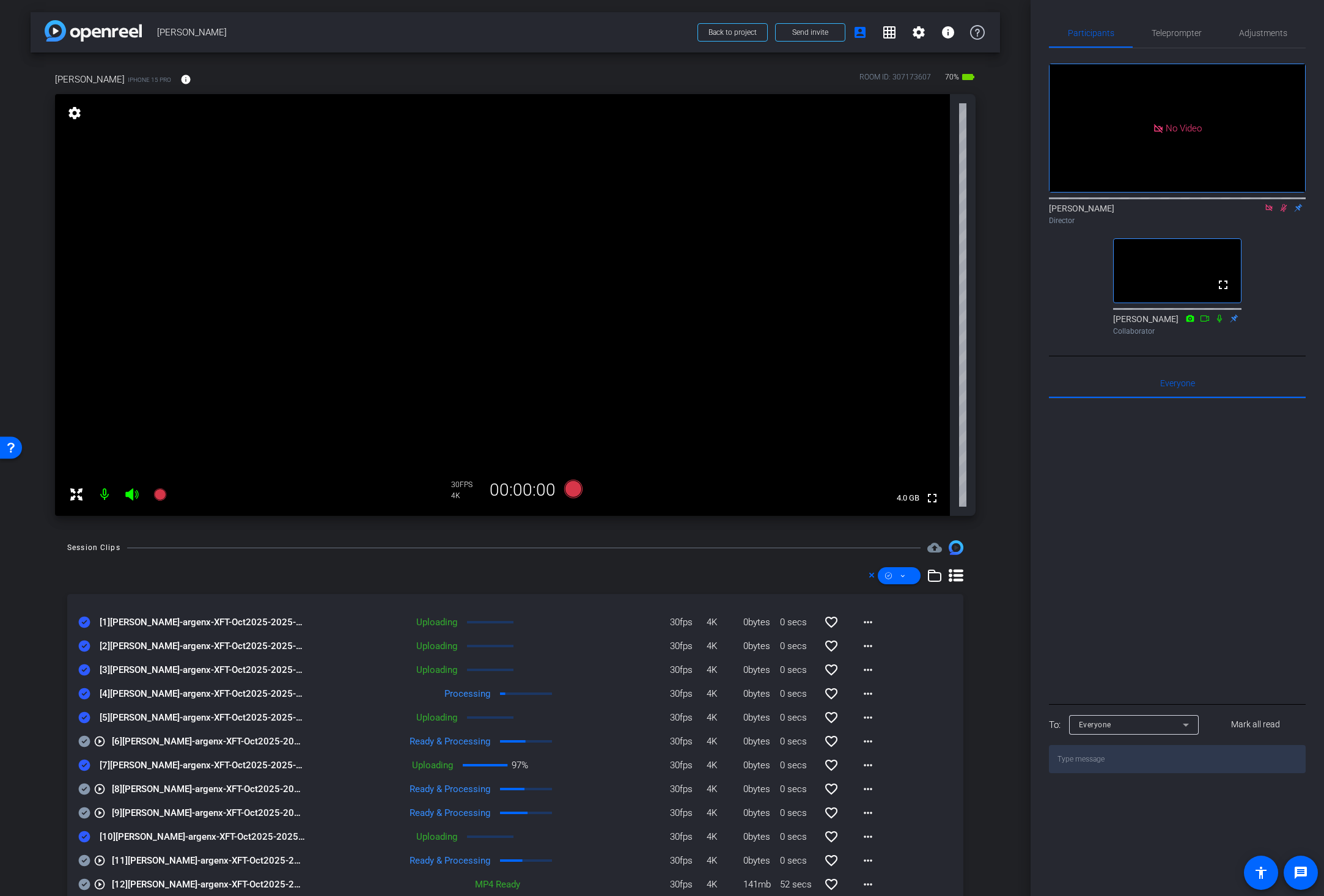
click at [390, 253] on video at bounding box center [503, 305] width 895 height 422
click at [440, 261] on video at bounding box center [503, 305] width 895 height 422
click at [747, 230] on video at bounding box center [503, 305] width 895 height 422
click at [447, 257] on video at bounding box center [503, 305] width 895 height 422
click at [1173, 212] on icon at bounding box center [1283, 207] width 10 height 8
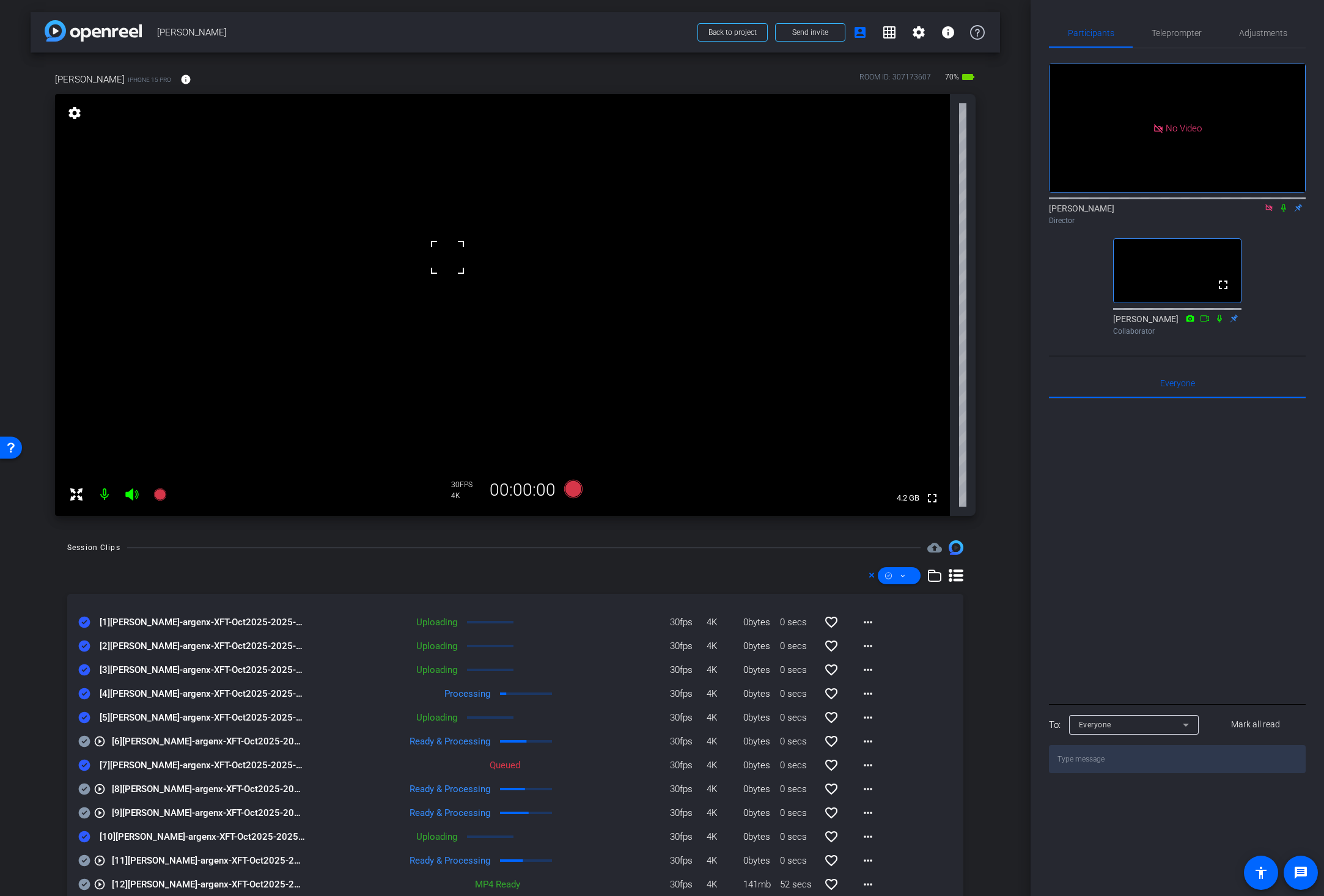
click at [434, 266] on div at bounding box center [447, 257] width 30 height 30
click at [440, 266] on video at bounding box center [503, 305] width 895 height 422
click at [427, 265] on div at bounding box center [439, 266] width 30 height 30
click at [1173, 212] on icon at bounding box center [1283, 207] width 10 height 8
click at [566, 489] on icon at bounding box center [573, 489] width 19 height 19
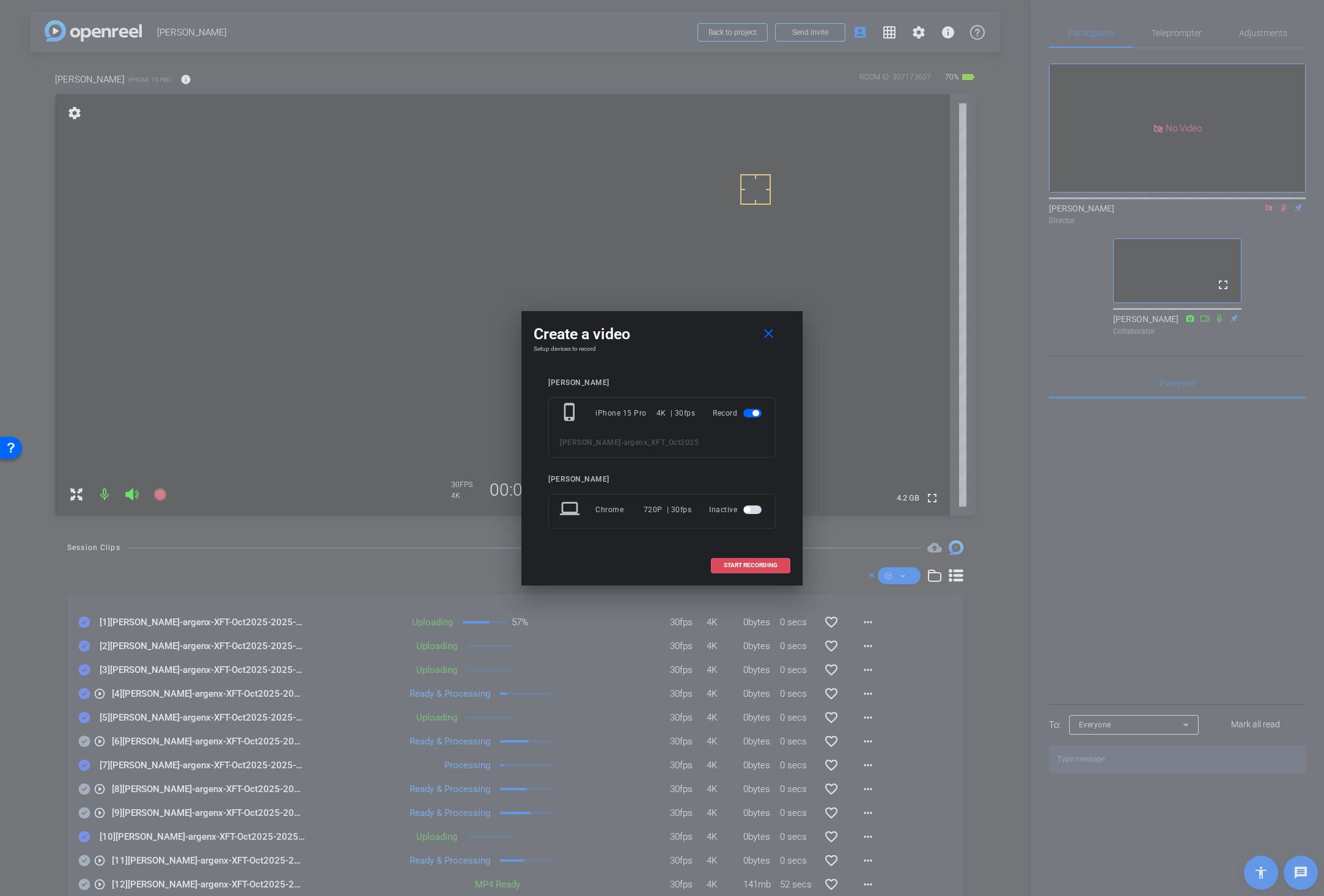
click at [749, 567] on span "START RECORDING" at bounding box center [751, 565] width 54 height 6
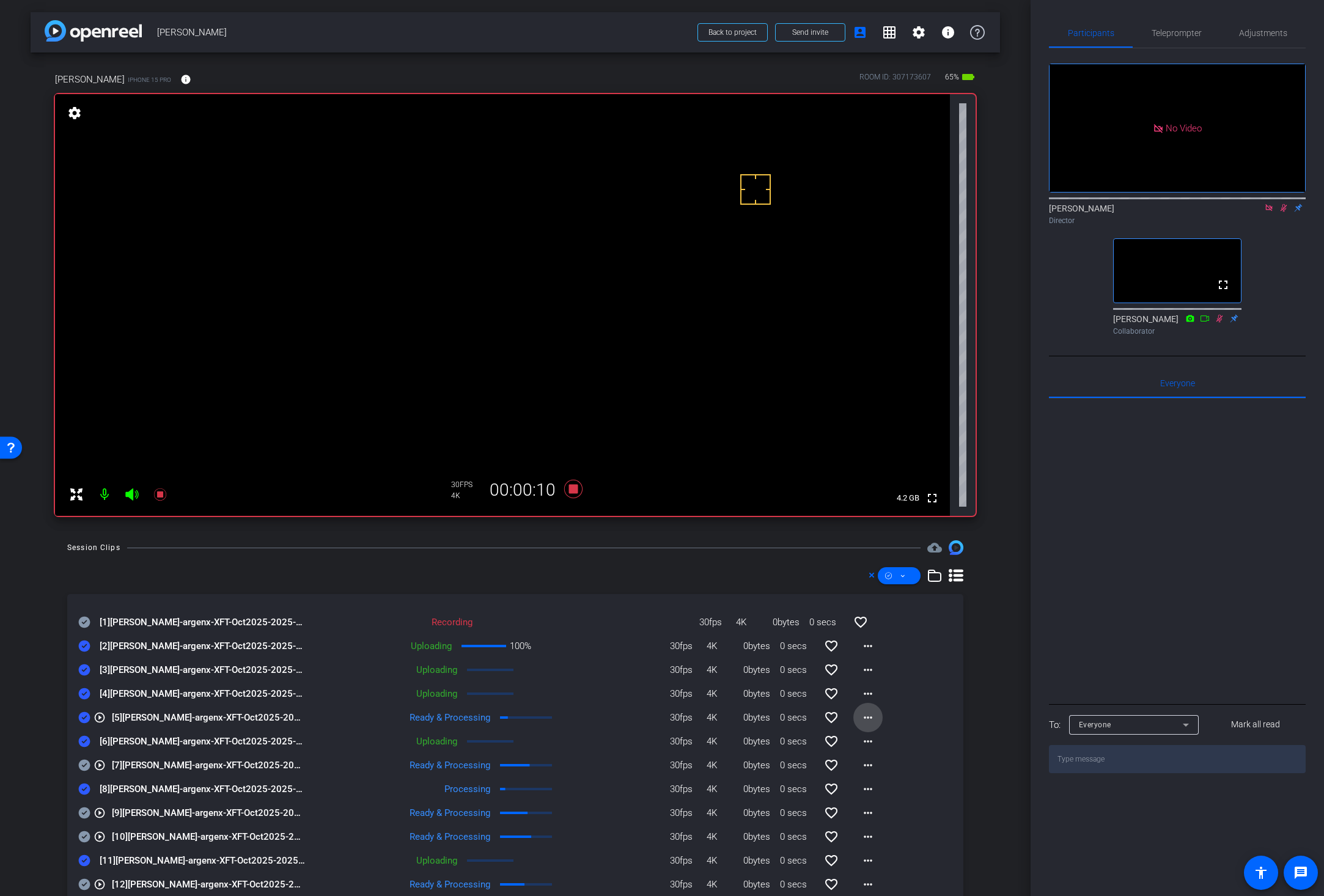
click at [861, 714] on mat-icon "more_horiz" at bounding box center [868, 717] width 15 height 15
click at [866, 740] on span "Download Original" at bounding box center [893, 743] width 73 height 15
click at [86, 719] on icon at bounding box center [84, 718] width 12 height 12
click at [83, 622] on icon at bounding box center [84, 622] width 12 height 12
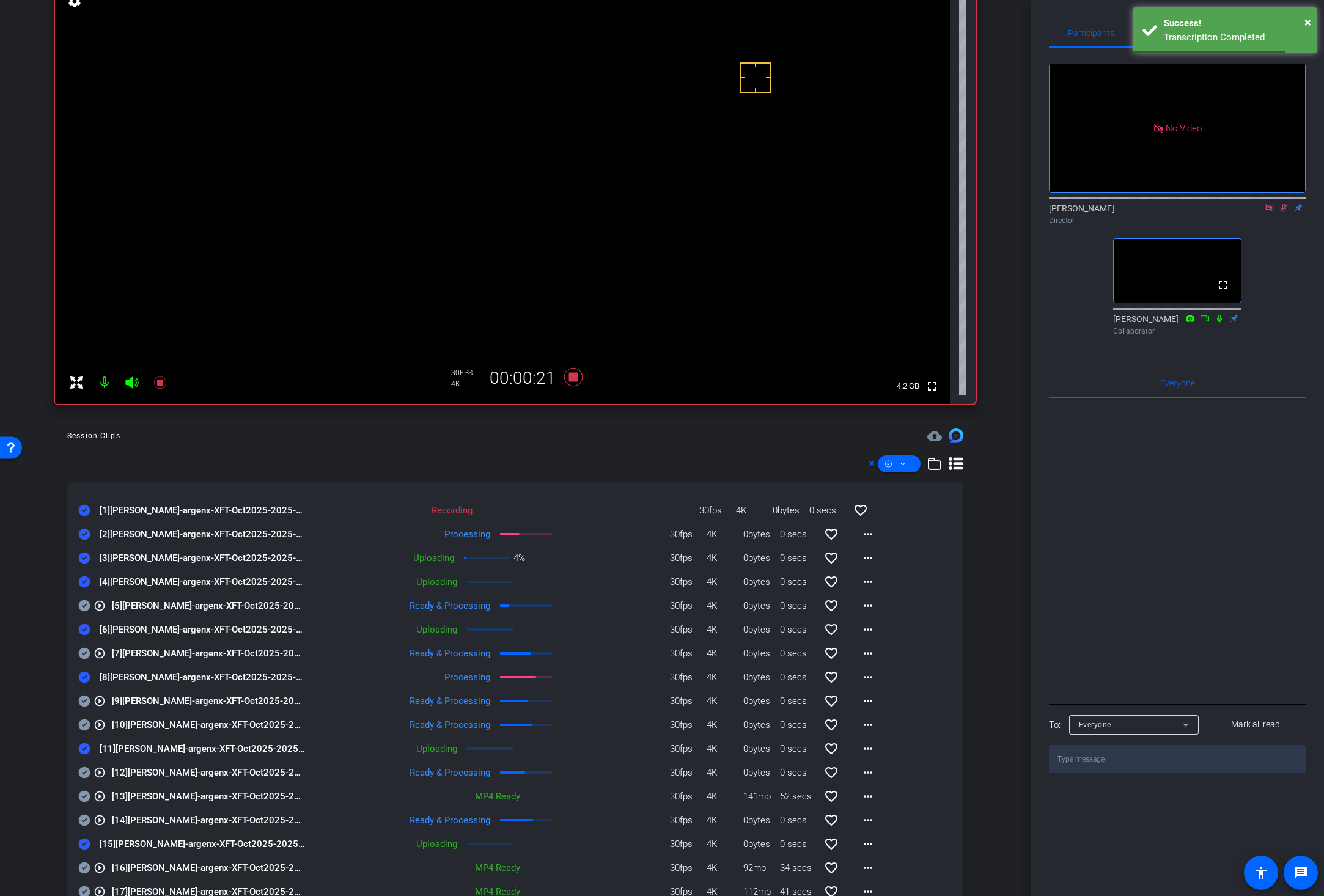
scroll to position [113, 0]
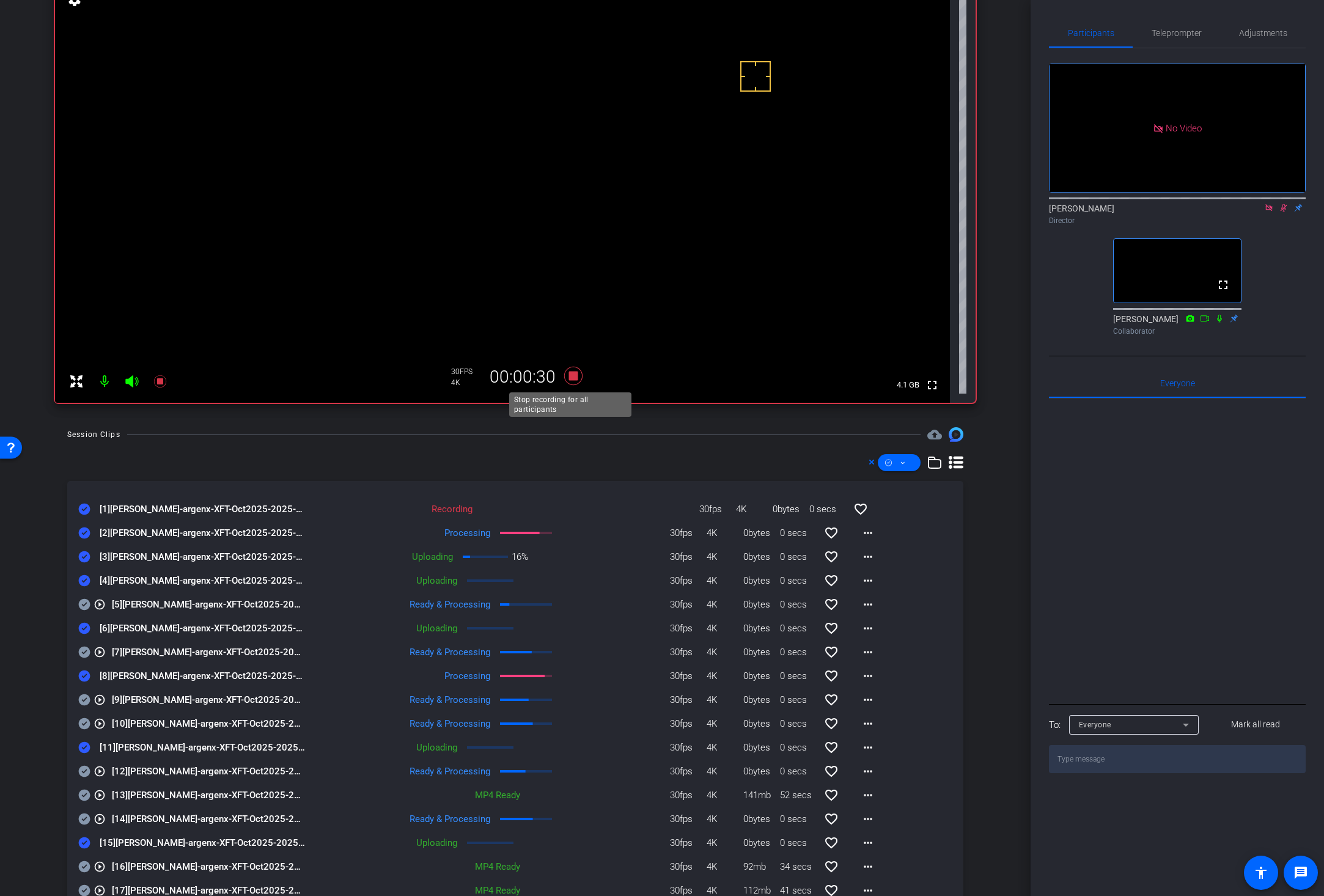
click at [567, 375] on icon at bounding box center [573, 375] width 19 height 19
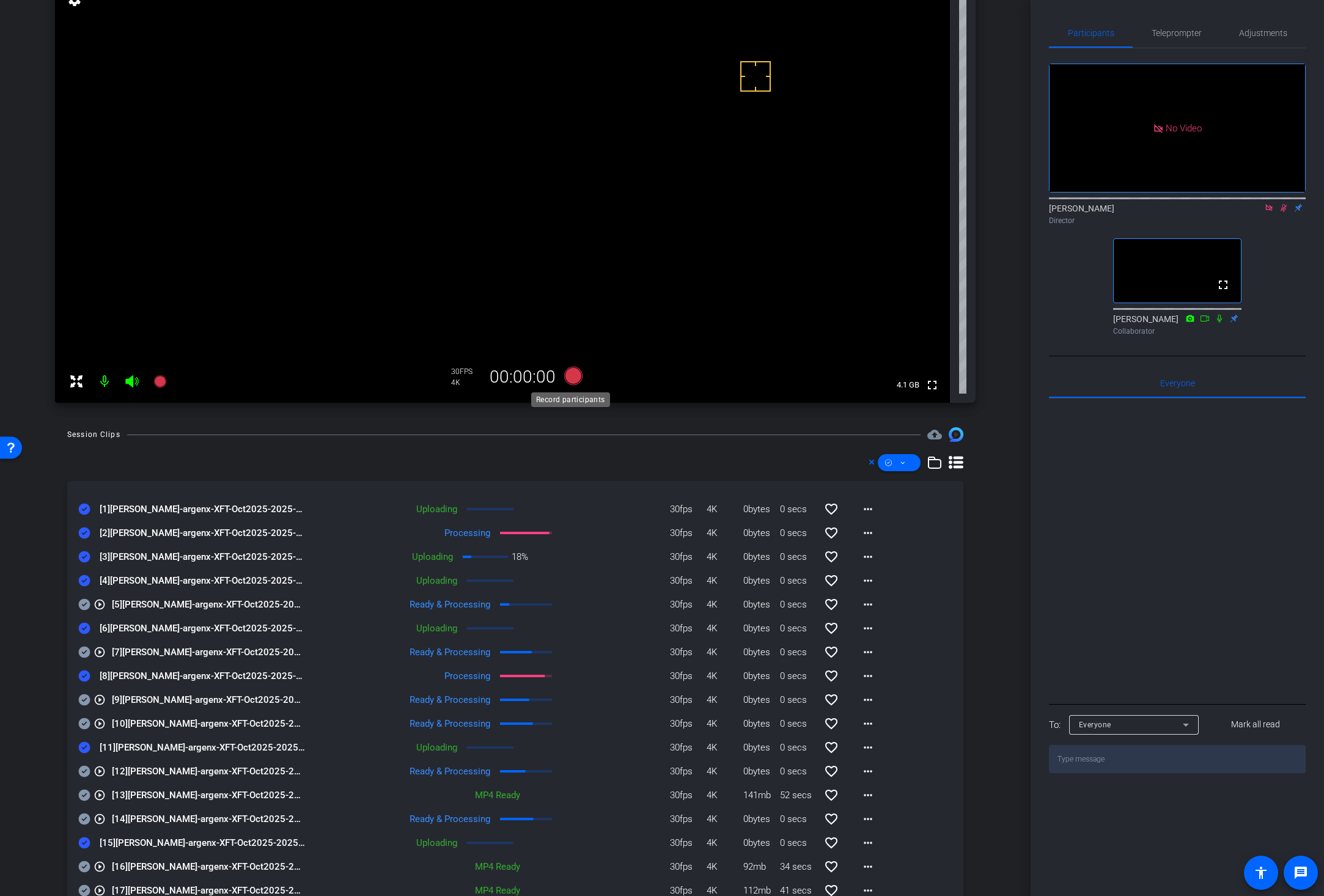
click at [567, 375] on icon at bounding box center [573, 375] width 19 height 19
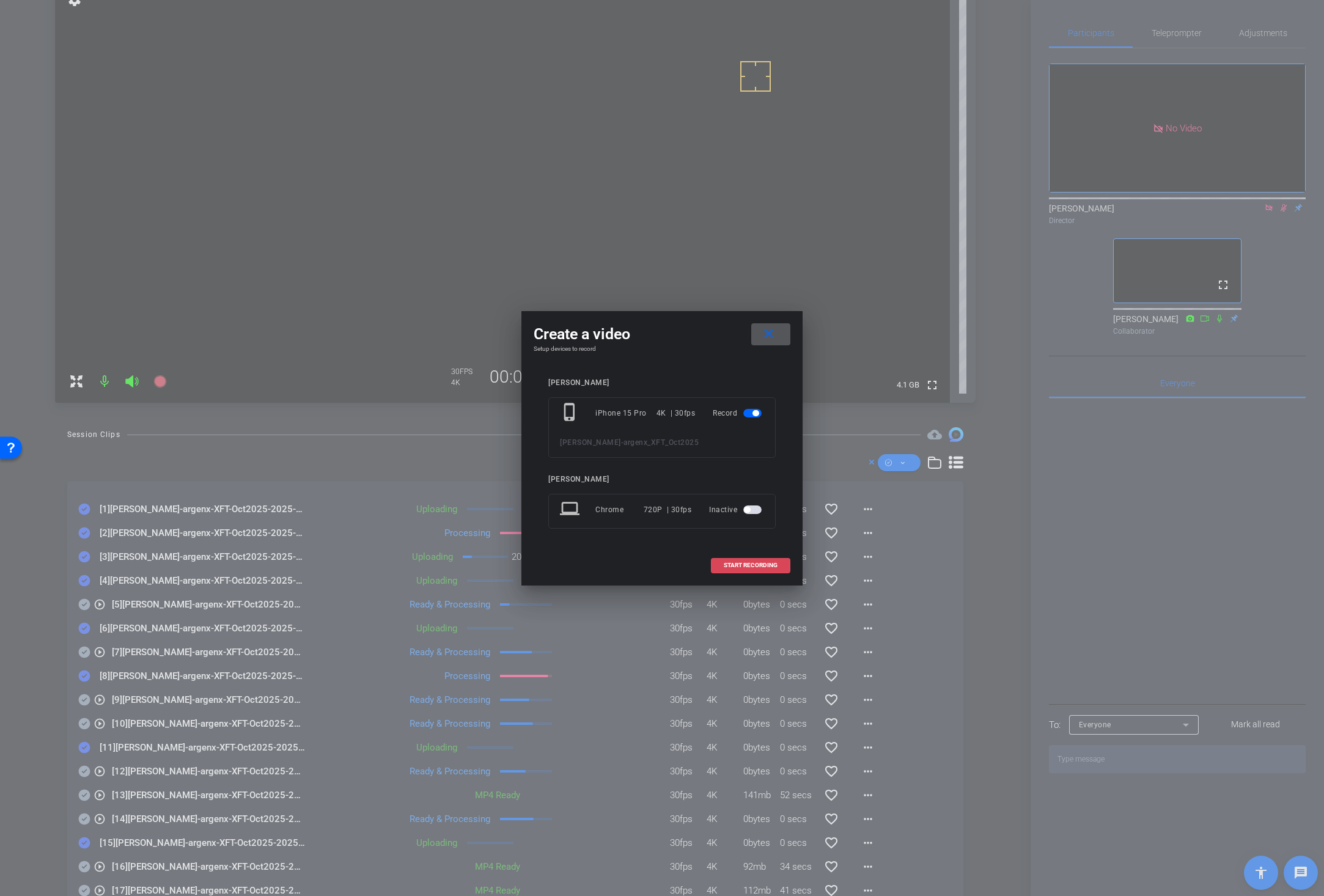
click at [734, 561] on span at bounding box center [750, 565] width 78 height 29
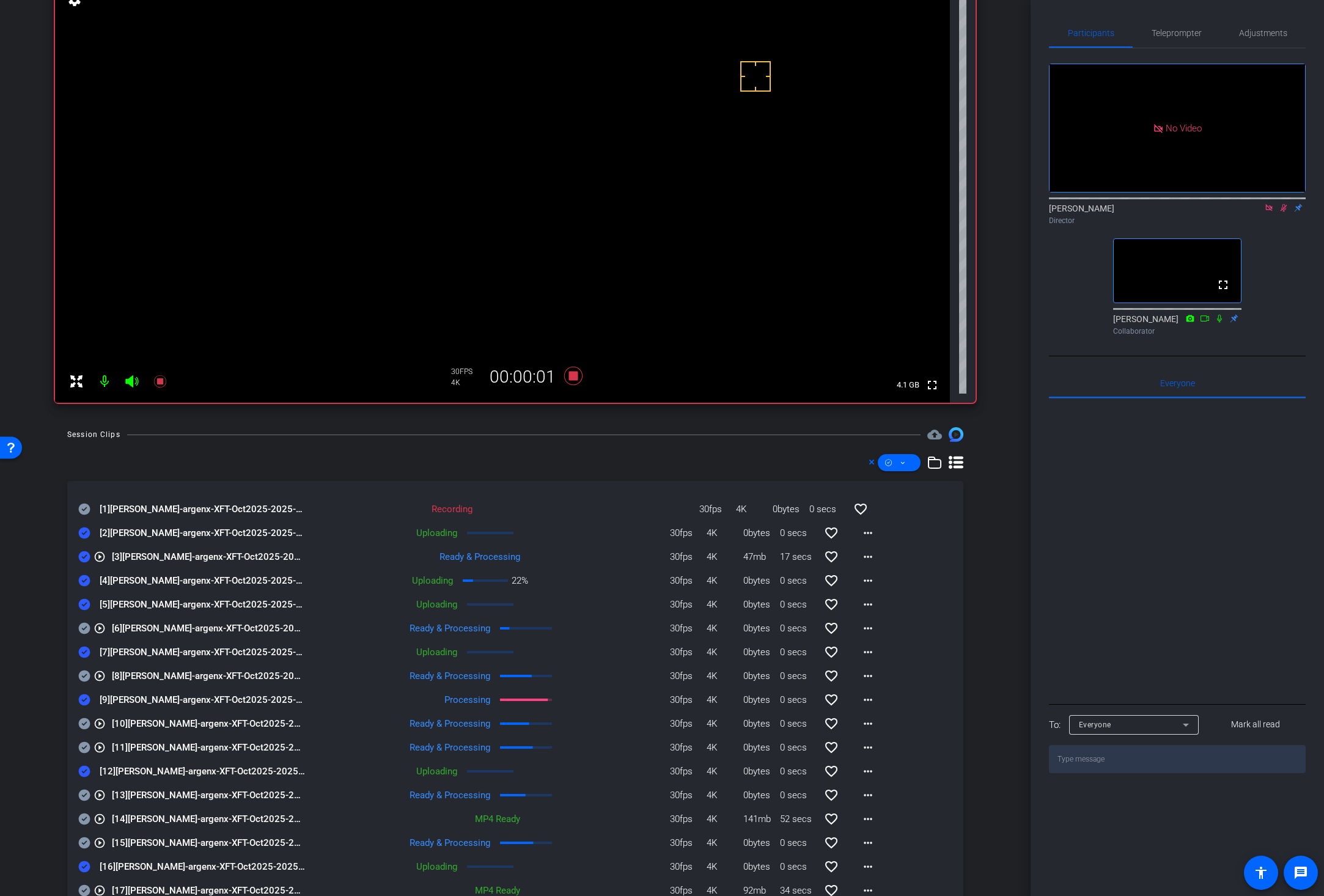
click at [83, 507] on icon at bounding box center [84, 509] width 12 height 12
click at [861, 557] on mat-icon "more_horiz" at bounding box center [868, 557] width 15 height 15
click at [874, 579] on span "Download Original" at bounding box center [893, 582] width 73 height 15
click at [82, 554] on icon at bounding box center [84, 557] width 12 height 12
click at [861, 698] on mat-icon "more_horiz" at bounding box center [868, 699] width 15 height 15
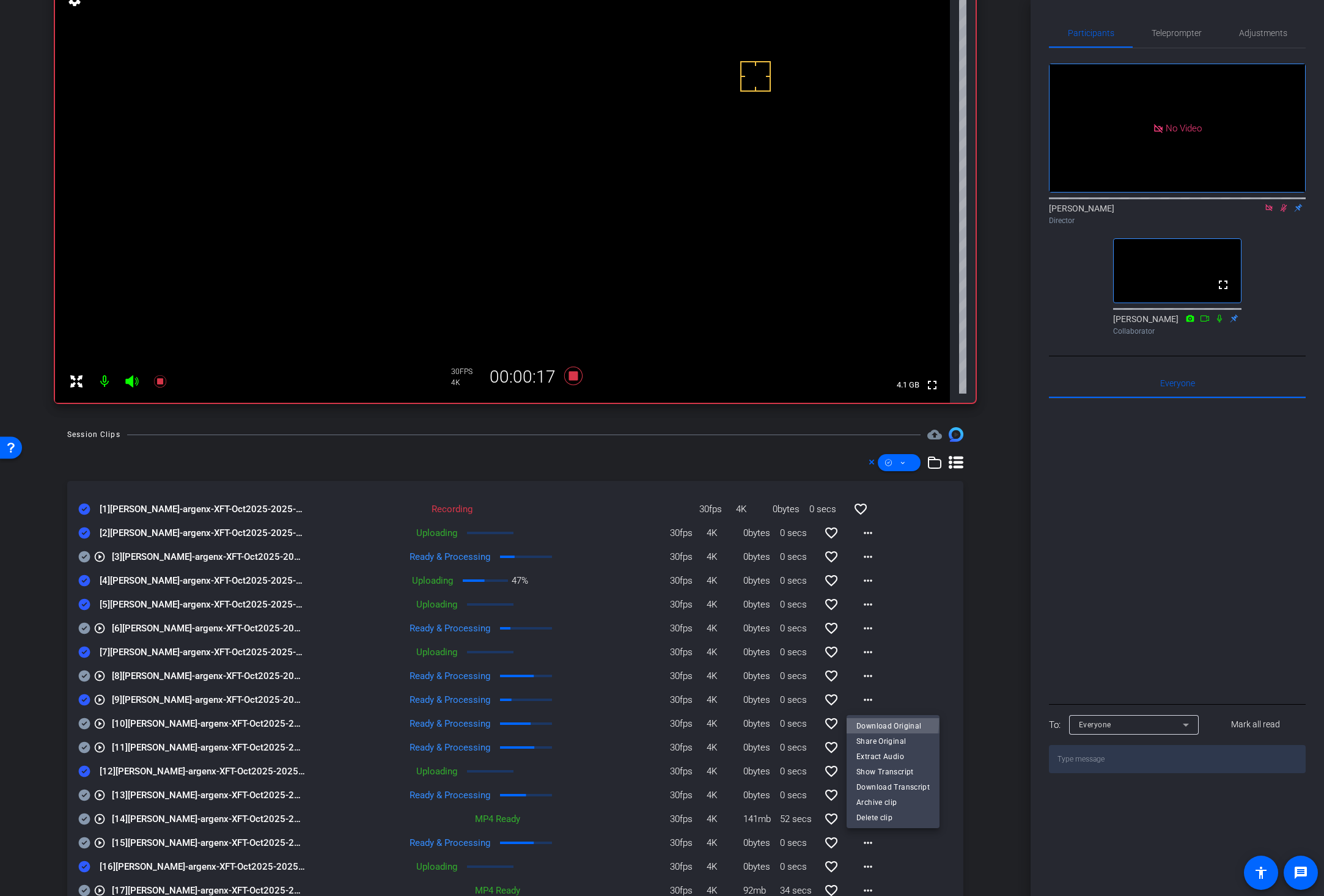
click at [868, 721] on span "Download Original" at bounding box center [893, 725] width 73 height 15
click at [82, 701] on icon at bounding box center [84, 699] width 12 height 15
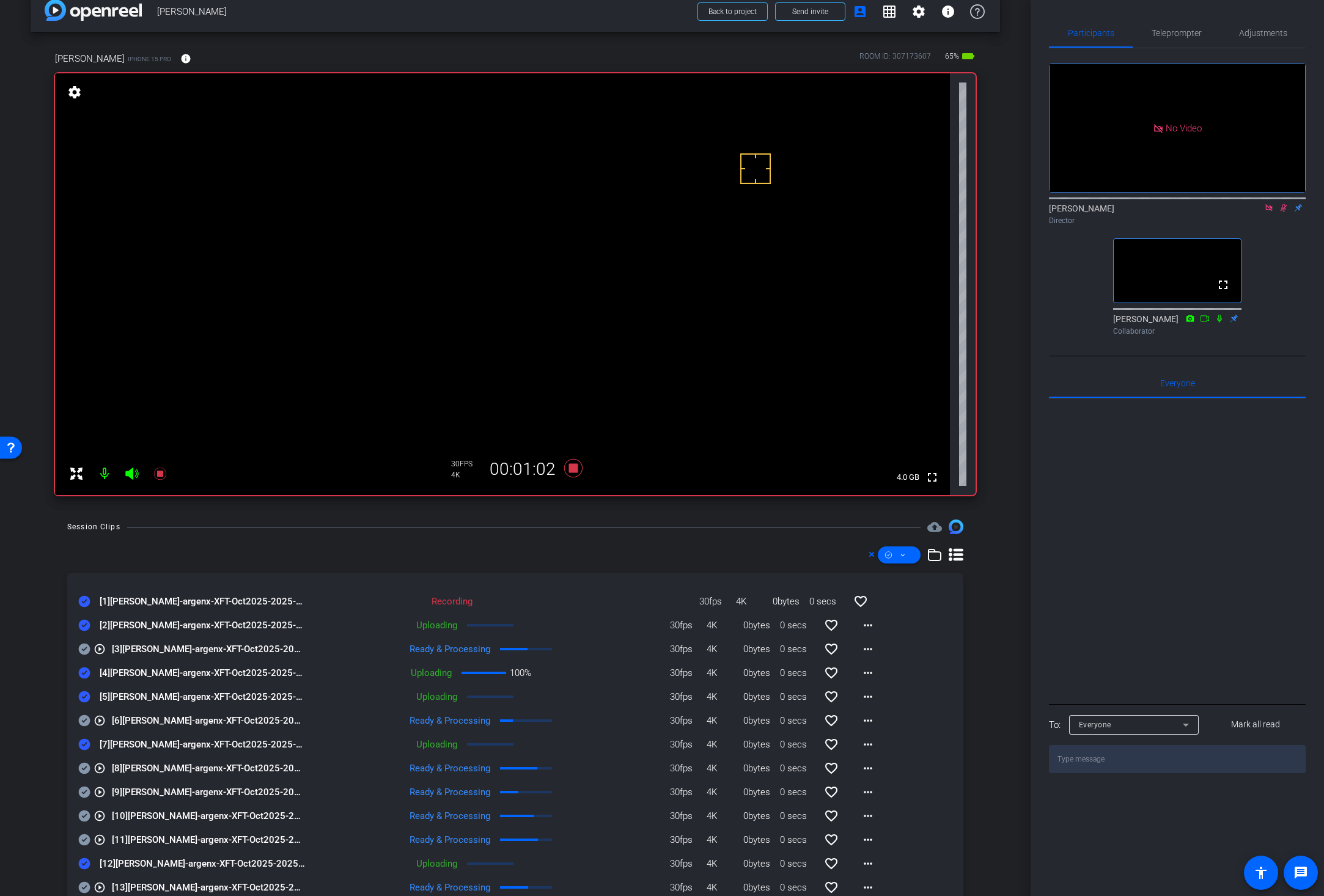
scroll to position [22, 0]
click at [605, 519] on div "Session Clips cloud_upload" at bounding box center [515, 525] width 896 height 15
click at [571, 468] on icon at bounding box center [573, 467] width 19 height 19
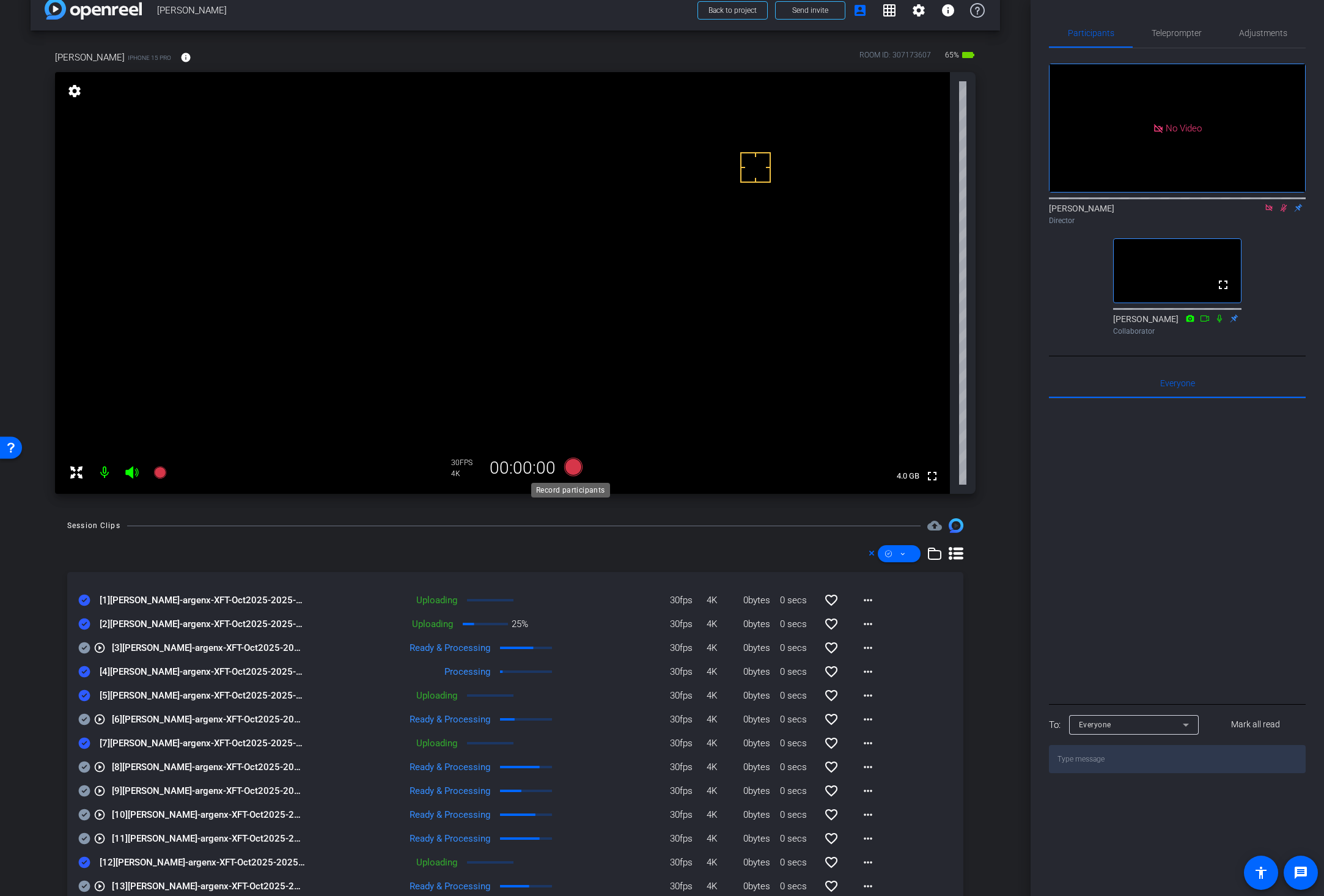
click at [571, 468] on icon at bounding box center [573, 467] width 19 height 19
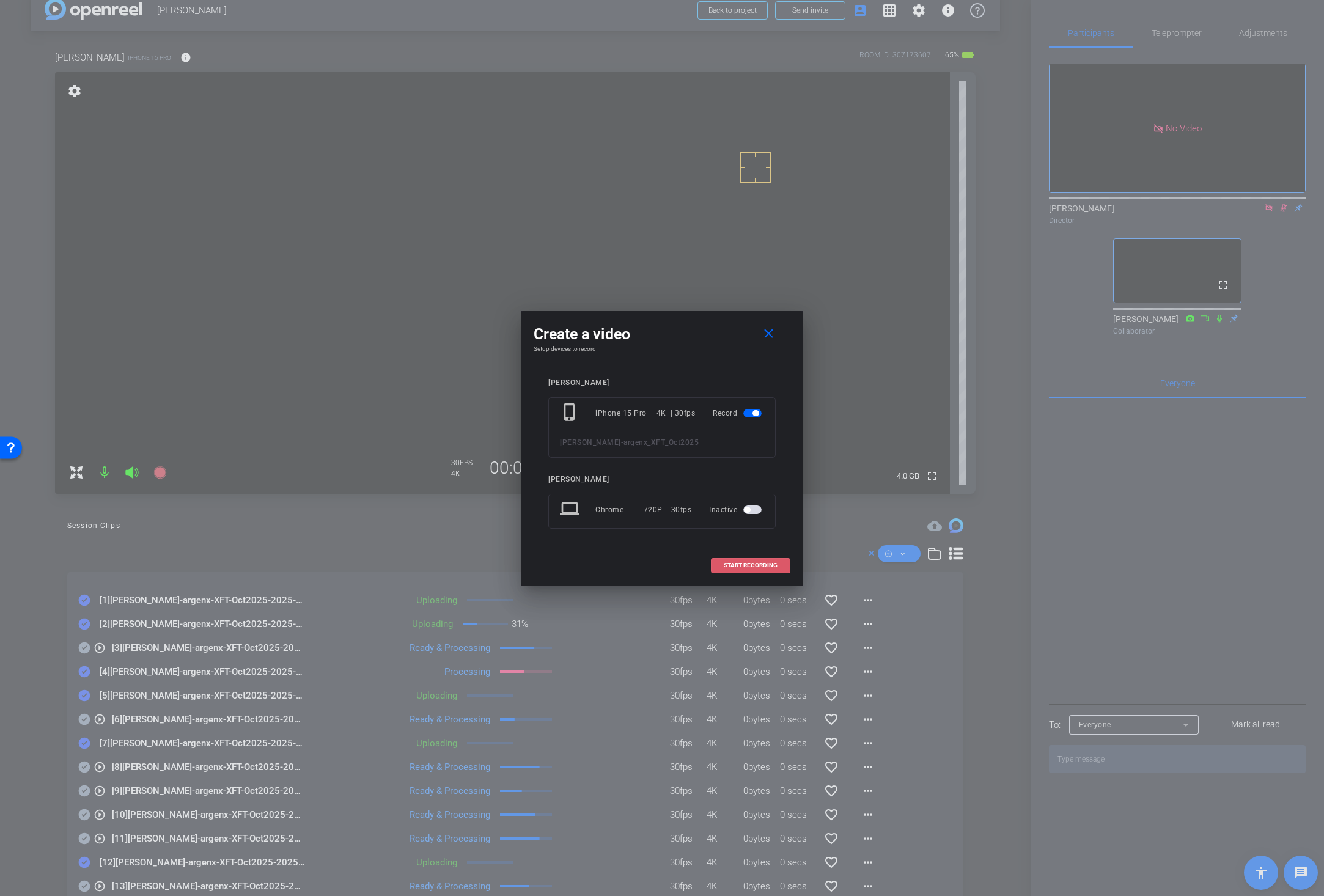
click at [745, 562] on span "START RECORDING" at bounding box center [751, 565] width 54 height 6
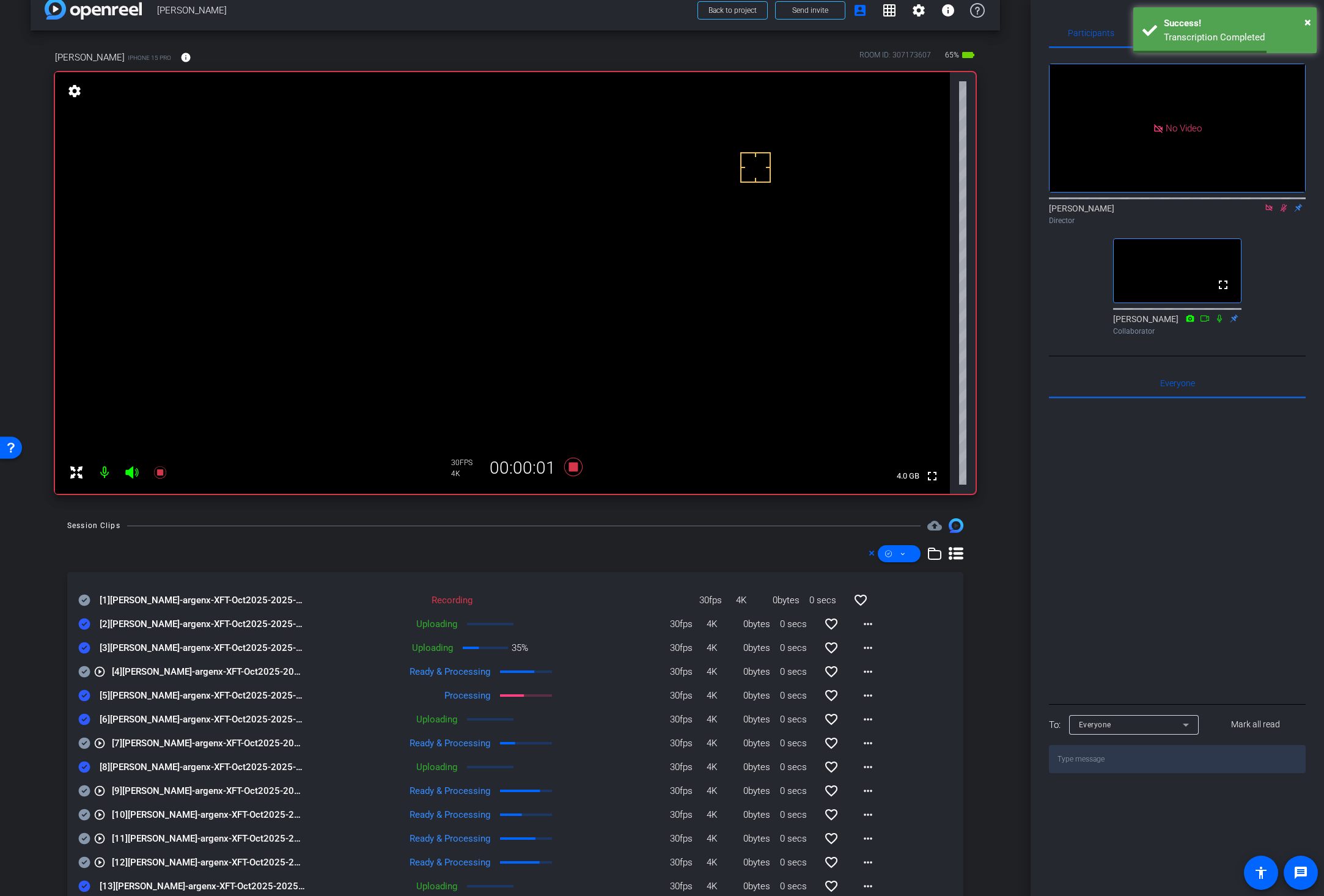
click at [84, 600] on icon at bounding box center [84, 599] width 12 height 15
click at [861, 695] on mat-icon "more_horiz" at bounding box center [868, 695] width 15 height 15
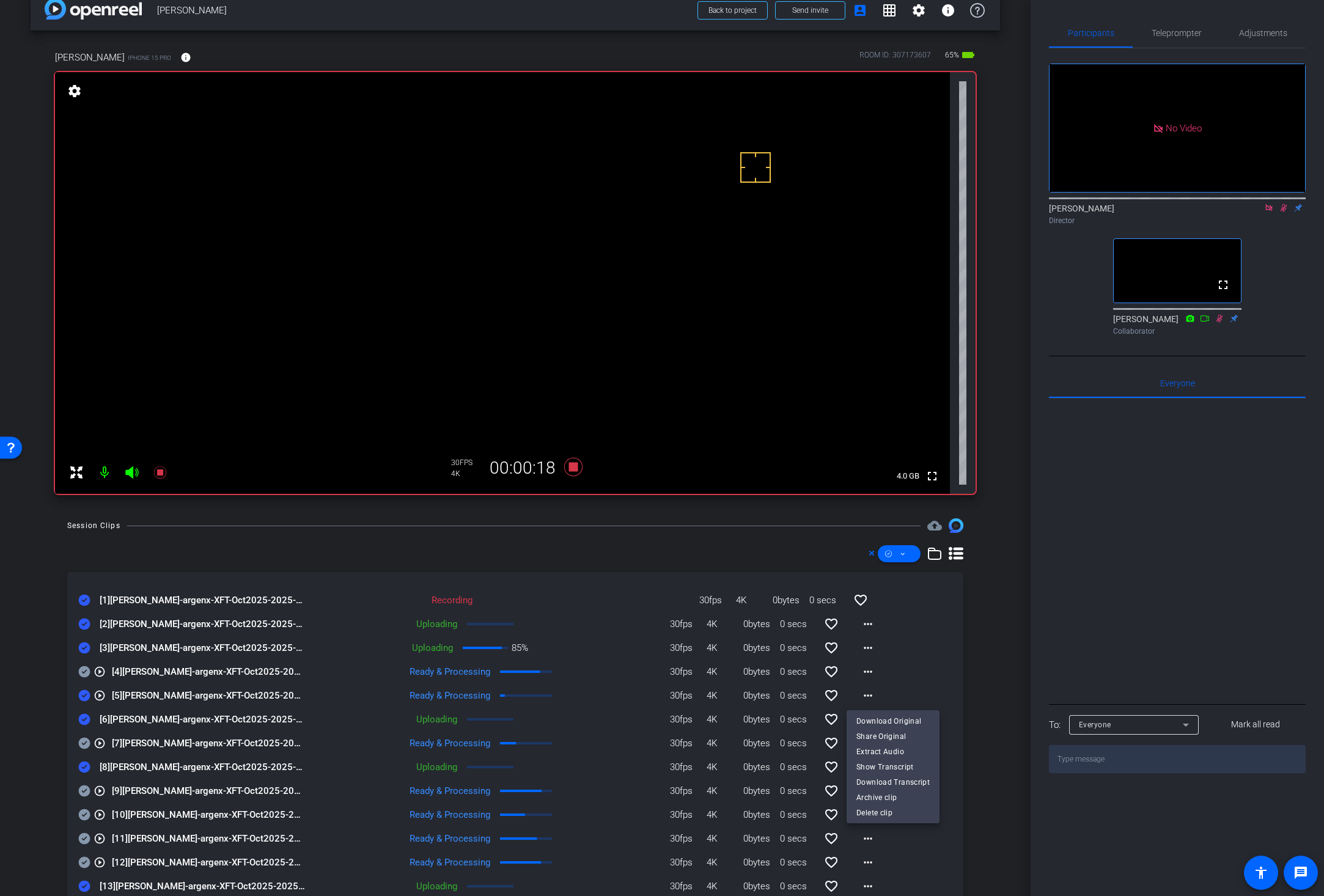
click at [866, 719] on span "Download Original" at bounding box center [893, 720] width 73 height 15
click at [84, 693] on icon at bounding box center [84, 696] width 12 height 12
click at [472, 509] on div "arrow_back Jessica Dyer Back to project Send invite account_box grid_on setting…" at bounding box center [515, 426] width 1030 height 896
drag, startPoint x: 569, startPoint y: 469, endPoint x: 466, endPoint y: 534, distance: 121.8
click at [466, 534] on div "arrow_back Jessica Dyer Back to project Send invite account_box grid_on setting…" at bounding box center [515, 426] width 1030 height 896
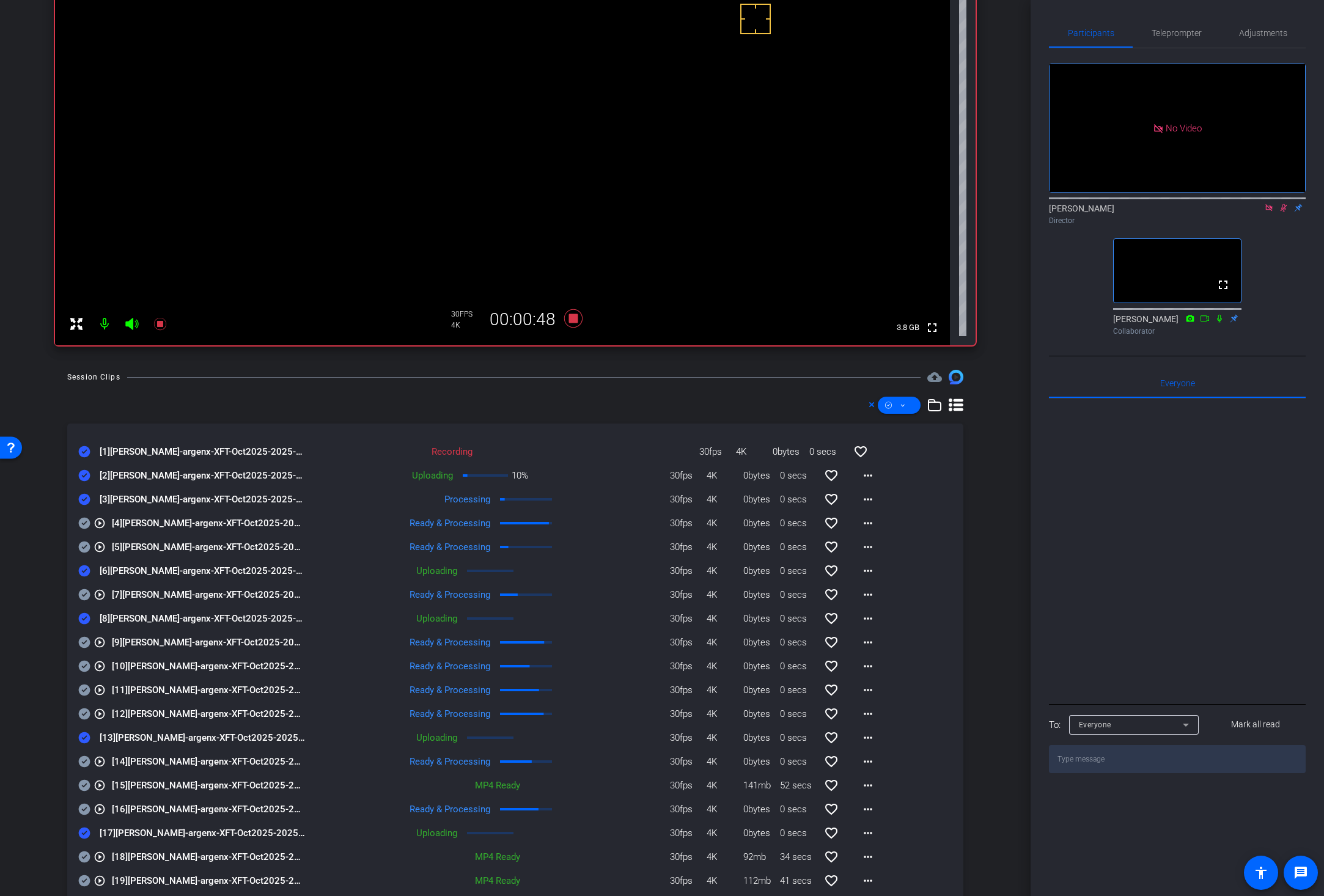
scroll to position [140, 0]
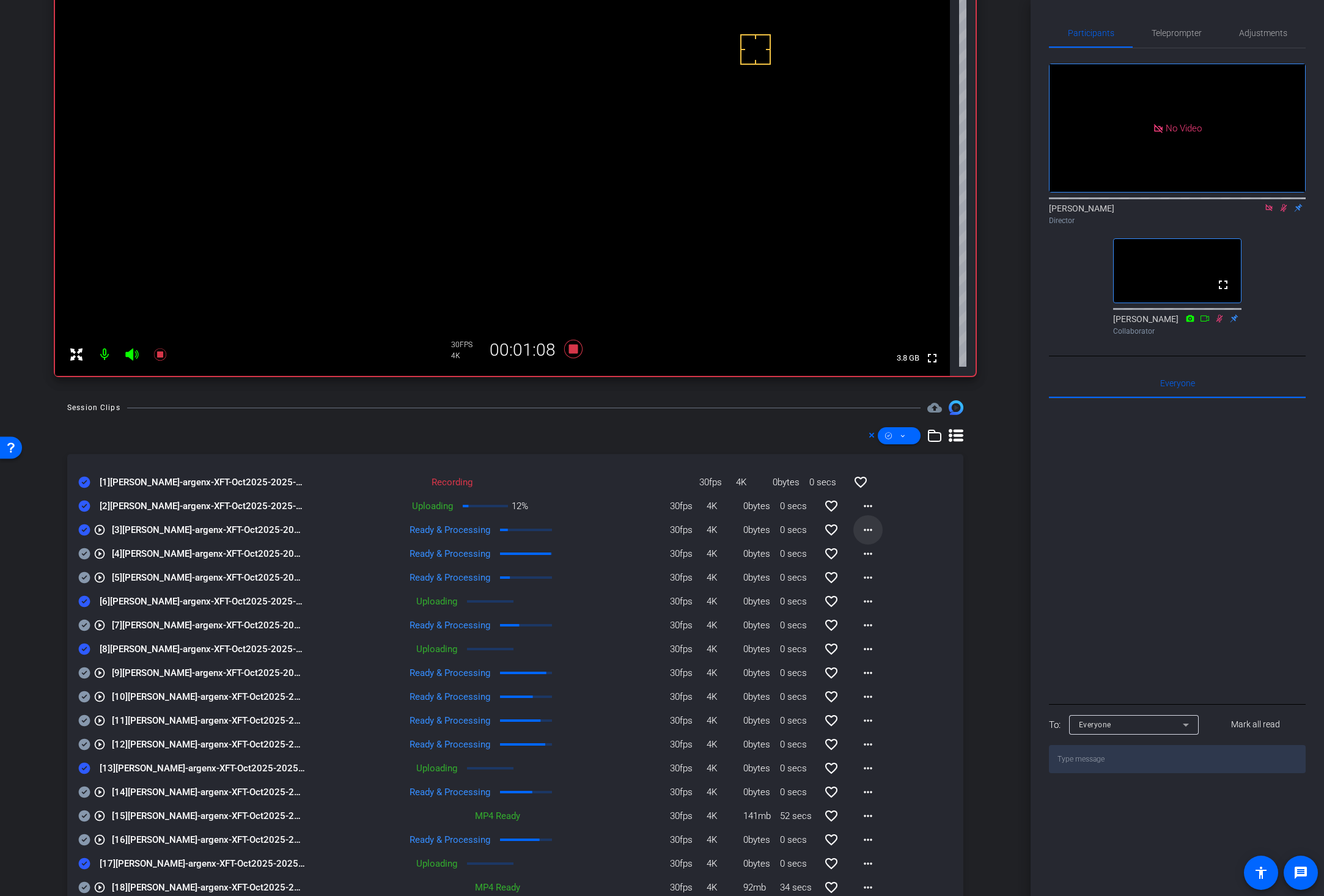
click at [861, 530] on mat-icon "more_horiz" at bounding box center [868, 530] width 15 height 15
click at [857, 552] on span "Download Original" at bounding box center [893, 555] width 73 height 15
click at [84, 531] on icon at bounding box center [84, 530] width 12 height 12
click at [598, 416] on div "Session Clips cloud_upload [1] Jessica Dyer-argenx-XFT-Oct2025-2025-09-04-10-26…" at bounding box center [515, 756] width 969 height 711
click at [567, 346] on icon at bounding box center [573, 348] width 19 height 19
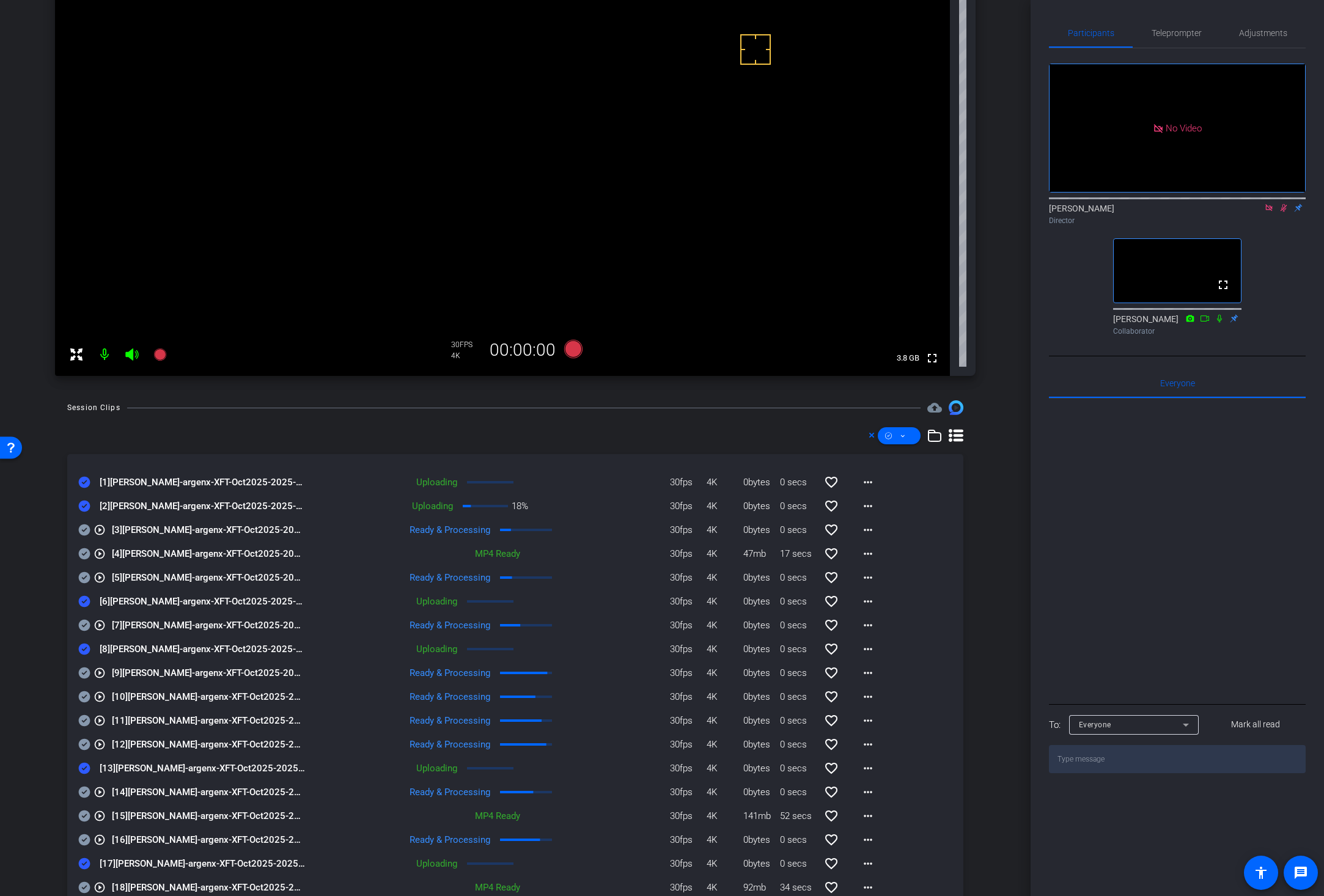
click at [1173, 212] on icon at bounding box center [1284, 207] width 7 height 8
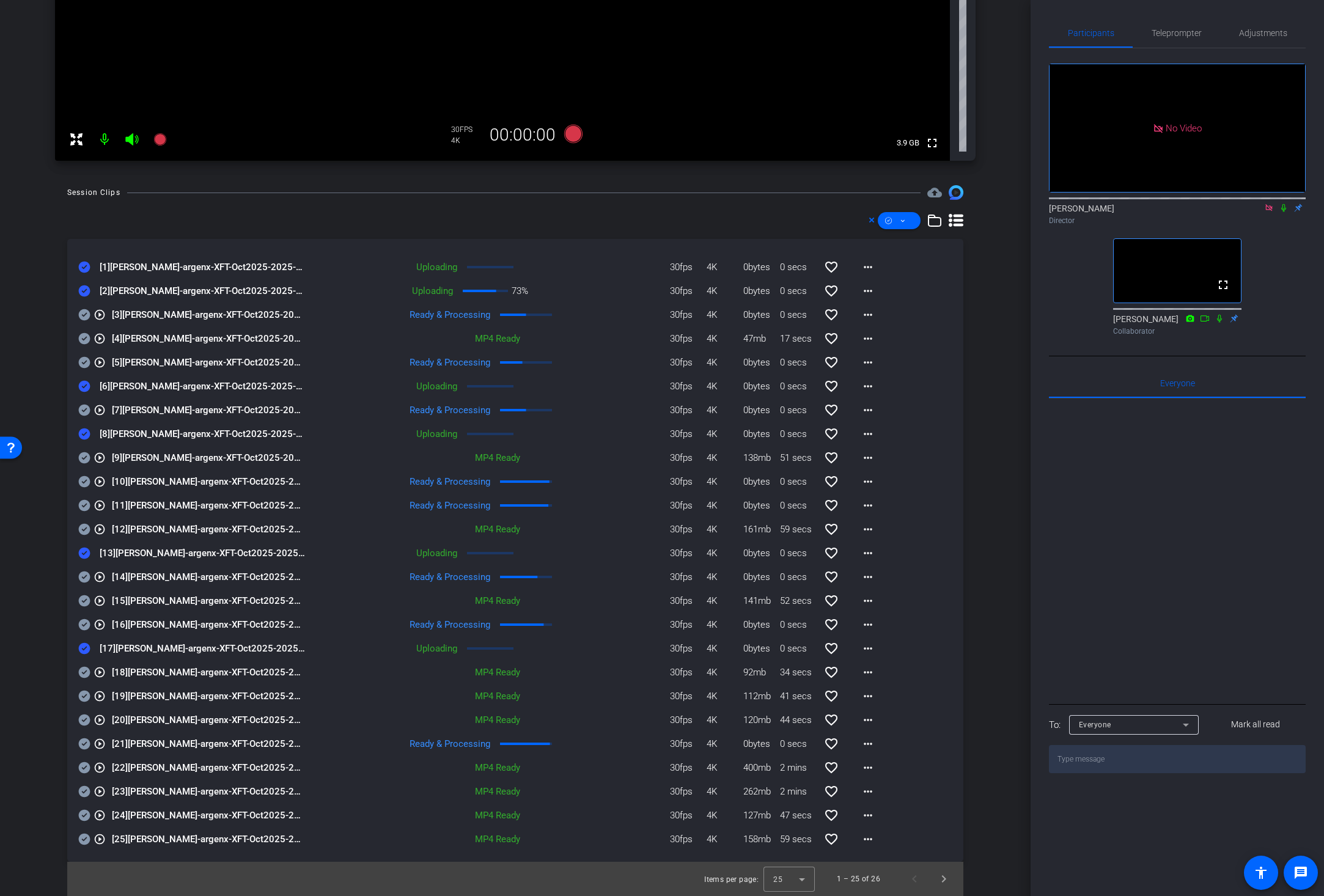
scroll to position [152, 0]
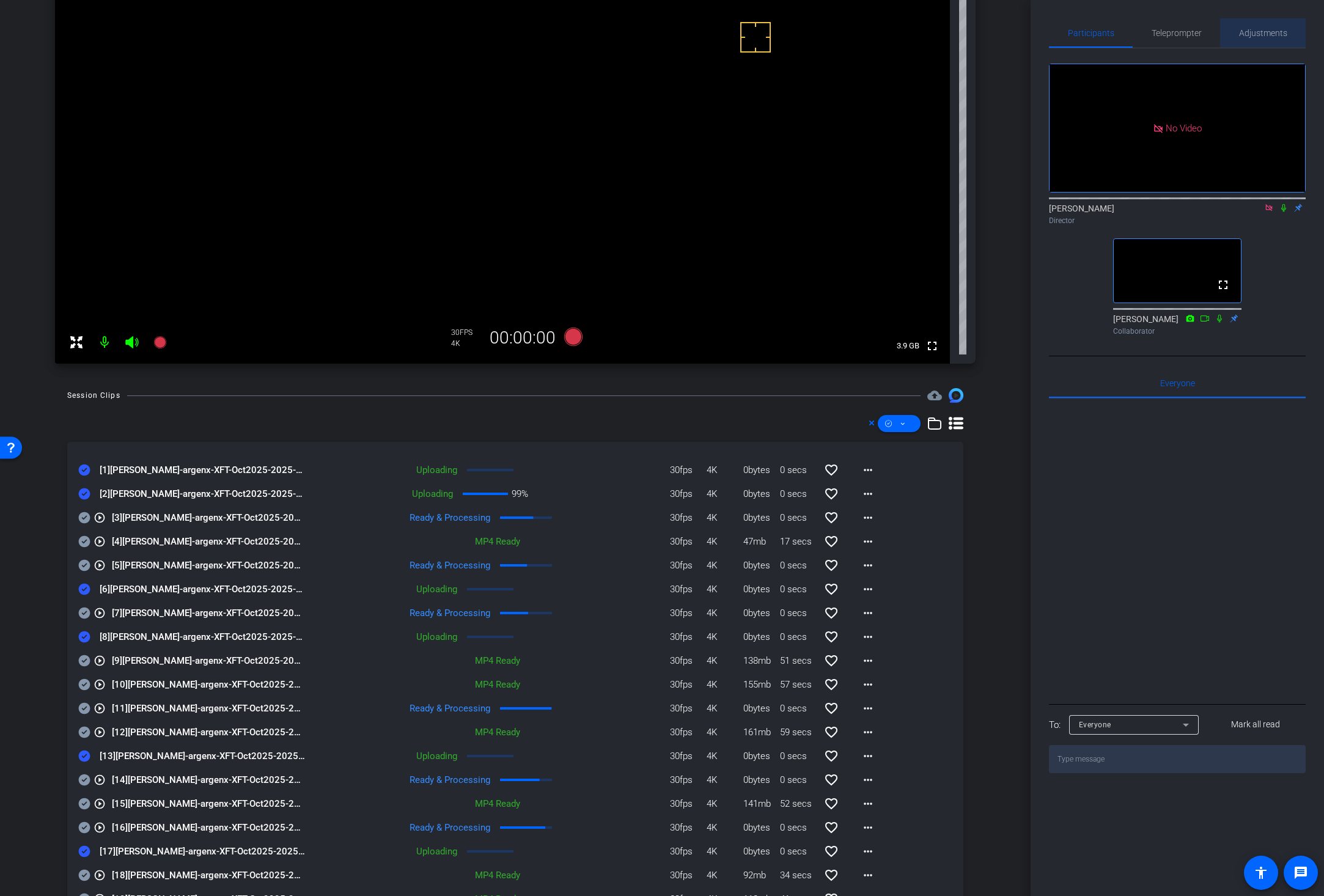
click at [1173, 33] on span "Adjustments" at bounding box center [1263, 33] width 48 height 8
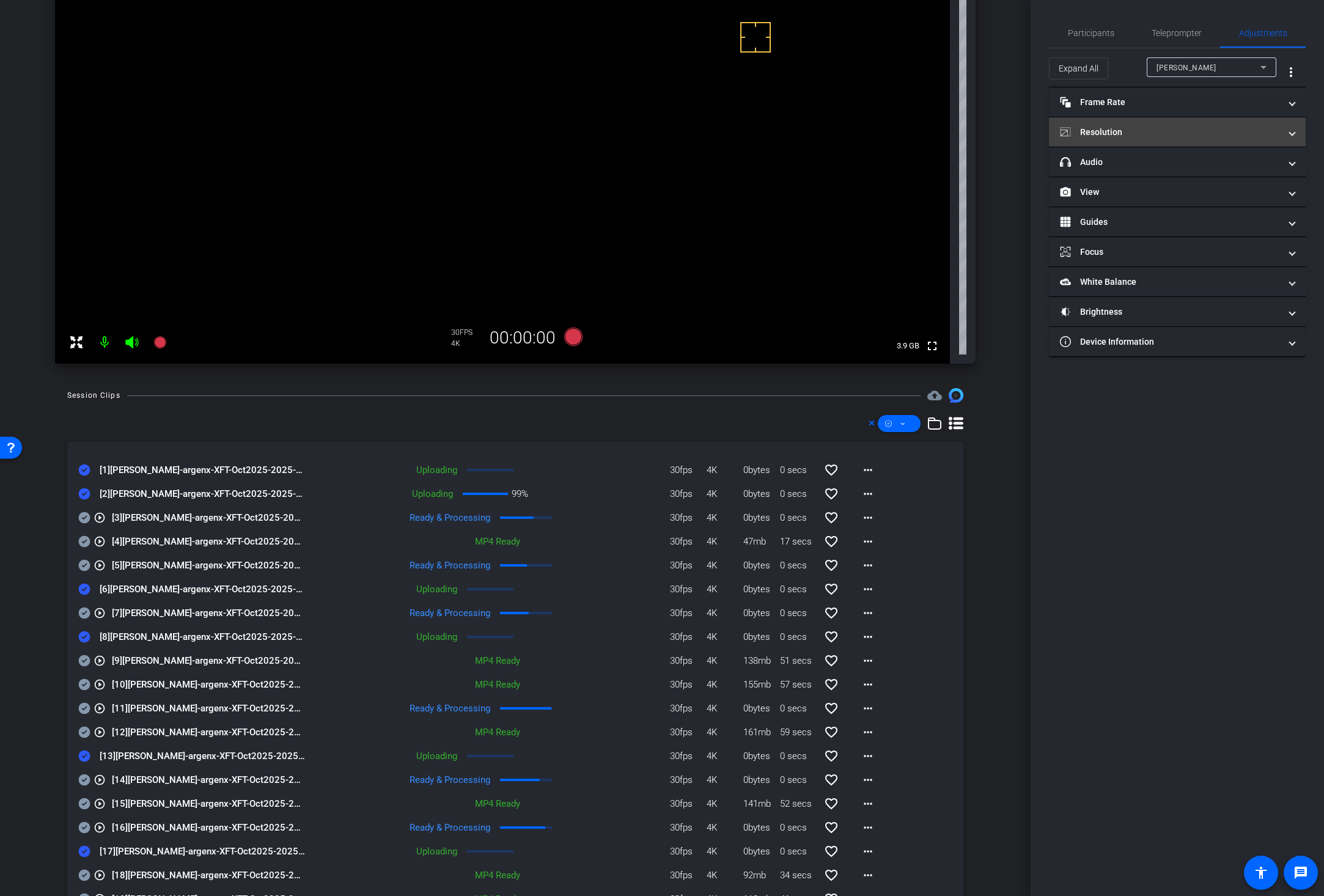
click at [1130, 133] on mat-panel-title "Resolution" at bounding box center [1170, 132] width 220 height 13
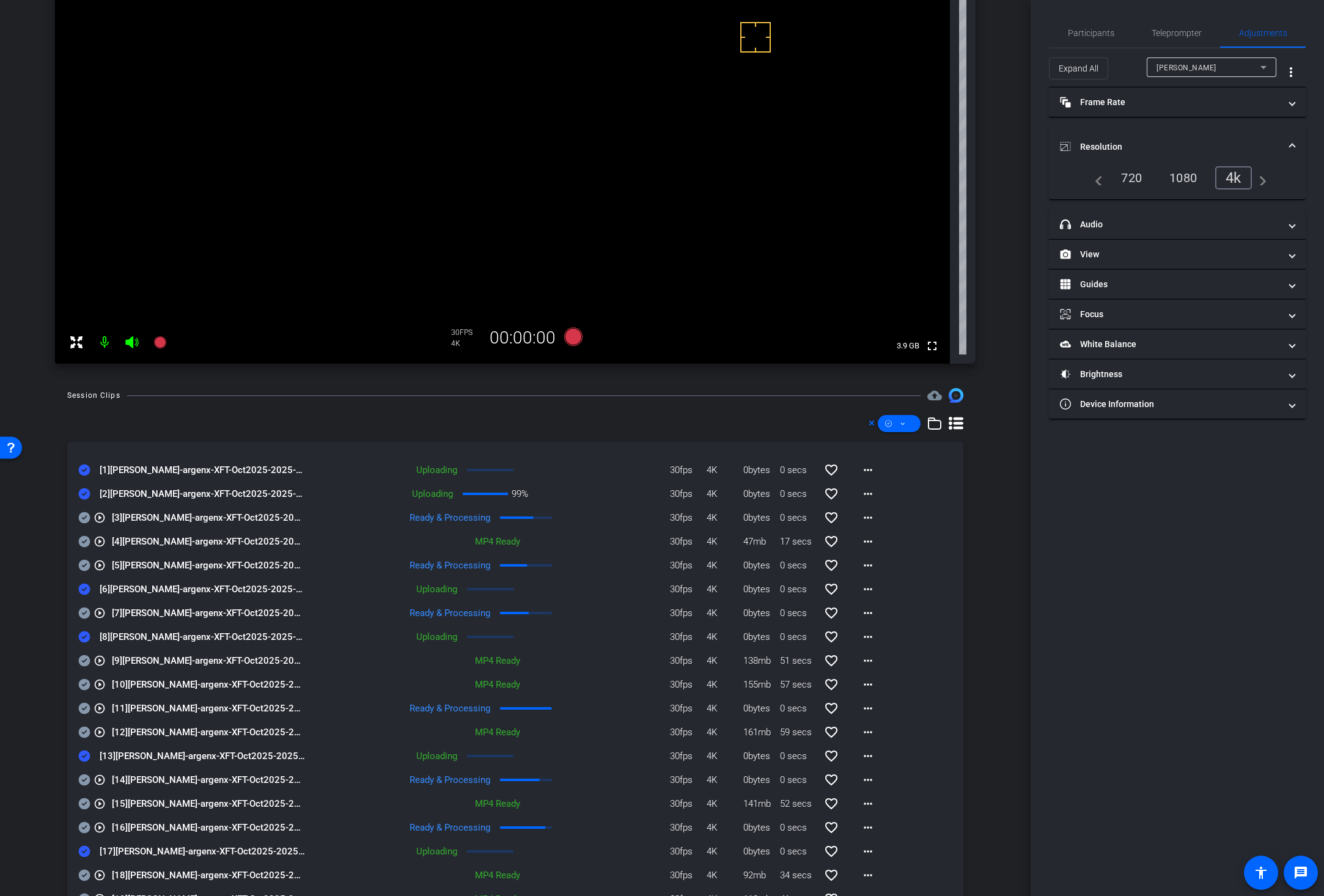
click at [1133, 174] on div "720" at bounding box center [1131, 178] width 39 height 21
click at [476, 120] on video at bounding box center [503, 153] width 895 height 422
click at [1096, 31] on span "Participants" at bounding box center [1090, 33] width 46 height 8
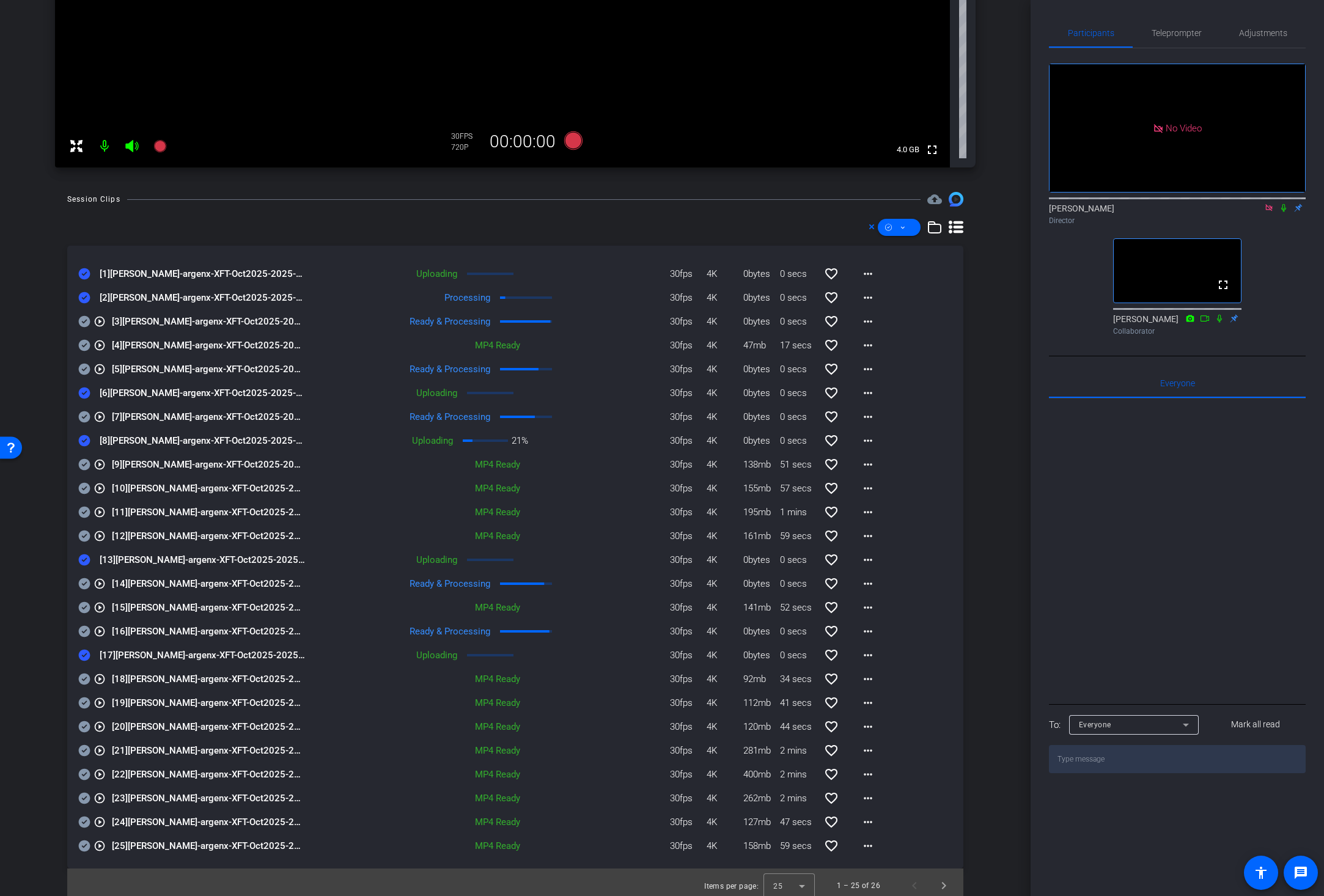
scroll to position [348, 0]
click at [864, 297] on mat-icon "more_horiz" at bounding box center [868, 298] width 15 height 15
click at [872, 322] on span "Download Original" at bounding box center [893, 324] width 73 height 15
click at [82, 293] on icon at bounding box center [84, 298] width 12 height 12
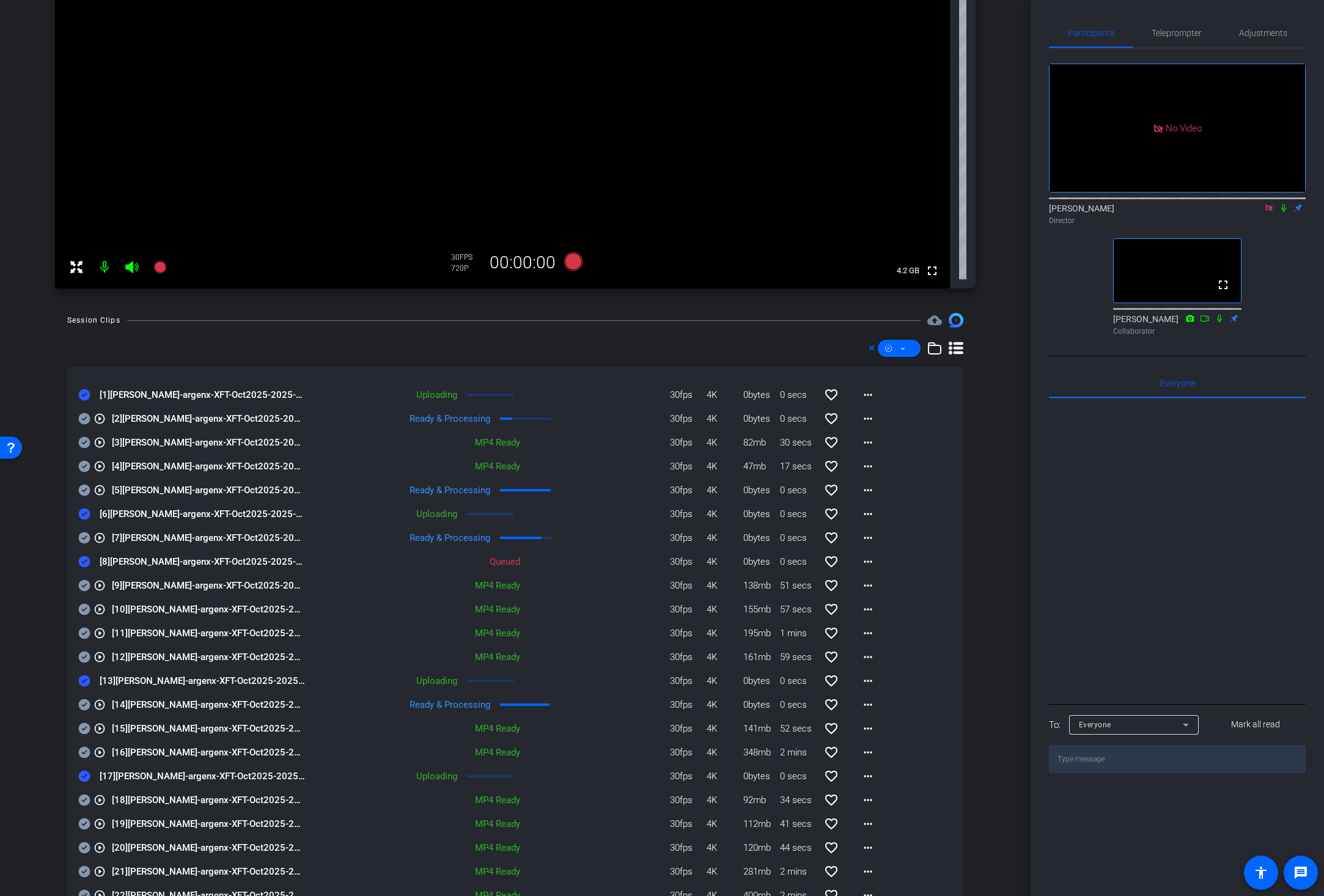
scroll to position [355, 0]
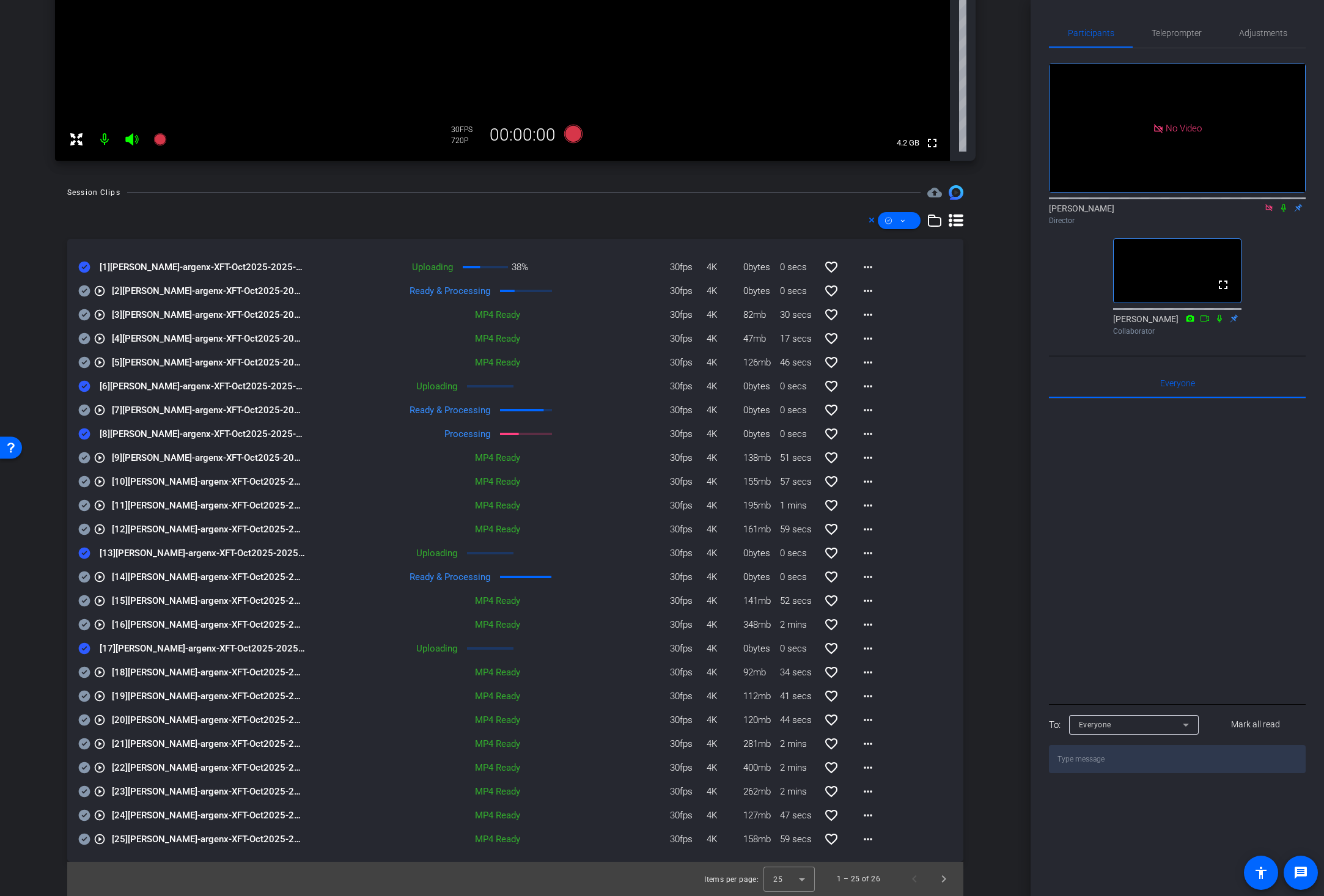
click at [1173, 203] on icon at bounding box center [1283, 207] width 10 height 8
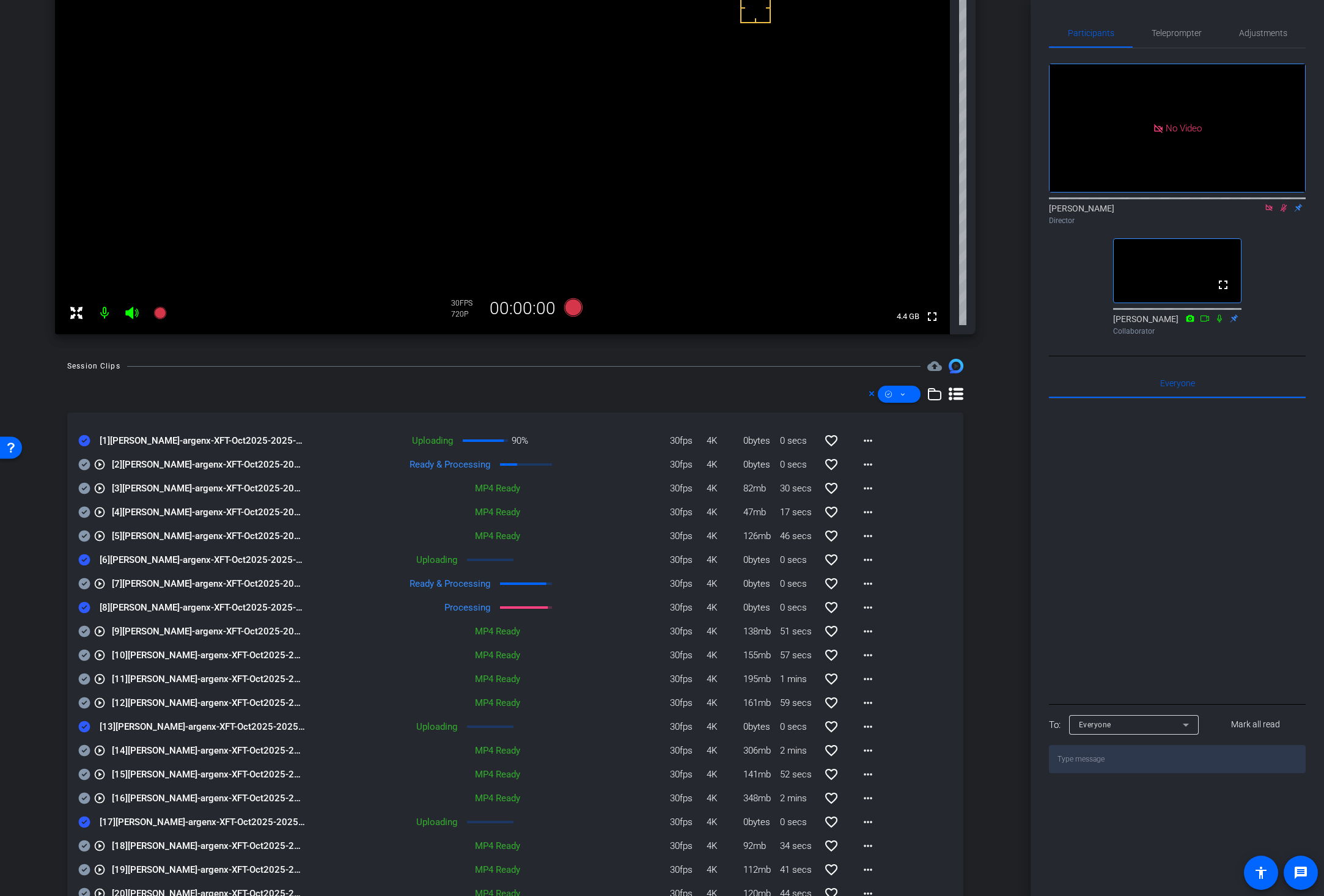
scroll to position [180, 0]
click at [864, 606] on mat-icon "more_horiz" at bounding box center [868, 609] width 15 height 15
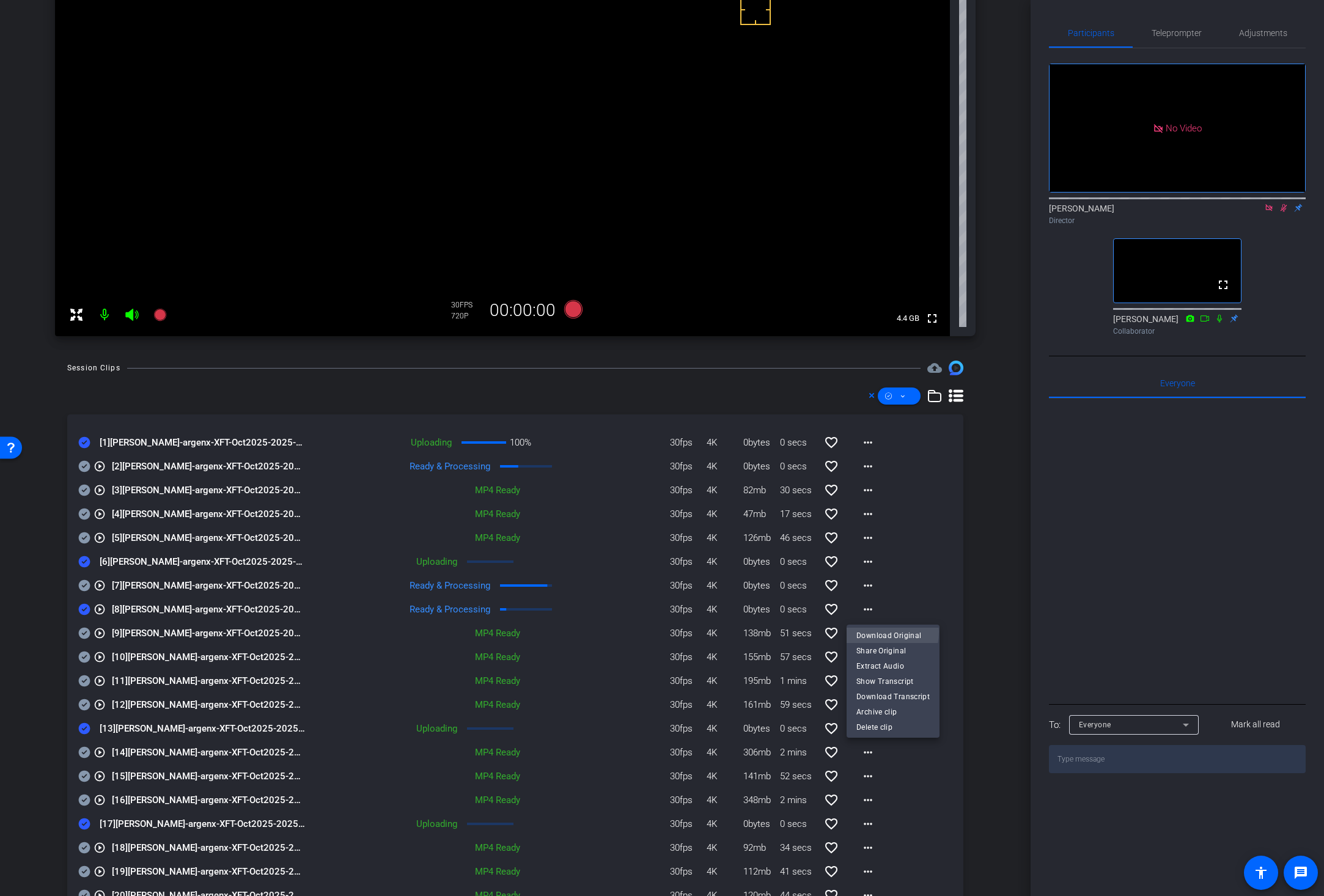
click at [877, 631] on span "Download Original" at bounding box center [893, 635] width 73 height 15
click at [85, 608] on icon at bounding box center [84, 609] width 12 height 12
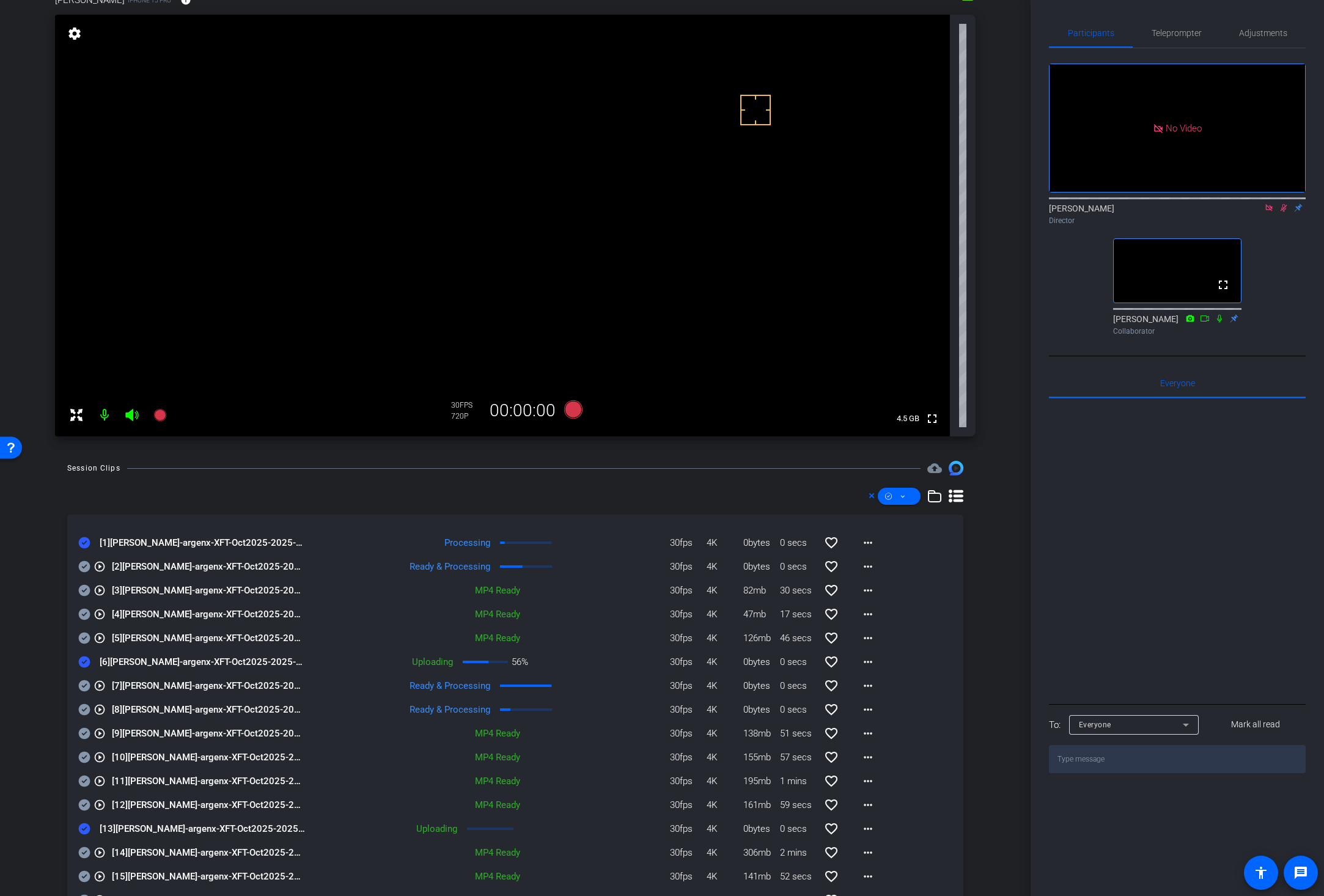
scroll to position [81, 0]
click at [988, 548] on div "Session Clips cloud_upload play_circle_outline [1] Jessica Dyer-argenx-XFT-Oct2…" at bounding box center [515, 815] width 969 height 711
click at [861, 543] on mat-icon "more_horiz" at bounding box center [868, 541] width 15 height 15
click at [863, 566] on span "Download Original" at bounding box center [893, 567] width 73 height 15
click at [84, 539] on icon at bounding box center [84, 541] width 12 height 12
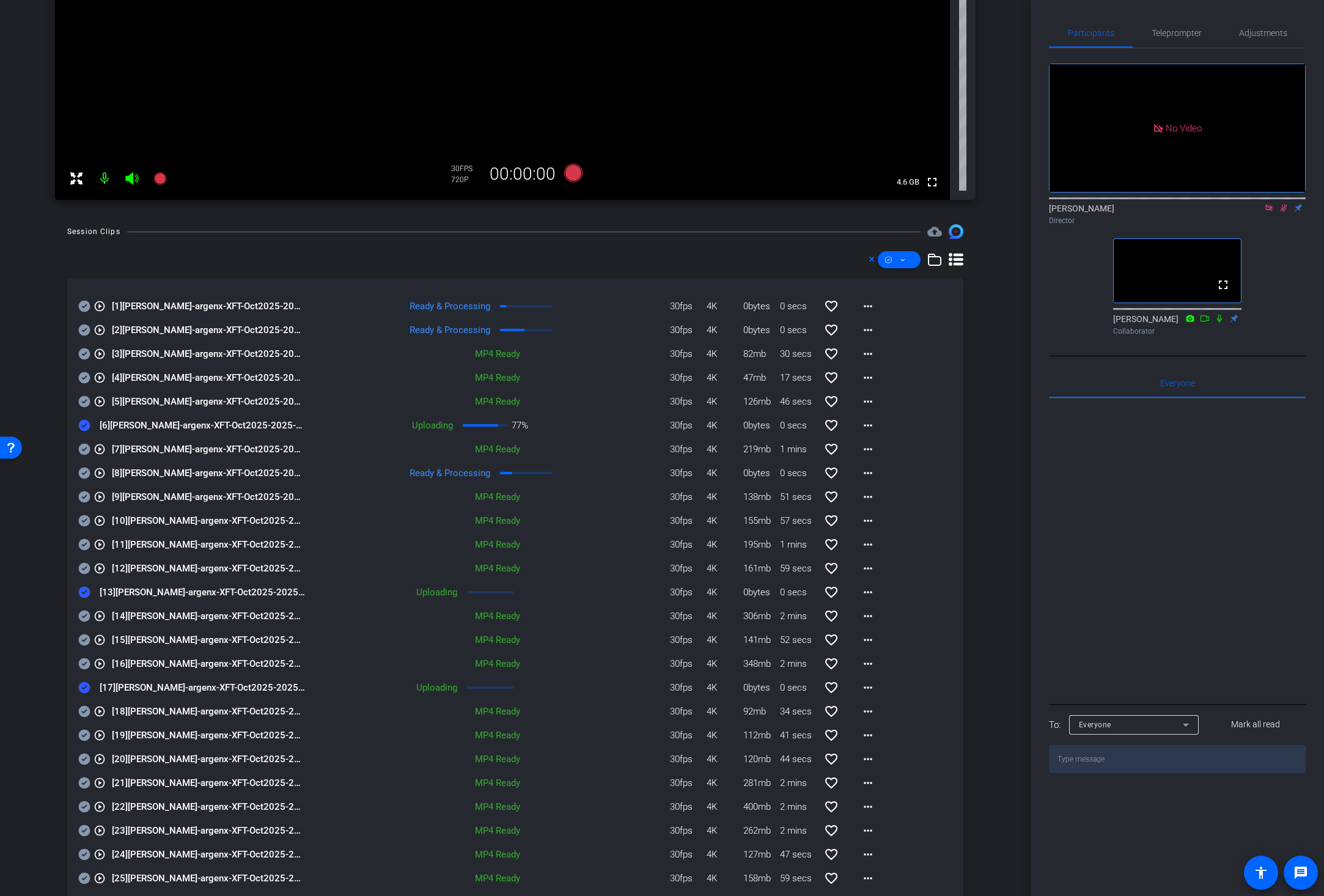
scroll to position [288, 0]
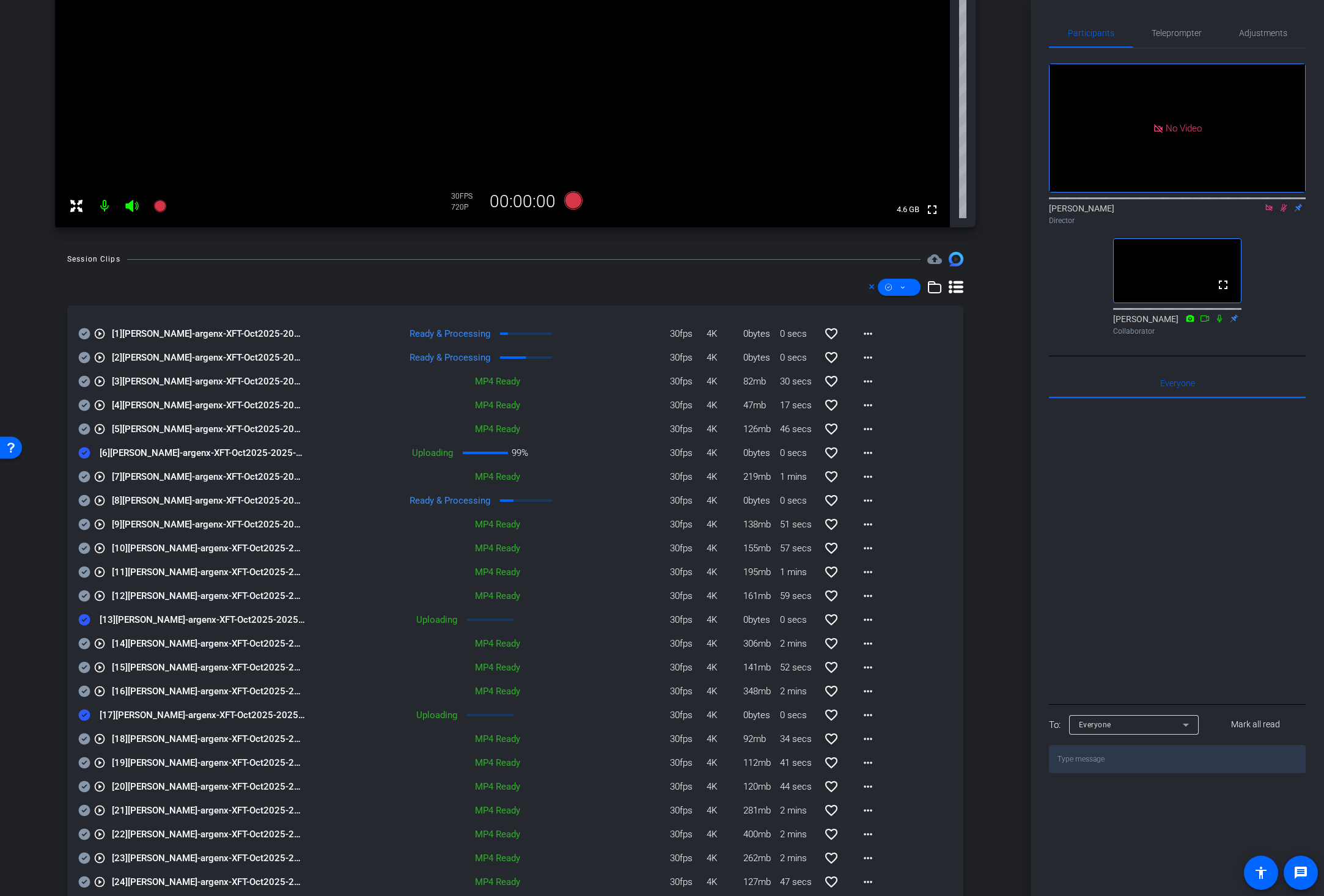
drag, startPoint x: 1241, startPoint y: 168, endPoint x: 1262, endPoint y: 167, distance: 21.0
click at [1173, 203] on div "Brian Curp Director" at bounding box center [1177, 214] width 257 height 24
click at [1173, 203] on icon at bounding box center [1283, 207] width 10 height 8
click at [861, 451] on mat-icon "more_horiz" at bounding box center [868, 452] width 15 height 15
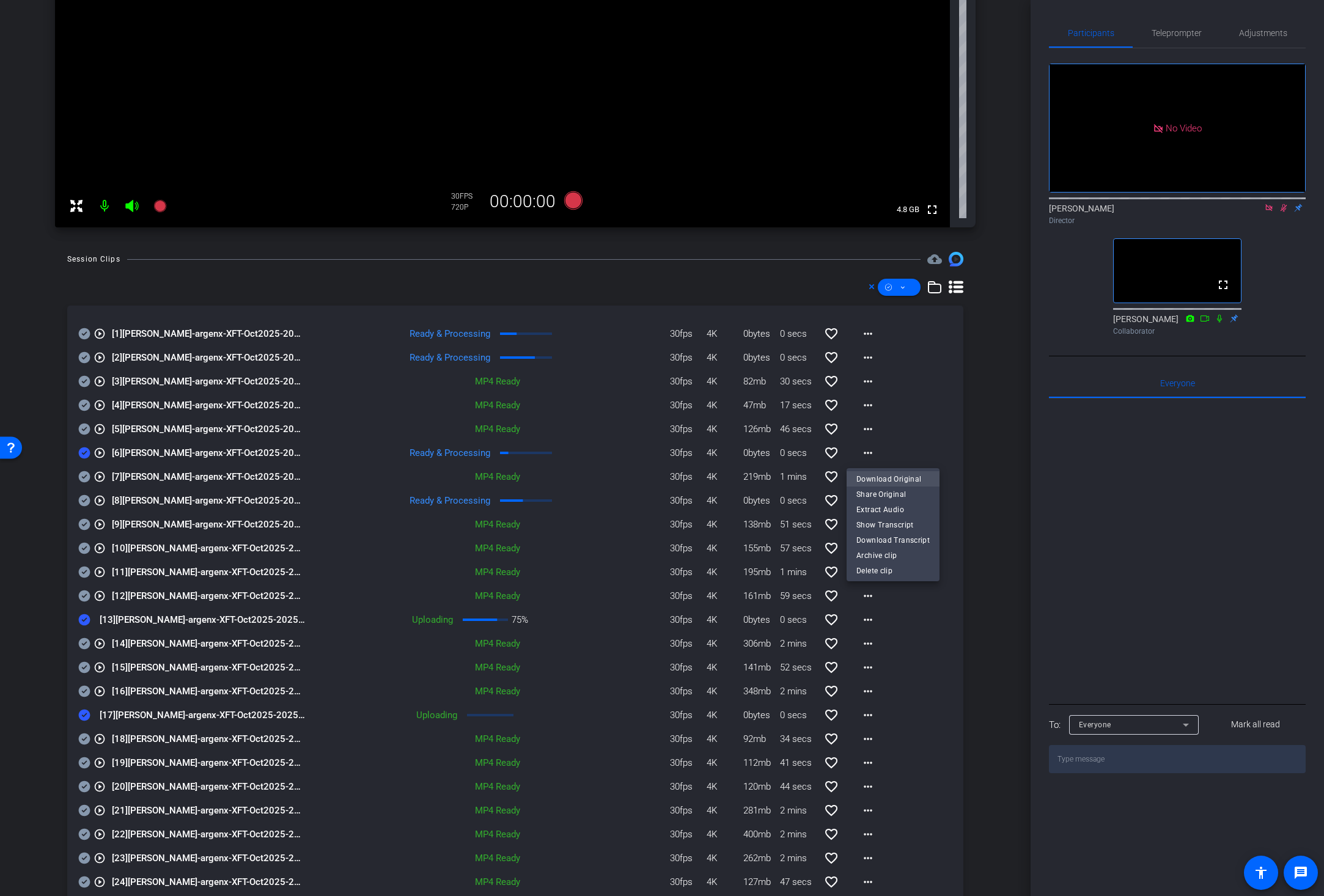
click at [877, 472] on span "Download Original" at bounding box center [893, 478] width 73 height 15
click at [83, 451] on icon at bounding box center [84, 453] width 12 height 12
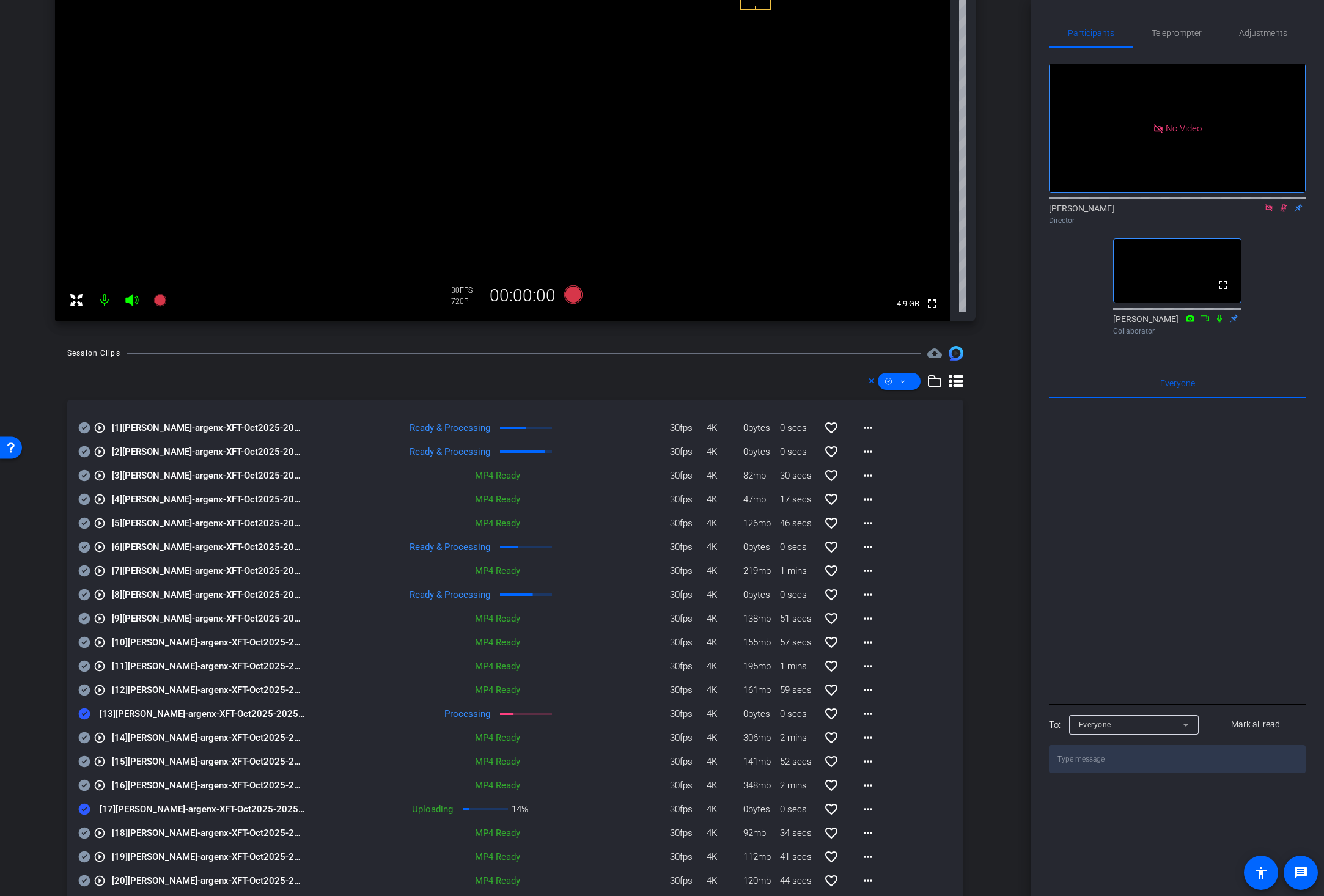
scroll to position [320, 0]
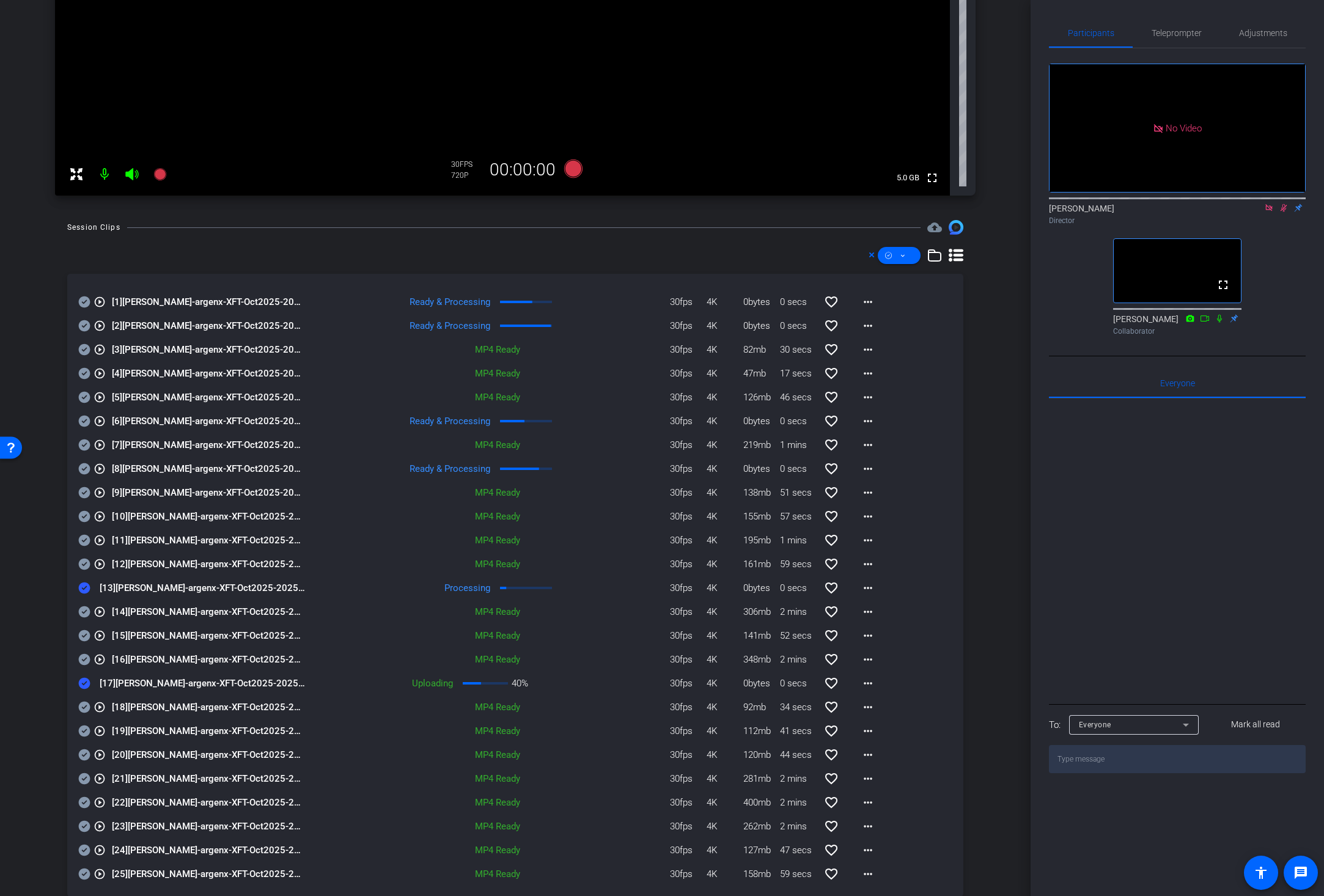
click at [1173, 204] on icon at bounding box center [1284, 207] width 7 height 8
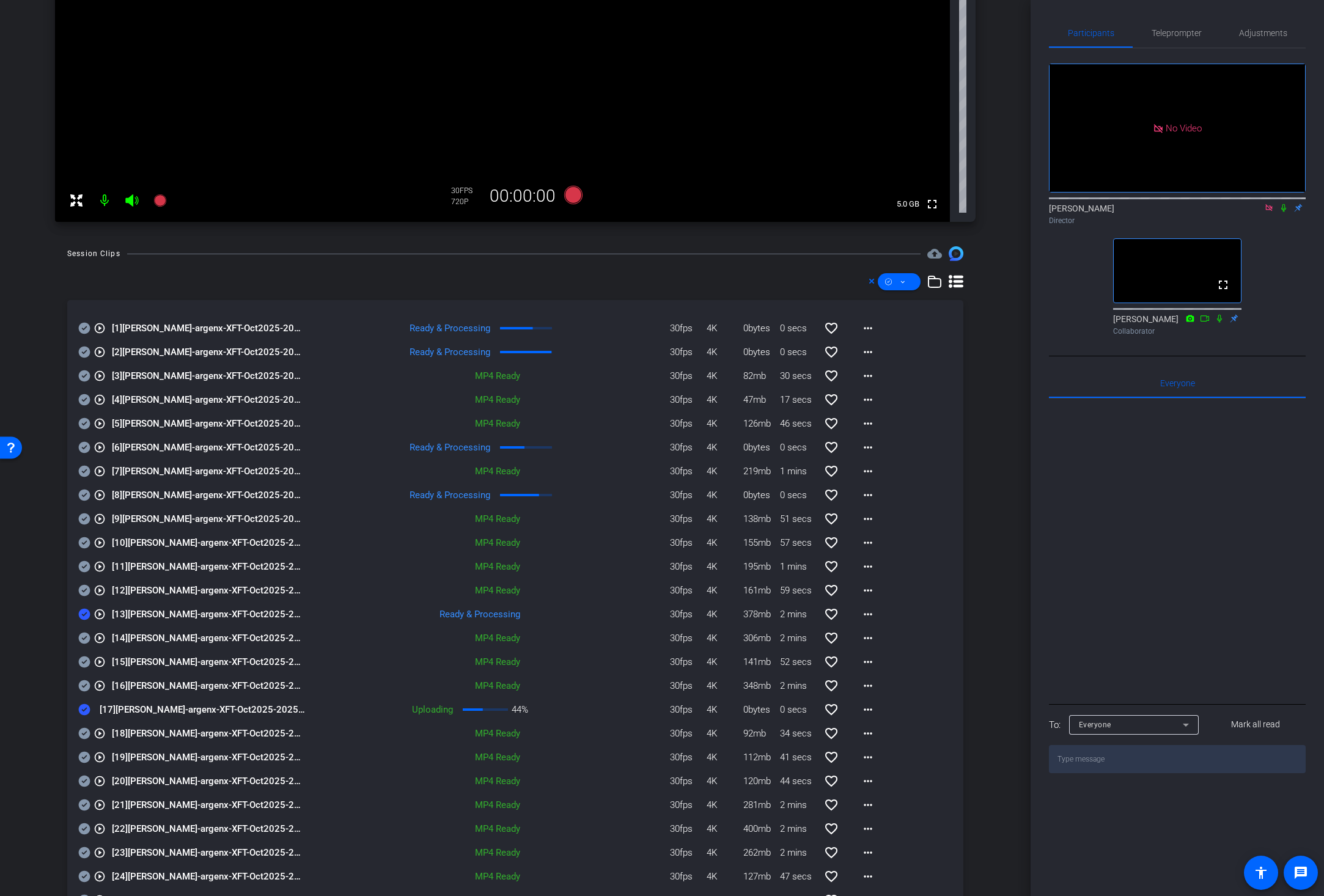
scroll to position [301, 0]
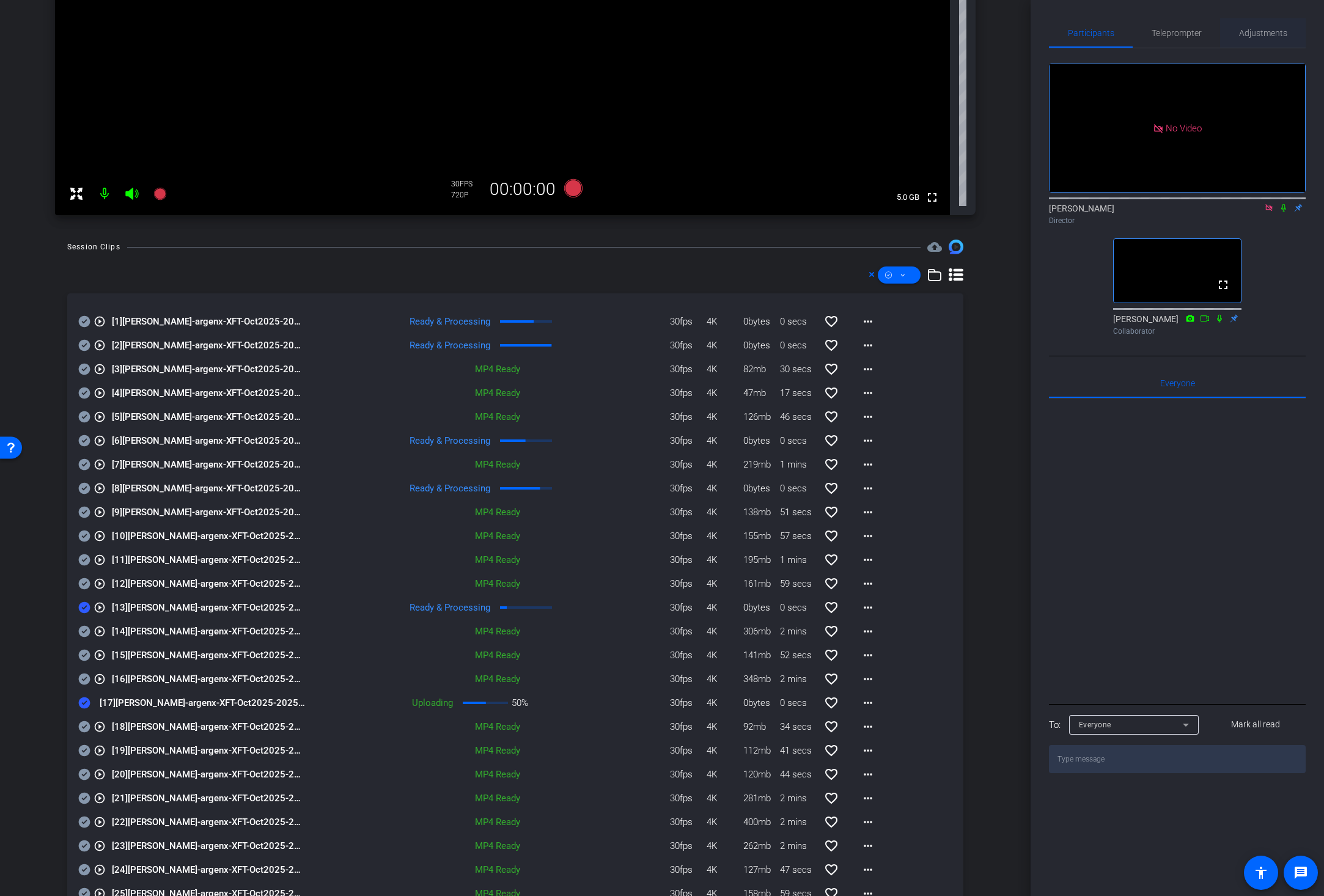
click at [1173, 30] on span "Adjustments" at bounding box center [1263, 33] width 48 height 8
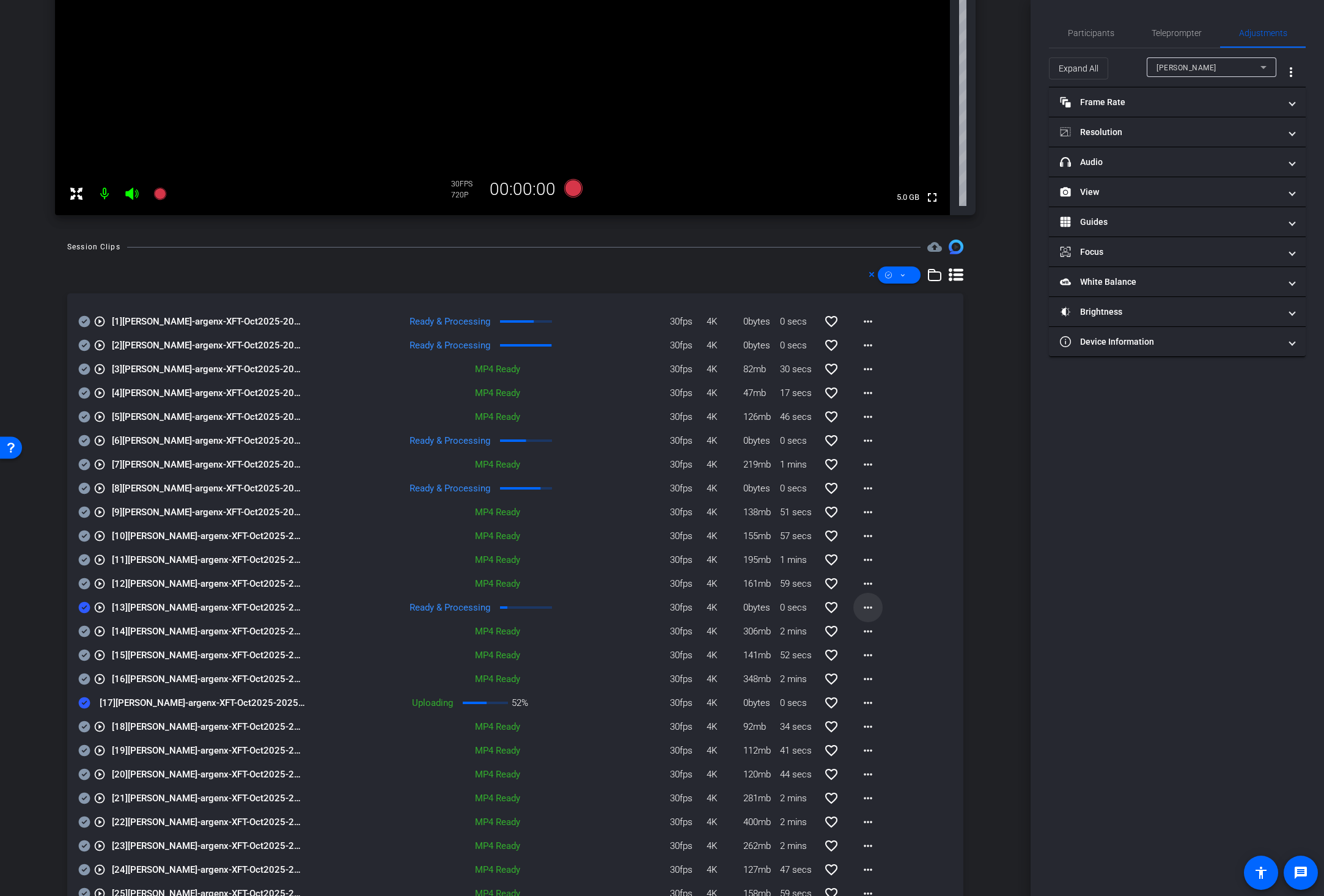
click at [861, 606] on mat-icon "more_horiz" at bounding box center [868, 607] width 15 height 15
click at [876, 633] on span "Download Original" at bounding box center [893, 633] width 73 height 15
click at [1085, 30] on span "Participants" at bounding box center [1090, 33] width 46 height 8
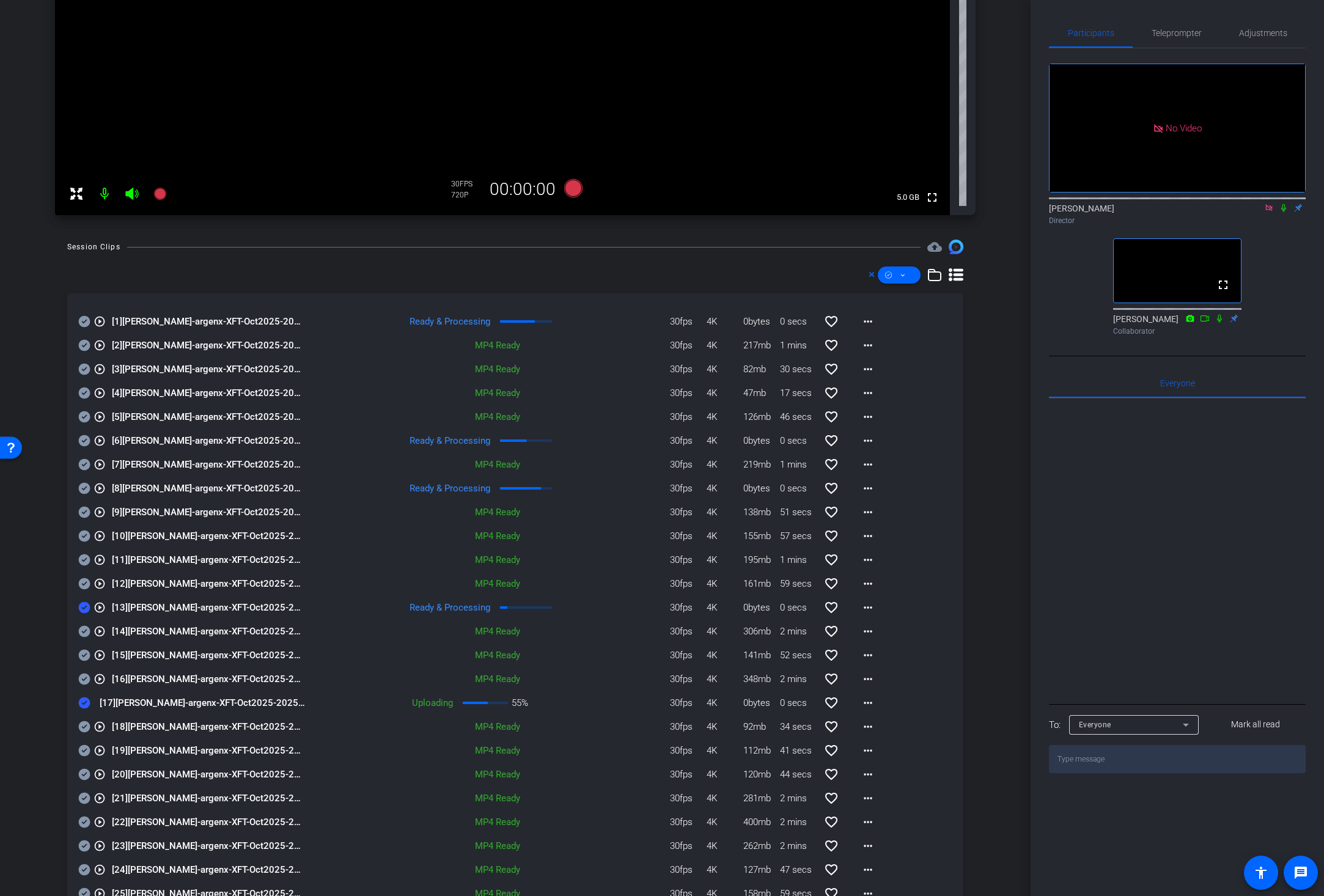
click at [1173, 203] on icon at bounding box center [1269, 207] width 10 height 8
click at [83, 604] on icon at bounding box center [84, 608] width 12 height 12
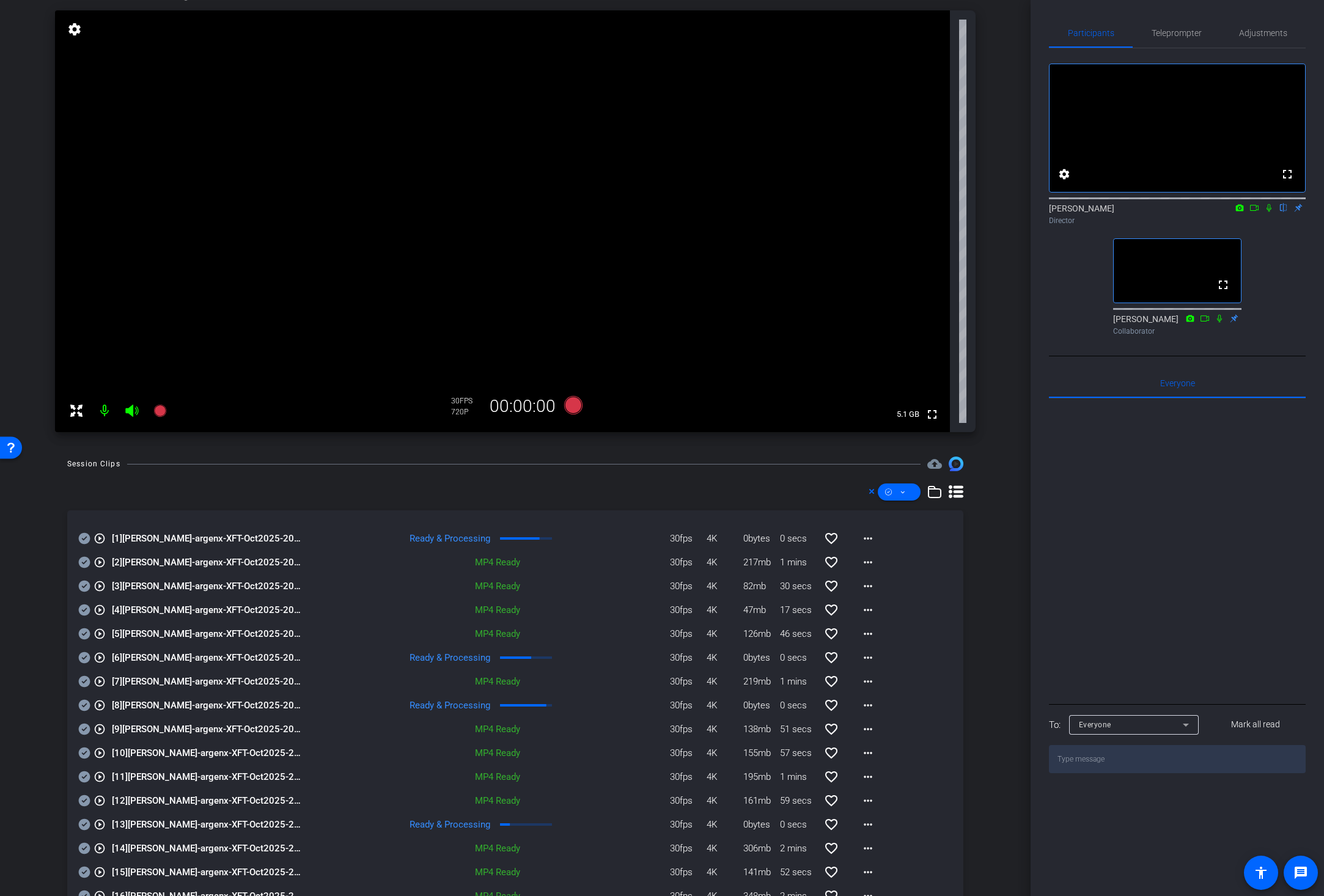
scroll to position [209, 0]
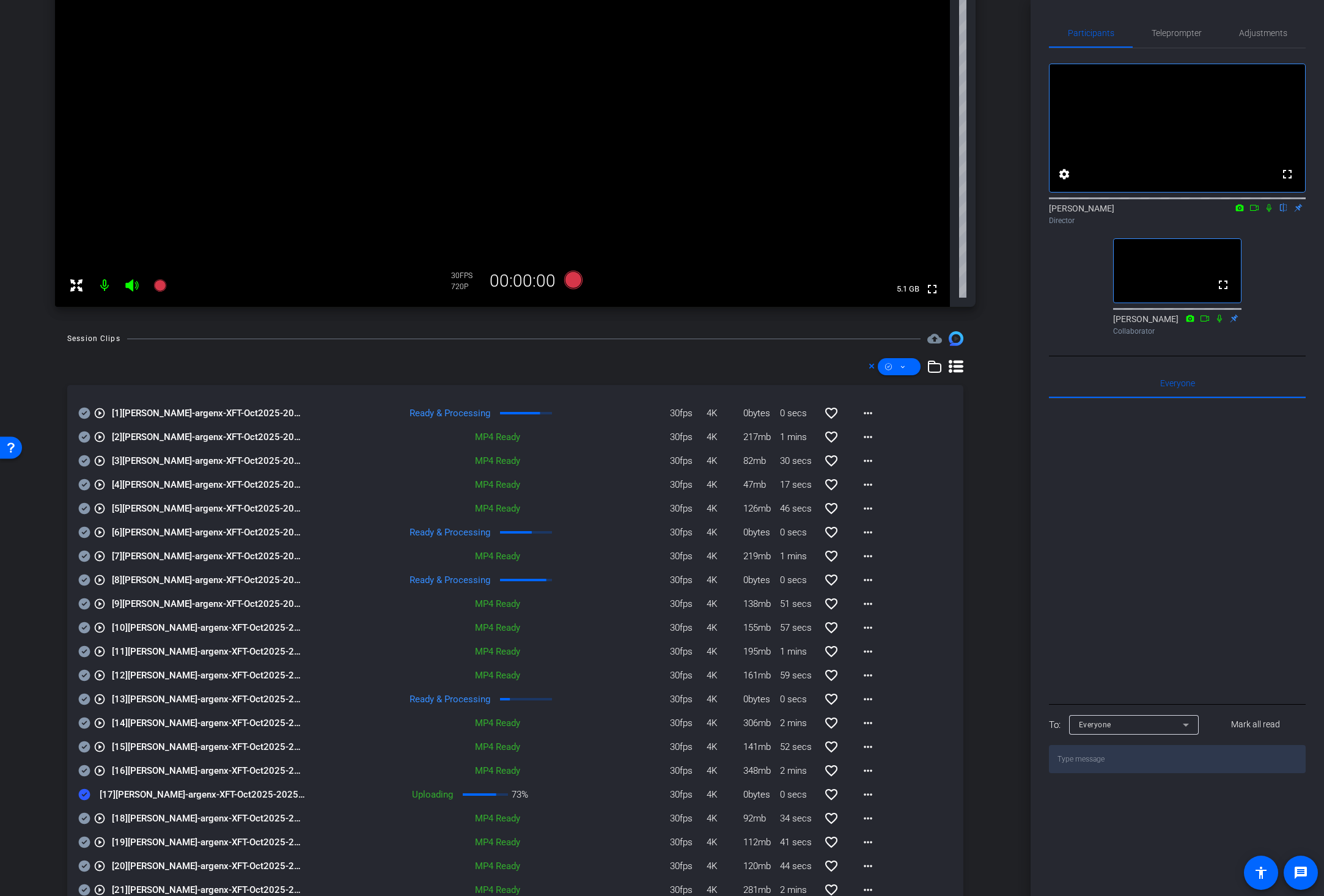
click at [953, 651] on div "play_circle_outline [1] Jessica Dyer-argenx-XFT-Oct2025-2025-09-04-10-26-42-361…" at bounding box center [515, 696] width 896 height 623
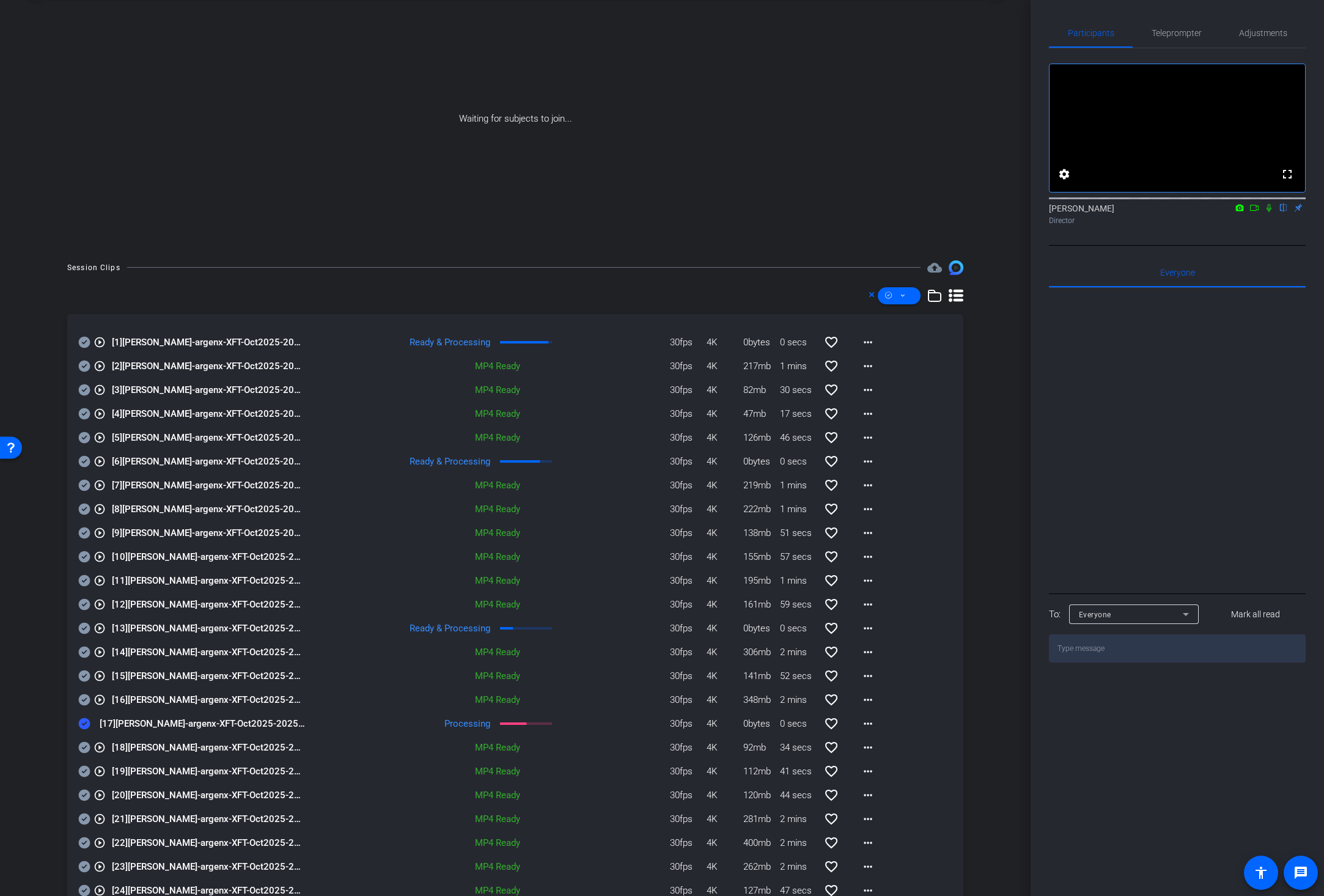
scroll to position [138, 0]
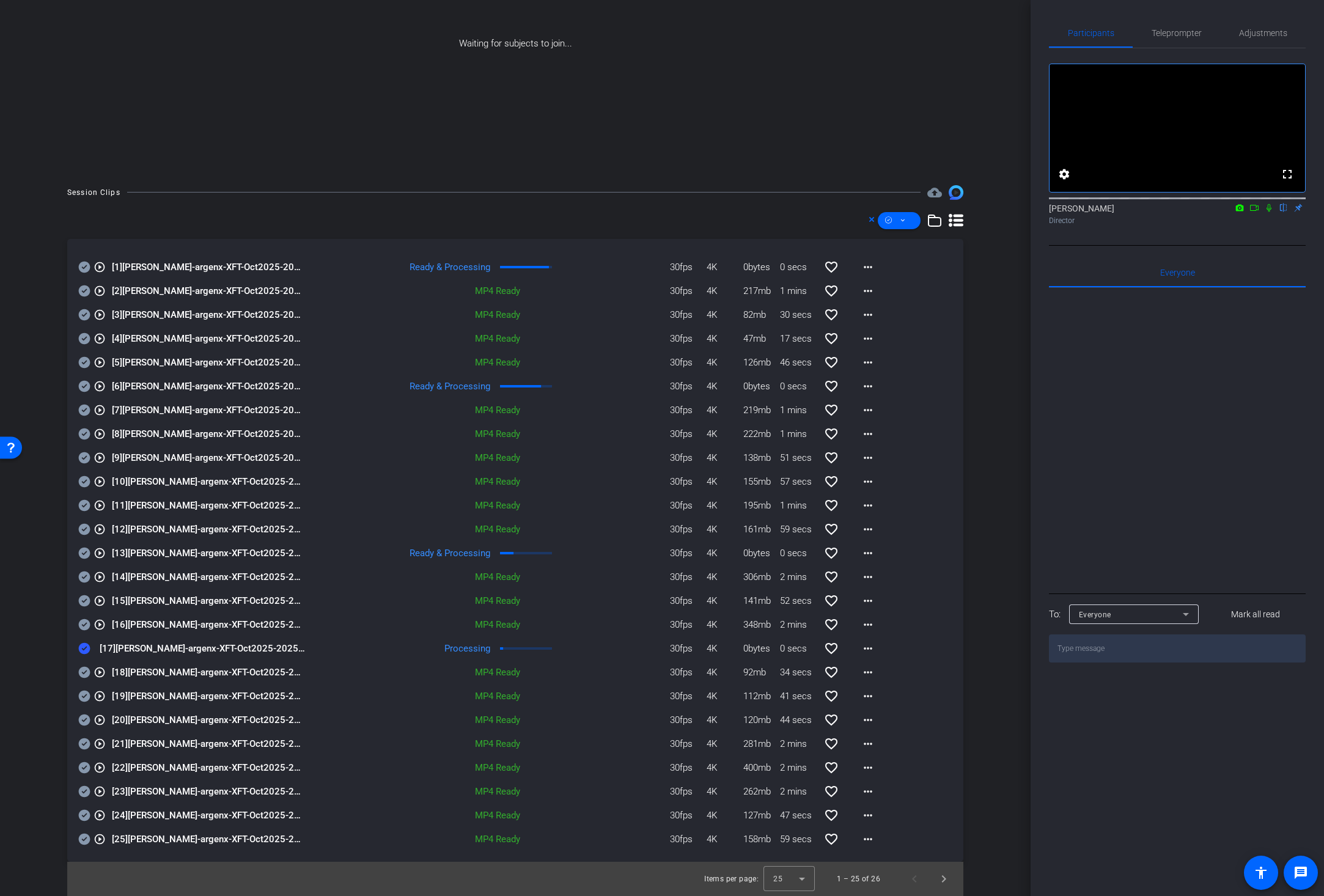
click at [1173, 211] on icon at bounding box center [1254, 207] width 8 height 6
click at [1173, 212] on icon at bounding box center [1283, 207] width 5 height 8
click at [861, 646] on mat-icon "more_horiz" at bounding box center [868, 648] width 15 height 15
click at [870, 675] on span "Download Original" at bounding box center [893, 673] width 73 height 15
click at [83, 647] on icon at bounding box center [84, 648] width 12 height 12
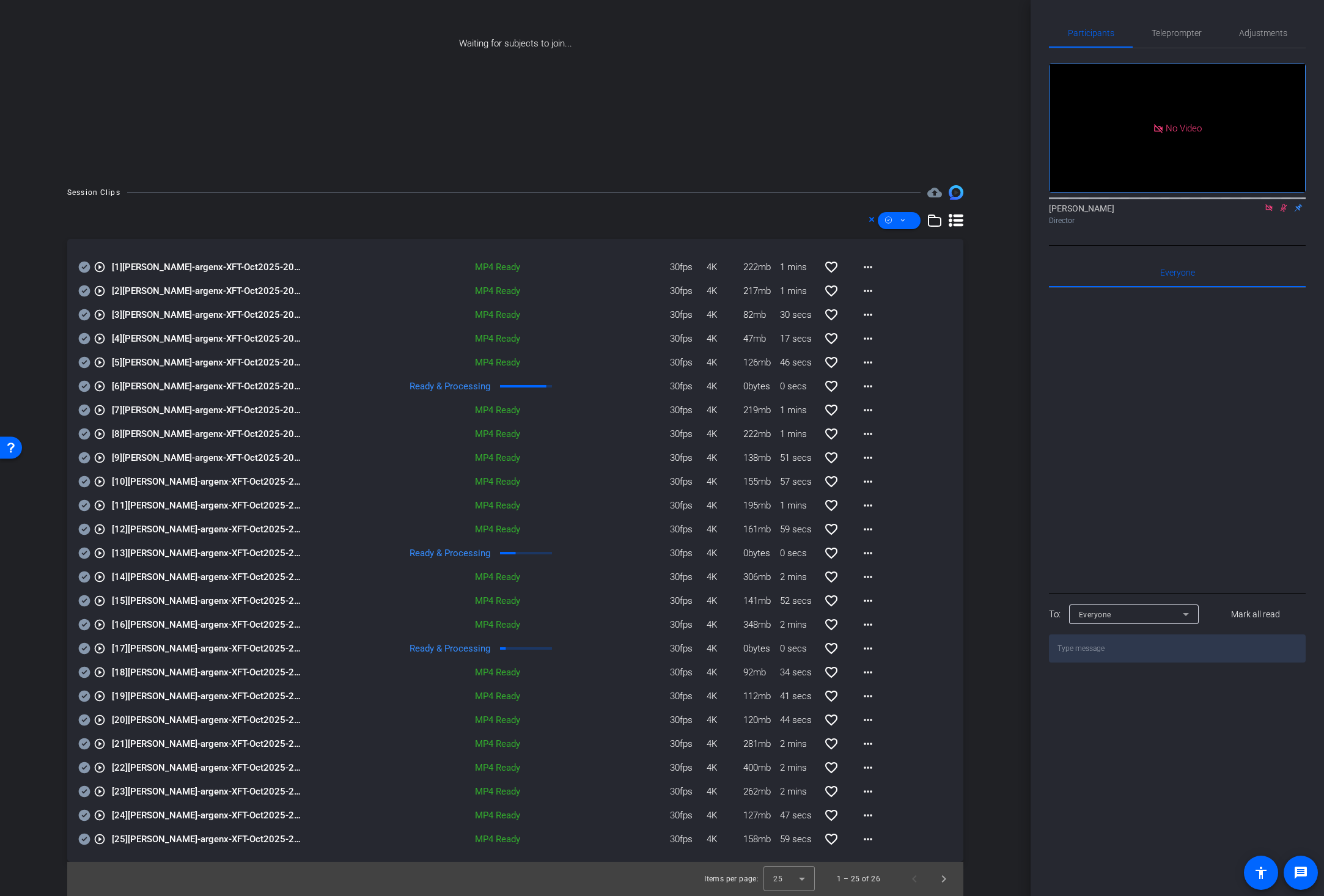
click at [868, 219] on icon at bounding box center [871, 219] width 6 height 15
